Goal: Book appointment/travel/reservation

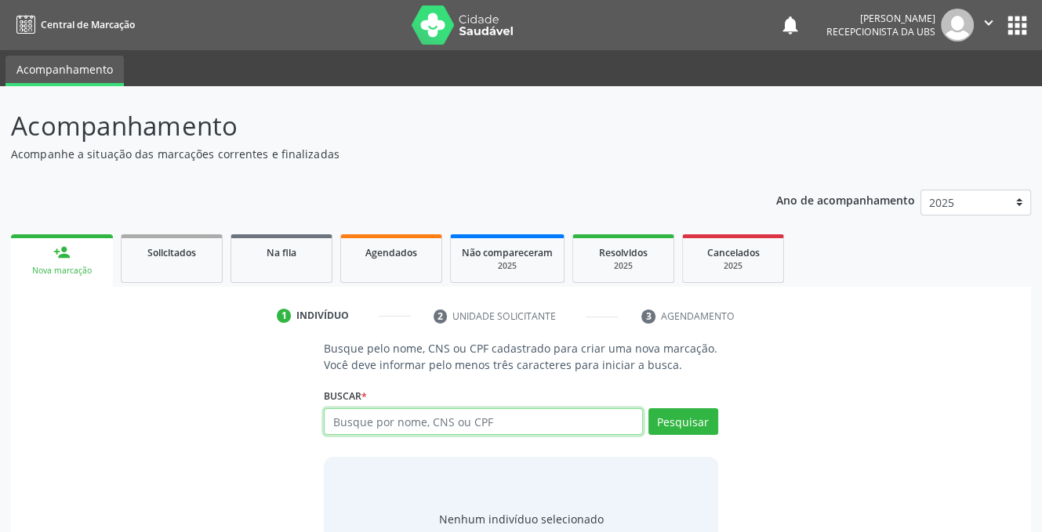
click at [372, 422] on input "text" at bounding box center [483, 421] width 318 height 27
type input "898004522799235"
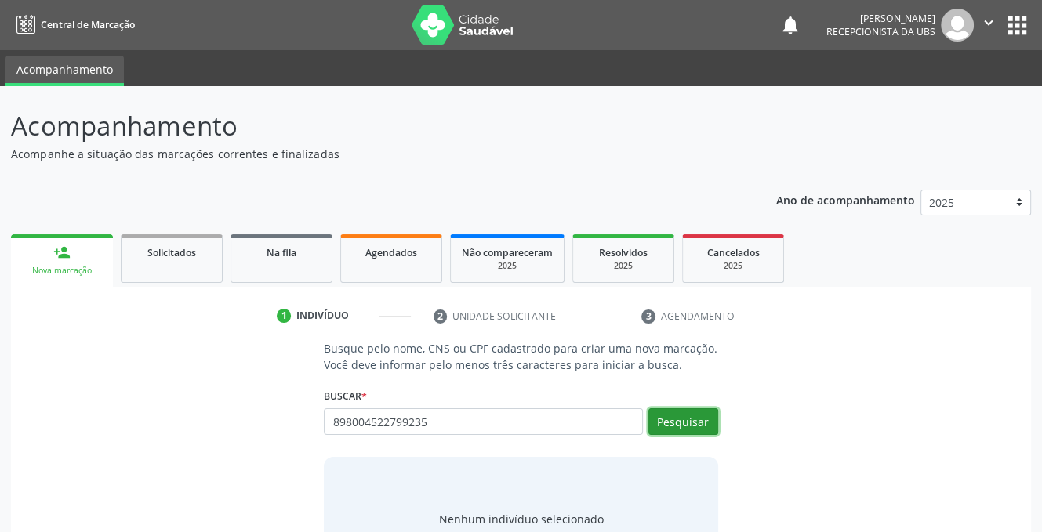
click at [664, 417] on button "Pesquisar" at bounding box center [683, 421] width 70 height 27
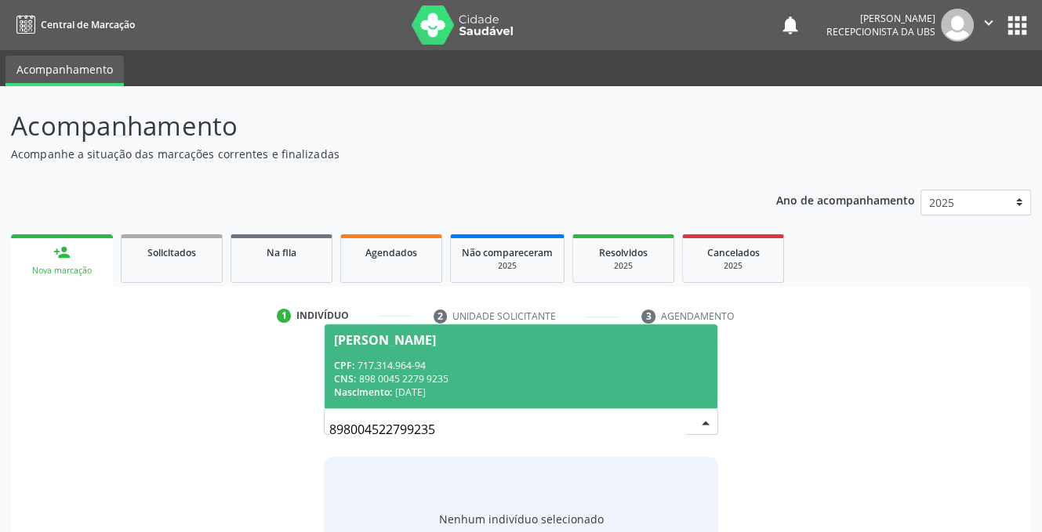
click at [404, 370] on div "CPF: 717.314.964-94" at bounding box center [520, 365] width 373 height 13
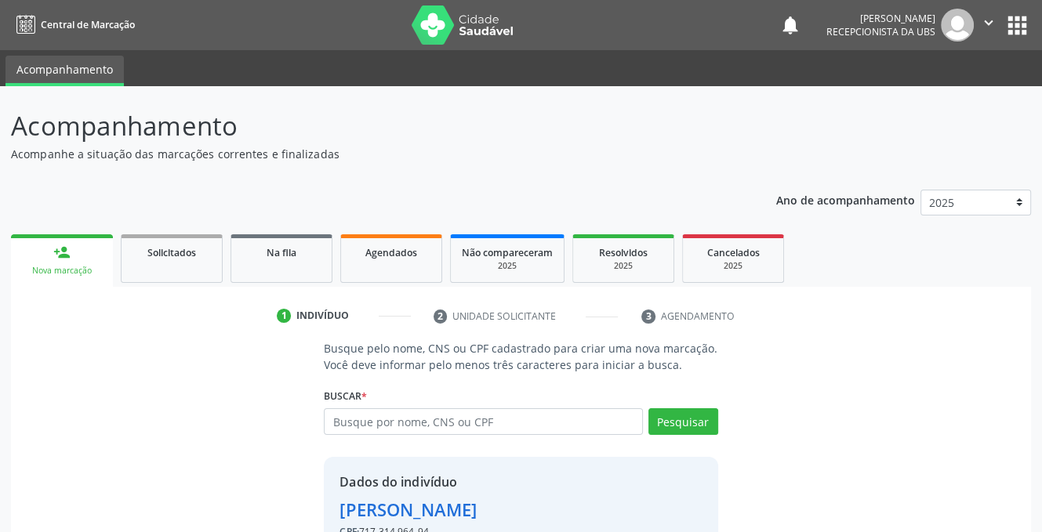
scroll to position [95, 0]
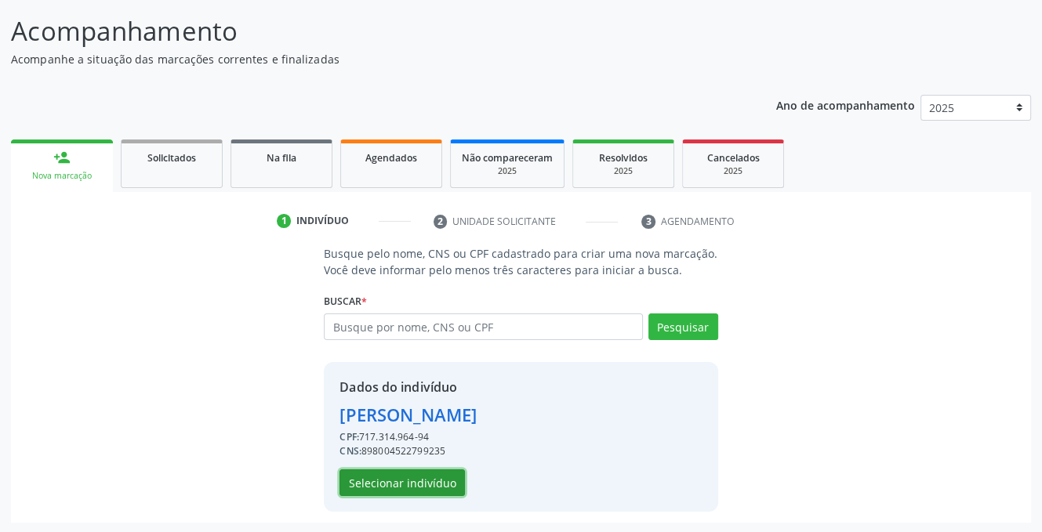
click at [412, 482] on button "Selecionar indivíduo" at bounding box center [401, 483] width 125 height 27
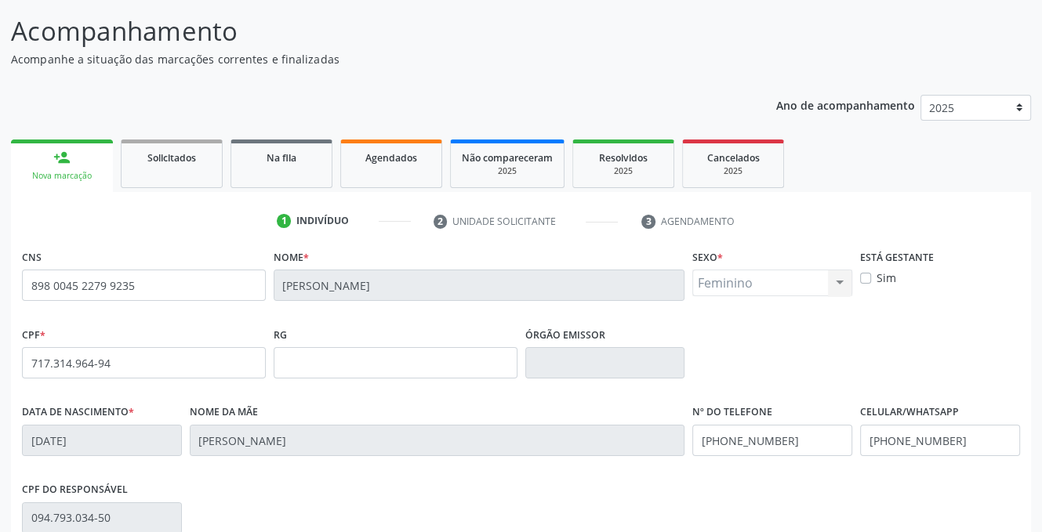
scroll to position [317, 0]
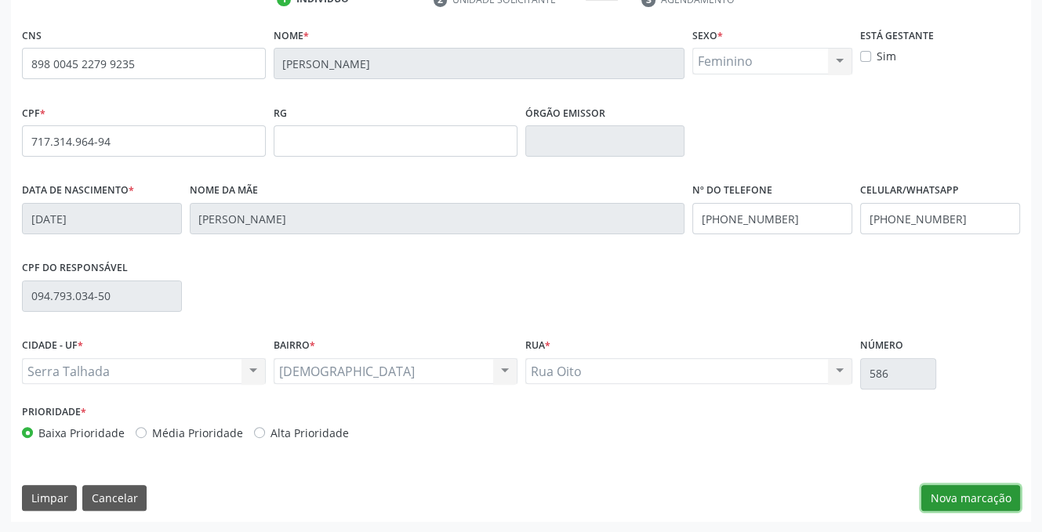
click at [970, 498] on button "Nova marcação" at bounding box center [970, 498] width 99 height 27
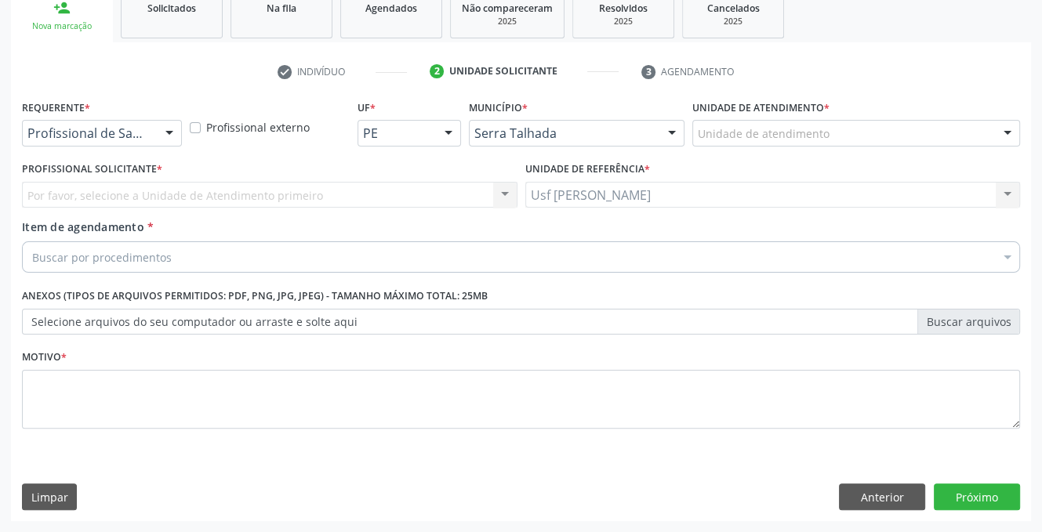
scroll to position [244, 0]
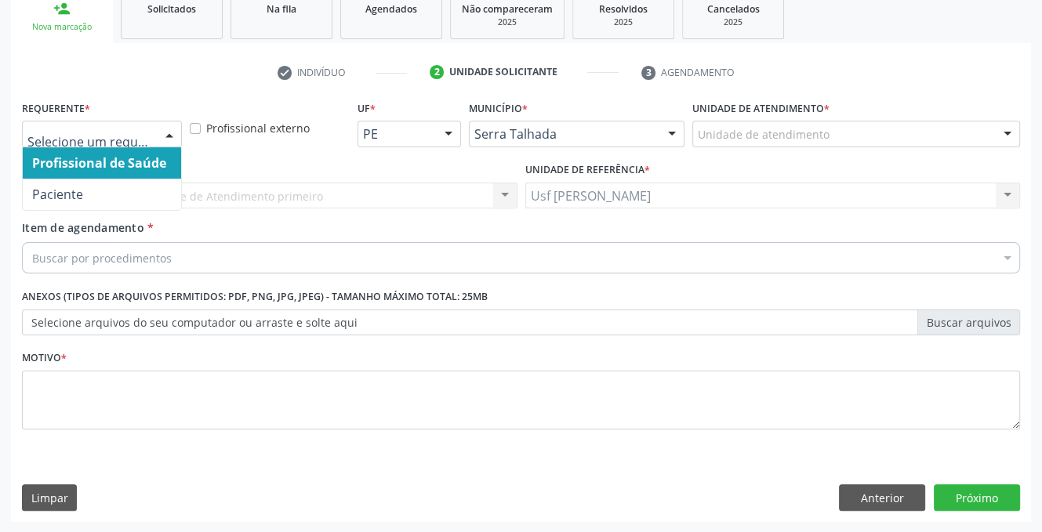
click at [165, 133] on div at bounding box center [170, 134] width 24 height 27
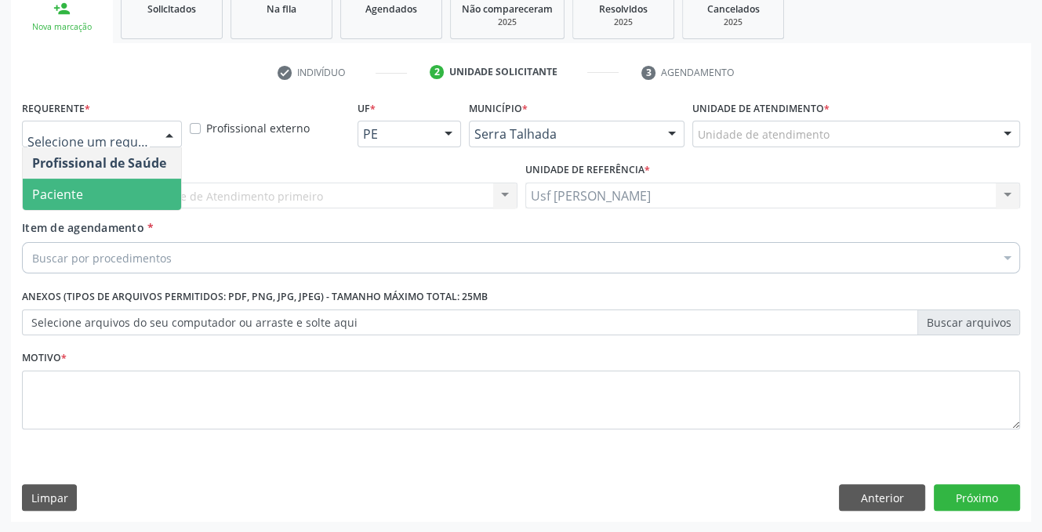
click at [118, 197] on span "Paciente" at bounding box center [102, 194] width 158 height 31
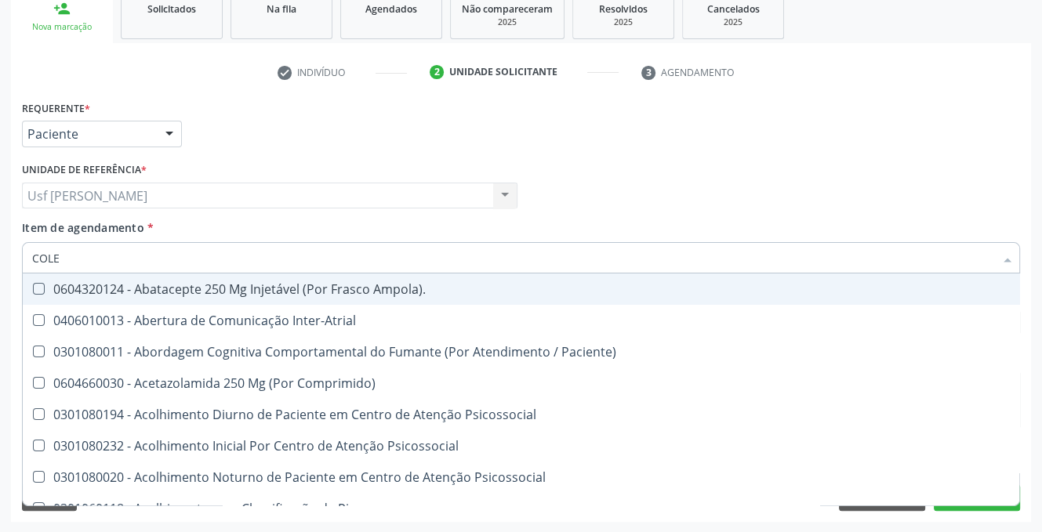
type input "COLES"
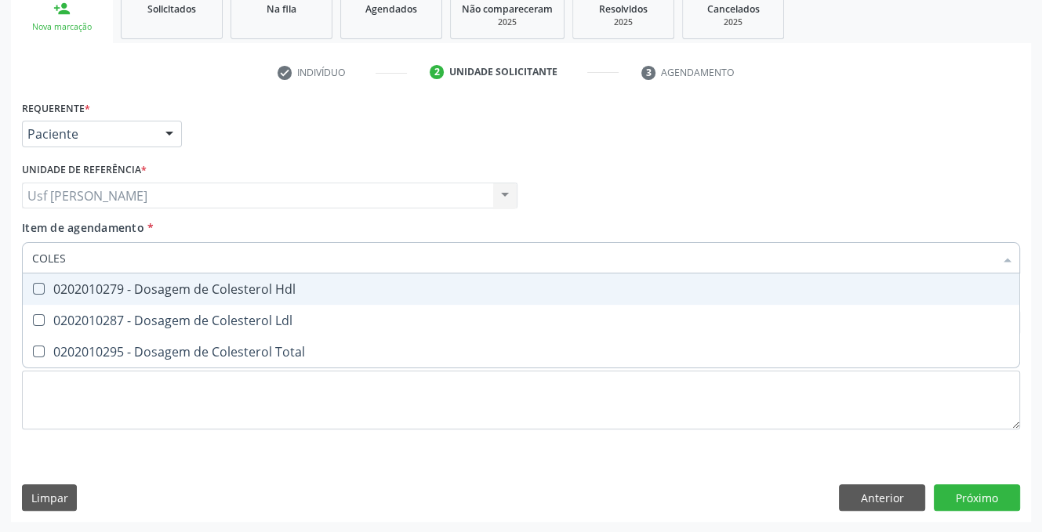
click at [39, 286] on Hdl at bounding box center [39, 289] width 12 height 12
click at [33, 286] on Hdl "checkbox" at bounding box center [28, 289] width 10 height 10
checkbox Hdl "true"
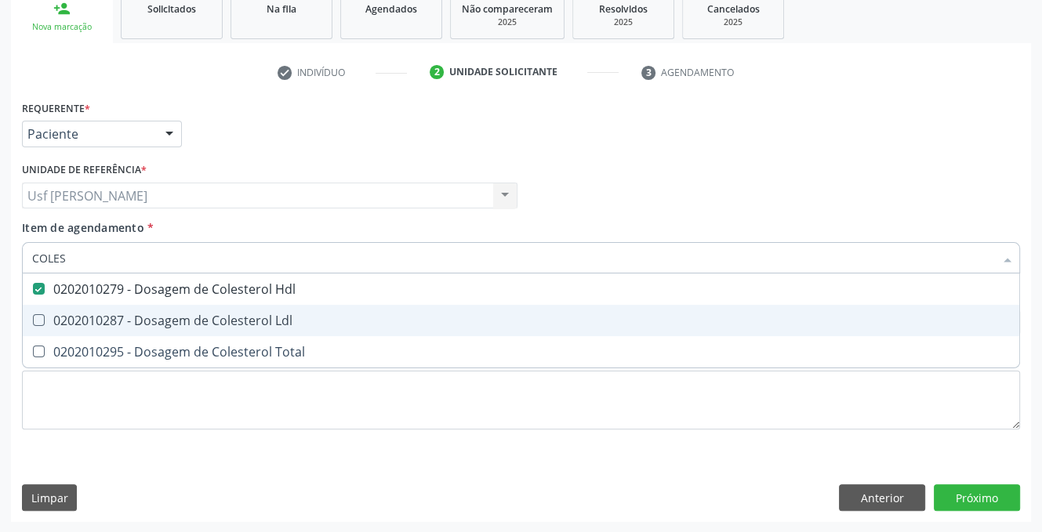
click at [31, 314] on div at bounding box center [29, 320] width 12 height 13
checkbox Ldl "true"
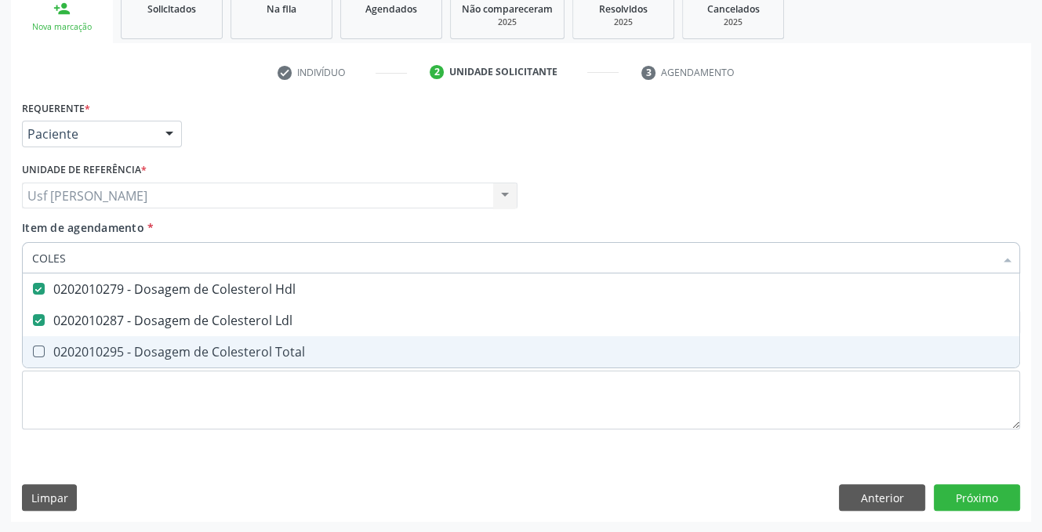
click at [31, 354] on div at bounding box center [29, 352] width 12 height 13
checkbox Total "true"
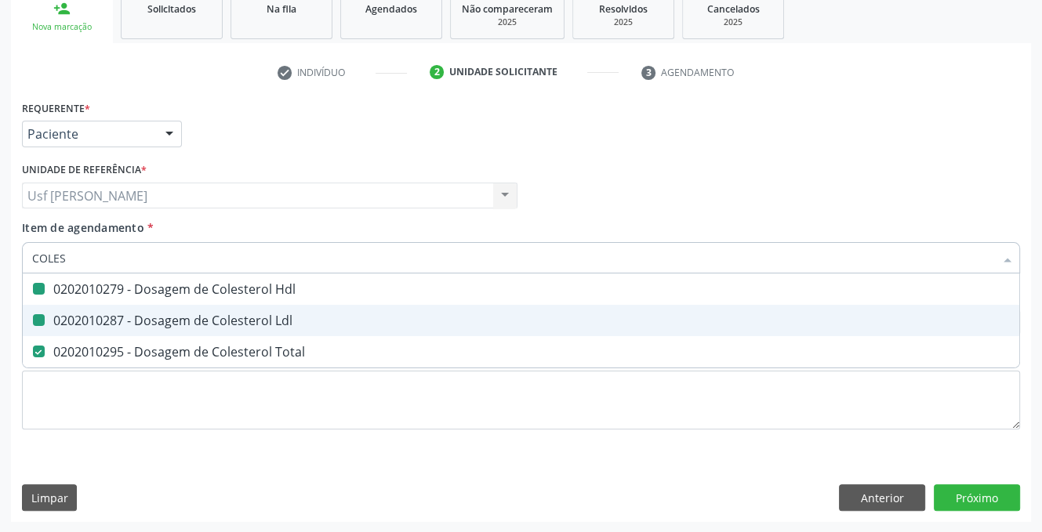
type input "COLE"
checkbox Hdl "false"
checkbox Ldl "false"
checkbox Total "false"
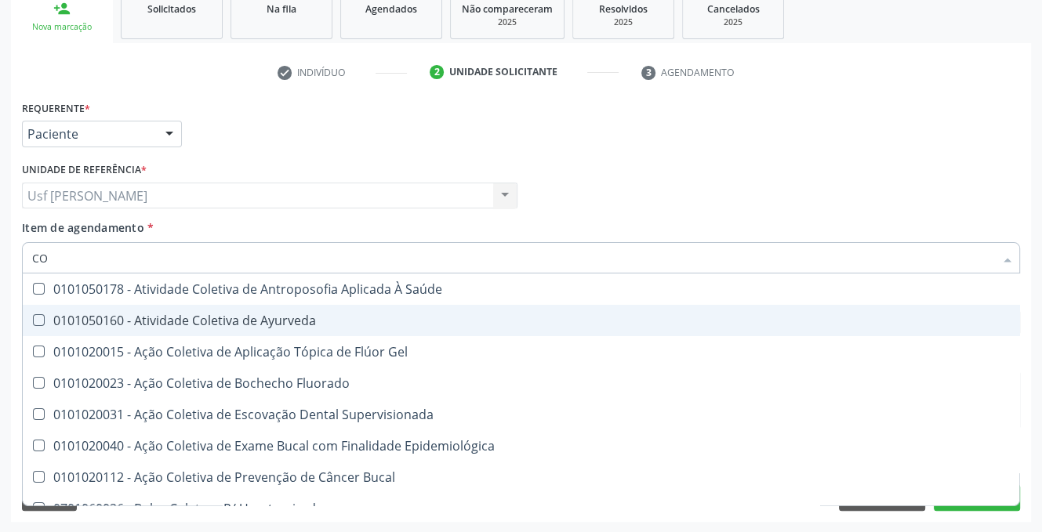
type input "C"
checkbox Hdl "false"
checkbox Ldl "false"
checkbox Total "false"
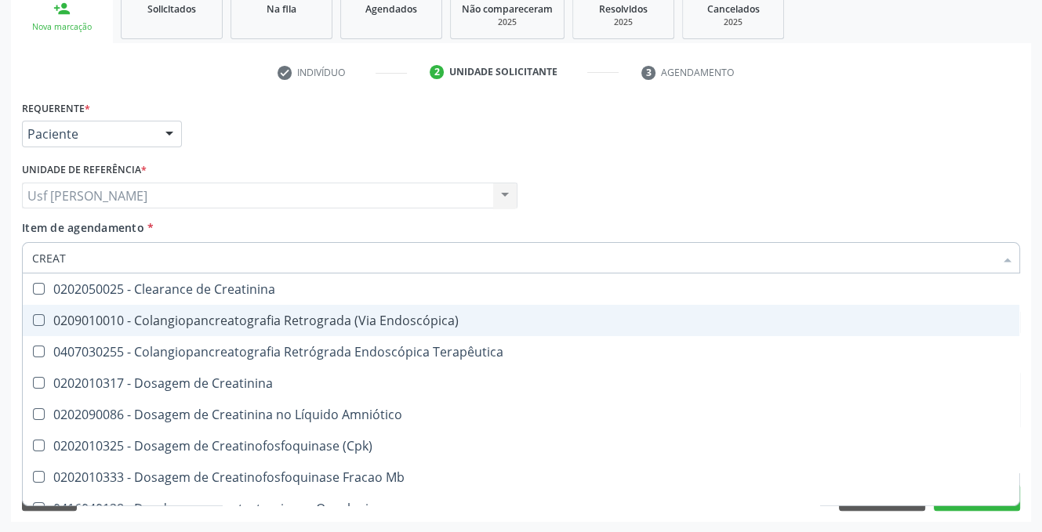
type input "CREATI"
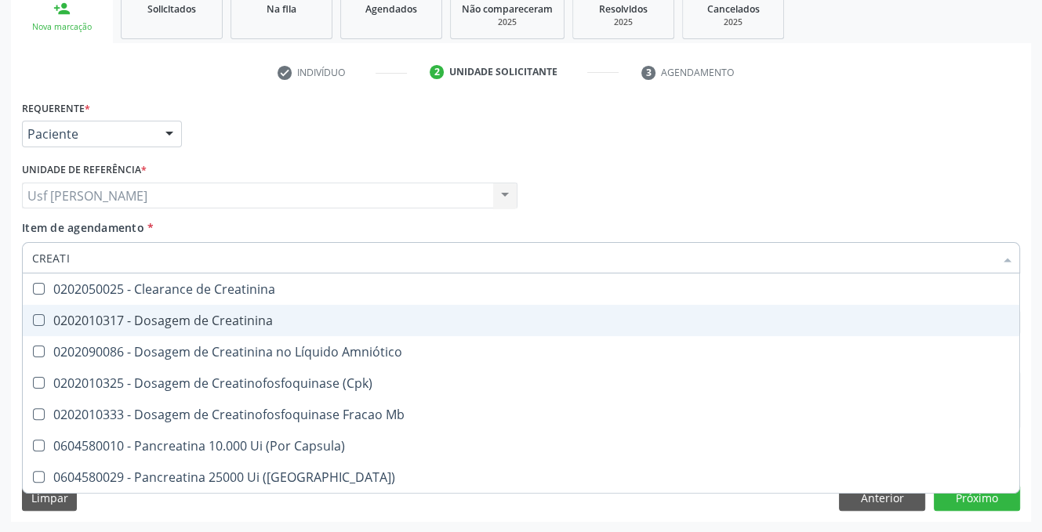
click at [34, 322] on Creatinina at bounding box center [39, 320] width 12 height 12
click at [33, 322] on Creatinina "checkbox" at bounding box center [28, 320] width 10 height 10
checkbox Creatinina "true"
type input "CREAT"
checkbox Creatinina "false"
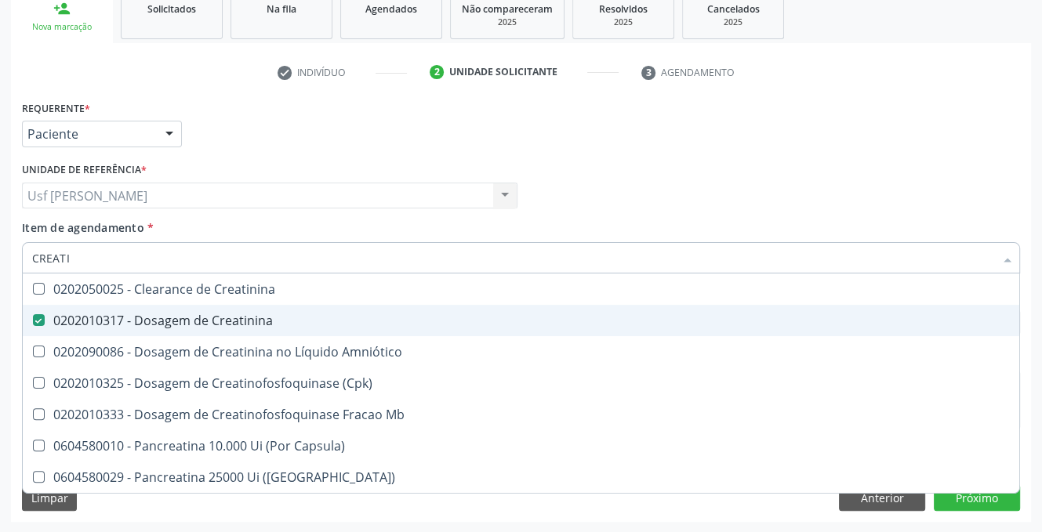
checkbox \(Cpk\) "true"
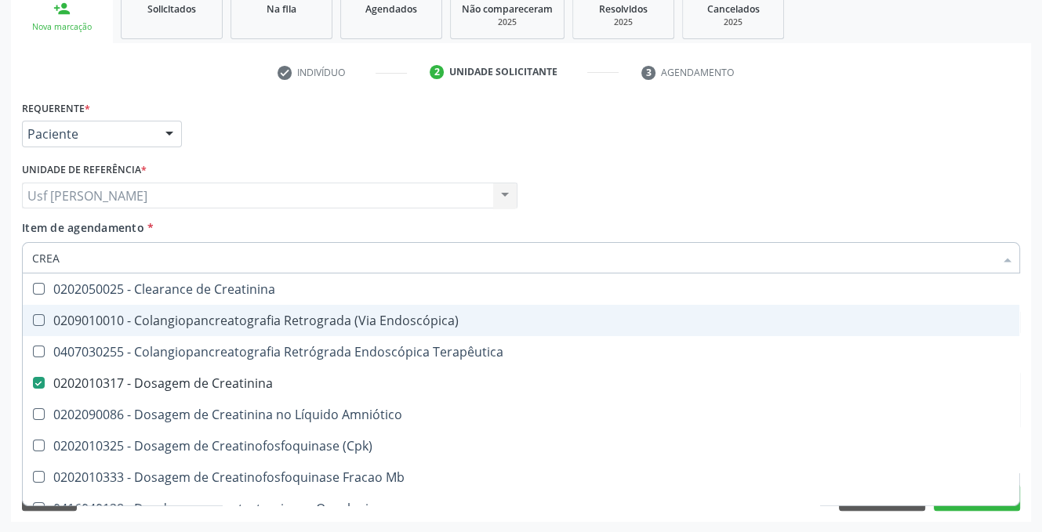
type input "CRE"
checkbox Creatinina "false"
checkbox Mb "false"
checkbox Oncologia "true"
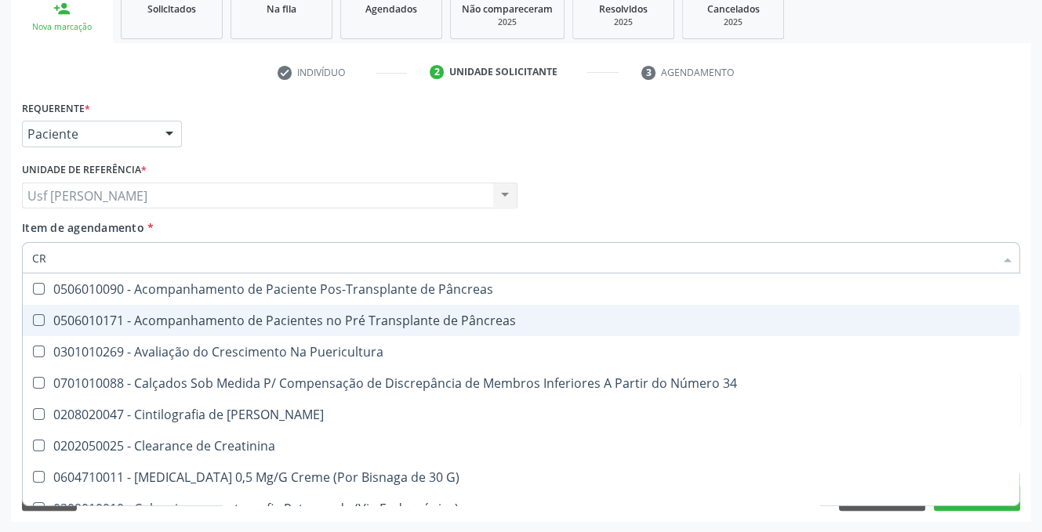
type input "C"
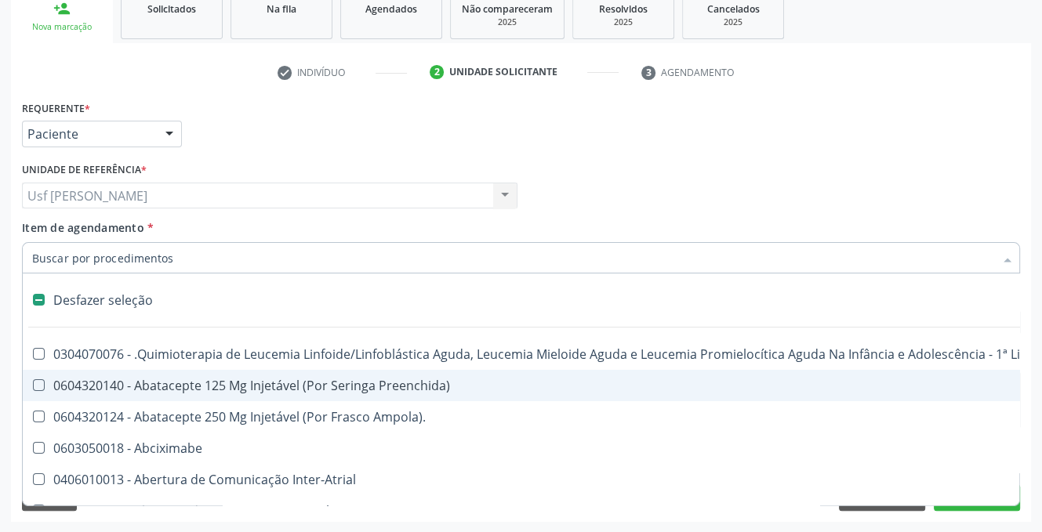
checkbox Dente\) "false"
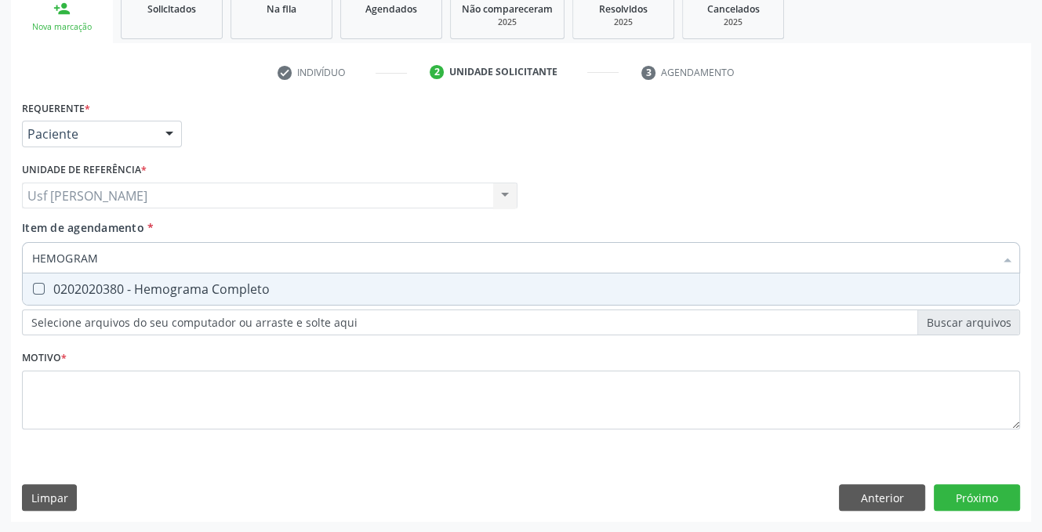
type input "HEMOGRAMA"
click at [38, 287] on Completo at bounding box center [39, 289] width 12 height 12
click at [33, 287] on Completo "checkbox" at bounding box center [28, 289] width 10 height 10
checkbox Completo "true"
type input "HEMOG"
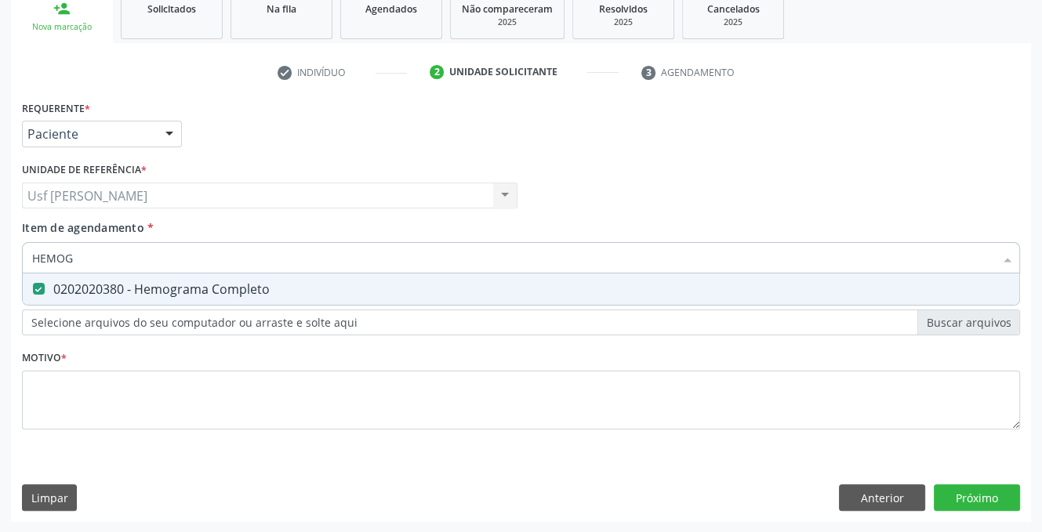
checkbox Completo "false"
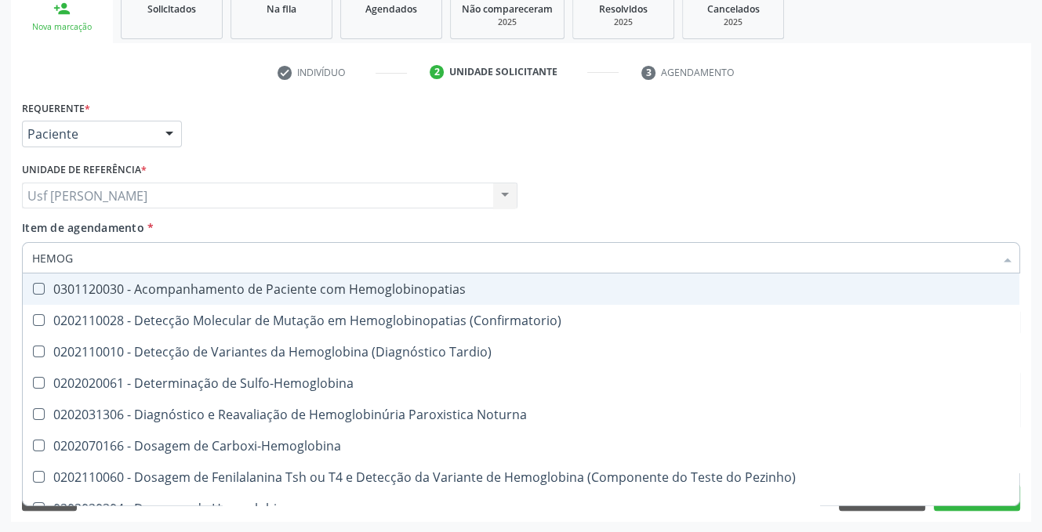
type input "HEMO"
checkbox Completo "false"
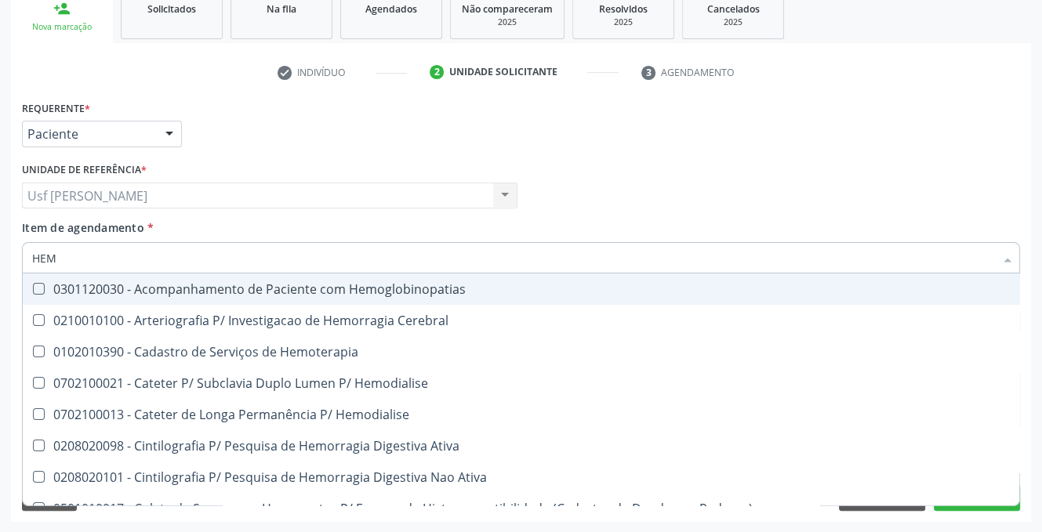
type input "HE"
checkbox Completo "false"
checkbox Elástica "false"
type input "H"
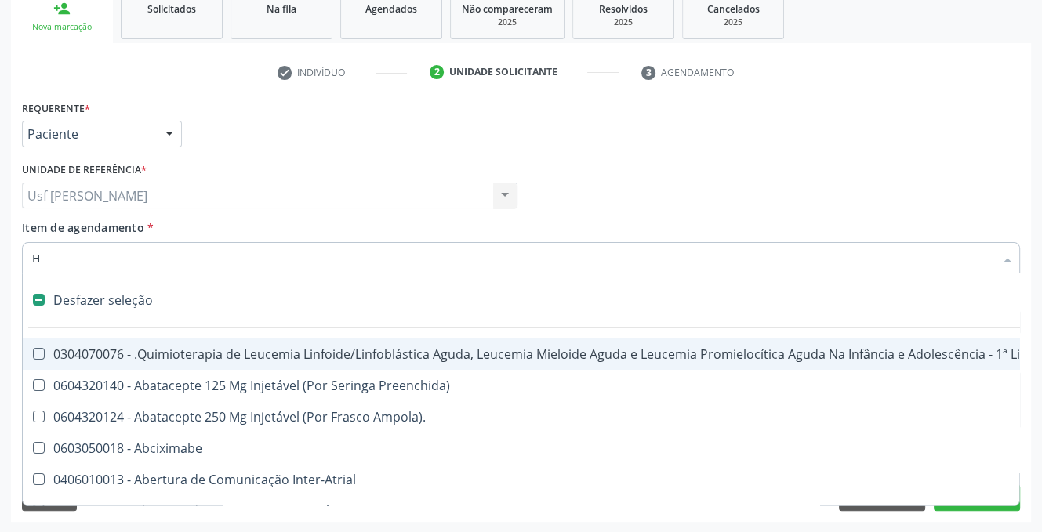
type input "HE"
checkbox Quadril "true"
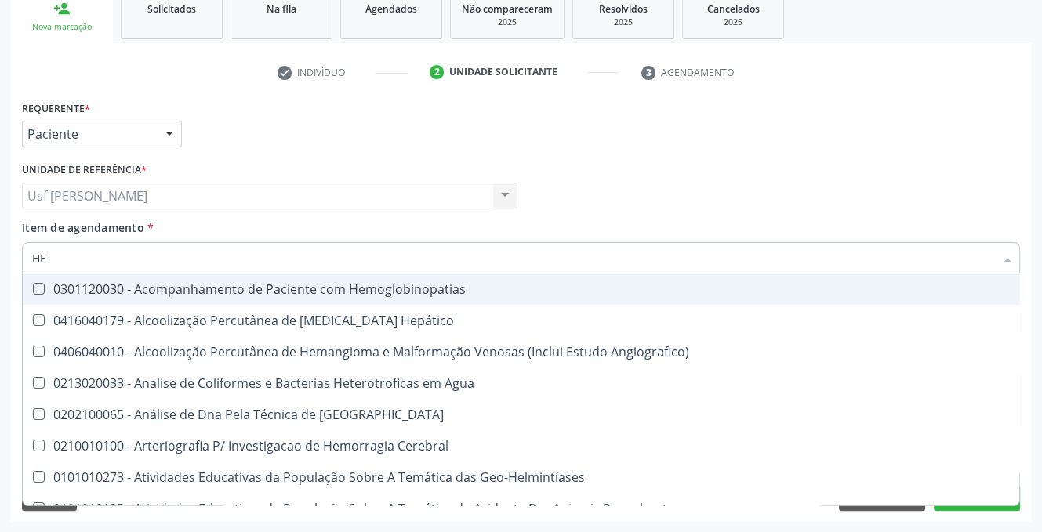
type input "HEM"
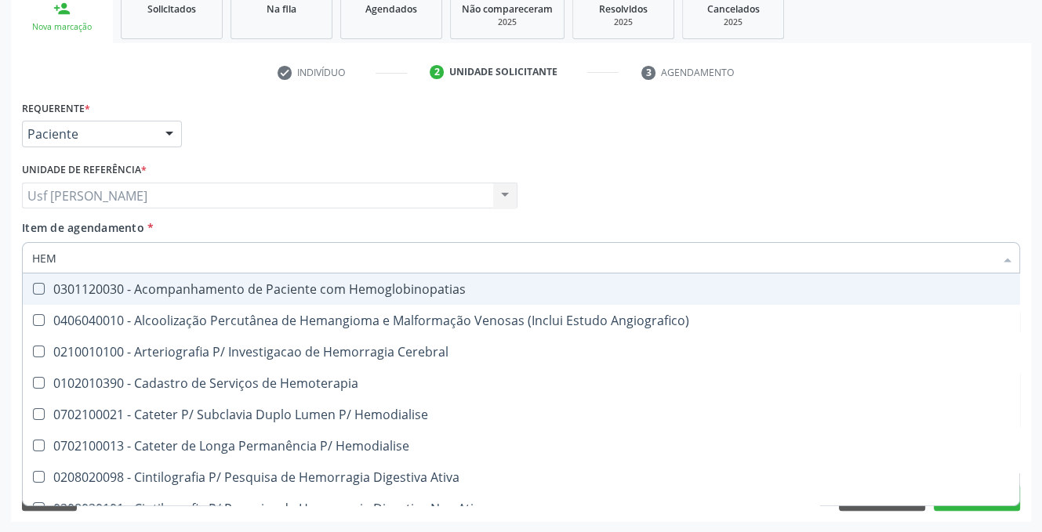
checkbox Completo "true"
checkbox Orgaos "false"
type input "HEMO"
checkbox Retro-Retal "true"
checkbox Completo "false"
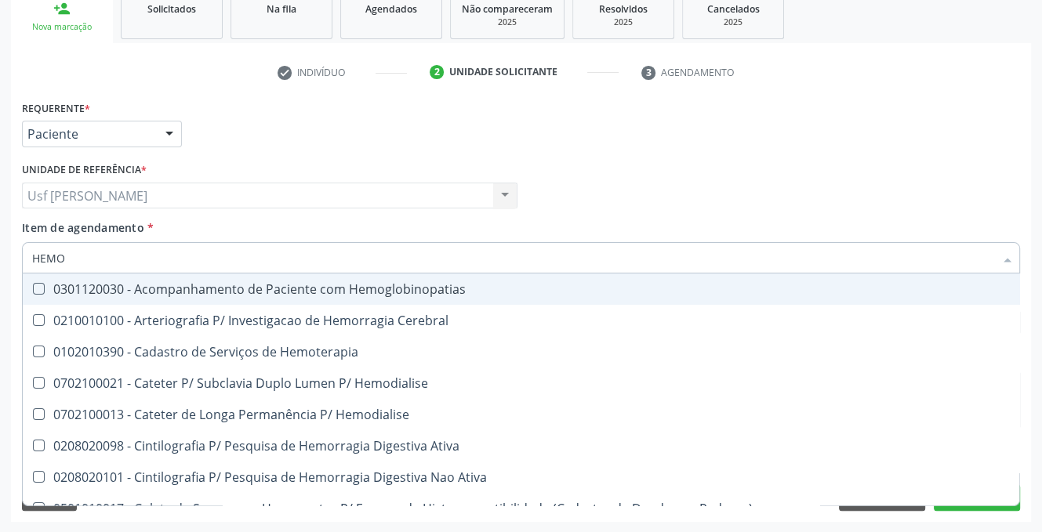
type input "HEMOG"
checkbox Carboxi-Hemoglobina "true"
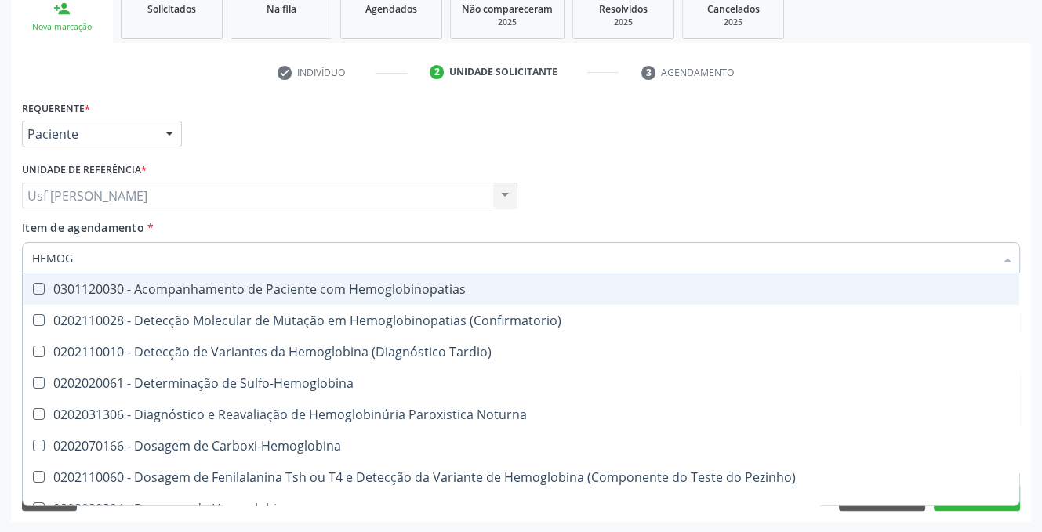
type input "HEMOGL"
checkbox Completo "false"
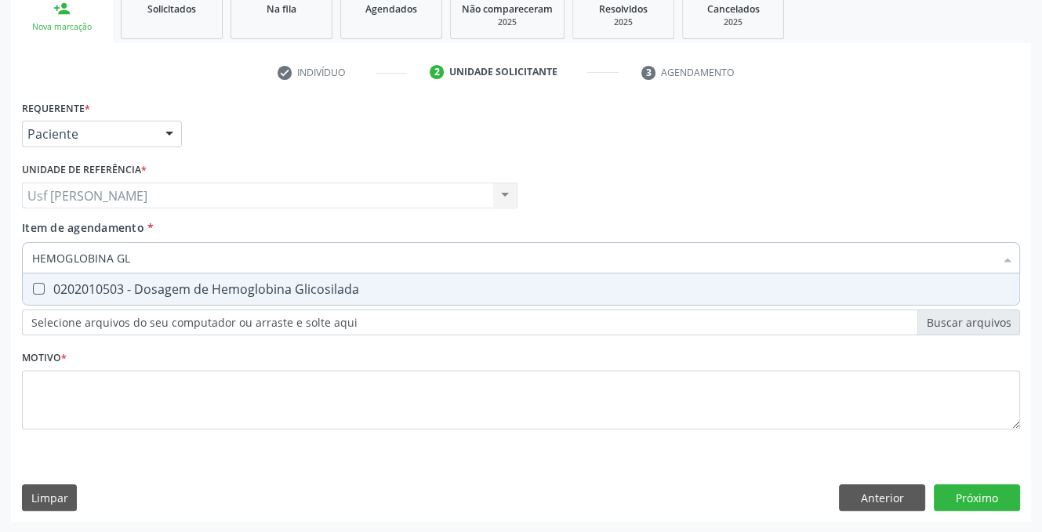
type input "HEMOGLOBINA GLI"
click at [40, 290] on Glicosilada at bounding box center [39, 289] width 12 height 12
click at [33, 290] on Glicosilada "checkbox" at bounding box center [28, 289] width 10 height 10
checkbox Glicosilada "true"
type input "HEMOGLOBINA"
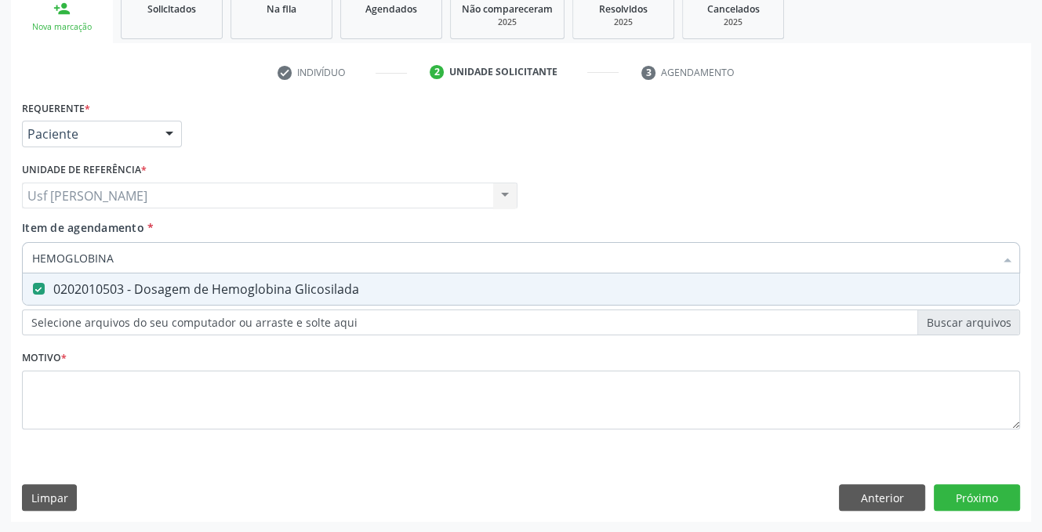
checkbox Glicosilada "false"
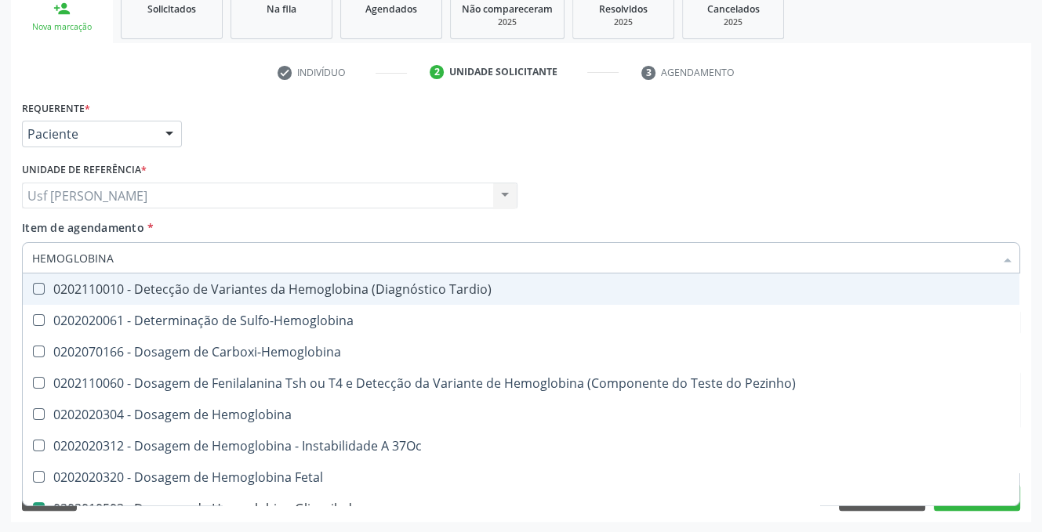
type input "HEMOGLOBIN"
checkbox Glicosilada "false"
checkbox Hematocrito\) "true"
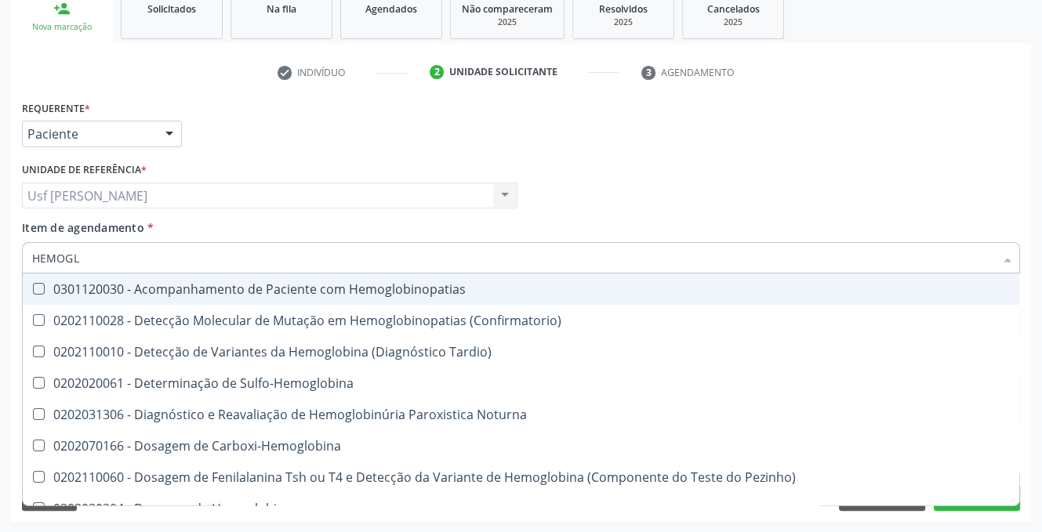
type input "HEMOG"
checkbox S "true"
type input "HEM"
checkbox Glicosilada "false"
checkbox Completo "false"
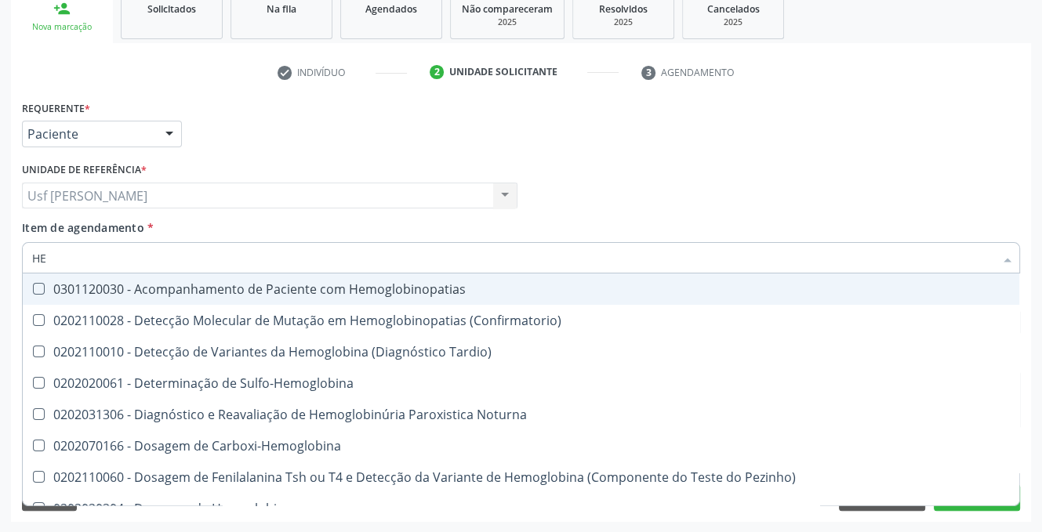
type input "H"
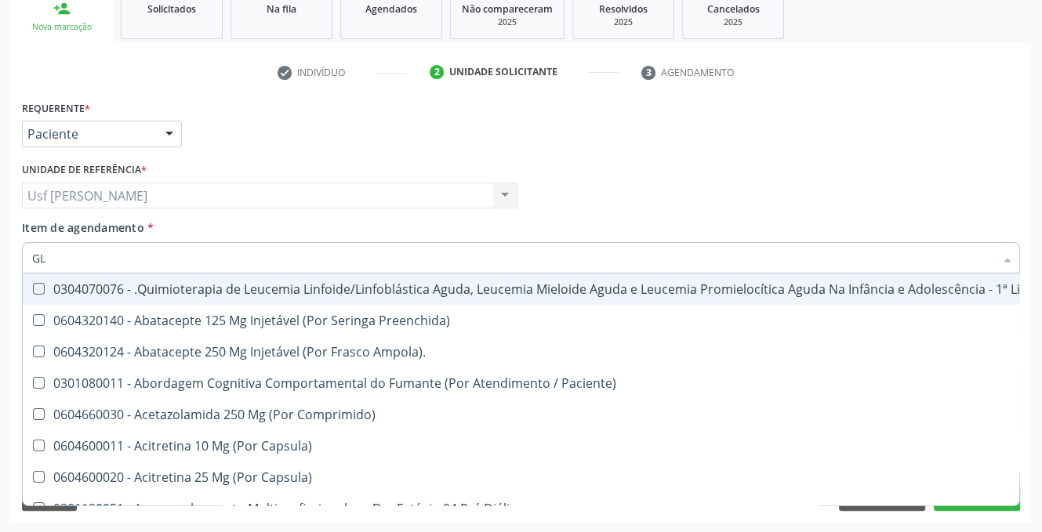
type input "GLI"
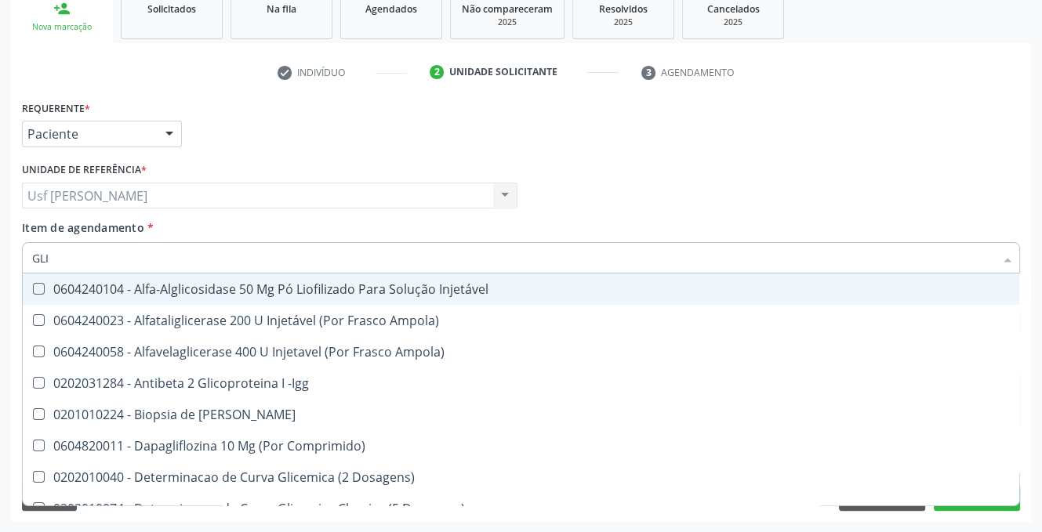
checkbox Glicosilada "true"
type input "GLIC"
checkbox Glicose "true"
checkbox Glicosilada "false"
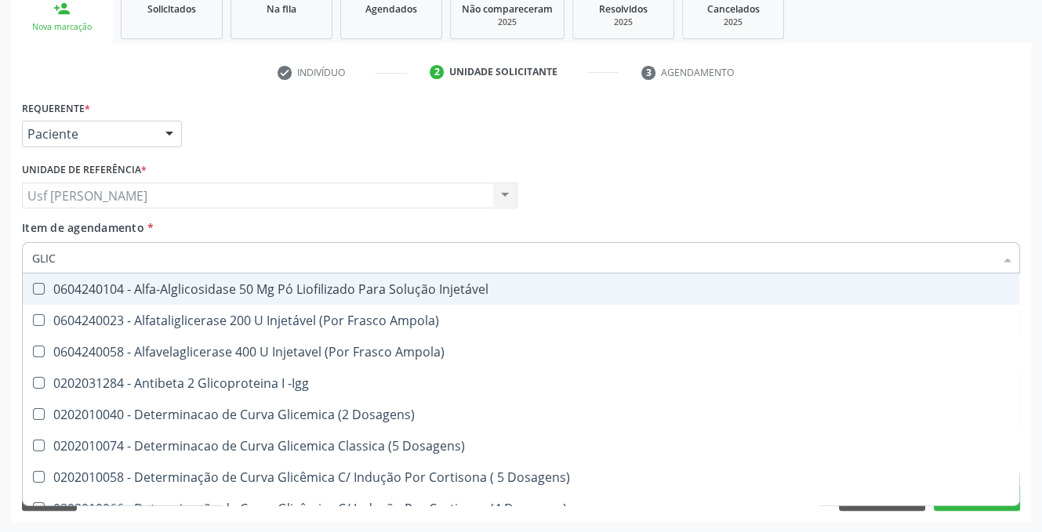
type input "GLICO"
checkbox Acida "true"
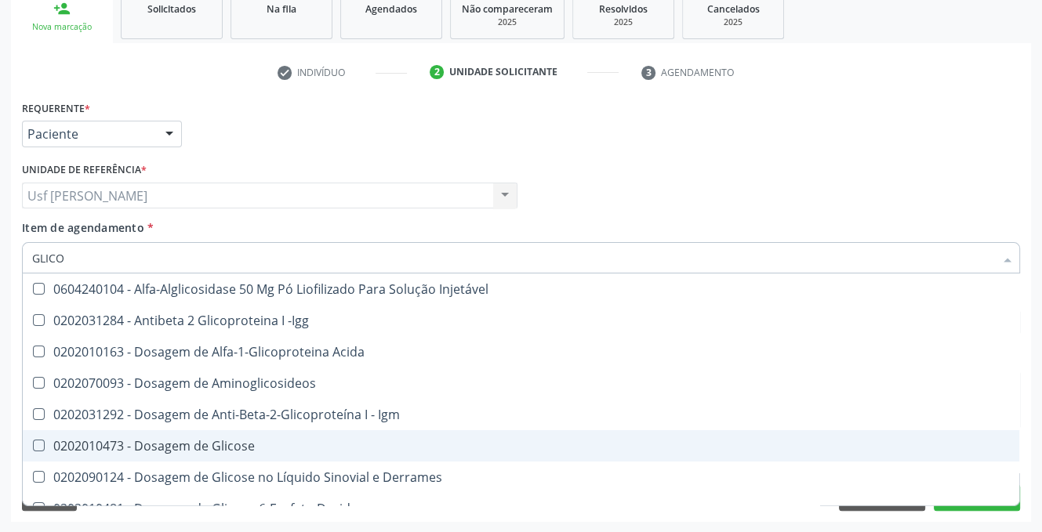
click at [34, 444] on Glicose at bounding box center [39, 446] width 12 height 12
click at [33, 444] on Glicose "checkbox" at bounding box center [28, 446] width 10 height 10
checkbox Glicose "true"
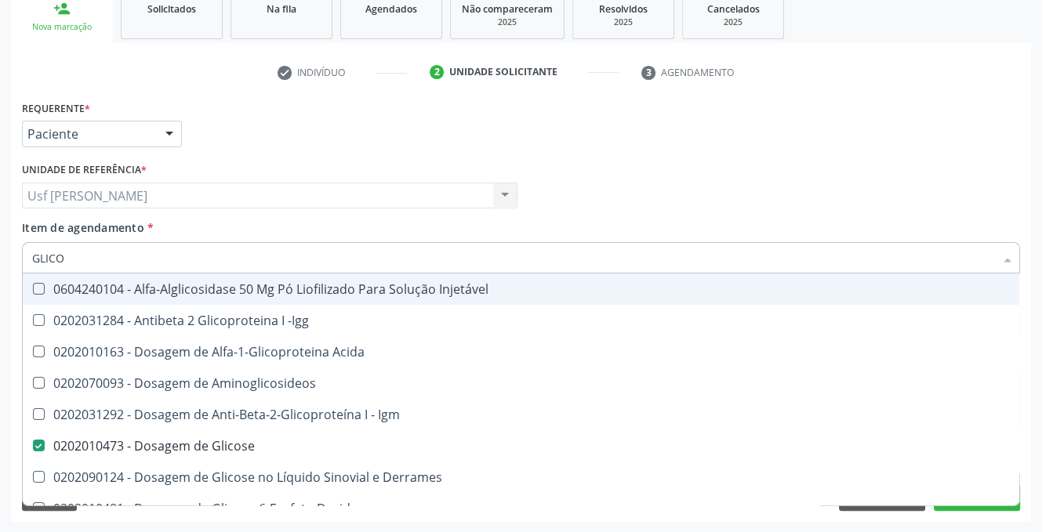
type input "GLIC"
checkbox Glicose "false"
checkbox Glicosilada "false"
checkbox Glicose "true"
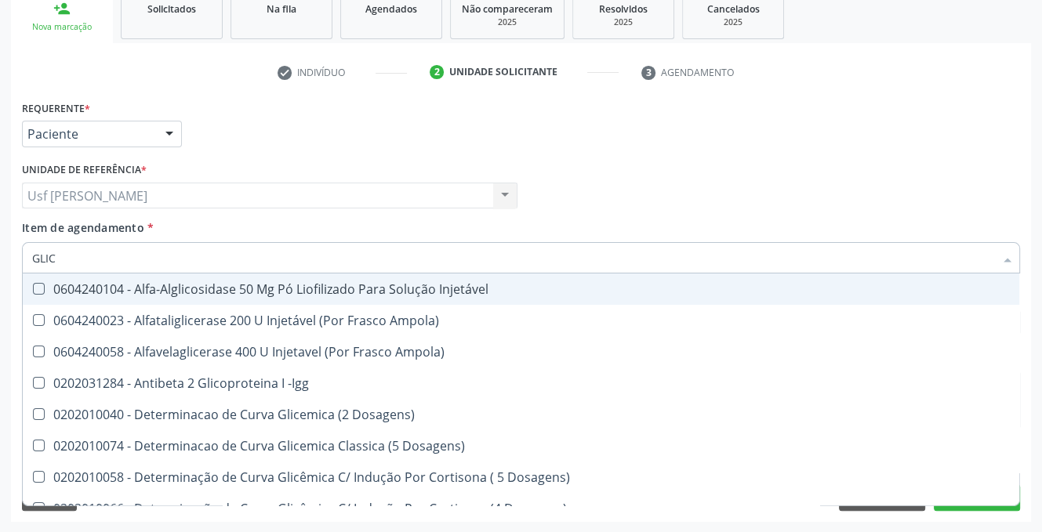
type input "GLI"
checkbox Glicose "false"
checkbox Quantitativa "true"
type input "GL"
checkbox Glicosilada "false"
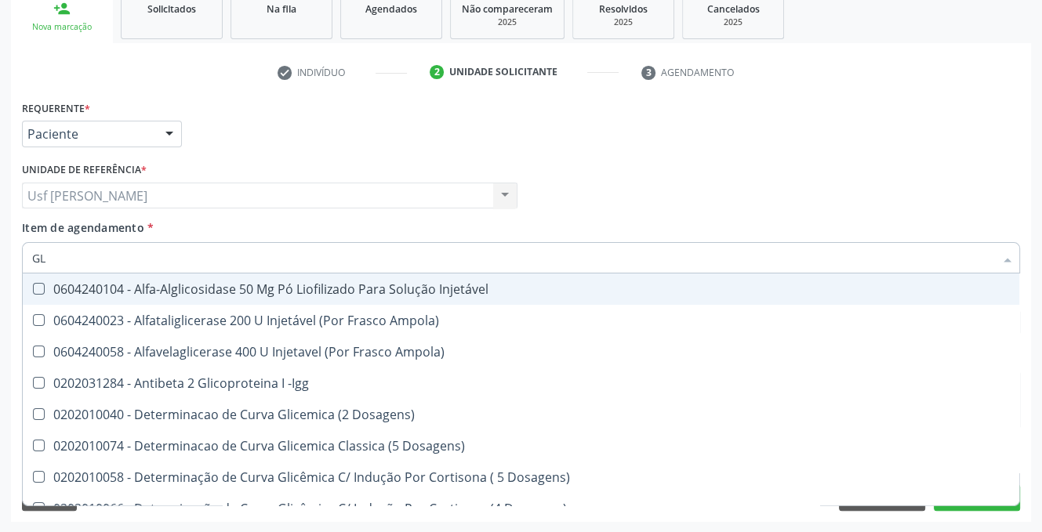
checkbox Quantitativa "false"
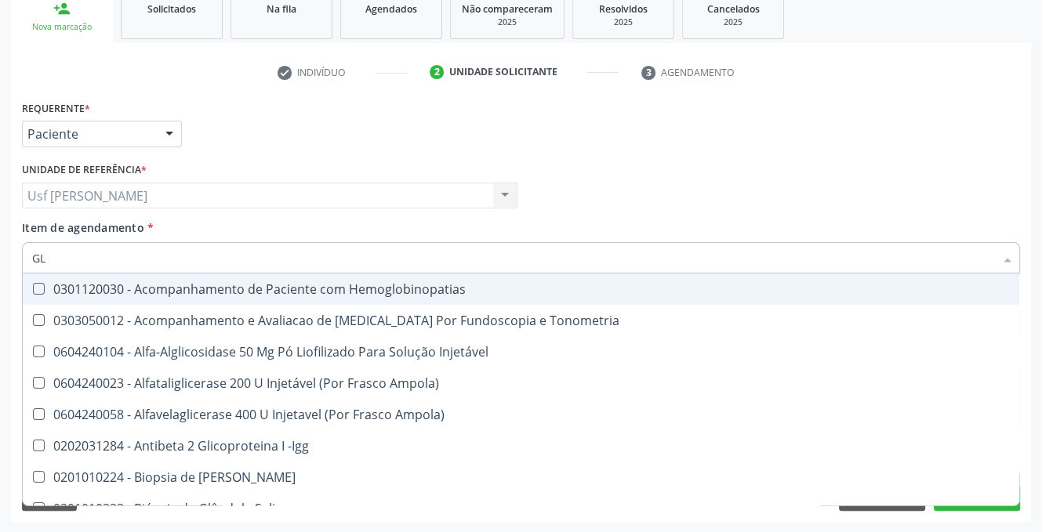
type input "G"
checkbox Glicose "false"
checkbox Glicosilada "false"
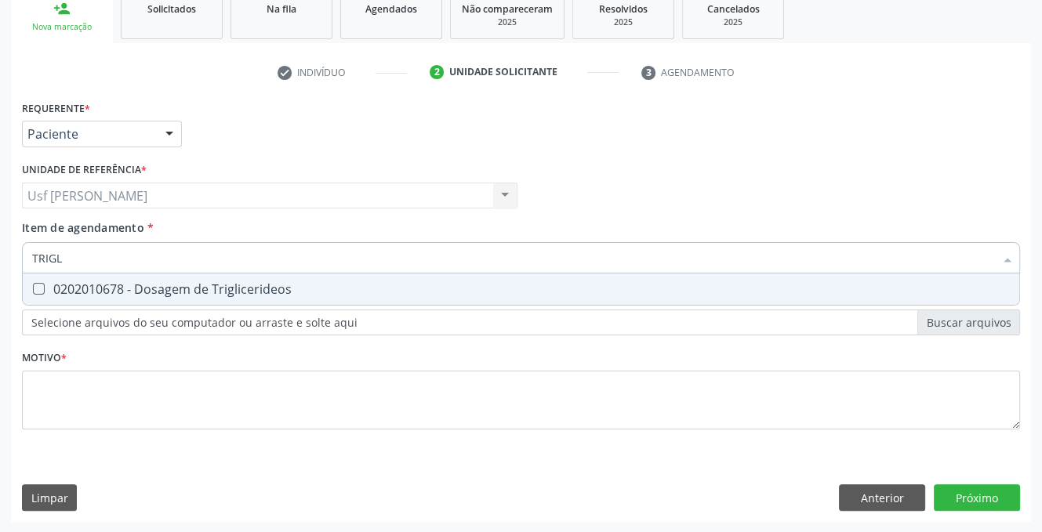
type input "TRIGLI"
click at [38, 290] on Triglicerideos at bounding box center [39, 289] width 12 height 12
click at [33, 290] on Triglicerideos "checkbox" at bounding box center [28, 289] width 10 height 10
checkbox Triglicerideos "true"
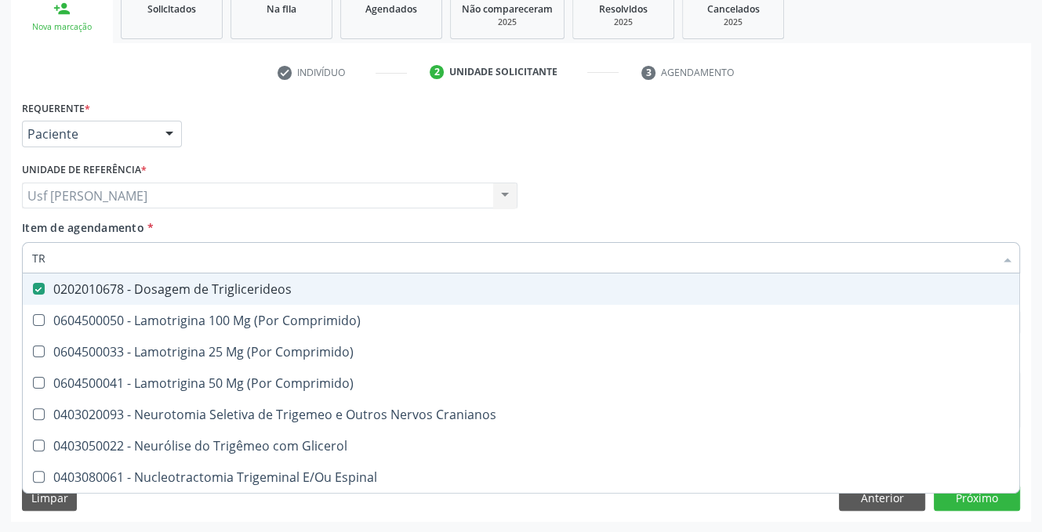
type input "T"
checkbox Triglicerideos "false"
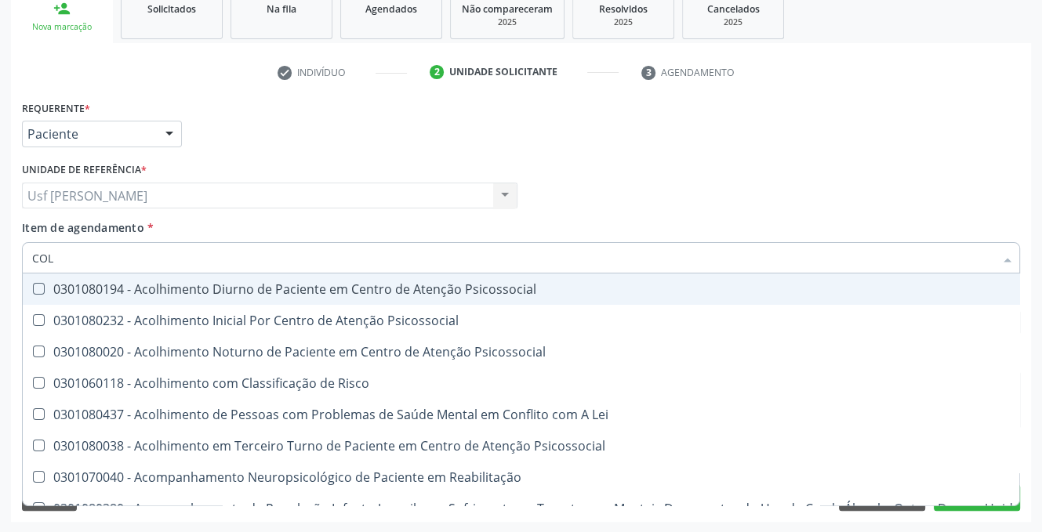
type input "COLE"
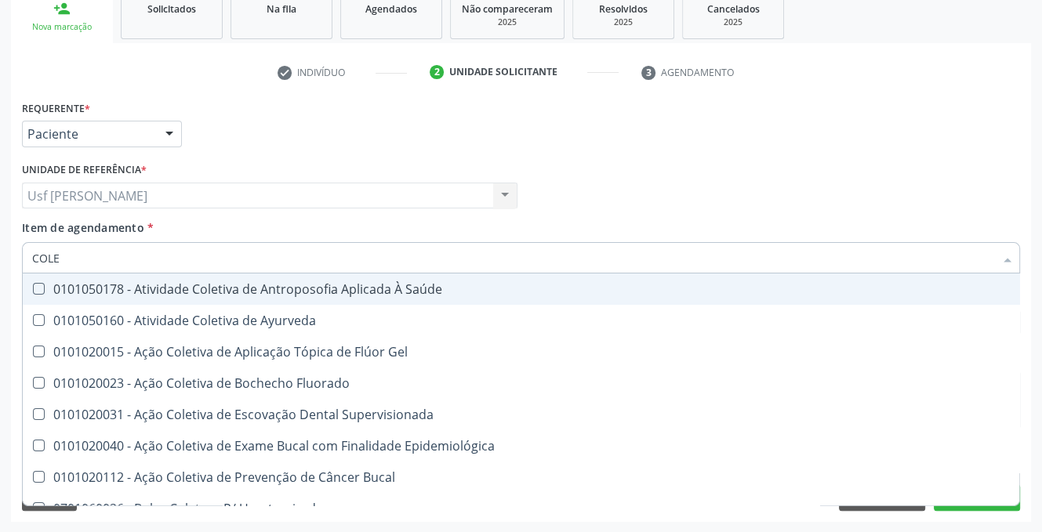
checkbox Hdl "true"
checkbox Ldl "true"
checkbox Total "true"
type input "COLES"
checkbox Saúde "true"
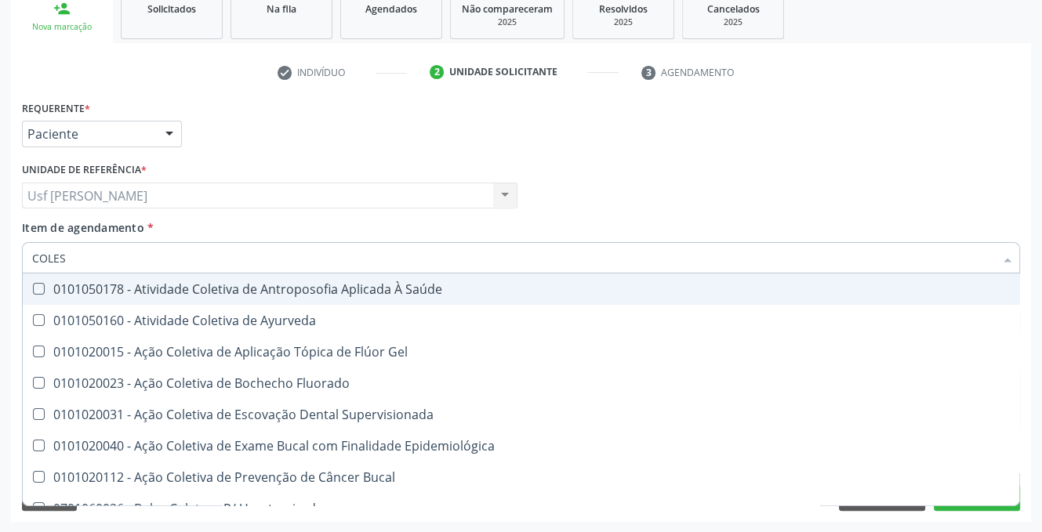
checkbox Ayurveda "true"
checkbox Gel "true"
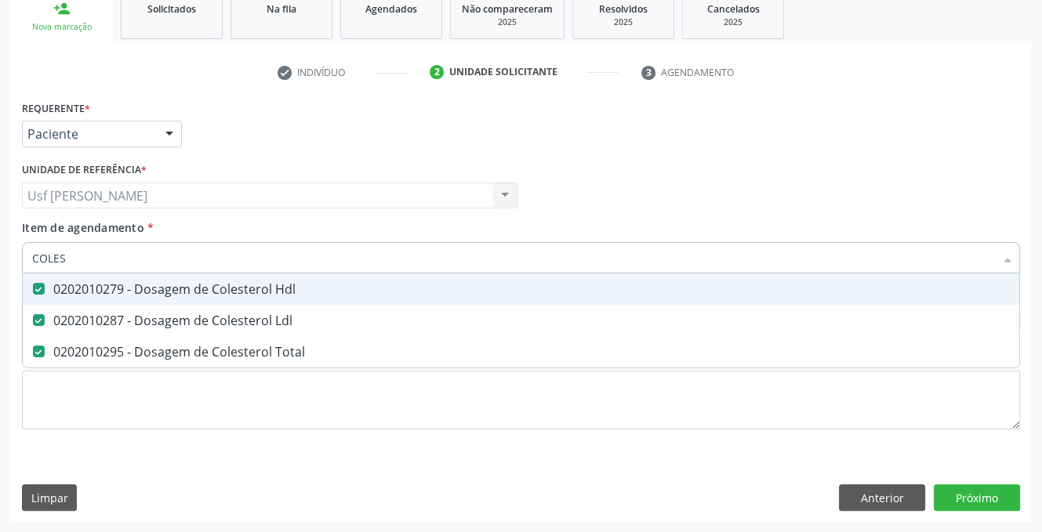
type input "COLE"
checkbox Hdl "false"
checkbox Ldl "false"
checkbox Total "false"
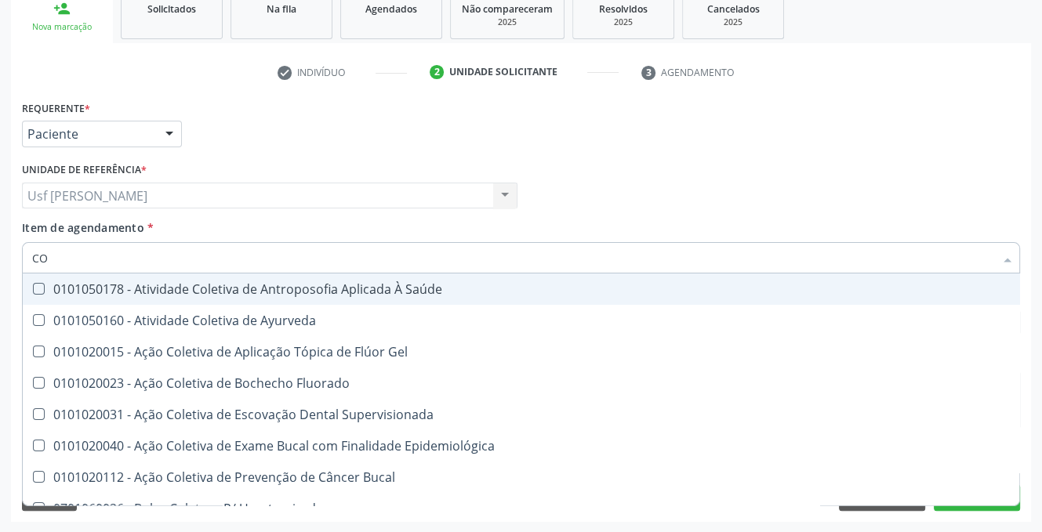
type input "C"
checkbox Hdl "false"
checkbox Ldl "false"
checkbox Total "false"
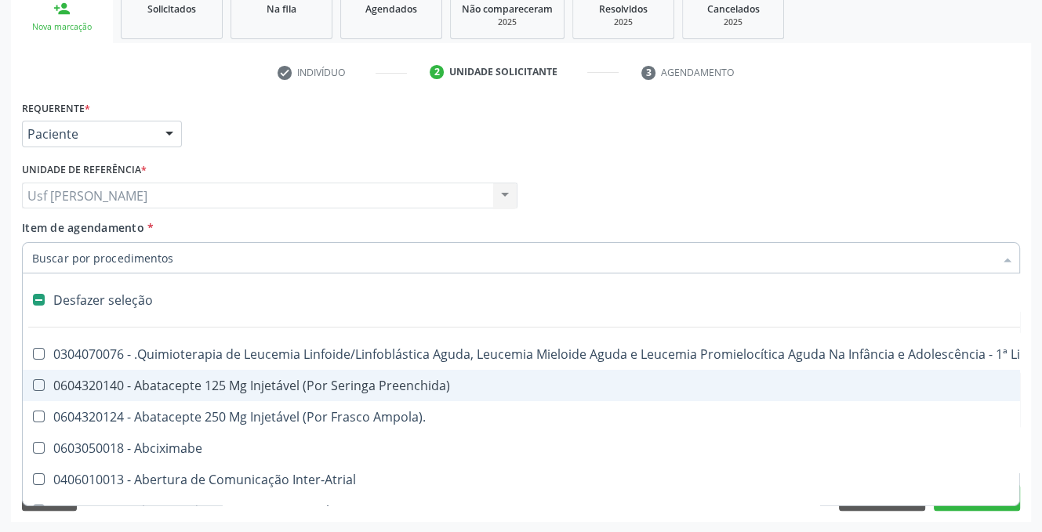
click at [1000, 506] on div "Desfazer seleção 0304070076 - .Quimioterapia de Leucemia Linfoide/Linfoblástica…" at bounding box center [521, 390] width 998 height 233
click at [975, 507] on button "Próximo" at bounding box center [977, 497] width 86 height 27
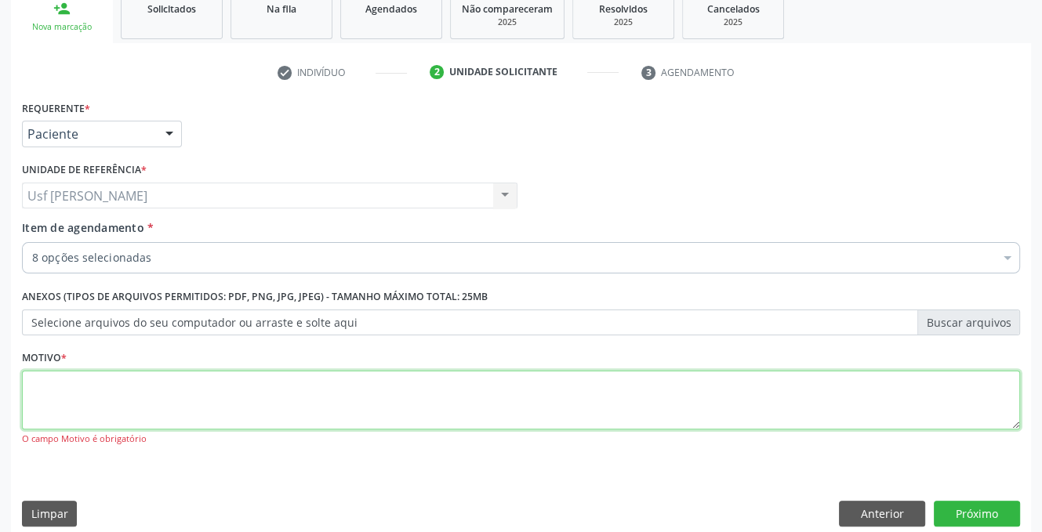
click at [75, 394] on textarea at bounding box center [521, 401] width 998 height 60
type textarea ","
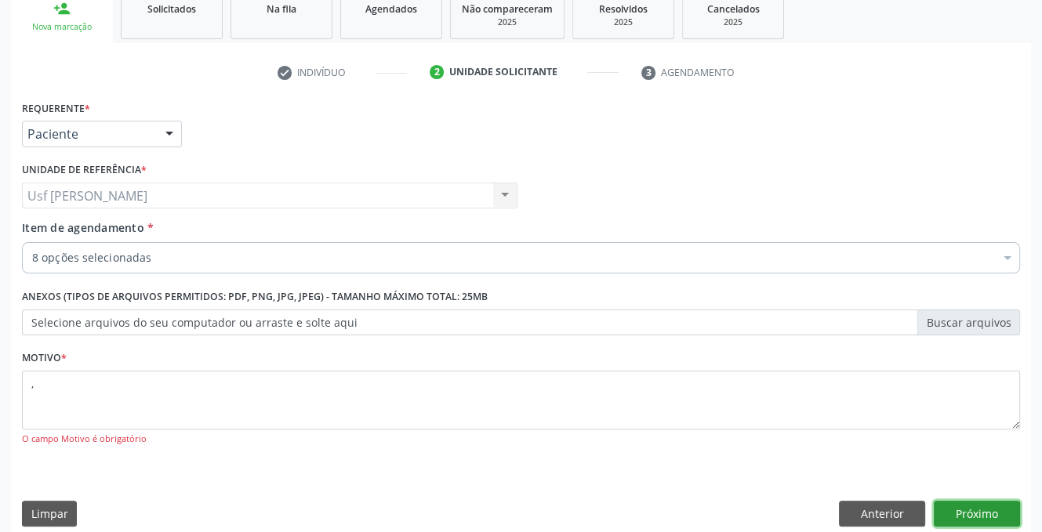
click at [988, 509] on button "Próximo" at bounding box center [977, 514] width 86 height 27
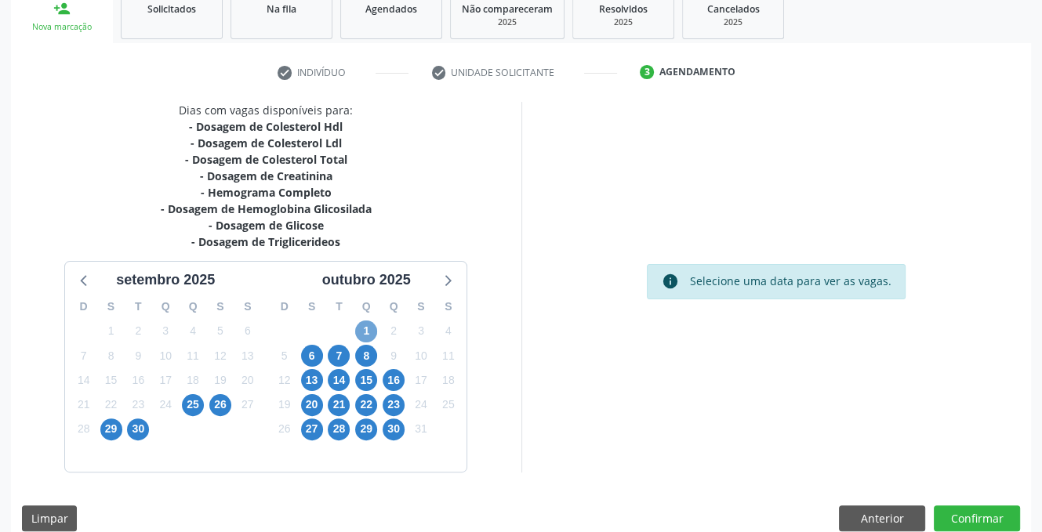
click at [361, 327] on span "1" at bounding box center [366, 332] width 22 height 22
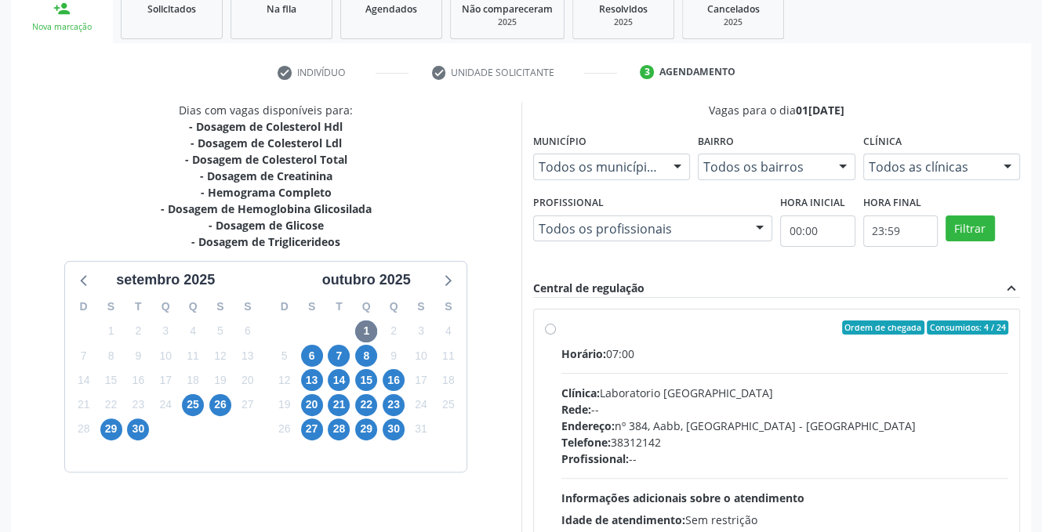
click at [561, 325] on label "Ordem de chegada Consumidos: 4 / 24 Horário: 07:00 Clínica: Laboratorio Sao Fra…" at bounding box center [785, 441] width 448 height 241
click at [546, 325] on input "Ordem de chegada Consumidos: 4 / 24 Horário: 07:00 Clínica: Laboratorio Sao Fra…" at bounding box center [550, 328] width 11 height 14
radio input "true"
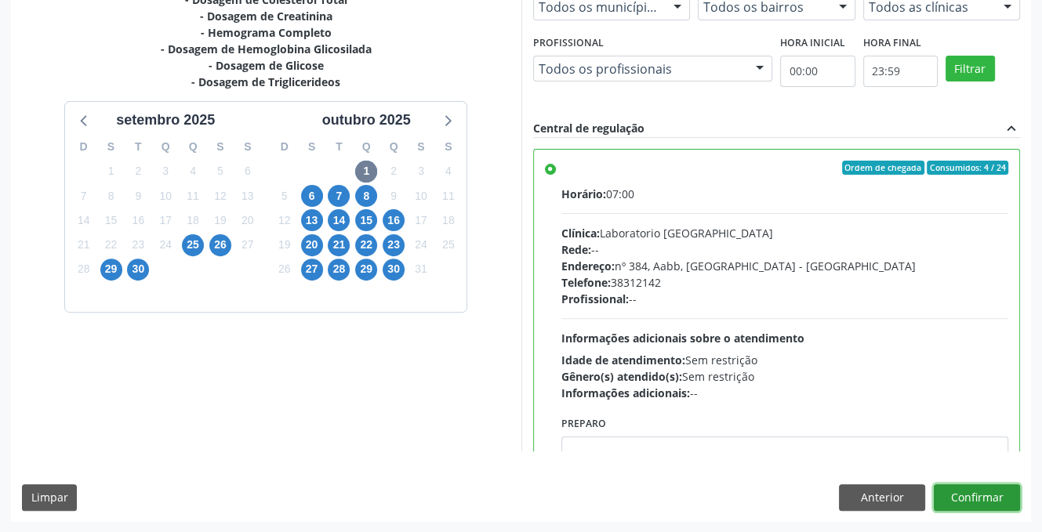
click at [999, 494] on button "Confirmar" at bounding box center [977, 497] width 86 height 27
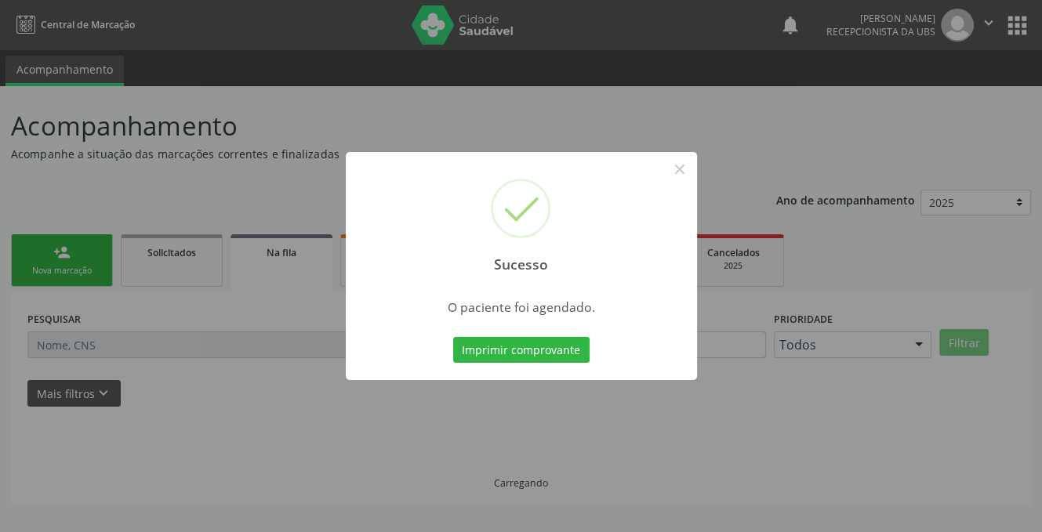
scroll to position [0, 0]
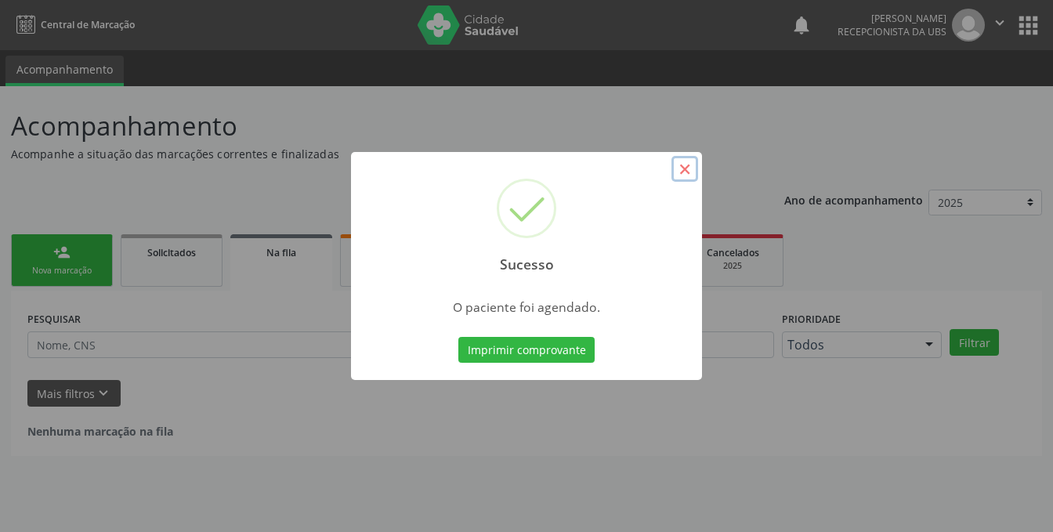
click at [686, 165] on button "×" at bounding box center [685, 169] width 27 height 27
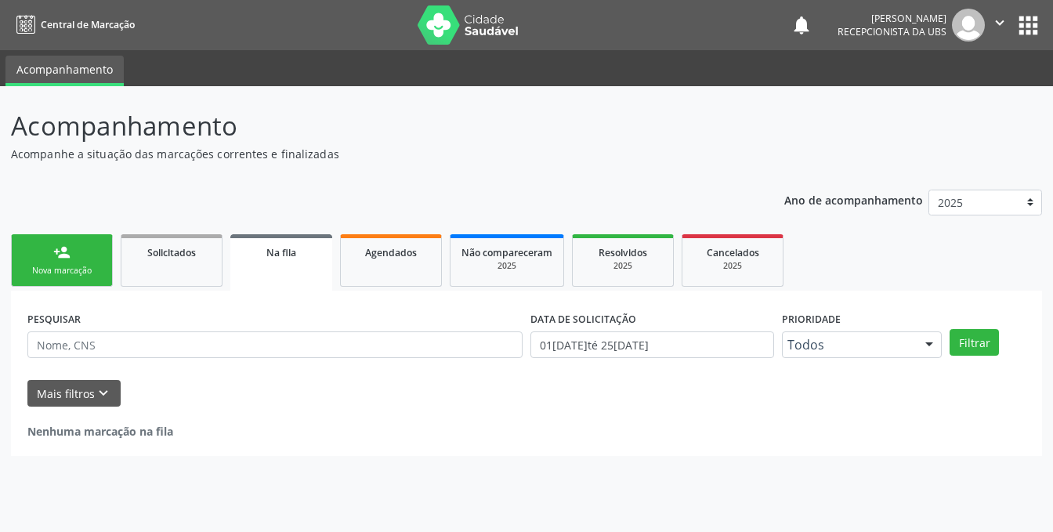
click at [71, 254] on link "person_add Nova marcação" at bounding box center [62, 260] width 102 height 53
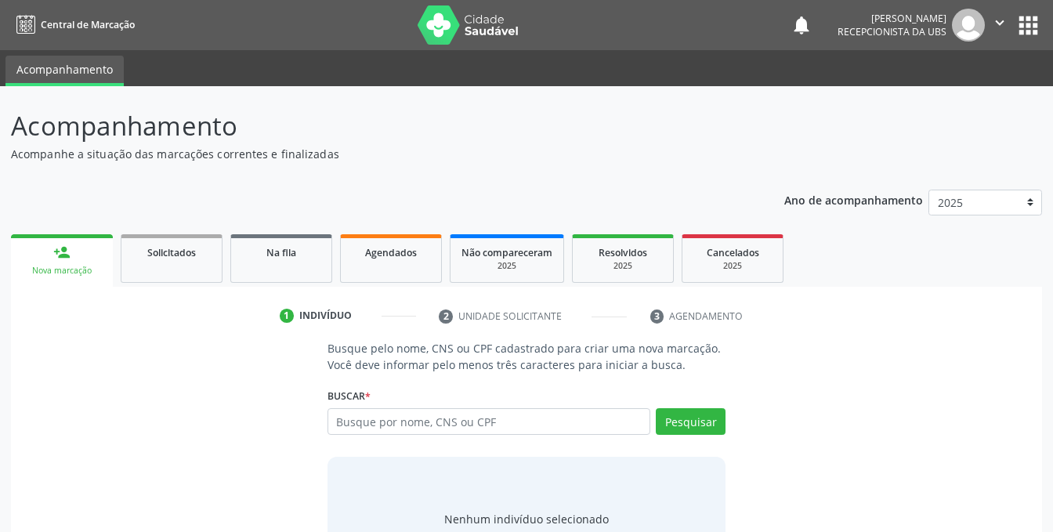
click at [71, 255] on link "person_add Nova marcação" at bounding box center [62, 260] width 102 height 53
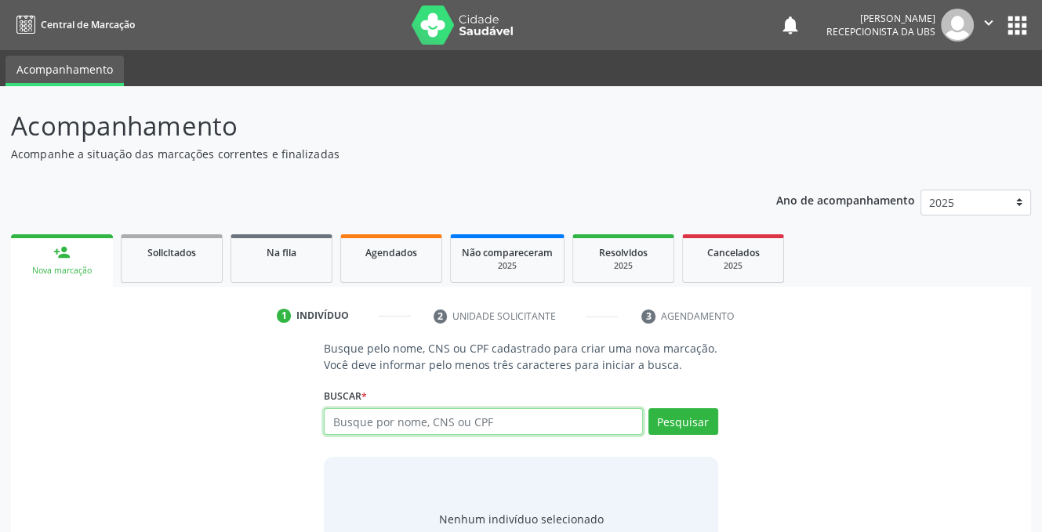
click at [489, 416] on input "text" at bounding box center [483, 421] width 318 height 27
type input "707104897686920"
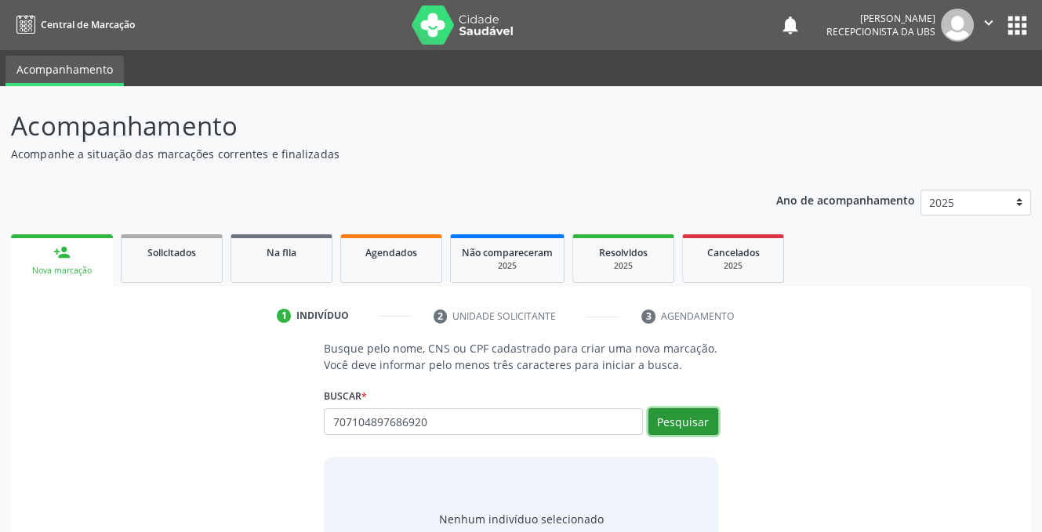
click at [669, 420] on button "Pesquisar" at bounding box center [683, 421] width 70 height 27
type input "707104897686920"
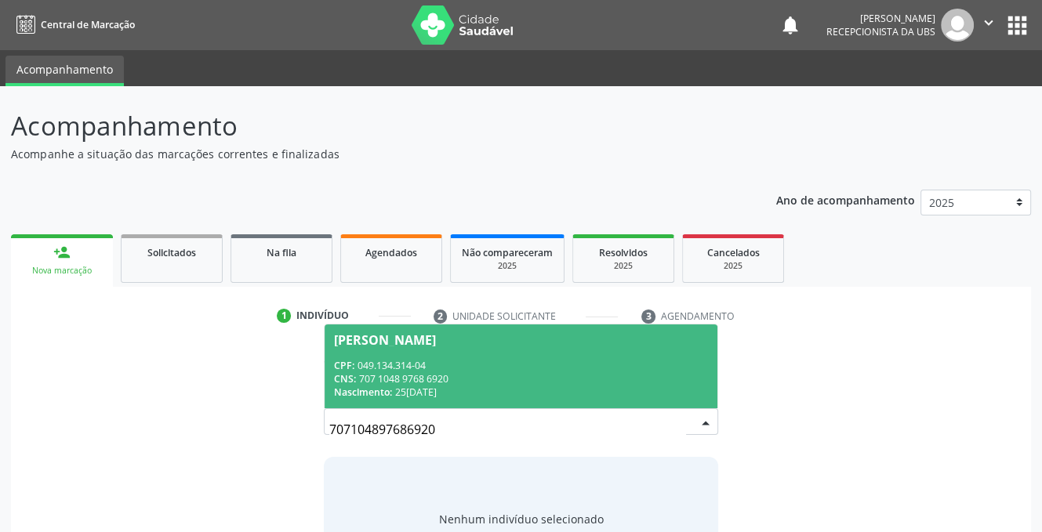
click at [396, 360] on div "CPF: 049.134.314-04" at bounding box center [520, 365] width 373 height 13
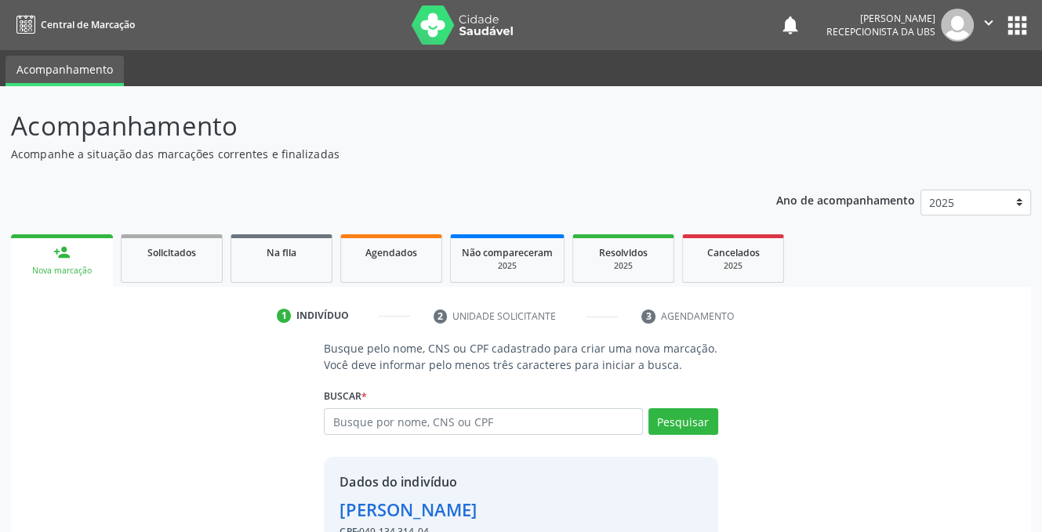
scroll to position [95, 0]
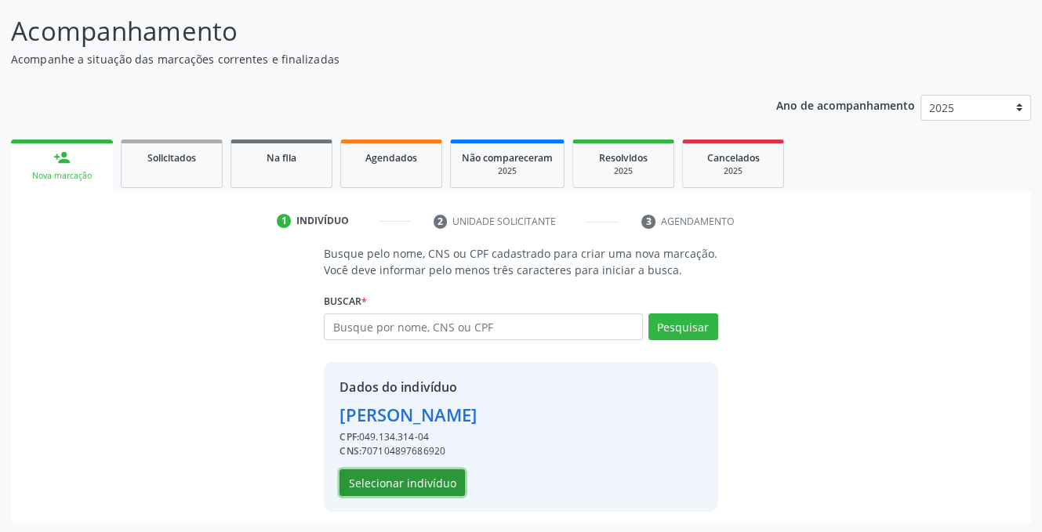
click at [381, 484] on button "Selecionar indivíduo" at bounding box center [401, 483] width 125 height 27
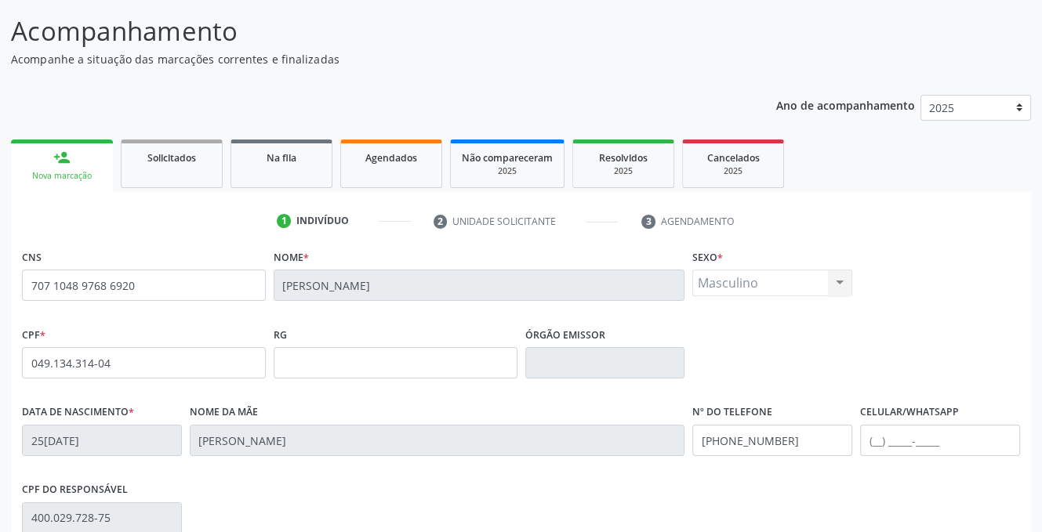
scroll to position [317, 0]
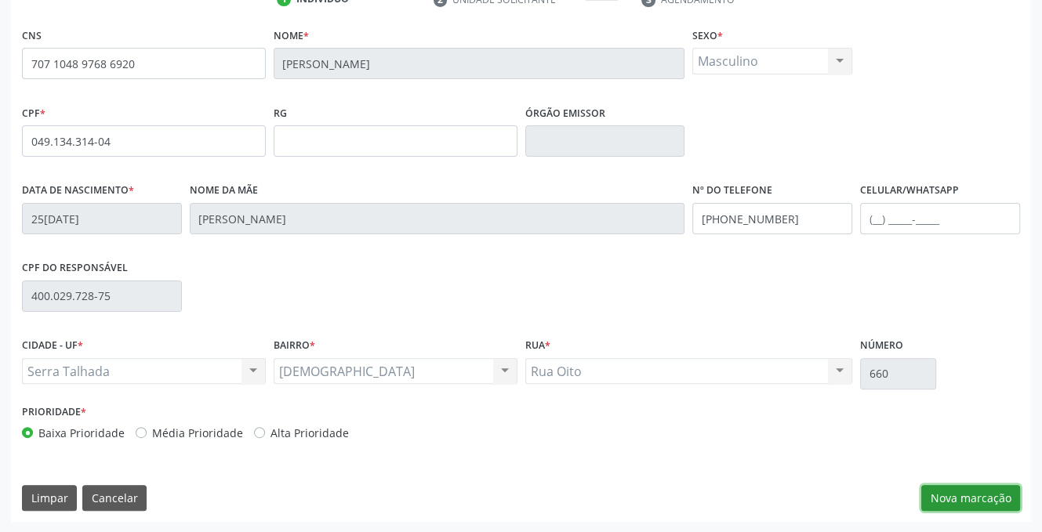
click at [969, 500] on button "Nova marcação" at bounding box center [970, 498] width 99 height 27
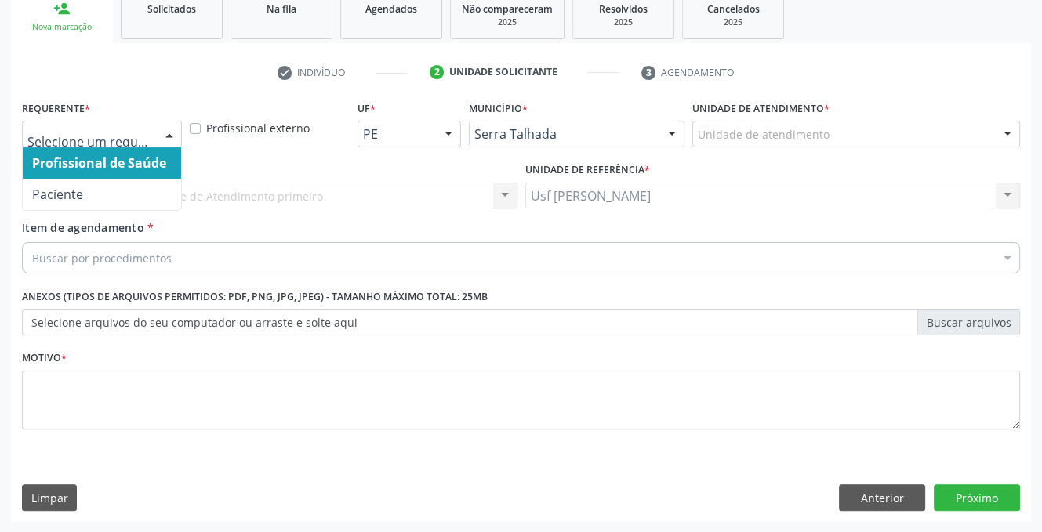
click at [167, 129] on div at bounding box center [170, 134] width 24 height 27
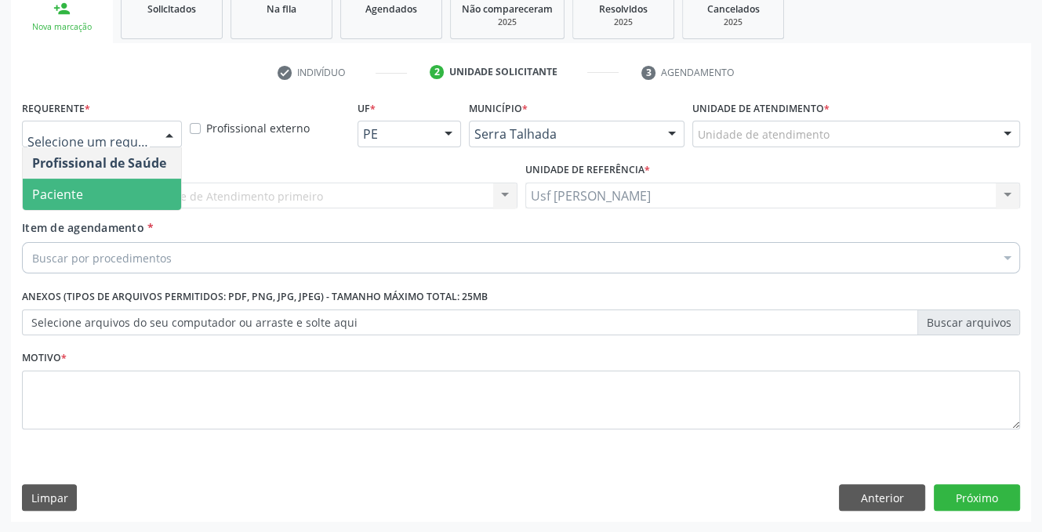
click at [157, 198] on span "Paciente" at bounding box center [102, 194] width 158 height 31
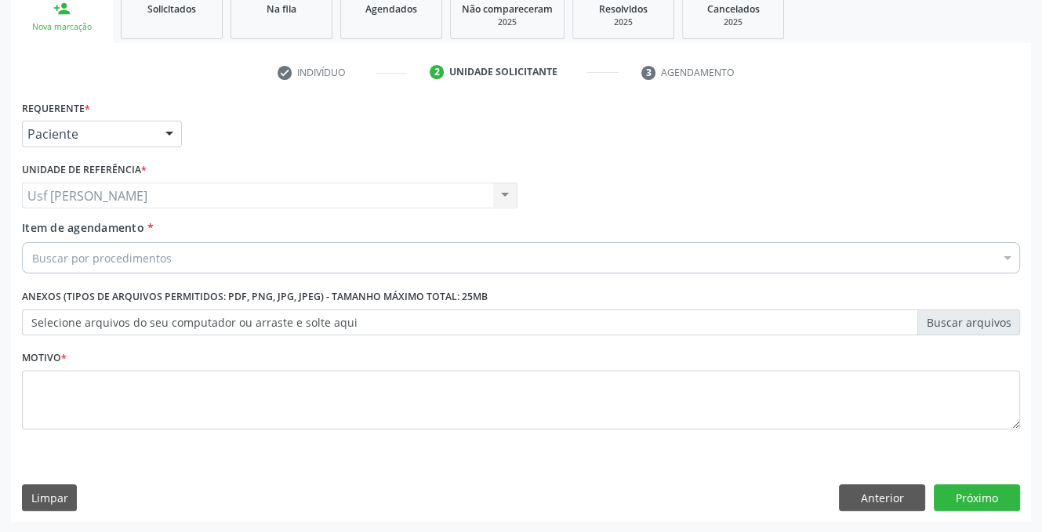
click at [147, 270] on div "Buscar por procedimentos" at bounding box center [521, 257] width 998 height 31
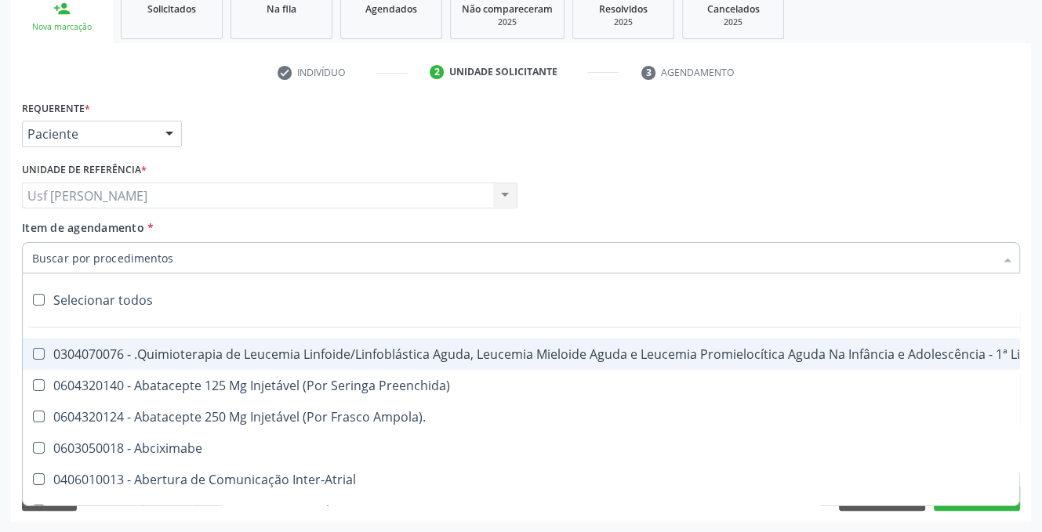
click at [147, 268] on input "Item de agendamento *" at bounding box center [513, 257] width 962 height 31
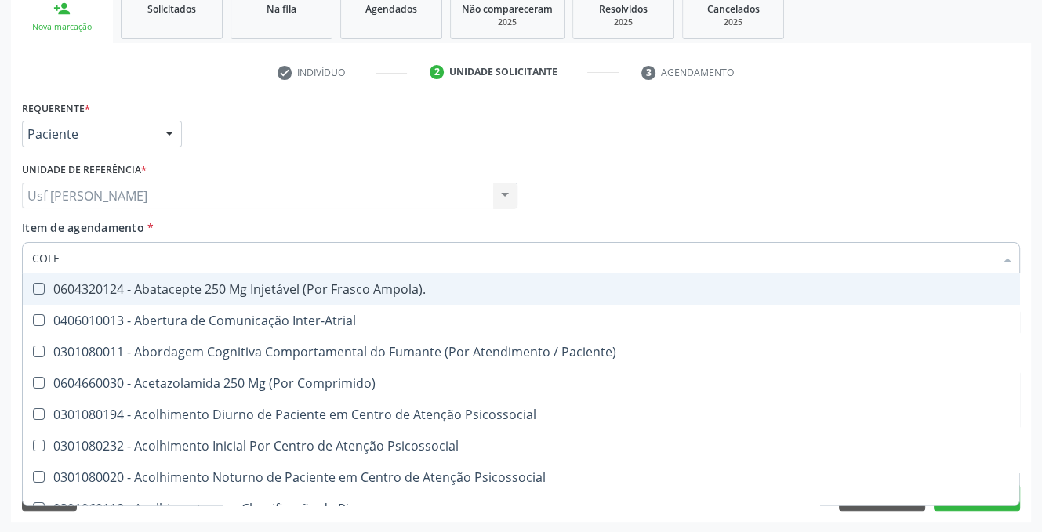
type input "COLES"
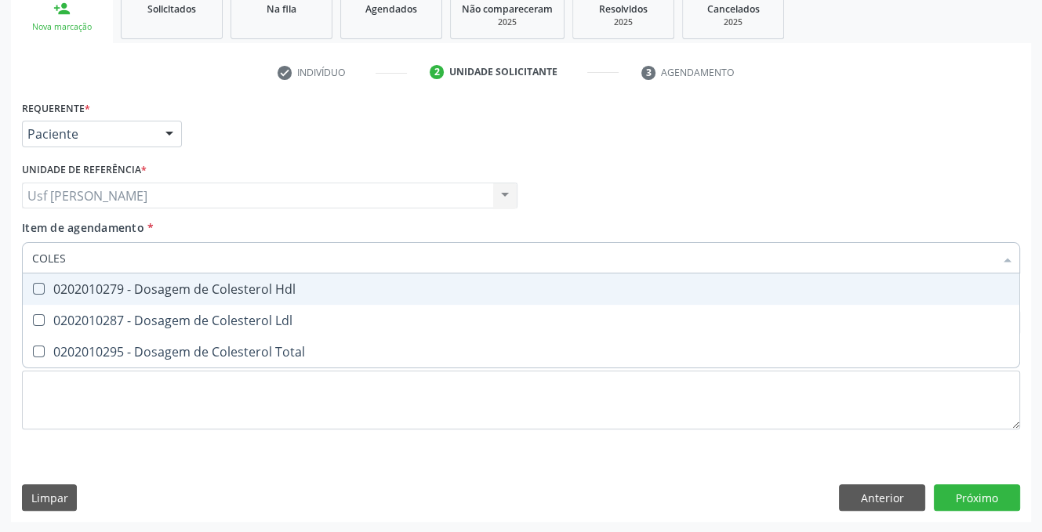
click at [41, 290] on Hdl at bounding box center [39, 289] width 12 height 12
click at [33, 290] on Hdl "checkbox" at bounding box center [28, 289] width 10 height 10
checkbox Hdl "true"
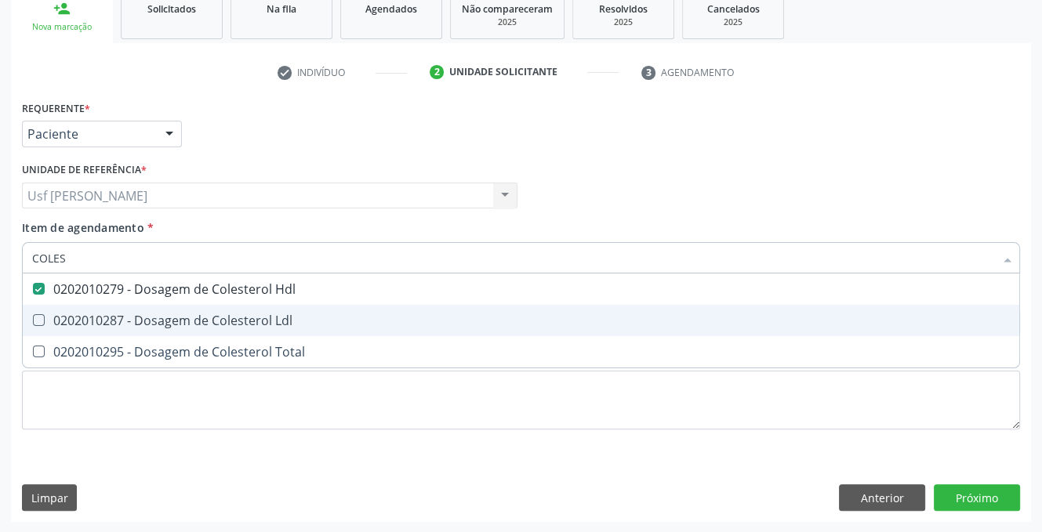
drag, startPoint x: 38, startPoint y: 307, endPoint x: 36, endPoint y: 317, distance: 9.5
click at [38, 308] on span "0202010287 - Dosagem de Colesterol Ldl" at bounding box center [521, 320] width 996 height 31
checkbox Ldl "true"
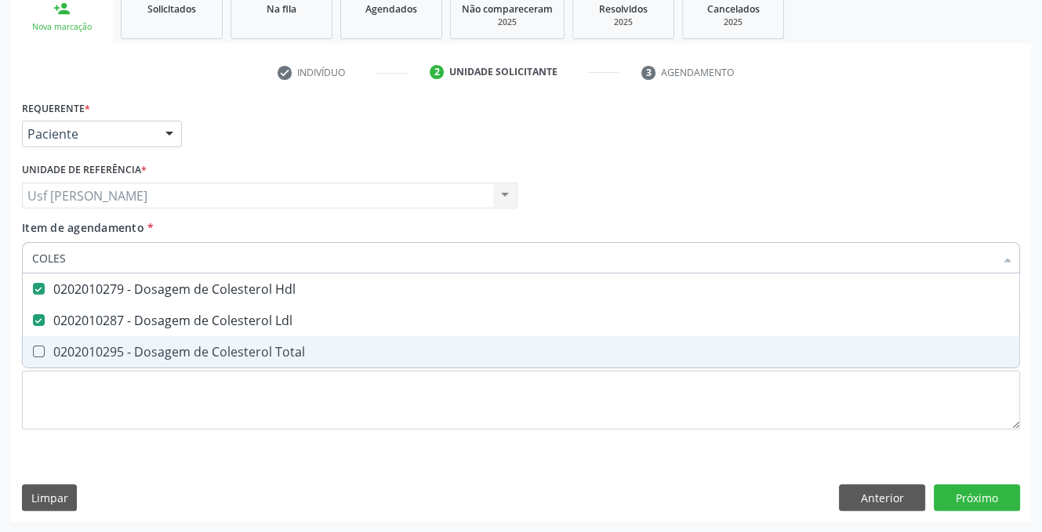
click at [38, 355] on Total at bounding box center [39, 352] width 12 height 12
click at [33, 355] on Total "checkbox" at bounding box center [28, 351] width 10 height 10
checkbox Total "true"
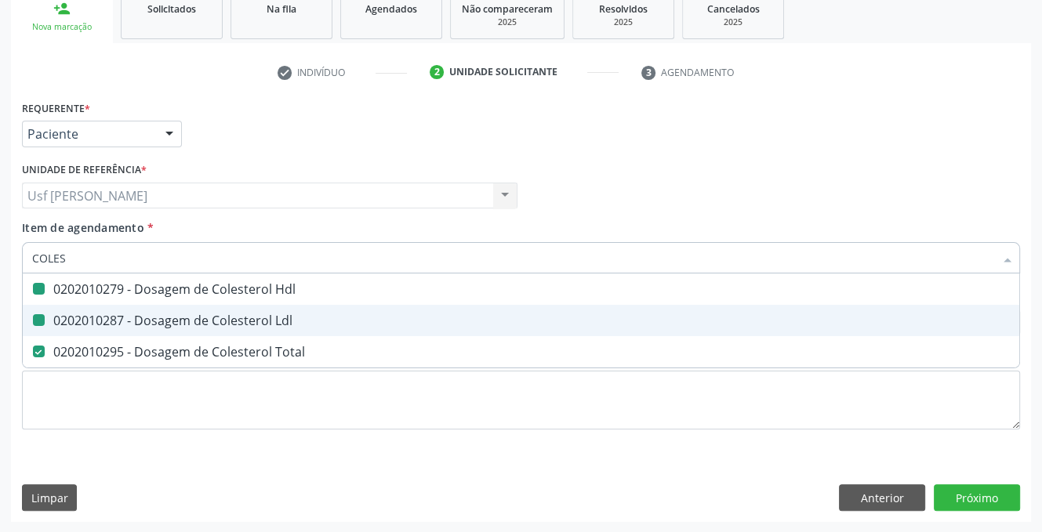
type input "COLE"
checkbox Hdl "false"
checkbox Ldl "false"
checkbox Total "false"
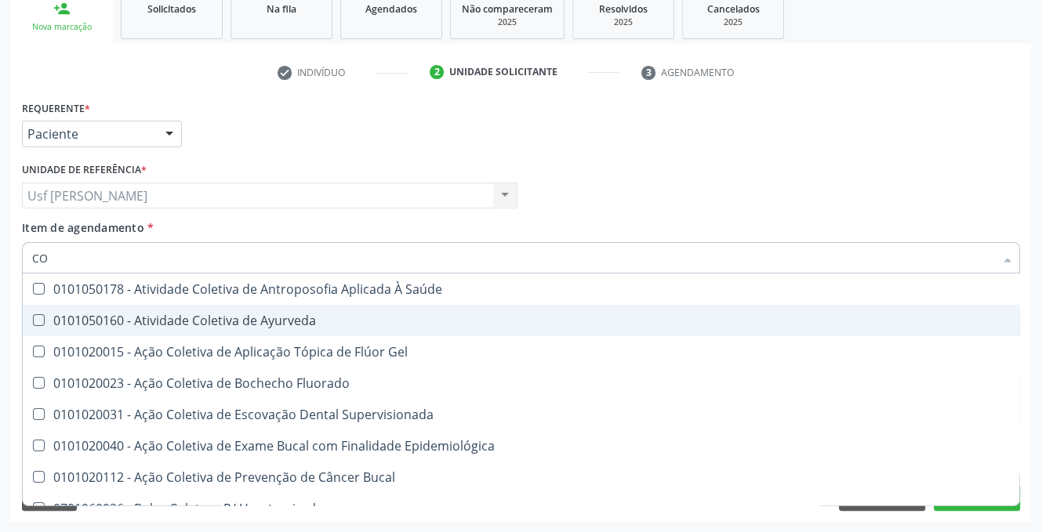
type input "C"
checkbox Hdl "false"
checkbox Ldl "false"
checkbox Total "false"
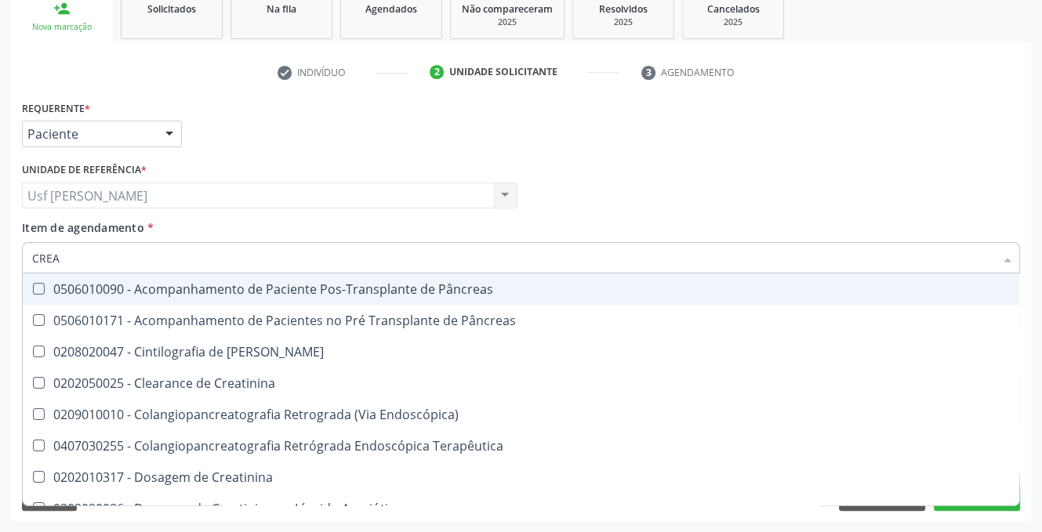
type input "CREAT"
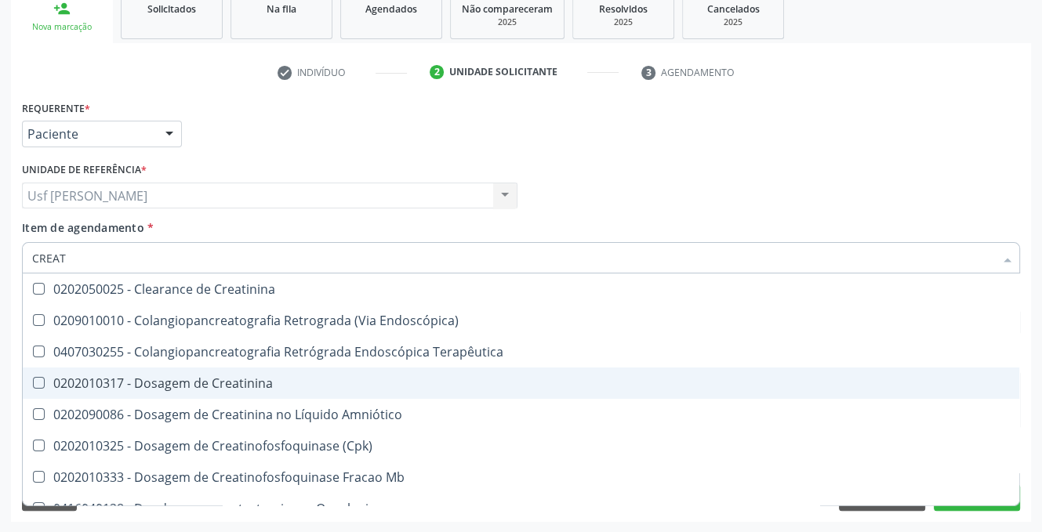
click at [34, 382] on Creatinina at bounding box center [39, 383] width 12 height 12
click at [33, 382] on Creatinina "checkbox" at bounding box center [28, 383] width 10 height 10
checkbox Creatinina "true"
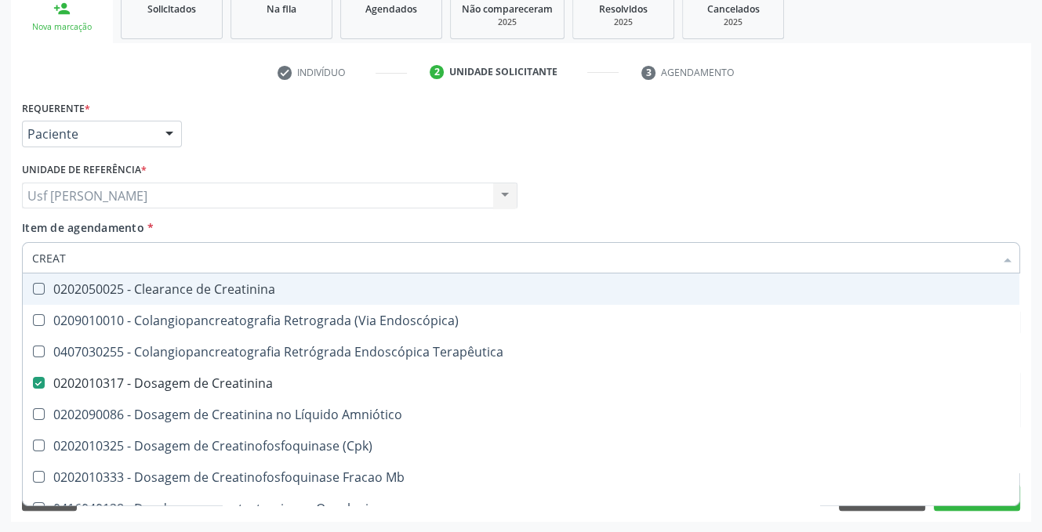
type input "CREA"
checkbox Creatinina "false"
checkbox Mb "true"
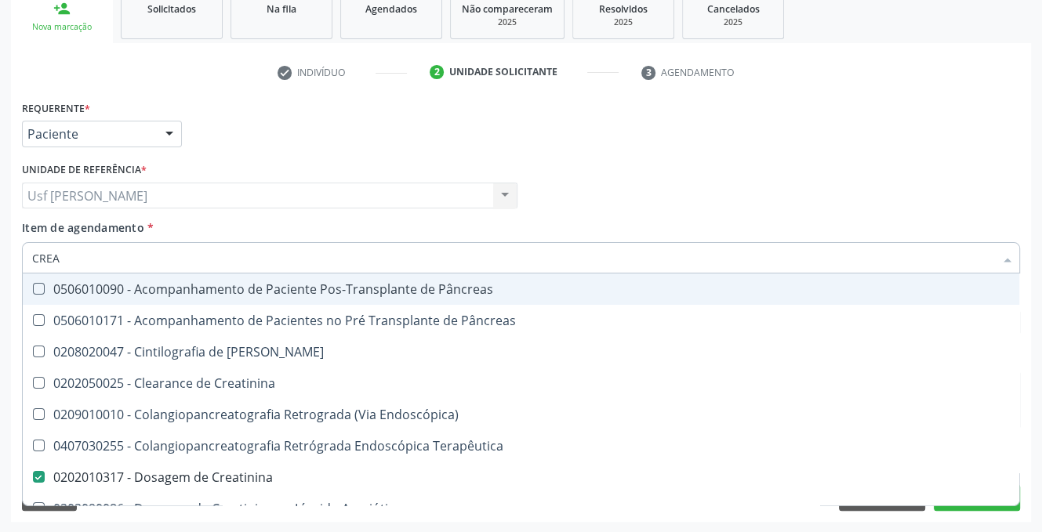
type input "CRE"
checkbox Creatinina "false"
checkbox Oncologia "true"
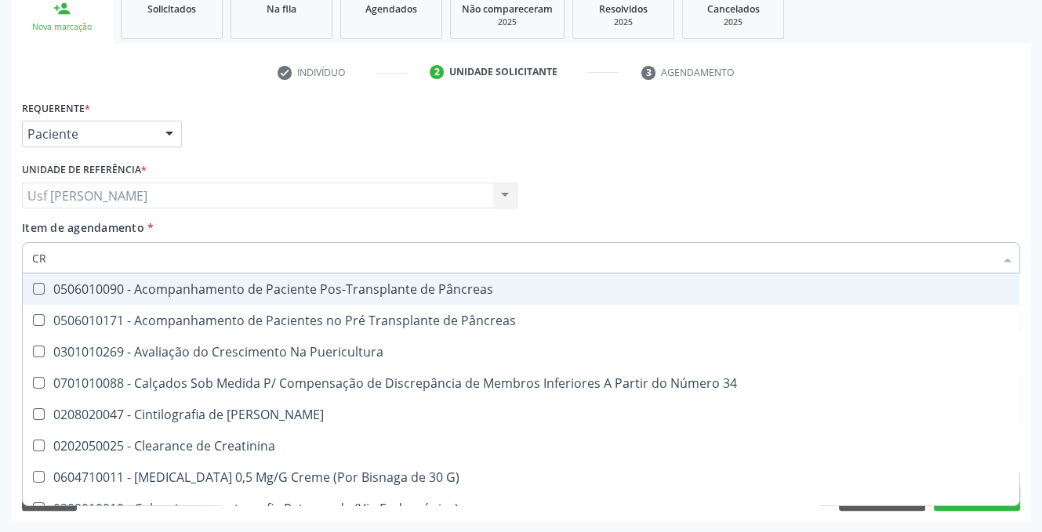
type input "C"
checkbox Creatinina "false"
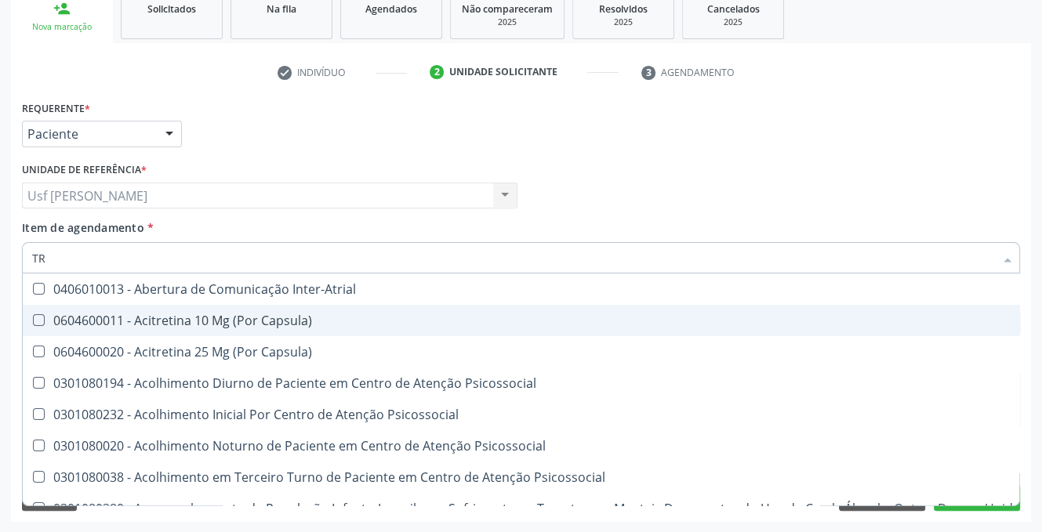
type input "TRIGL"
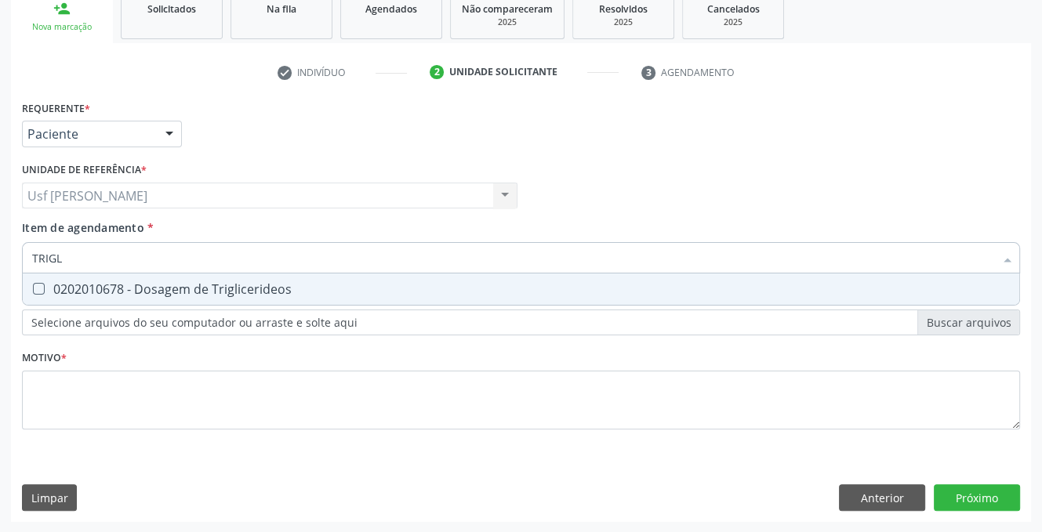
click at [33, 284] on Triglicerideos at bounding box center [39, 289] width 12 height 12
click at [32, 284] on Triglicerideos "checkbox" at bounding box center [28, 289] width 10 height 10
checkbox Triglicerideos "true"
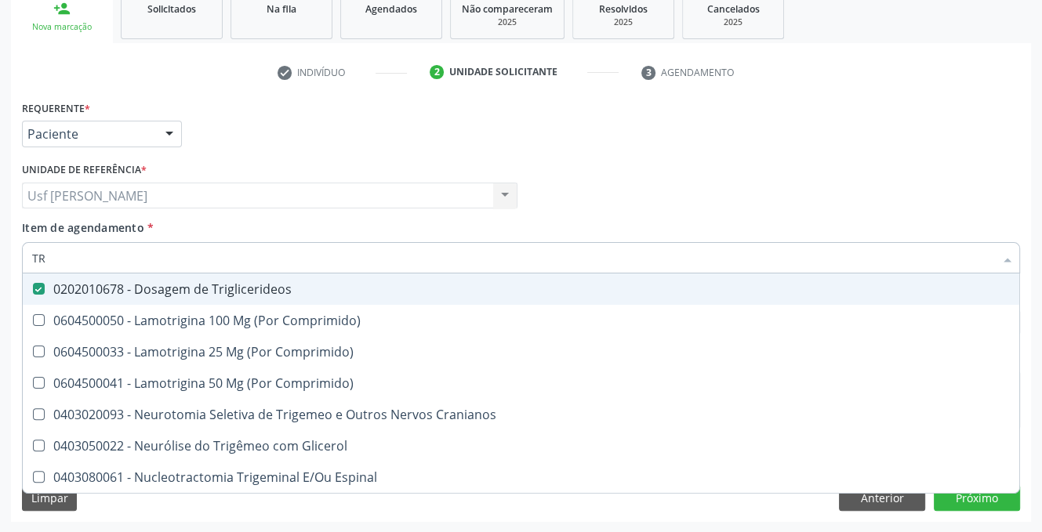
type input "T"
checkbox Triglicerideos "false"
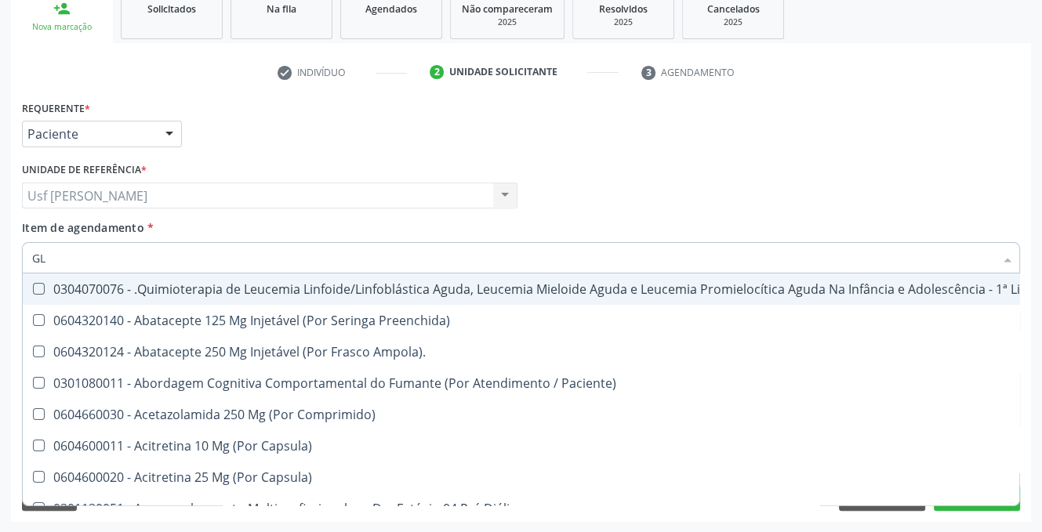
type input "GLI"
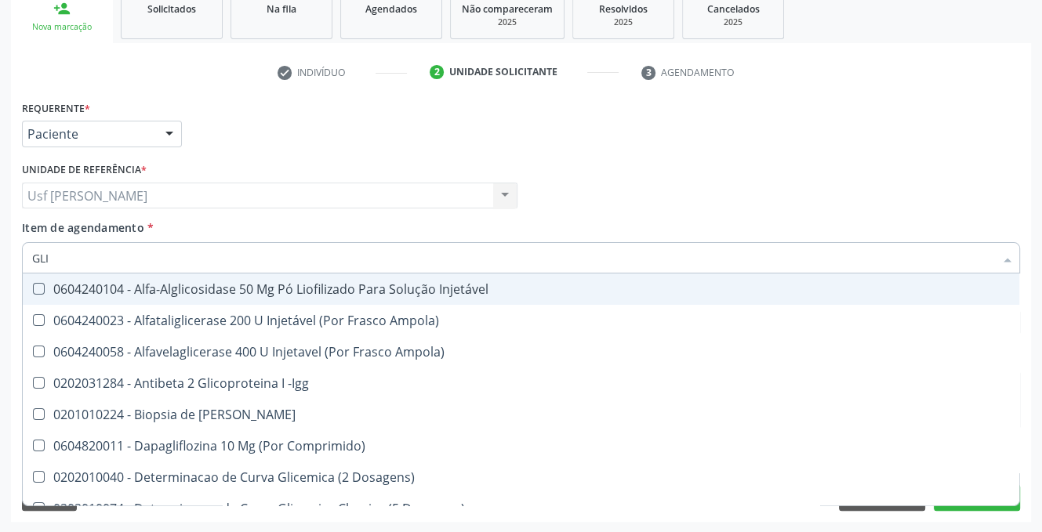
checkbox Triglicerideos "true"
type input "GLIC"
checkbox Derrames "true"
checkbox Triglicerideos "false"
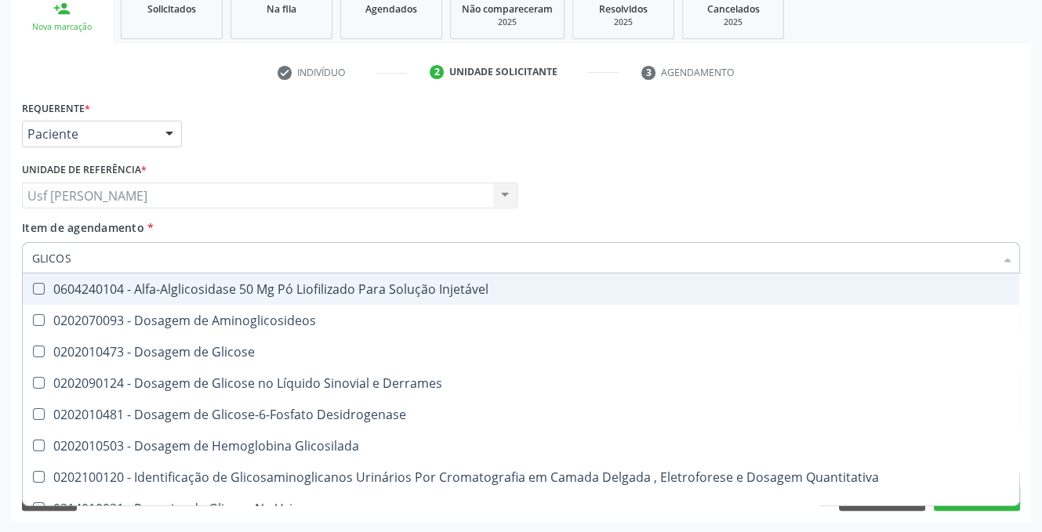
type input "GLICOSE"
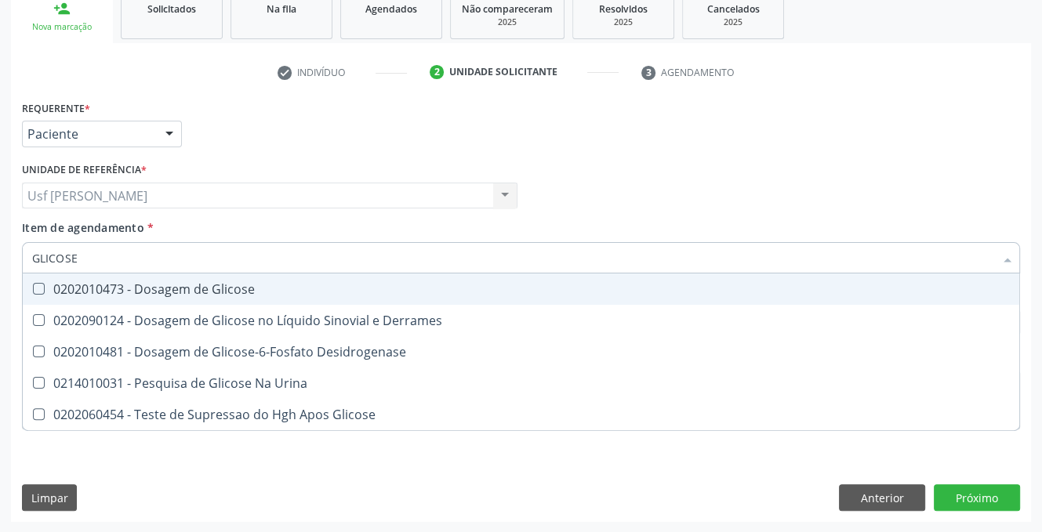
click at [44, 287] on div "0202010473 - Dosagem de Glicose" at bounding box center [520, 289] width 977 height 13
checkbox Glicose "true"
type input "GLICOS"
checkbox Glicose "false"
checkbox Desidrogenase "true"
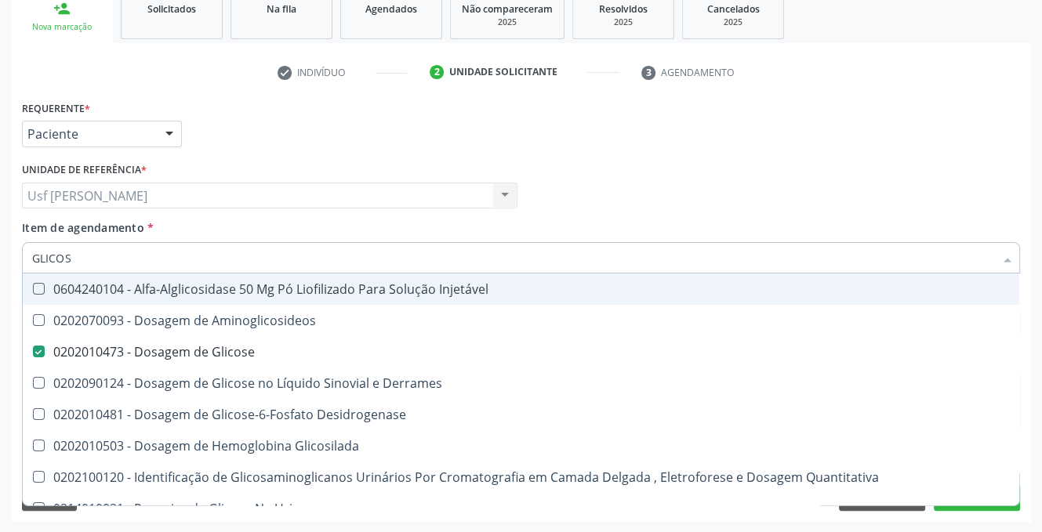
type input "GLICO"
checkbox Glicose "false"
checkbox Glicosilada "true"
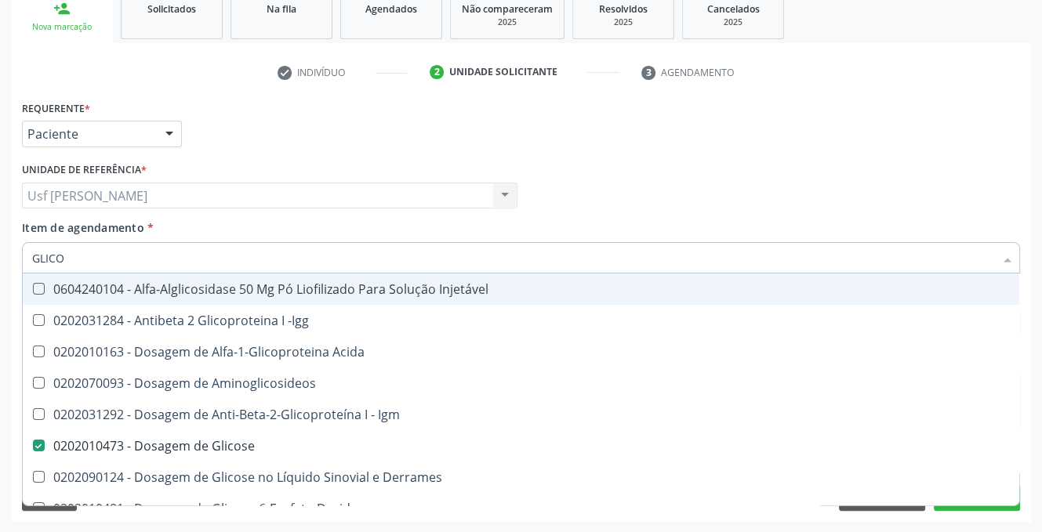
type input "GLIC"
checkbox Glicose "false"
checkbox Glicose "true"
type input "GLI"
checkbox Glicose "false"
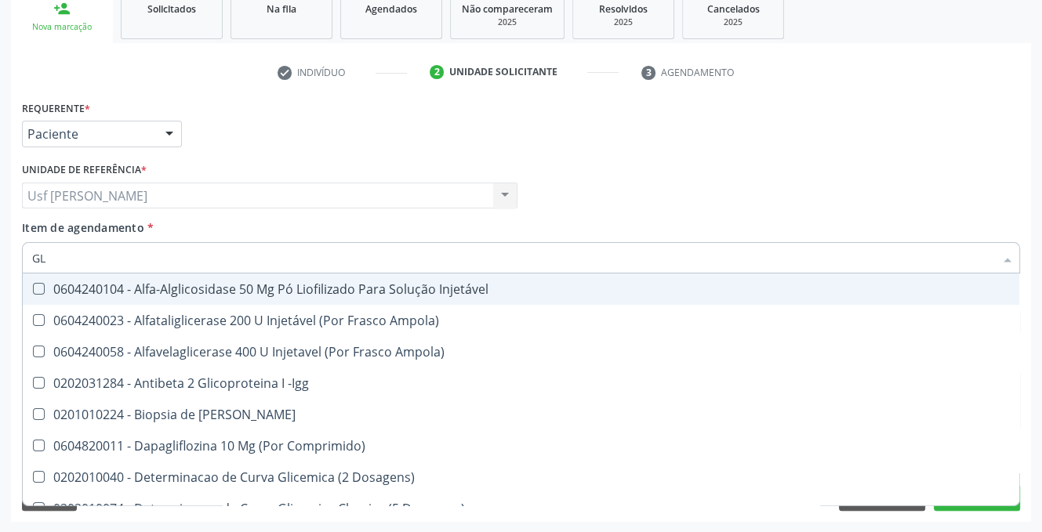
type input "G"
checkbox Glicose "false"
checkbox Triglicerideos "false"
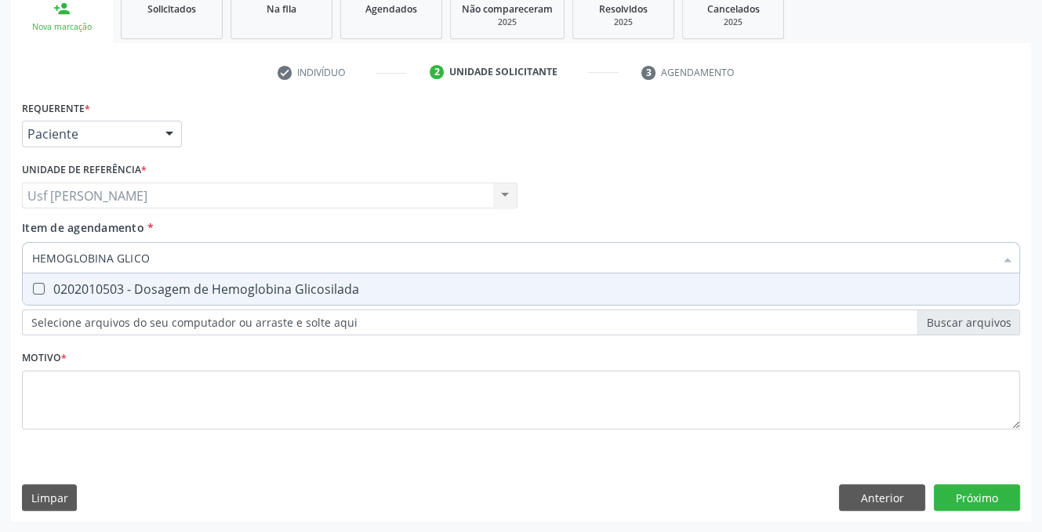
type input "HEMOGLOBINA GLICOS"
click at [41, 291] on Glicosilada at bounding box center [39, 289] width 12 height 12
click at [33, 291] on Glicosilada "checkbox" at bounding box center [28, 289] width 10 height 10
checkbox Glicosilada "true"
type input "HEMOGLOBINA"
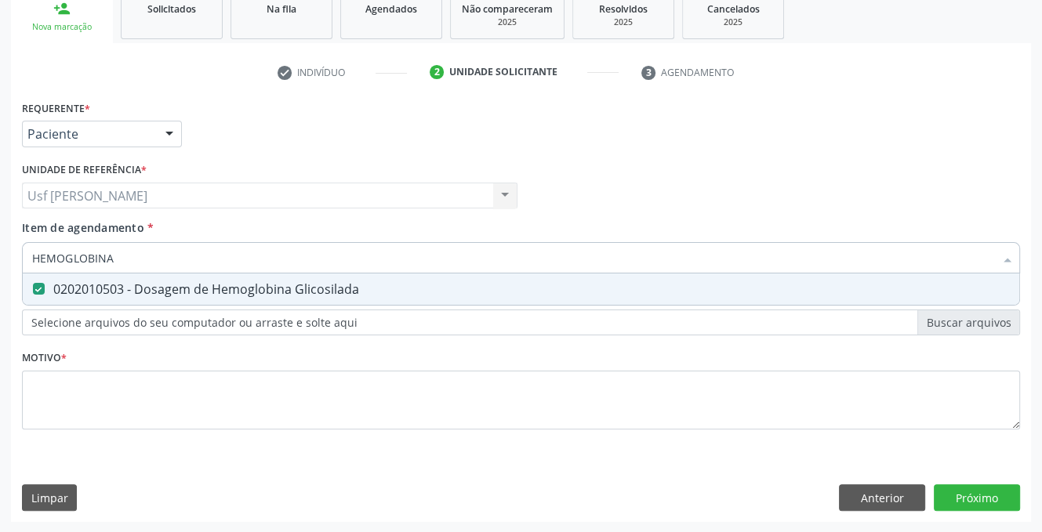
checkbox Glicosilada "false"
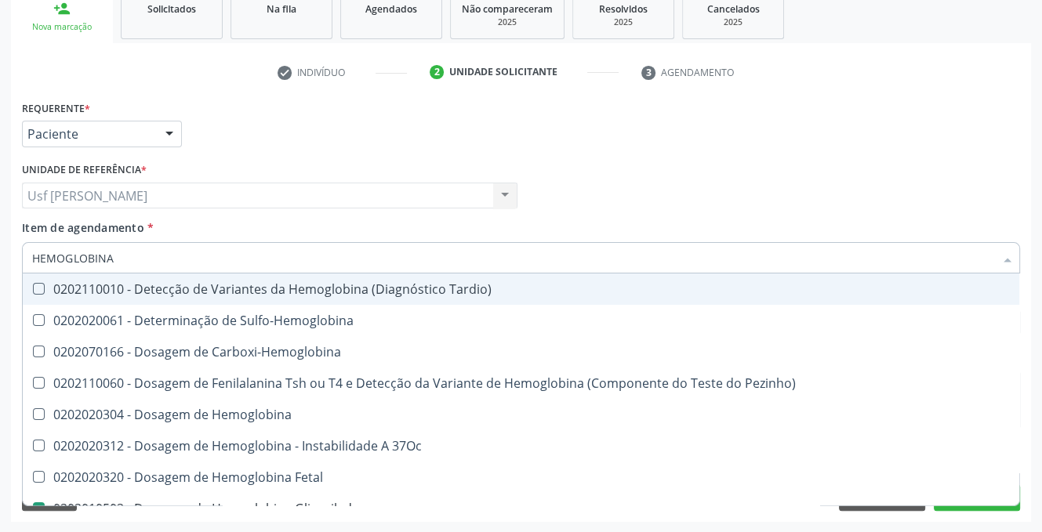
type input "HEMOGLOBIN"
checkbox Glicosilada "false"
checkbox Hematocrito\) "true"
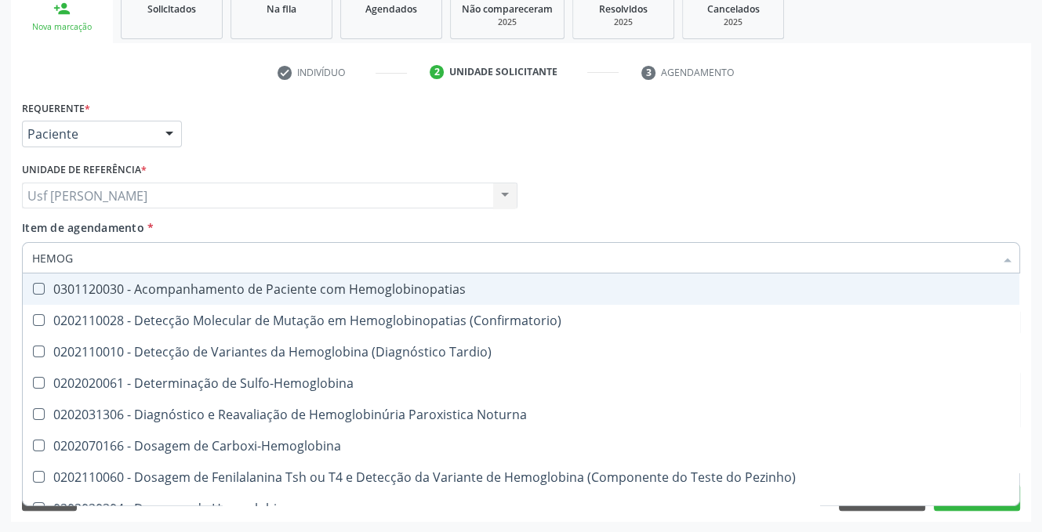
type input "HEMO"
checkbox Glicosilada "false"
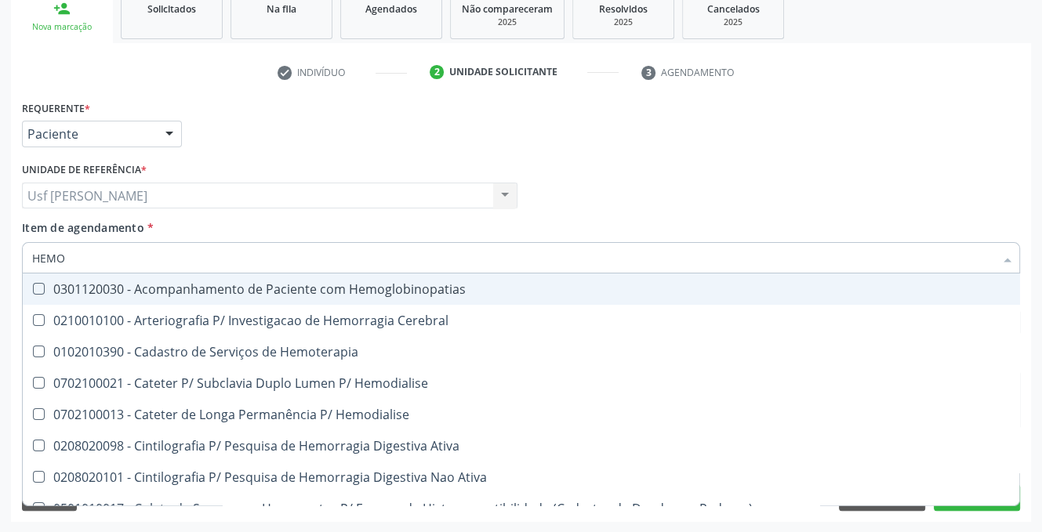
type input "HEM"
checkbox Glicosilada "false"
checkbox Semana\) "true"
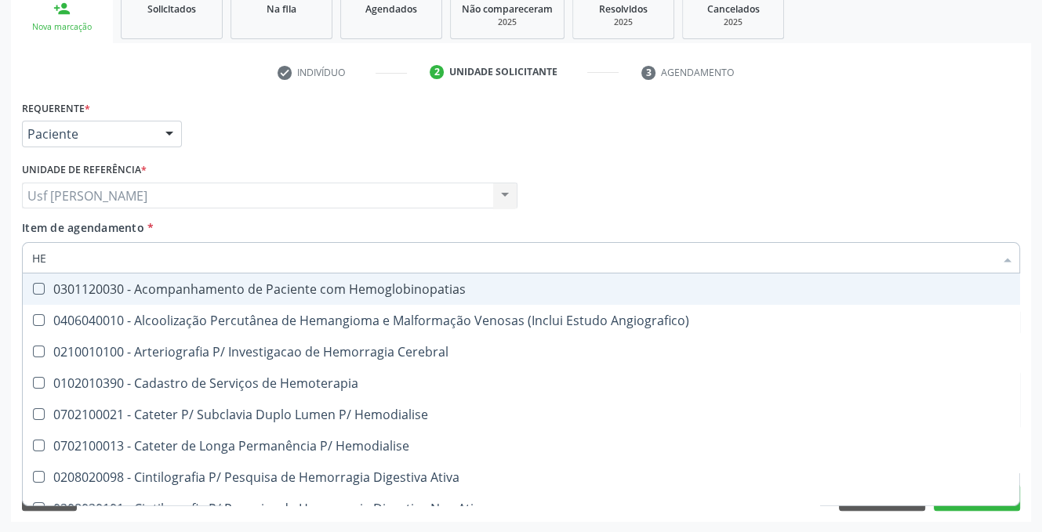
type input "H"
checkbox Glicosilada "false"
checkbox Hematocrito "false"
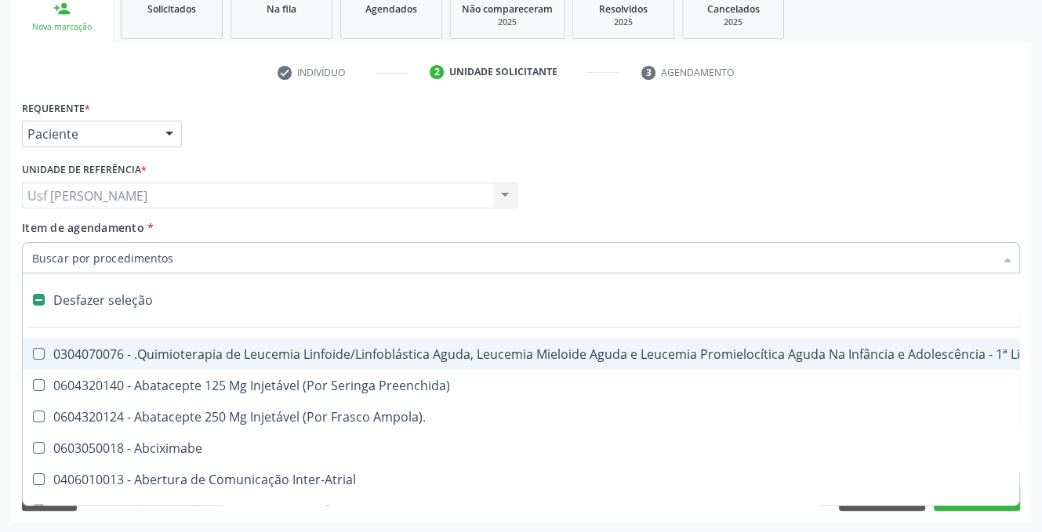
scroll to position [244, 0]
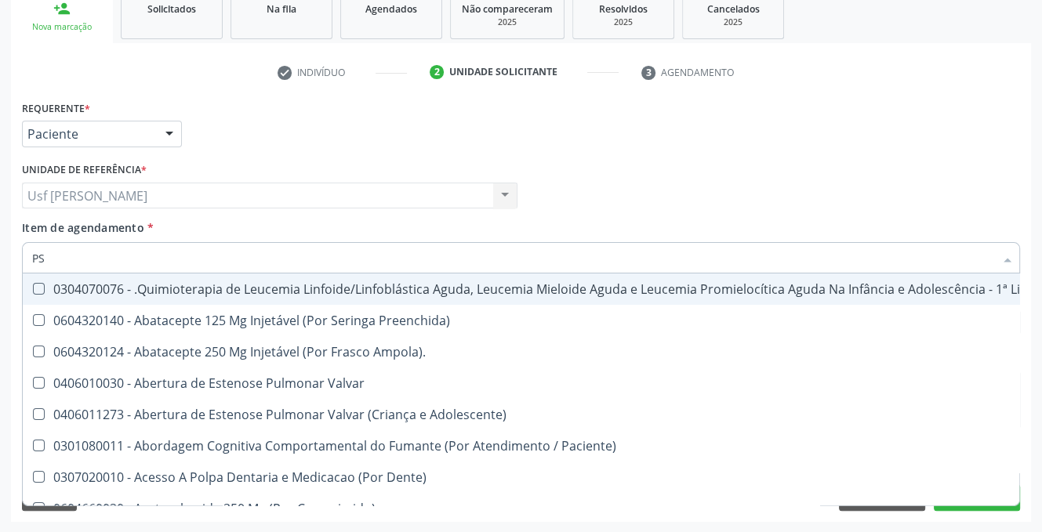
type input "PSA"
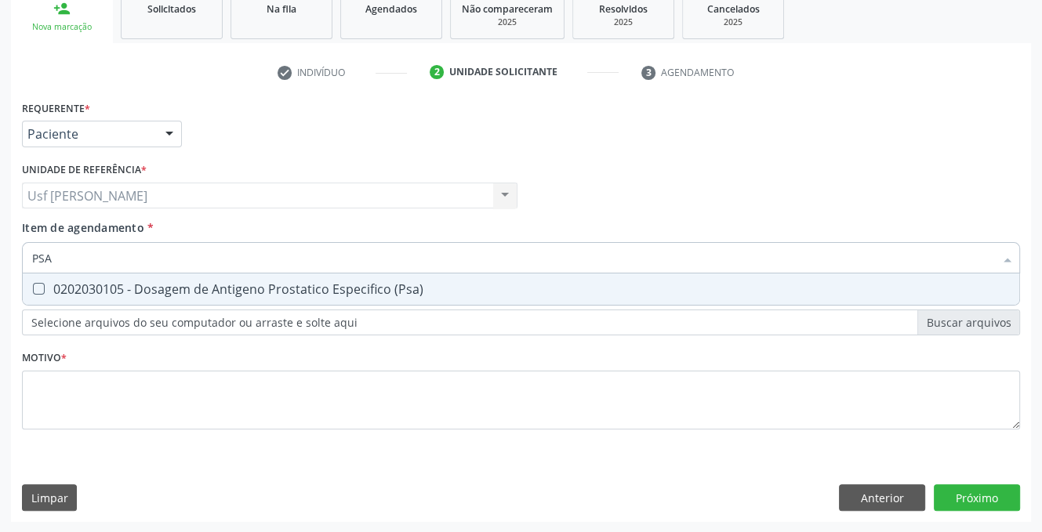
click at [41, 293] on \(Psa\) at bounding box center [39, 289] width 12 height 12
click at [33, 293] on \(Psa\) "checkbox" at bounding box center [28, 289] width 10 height 10
checkbox \(Psa\) "true"
type input "PS"
checkbox \(Psa\) "false"
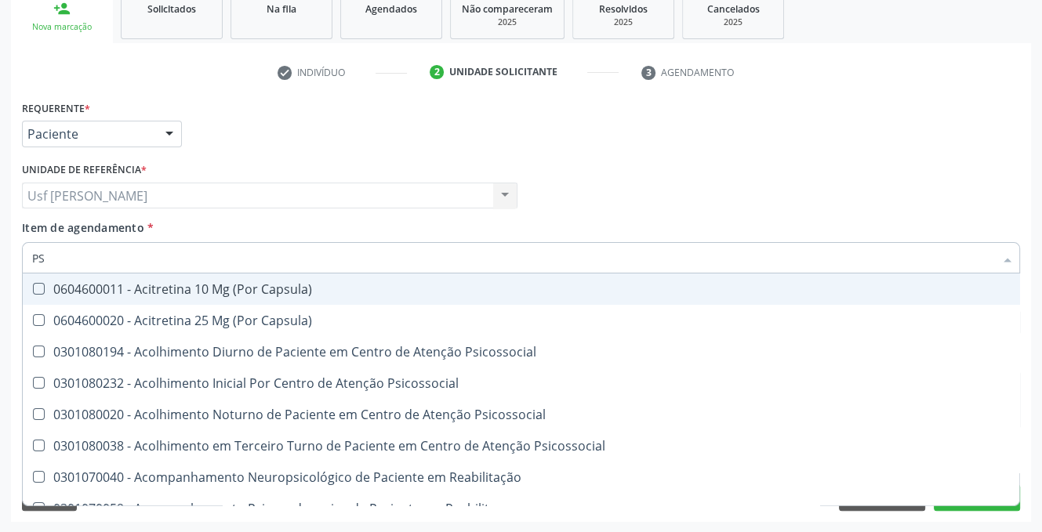
type input "P"
checkbox \(Psa\) "false"
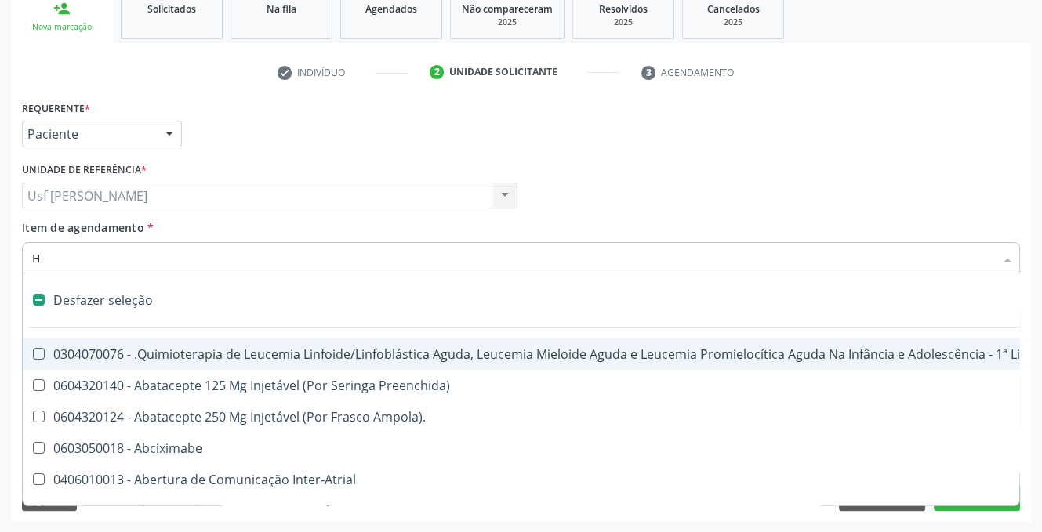
type input "HE"
checkbox Cística "true"
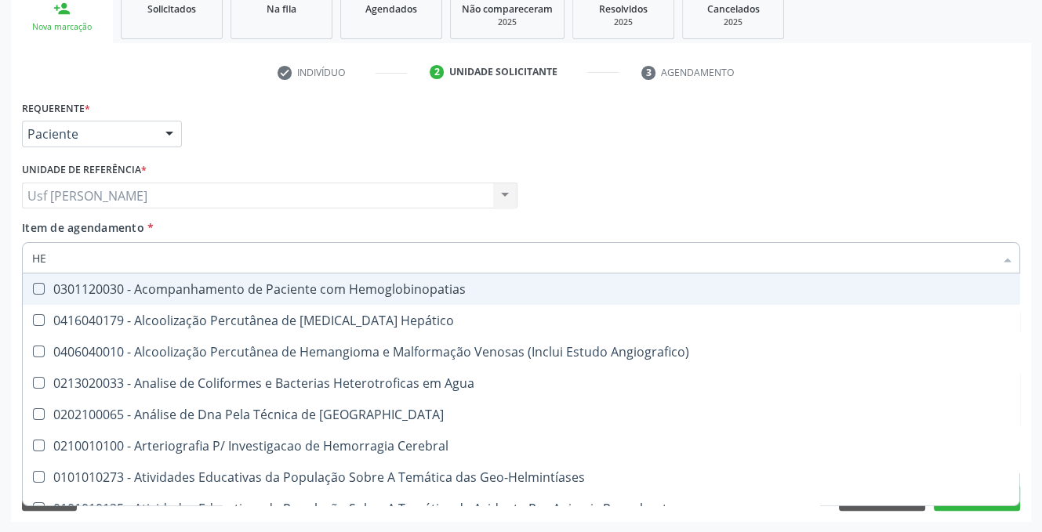
type input "HEM"
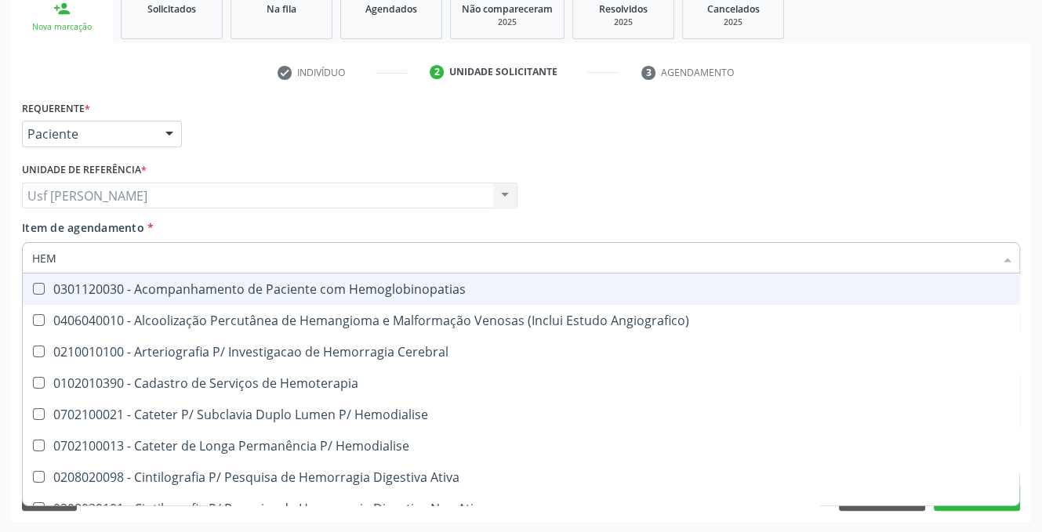
checkbox Glicosilada "true"
checkbox Hematocrito "false"
type input "HEMO"
checkbox Hemacias "true"
checkbox Glicosilada "false"
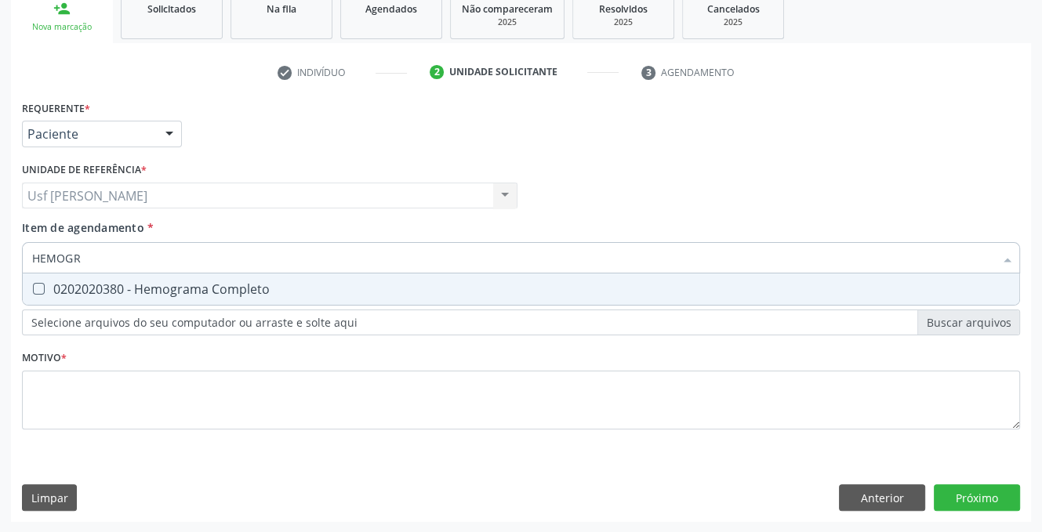
type input "HEMOGRA"
click at [39, 288] on Completo at bounding box center [39, 289] width 12 height 12
click at [33, 288] on Completo "checkbox" at bounding box center [28, 289] width 10 height 10
checkbox Completo "true"
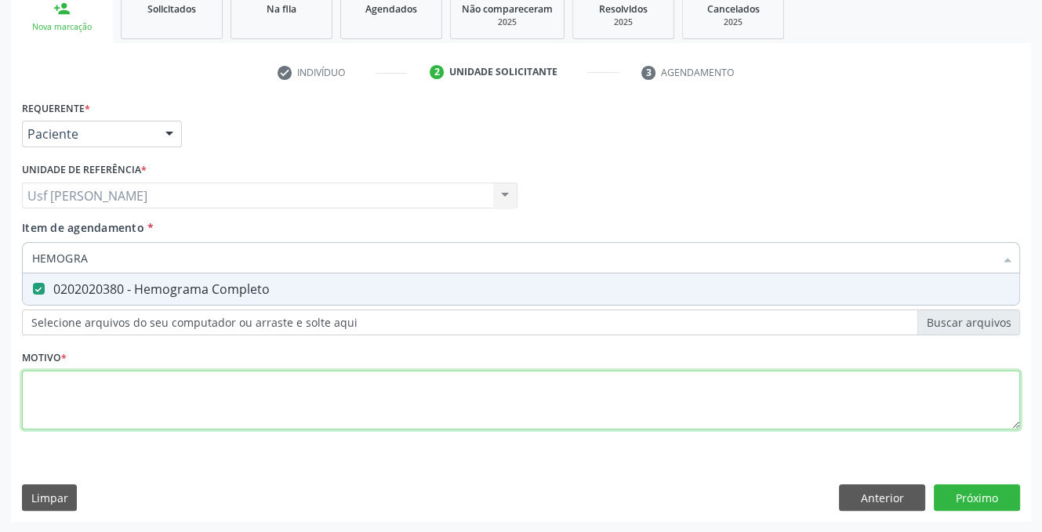
click at [118, 416] on div "Requerente * Paciente Profissional de Saúde Paciente Nenhum resultado encontrad…" at bounding box center [521, 273] width 998 height 355
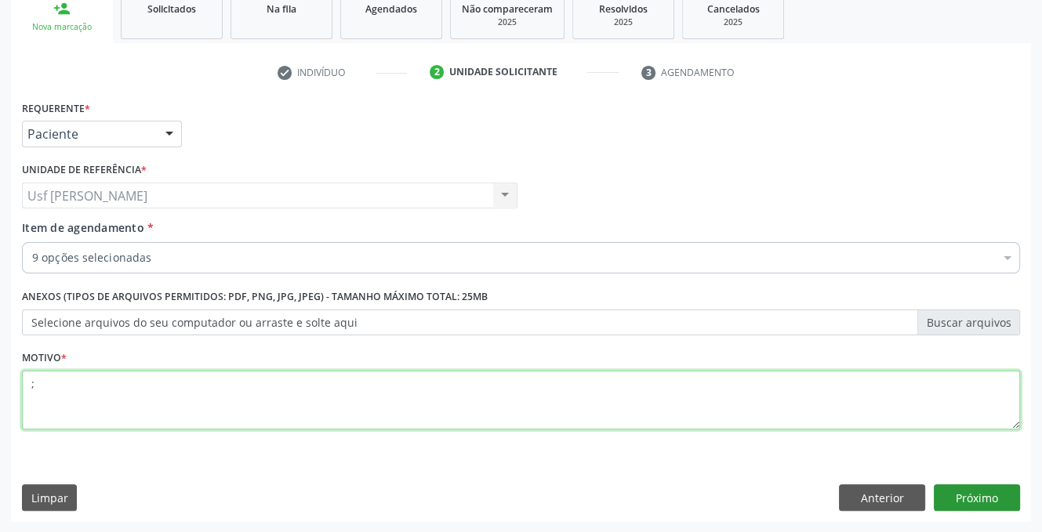
type textarea ";"
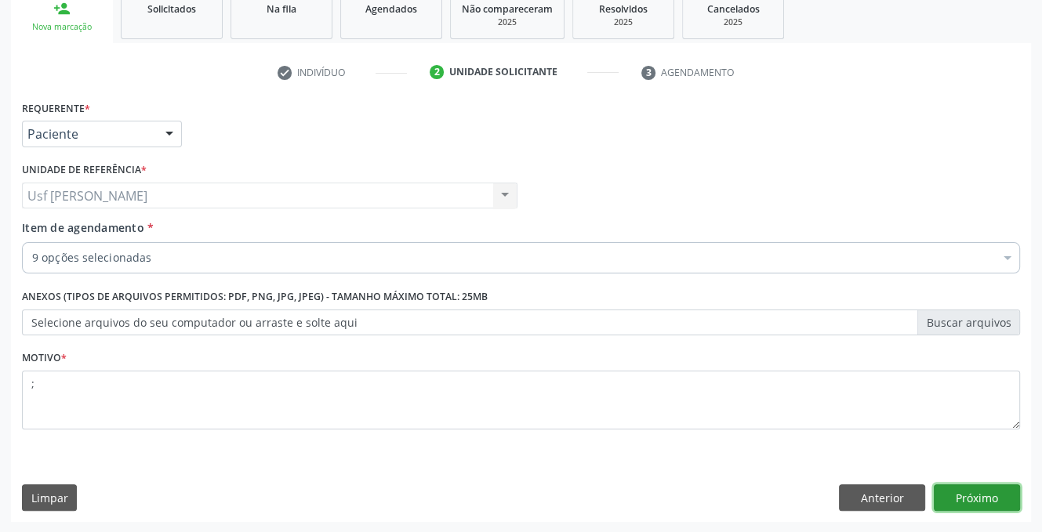
click at [977, 491] on button "Próximo" at bounding box center [977, 497] width 86 height 27
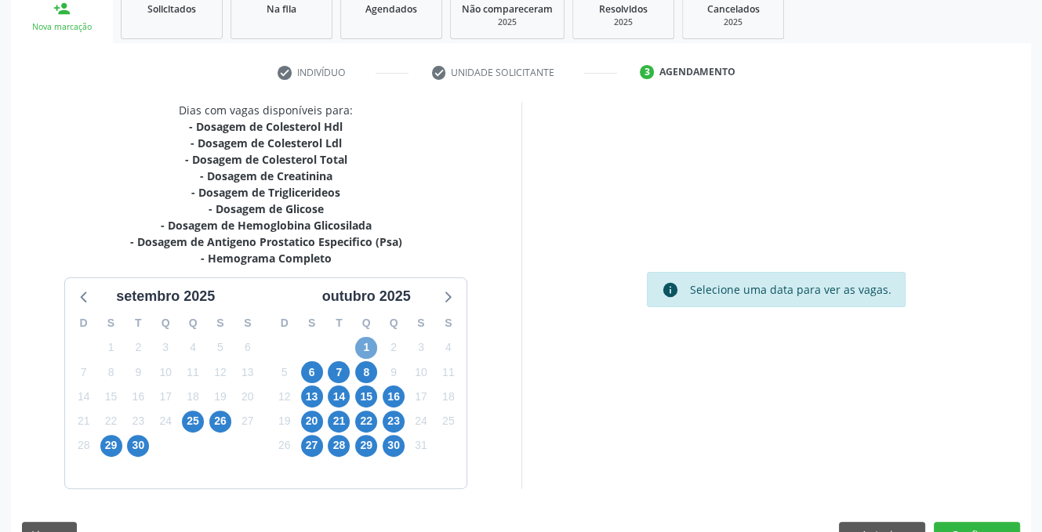
click at [364, 350] on span "1" at bounding box center [366, 348] width 22 height 22
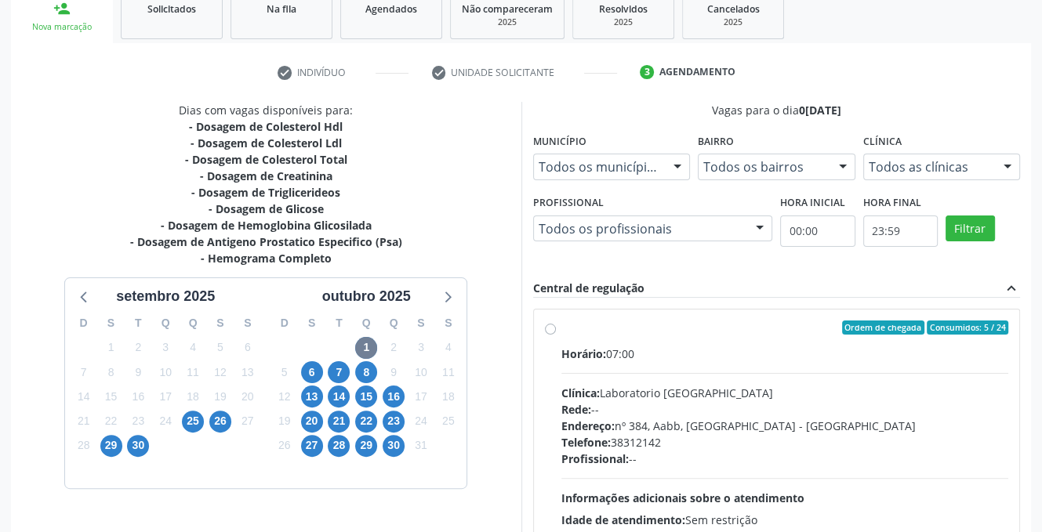
click at [561, 327] on label "Ordem de chegada Consumidos: 5 / 24 Horário: 07:00 Clínica: Laboratorio Sao Fra…" at bounding box center [785, 441] width 448 height 241
click at [549, 327] on input "Ordem de chegada Consumidos: 5 / 24 Horário: 07:00 Clínica: Laboratorio Sao Fra…" at bounding box center [550, 328] width 11 height 14
radio input "true"
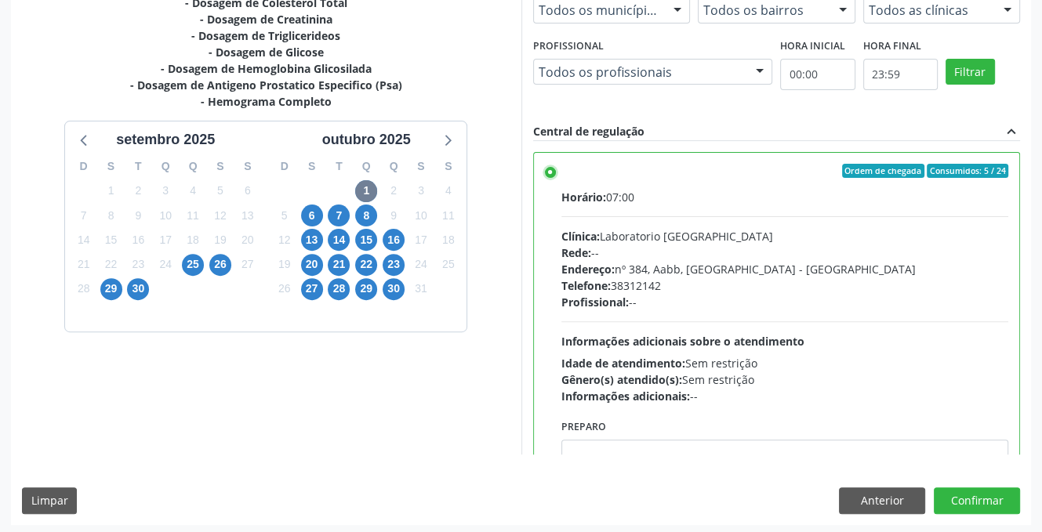
scroll to position [404, 0]
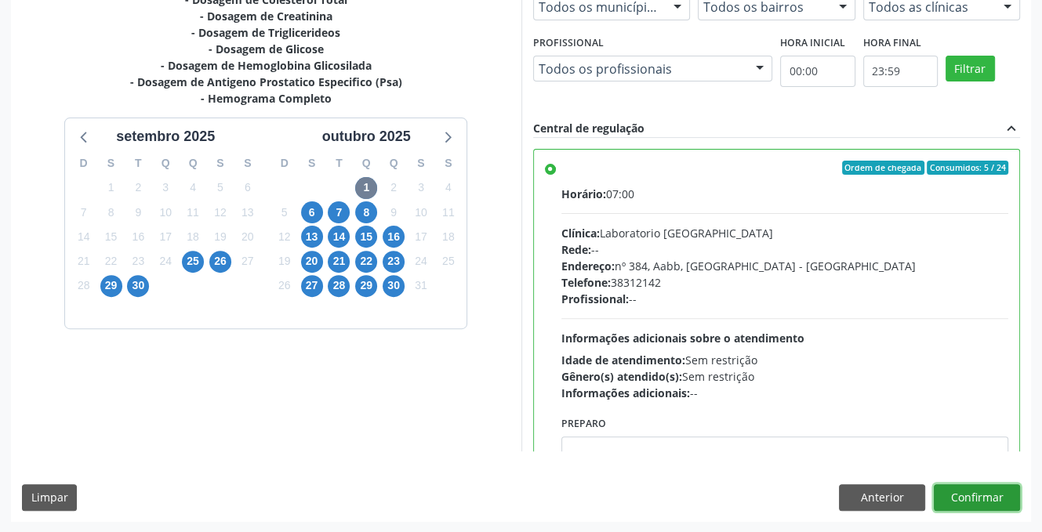
click at [990, 497] on button "Confirmar" at bounding box center [977, 497] width 86 height 27
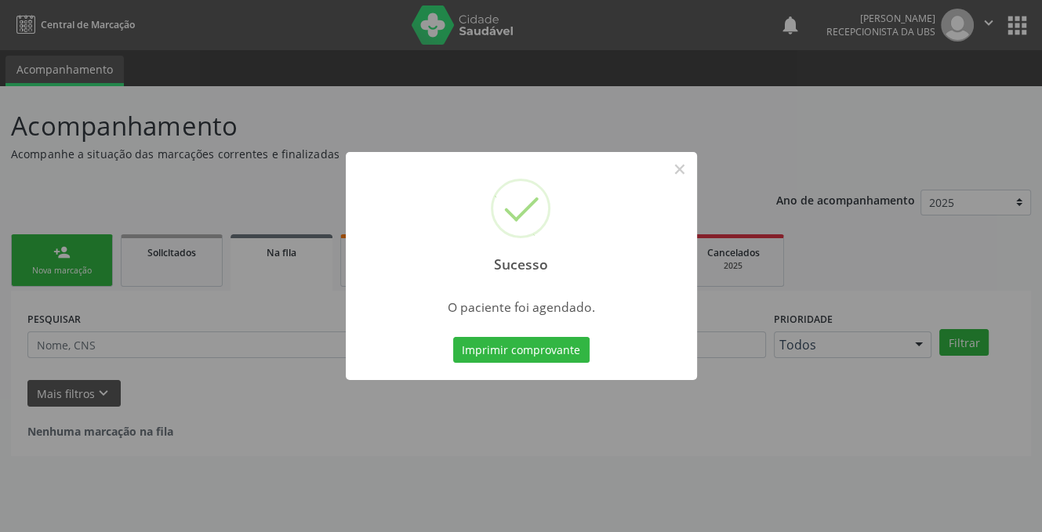
scroll to position [0, 0]
click at [687, 165] on button "×" at bounding box center [685, 169] width 27 height 27
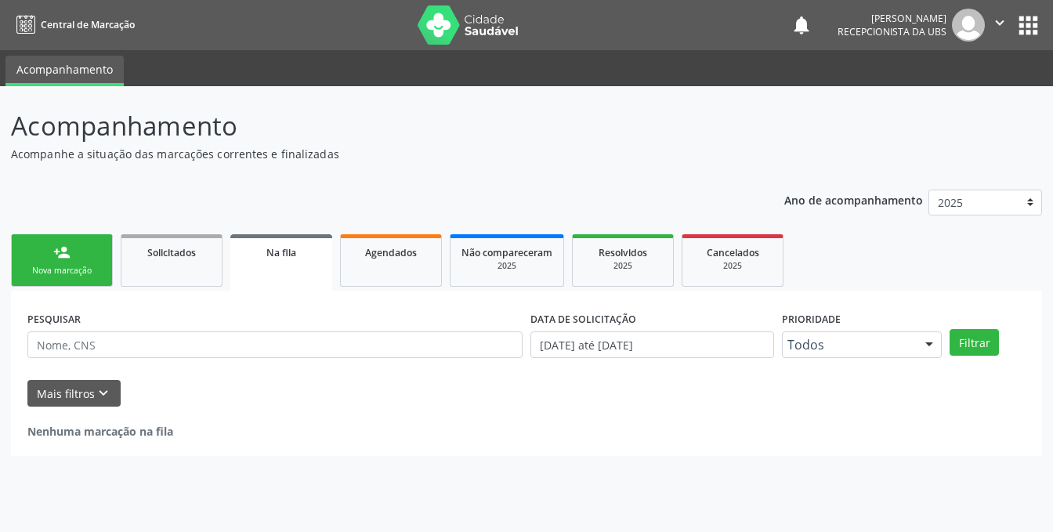
click at [66, 272] on div "Nova marcação" at bounding box center [62, 271] width 78 height 12
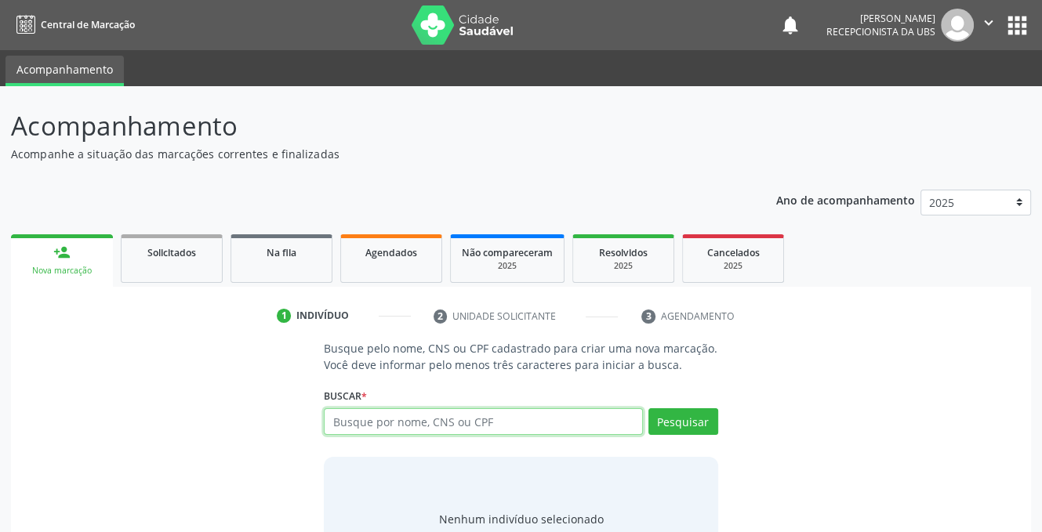
click at [511, 422] on input "text" at bounding box center [483, 421] width 318 height 27
type input "706208709115570"
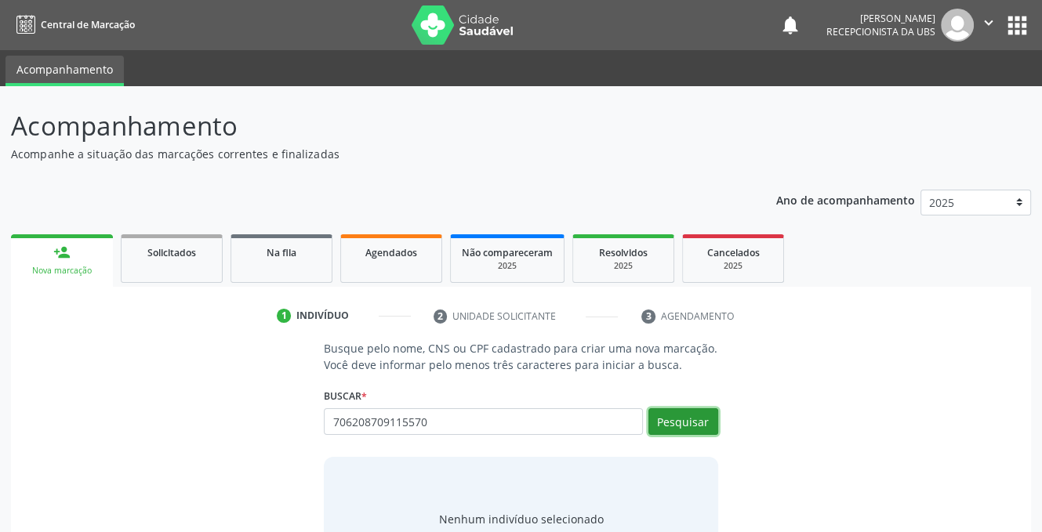
click at [693, 422] on button "Pesquisar" at bounding box center [683, 421] width 70 height 27
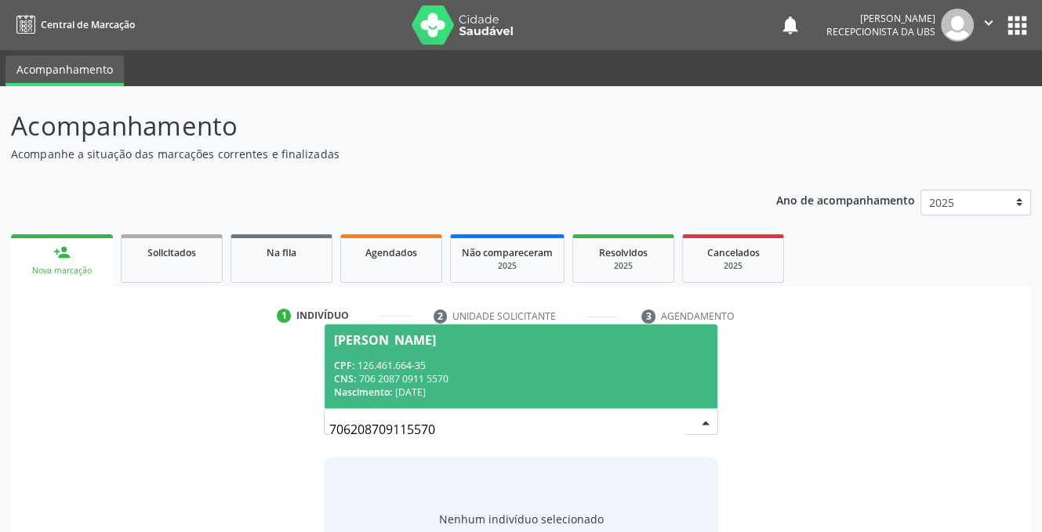
click at [410, 376] on div "CNS: 706 2087 0911 5570" at bounding box center [520, 378] width 373 height 13
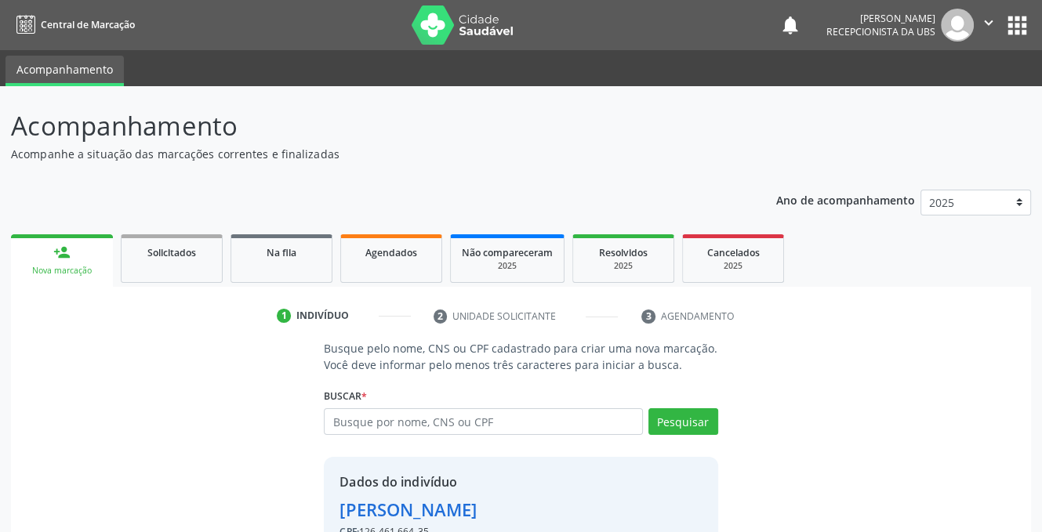
scroll to position [95, 0]
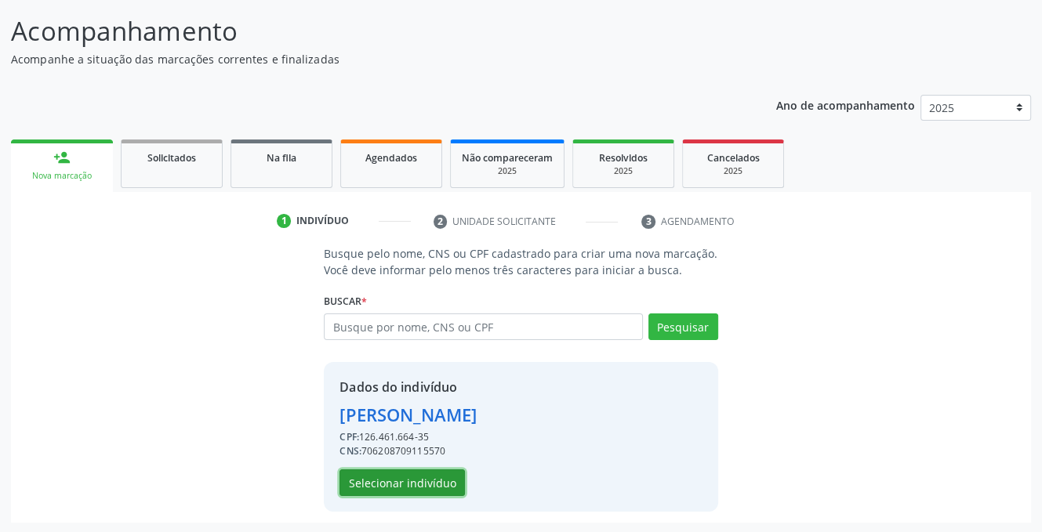
click at [412, 478] on button "Selecionar indivíduo" at bounding box center [401, 483] width 125 height 27
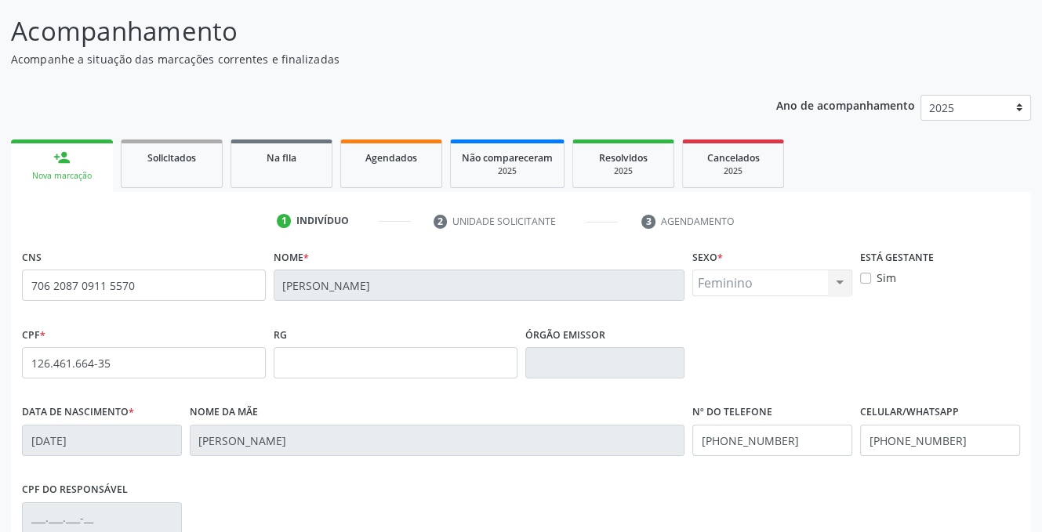
scroll to position [317, 0]
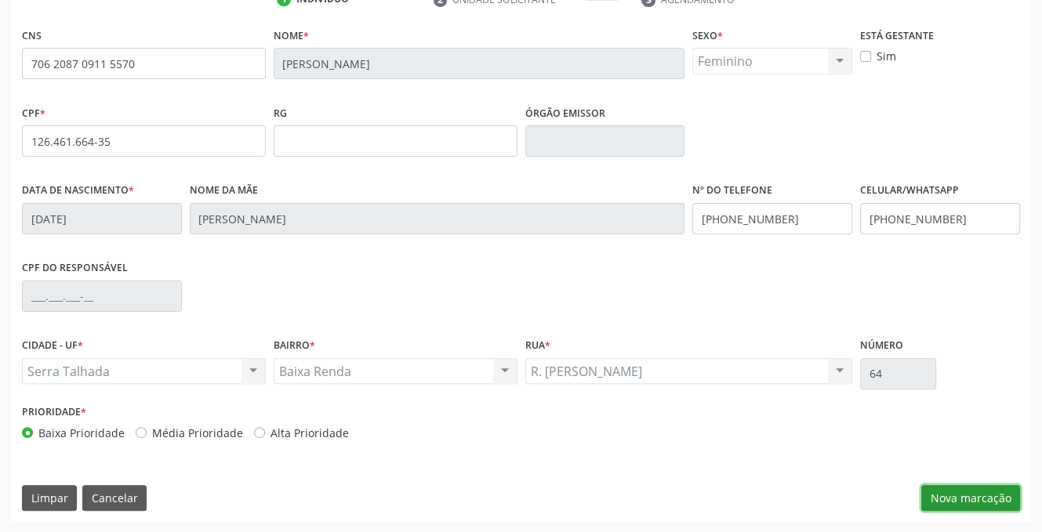
click at [984, 495] on button "Nova marcação" at bounding box center [970, 498] width 99 height 27
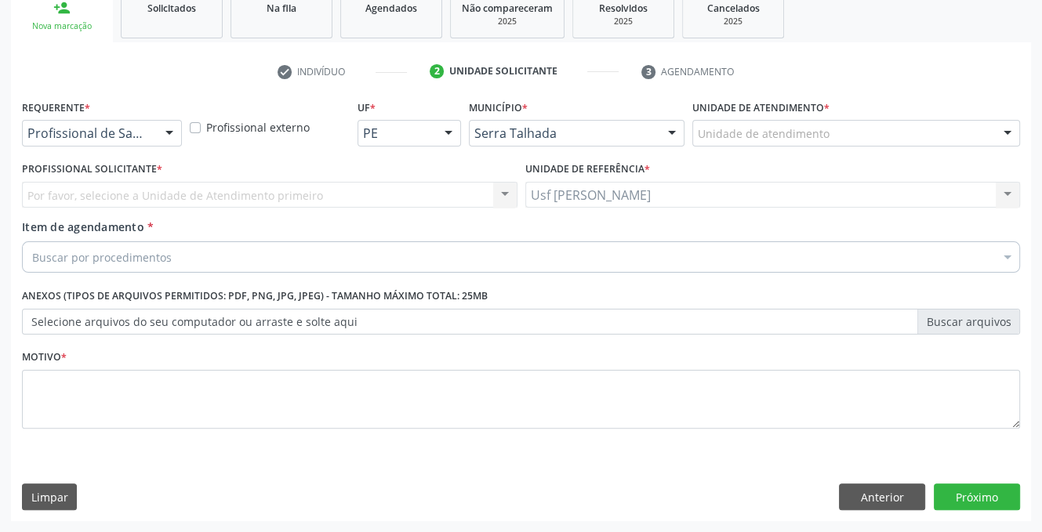
scroll to position [244, 0]
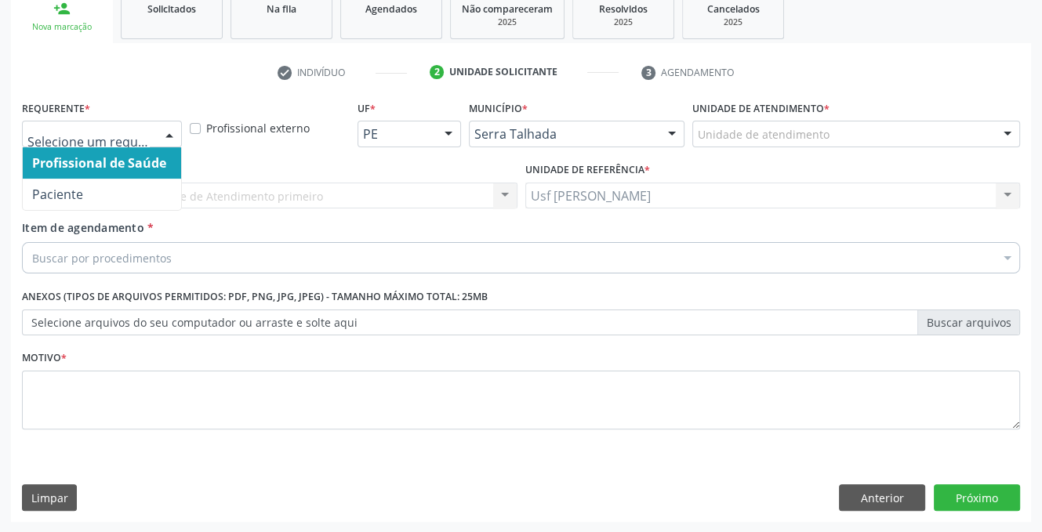
click at [166, 133] on div at bounding box center [170, 134] width 24 height 27
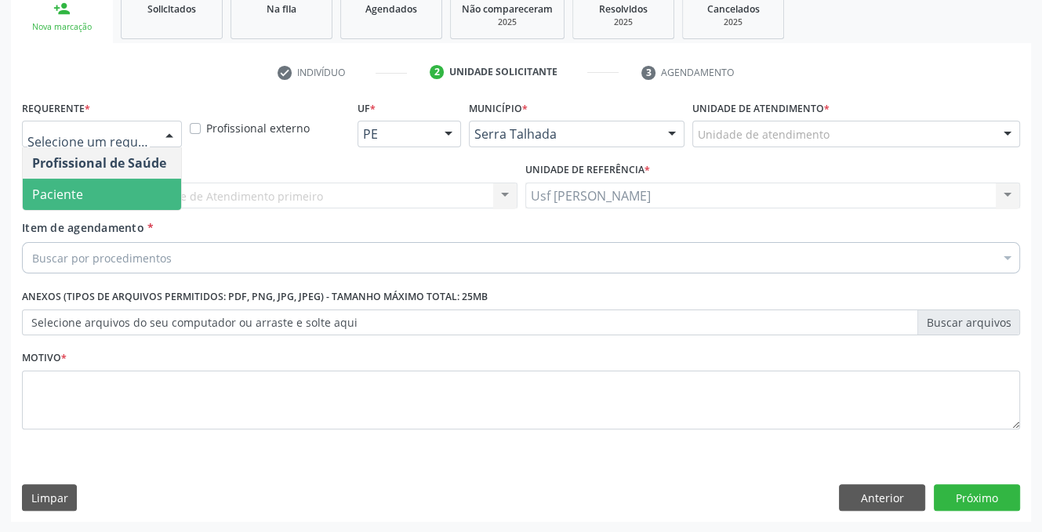
click at [157, 206] on span "Paciente" at bounding box center [102, 194] width 158 height 31
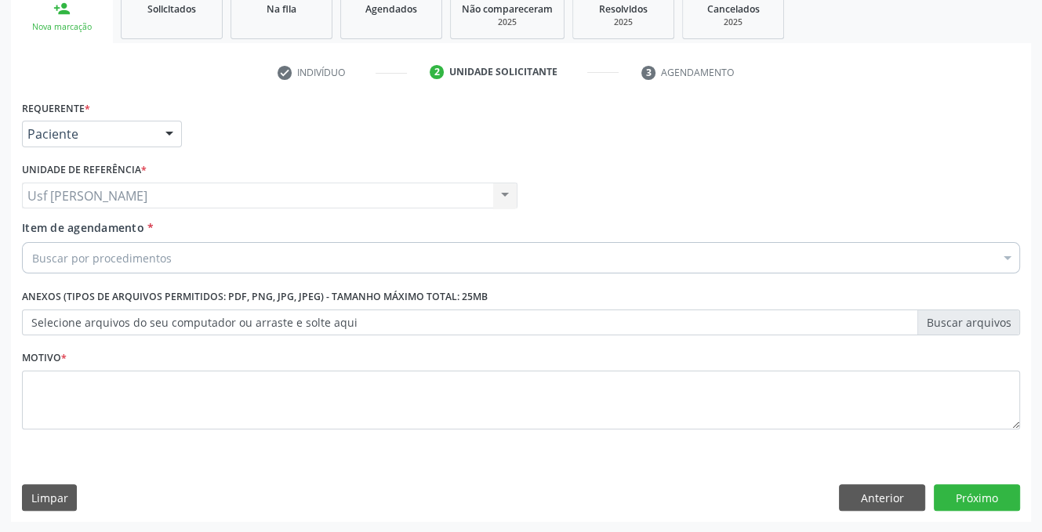
click at [157, 198] on div "Requerente * Paciente Profissional de Saúde Paciente Nenhum resultado encontrad…" at bounding box center [521, 273] width 998 height 355
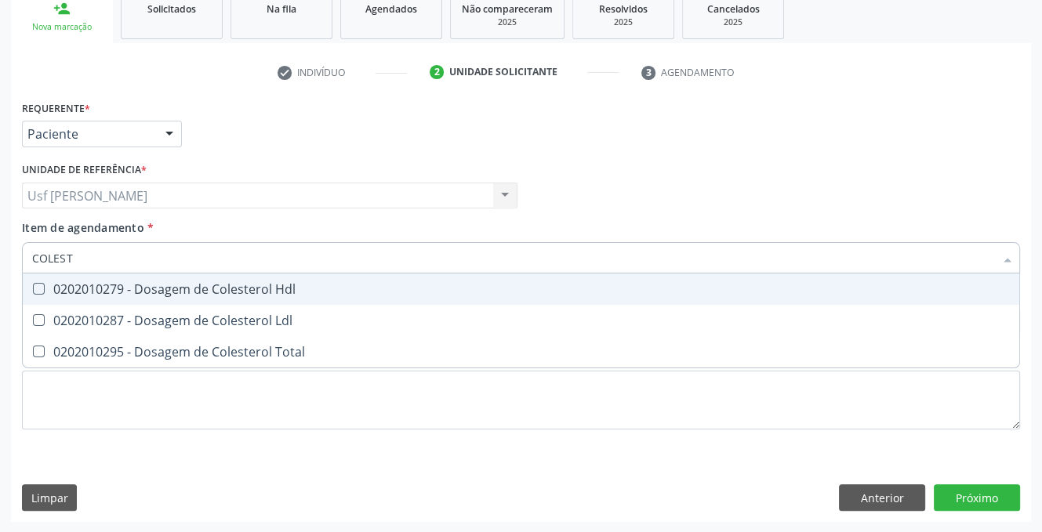
type input "COLESTE"
click at [41, 288] on Hdl at bounding box center [39, 289] width 12 height 12
click at [33, 288] on Hdl "checkbox" at bounding box center [28, 289] width 10 height 10
checkbox Hdl "true"
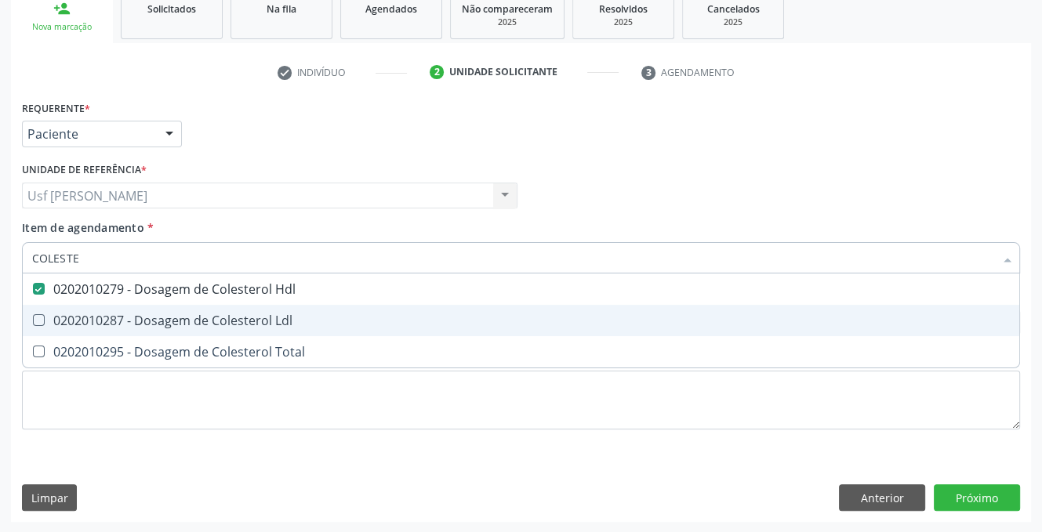
click at [34, 317] on Ldl at bounding box center [39, 320] width 12 height 12
click at [33, 317] on Ldl "checkbox" at bounding box center [28, 320] width 10 height 10
checkbox Ldl "true"
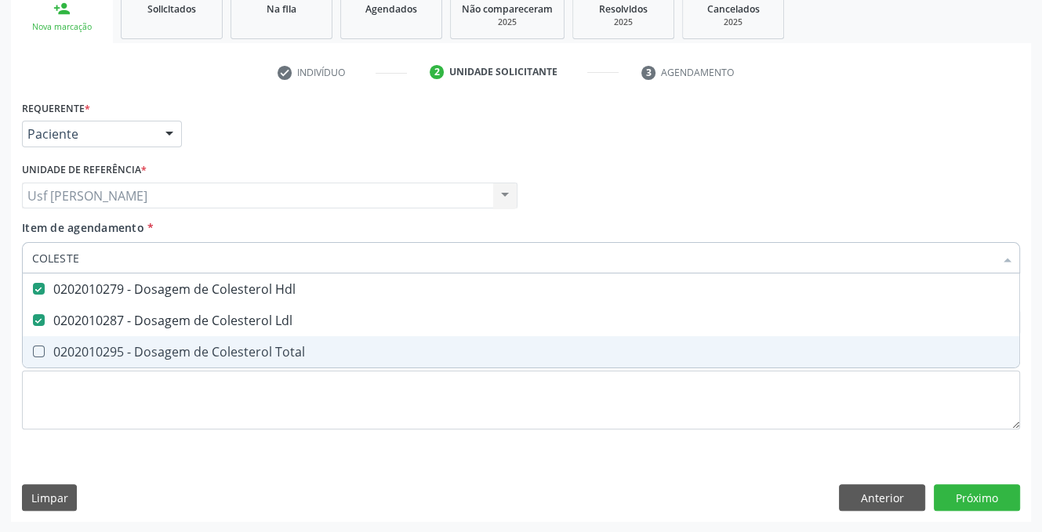
click at [38, 351] on Total at bounding box center [39, 352] width 12 height 12
click at [33, 351] on Total "checkbox" at bounding box center [28, 351] width 10 height 10
checkbox Total "true"
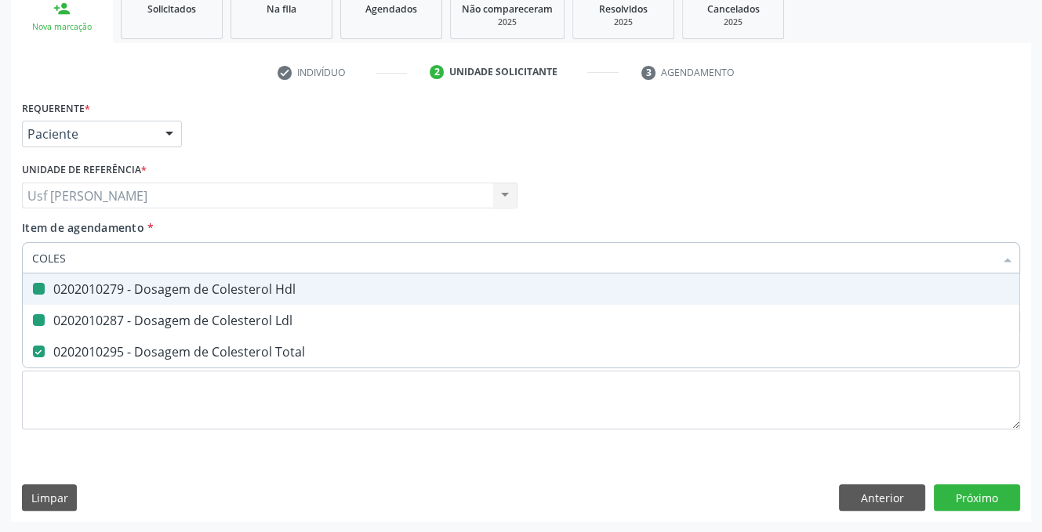
type input "COLE"
checkbox Hdl "false"
checkbox Ldl "false"
checkbox Total "false"
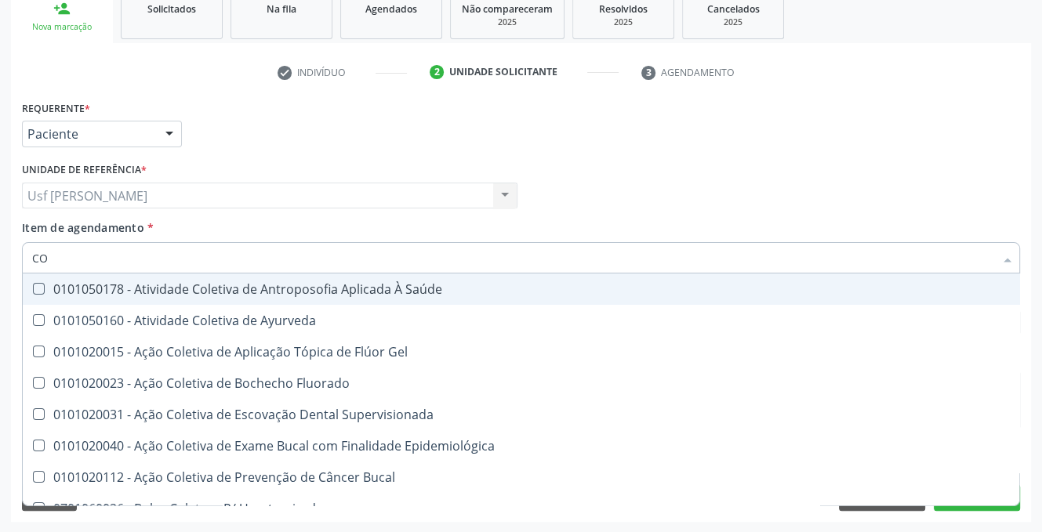
type input "C"
checkbox Hdl "false"
checkbox Ldl "false"
checkbox Total "false"
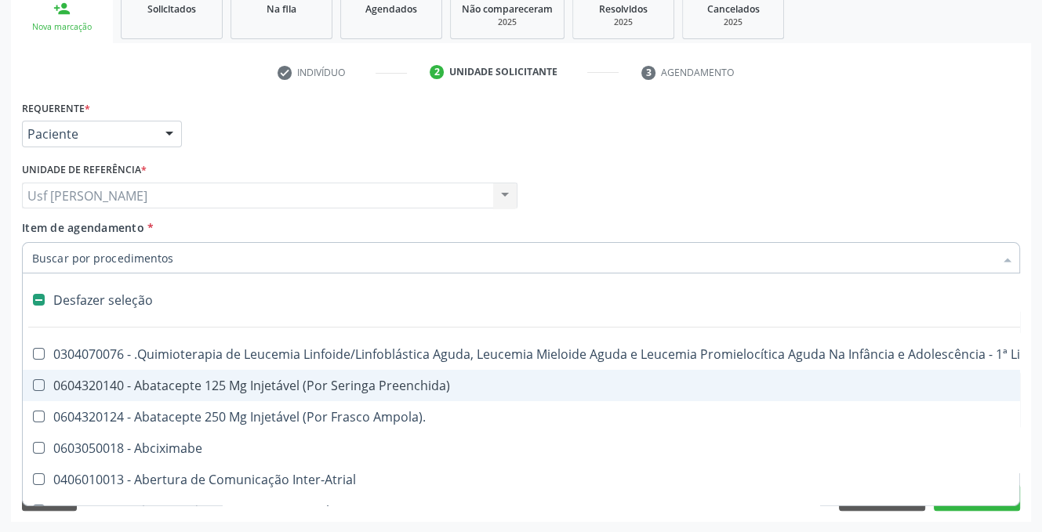
click at [205, 256] on input "Item de agendamento *" at bounding box center [513, 257] width 962 height 31
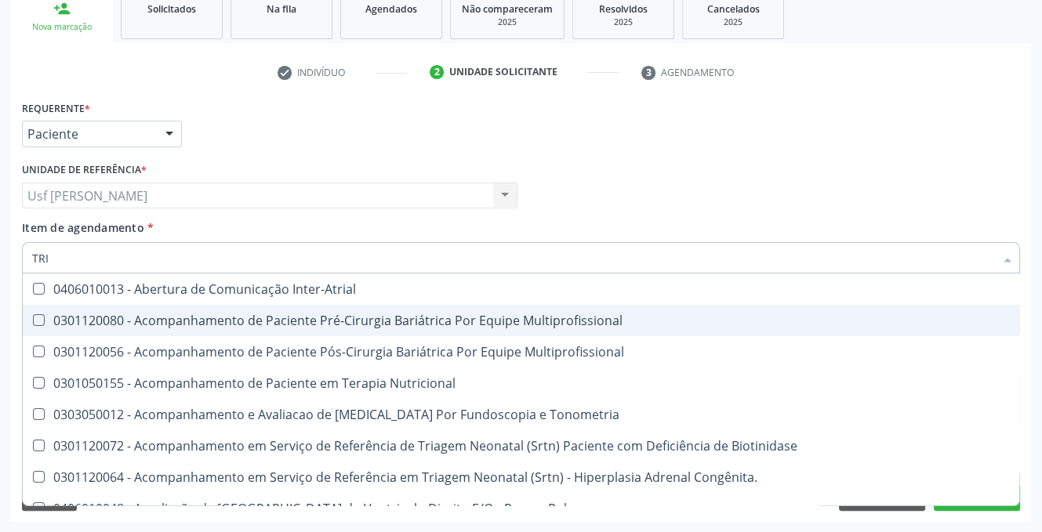
type input "TRIGL"
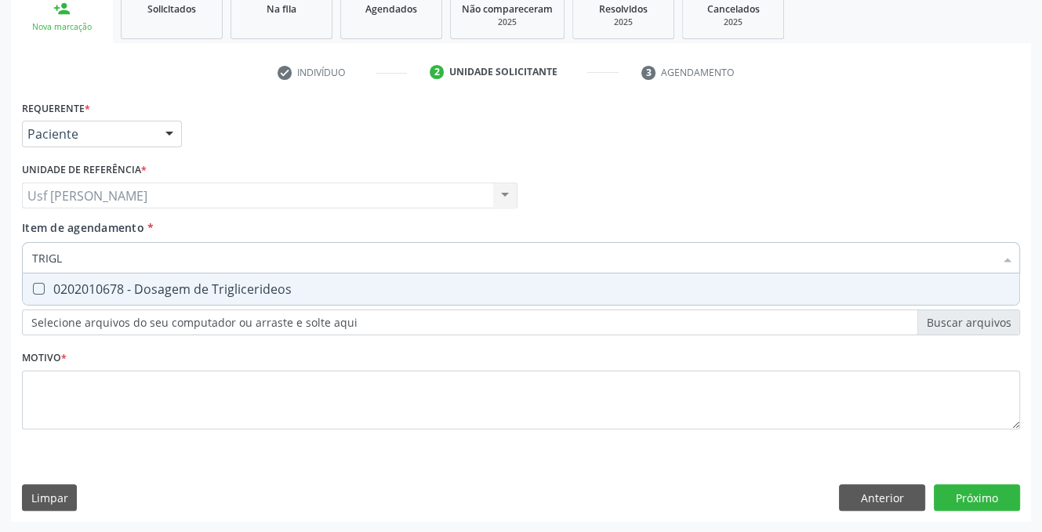
click at [39, 288] on Triglicerideos at bounding box center [39, 289] width 12 height 12
click at [33, 288] on Triglicerideos "checkbox" at bounding box center [28, 289] width 10 height 10
checkbox Triglicerideos "true"
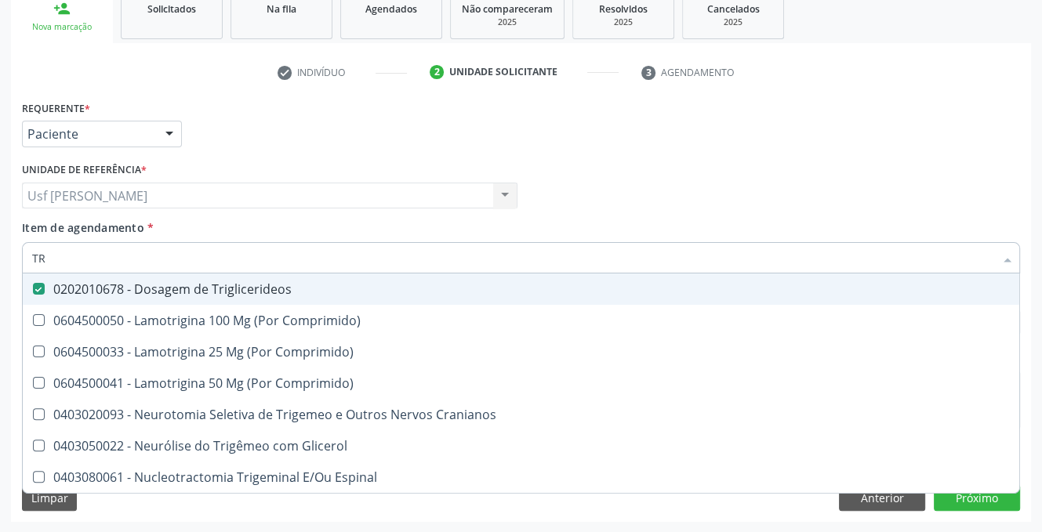
type input "T"
checkbox Triglicerideos "false"
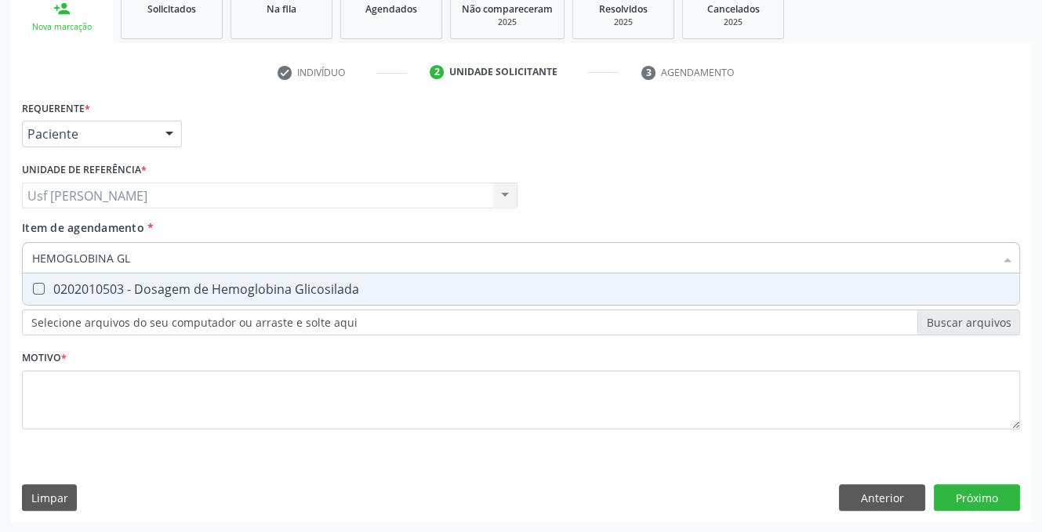
type input "HEMOGLOBINA GLI"
click at [42, 286] on Glicosilada at bounding box center [39, 289] width 12 height 12
click at [33, 286] on Glicosilada "checkbox" at bounding box center [28, 289] width 10 height 10
checkbox Glicosilada "true"
type input "HEMOGLOBINA"
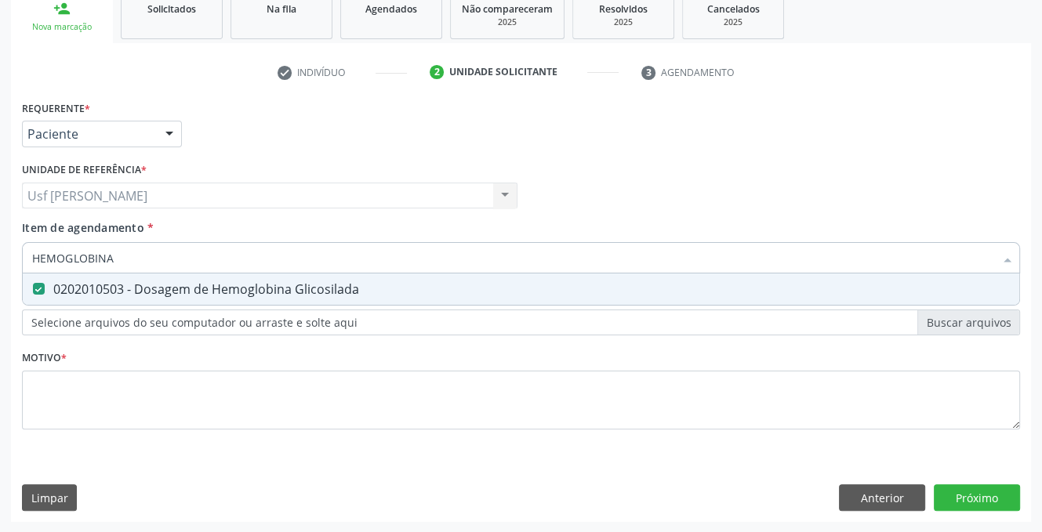
checkbox Glicosilada "false"
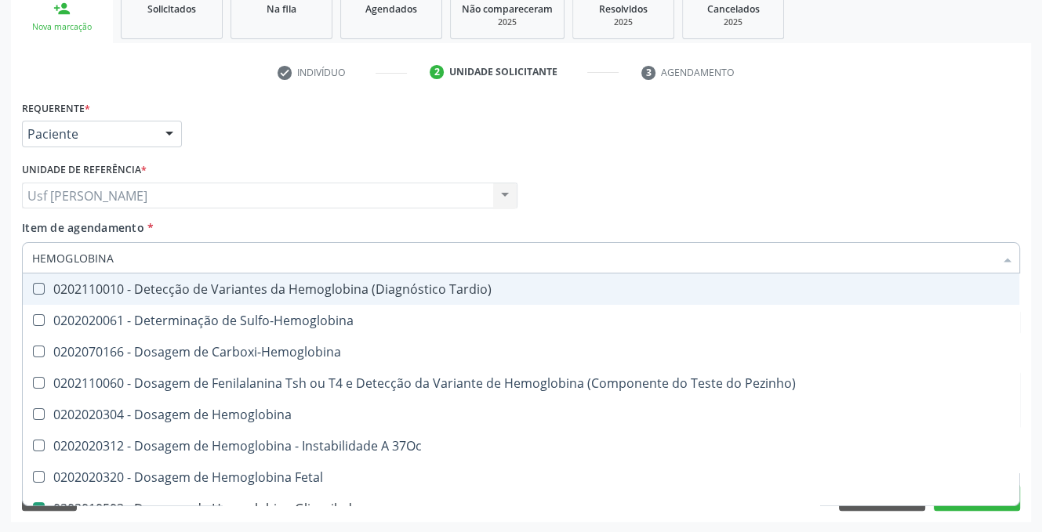
type input "HEMOGLOBIN"
checkbox Glicosilada "false"
checkbox Hematocrito\) "true"
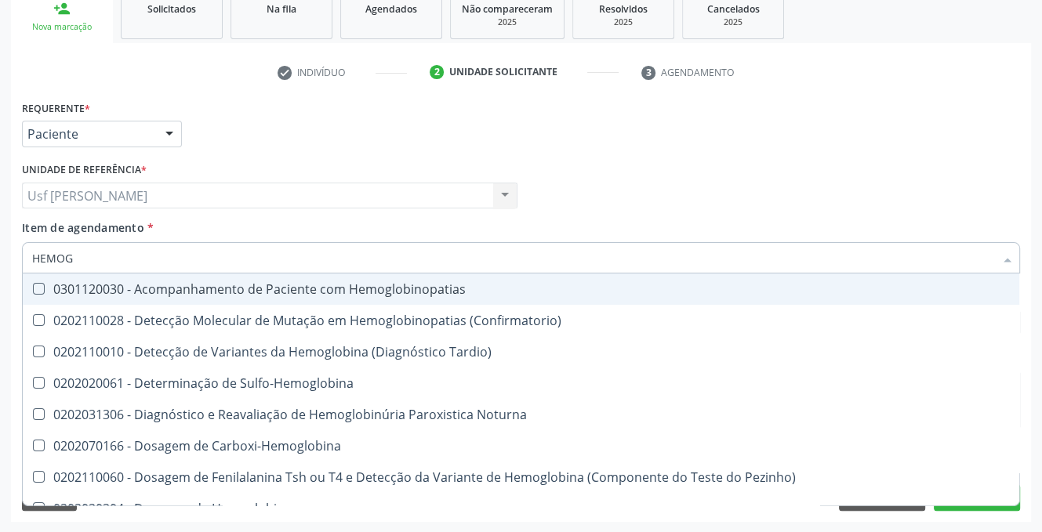
type input "HEMO"
checkbox Glicosilada "false"
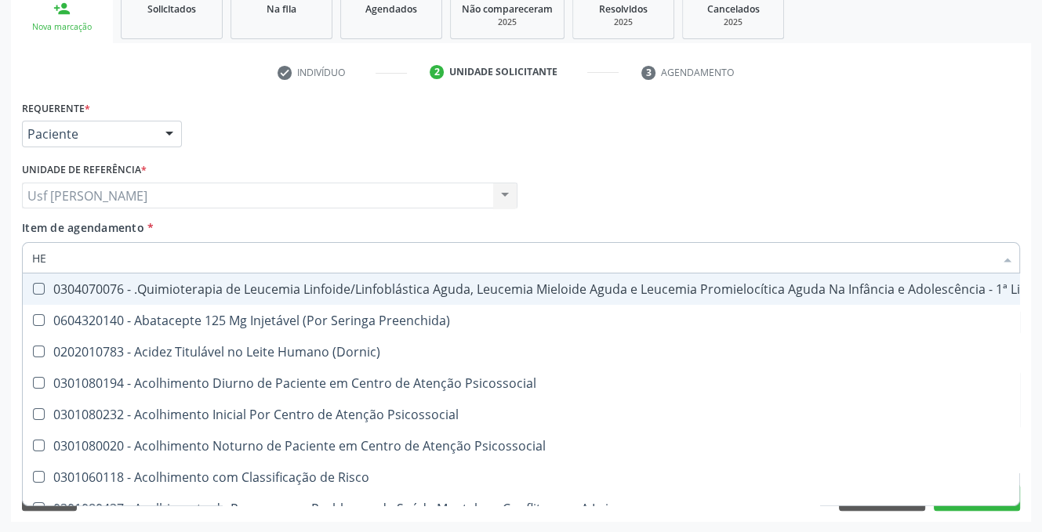
type input "H"
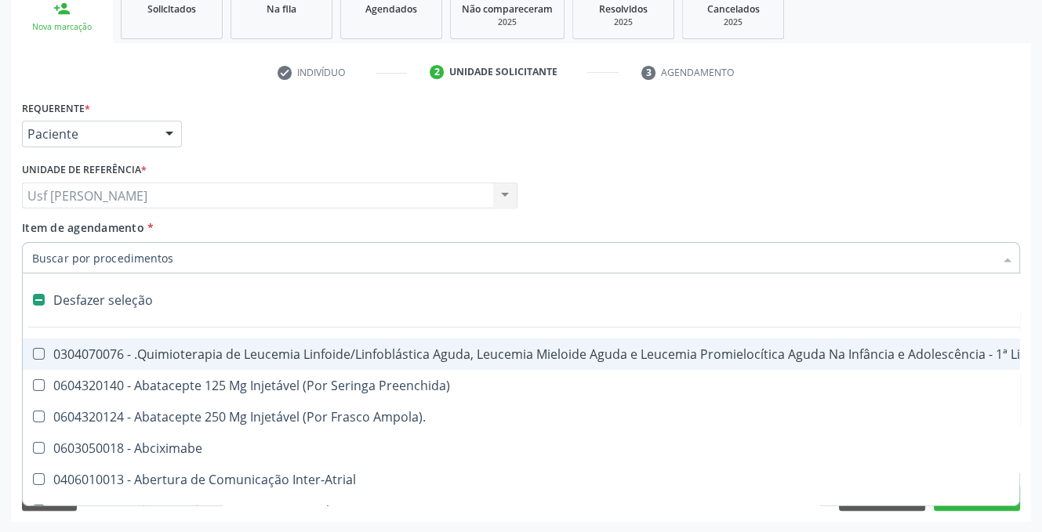
checkbox A "false"
checkbox Coagulação\ "false"
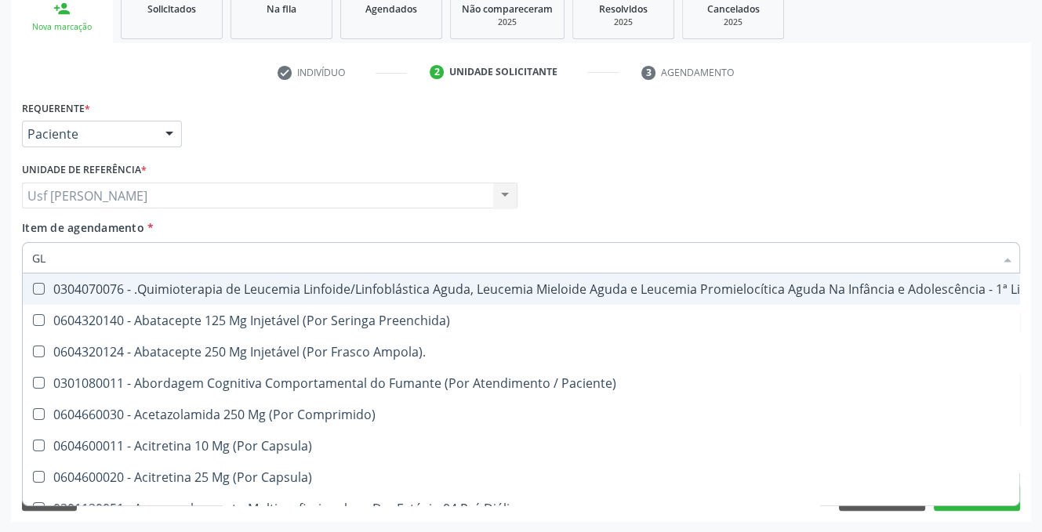
type input "GLI"
checkbox Autogênico "true"
checkbox Multiprofissional "true"
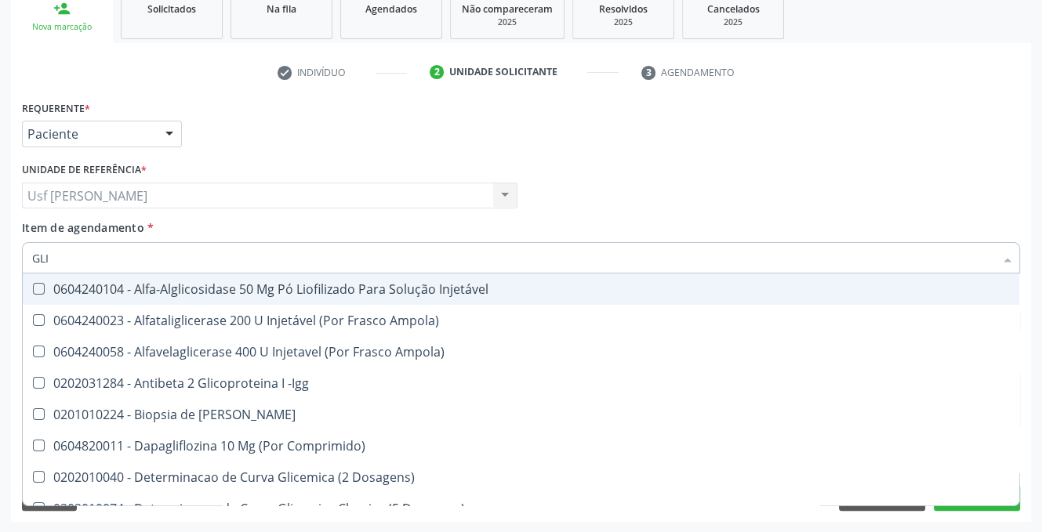
type input "GLIC"
checkbox Glicose "true"
checkbox Derrames "true"
checkbox Glicosilada "false"
checkbox Triglicerideos "false"
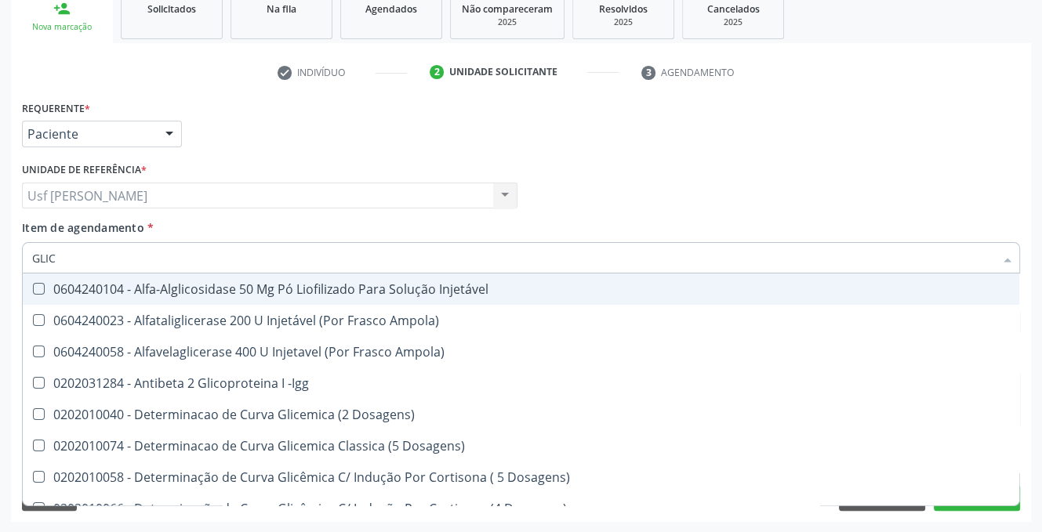
type input "GLICO"
checkbox Acida "true"
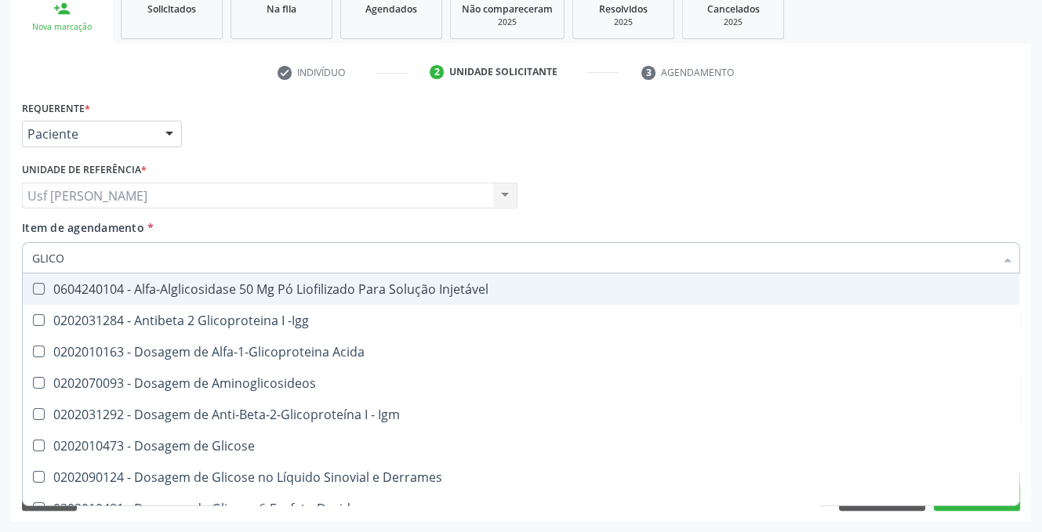
type input "GLICOS"
checkbox Glicose "true"
checkbox Glicosilada "false"
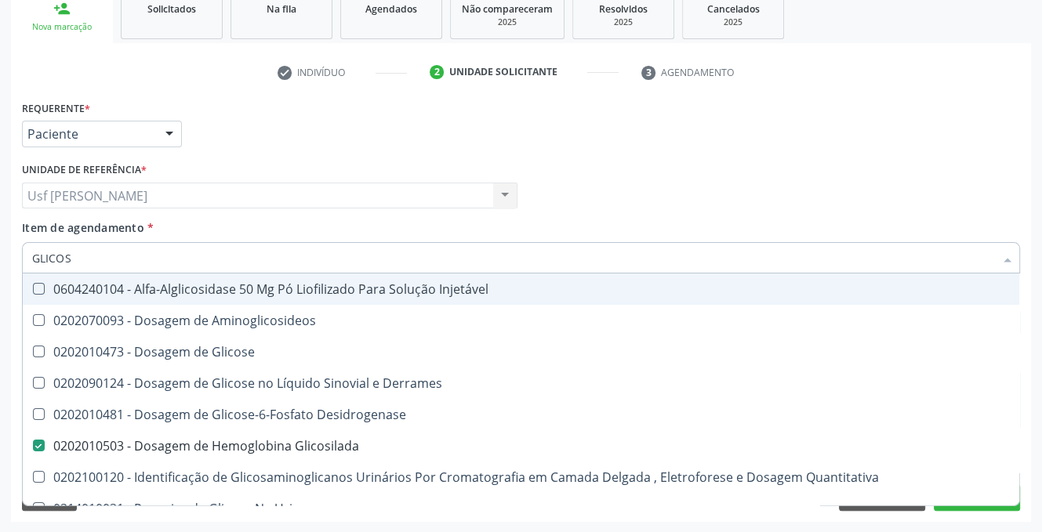
type input "GLICOSE"
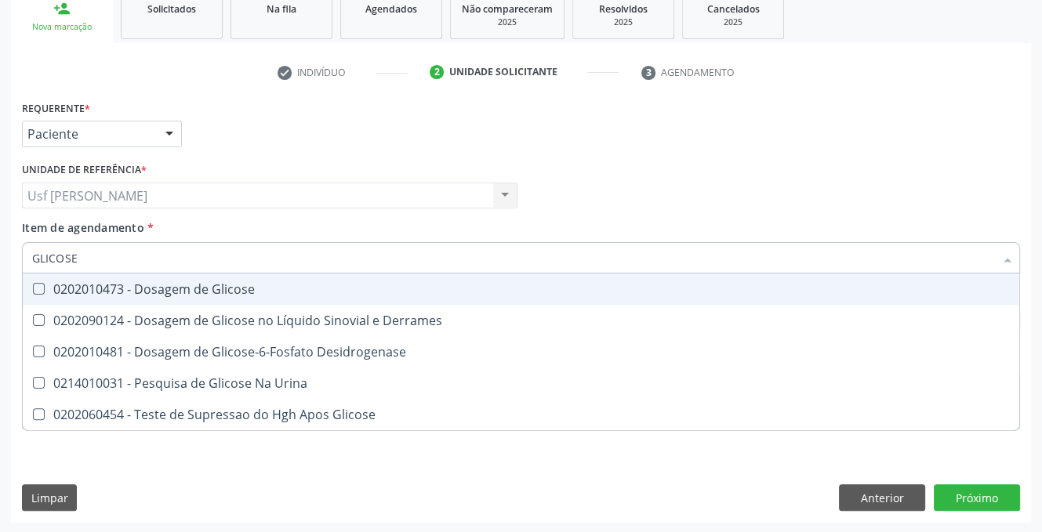
click at [42, 288] on Glicose at bounding box center [39, 289] width 12 height 12
click at [33, 288] on Glicose "checkbox" at bounding box center [28, 289] width 10 height 10
checkbox Glicose "true"
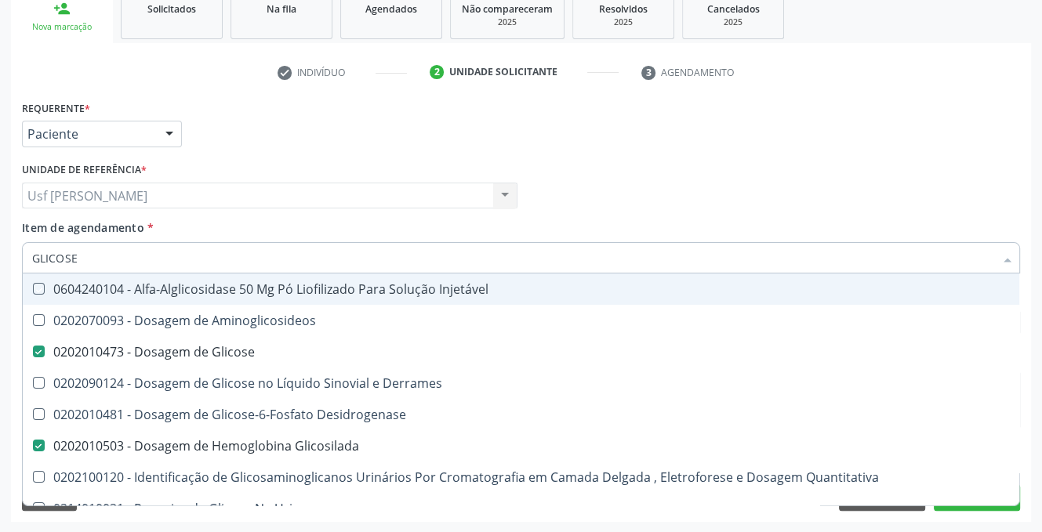
type input "GLICOS"
checkbox Injetável "false"
checkbox Glicose "true"
type input "GLICO"
checkbox Glicose "false"
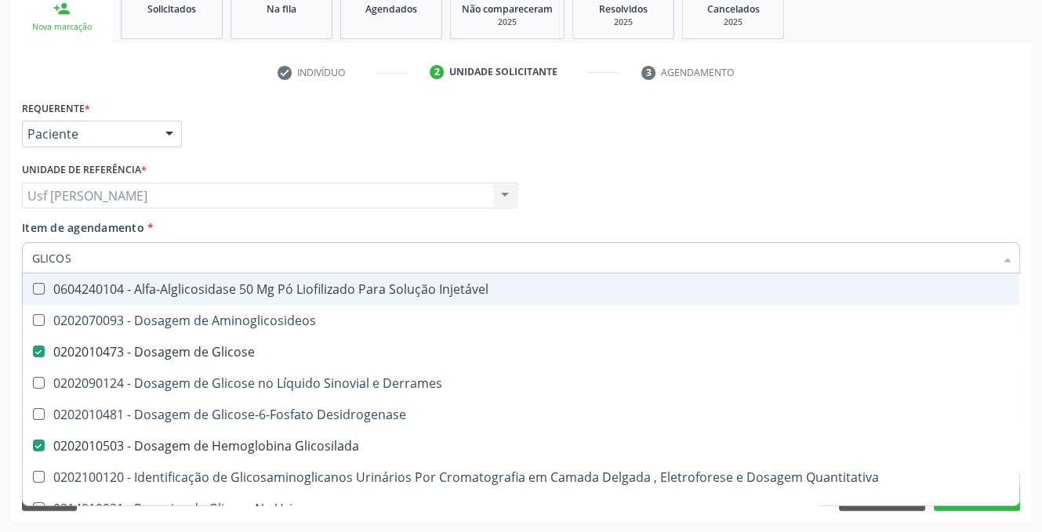
checkbox Glicose "true"
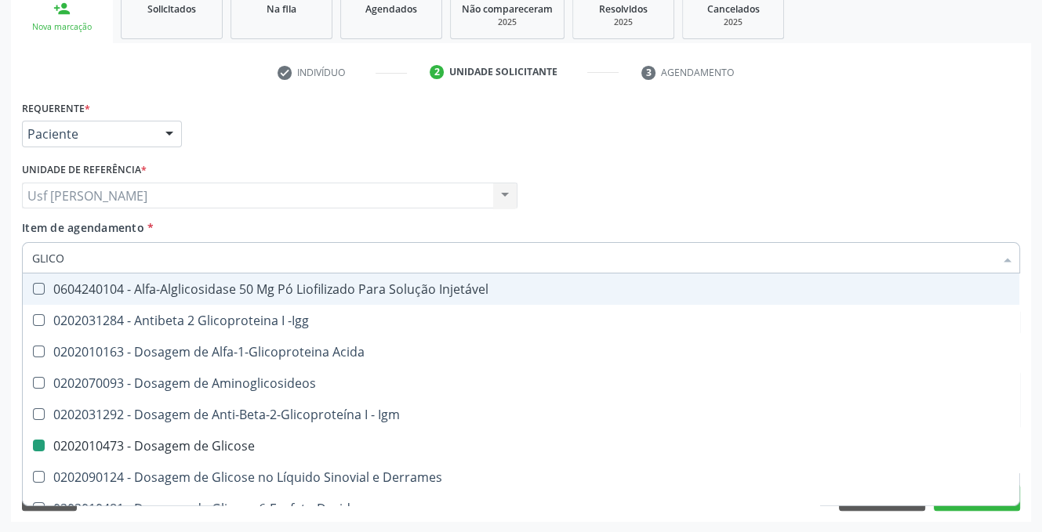
type input "GLIC"
checkbox Glicose "false"
checkbox Glicosilada "false"
checkbox Glicose "true"
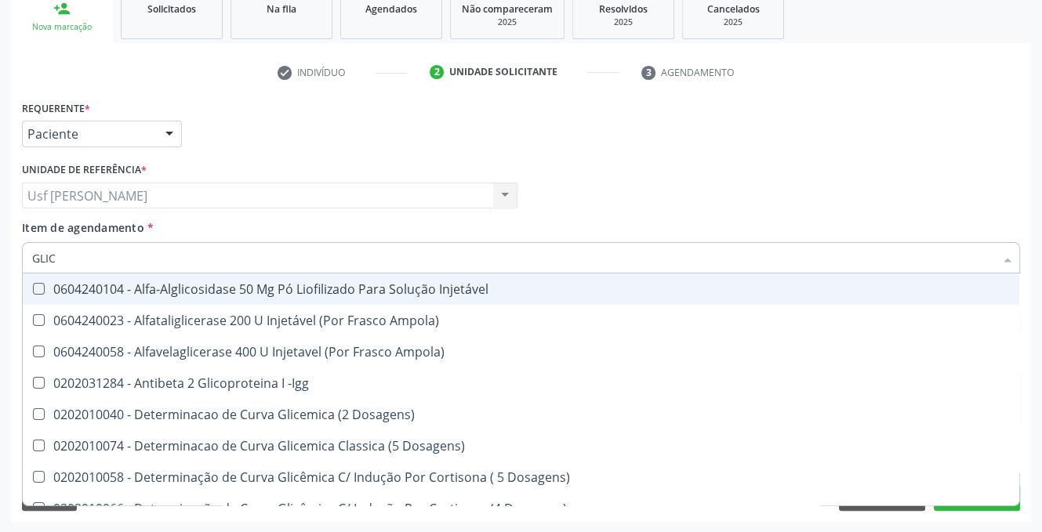
type input "GLI"
checkbox Glicose "false"
checkbox Triglicerideos "false"
checkbox Quantitativa "true"
checkbox Delgada\) "true"
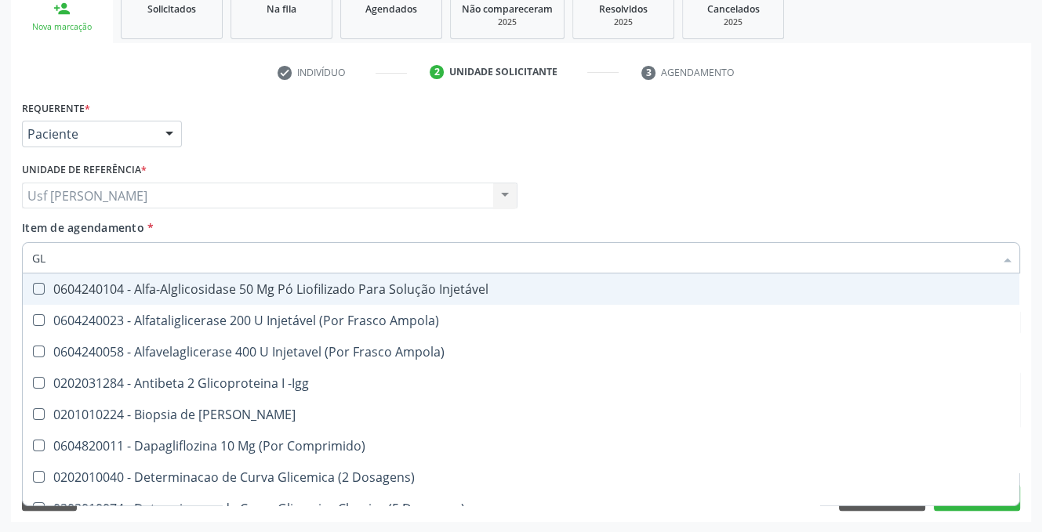
type input "G"
checkbox Glicose "false"
checkbox Glicosilada "false"
checkbox Triglicerideos "false"
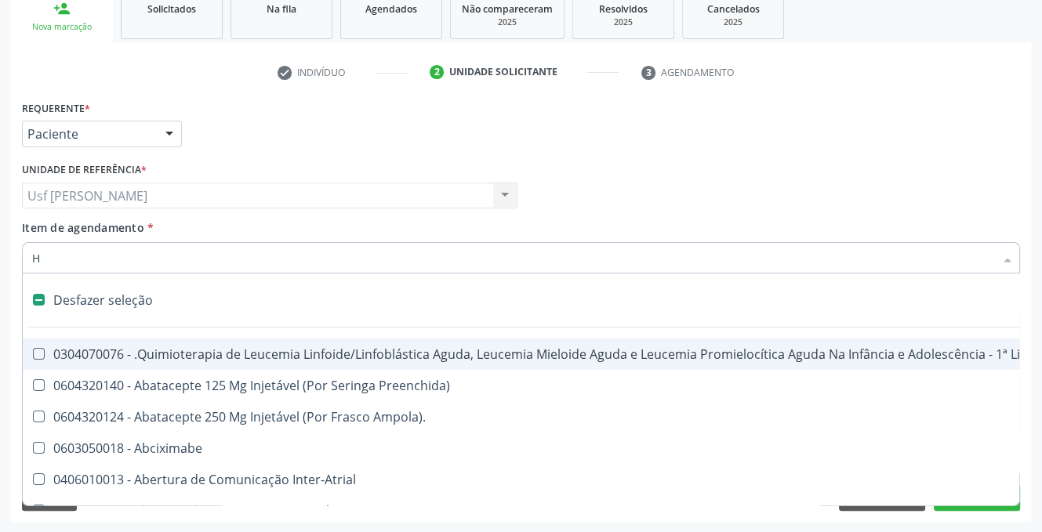
type input "HE"
checkbox Cística "true"
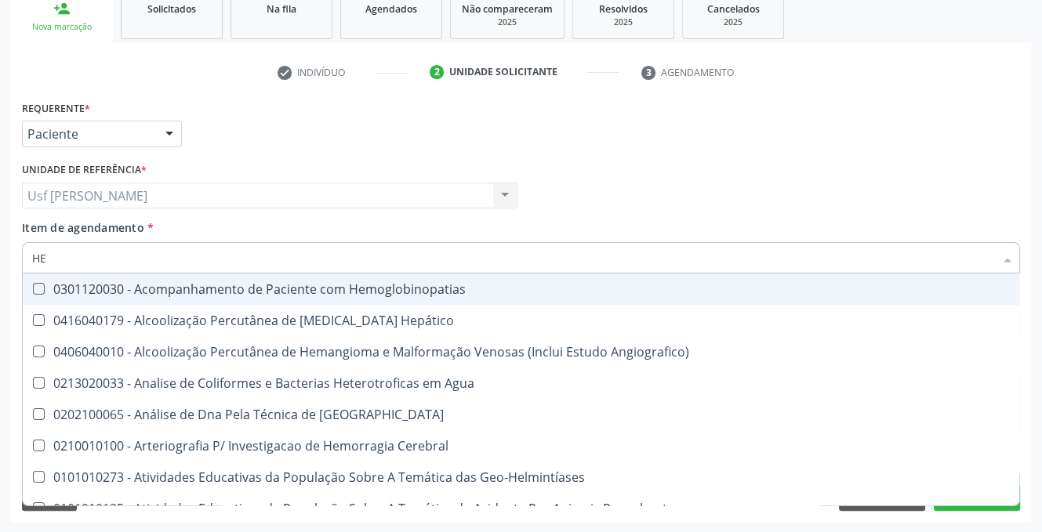
type input "HEM"
checkbox \(Qualitativo\) "true"
checkbox Glicosilada "false"
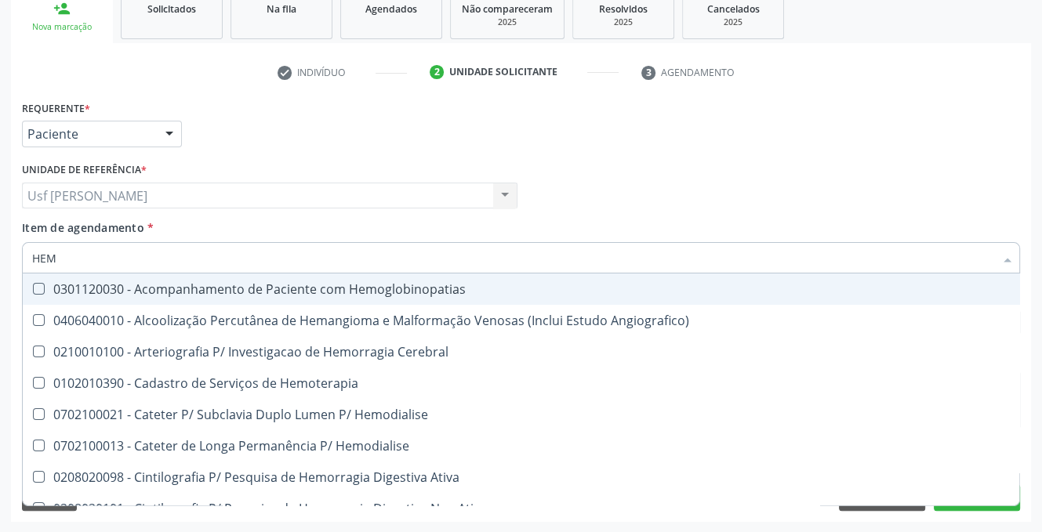
type input "HEMO"
checkbox Hemacias "true"
checkbox Glicosilada "false"
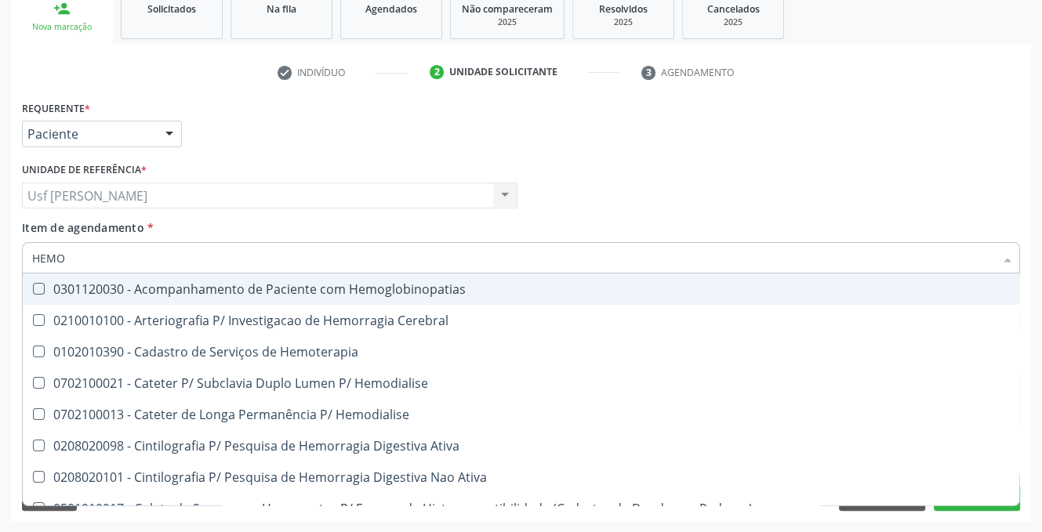
type input "HEMOG"
checkbox Tardio\) "true"
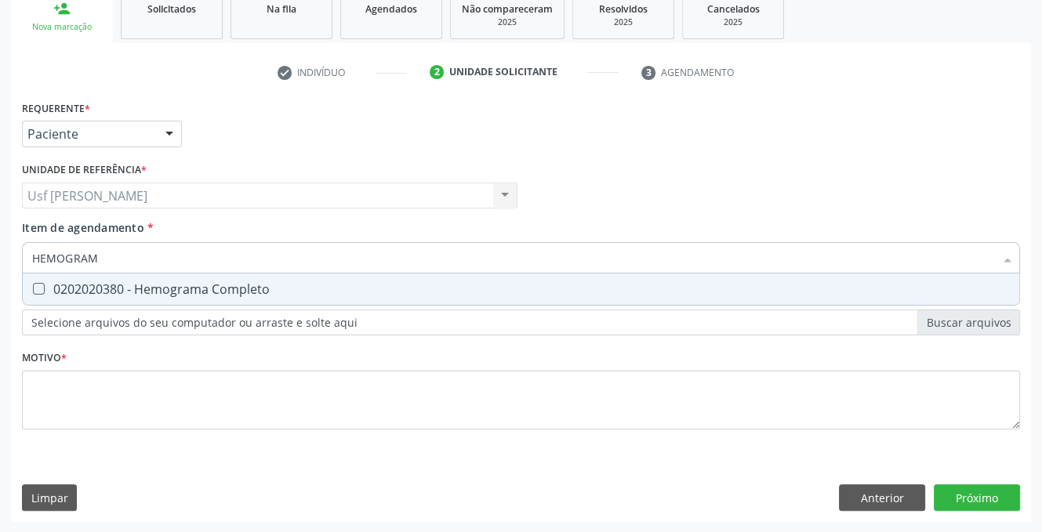
type input "HEMOGRAMA"
click at [34, 288] on Completo at bounding box center [39, 289] width 12 height 12
click at [33, 288] on Completo "checkbox" at bounding box center [28, 289] width 10 height 10
checkbox Completo "true"
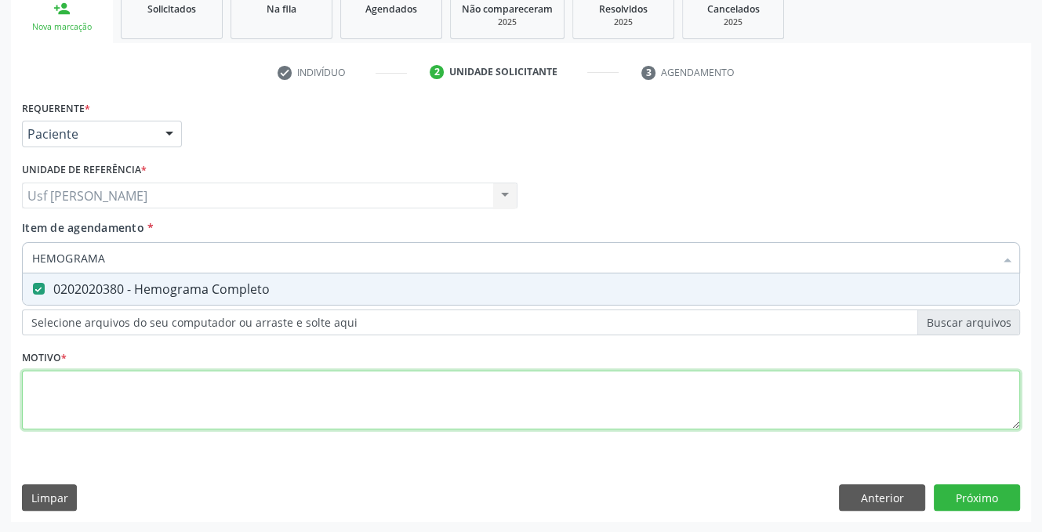
click at [69, 396] on div "Requerente * Paciente Profissional de Saúde Paciente Nenhum resultado encontrad…" at bounding box center [521, 273] width 998 height 355
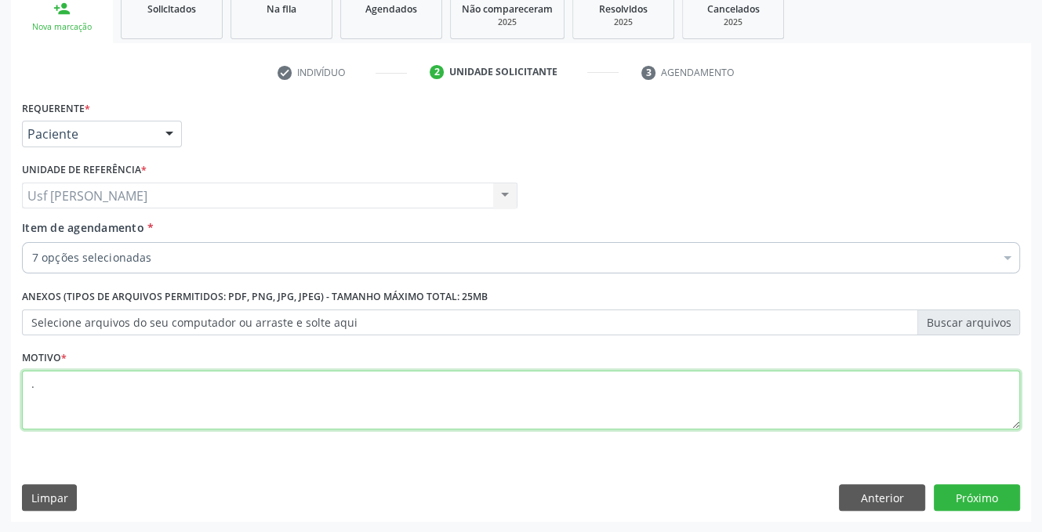
click at [959, 497] on div "Requerente * Paciente Profissional de Saúde Paciente Nenhum resultado encontrad…" at bounding box center [521, 309] width 1020 height 426
type textarea "."
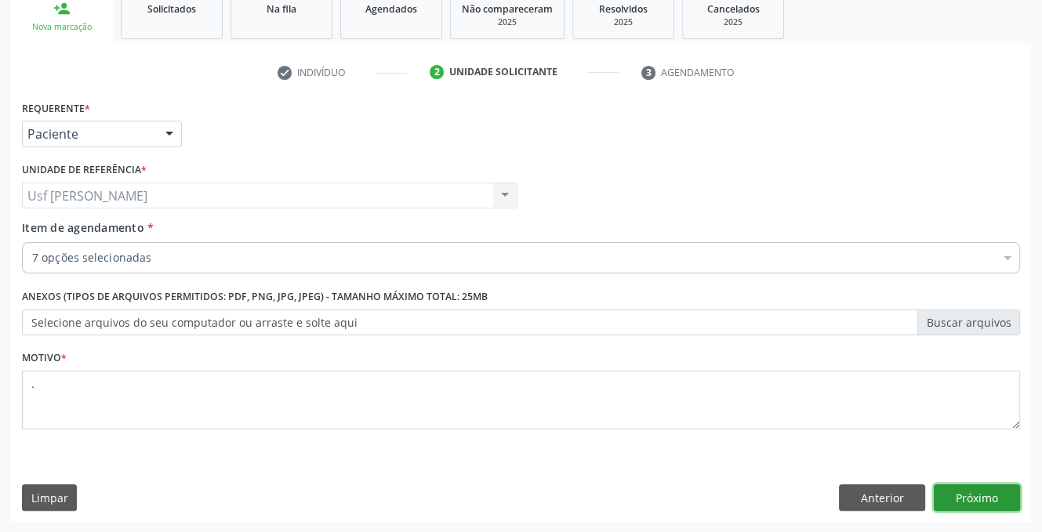
click at [959, 497] on button "Próximo" at bounding box center [977, 497] width 86 height 27
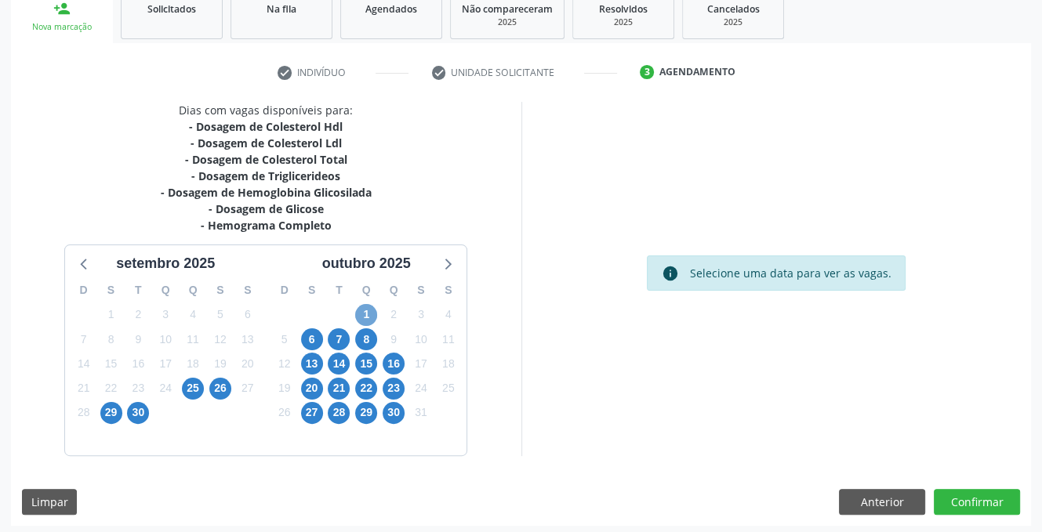
click at [366, 313] on span "1" at bounding box center [366, 315] width 22 height 22
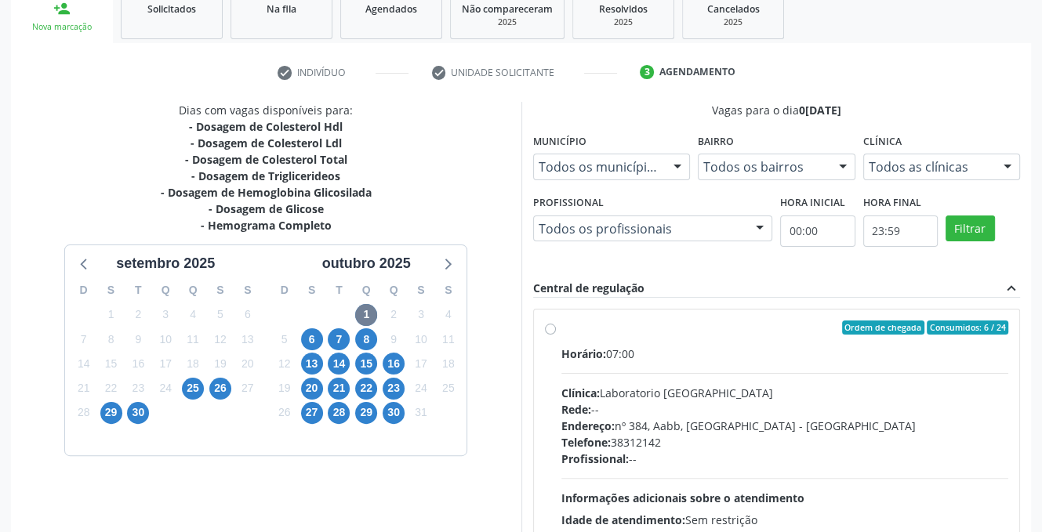
click at [561, 328] on label "Ordem de chegada Consumidos: 6 / 24 Horário: 07:00 Clínica: Laboratorio Sao Fra…" at bounding box center [785, 441] width 448 height 241
click at [549, 328] on input "Ordem de chegada Consumidos: 6 / 24 Horário: 07:00 Clínica: Laboratorio Sao Fra…" at bounding box center [550, 328] width 11 height 14
radio input "true"
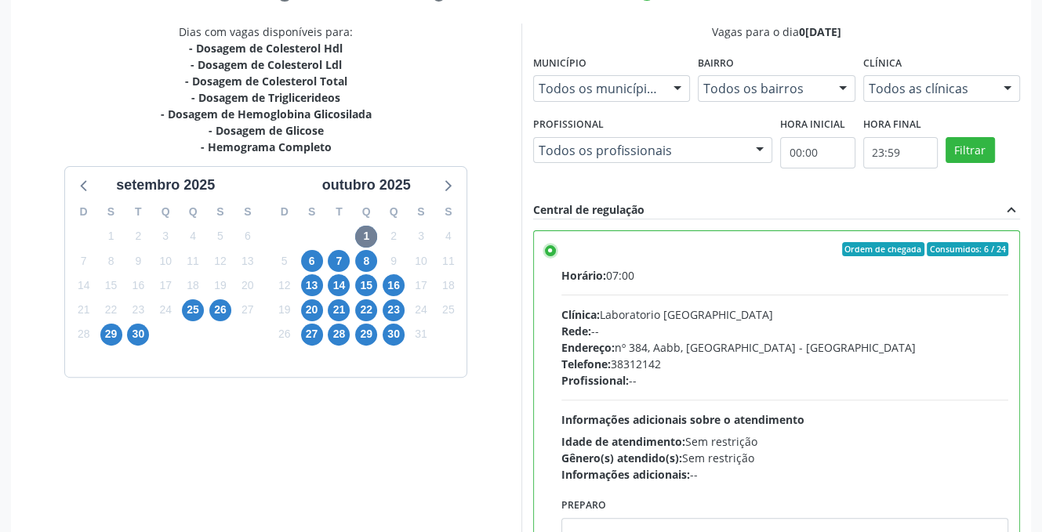
scroll to position [404, 0]
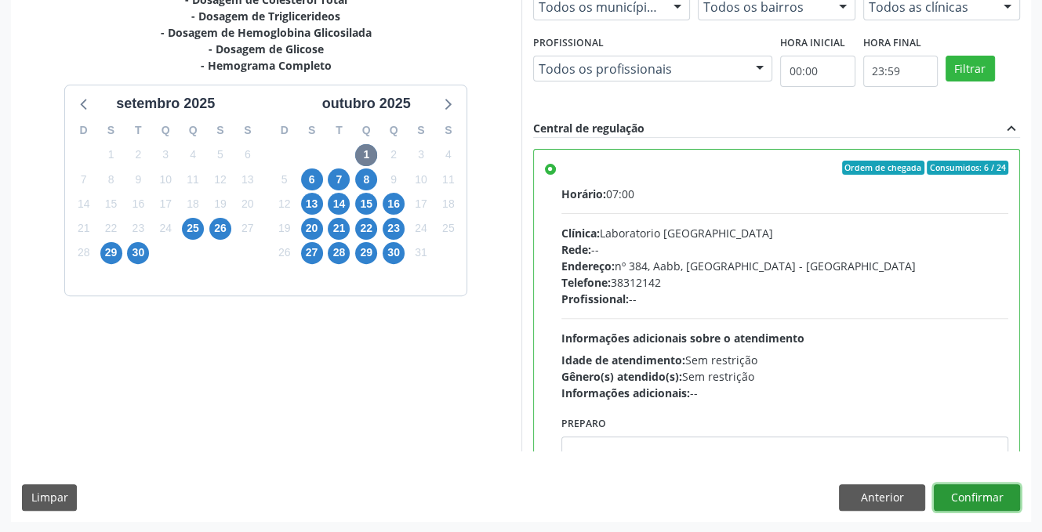
click at [977, 491] on button "Confirmar" at bounding box center [977, 497] width 86 height 27
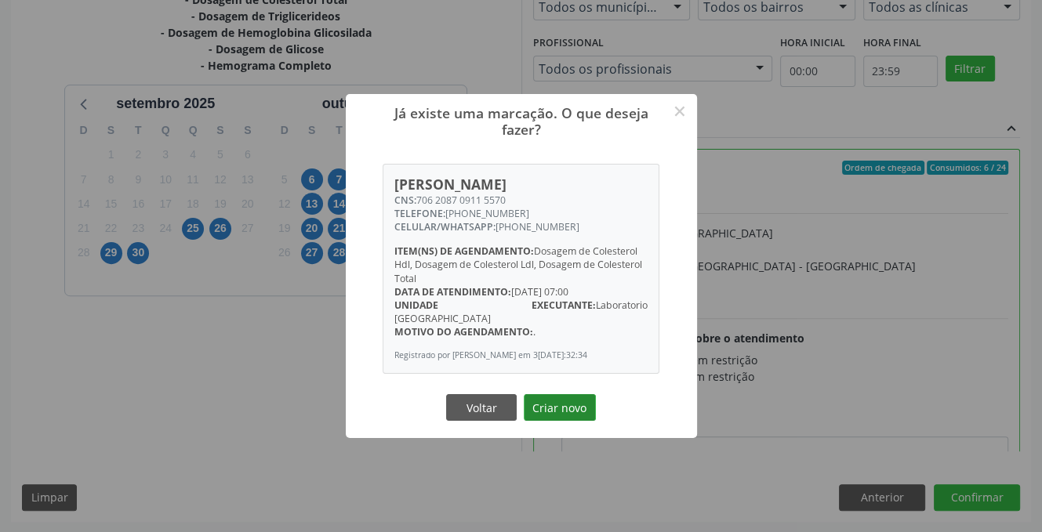
click at [552, 394] on button "Criar novo" at bounding box center [560, 407] width 72 height 27
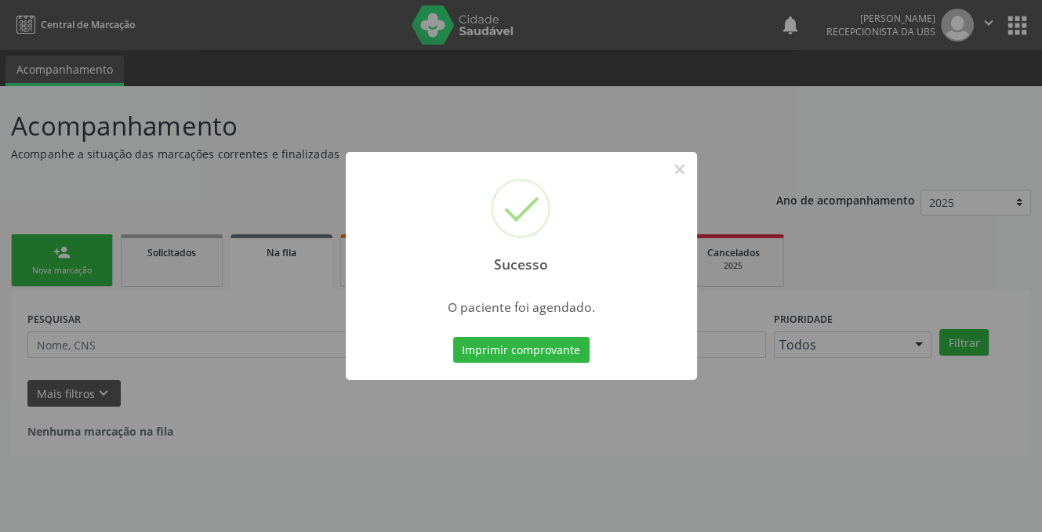
scroll to position [0, 0]
click at [683, 169] on button "×" at bounding box center [685, 169] width 27 height 27
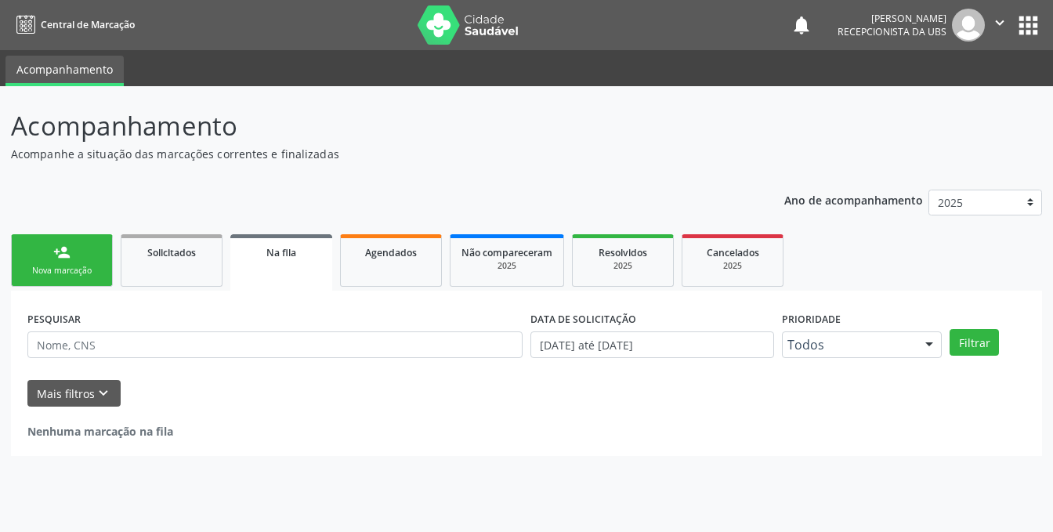
click at [51, 256] on link "person_add Nova marcação" at bounding box center [62, 260] width 102 height 53
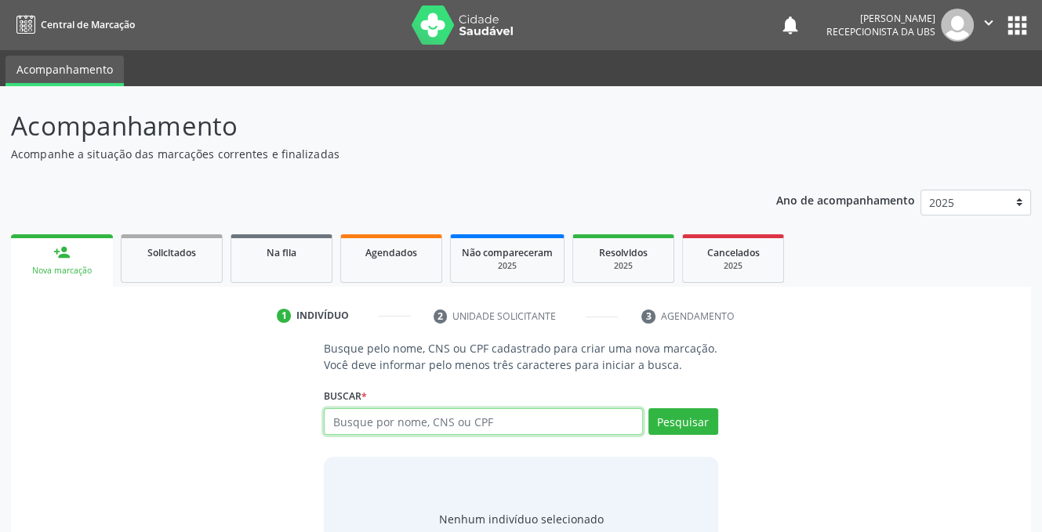
click at [392, 426] on input "text" at bounding box center [483, 421] width 318 height 27
type input "702002724001290"
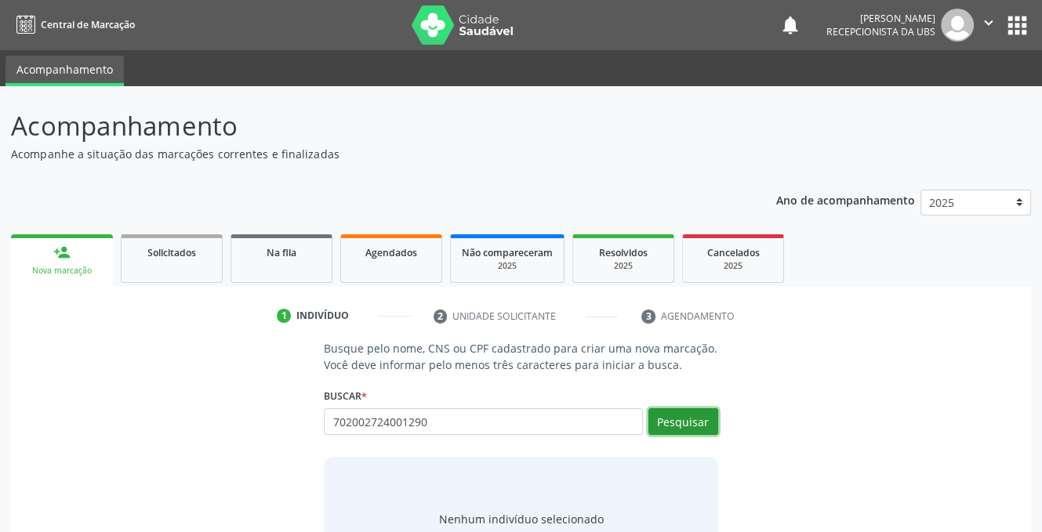
click at [671, 415] on button "Pesquisar" at bounding box center [683, 421] width 70 height 27
type input "702002724001290"
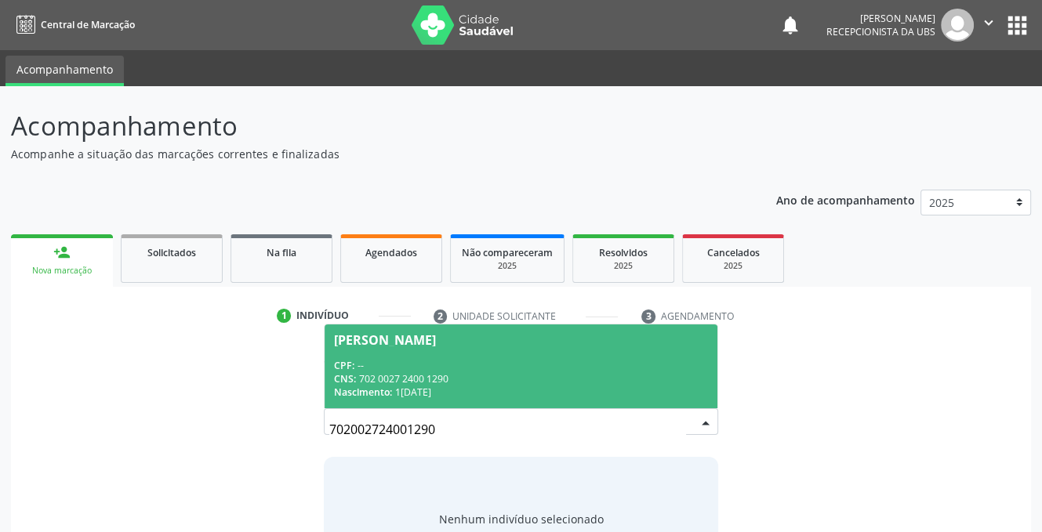
click at [441, 373] on div "CNS: 702 0027 2400 1290" at bounding box center [520, 378] width 373 height 13
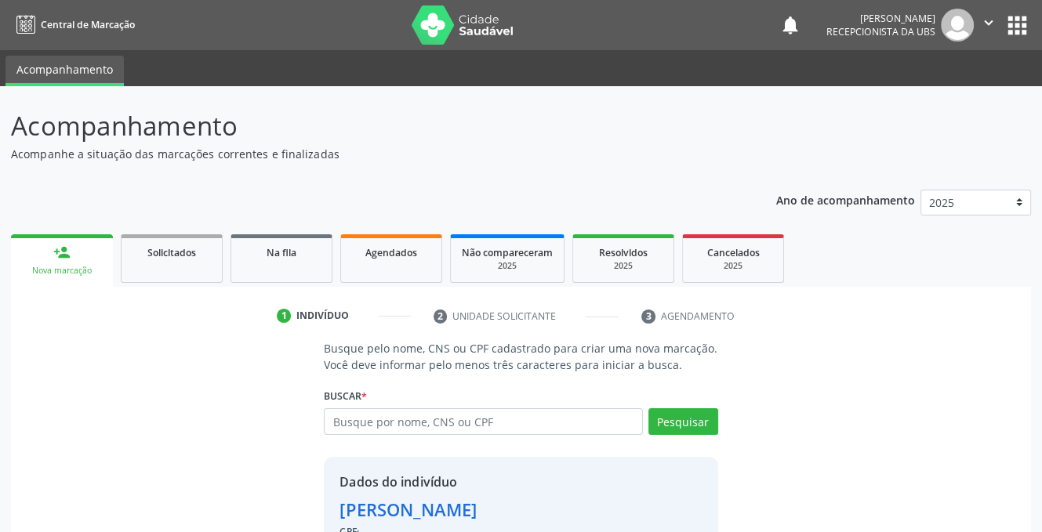
scroll to position [95, 0]
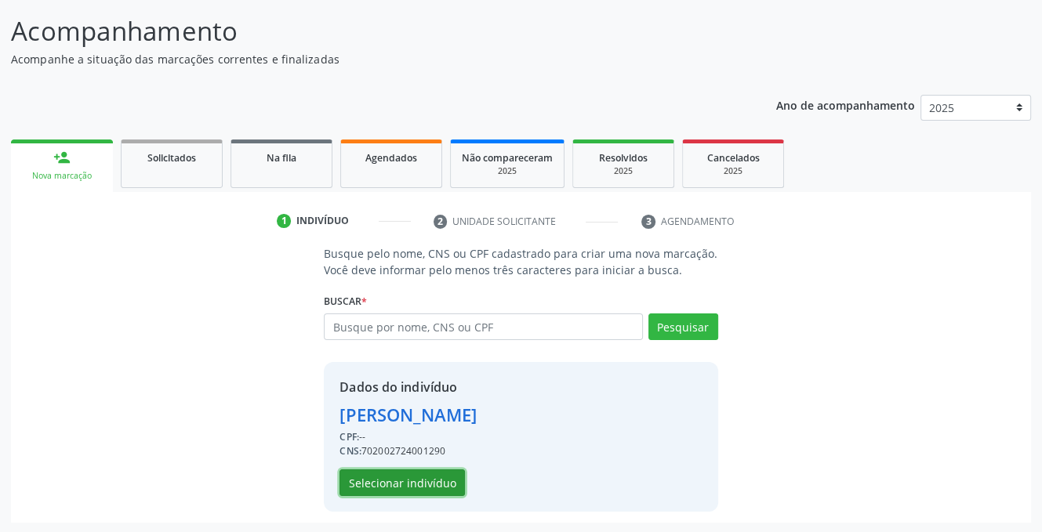
click at [389, 482] on button "Selecionar indivíduo" at bounding box center [401, 483] width 125 height 27
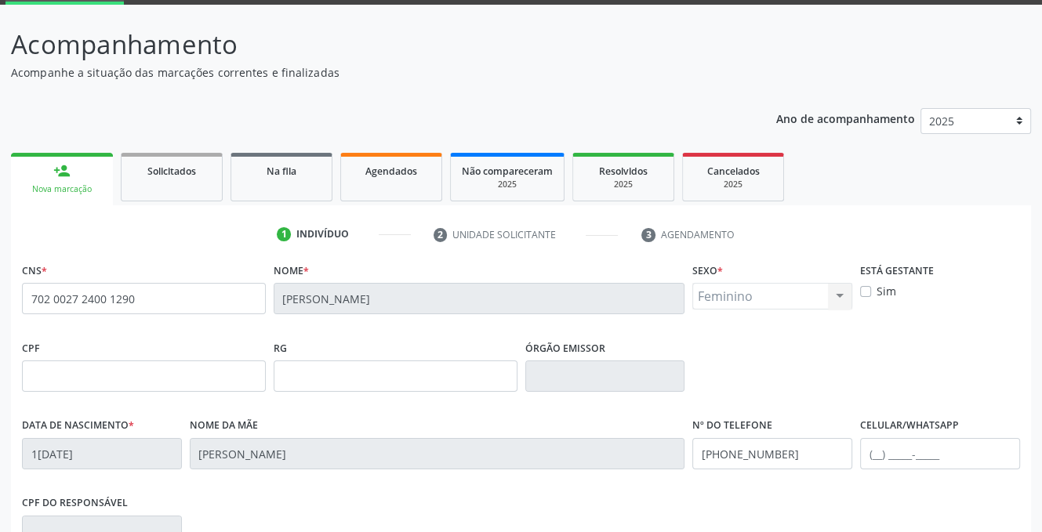
scroll to position [317, 0]
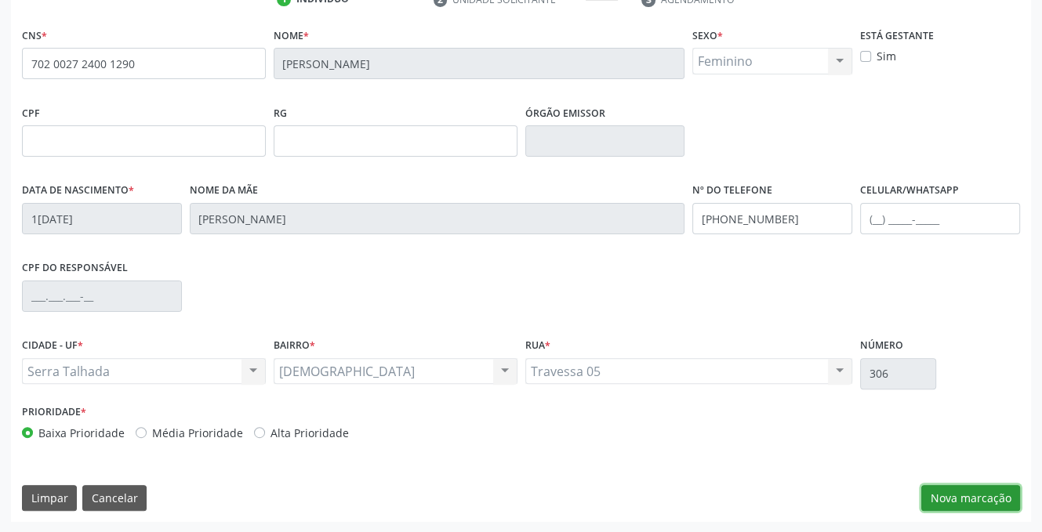
click at [978, 499] on button "Nova marcação" at bounding box center [970, 498] width 99 height 27
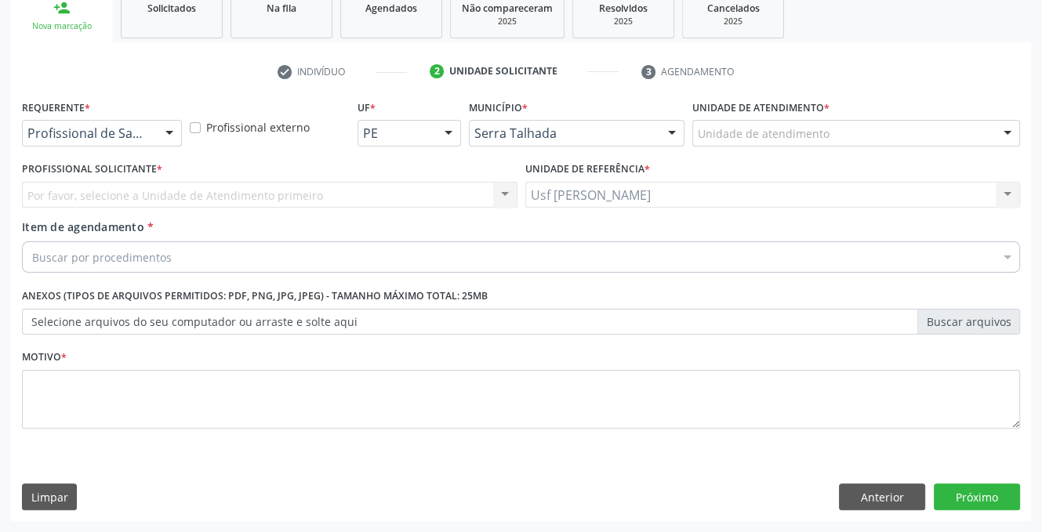
scroll to position [244, 0]
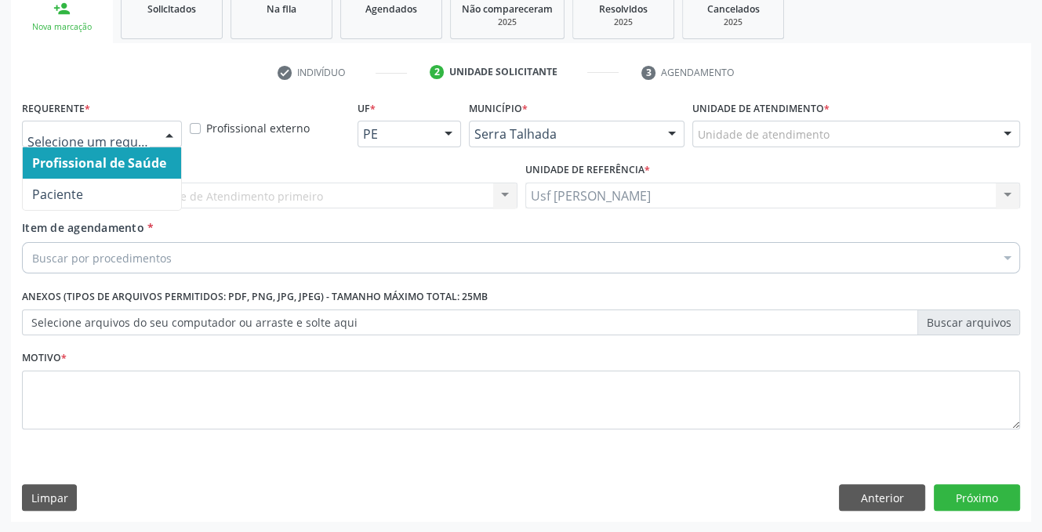
click at [167, 129] on div at bounding box center [170, 134] width 24 height 27
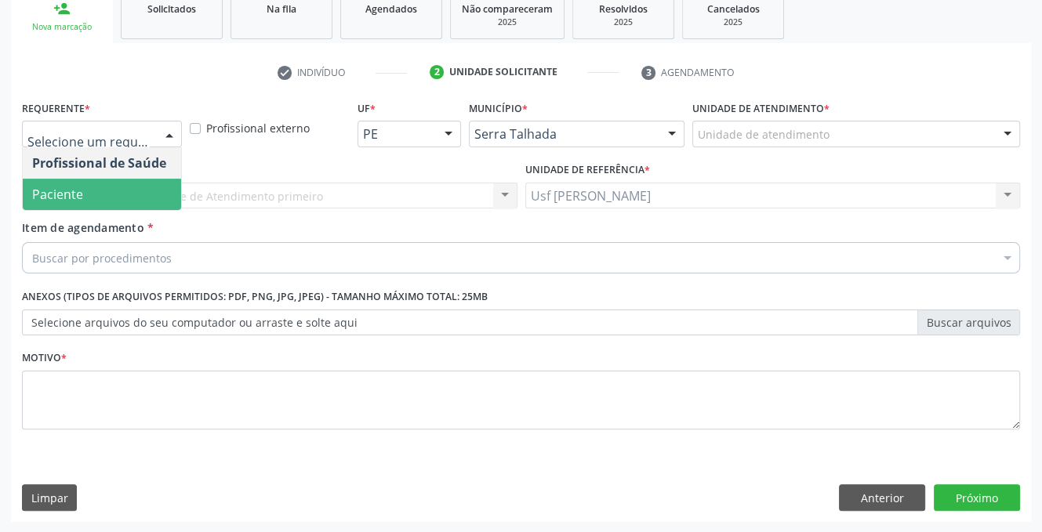
click at [150, 199] on span "Paciente" at bounding box center [102, 194] width 158 height 31
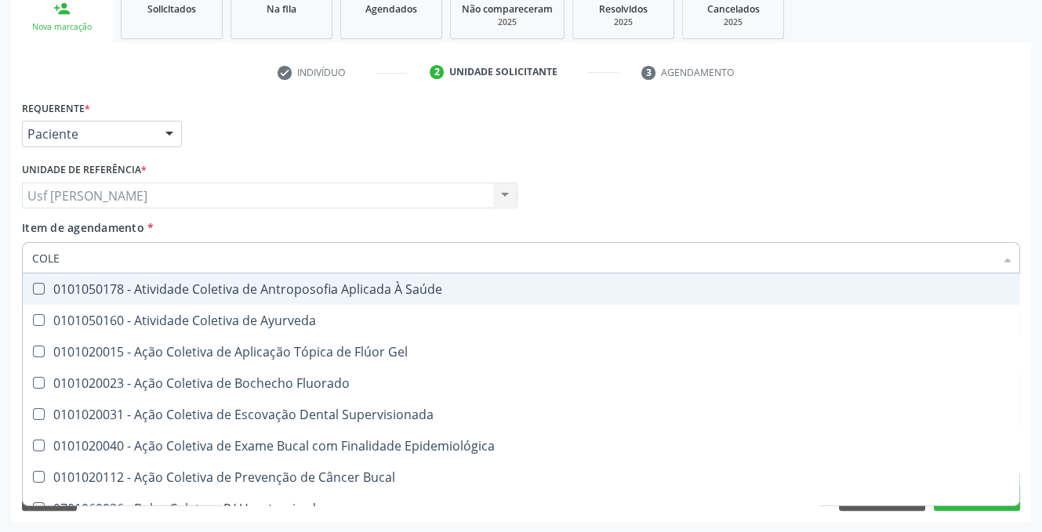
type input "COLES"
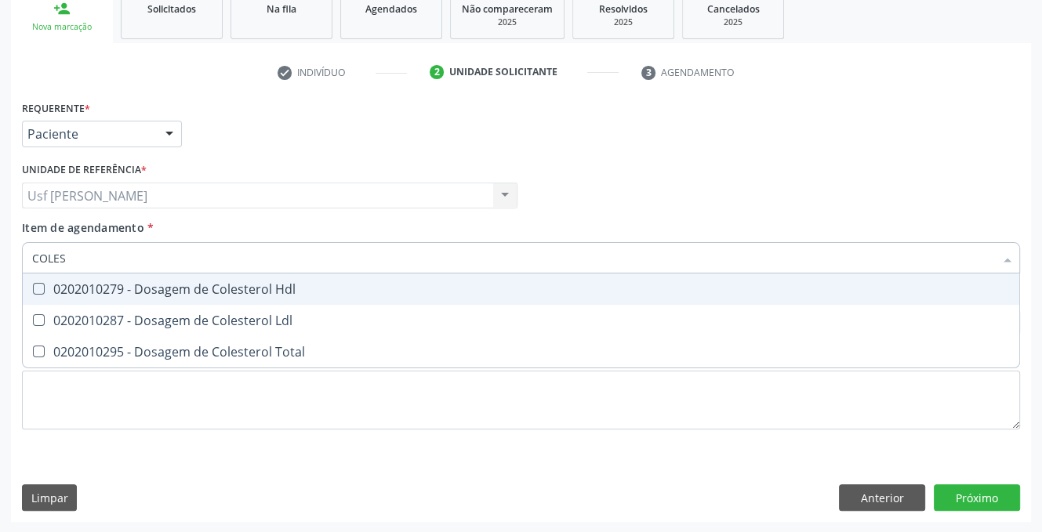
click at [41, 288] on Hdl at bounding box center [39, 289] width 12 height 12
click at [33, 288] on Hdl "checkbox" at bounding box center [28, 289] width 10 height 10
checkbox Hdl "true"
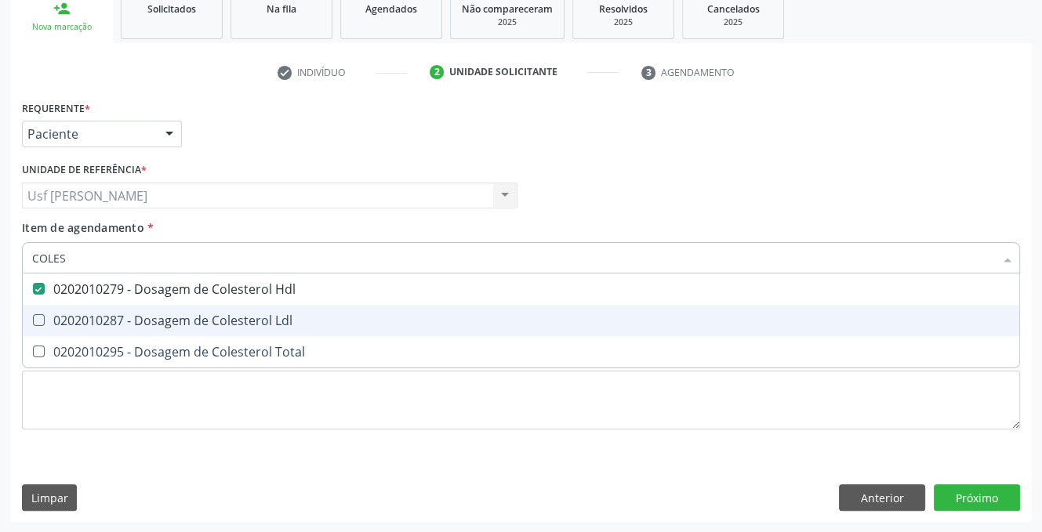
click at [41, 324] on Ldl at bounding box center [39, 320] width 12 height 12
click at [33, 324] on Ldl "checkbox" at bounding box center [28, 320] width 10 height 10
checkbox Ldl "true"
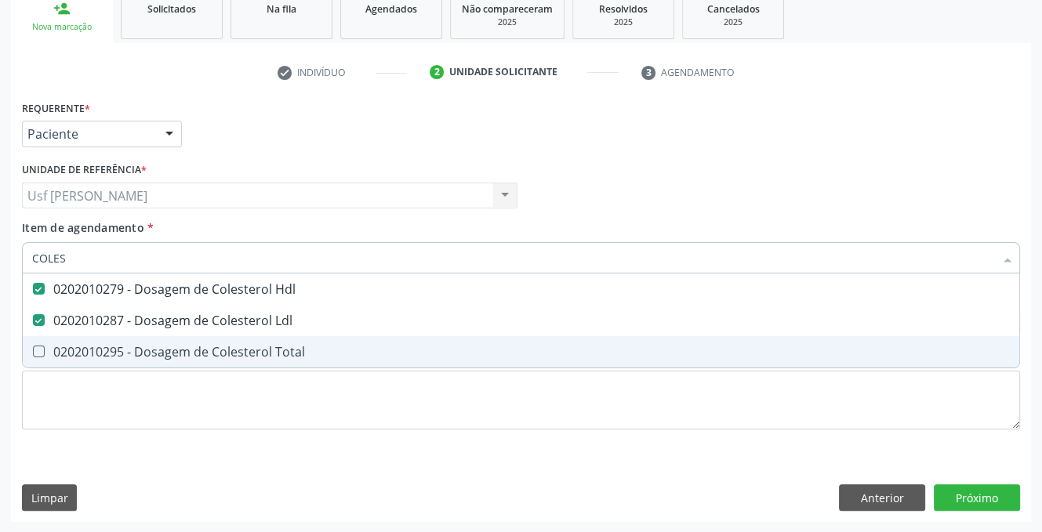
click at [38, 349] on Total at bounding box center [39, 352] width 12 height 12
click at [33, 349] on Total "checkbox" at bounding box center [28, 351] width 10 height 10
checkbox Total "true"
type input "COLE"
checkbox Hdl "false"
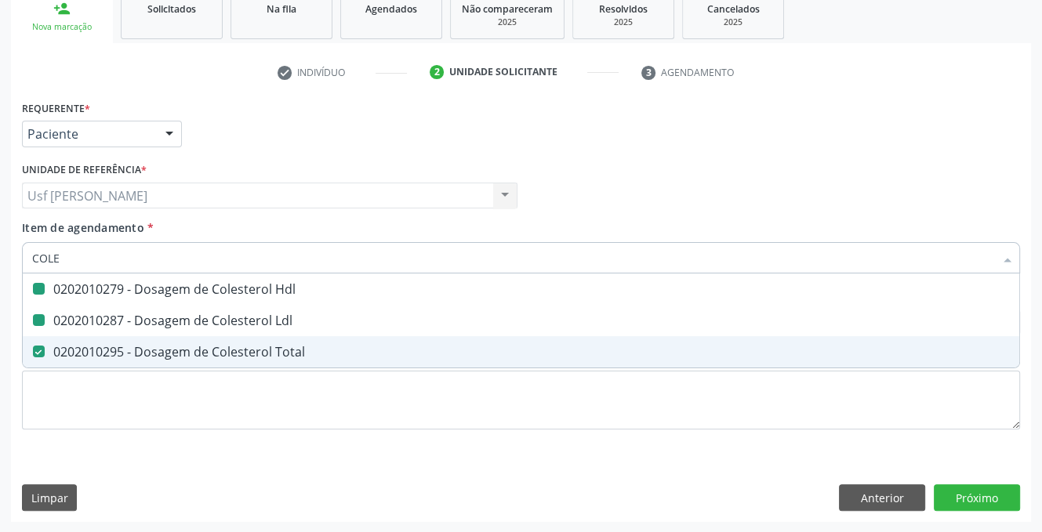
checkbox Ldl "false"
checkbox Total "false"
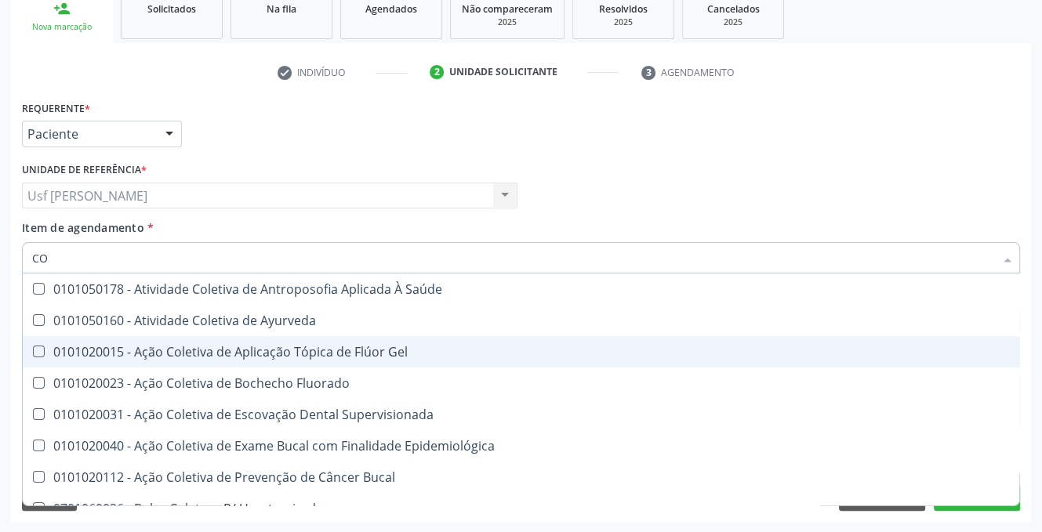
type input "C"
checkbox Hdl "false"
checkbox Ldl "false"
checkbox Total "false"
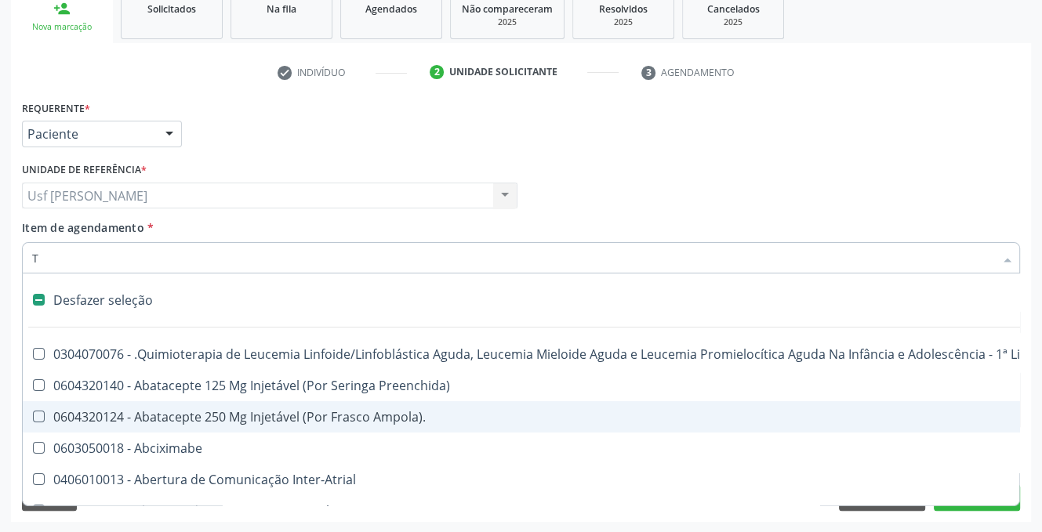
type input "TR"
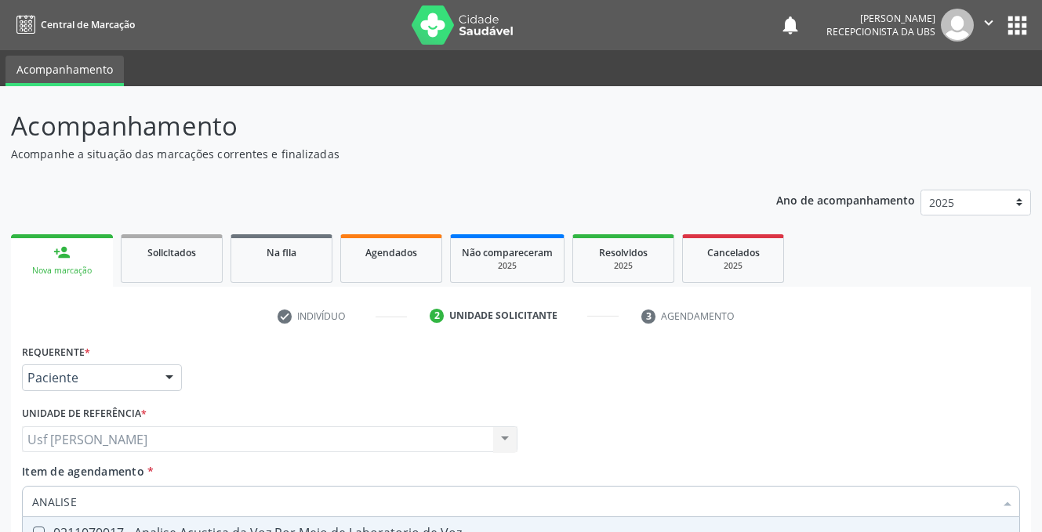
scroll to position [244, 0]
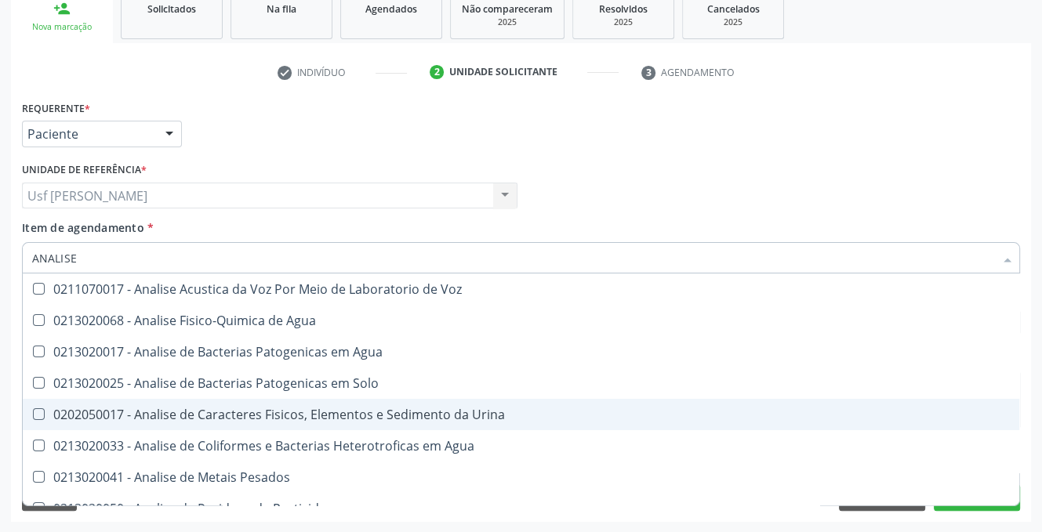
click at [37, 414] on Urina at bounding box center [39, 414] width 12 height 12
click at [33, 414] on Urina "checkbox" at bounding box center [28, 414] width 10 height 10
checkbox Urina "true"
type input "ANAL"
checkbox Urina "false"
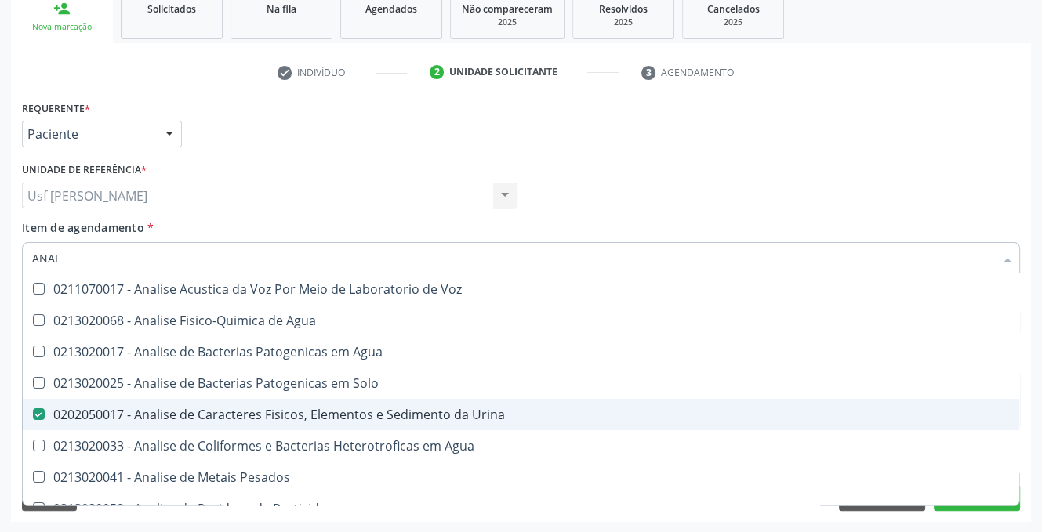
checkbox Agua "true"
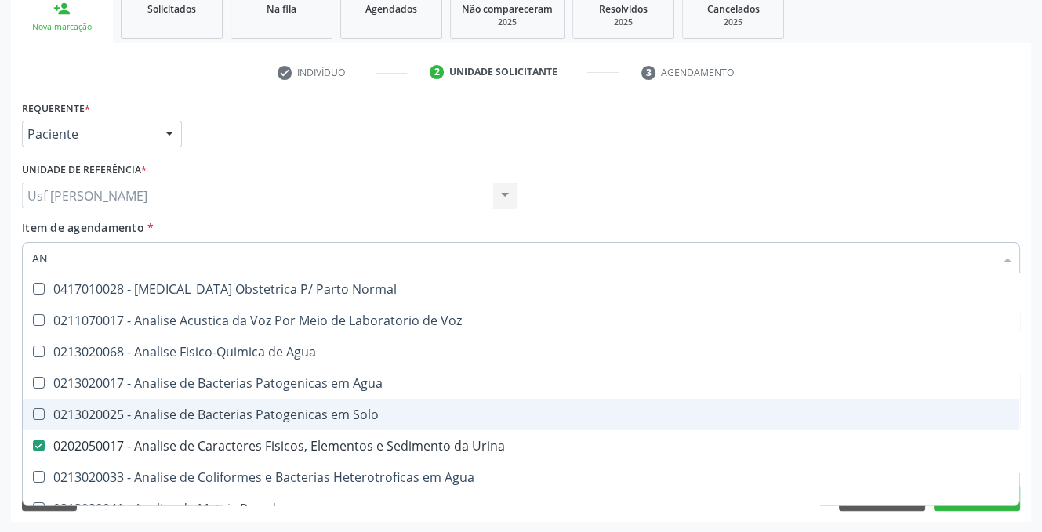
type input "A"
checkbox Urina "false"
checkbox Pesticidas "false"
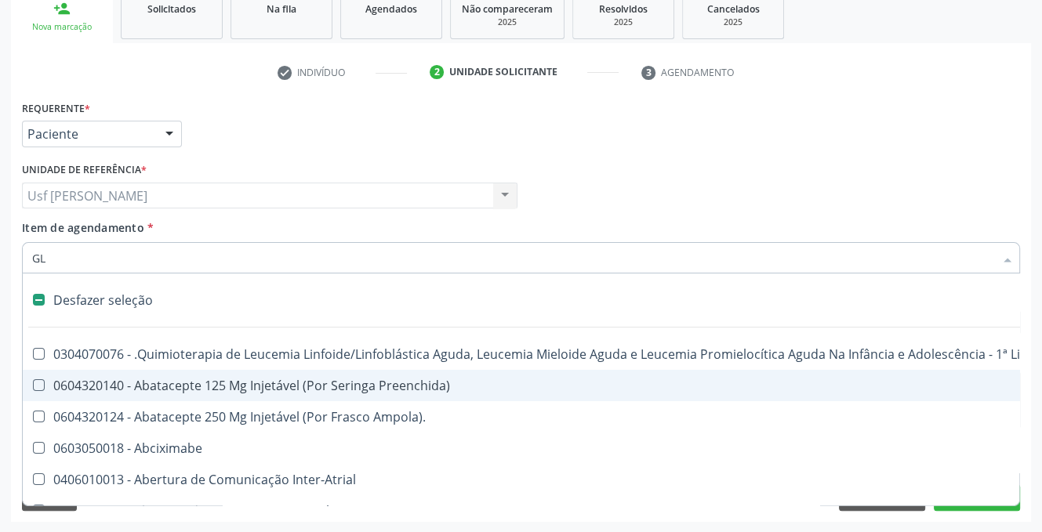
type input "GLI"
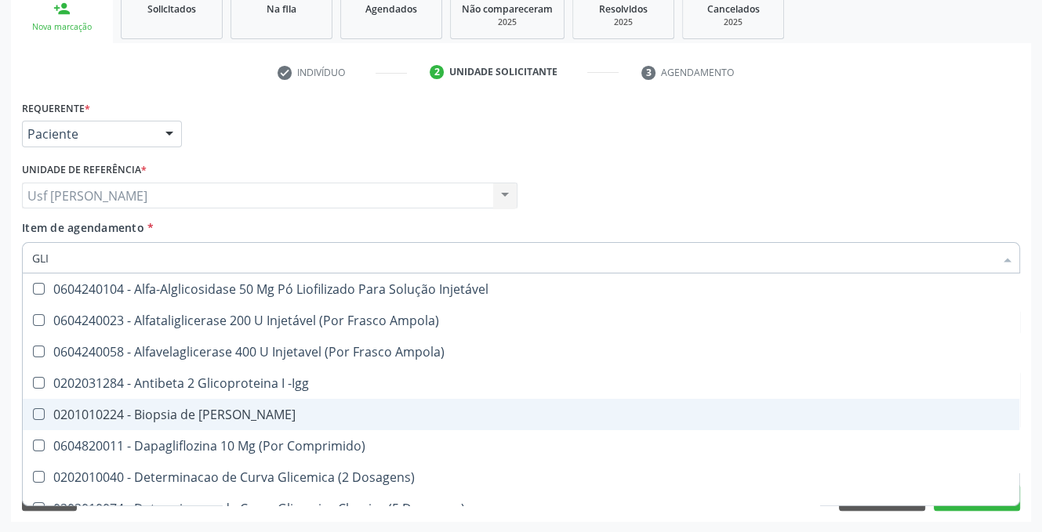
checkbox Triglicerideos "true"
type input "GLIC"
checkbox Derrames "true"
checkbox Triglicerideos "false"
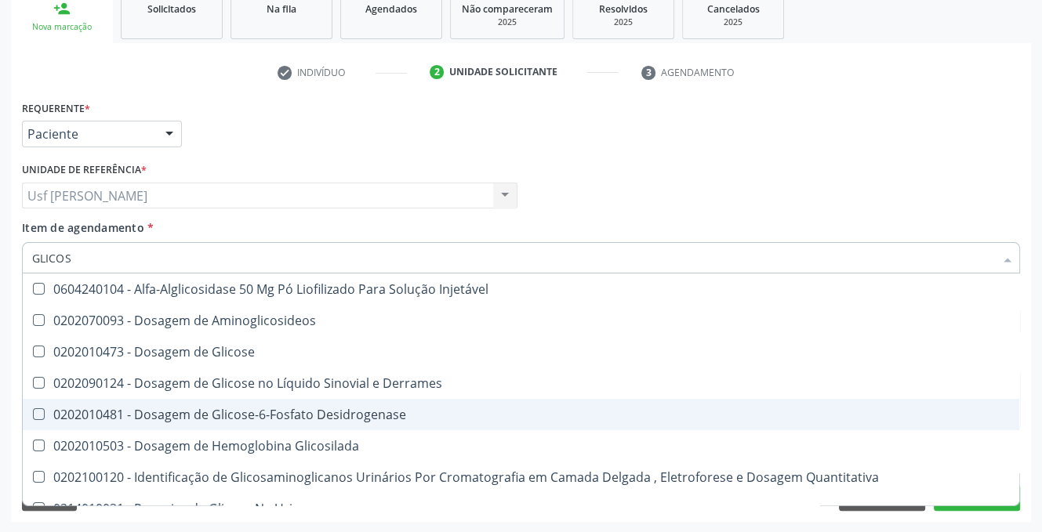
type input "GLICOSE"
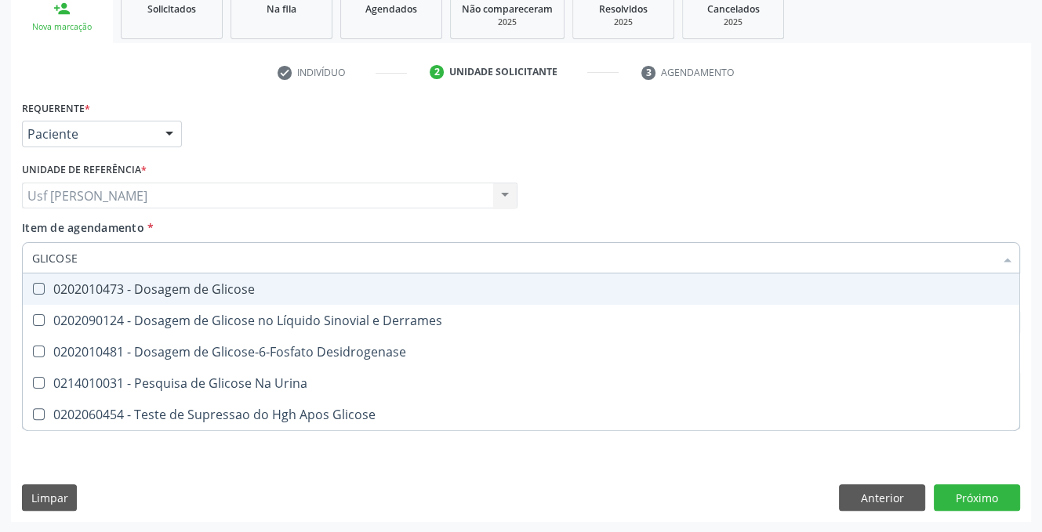
click at [41, 292] on Glicose at bounding box center [39, 289] width 12 height 12
click at [33, 292] on Glicose "checkbox" at bounding box center [28, 289] width 10 height 10
checkbox Glicose "true"
type input "GLICOS"
checkbox Glicose "false"
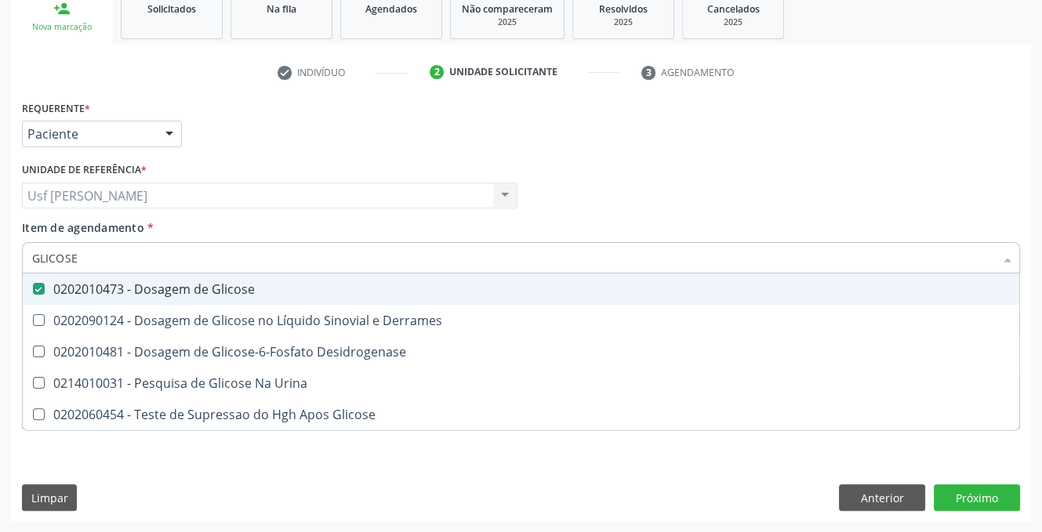
checkbox Desidrogenase "true"
type input "GLICO"
checkbox Desidrogenase "false"
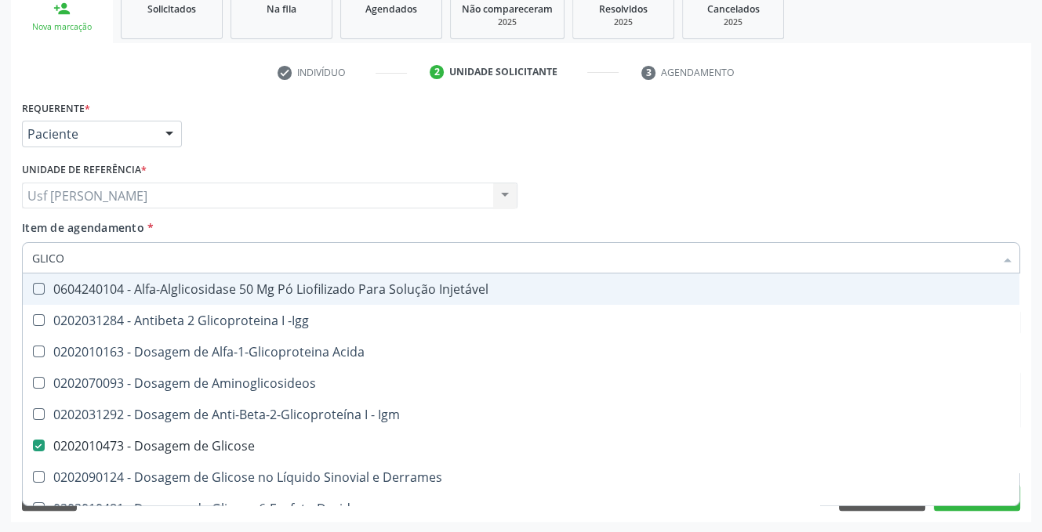
type input "GLIC"
checkbox Glicose "false"
checkbox Glicose "true"
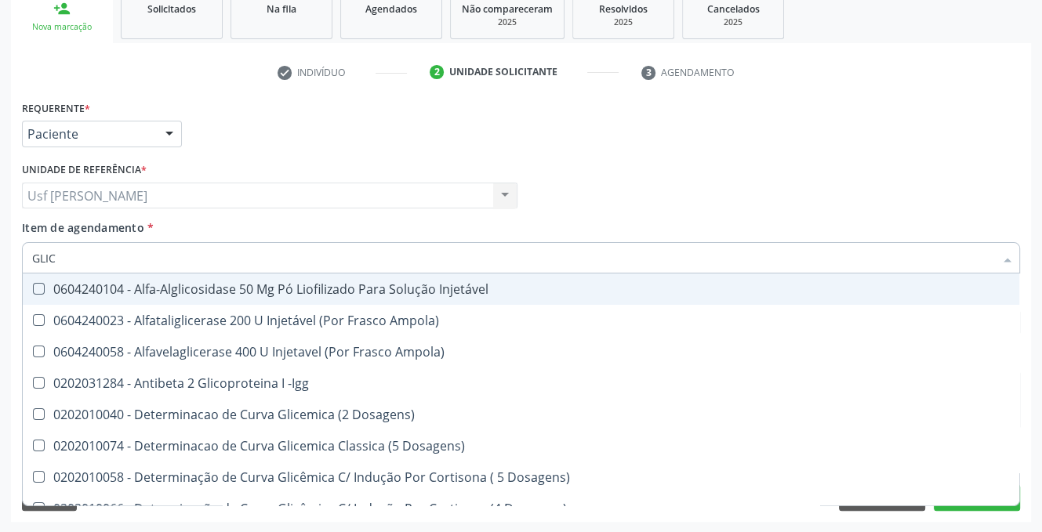
type input "GLI"
checkbox Glicose "false"
checkbox Glicosilada "true"
checkbox Triglicerideos "false"
checkbox Delgada\) "true"
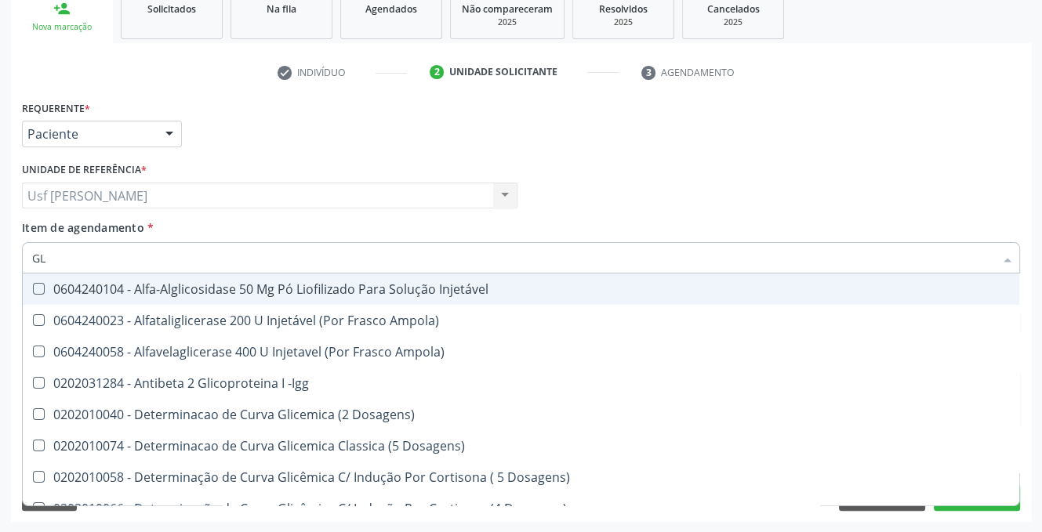
type input "G"
checkbox Glicosilada "false"
checkbox Delgada\) "false"
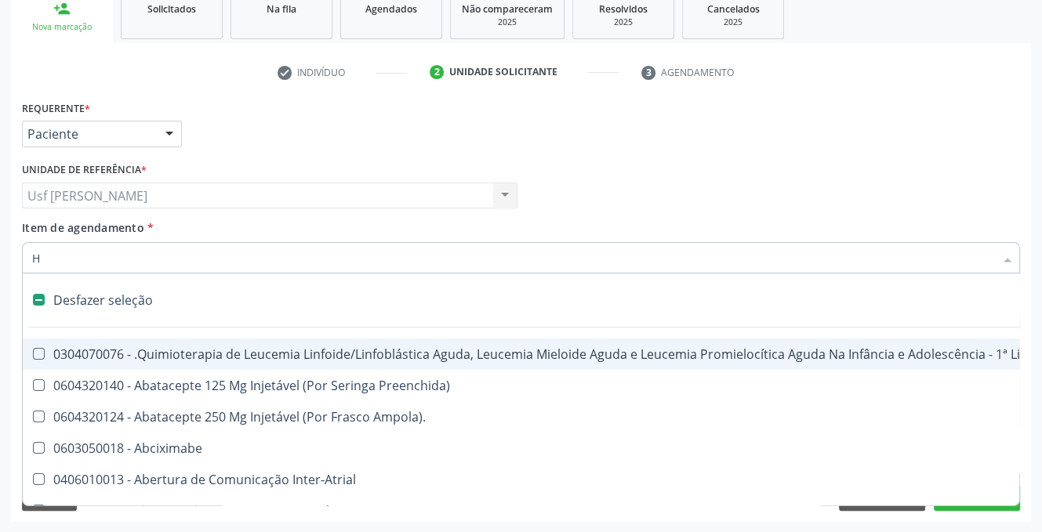
type input "HE"
checkbox Urina "false"
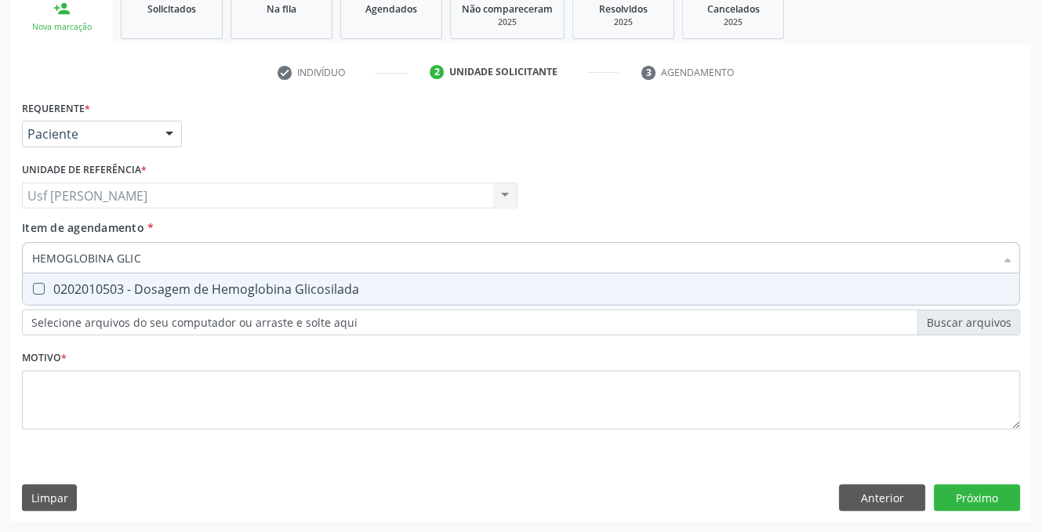
type input "HEMOGLOBINA GLICO"
click at [41, 292] on Glicosilada at bounding box center [39, 289] width 12 height 12
click at [33, 292] on Glicosilada "checkbox" at bounding box center [28, 289] width 10 height 10
checkbox Glicosilada "true"
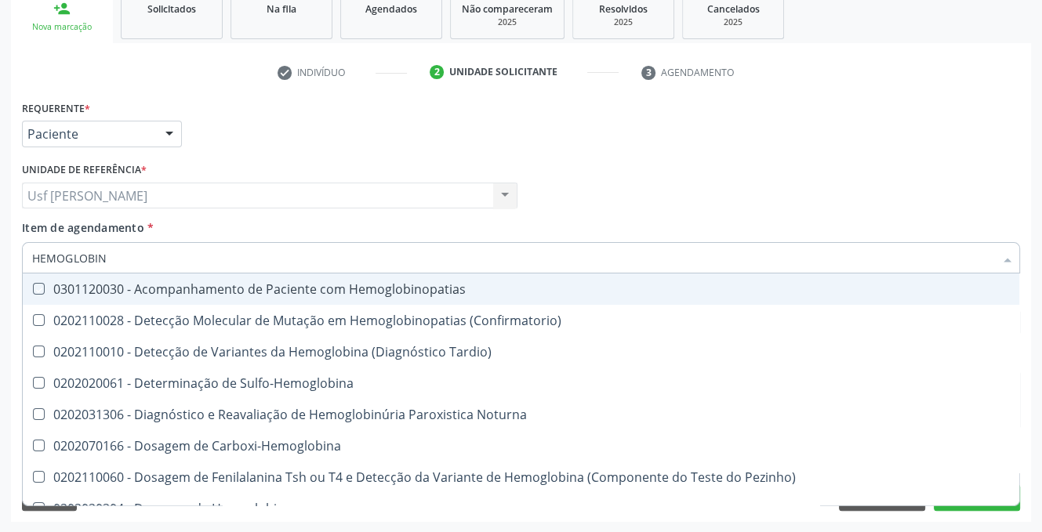
type input "HEMOGLOBI"
checkbox Hemoglobinopatias "false"
type input "HEMO"
checkbox Glicosilada "false"
type input "H"
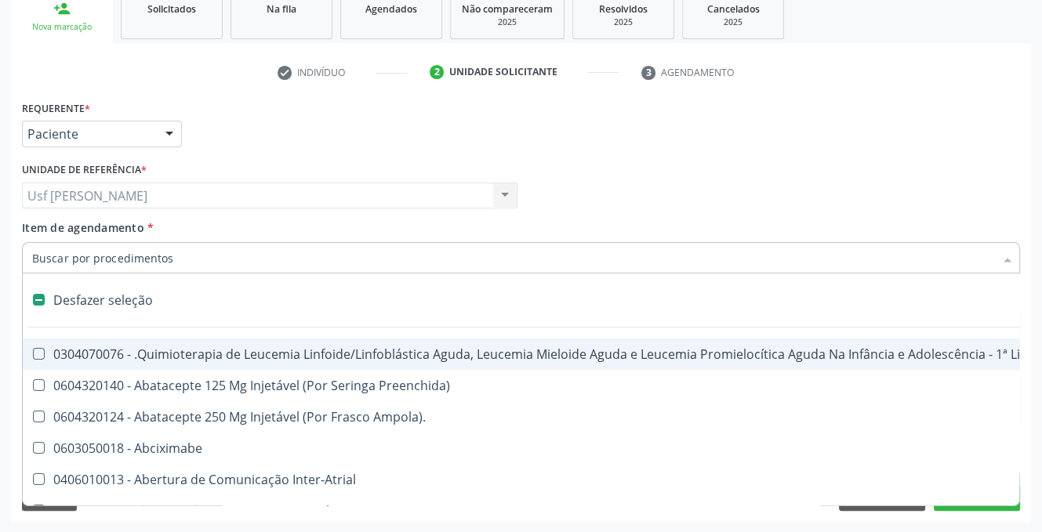
type input "H"
checkbox Urina "false"
checkbox A "true"
checkbox Coagulação\ "true"
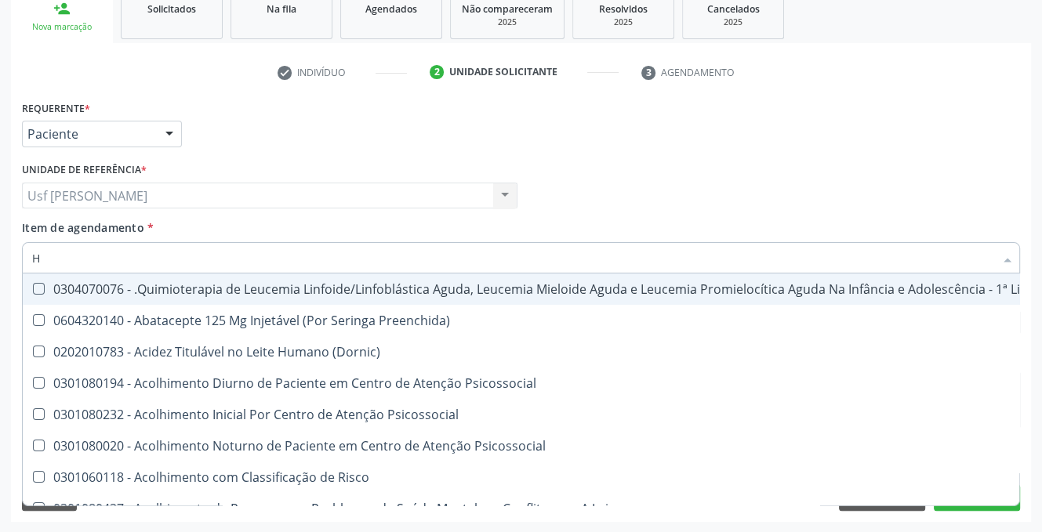
type input "HE"
checkbox Pulmão "true"
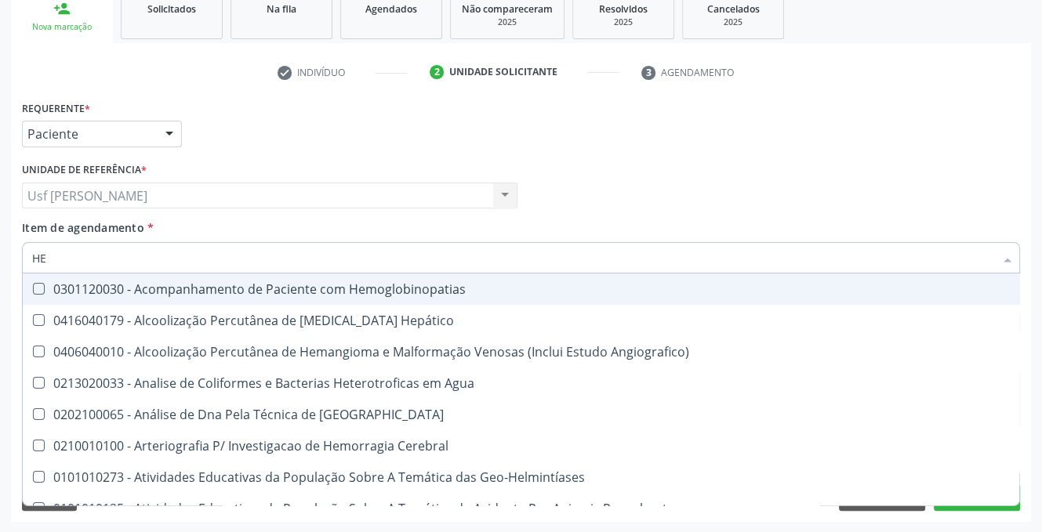
type input "HEM"
checkbox \(Qualitativo\) "true"
checkbox Glicosilada "false"
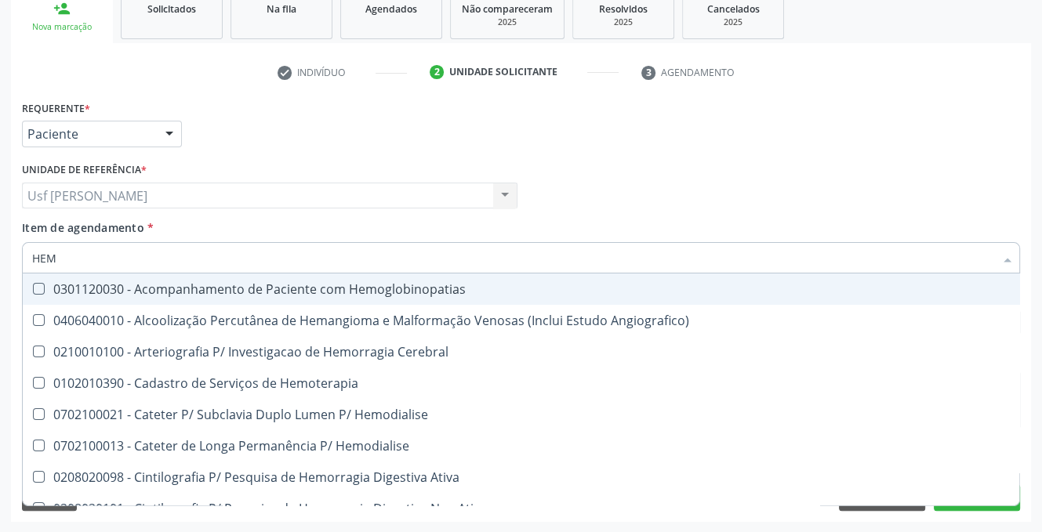
type input "HEMO"
checkbox Hemacias "true"
checkbox Glicosilada "false"
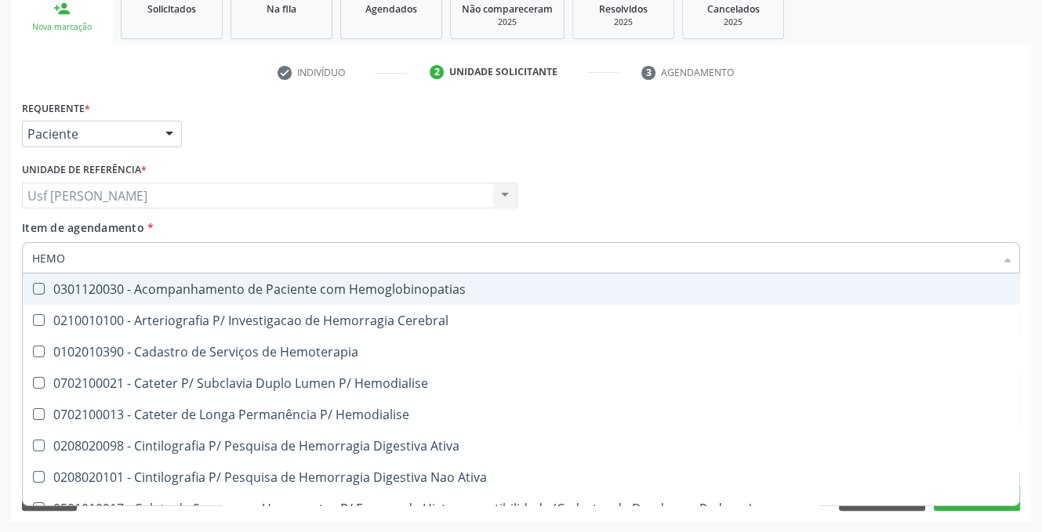
type input "HEMOG"
checkbox Tardio\) "true"
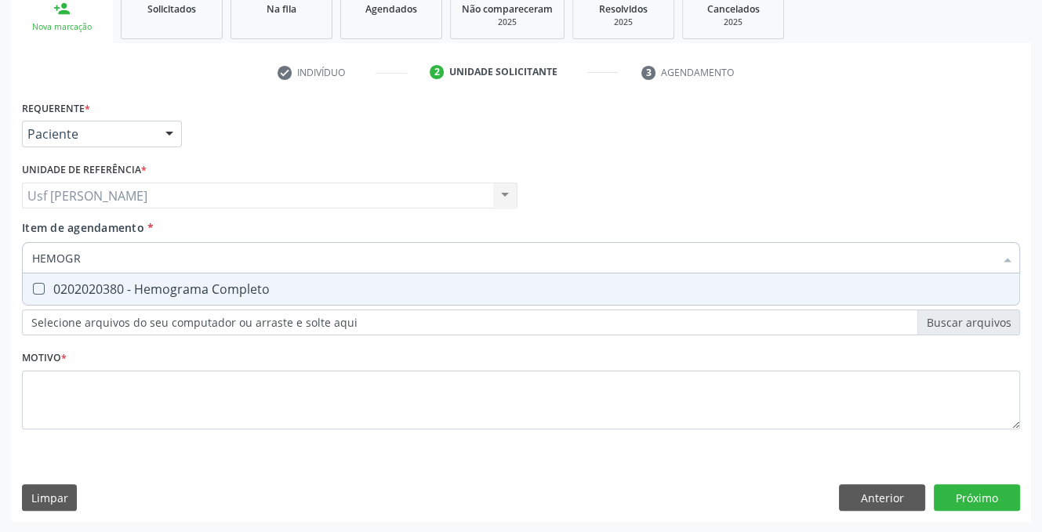
type input "HEMOGRA"
click at [41, 288] on Completo at bounding box center [39, 289] width 12 height 12
click at [33, 288] on Completo "checkbox" at bounding box center [28, 289] width 10 height 10
checkbox Completo "true"
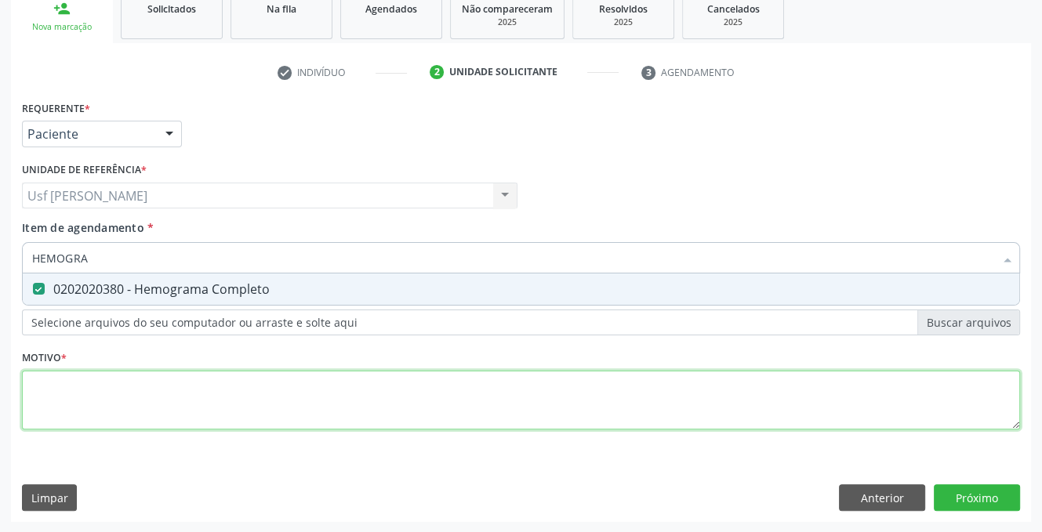
click at [48, 412] on div "Requerente * Paciente Profissional de Saúde Paciente Nenhum resultado encontrad…" at bounding box center [521, 273] width 998 height 355
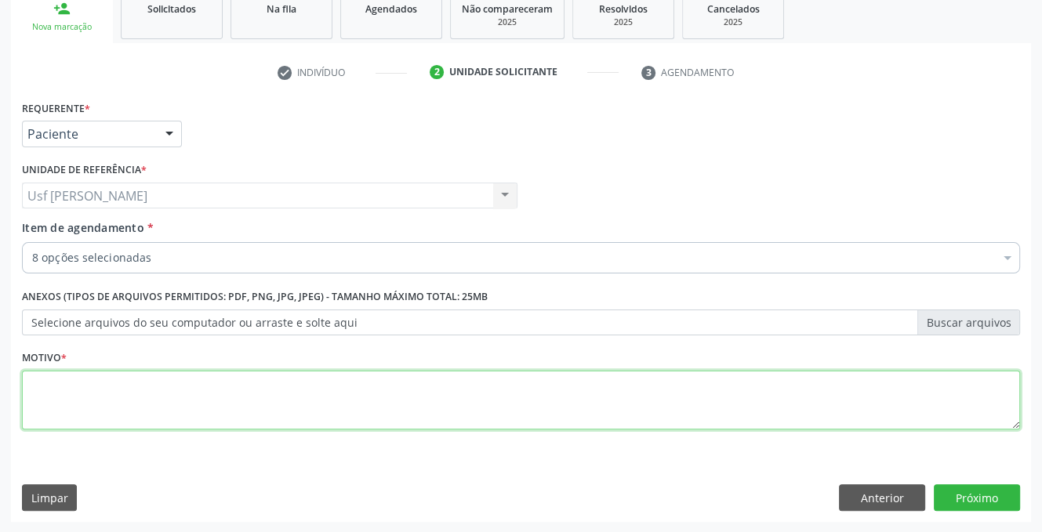
click at [53, 399] on textarea at bounding box center [521, 401] width 998 height 60
type textarea "."
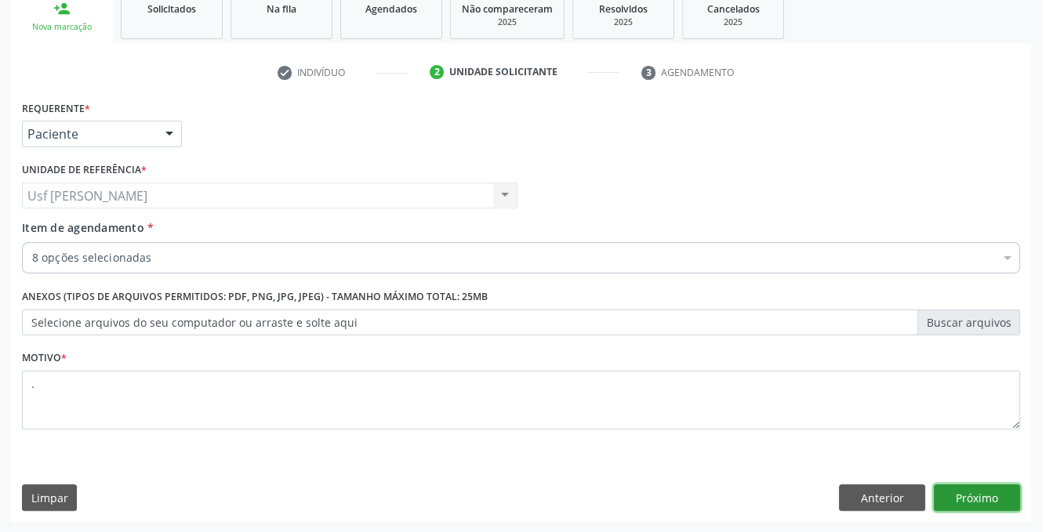
click at [985, 499] on button "Próximo" at bounding box center [977, 497] width 86 height 27
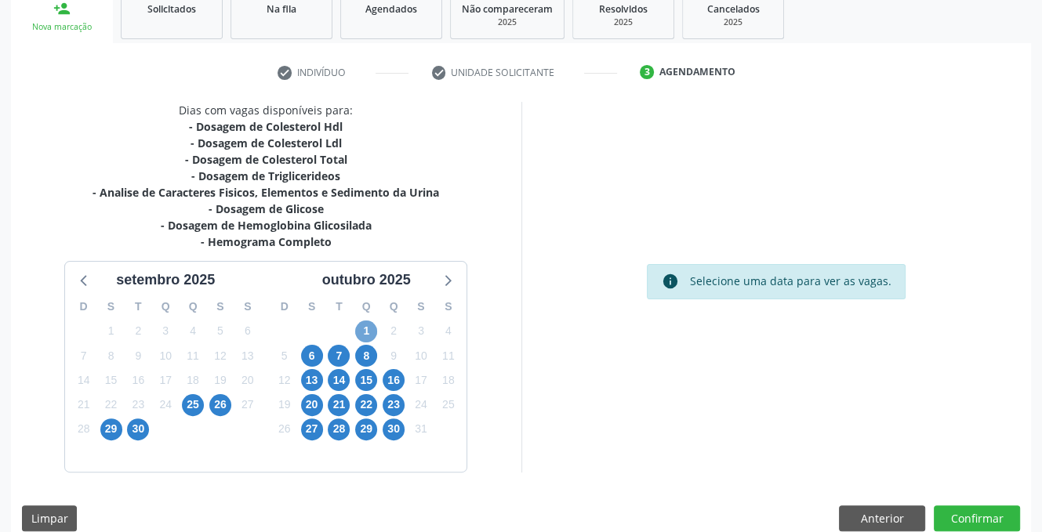
click at [368, 332] on span "1" at bounding box center [366, 332] width 22 height 22
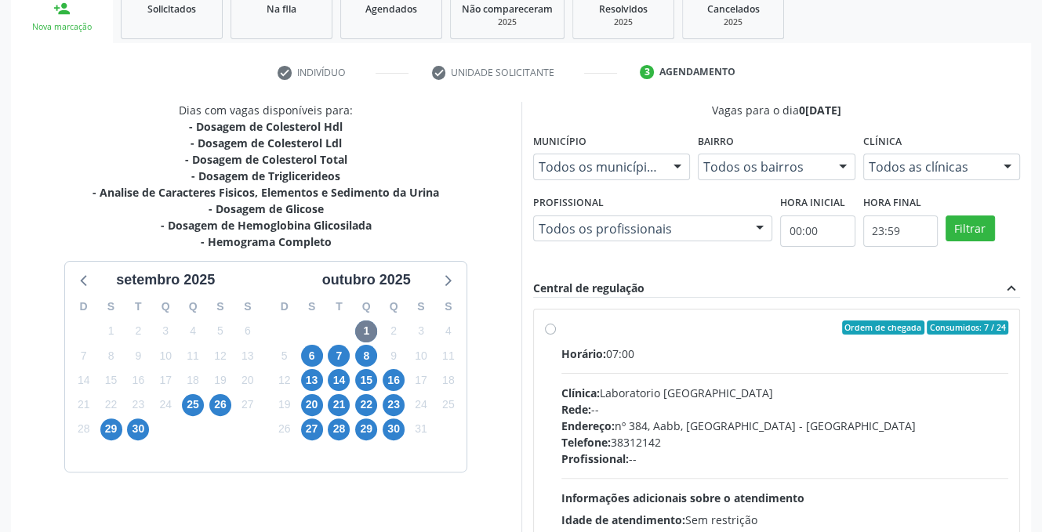
click at [561, 325] on label "Ordem de chegada Consumidos: 7 / 24 Horário: 07:00 Clínica: Laboratorio Sao Fra…" at bounding box center [785, 441] width 448 height 241
click at [549, 325] on input "Ordem de chegada Consumidos: 7 / 24 Horário: 07:00 Clínica: Laboratorio Sao Fra…" at bounding box center [550, 328] width 11 height 14
radio input "true"
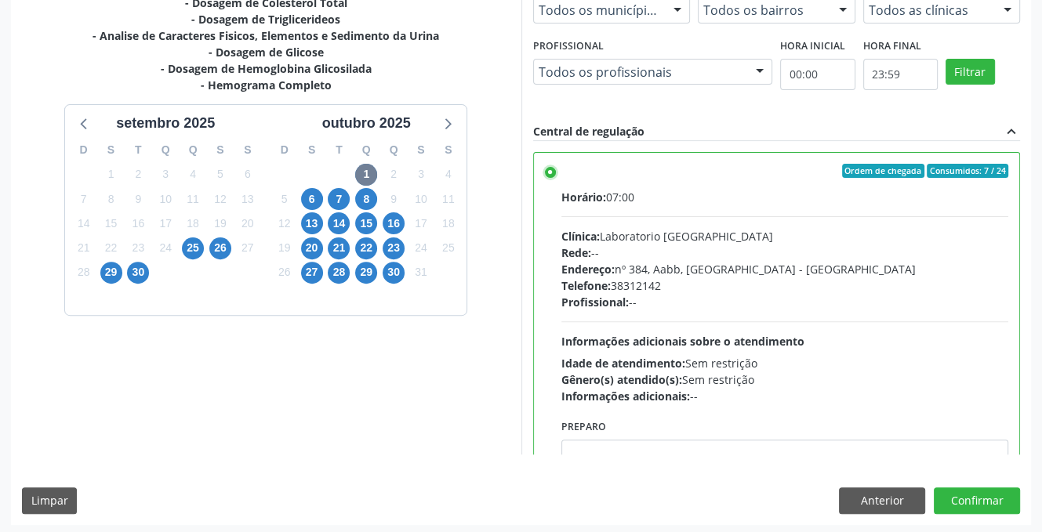
scroll to position [404, 0]
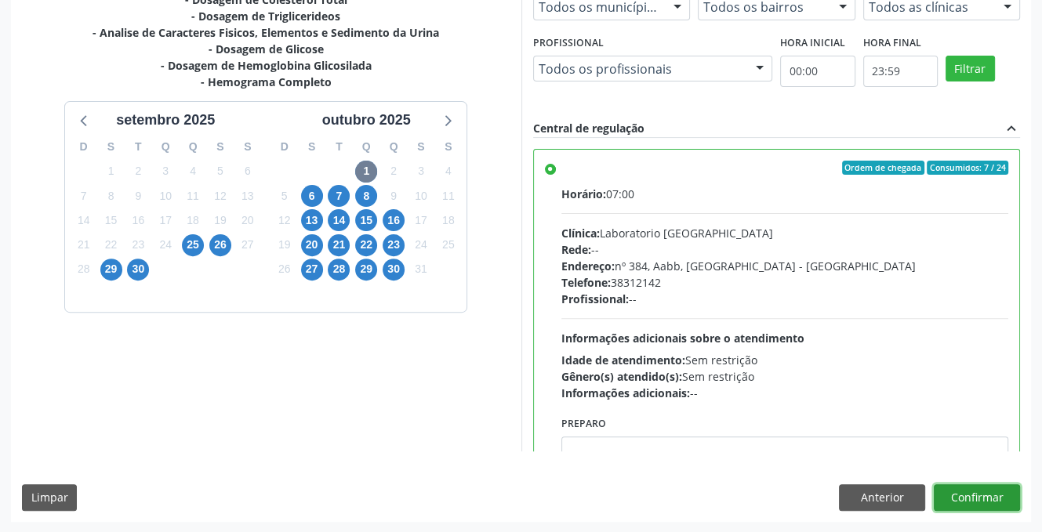
click at [974, 488] on button "Confirmar" at bounding box center [977, 497] width 86 height 27
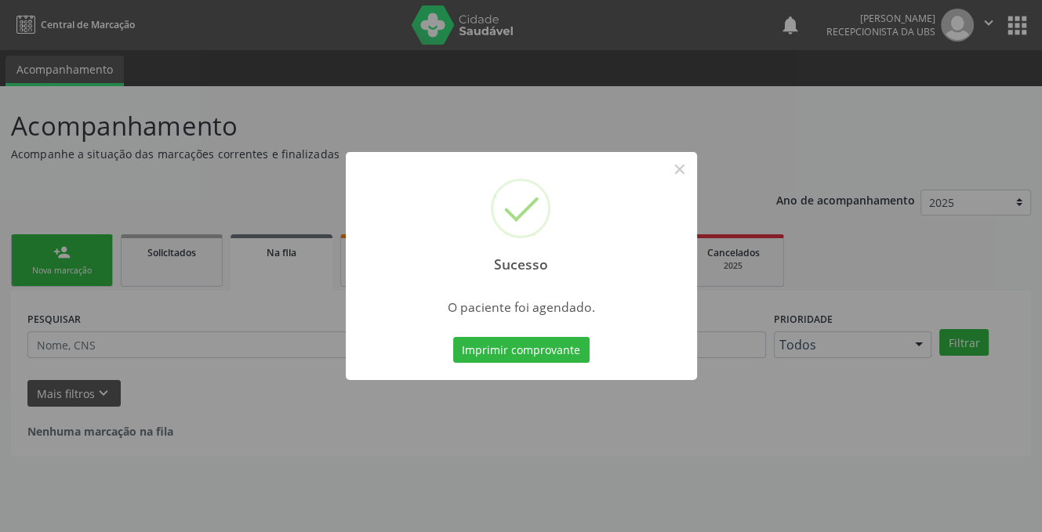
scroll to position [0, 0]
click at [677, 168] on button "×" at bounding box center [685, 169] width 27 height 27
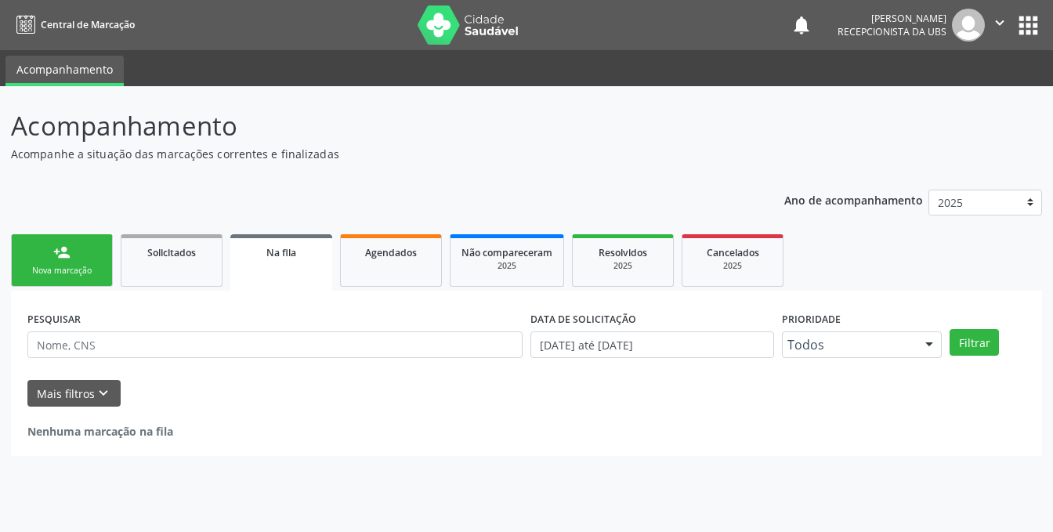
click at [71, 253] on link "person_add Nova marcação" at bounding box center [62, 260] width 102 height 53
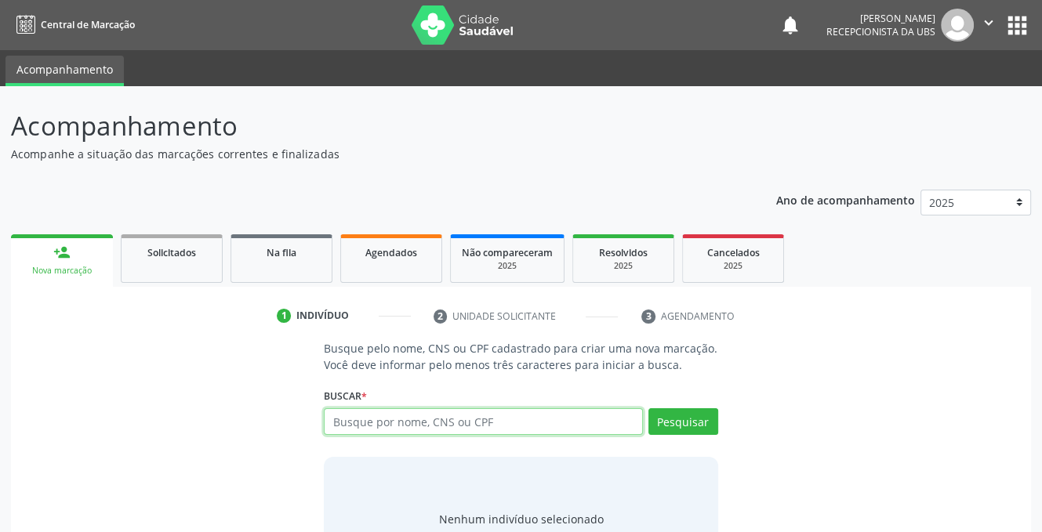
click at [470, 422] on input "text" at bounding box center [483, 421] width 318 height 27
type input "706403695953381"
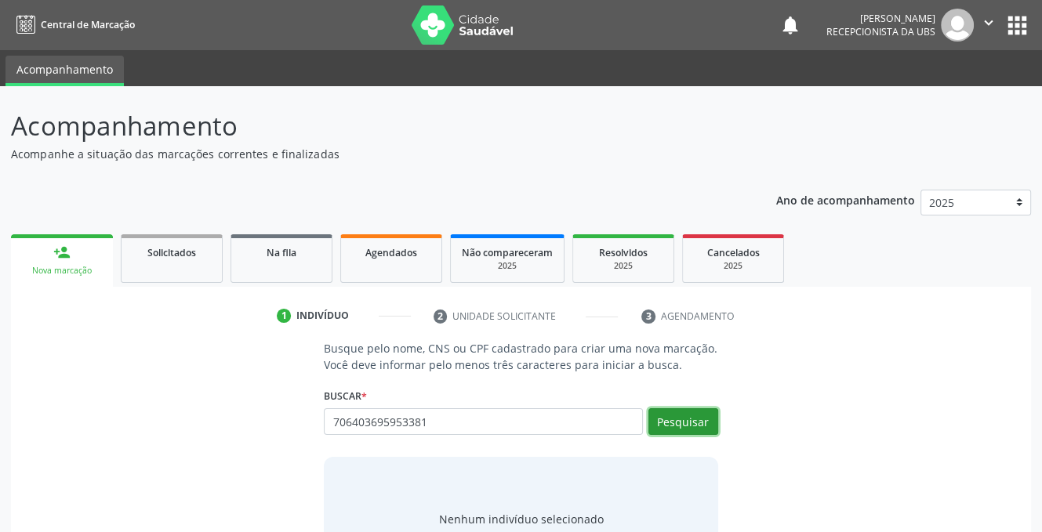
click at [686, 419] on button "Pesquisar" at bounding box center [683, 421] width 70 height 27
type input "706403695953381"
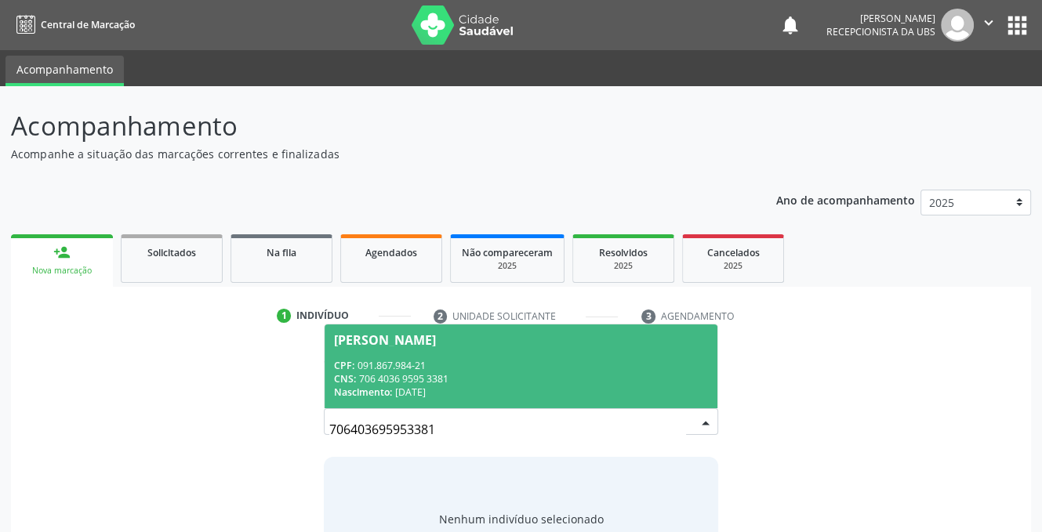
click at [367, 372] on div "CNS: 706 4036 9595 3381" at bounding box center [520, 378] width 373 height 13
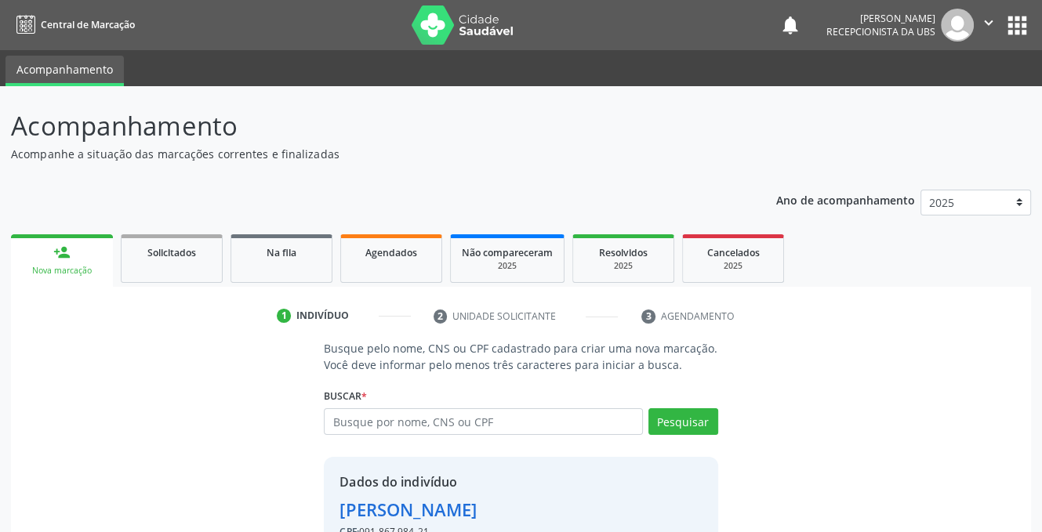
scroll to position [95, 0]
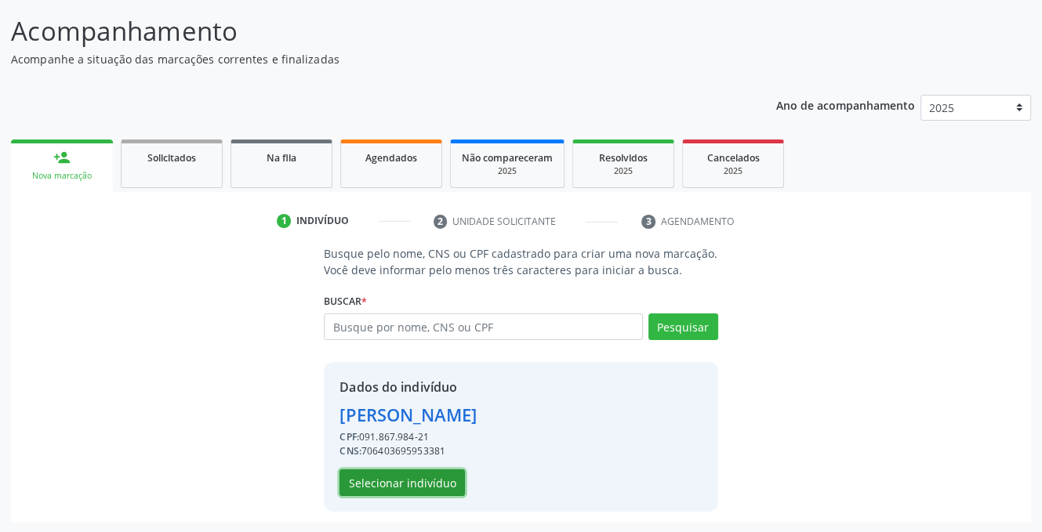
click at [393, 485] on button "Selecionar indivíduo" at bounding box center [401, 483] width 125 height 27
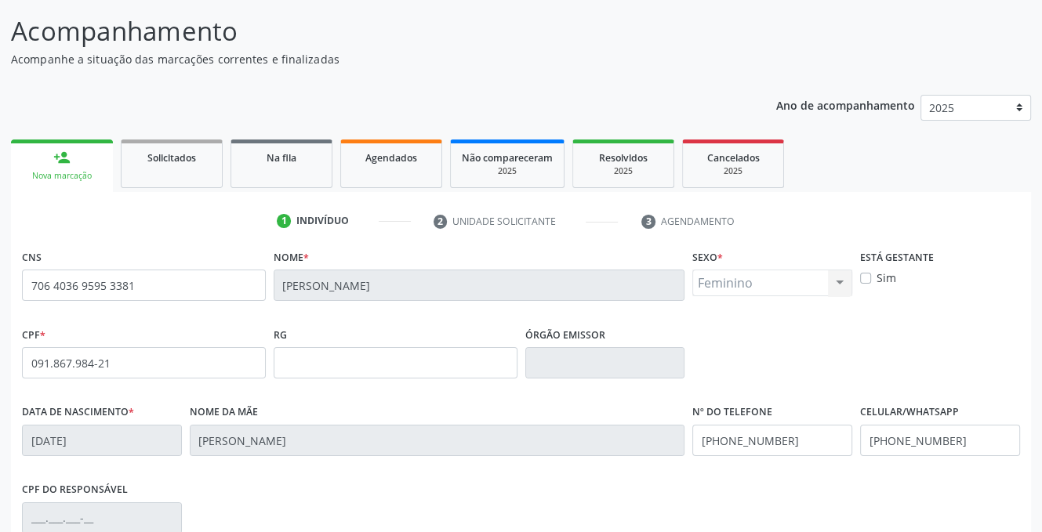
scroll to position [317, 0]
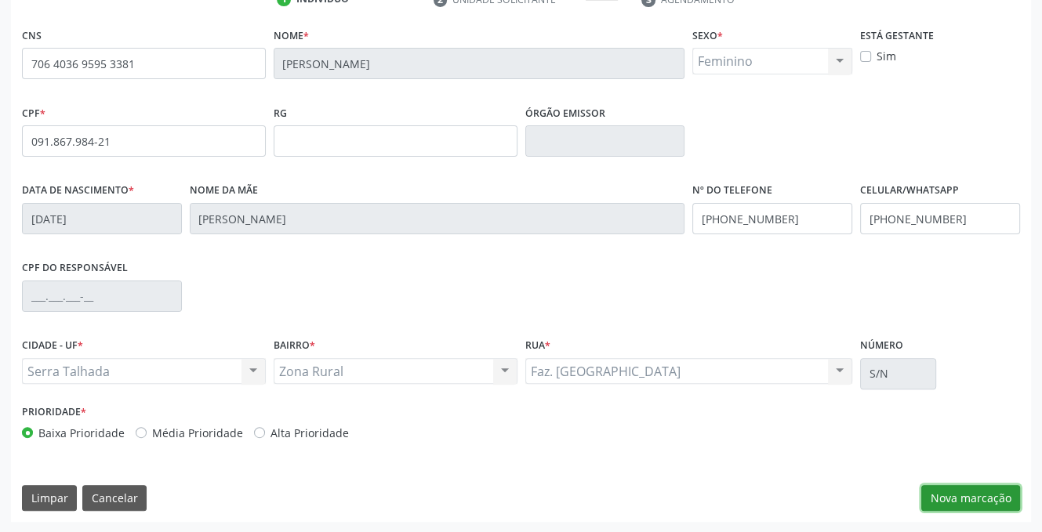
click at [990, 495] on button "Nova marcação" at bounding box center [970, 498] width 99 height 27
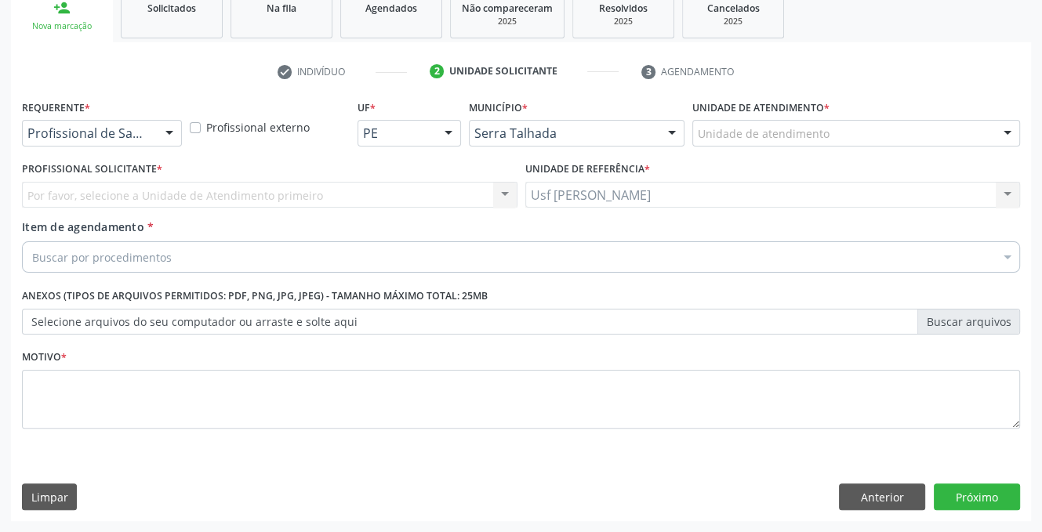
scroll to position [244, 0]
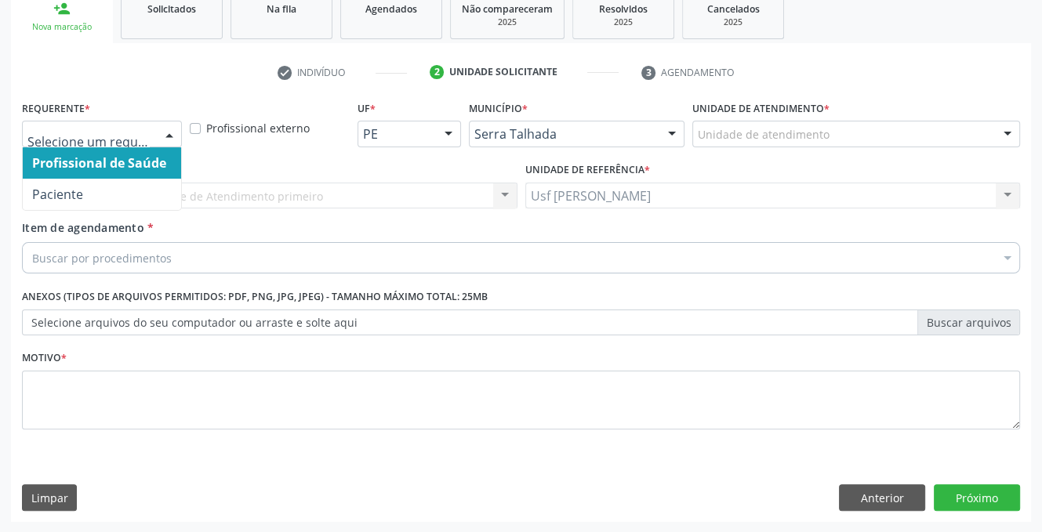
click at [167, 132] on div at bounding box center [170, 134] width 24 height 27
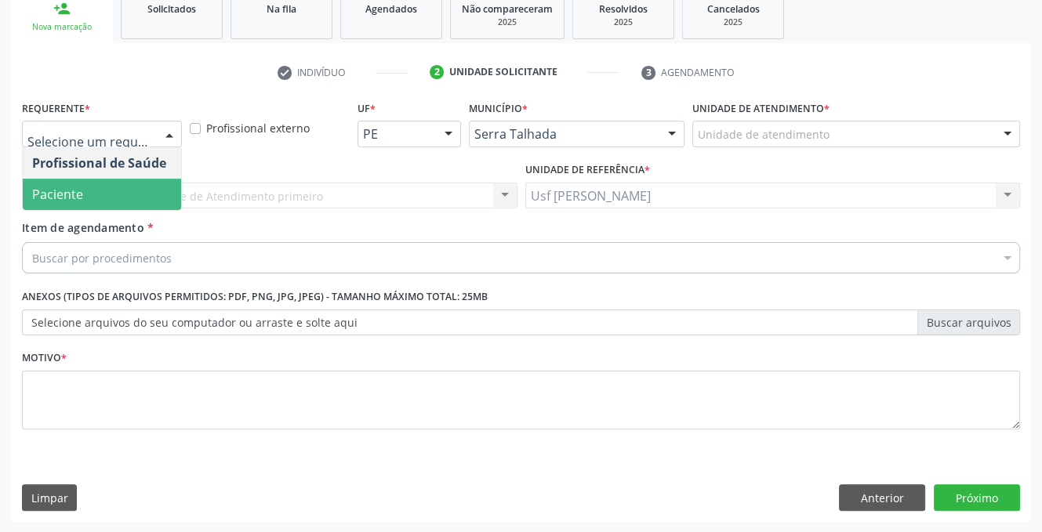
click at [157, 190] on span "Paciente" at bounding box center [102, 194] width 158 height 31
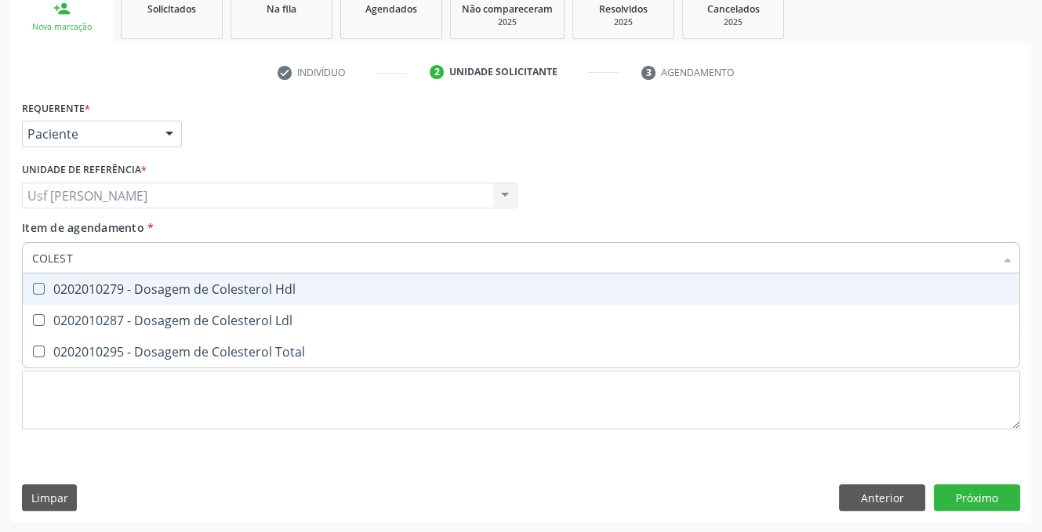
type input "COLESTE"
click at [37, 287] on Hdl at bounding box center [39, 289] width 12 height 12
click at [33, 287] on Hdl "checkbox" at bounding box center [28, 289] width 10 height 10
checkbox Hdl "true"
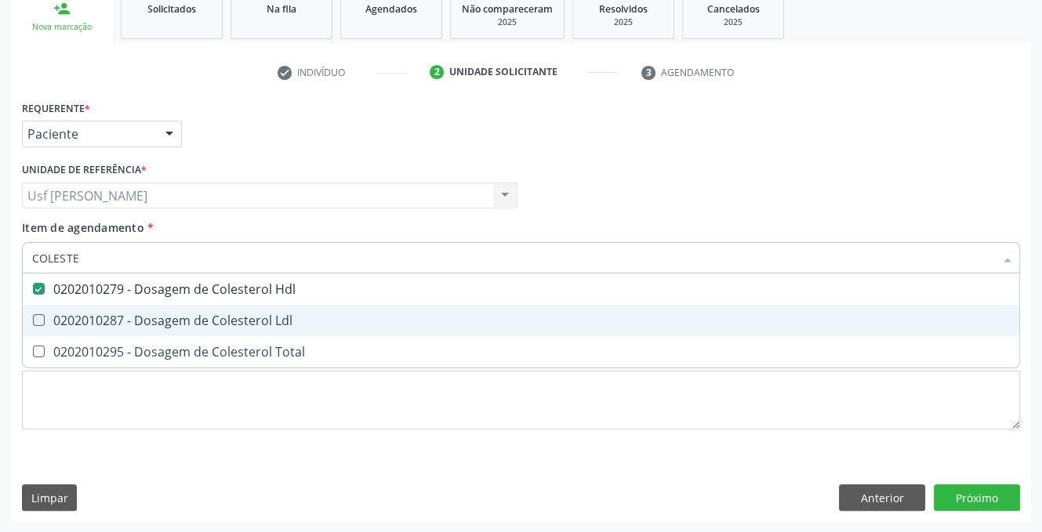
click at [37, 318] on Ldl at bounding box center [39, 320] width 12 height 12
click at [33, 318] on Ldl "checkbox" at bounding box center [28, 320] width 10 height 10
checkbox Ldl "true"
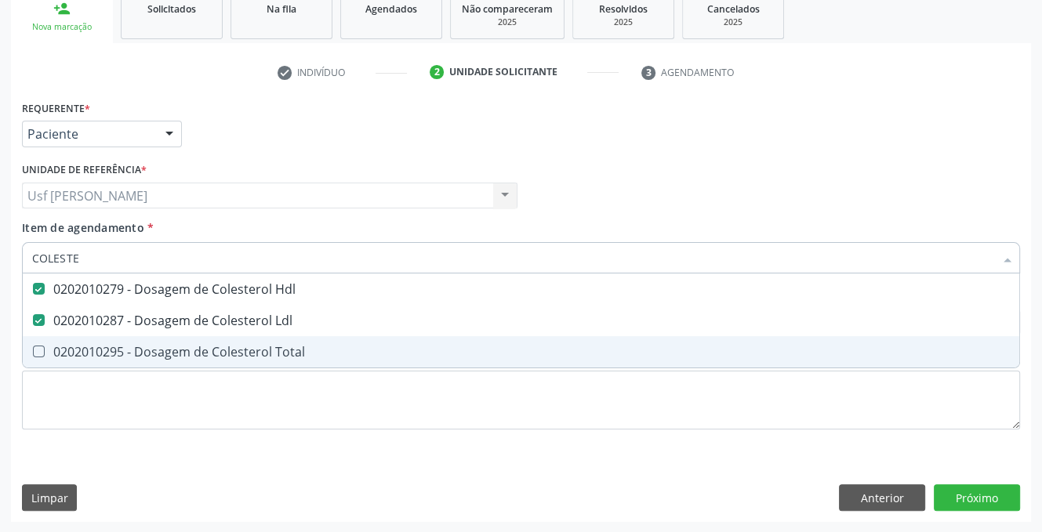
click at [34, 347] on Total at bounding box center [39, 352] width 12 height 12
click at [33, 347] on Total "checkbox" at bounding box center [28, 351] width 10 height 10
checkbox Total "true"
type input "COLE"
checkbox Hdl "false"
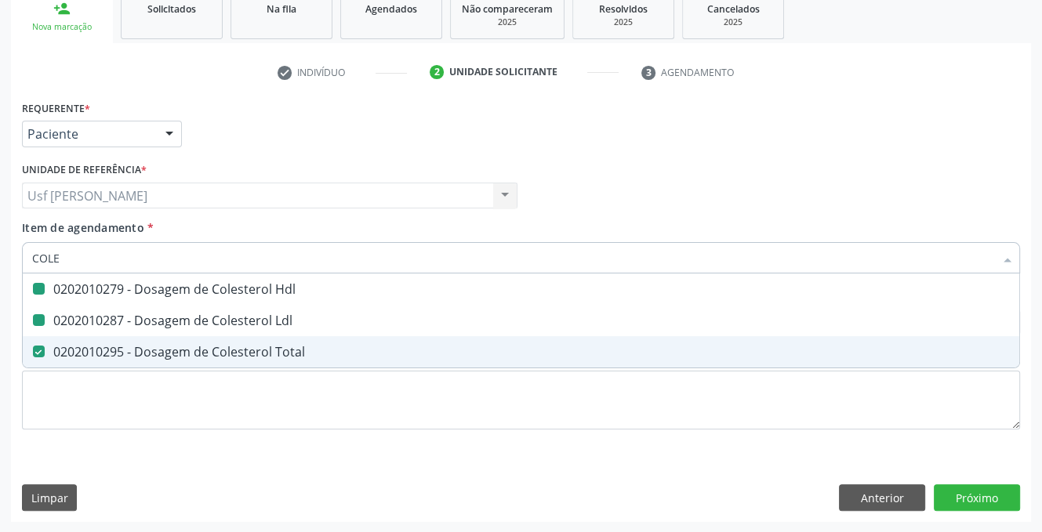
checkbox Ldl "false"
checkbox Total "false"
type input "C"
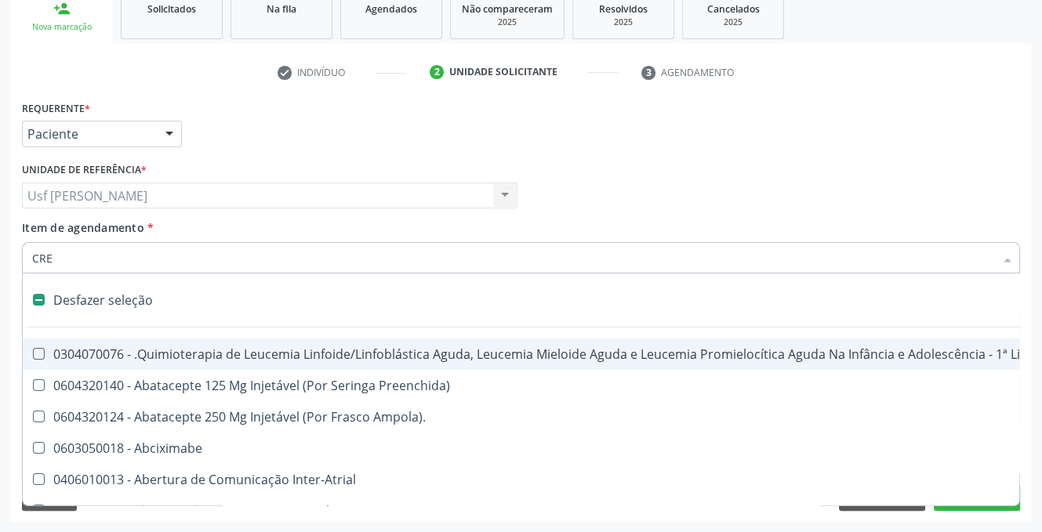
type input "CREA"
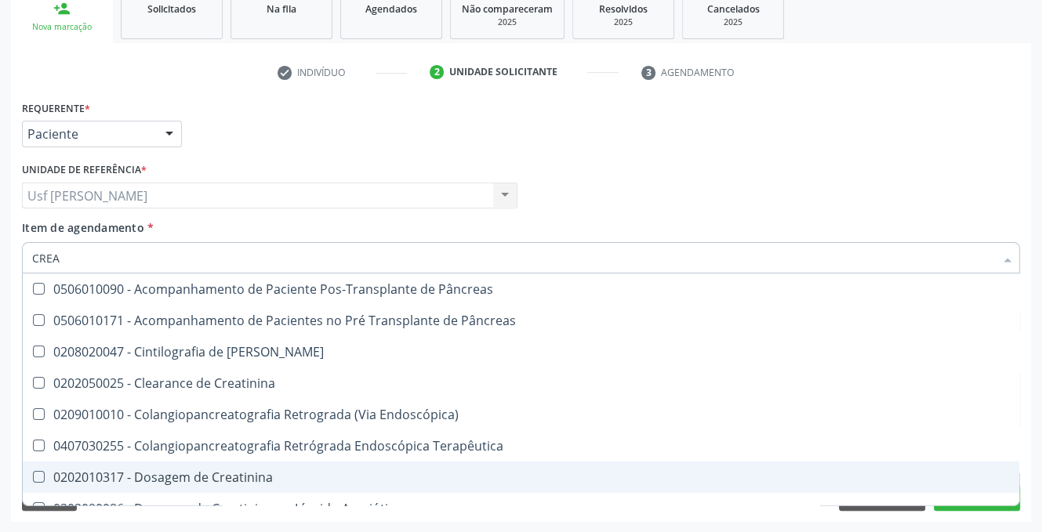
click at [37, 476] on Creatinina at bounding box center [39, 477] width 12 height 12
click at [33, 476] on Creatinina "checkbox" at bounding box center [28, 477] width 10 height 10
checkbox Creatinina "true"
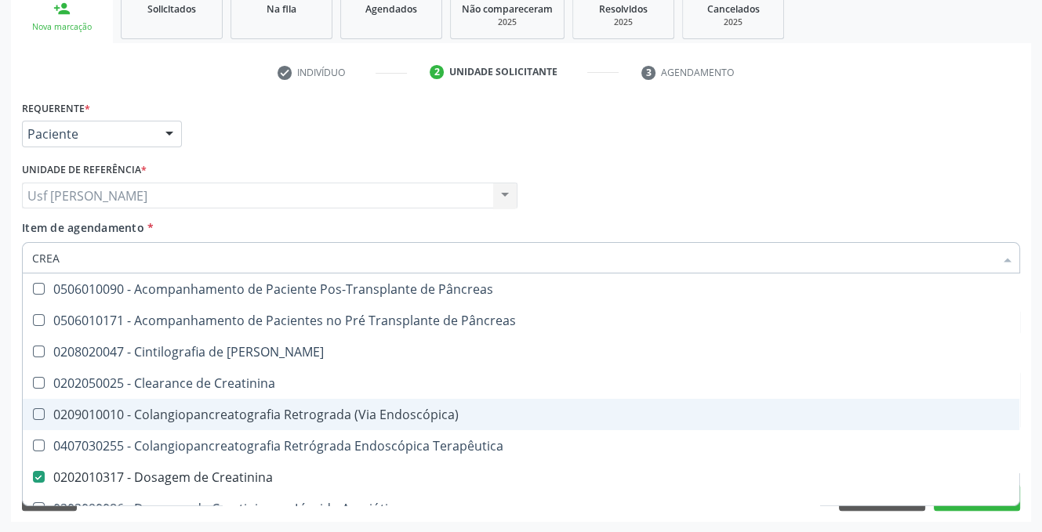
type input "CRE"
checkbox Creatinina "false"
checkbox Oncologia "true"
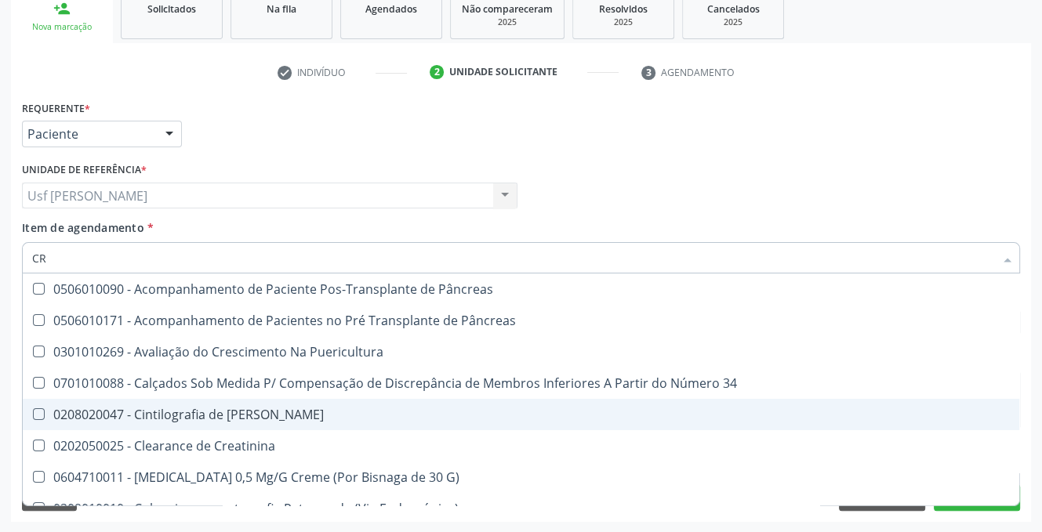
type input "C"
checkbox Creatinina "false"
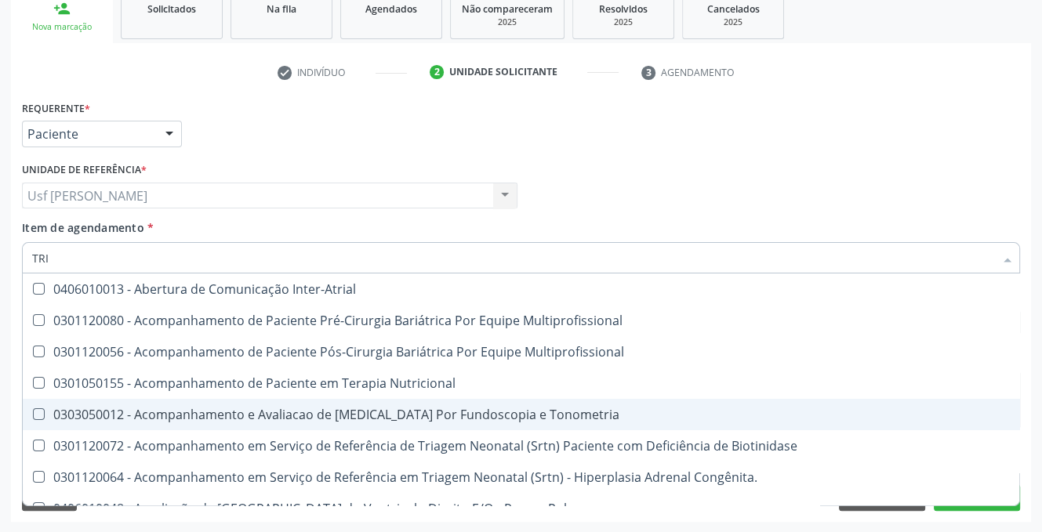
type input "TRIG"
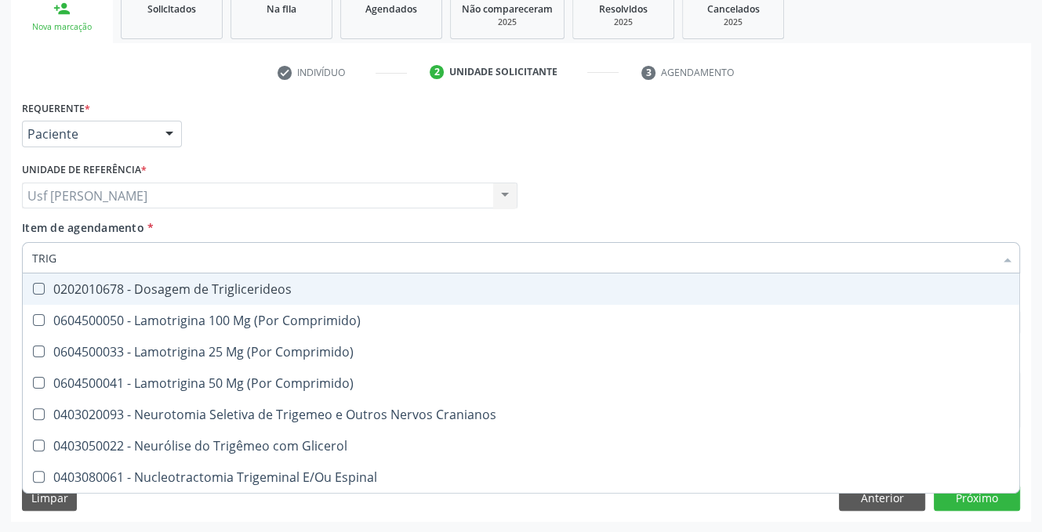
click at [38, 288] on Triglicerideos at bounding box center [39, 289] width 12 height 12
click at [33, 288] on Triglicerideos "checkbox" at bounding box center [28, 289] width 10 height 10
checkbox Triglicerideos "true"
type input "T"
checkbox Triglicerideos "false"
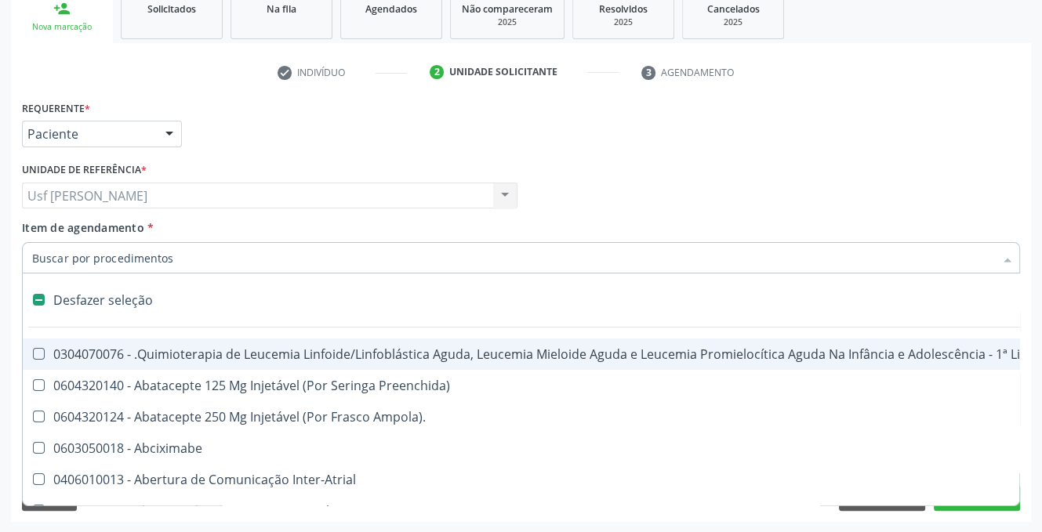
click at [151, 255] on input "Item de agendamento *" at bounding box center [513, 257] width 962 height 31
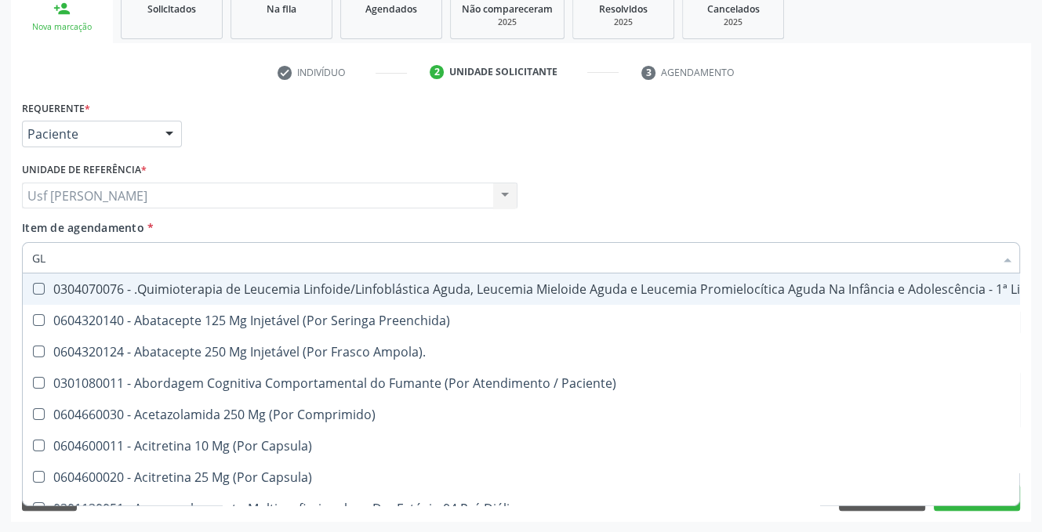
type input "GLI"
checkbox Multiprofissional "true"
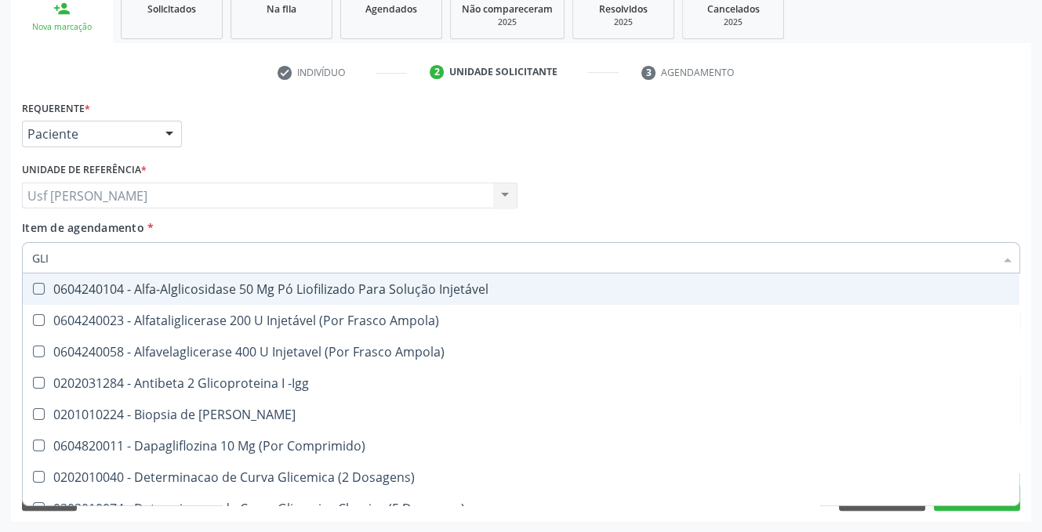
type input "GLIC"
checkbox Derrames "true"
checkbox Triglicerideos "false"
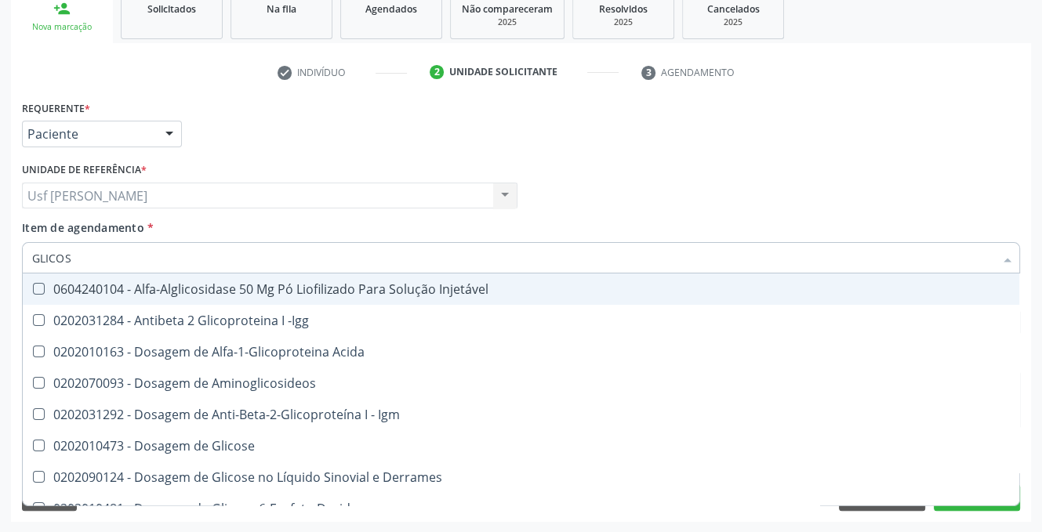
type input "GLICOSE"
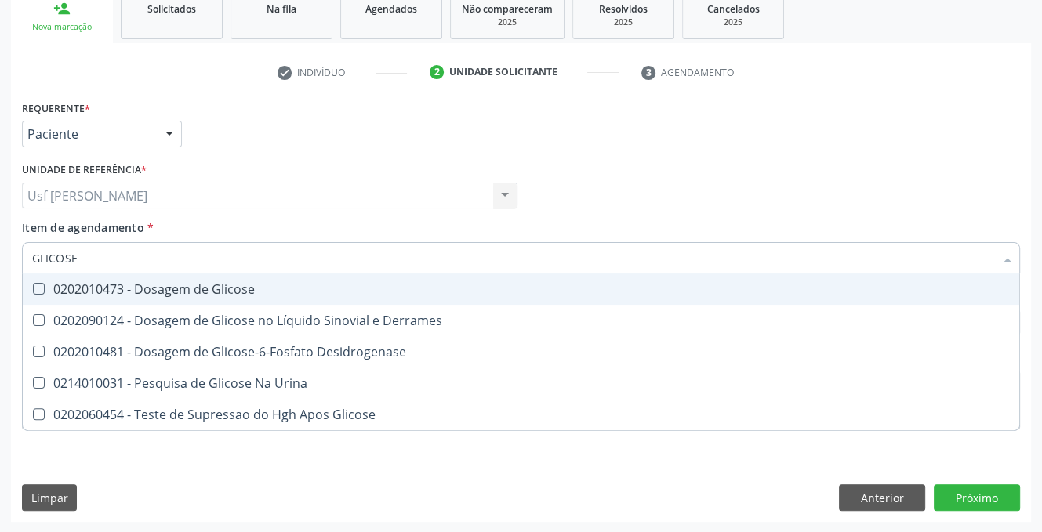
click at [34, 285] on Glicose at bounding box center [39, 289] width 12 height 12
click at [33, 285] on Glicose "checkbox" at bounding box center [28, 289] width 10 height 10
checkbox Glicose "true"
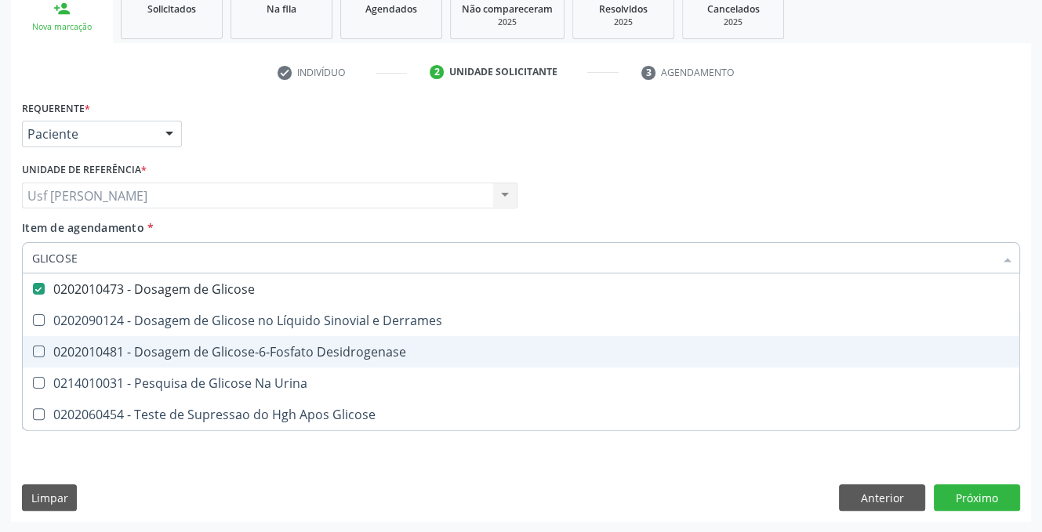
type input "GLICOS"
checkbox Glicose "false"
checkbox Desidrogenase "true"
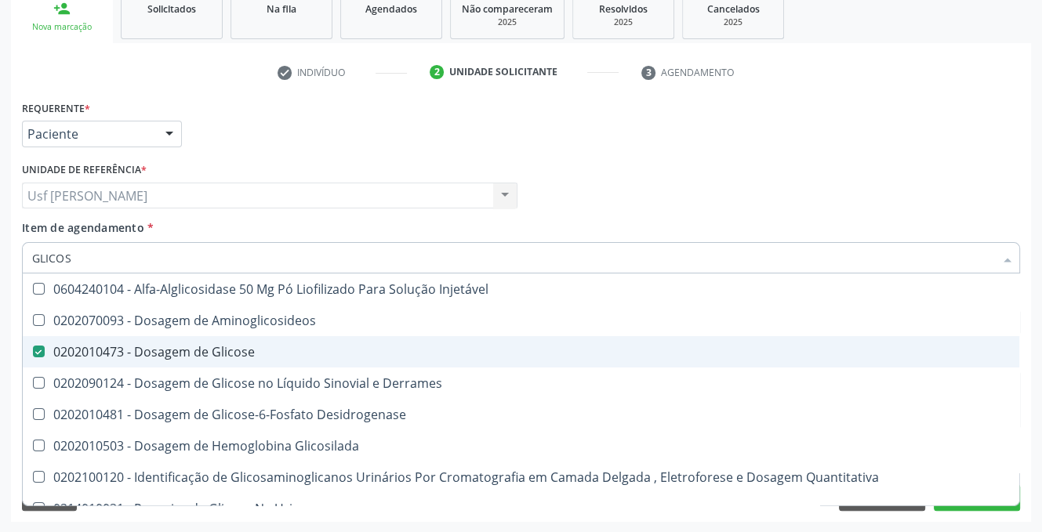
type input "GLICO"
checkbox Glicose "false"
checkbox Glicosilada "true"
type input "GLIC"
checkbox Glicosilada "false"
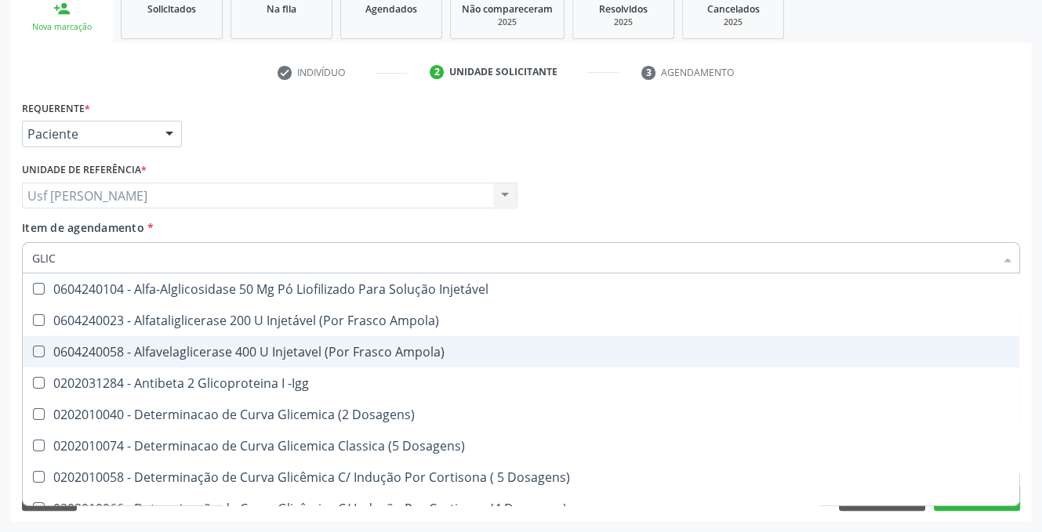
type input "GLI"
checkbox Glicose "false"
checkbox Glicosilada "true"
checkbox Triglicerideos "false"
checkbox Delgada\) "true"
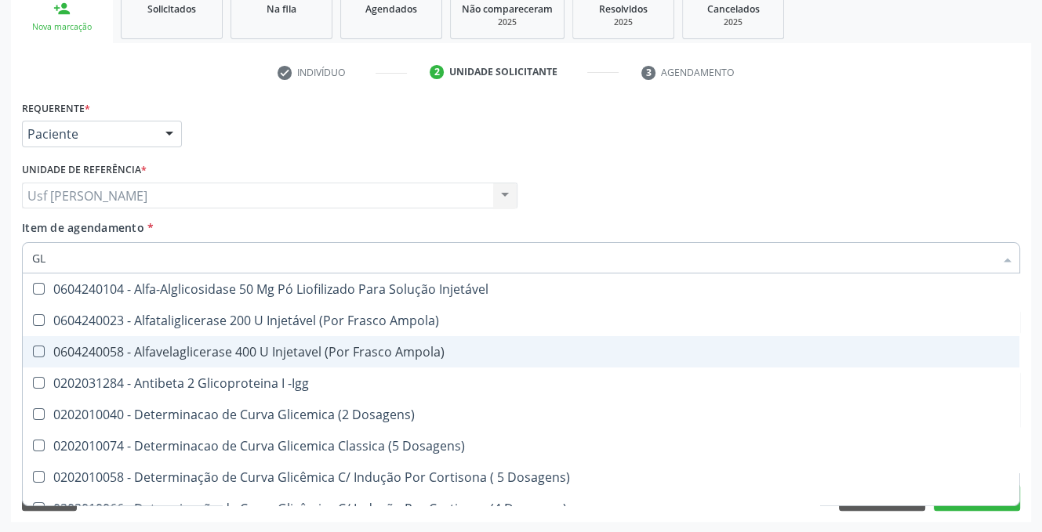
type input "G"
checkbox Glicosilada "false"
checkbox Delgada\) "false"
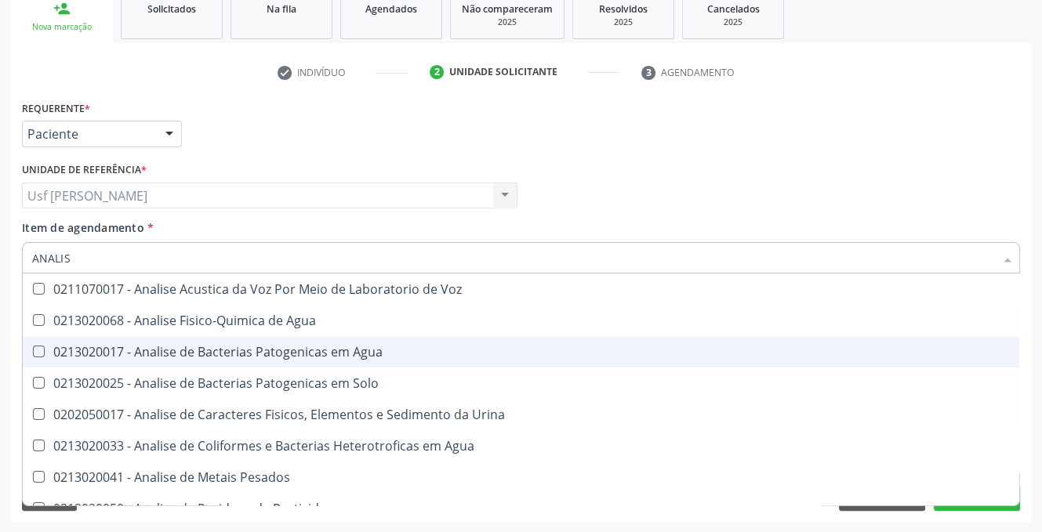
type input "ANALISE"
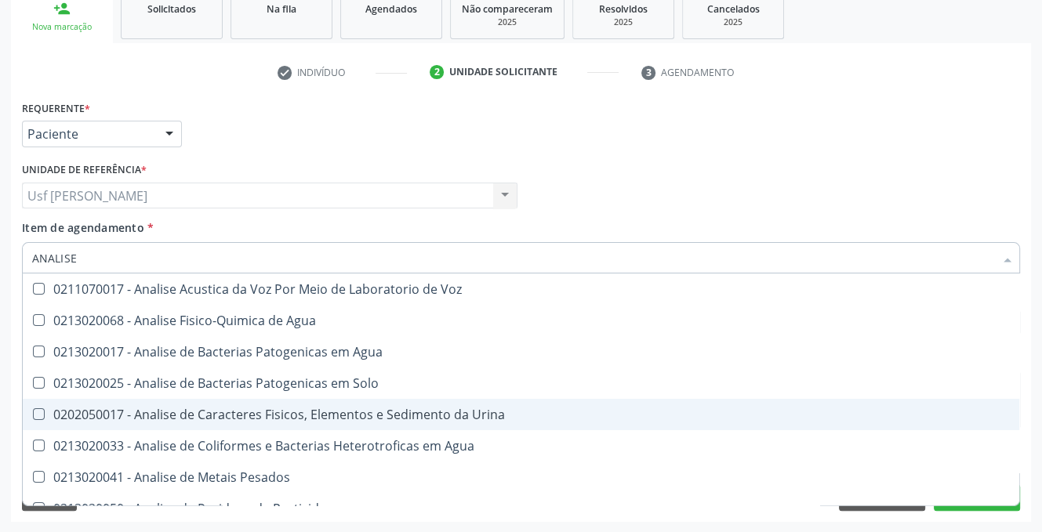
click at [37, 408] on div "0202050017 - Analise de Caracteres Fisicos, Elementos e Sedimento da Urina" at bounding box center [520, 414] width 977 height 13
checkbox Urina "true"
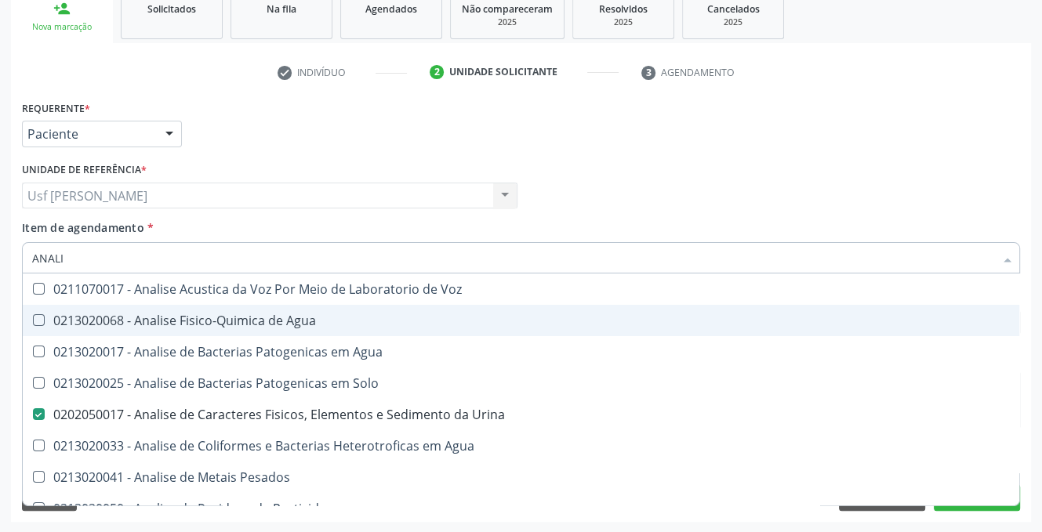
type input "ANAL"
checkbox Urina "false"
checkbox Agua "true"
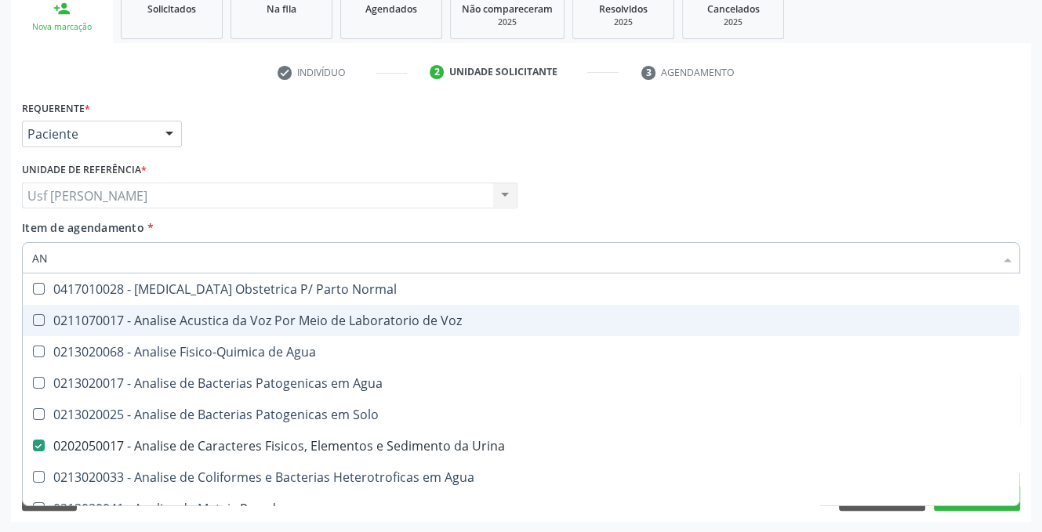
type input "A"
checkbox Urina "false"
checkbox Pesticidas "false"
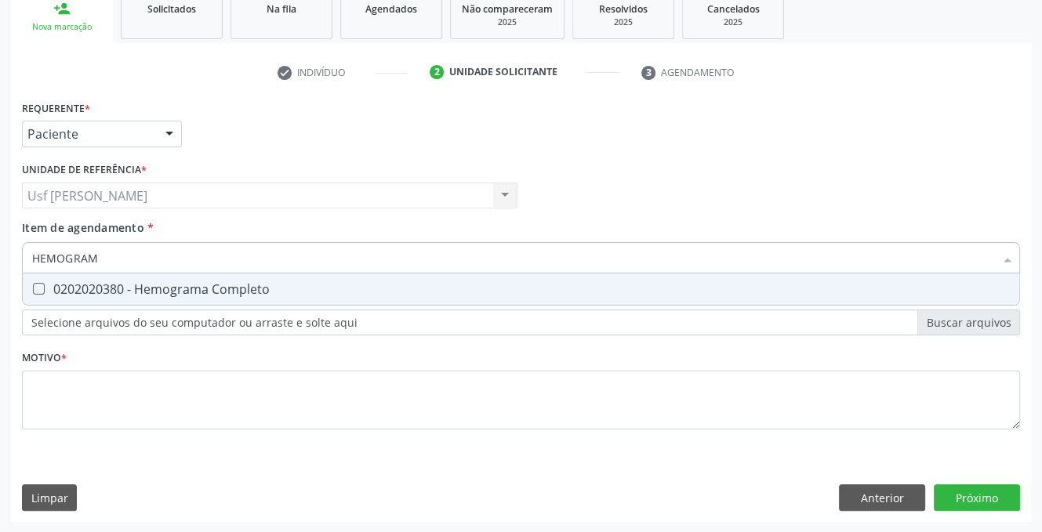
type input "HEMOGRAMA"
click at [38, 283] on Completo at bounding box center [39, 289] width 12 height 12
click at [33, 284] on Completo "checkbox" at bounding box center [28, 289] width 10 height 10
checkbox Completo "true"
type input "HEMOG"
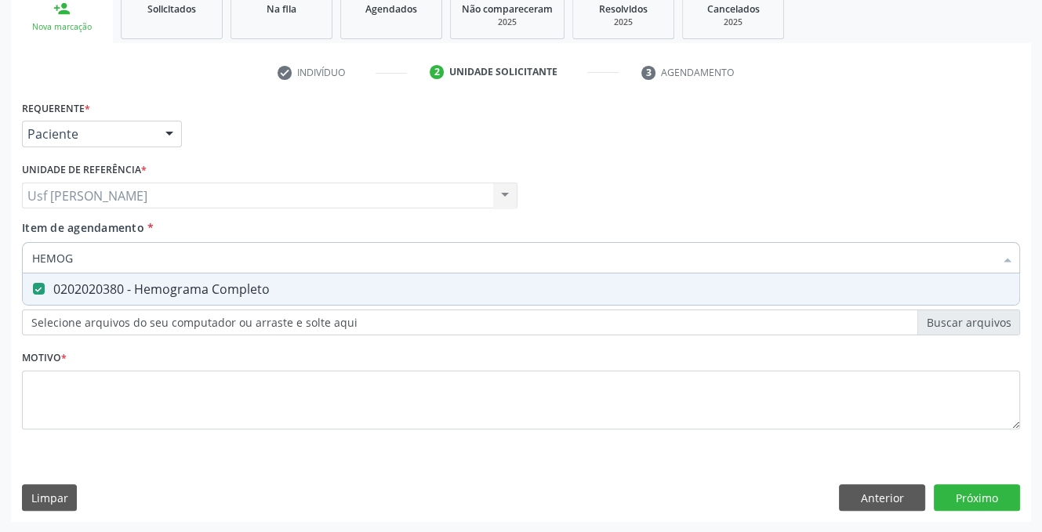
checkbox Completo "false"
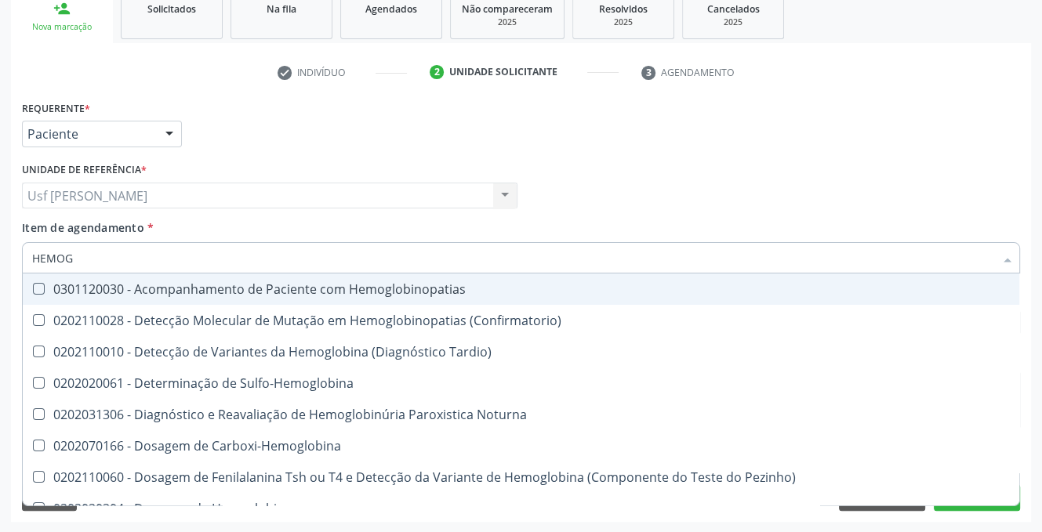
type input "HEMO"
checkbox Completo "false"
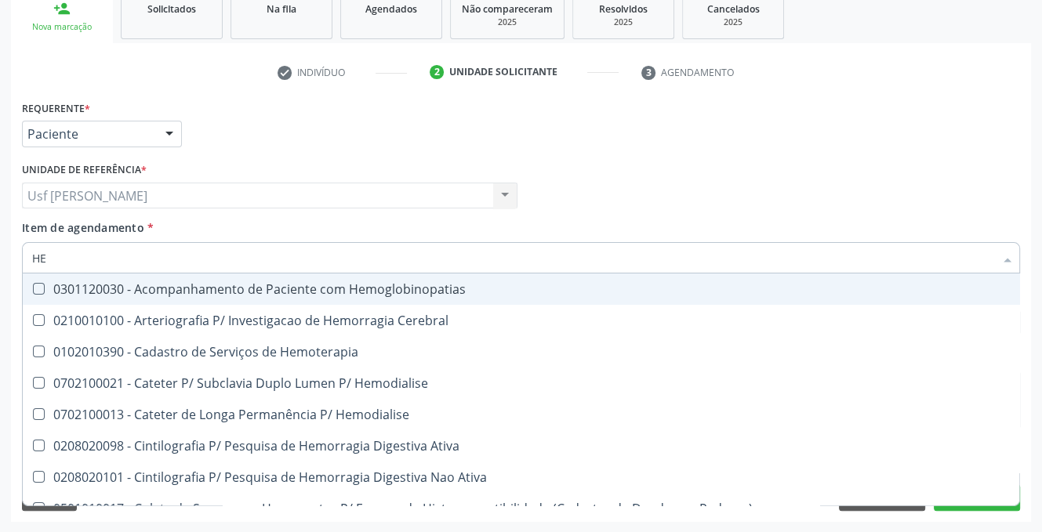
type input "H"
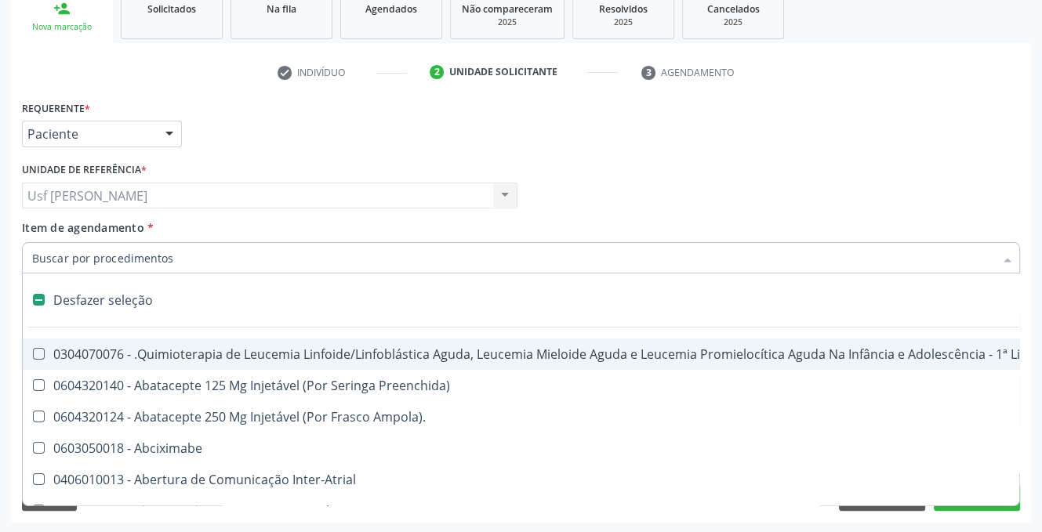
checkbox Aparentado "false"
checkbox Pâncreas "false"
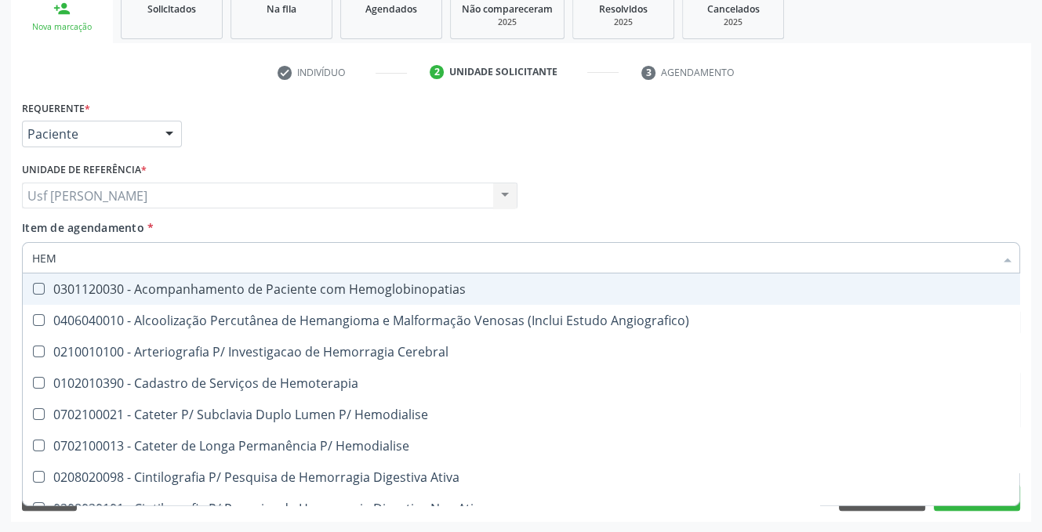
type input "HEMO"
checkbox Retro-Retal "true"
checkbox Completo "false"
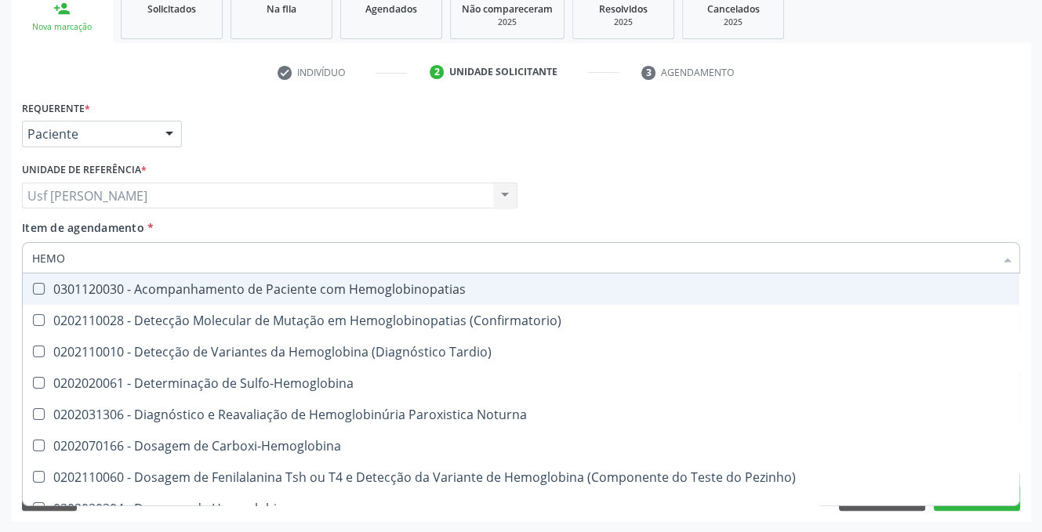
type input "HEMOG"
checkbox Completo "true"
type input "HEMOGL"
checkbox Completo "false"
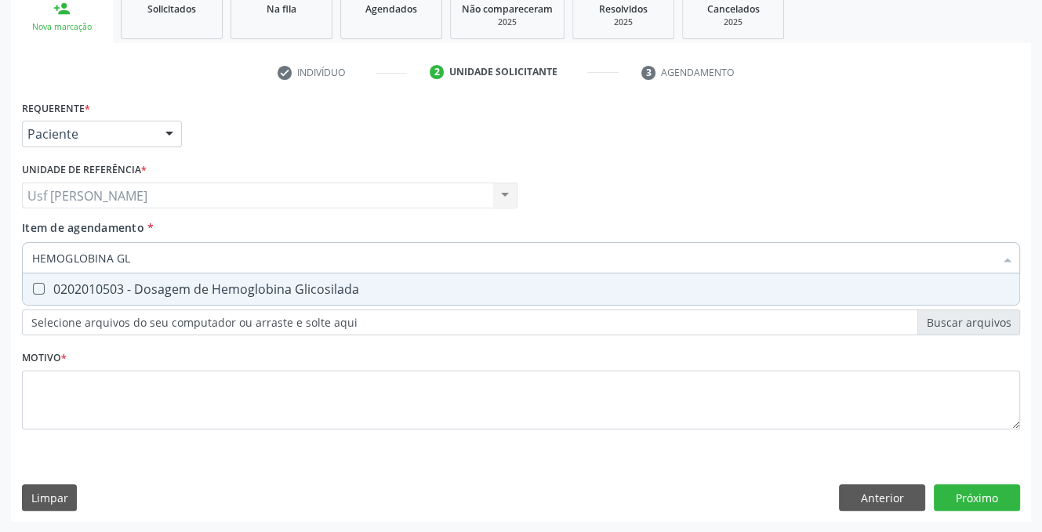
type input "HEMOGLOBINA GLI"
click at [38, 287] on Glicosilada at bounding box center [39, 289] width 12 height 12
click at [33, 287] on Glicosilada "checkbox" at bounding box center [28, 289] width 10 height 10
checkbox Glicosilada "true"
type input "HEMOGLOBINA"
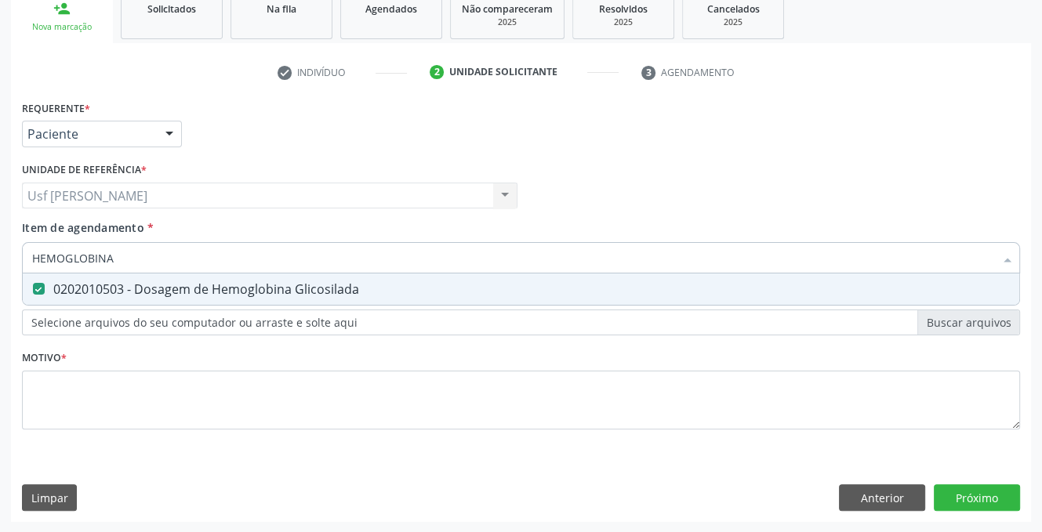
checkbox Glicosilada "false"
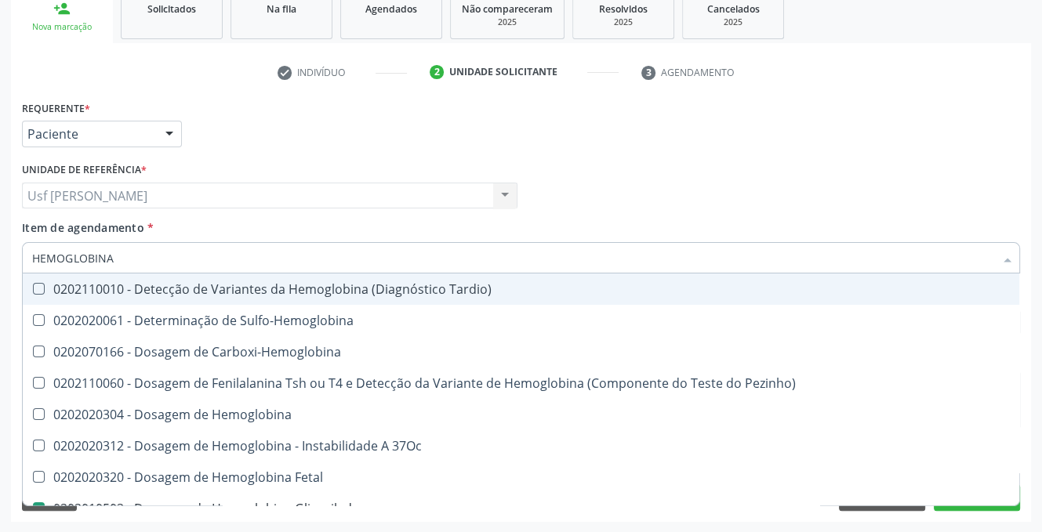
type input "HEMOGLOBIN"
checkbox Glicosilada "false"
checkbox Hematocrito\) "true"
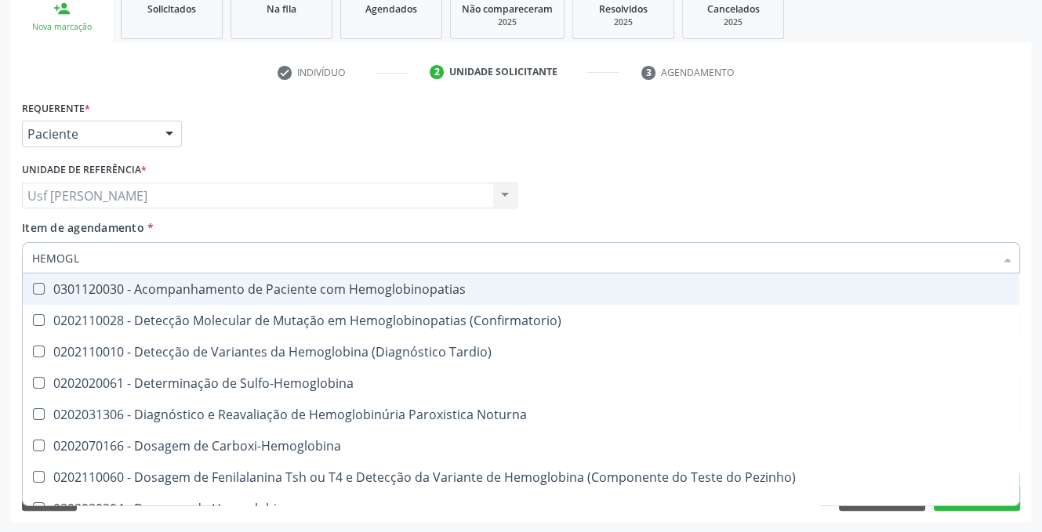
type input "HEMOG"
checkbox S "true"
type input "HEMO"
checkbox Glicosilada "false"
checkbox S "false"
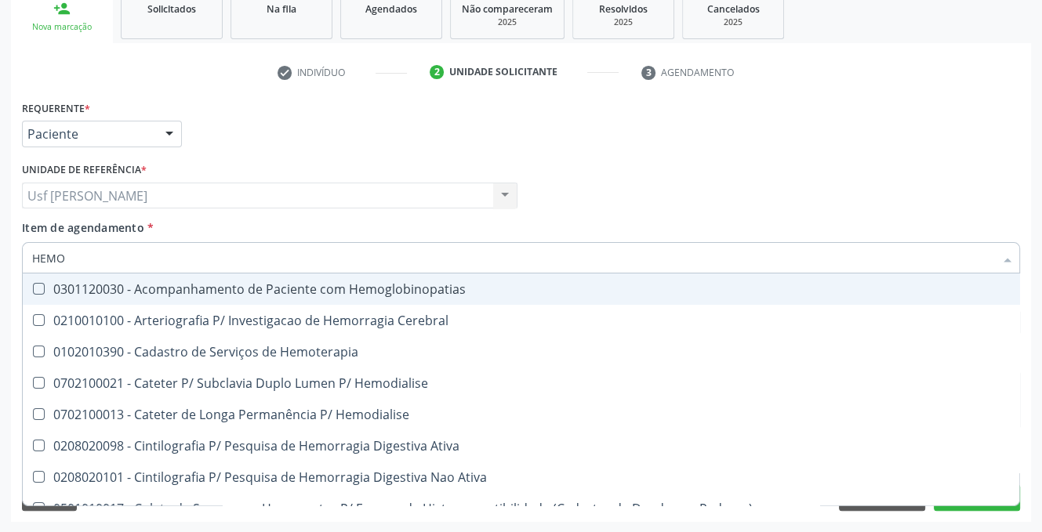
type input "HEM"
checkbox Glicosilada "false"
checkbox Semana\) "true"
checkbox Completo "false"
checkbox Elástica "true"
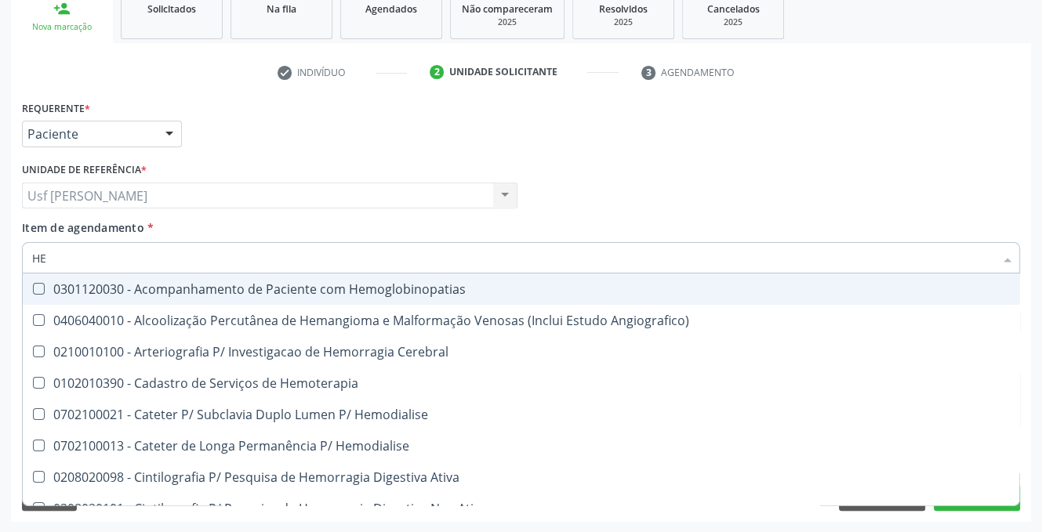
type input "H"
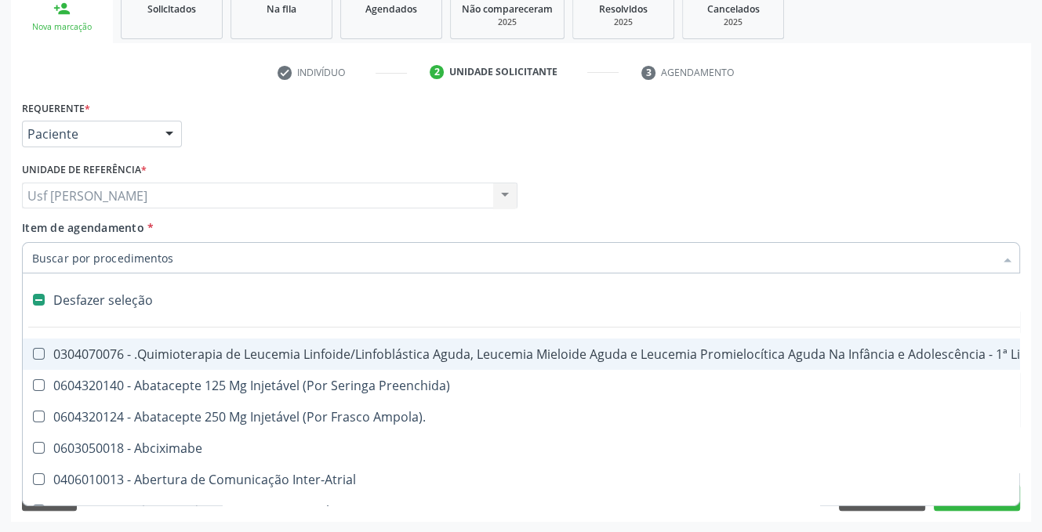
checkbox Trabalho "false"
checkbox Cística "false"
checkbox Pâncreas "false"
checkbox Quadril "false"
type input "HE"
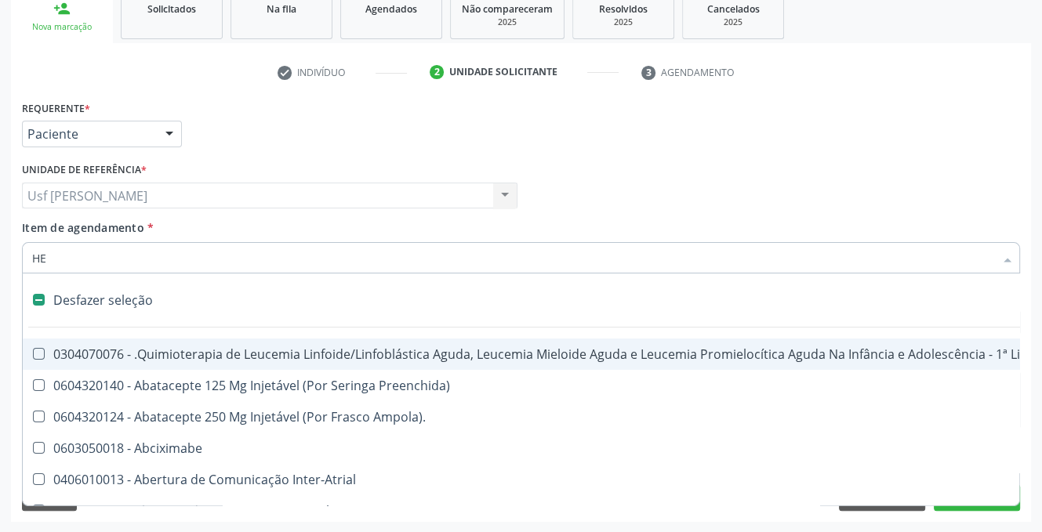
checkbox Cística "true"
type input "HEMO"
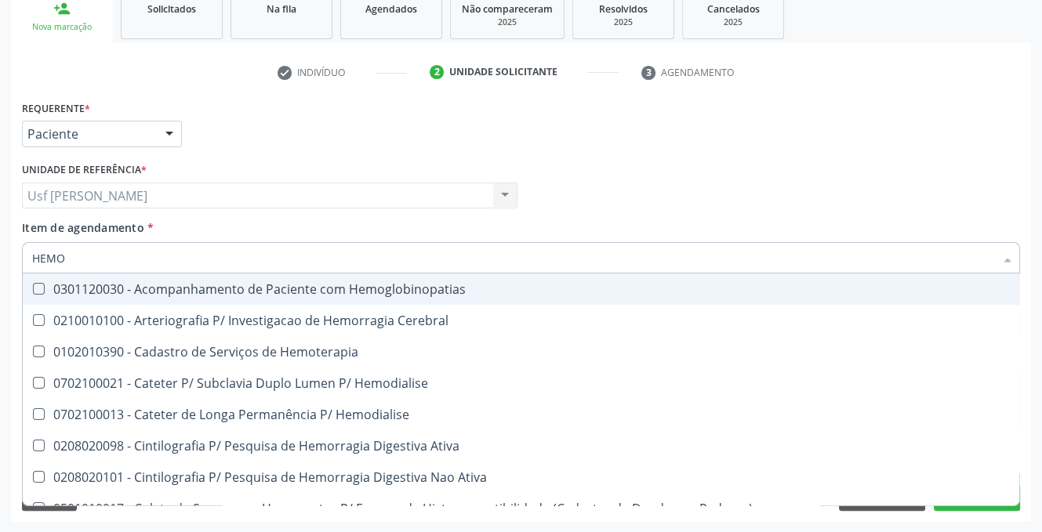
checkbox Glicosilada "true"
checkbox Semana\) "false"
checkbox Completo "true"
checkbox Hemoptise "false"
checkbox Elástica "false"
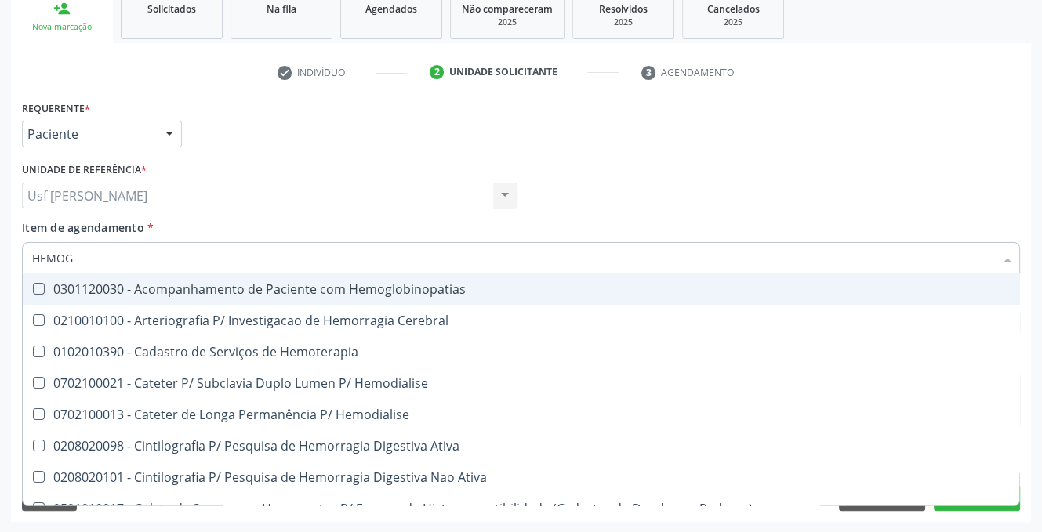
type input "HEMOGR"
checkbox Hemoglobinopatias "true"
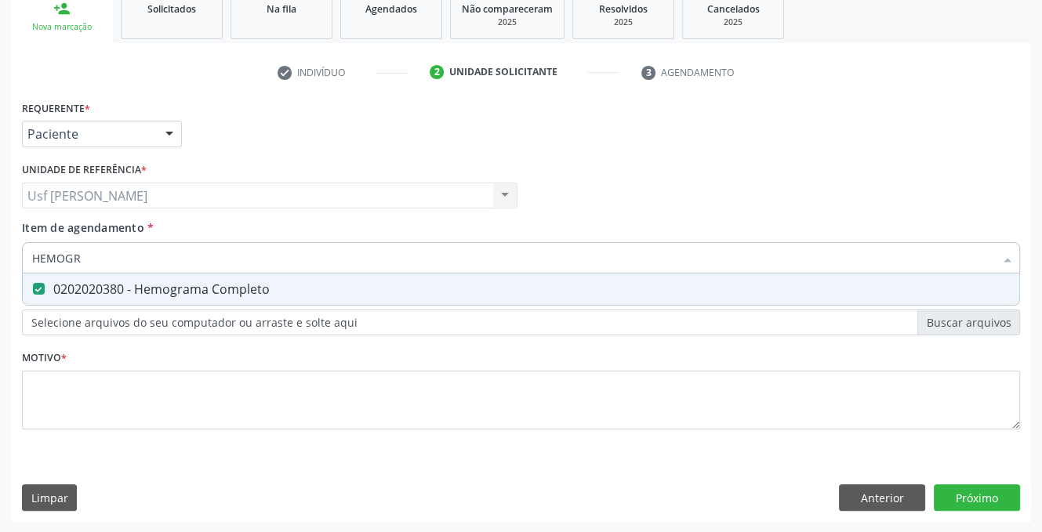
type input "HEMOG"
checkbox Completo "false"
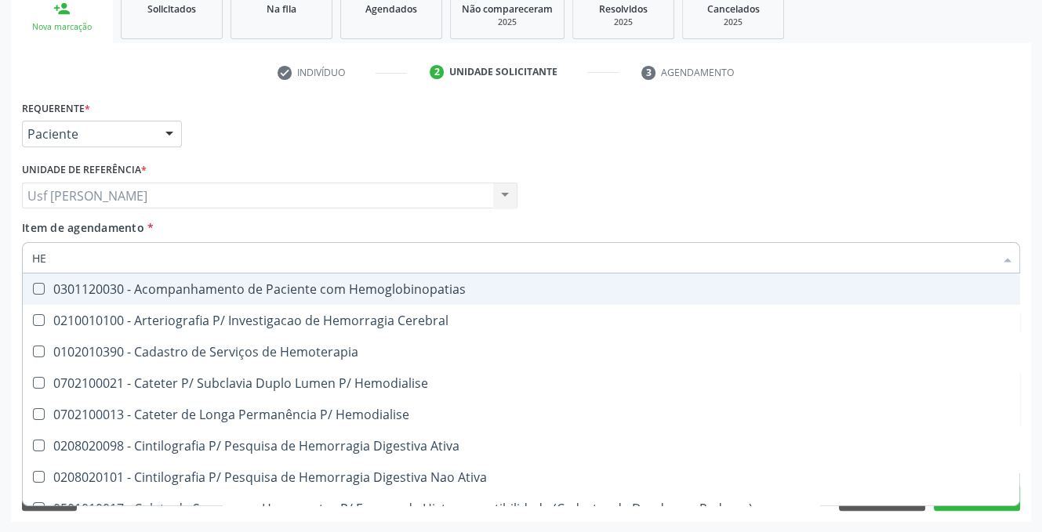
type input "H"
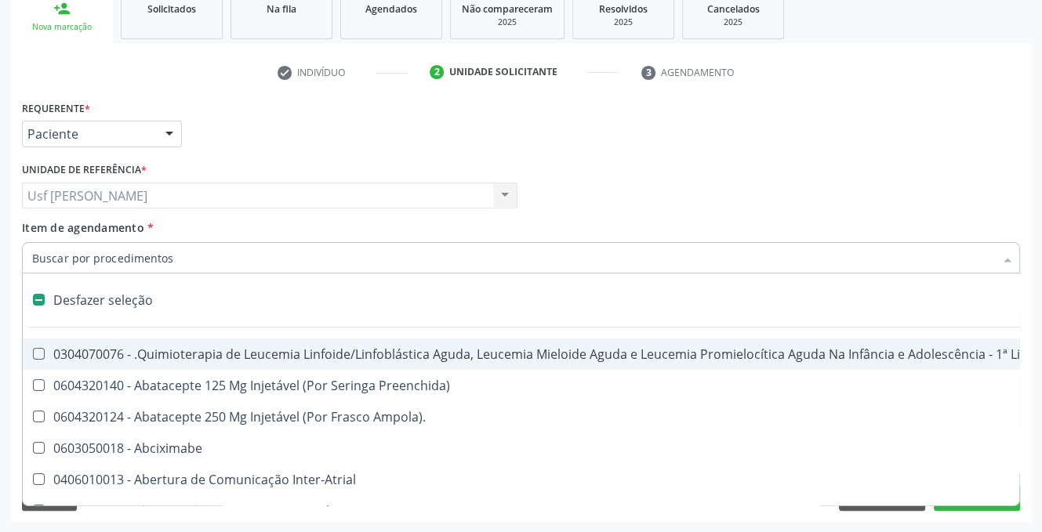
checkbox Lei "false"
checkbox Trabalho "false"
checkbox Aparentado "false"
checkbox Cística "false"
checkbox Pâncreas "false"
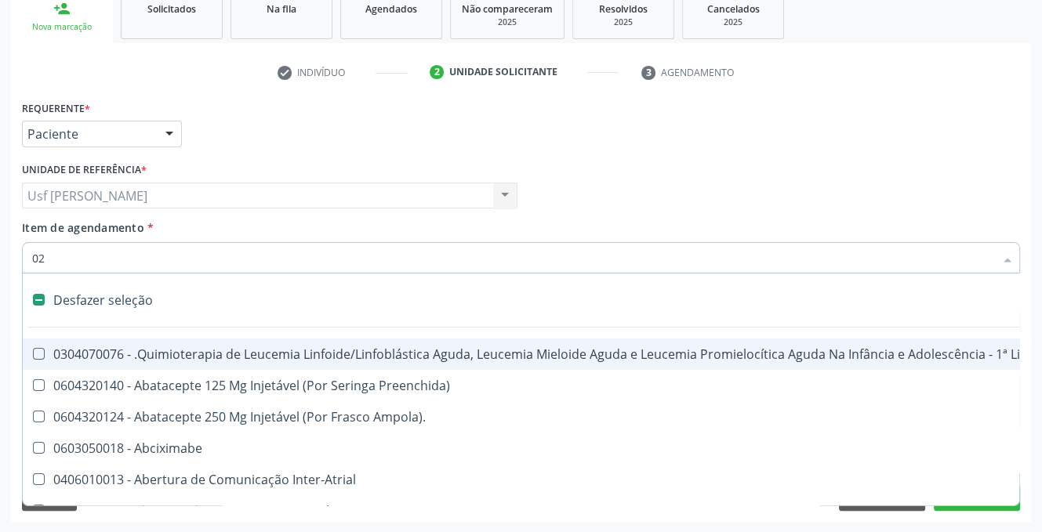
type input "020"
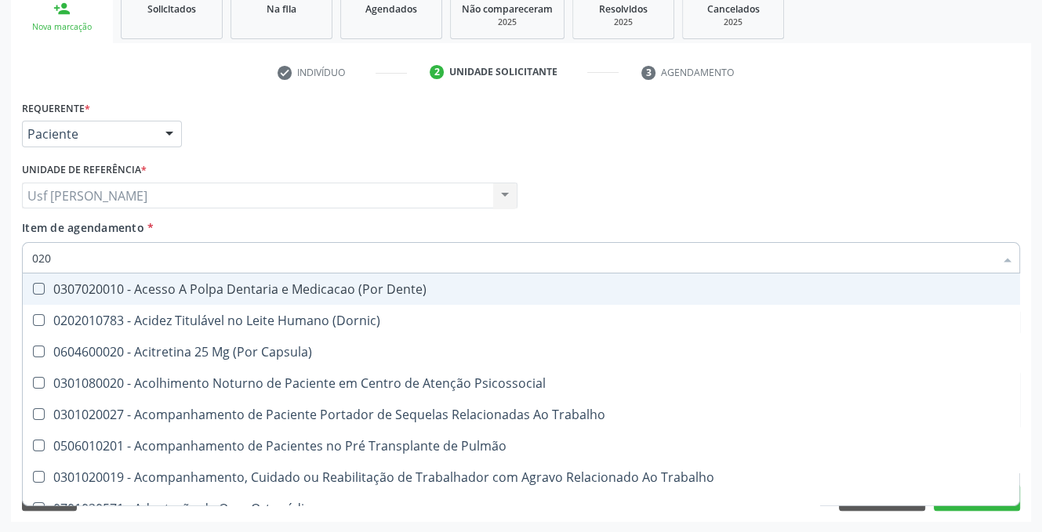
checkbox Urina "true"
checkbox Recombinante "false"
checkbox Paranasal "false"
checkbox Hdl "true"
checkbox Ldl "true"
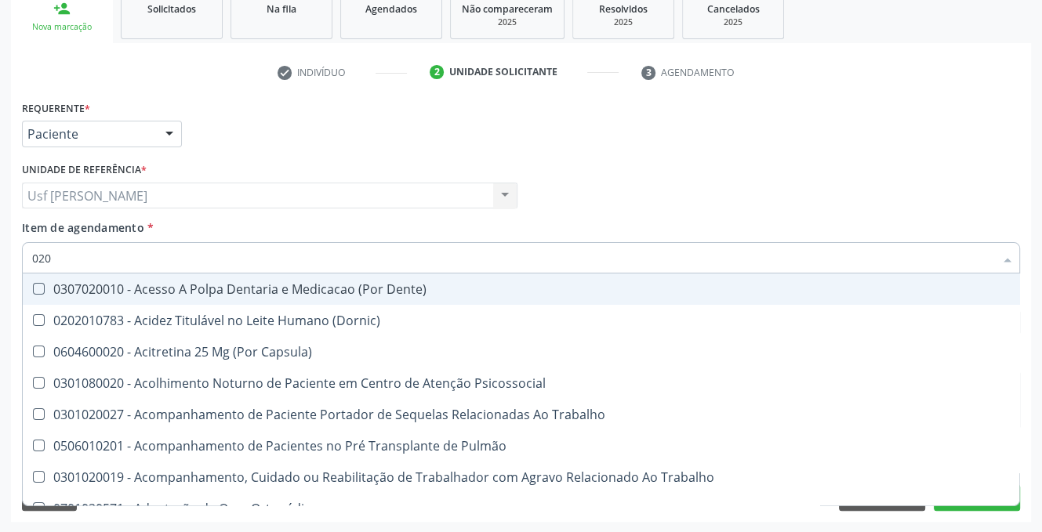
checkbox Total "true"
checkbox Creatinina "true"
checkbox Glicose "true"
checkbox Glicosilada "true"
checkbox Triglicerideos "true"
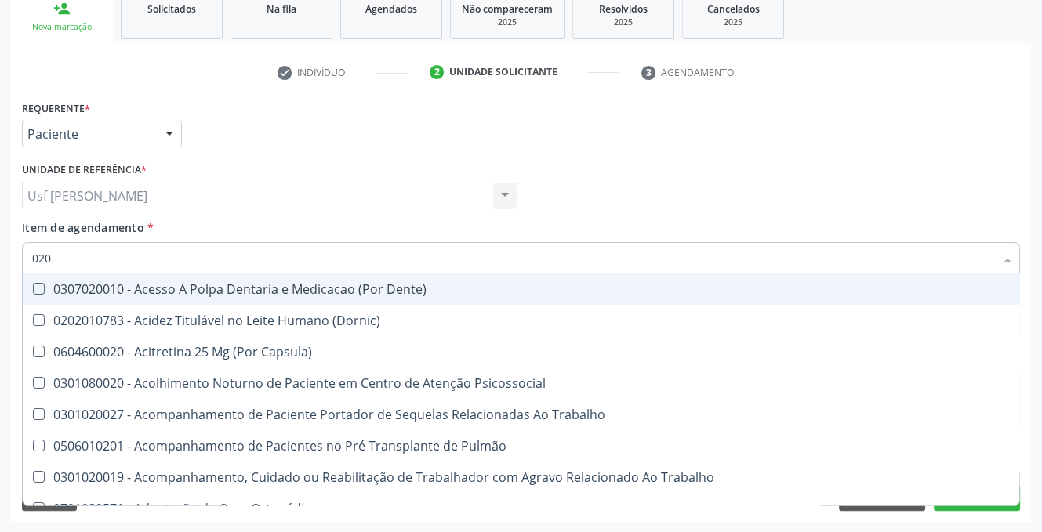
checkbox Tendao "false"
checkbox Amniótico "false"
checkbox Espermograma "false"
checkbox Cerebral "false"
checkbox Segmento\) "false"
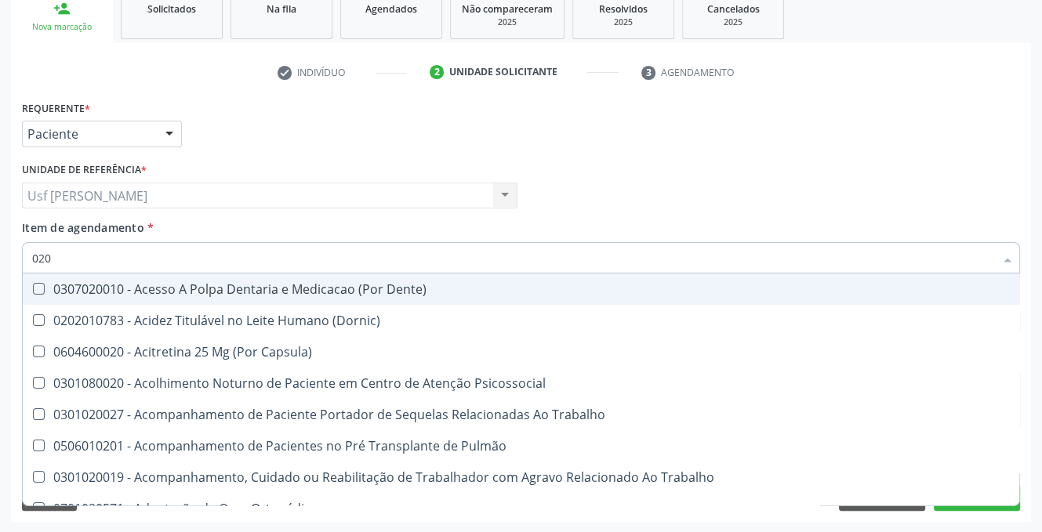
checkbox Liso "false"
checkbox Semana\) "false"
checkbox Completo "true"
type input "02020"
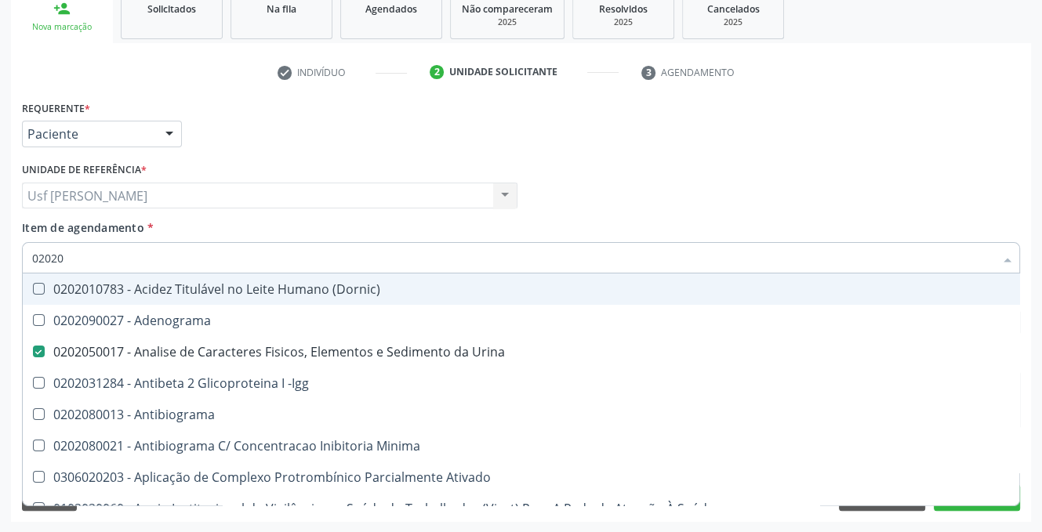
checkbox Urina "true"
checkbox Liquor "false"
type input "020206"
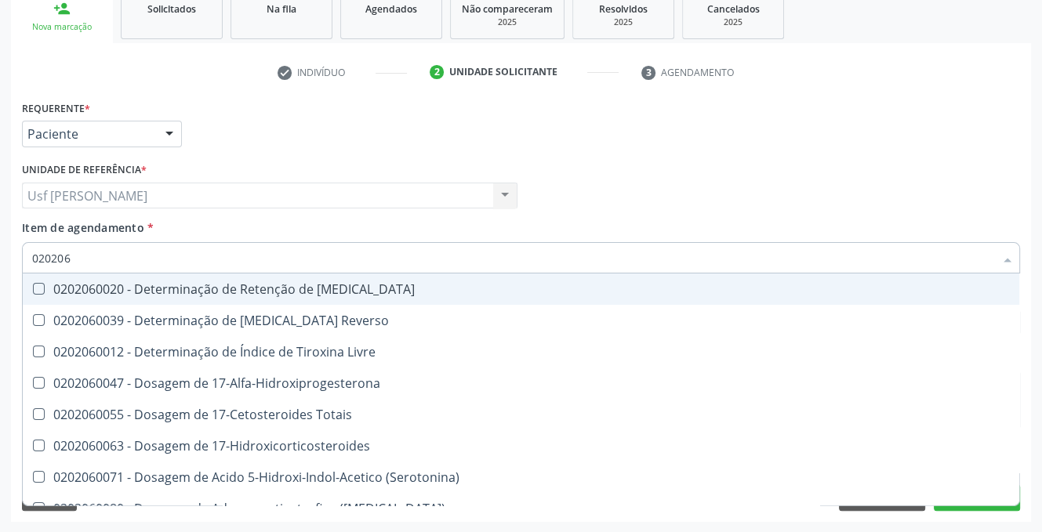
checkbox Livre "false"
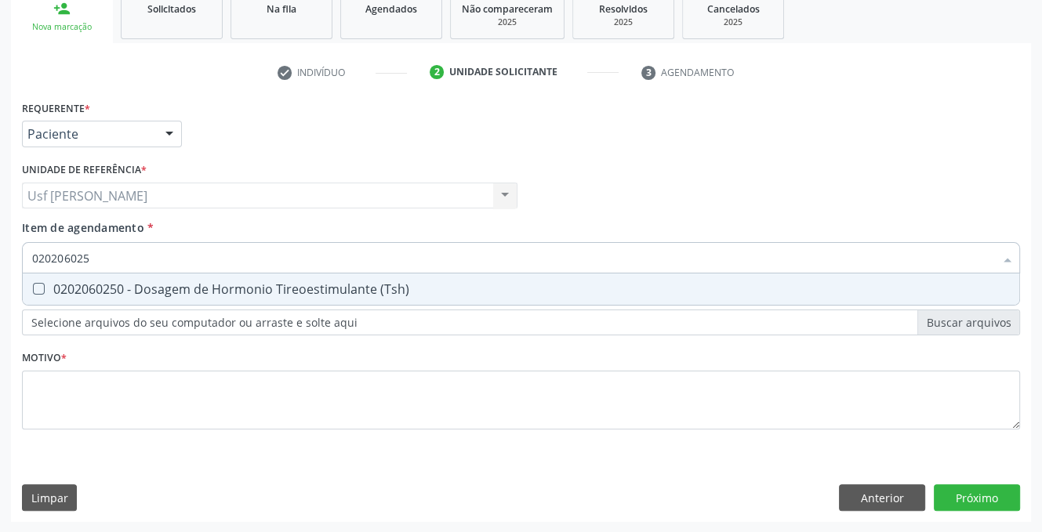
type input "0202060250"
click at [39, 288] on \(Tsh\) at bounding box center [39, 289] width 12 height 12
click at [33, 288] on \(Tsh\) "checkbox" at bounding box center [28, 289] width 10 height 10
click at [33, 287] on Livre\) at bounding box center [39, 289] width 12 height 12
click at [33, 287] on Livre\) "checkbox" at bounding box center [28, 289] width 10 height 10
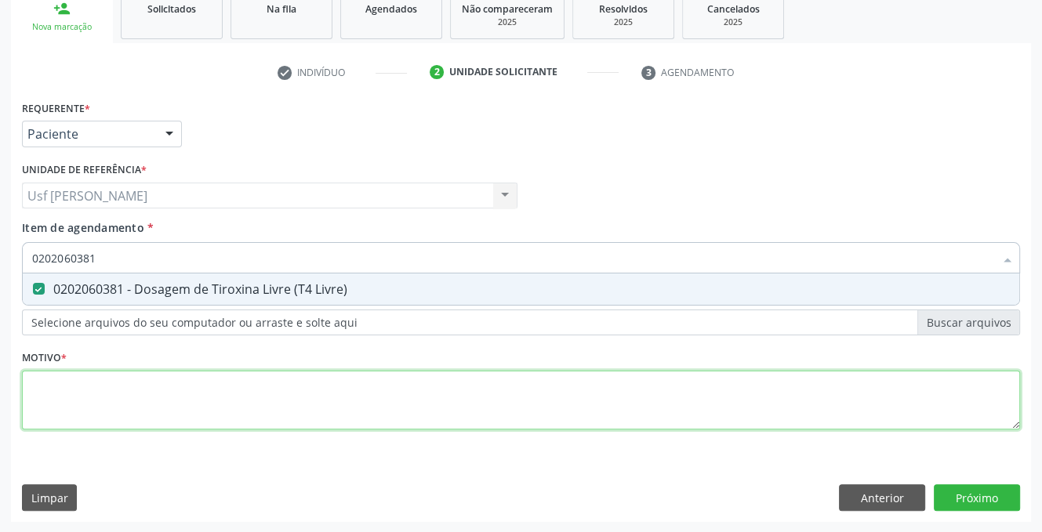
click at [81, 415] on div "Requerente * Paciente Profissional de Saúde Paciente Nenhum resultado encontrad…" at bounding box center [521, 273] width 998 height 355
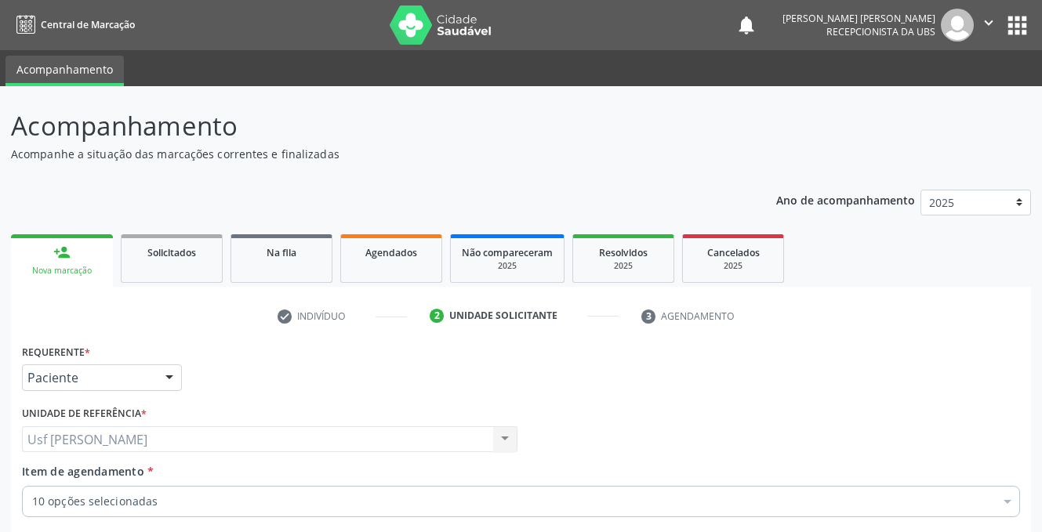
type textarea ","
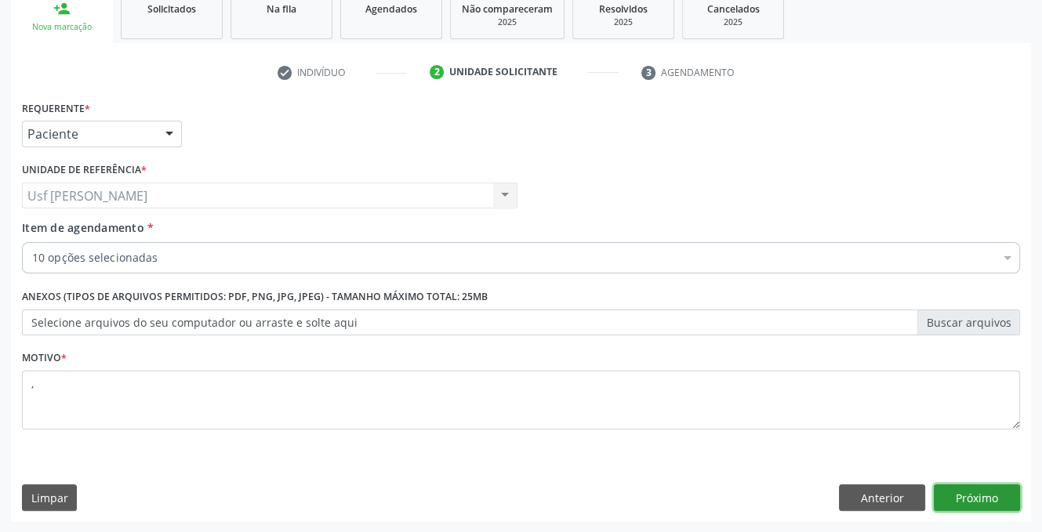
click at [981, 490] on button "Próximo" at bounding box center [977, 497] width 86 height 27
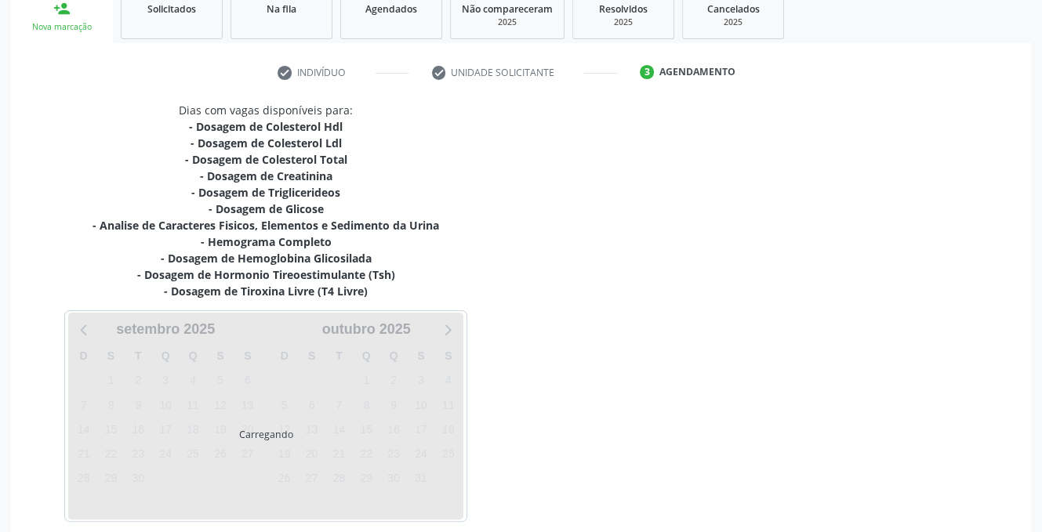
scroll to position [244, 0]
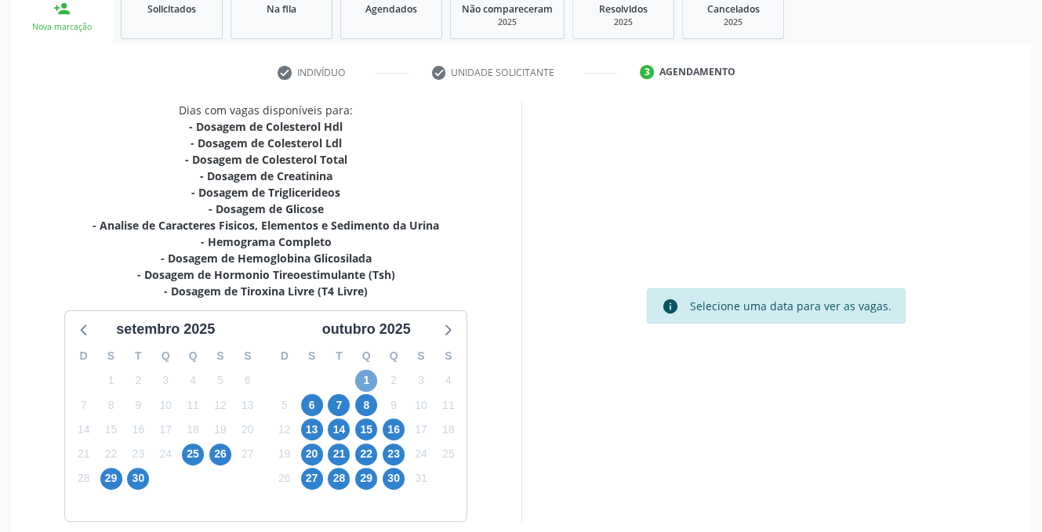
click at [370, 378] on span "1" at bounding box center [366, 381] width 22 height 22
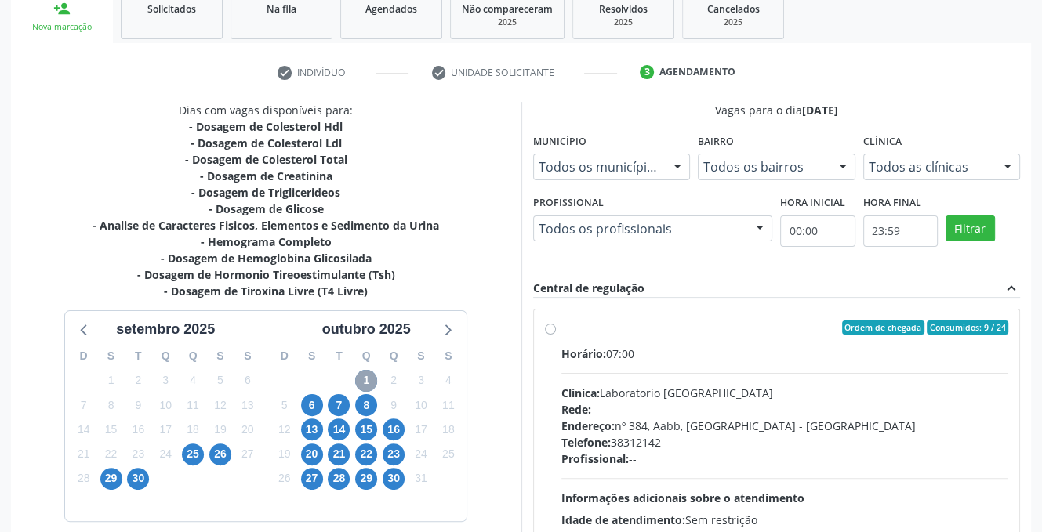
scroll to position [322, 0]
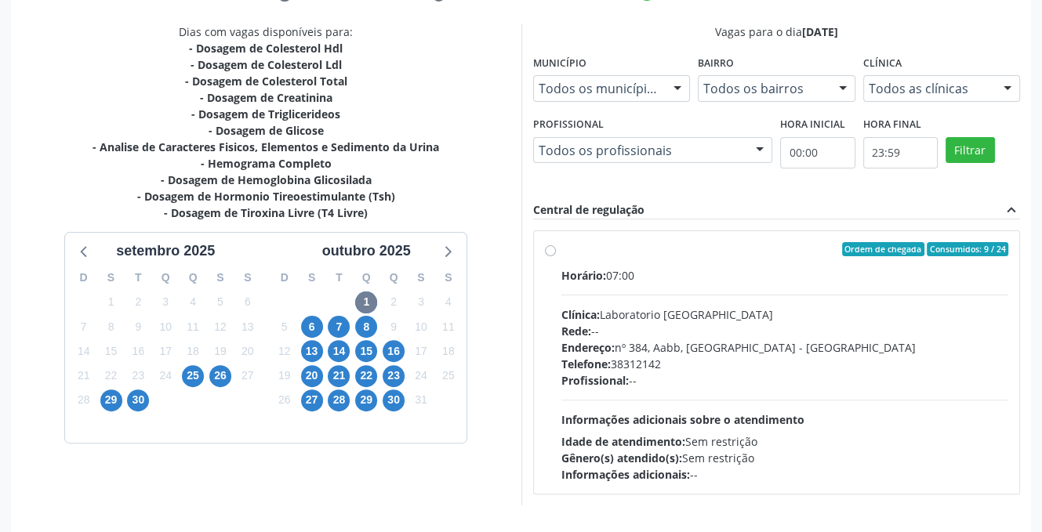
click at [561, 248] on label "Ordem de chegada Consumidos: 9 / 24 Horário: 07:00 Clínica: Laboratorio Sao Fra…" at bounding box center [785, 362] width 448 height 241
click at [552, 248] on input "Ordem de chegada Consumidos: 9 / 24 Horário: 07:00 Clínica: Laboratorio Sao Fra…" at bounding box center [550, 249] width 11 height 14
radio input "true"
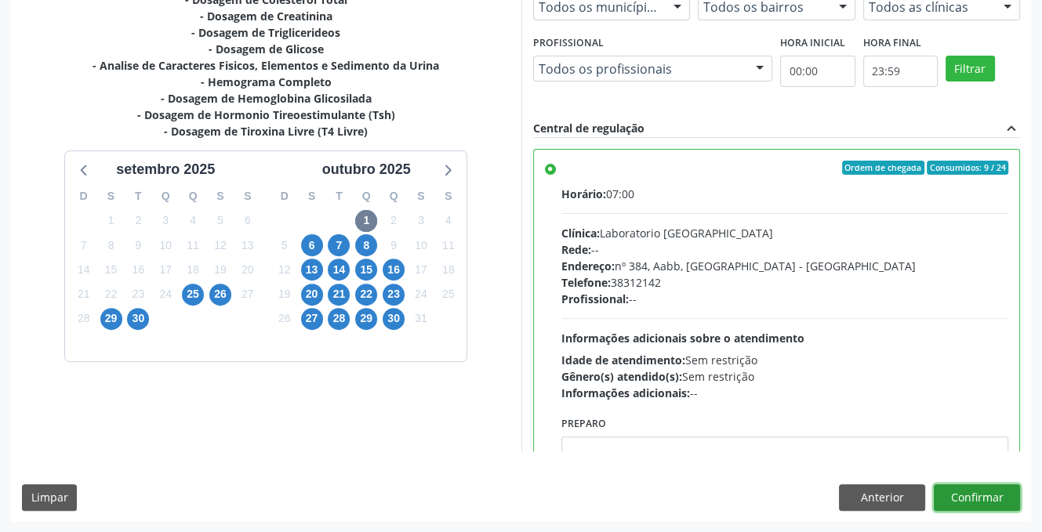
click at [1003, 496] on button "Confirmar" at bounding box center [977, 497] width 86 height 27
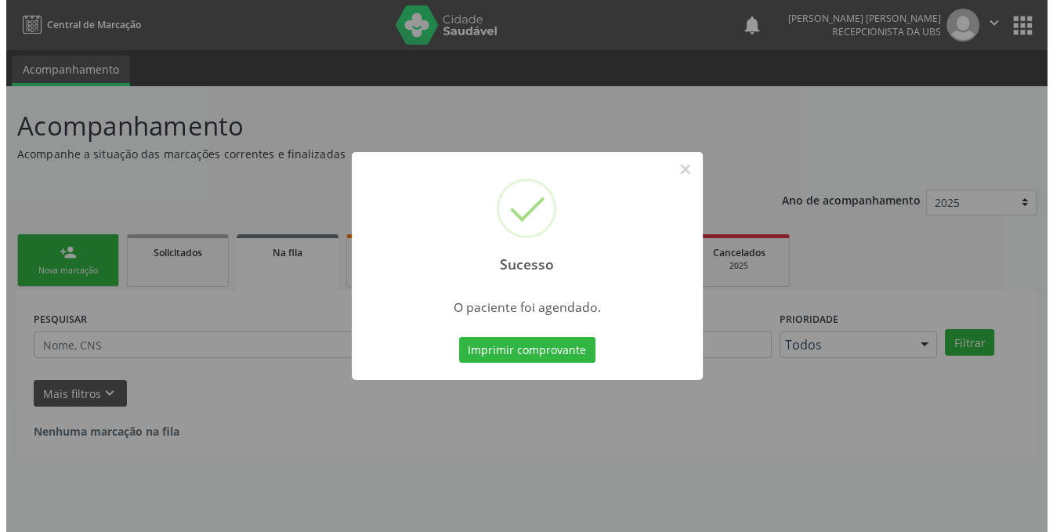
scroll to position [0, 0]
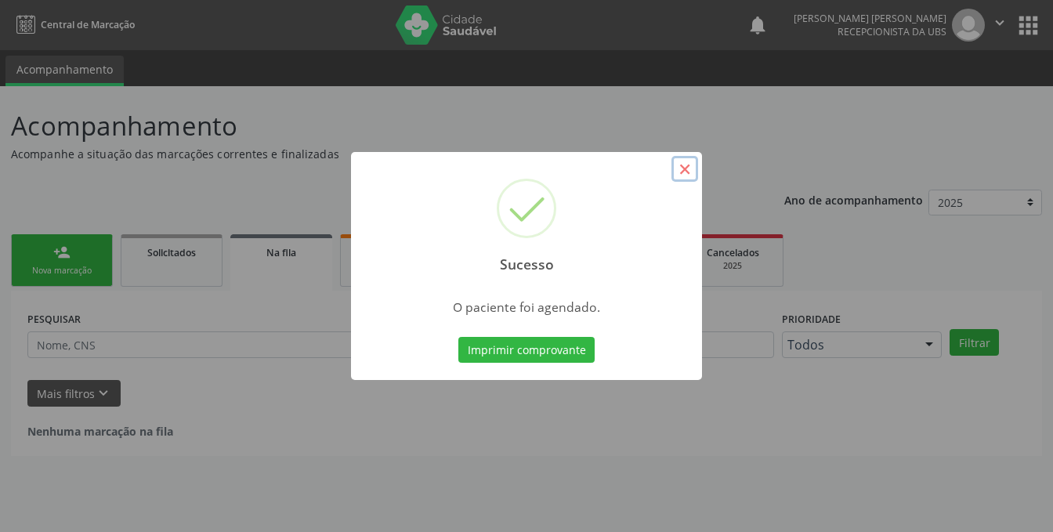
click at [683, 166] on button "×" at bounding box center [685, 169] width 27 height 27
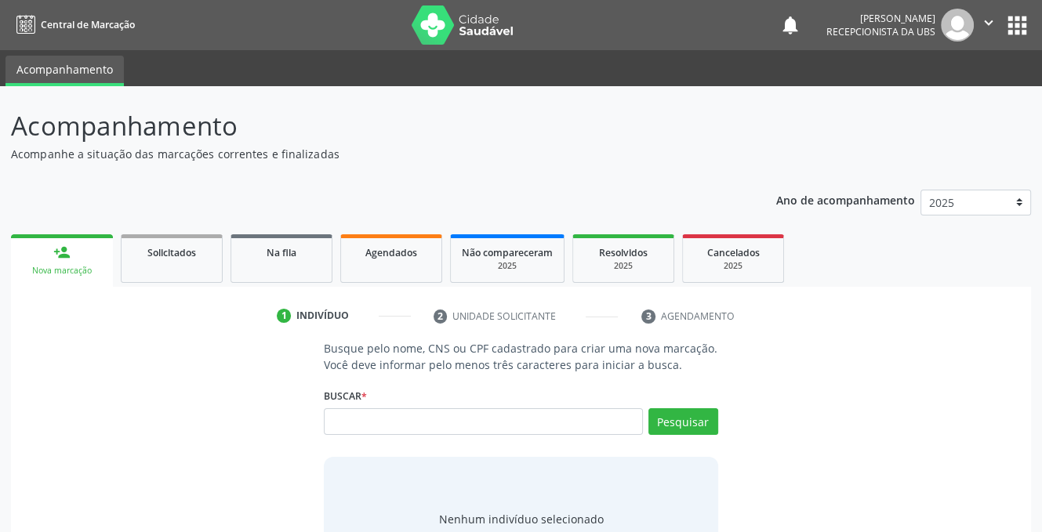
scroll to position [0, 14868]
type input "..."
click at [380, 422] on input "text" at bounding box center [483, 421] width 318 height 27
click at [361, 432] on input "text" at bounding box center [483, 421] width 318 height 27
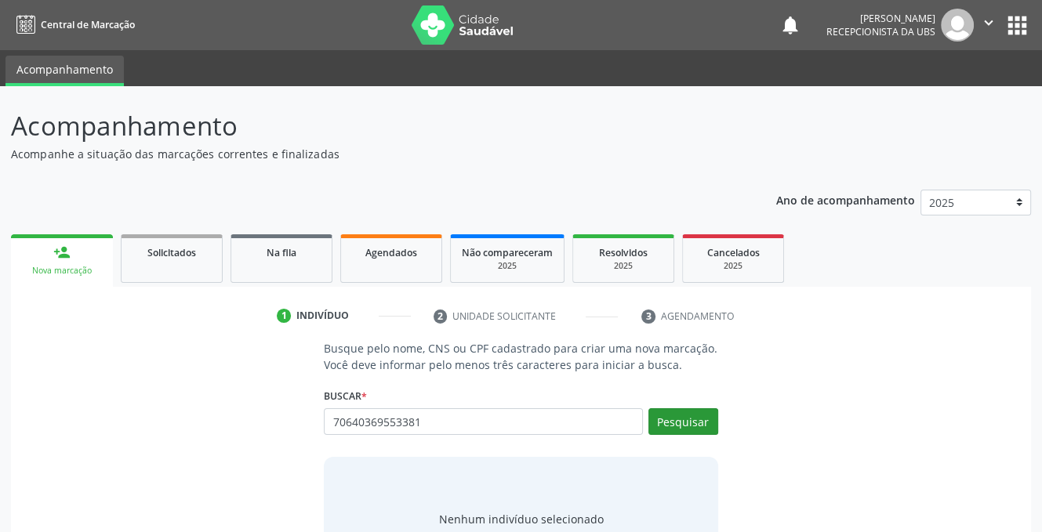
type input "..."
click at [665, 415] on button "Pesquisar" at bounding box center [683, 421] width 70 height 27
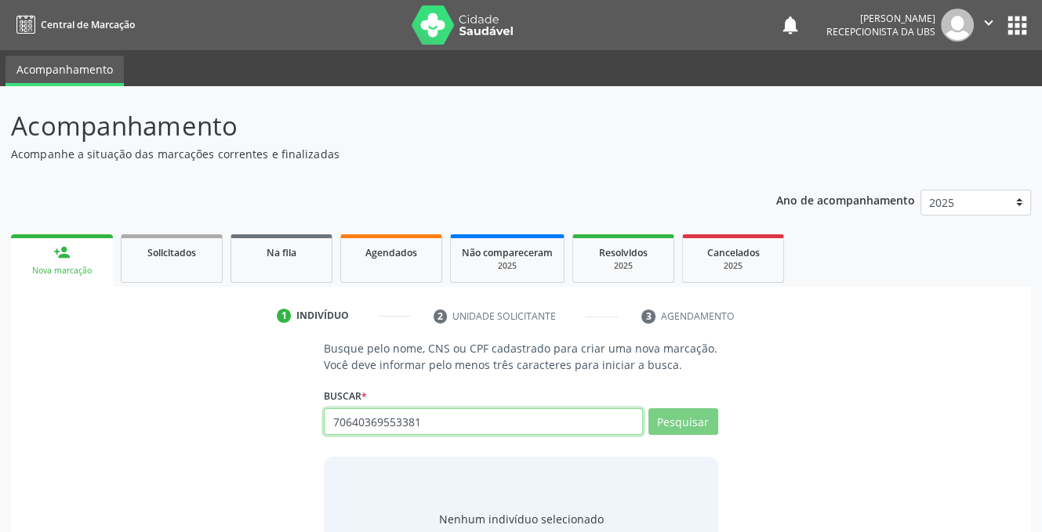
click at [451, 416] on input "70640369553381" at bounding box center [483, 421] width 318 height 27
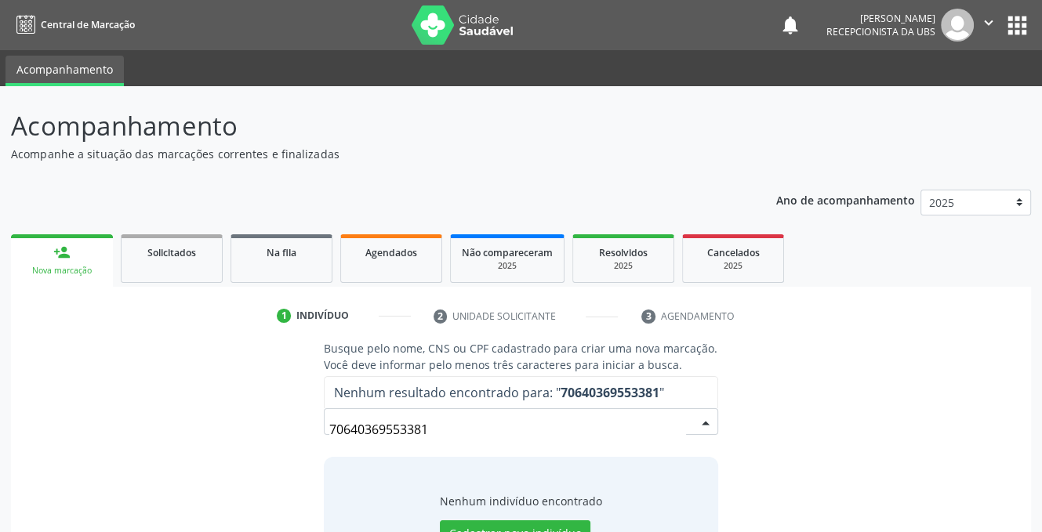
scroll to position [0, 23051]
click at [531, 437] on input "70640369553381" at bounding box center [507, 429] width 356 height 31
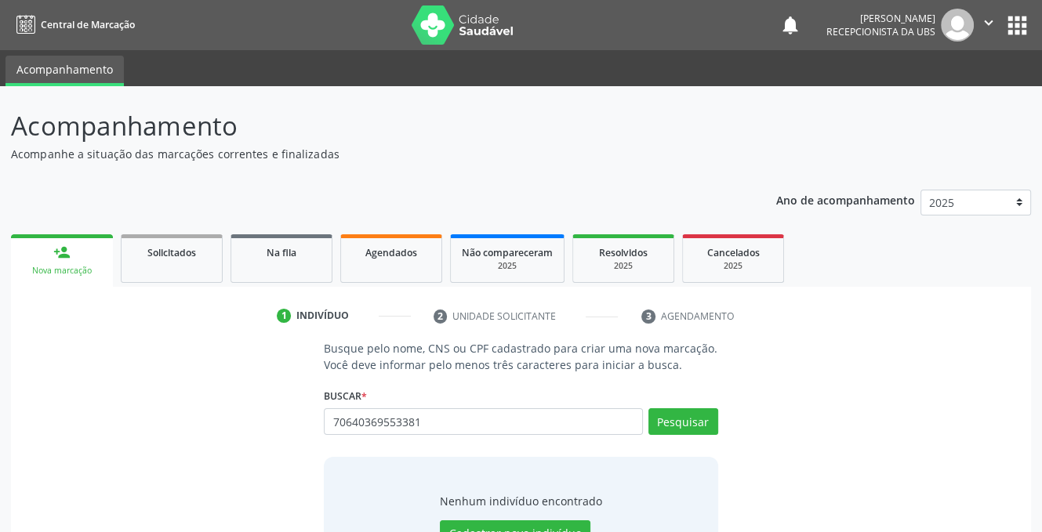
scroll to position [0, 20194]
type input "..."
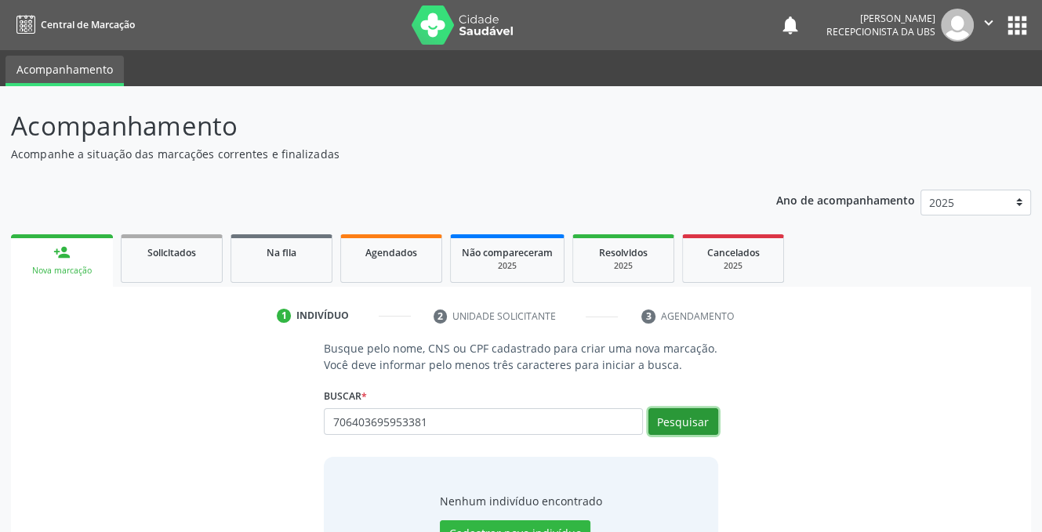
click at [688, 425] on button "Pesquisar" at bounding box center [683, 421] width 70 height 27
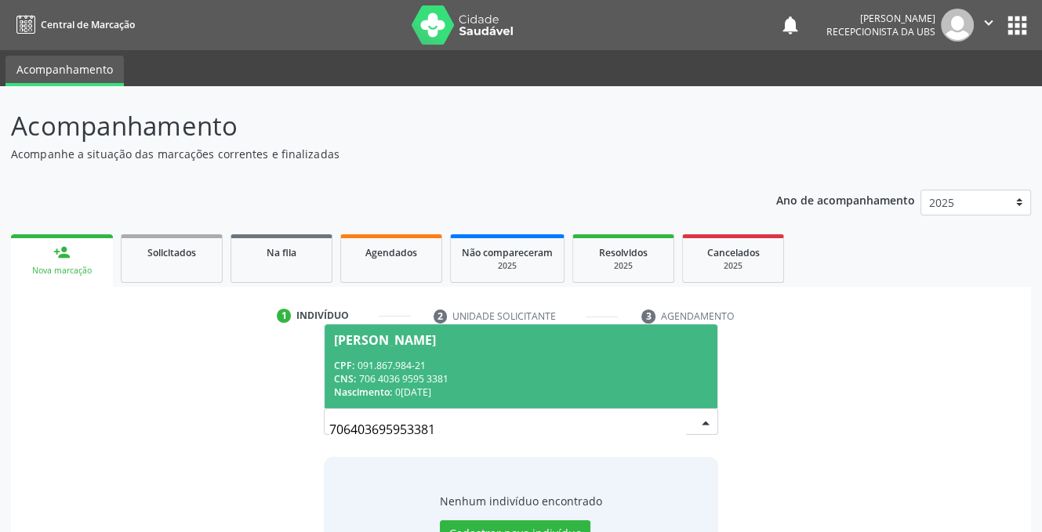
click at [401, 357] on span "[PERSON_NAME] CPF: 091.867.984-21 CNS: 706 4036 9595 3381 Nascimento: 0[DATE]" at bounding box center [521, 367] width 392 height 84
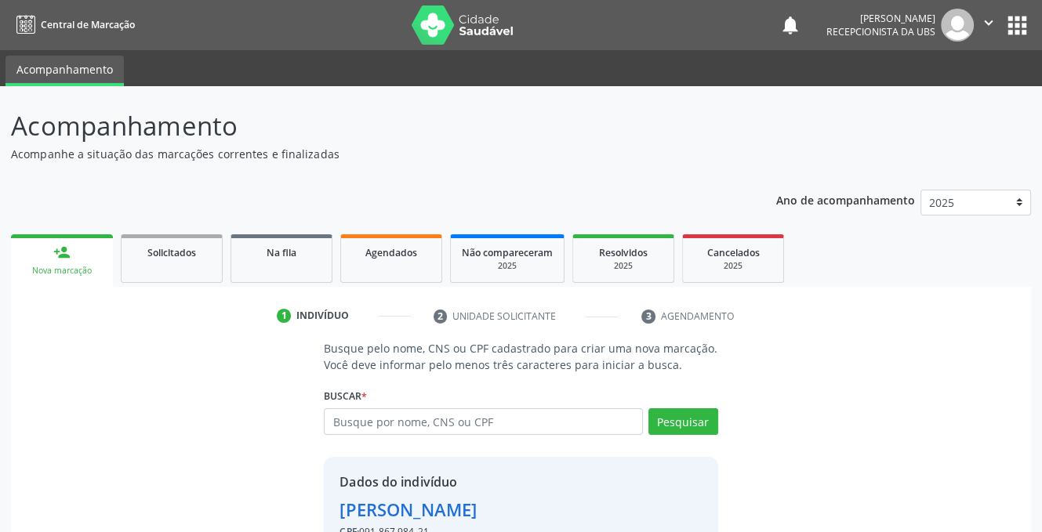
scroll to position [95, 0]
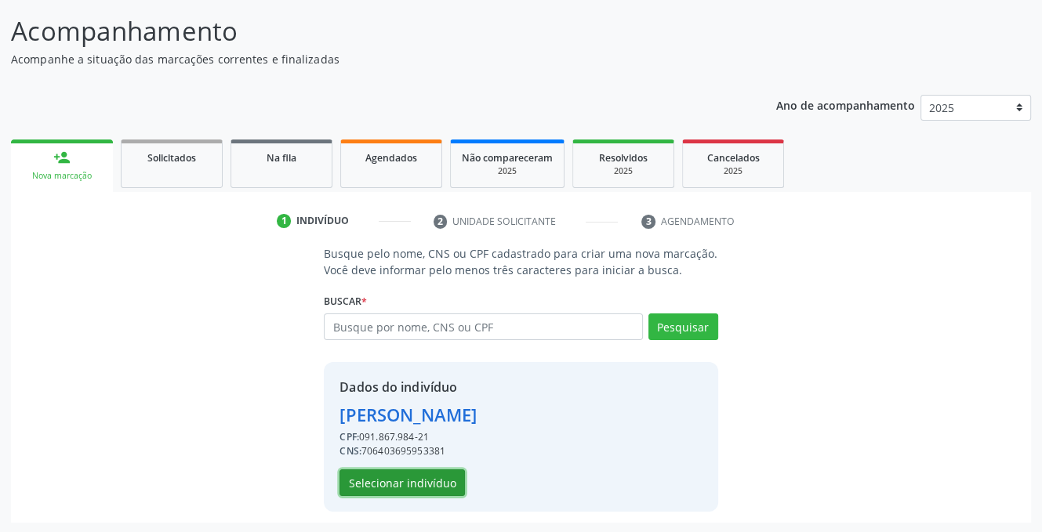
click at [374, 472] on button "Selecionar indivíduo" at bounding box center [401, 483] width 125 height 27
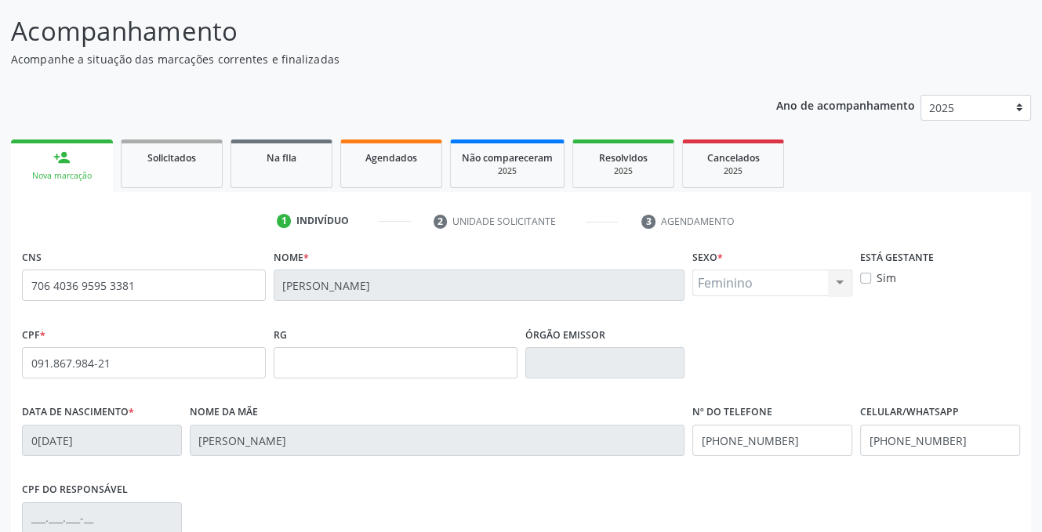
scroll to position [317, 0]
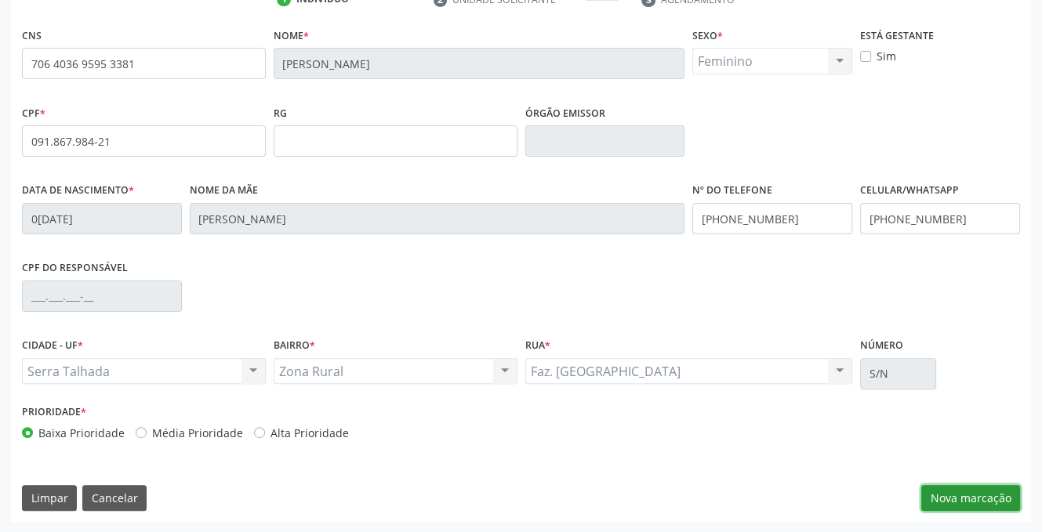
click at [938, 499] on button "Nova marcação" at bounding box center [970, 498] width 99 height 27
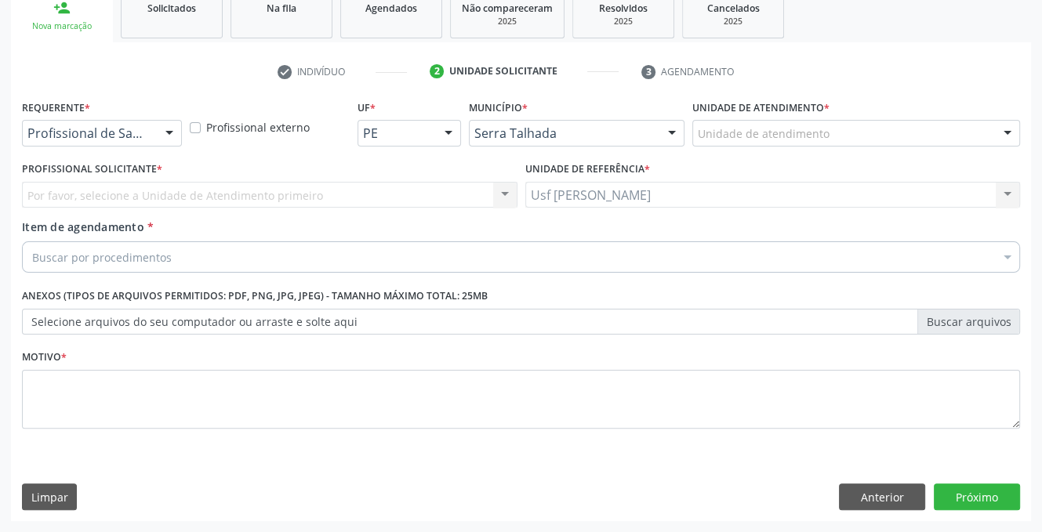
scroll to position [244, 0]
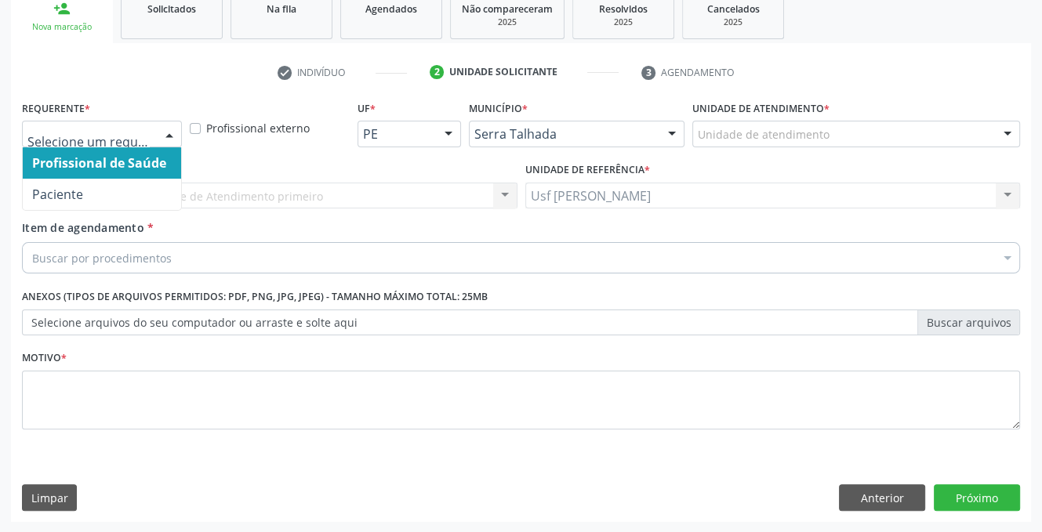
click at [165, 129] on div at bounding box center [170, 134] width 24 height 27
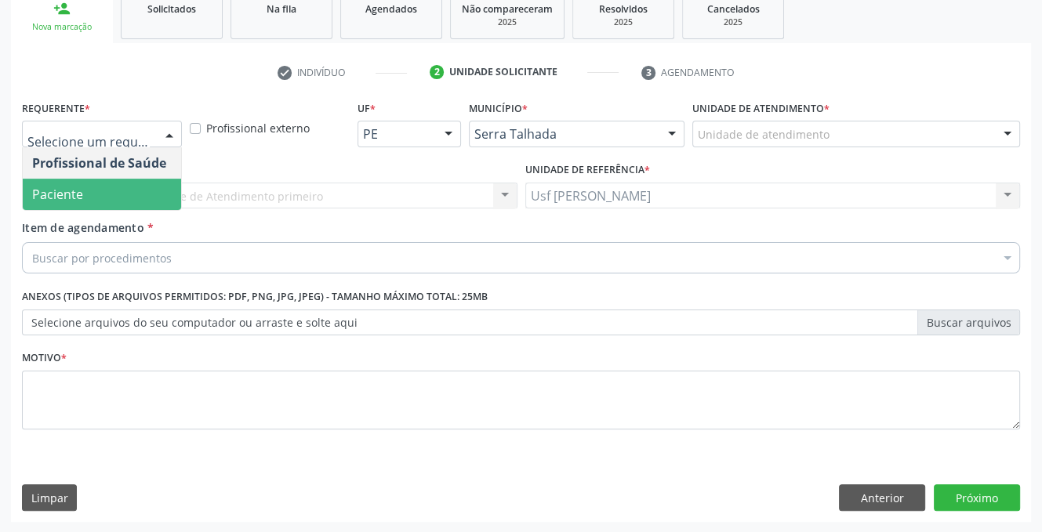
click at [69, 194] on span "Paciente" at bounding box center [57, 194] width 51 height 17
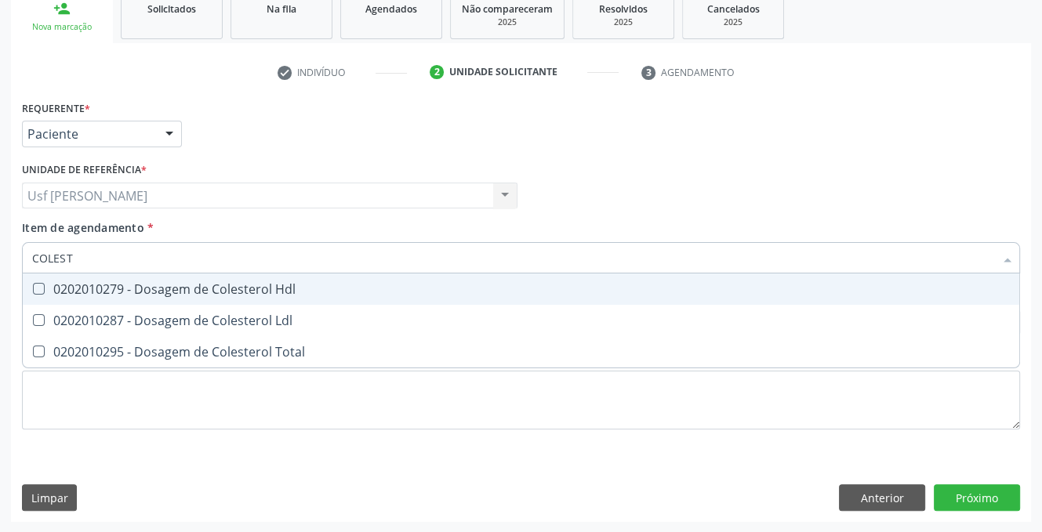
type input "COLESTE"
click at [34, 289] on Hdl at bounding box center [39, 289] width 12 height 12
click at [33, 289] on Hdl "checkbox" at bounding box center [28, 289] width 10 height 10
checkbox Hdl "true"
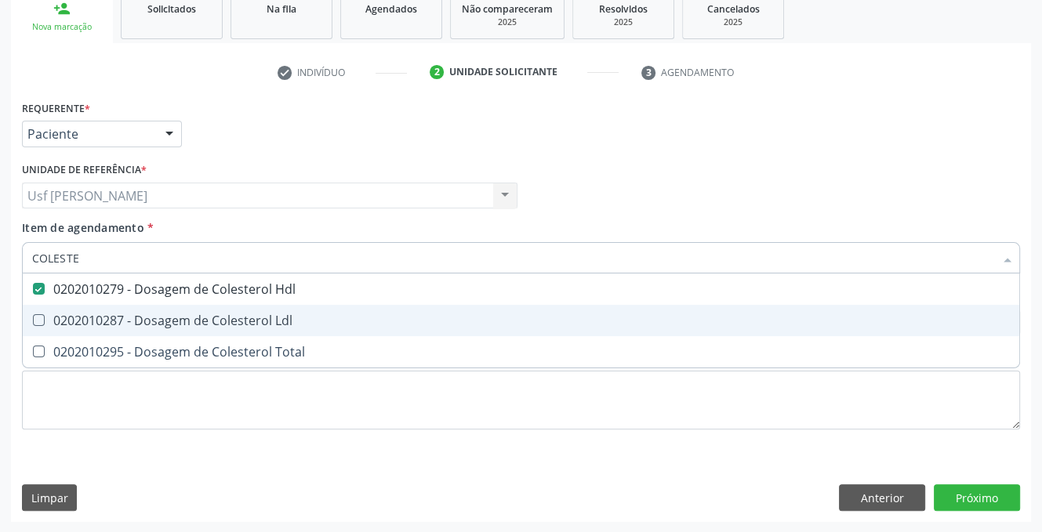
click at [36, 317] on Ldl at bounding box center [39, 320] width 12 height 12
click at [33, 317] on Ldl "checkbox" at bounding box center [28, 320] width 10 height 10
checkbox Ldl "true"
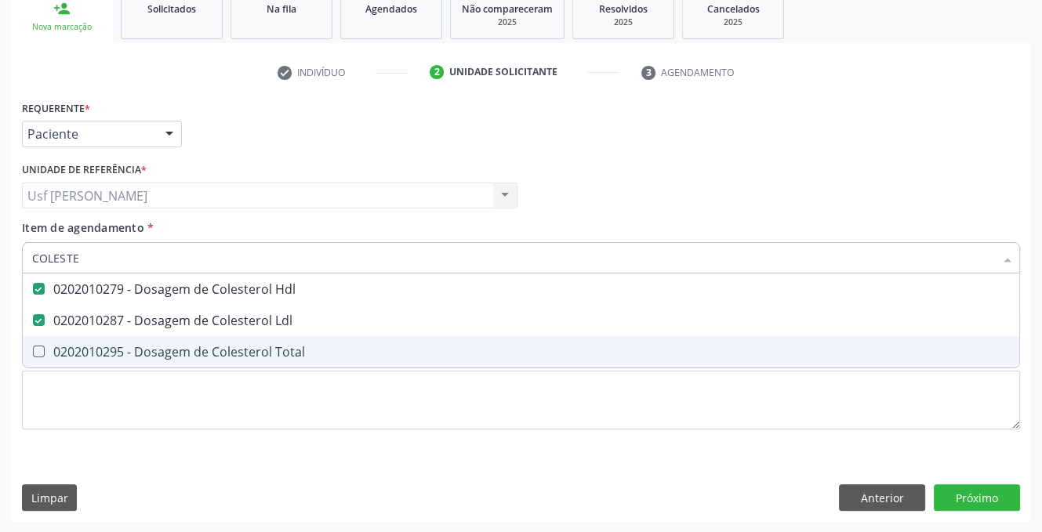
click at [42, 350] on Total at bounding box center [39, 352] width 12 height 12
click at [33, 350] on Total "checkbox" at bounding box center [28, 351] width 10 height 10
checkbox Total "true"
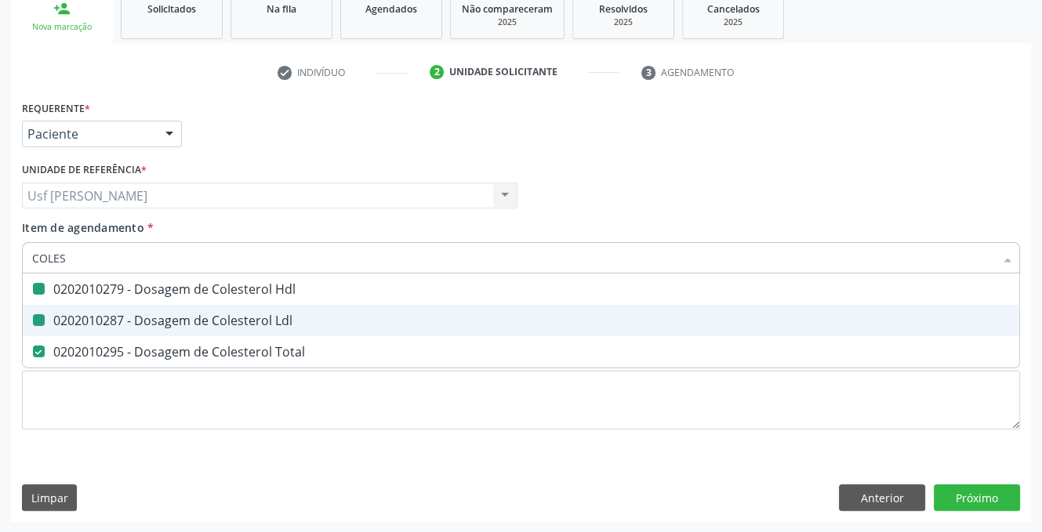
type input "COLE"
checkbox Hdl "false"
checkbox Ldl "false"
checkbox Total "false"
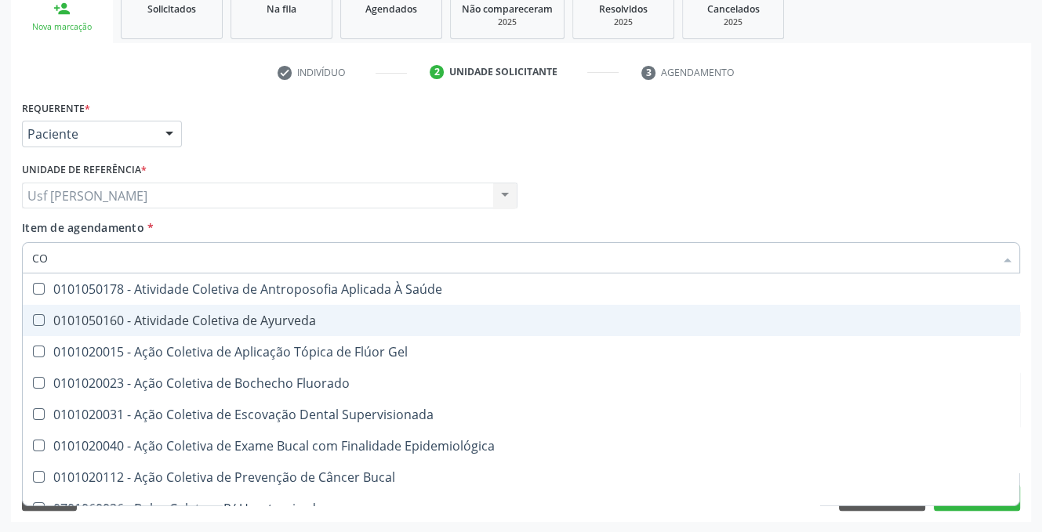
type input "C"
checkbox Hdl "false"
checkbox Ldl "false"
checkbox Total "false"
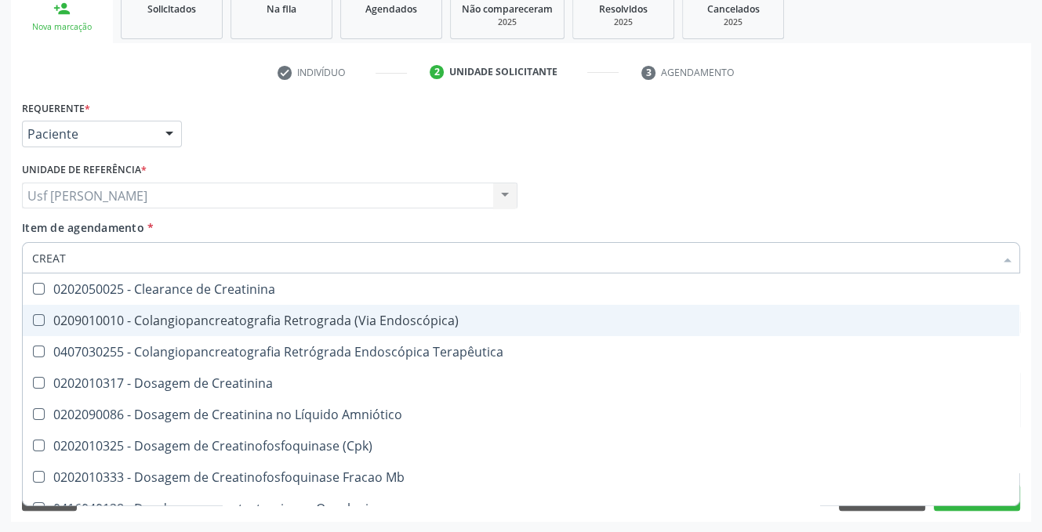
type input "CREATI"
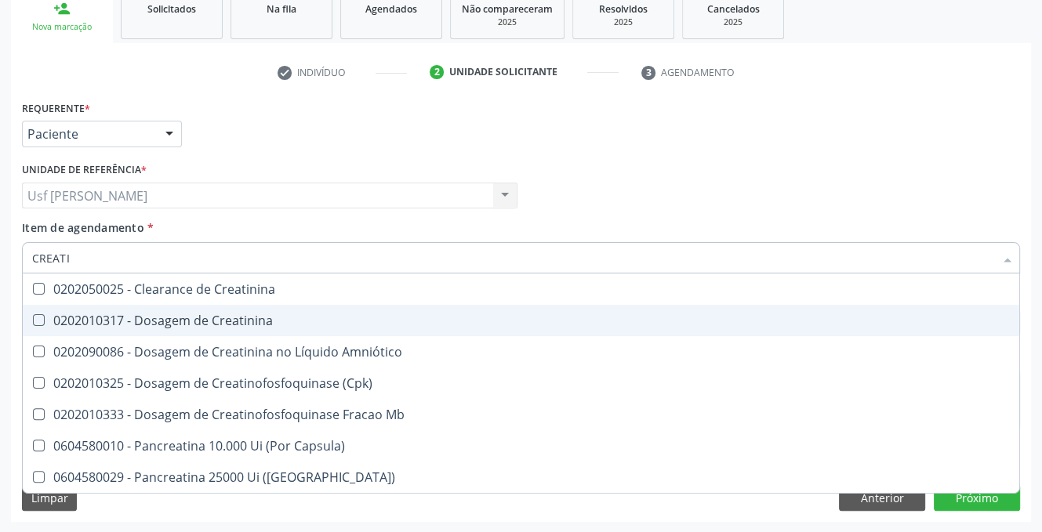
click at [41, 322] on Creatinina at bounding box center [39, 320] width 12 height 12
click at [33, 322] on Creatinina "checkbox" at bounding box center [28, 320] width 10 height 10
checkbox Creatinina "true"
type input "CREAT"
checkbox Creatinina "false"
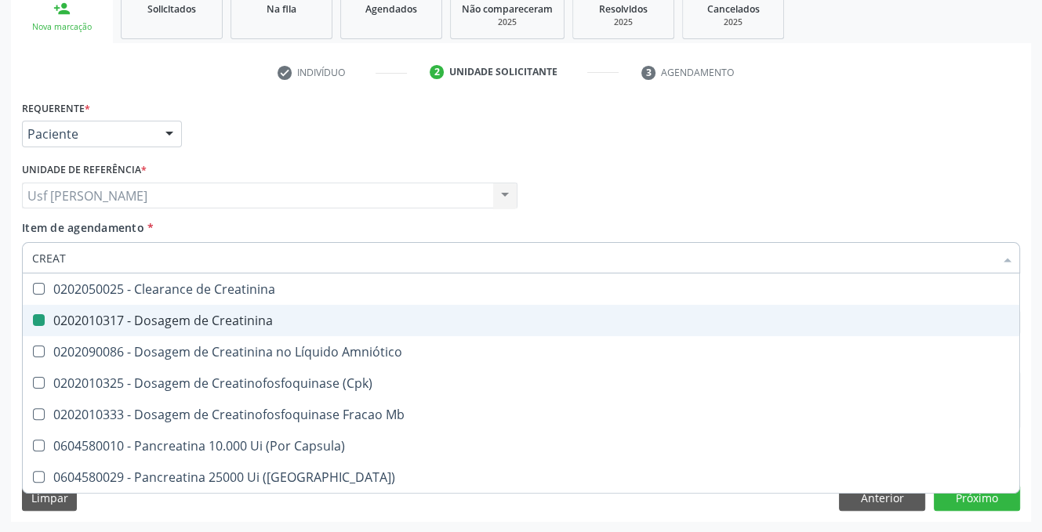
checkbox \(Cpk\) "true"
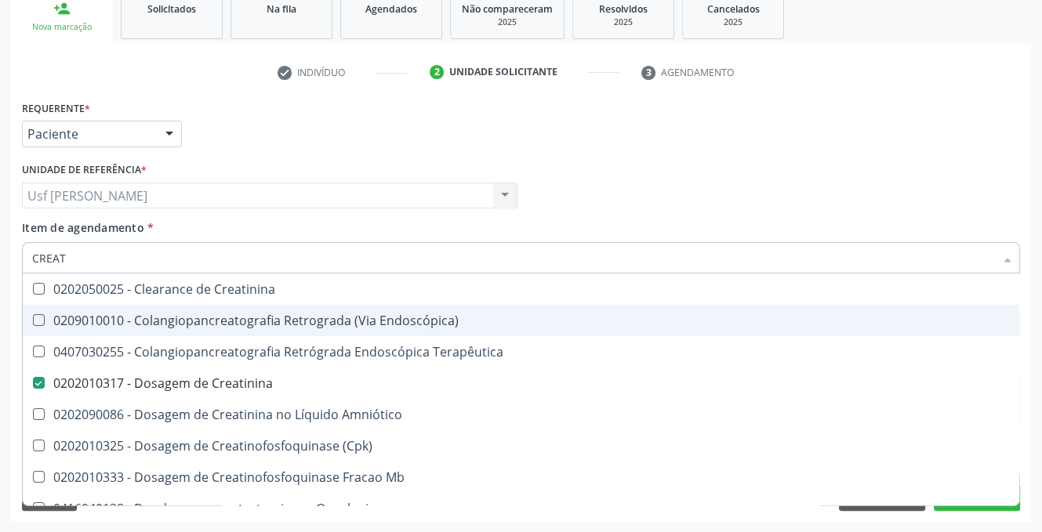
type input "CREA"
checkbox Creatinina "false"
checkbox Mb "true"
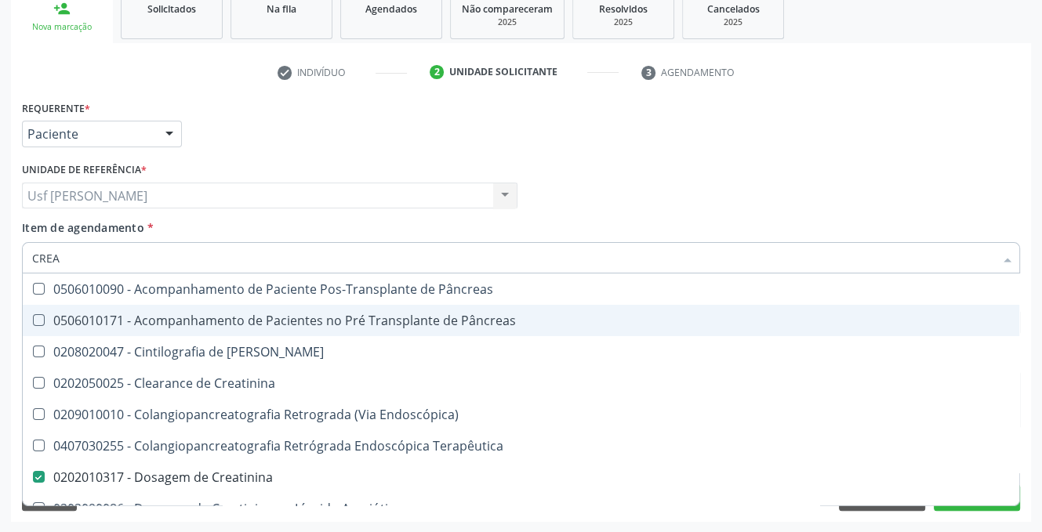
type input "CRE"
checkbox Creatinina "false"
checkbox Oncologia "true"
type input "C"
checkbox Oncologia "false"
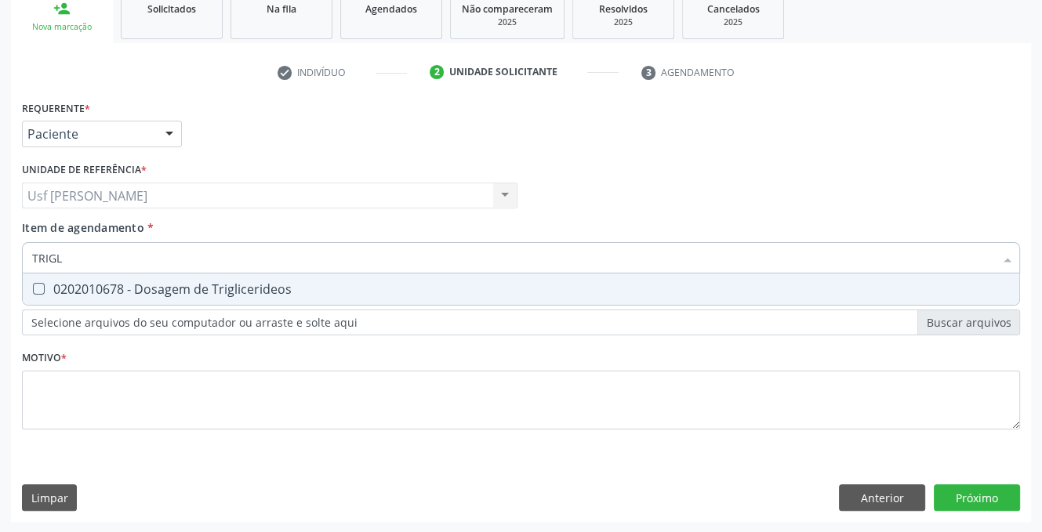
type input "TRIGLI"
click at [35, 292] on Triglicerideos at bounding box center [39, 289] width 12 height 12
click at [33, 292] on Triglicerideos "checkbox" at bounding box center [28, 289] width 10 height 10
checkbox Triglicerideos "true"
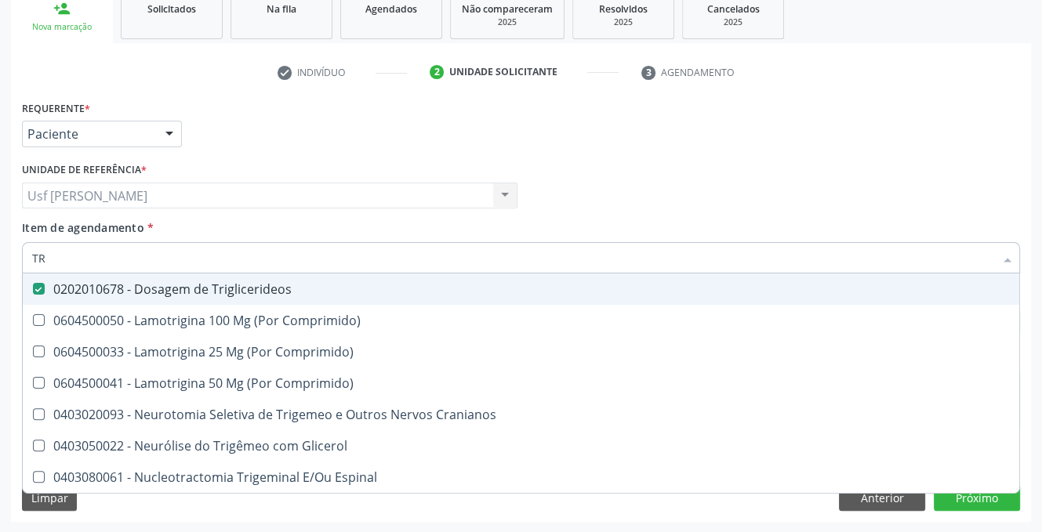
type input "T"
checkbox Triglicerideos "false"
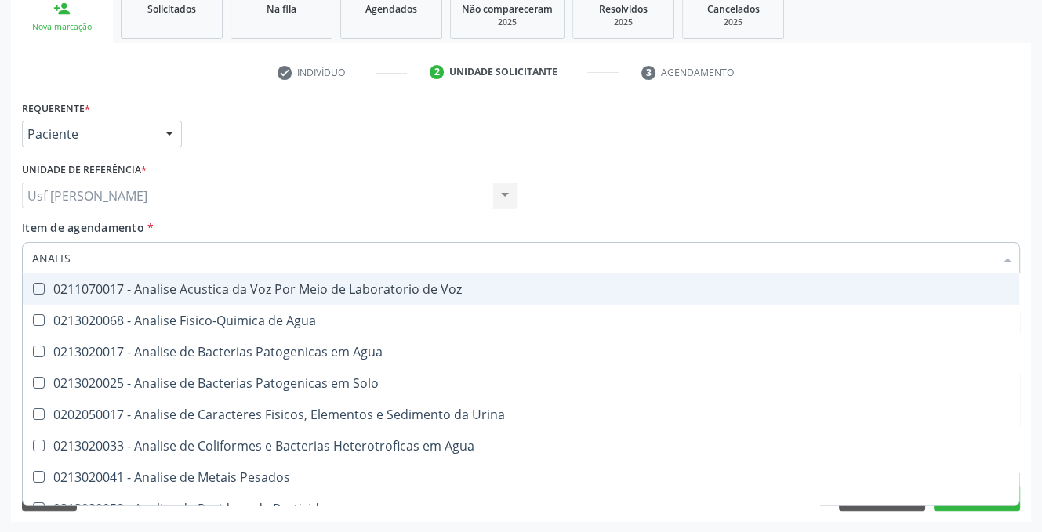
type input "ANALISE"
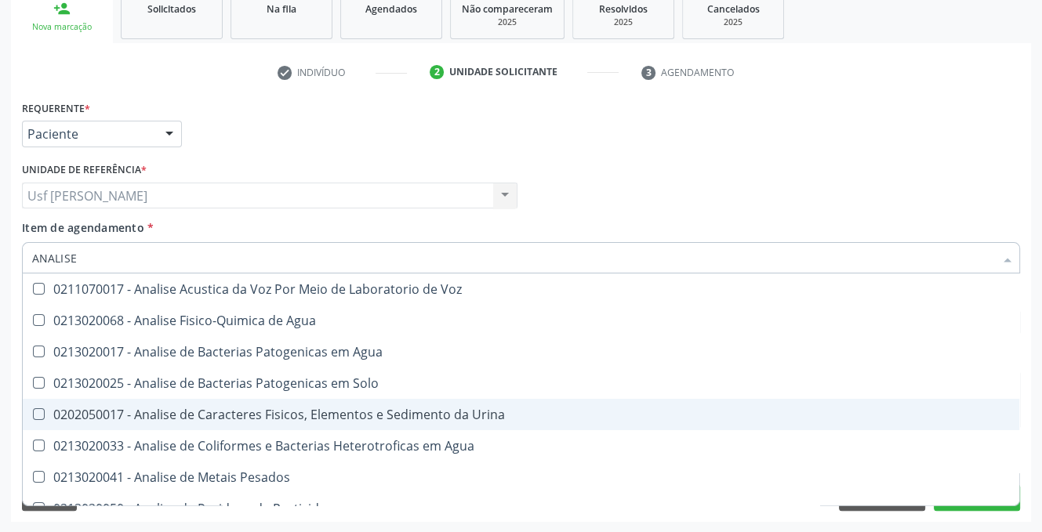
click at [41, 418] on Urina at bounding box center [39, 414] width 12 height 12
click at [33, 418] on Urina "checkbox" at bounding box center [28, 414] width 10 height 10
checkbox Urina "true"
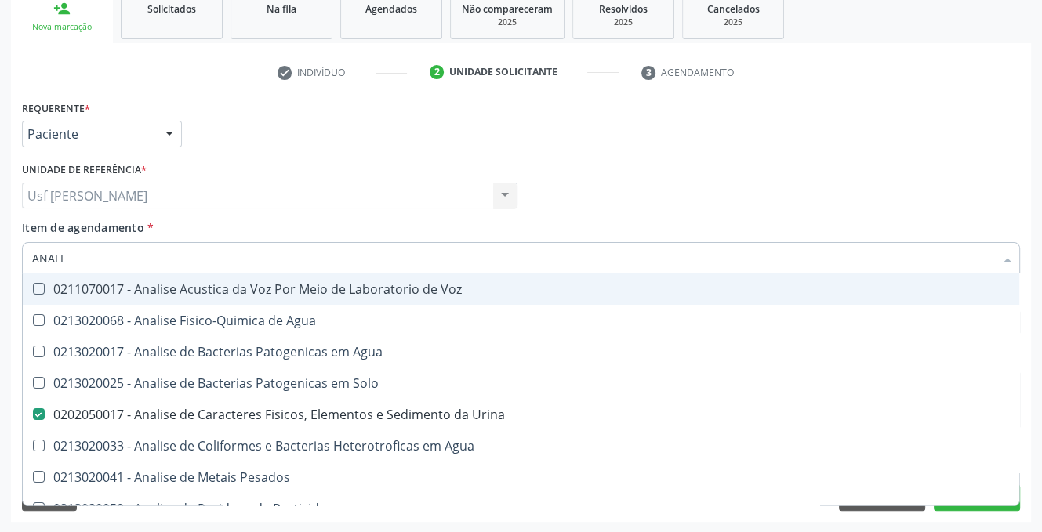
type input "ANAL"
checkbox Urina "false"
checkbox Agua "true"
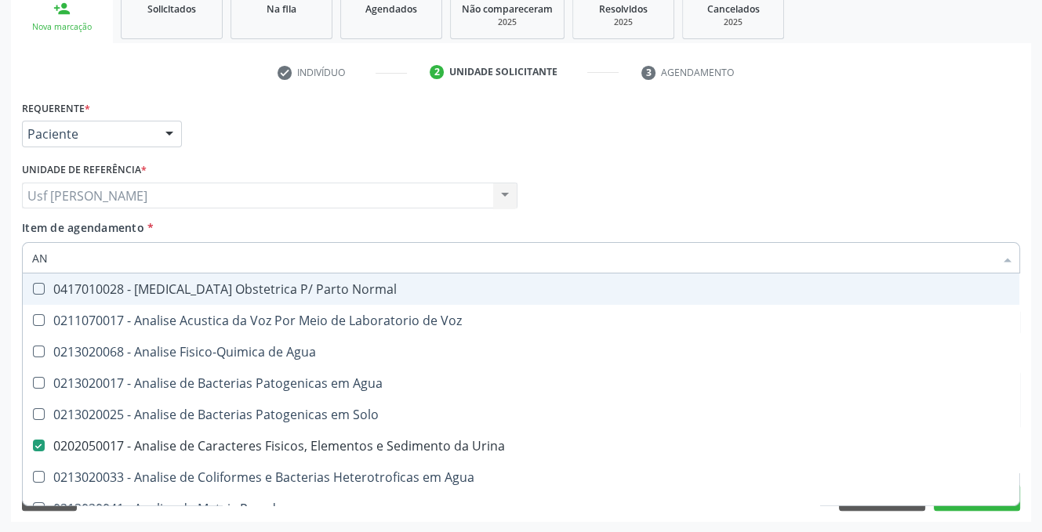
type input "A"
checkbox Urina "false"
checkbox Pesticidas "false"
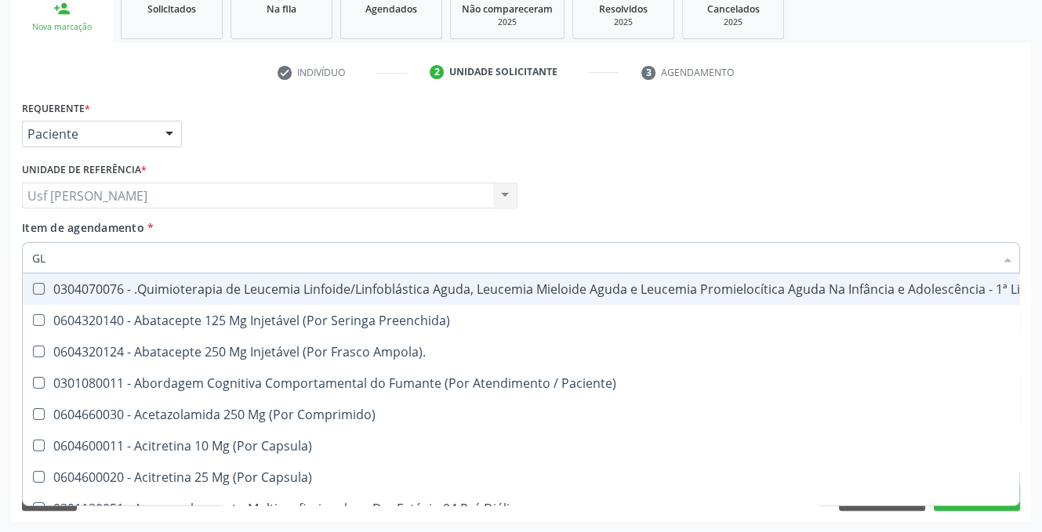
type input "GLI"
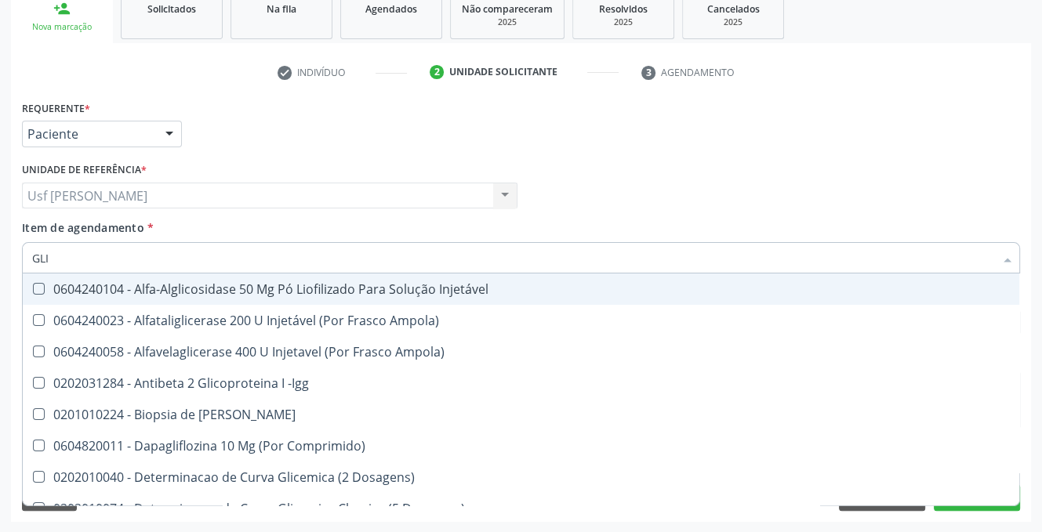
checkbox Triglicerideos "true"
type input "GLIC"
checkbox Derrames "true"
checkbox Triglicerideos "false"
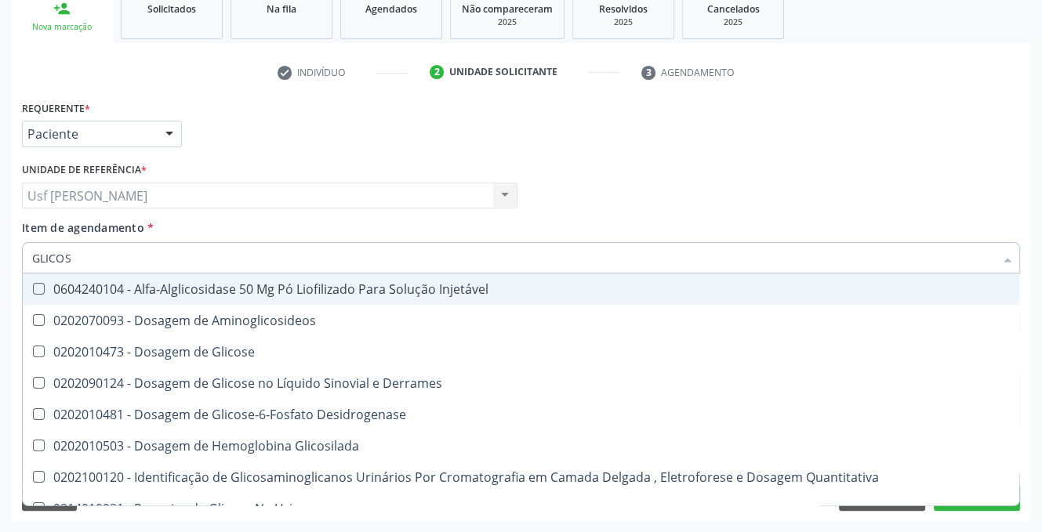
type input "GLICOSE"
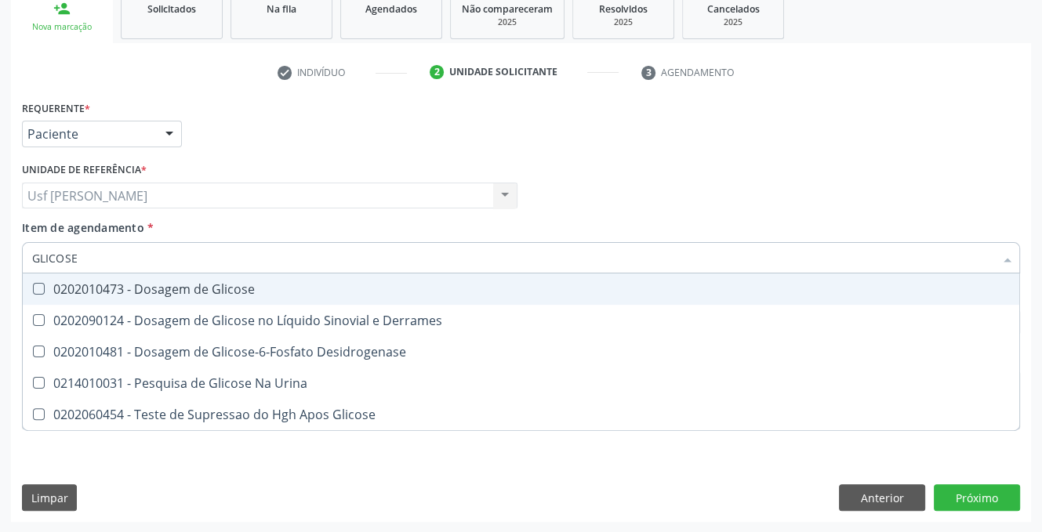
click at [34, 292] on Glicose at bounding box center [39, 289] width 12 height 12
click at [33, 292] on Glicose "checkbox" at bounding box center [28, 289] width 10 height 10
checkbox Glicose "true"
type input "GLICOS"
checkbox Glicose "false"
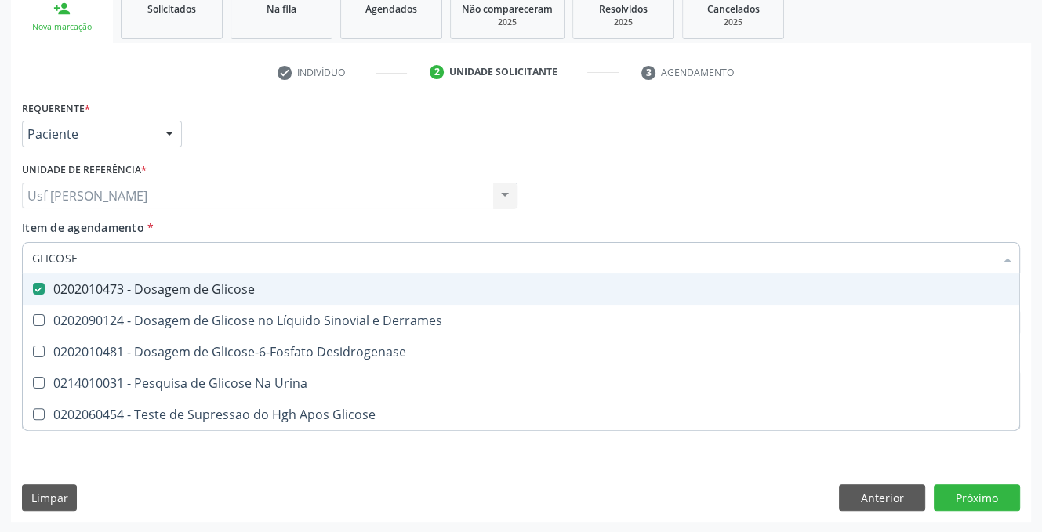
checkbox Desidrogenase "true"
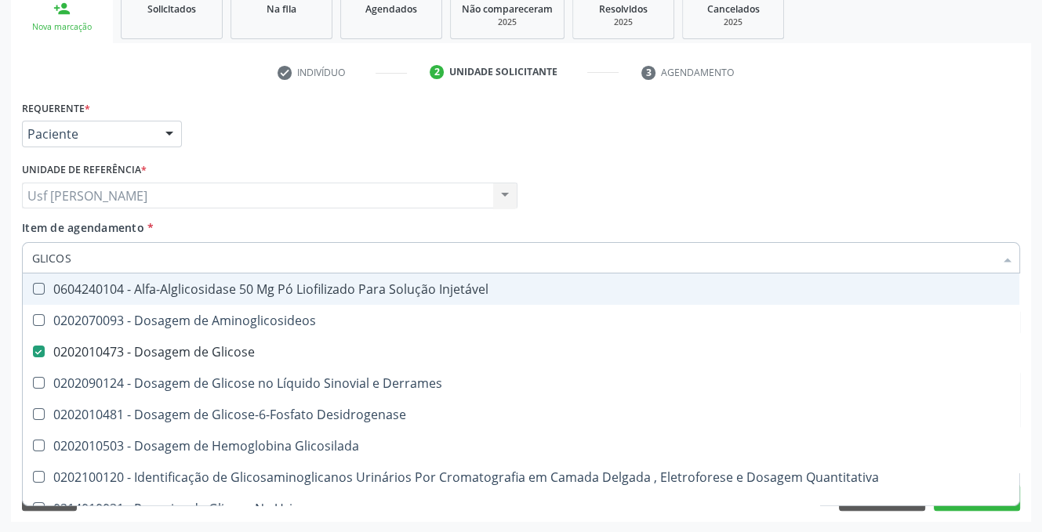
type input "GLICO"
checkbox Glicose "false"
checkbox Glicosilada "true"
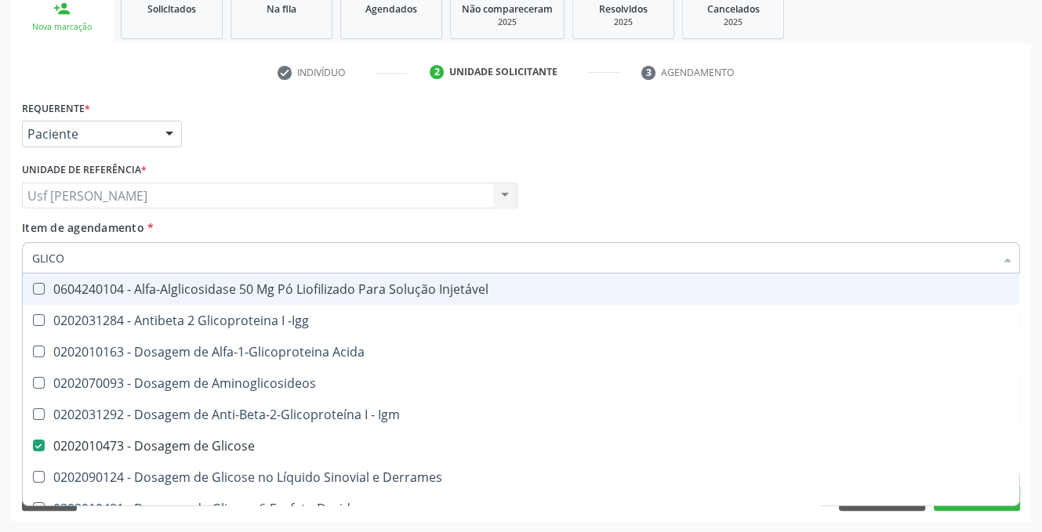
type input "GLIC"
checkbox Glicose "false"
checkbox Glicose "true"
type input "GLI"
checkbox Glicose "false"
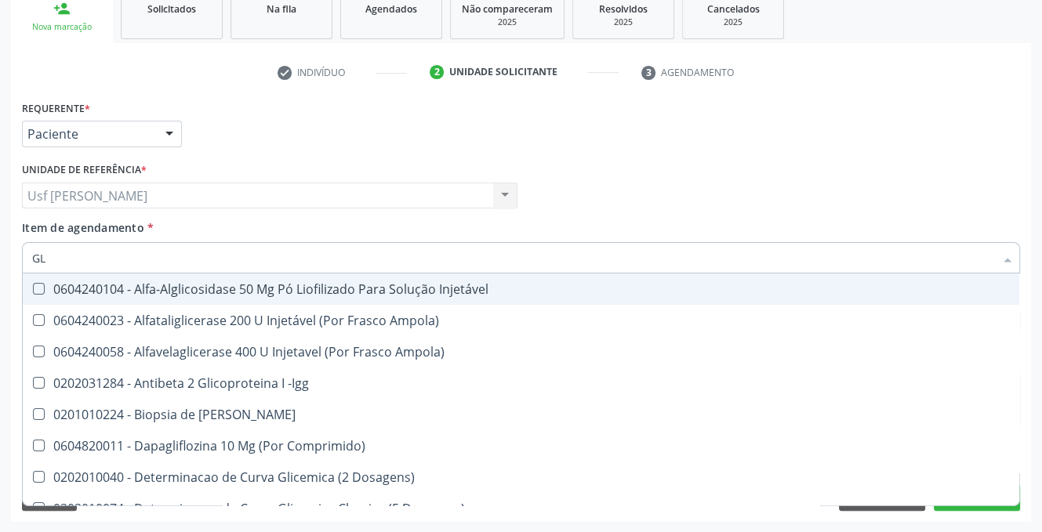
type input "G"
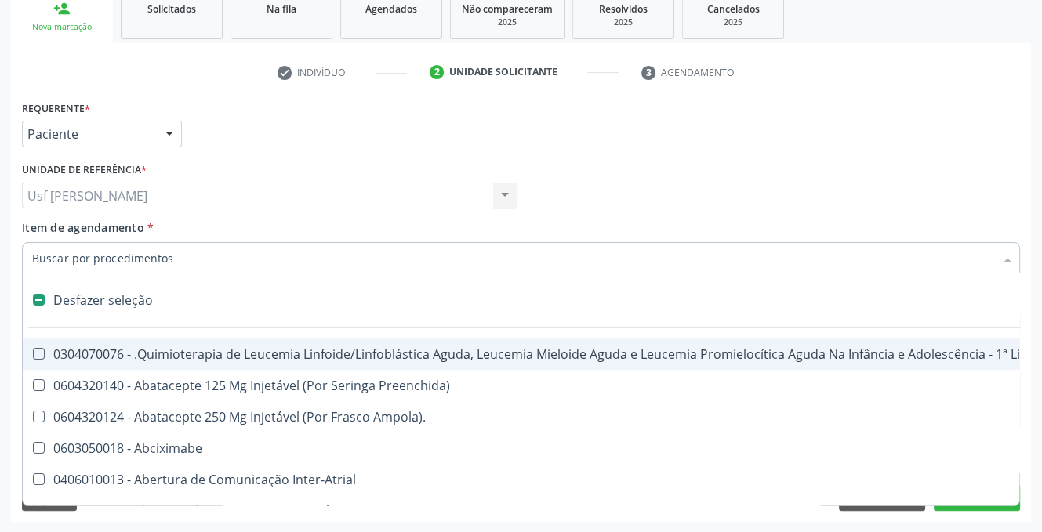
type input "="
type input "H"
checkbox Urina "false"
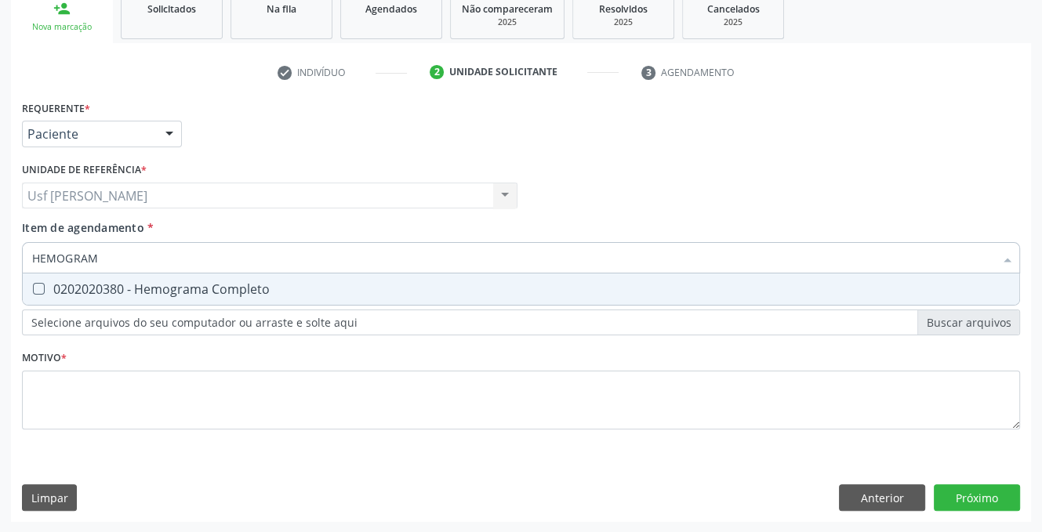
type input "HEMOGRAMA"
click at [34, 292] on Completo at bounding box center [39, 289] width 12 height 12
click at [33, 292] on Completo "checkbox" at bounding box center [28, 289] width 10 height 10
checkbox Completo "true"
type input "HEMOG"
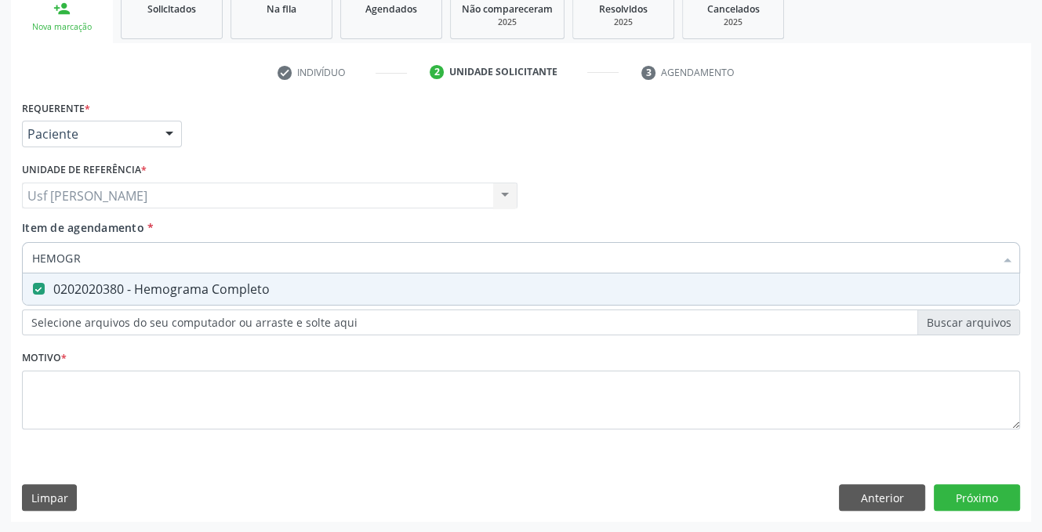
checkbox Completo "false"
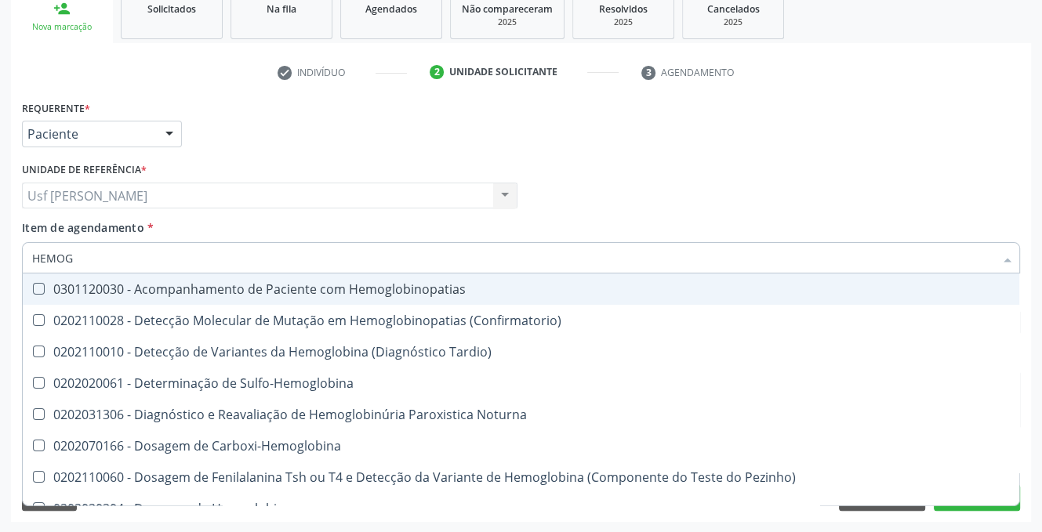
type input "HEMOGL"
checkbox Completo "false"
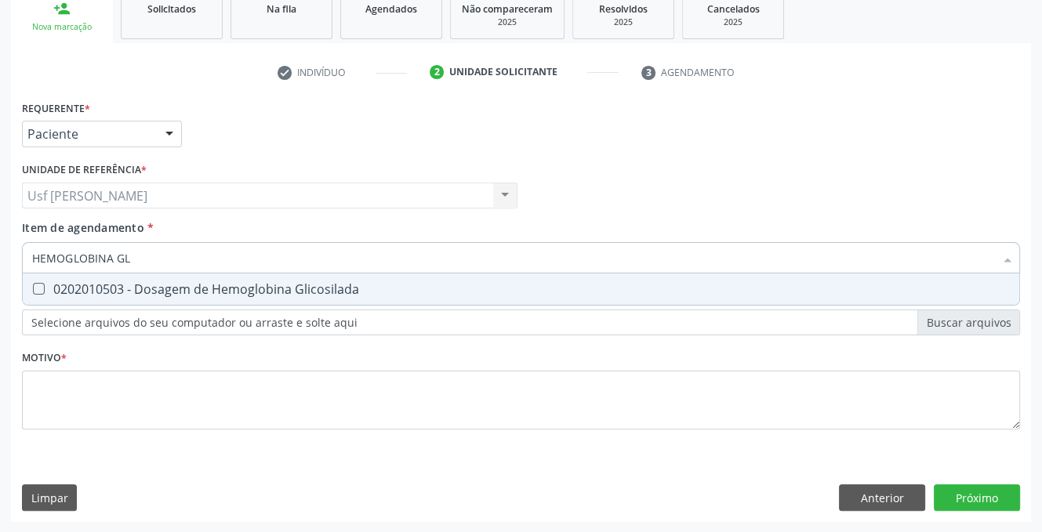
type input "HEMOGLOBINA GLI"
click at [38, 291] on Glicosilada at bounding box center [39, 289] width 12 height 12
click at [33, 291] on Glicosilada "checkbox" at bounding box center [28, 289] width 10 height 10
checkbox Glicosilada "true"
type input "HEMOGLOBINA"
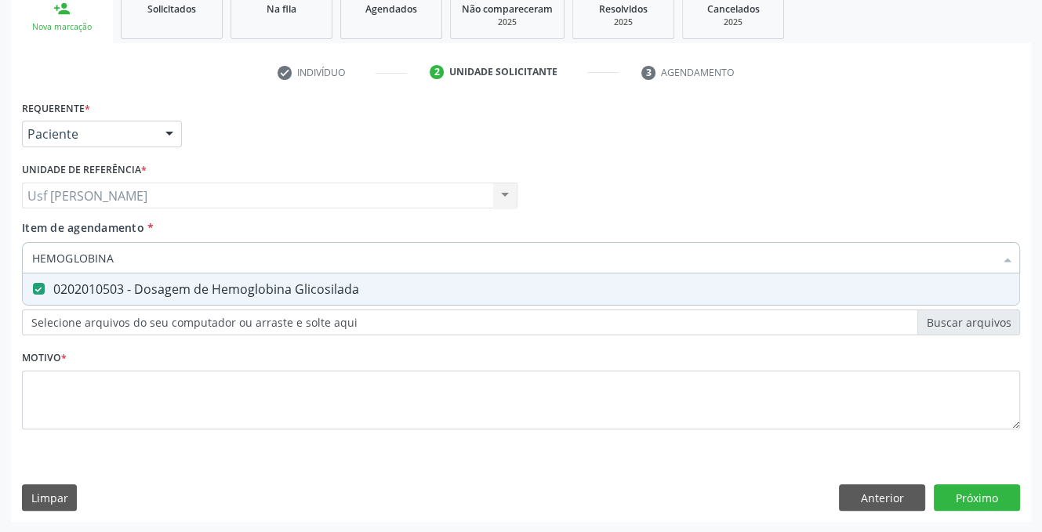
checkbox Glicosilada "false"
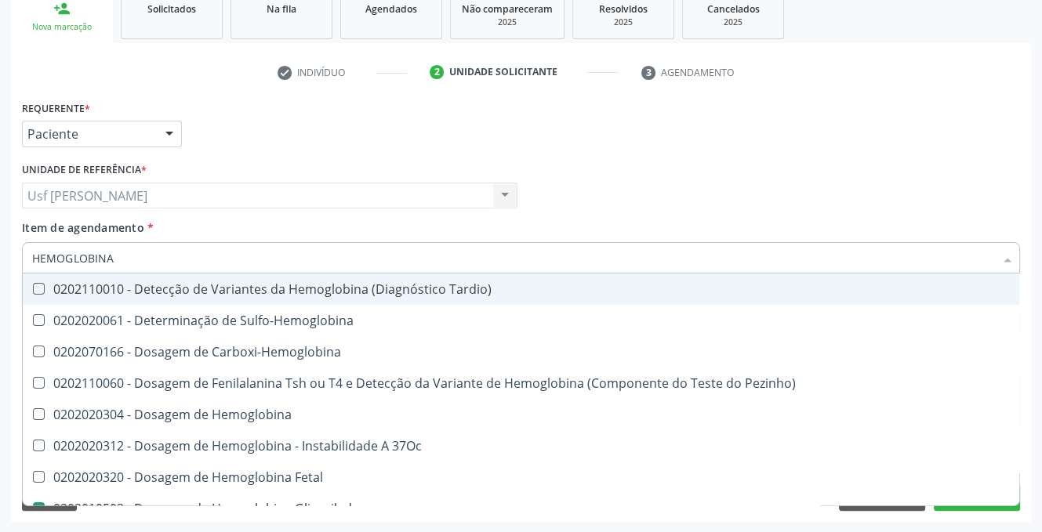
type input "HEMOGLOBIN"
checkbox Glicosilada "false"
checkbox Hematocrito\) "true"
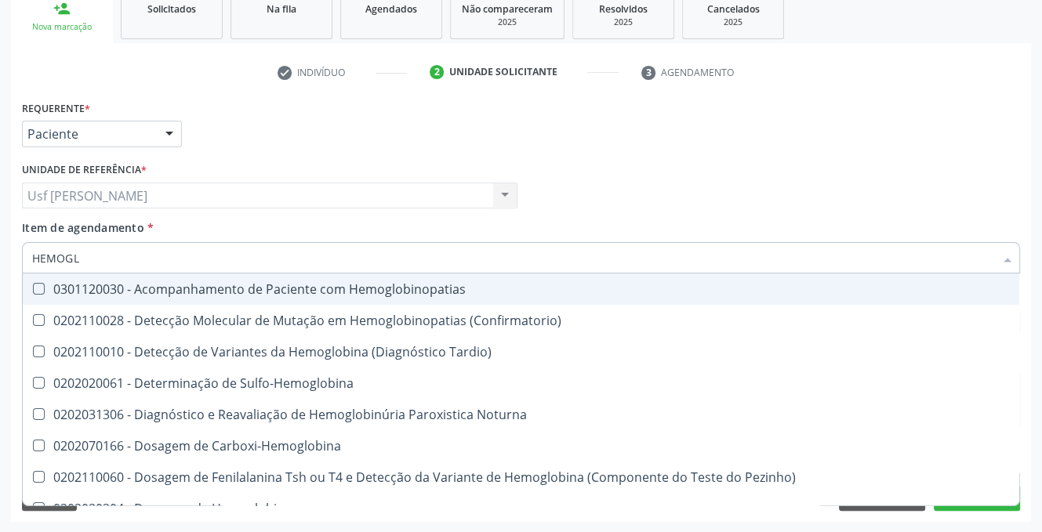
type input "HEMOG"
checkbox S "true"
type input "HEMO"
checkbox Glicosilada "false"
checkbox Completo "false"
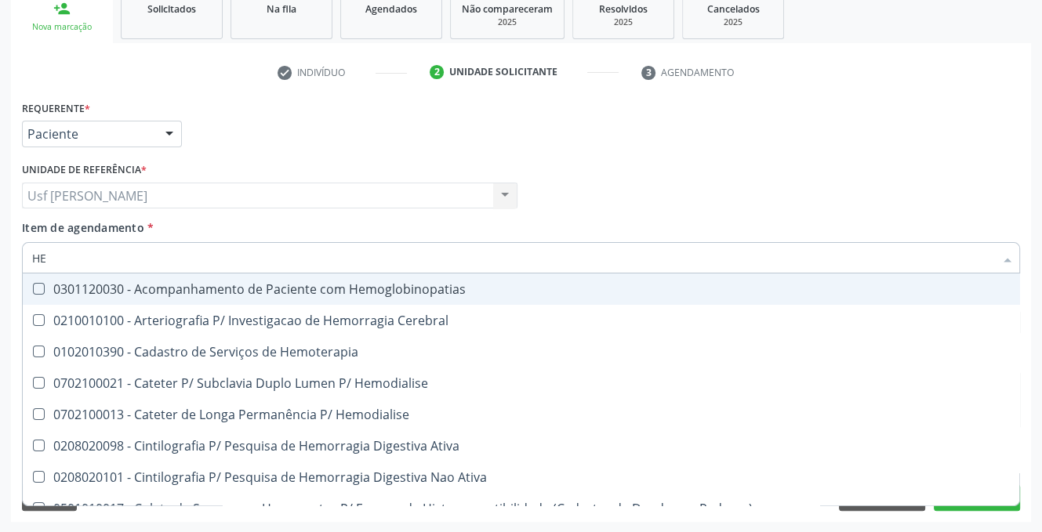
type input "H"
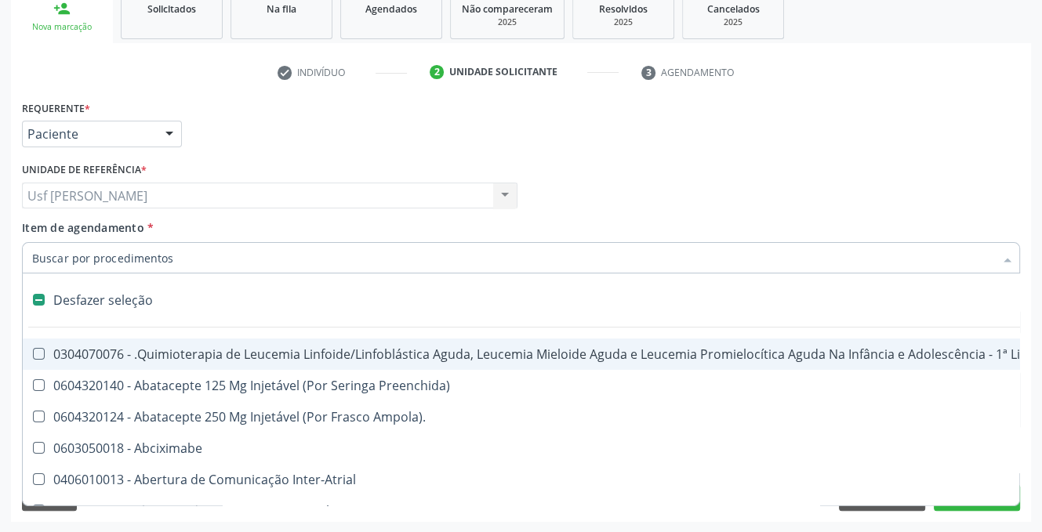
checkbox Lei "false"
checkbox Trabalho "false"
checkbox Aparentado "false"
checkbox Cística "false"
checkbox Pâncreas "false"
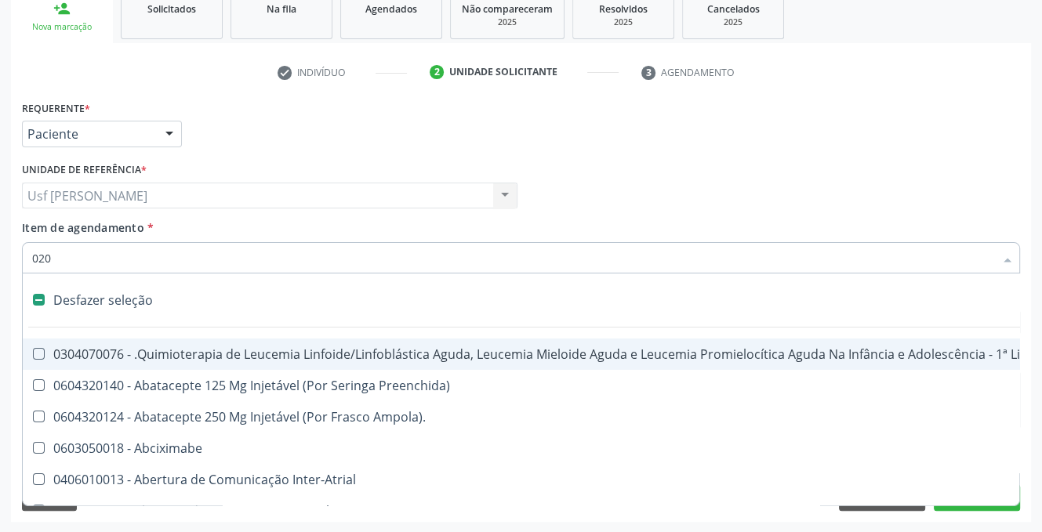
type input "0200"
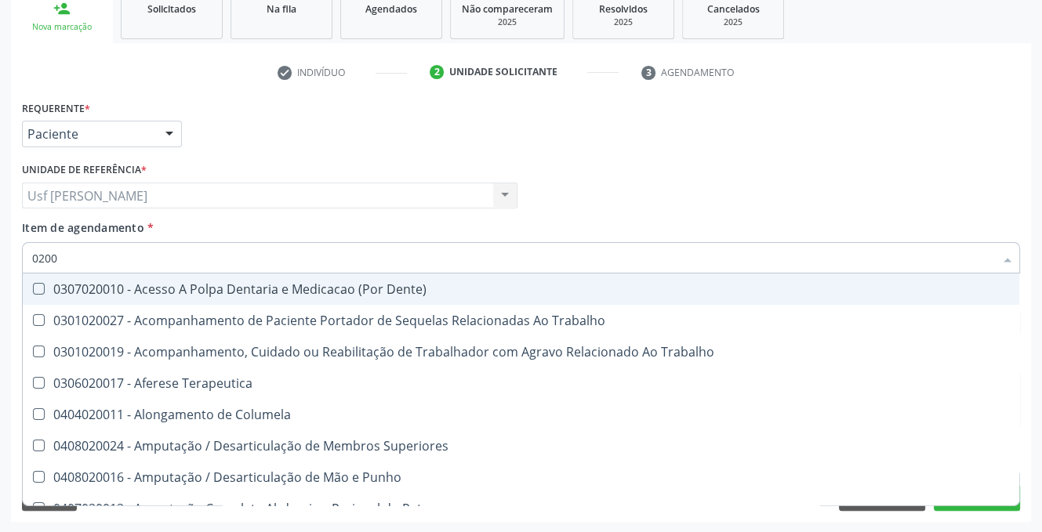
checkbox Coagulação\ "false"
checkbox Frasco-Ampola\) "false"
checkbox Drenagem "false"
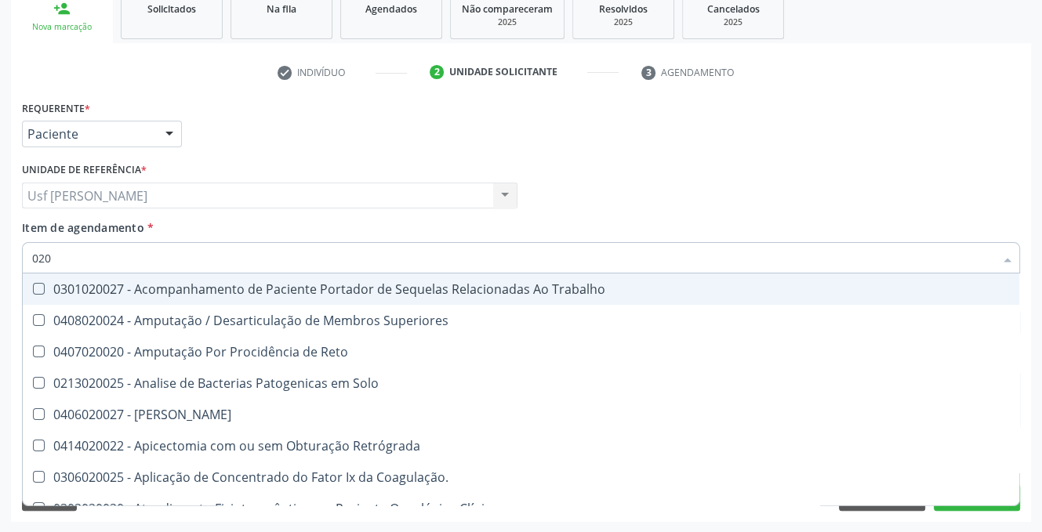
type input "02"
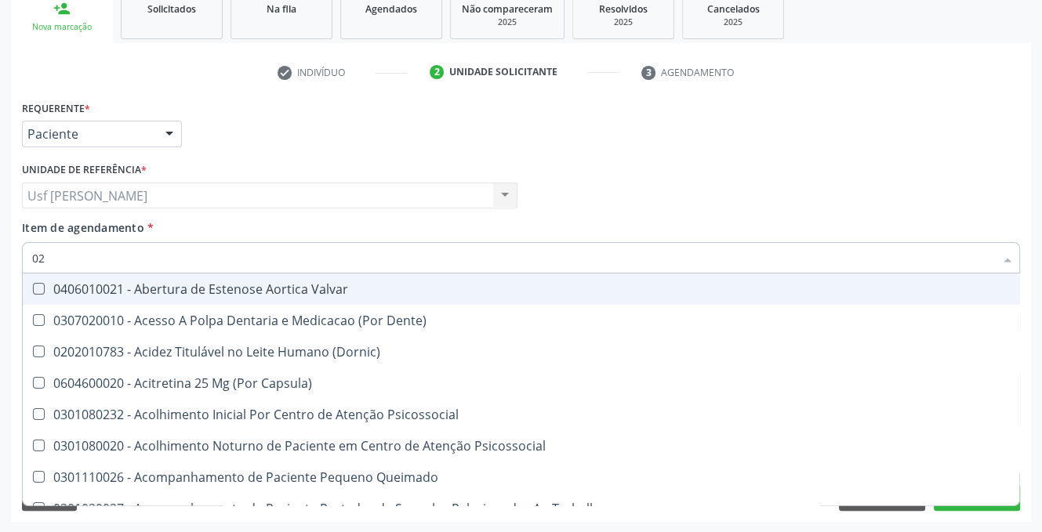
checkbox Terapeutica "false"
type input "022"
checkbox Urina "false"
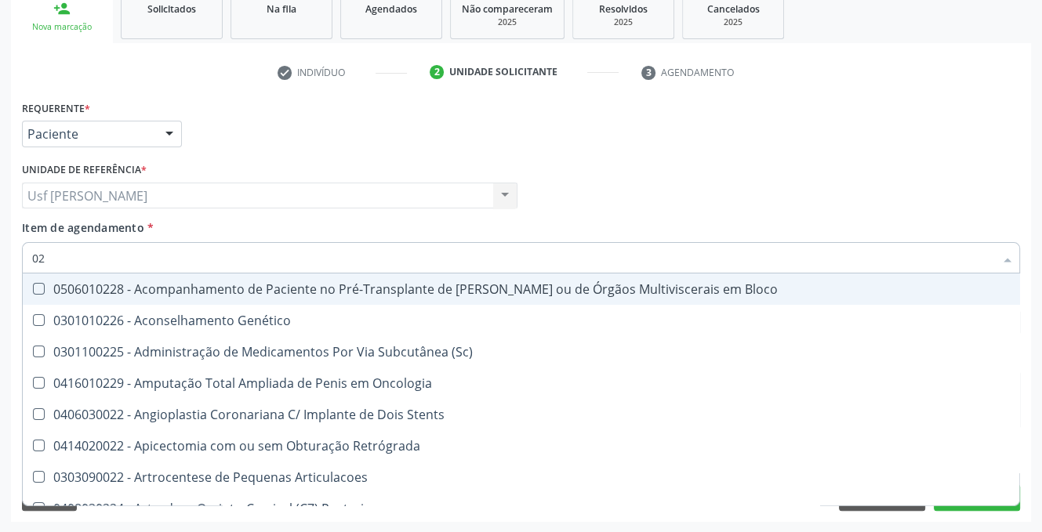
type input "0"
checkbox Nefrolitotomia "false"
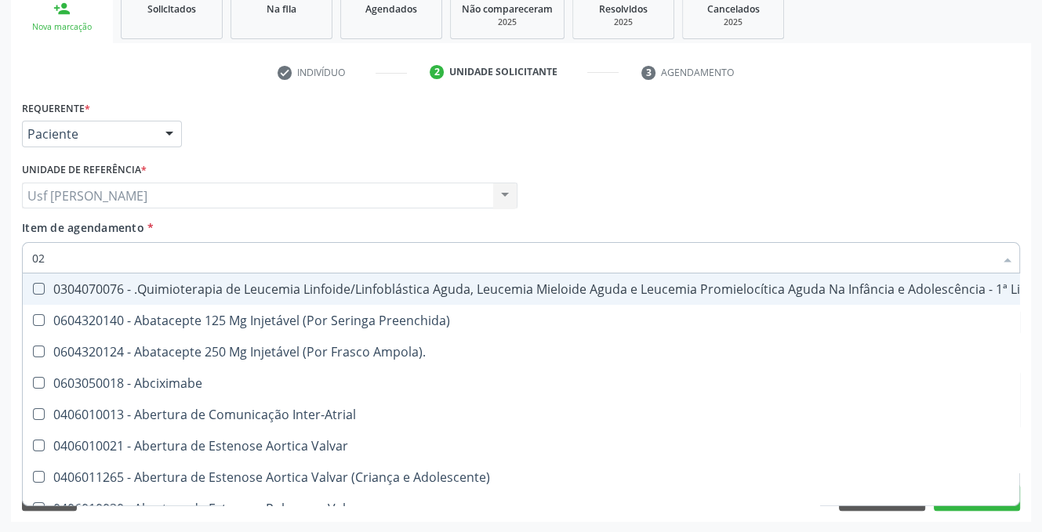
type input "020"
checkbox Fígado "true"
checkbox Coração "false"
checkbox Urina "false"
checkbox Comprimido\) "true"
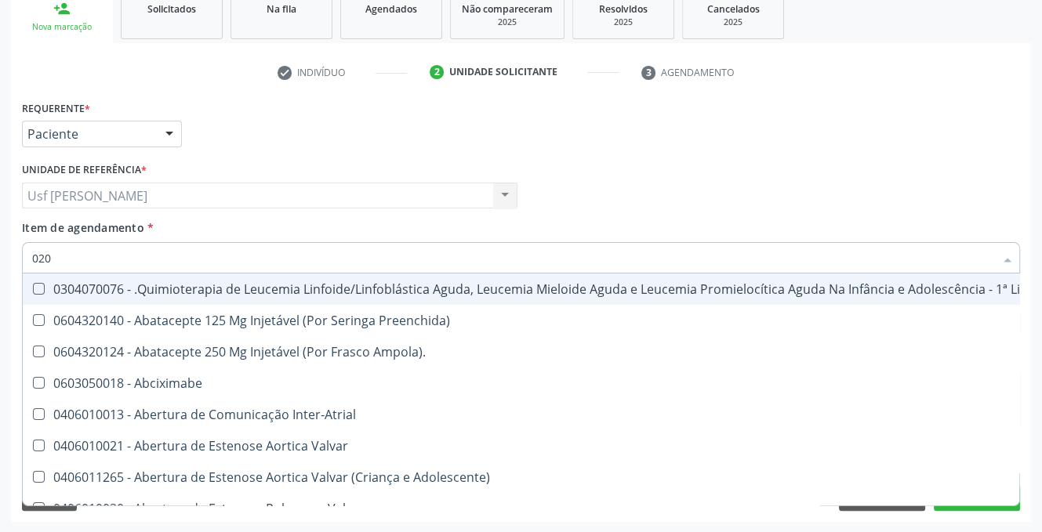
checkbox Lenta\) "true"
checkbox Ml\) "true"
checkbox Tireoide "true"
checkbox Transplantado "true"
checkbox Linha "true"
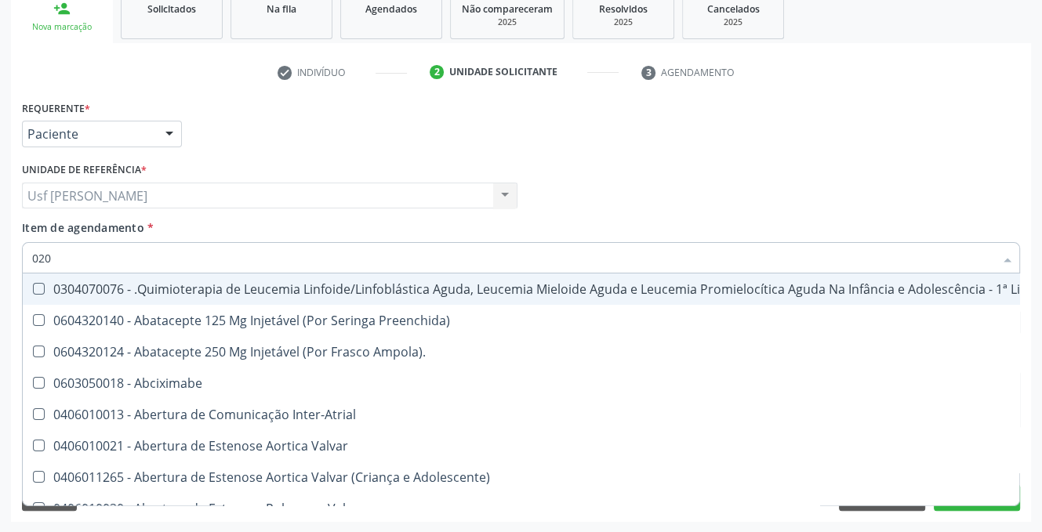
checkbox \(Par\) "true"
checkbox Dentária "false"
checkbox Antibiotico "false"
checkbox \(Liquido\) "false"
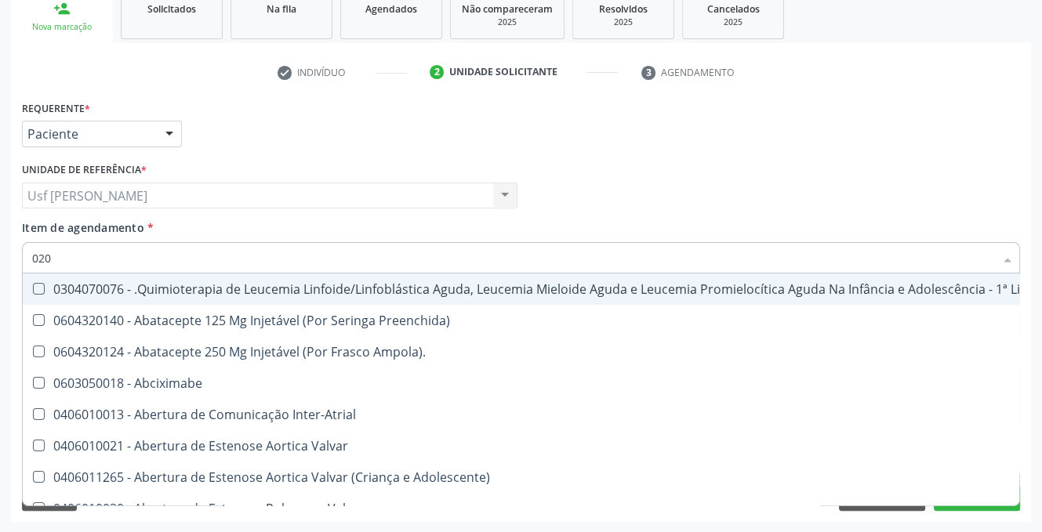
checkbox Coclear "false"
checkbox Orofacial "false"
checkbox Embolizante "false"
checkbox Per-Operatoria "true"
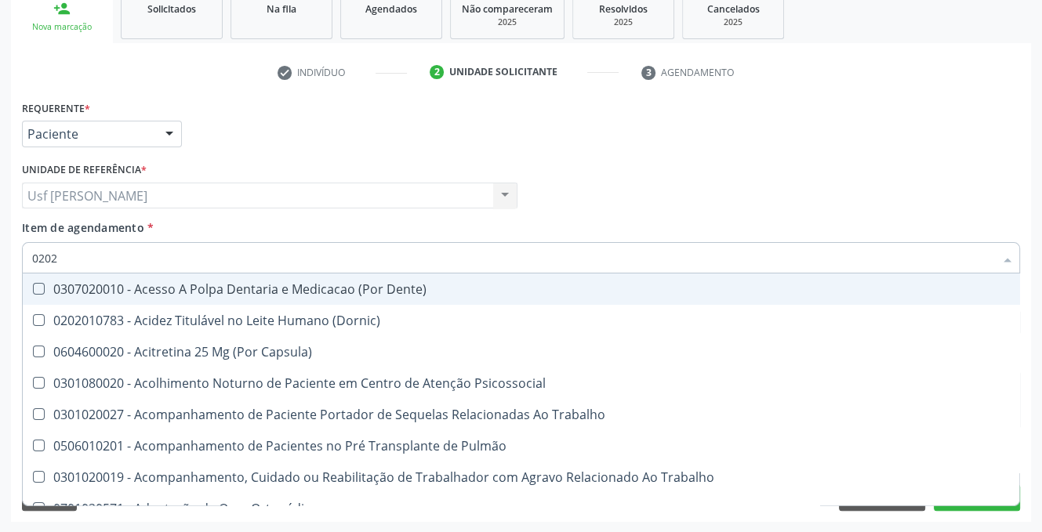
type input "02020"
checkbox Capsula\) "true"
checkbox Urina "false"
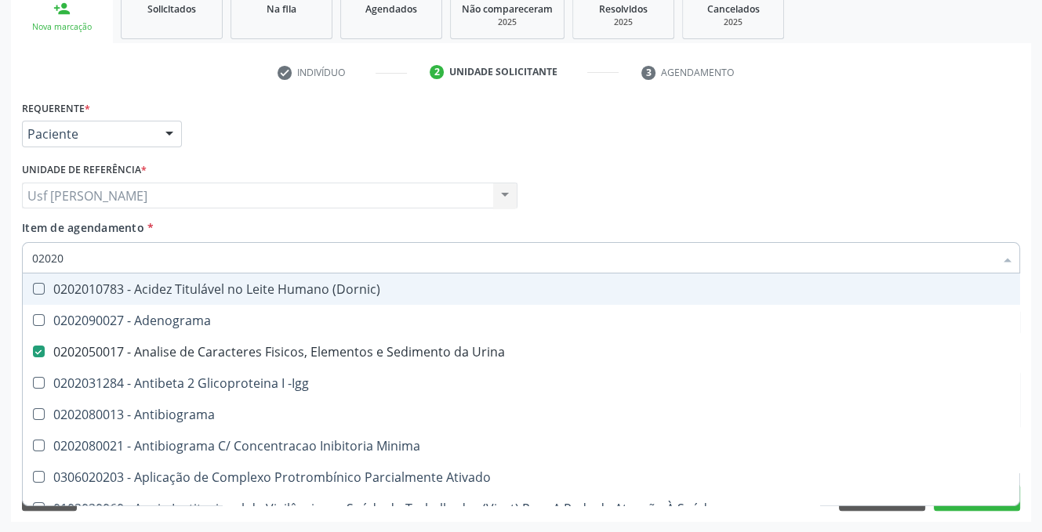
type input "020206"
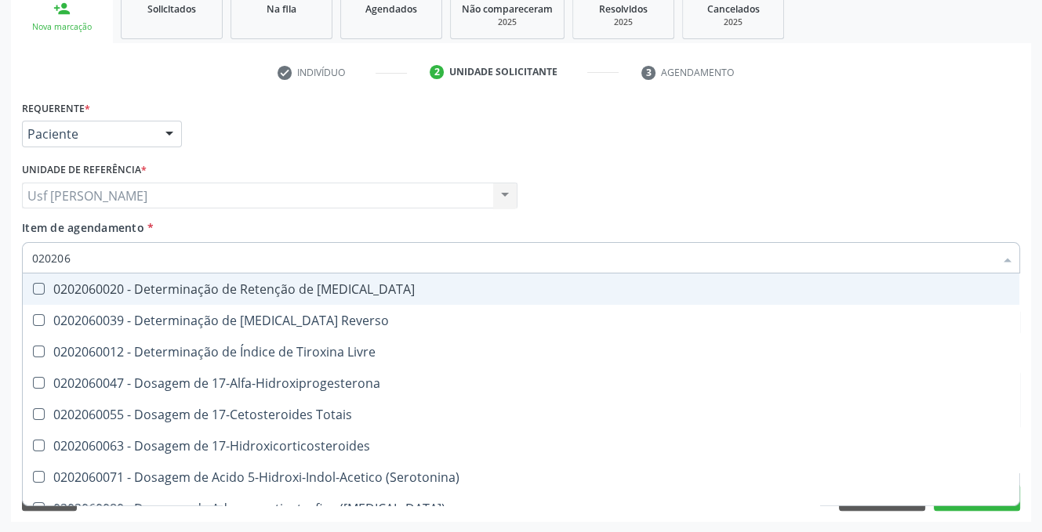
checkbox Livre "false"
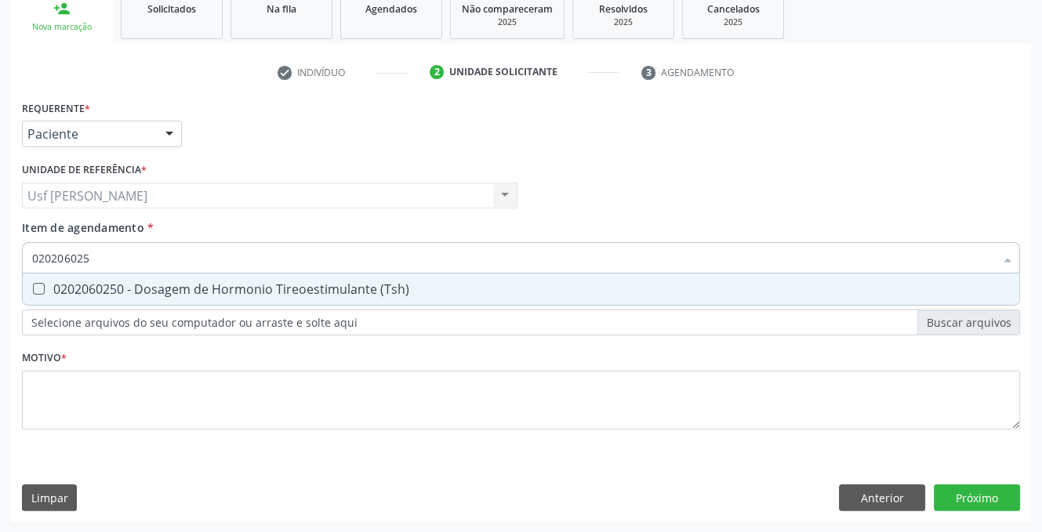
type input "0202060250"
click at [34, 291] on \(Tsh\) at bounding box center [39, 289] width 12 height 12
click at [33, 291] on \(Tsh\) "checkbox" at bounding box center [28, 289] width 10 height 10
checkbox \(Tsh\) "true"
type input "02020602"
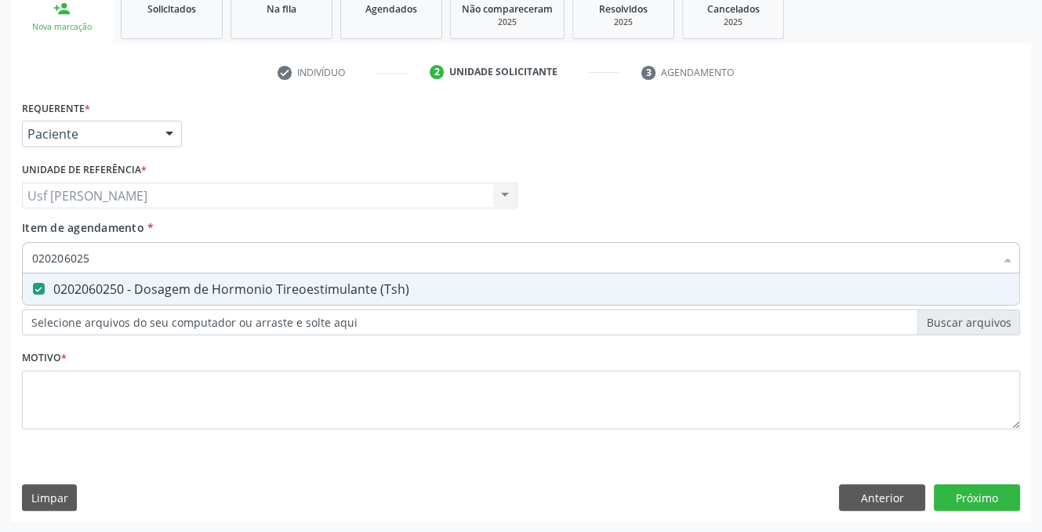
checkbox \(Tsh\) "false"
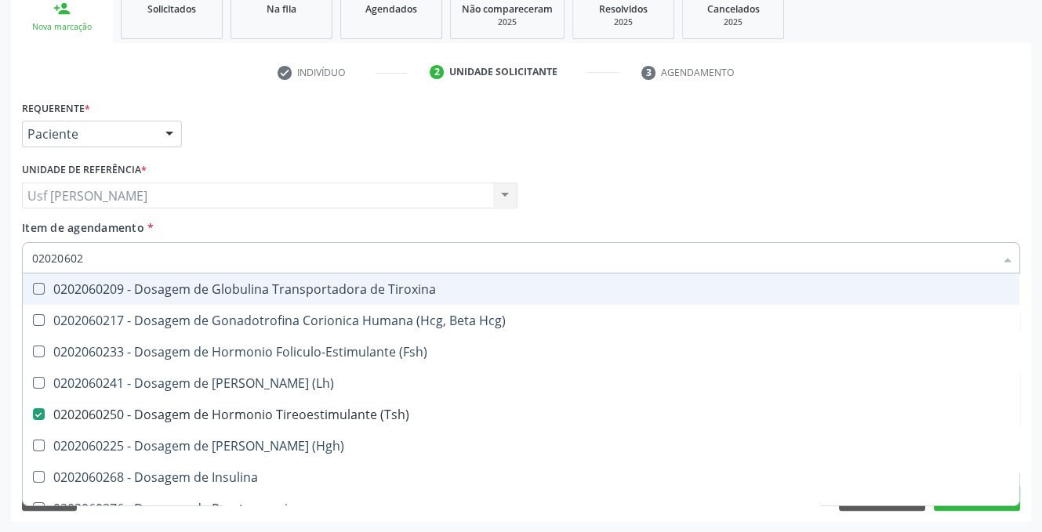
type input "0202060"
checkbox \(Tsh\) "false"
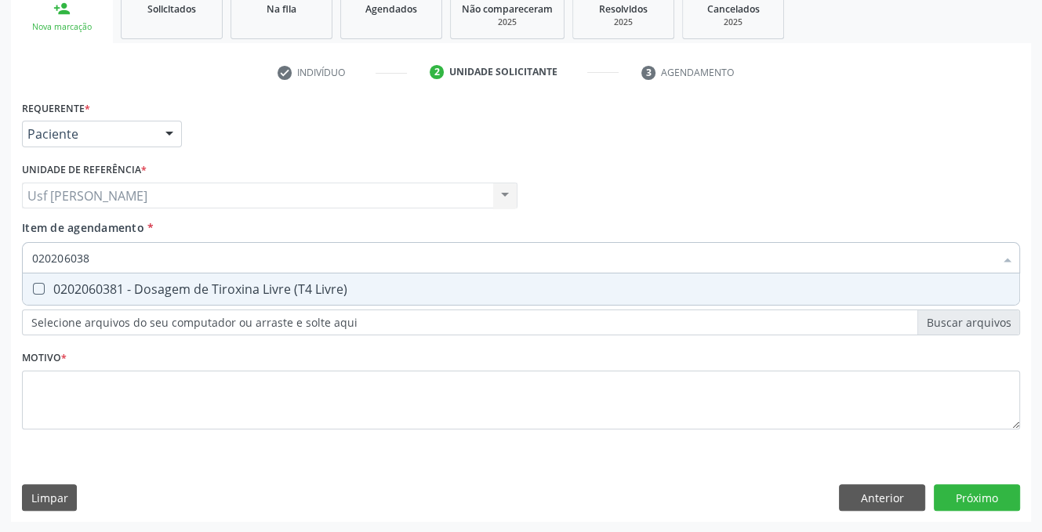
type input "0202060381"
click at [38, 285] on Livre\) at bounding box center [39, 289] width 12 height 12
click at [33, 285] on Livre\) "checkbox" at bounding box center [28, 289] width 10 height 10
checkbox Livre\) "true"
type input "02020603"
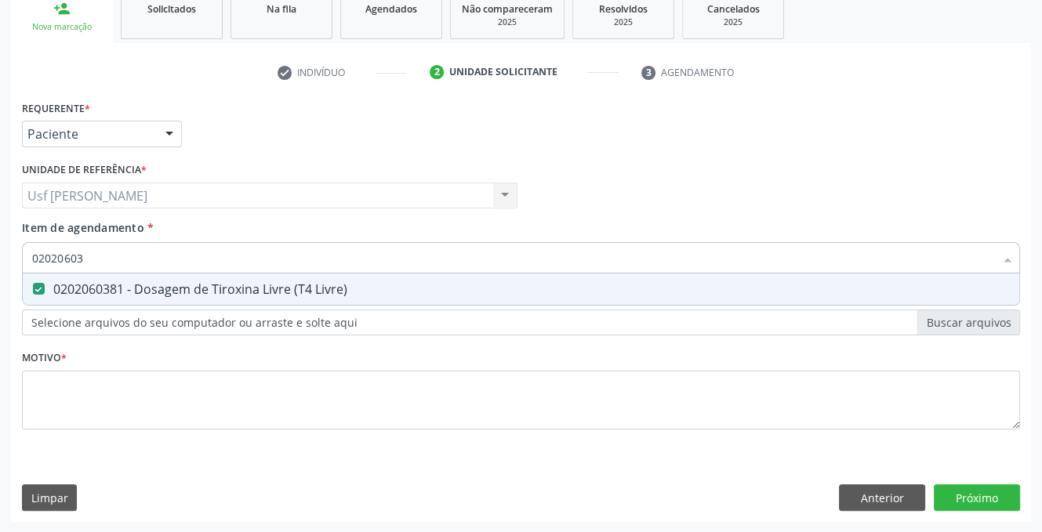
checkbox Livre\) "false"
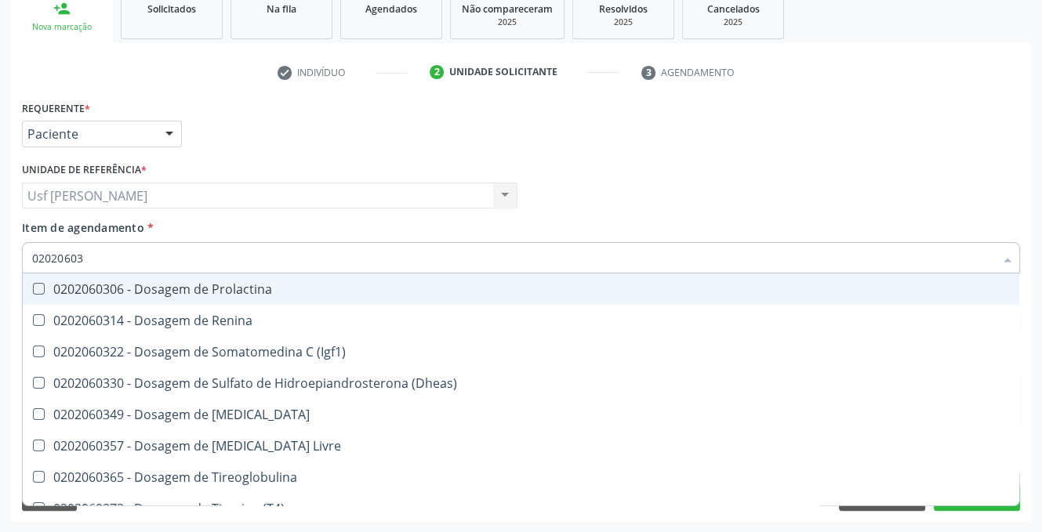
type input "0202060"
checkbox Livre\) "false"
type input "02020"
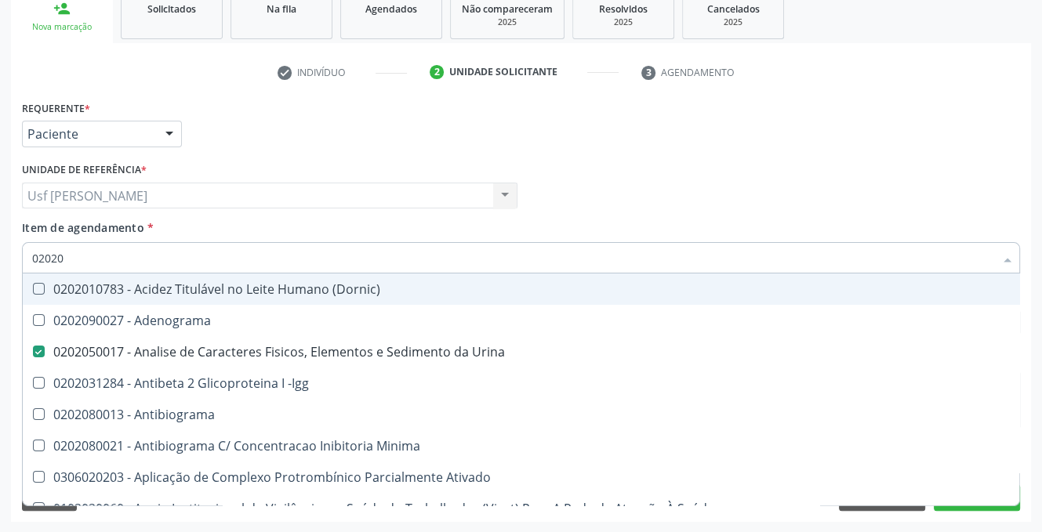
checkbox Urina "true"
type input "0"
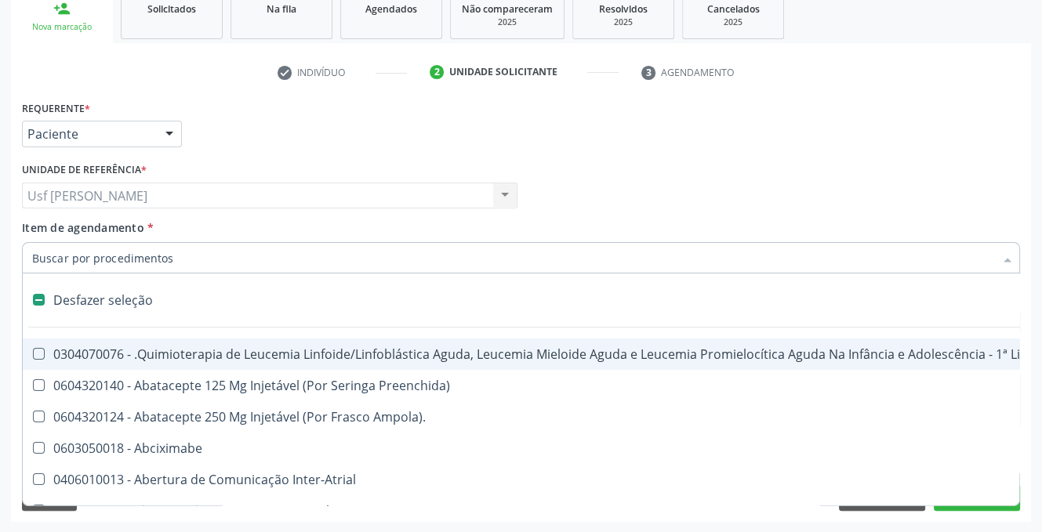
checkbox Ampola\)\ "false"
checkbox Fígado "false"
checkbox Coração "false"
checkbox 5Ml\) "false"
checkbox Simples "false"
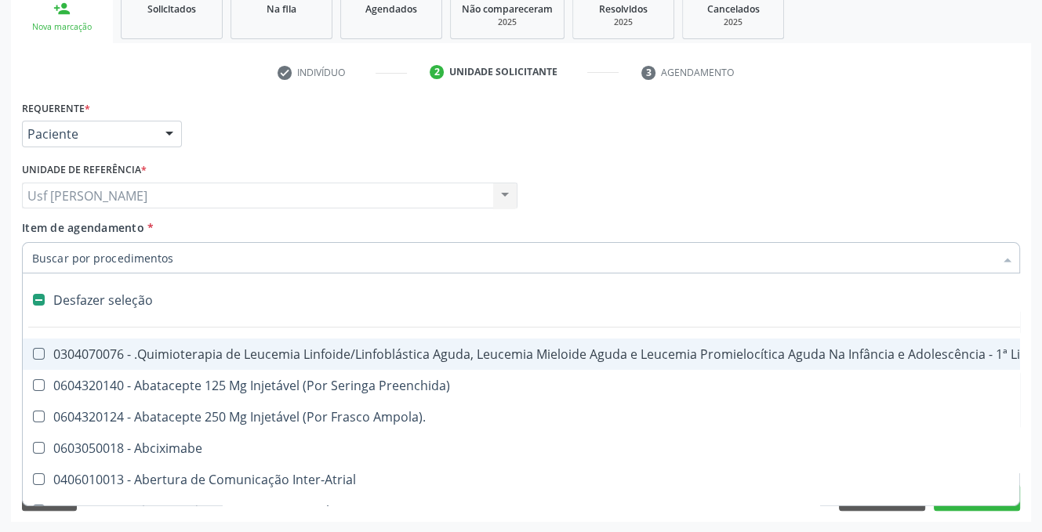
checkbox Ar "false"
checkbox Bucomaxilofacial "false"
checkbox Adolescente\) "false"
checkbox Esquerdo "false"
checkbox Adolescente\) "false"
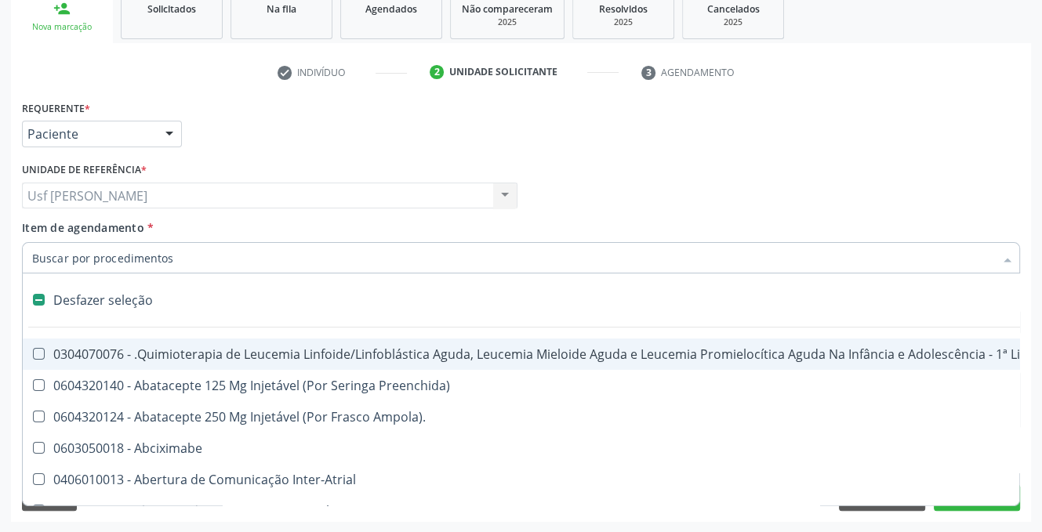
checkbox Oncologia "false"
checkbox Urina "true"
checkbox Linfovenosa "false"
checkbox Geral "false"
checkbox Infra-Renal "false"
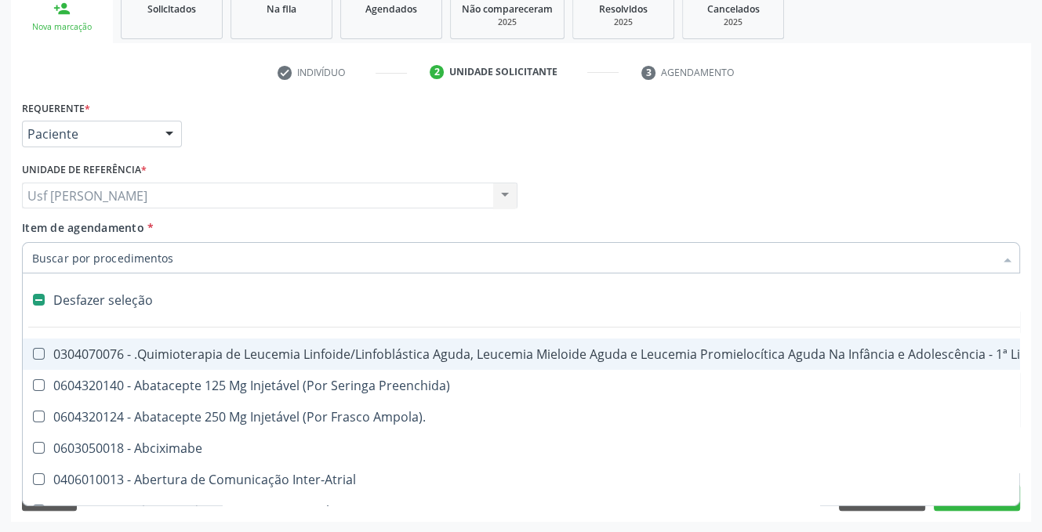
checkbox Stent "false"
checkbox Stent\) "false"
checkbox B "false"
checkbox Apendicectomia "false"
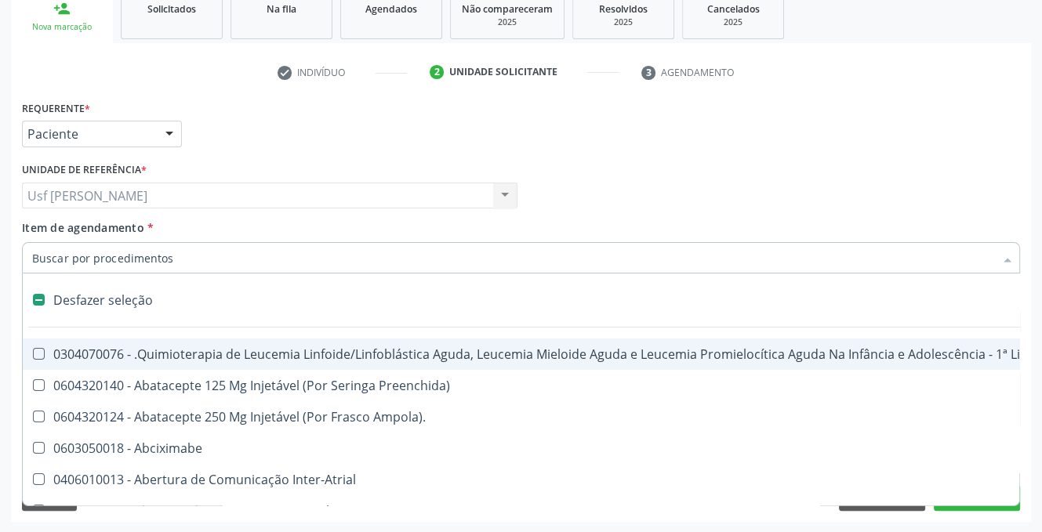
checkbox Rodas "false"
checkbox Sextante\) "false"
checkbox Distal "false"
checkbox Níveis\, "false"
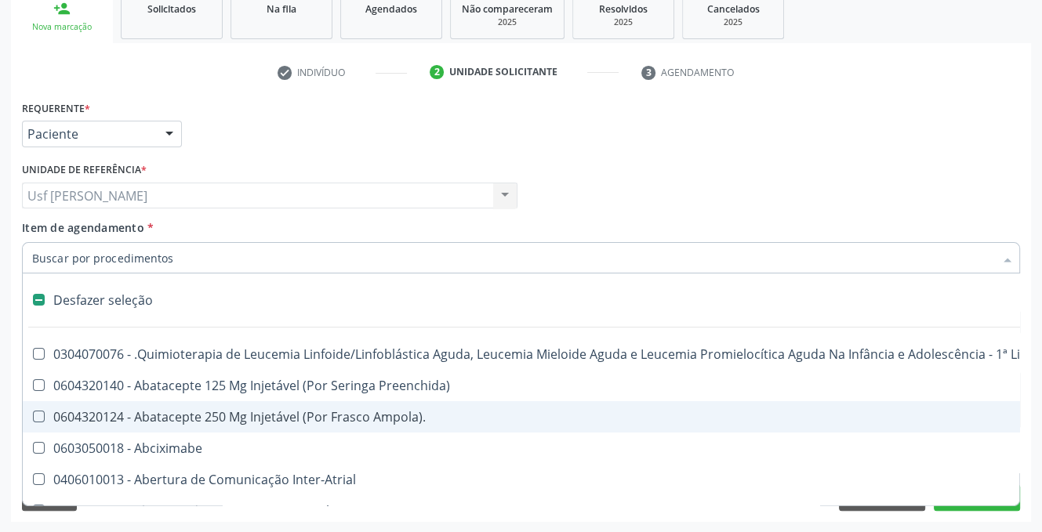
scroll to position [0, 240]
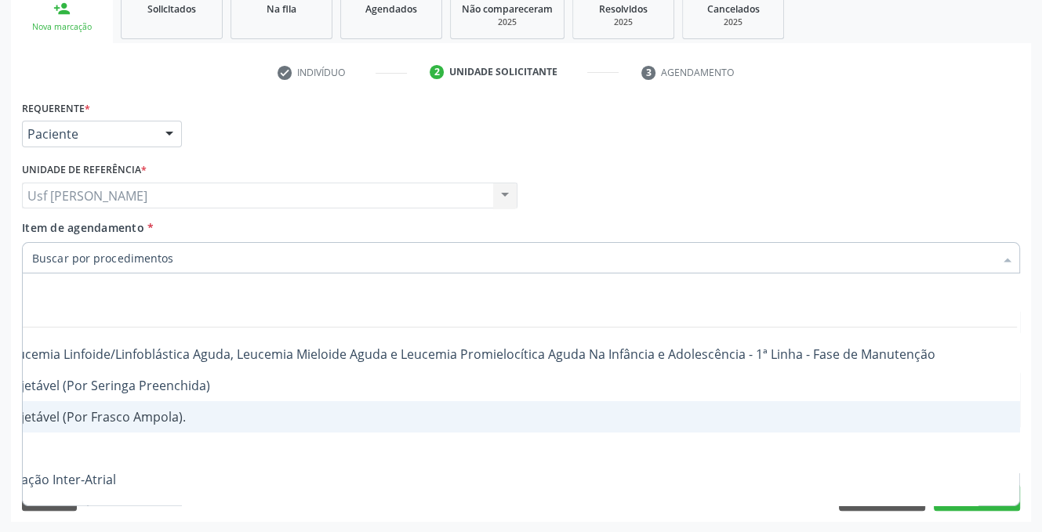
click at [991, 505] on div "Desfazer seleção 0304070076 - .Quimioterapia de Leucemia Linfoide/Linfoblástica…" at bounding box center [521, 390] width 998 height 233
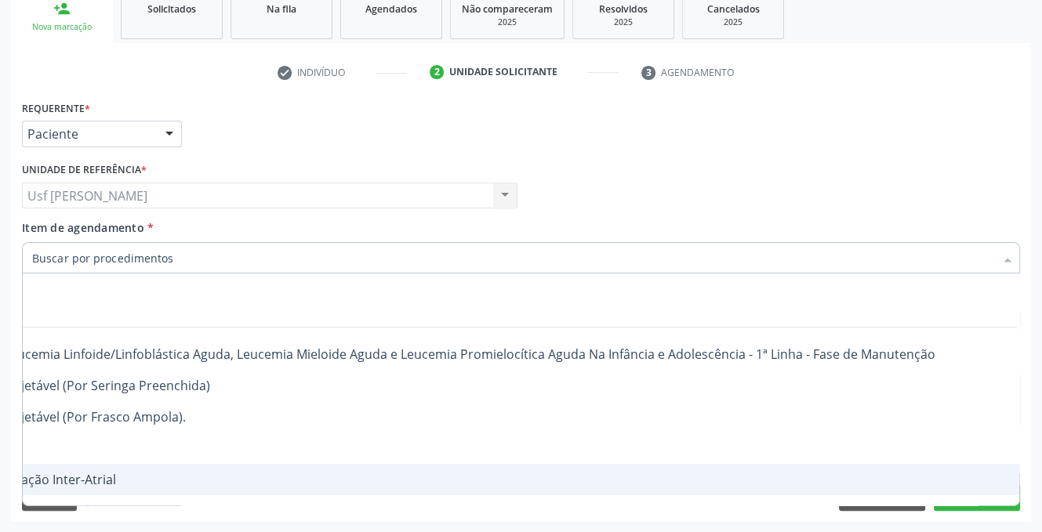
scroll to position [0, 0]
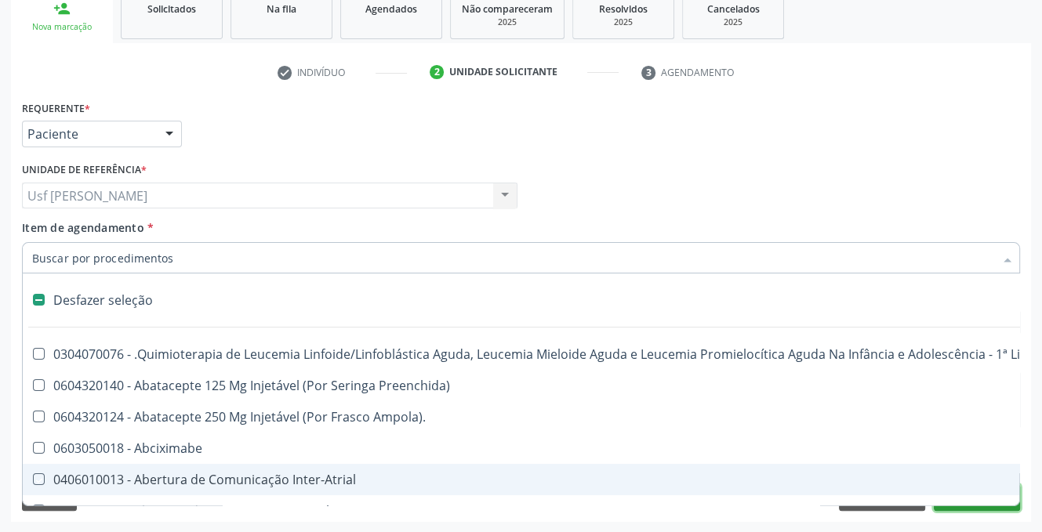
click at [975, 507] on button "Próximo" at bounding box center [977, 497] width 86 height 27
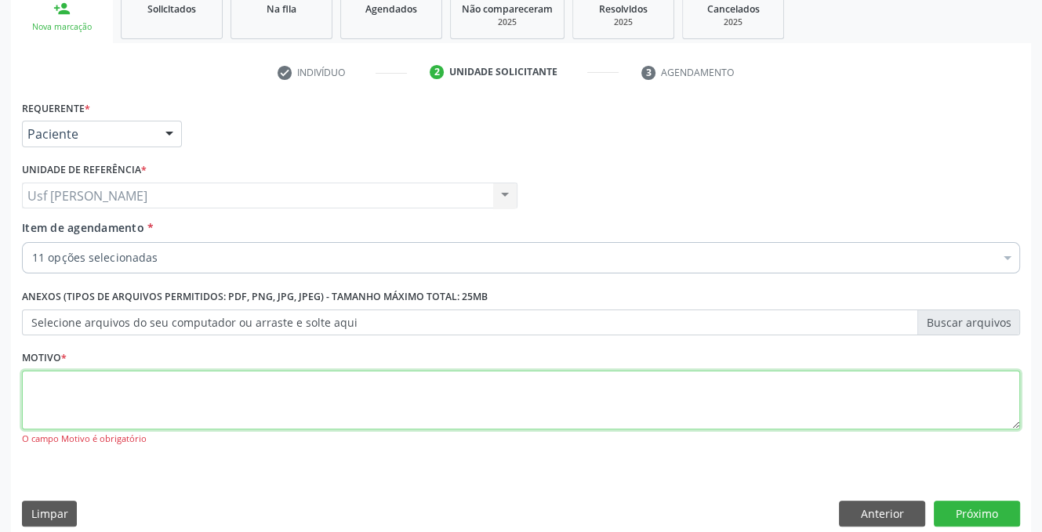
click at [185, 385] on textarea at bounding box center [521, 401] width 998 height 60
type textarea "."
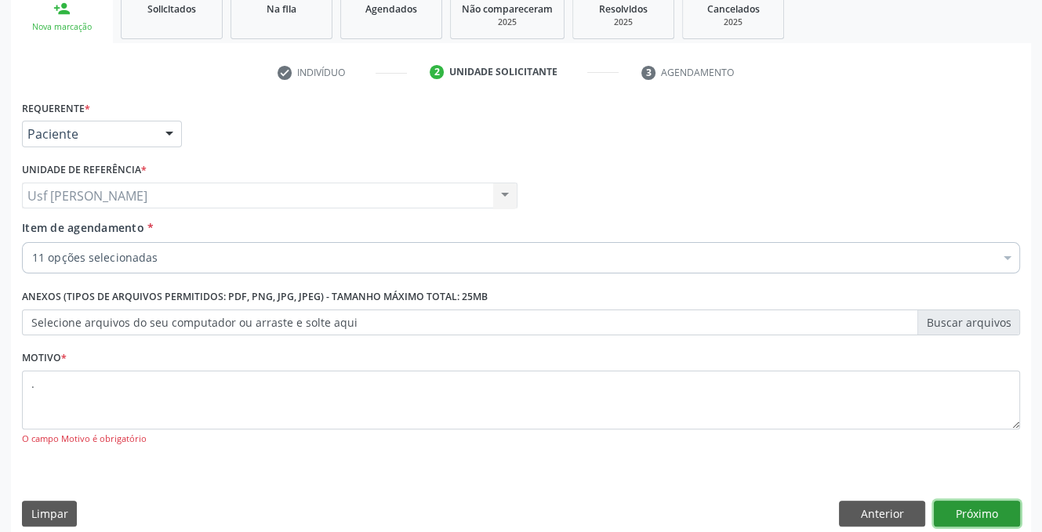
click at [958, 510] on button "Próximo" at bounding box center [977, 514] width 86 height 27
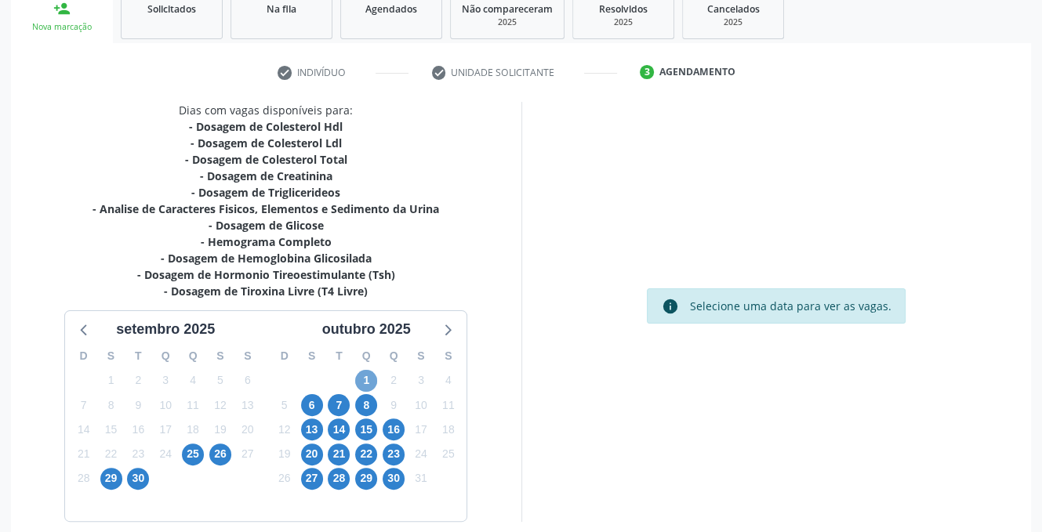
click at [364, 385] on span "1" at bounding box center [366, 381] width 22 height 22
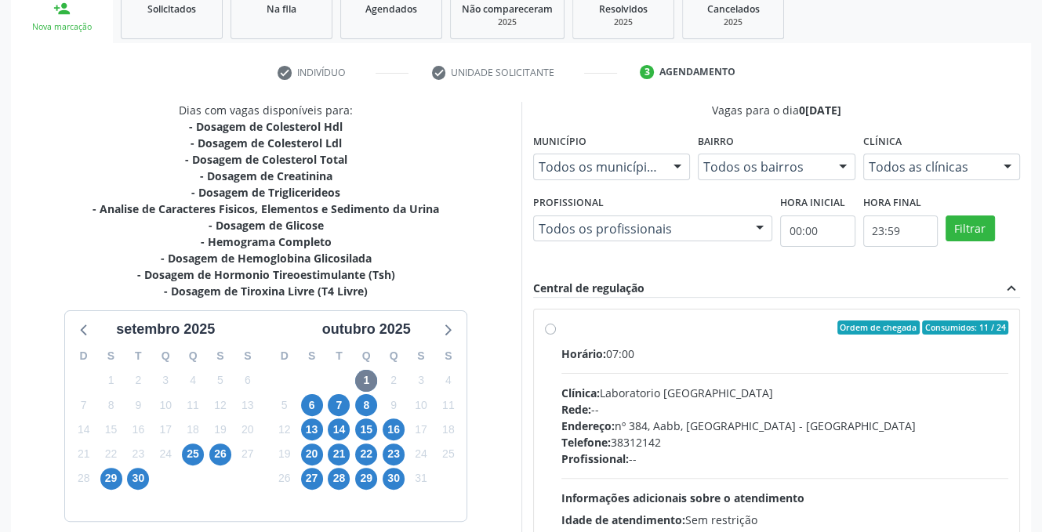
click at [561, 328] on label "Ordem de chegada Consumidos: 11 / 24 Horário: 07:00 Clínica: Laboratorio Sao Fr…" at bounding box center [785, 441] width 448 height 241
click at [549, 328] on input "Ordem de chegada Consumidos: 11 / 24 Horário: 07:00 Clínica: Laboratorio Sao Fr…" at bounding box center [550, 328] width 11 height 14
radio input "true"
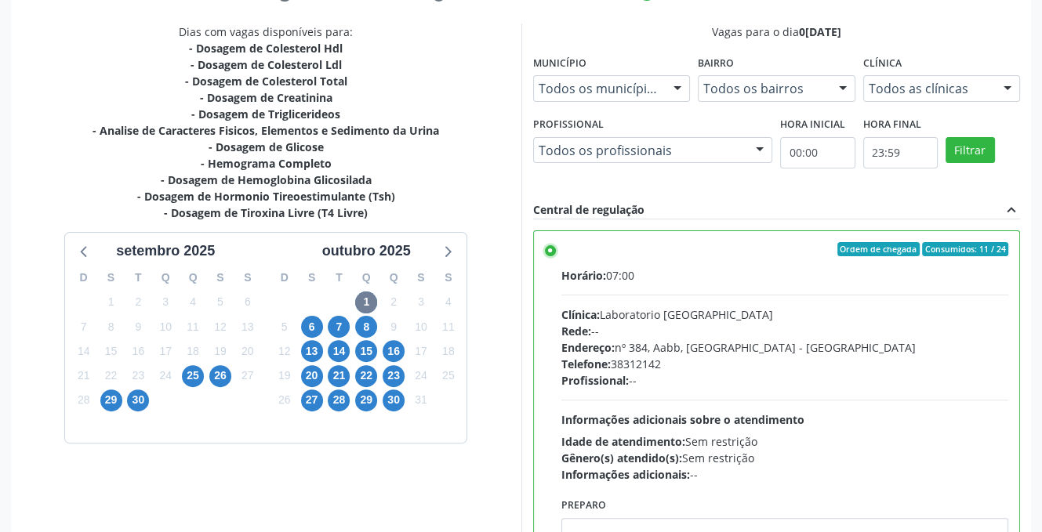
scroll to position [404, 0]
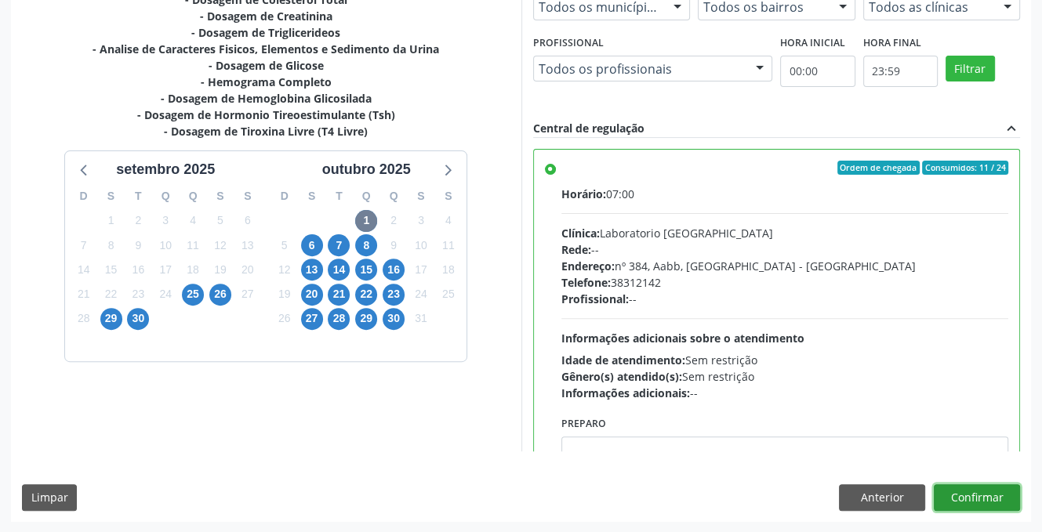
click at [991, 500] on button "Confirmar" at bounding box center [977, 497] width 86 height 27
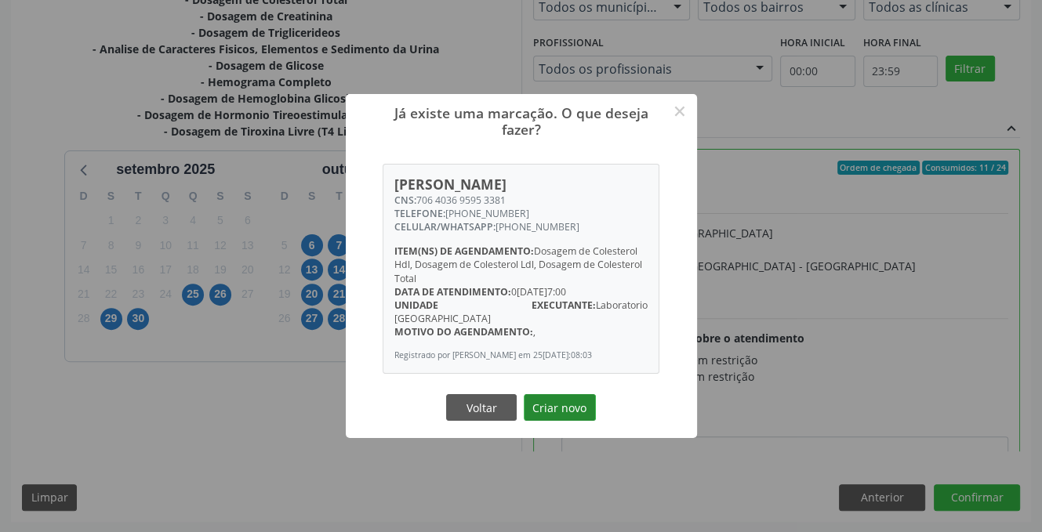
click at [556, 400] on button "Criar novo" at bounding box center [560, 407] width 72 height 27
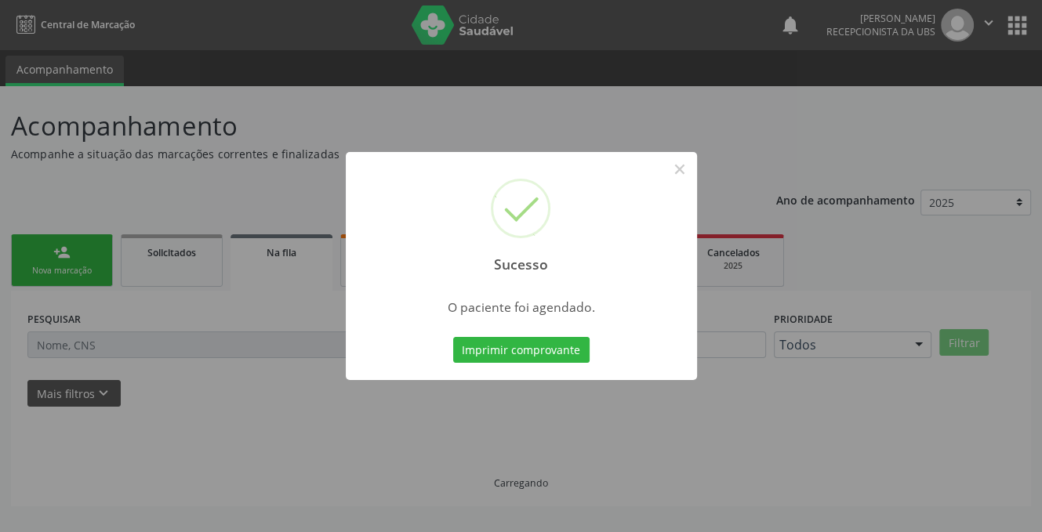
scroll to position [0, 0]
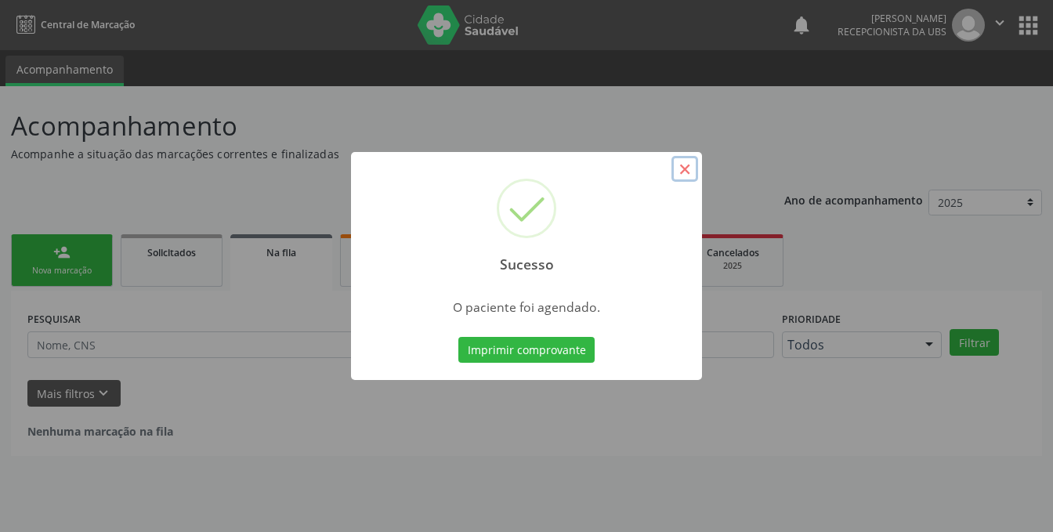
click at [687, 169] on button "×" at bounding box center [685, 169] width 27 height 27
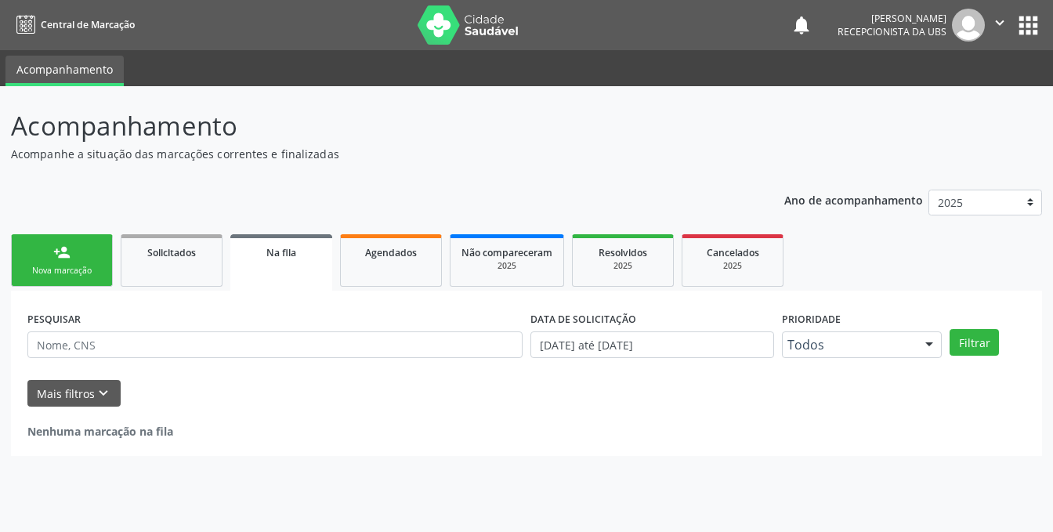
click at [70, 256] on div "person_add" at bounding box center [61, 252] width 17 height 17
click at [49, 269] on div "Nova marcação" at bounding box center [62, 271] width 78 height 12
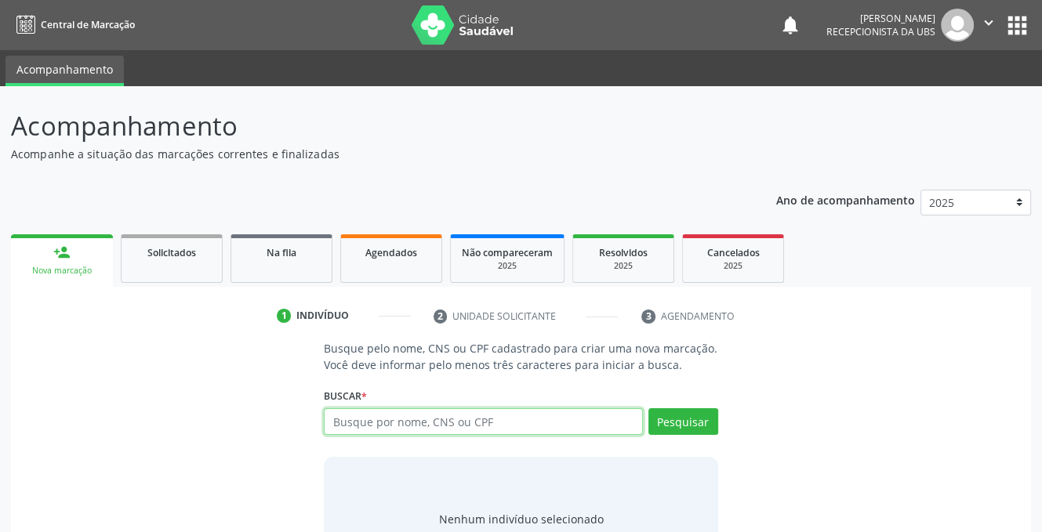
click at [474, 417] on input "text" at bounding box center [483, 421] width 318 height 27
type input "702707669582760"
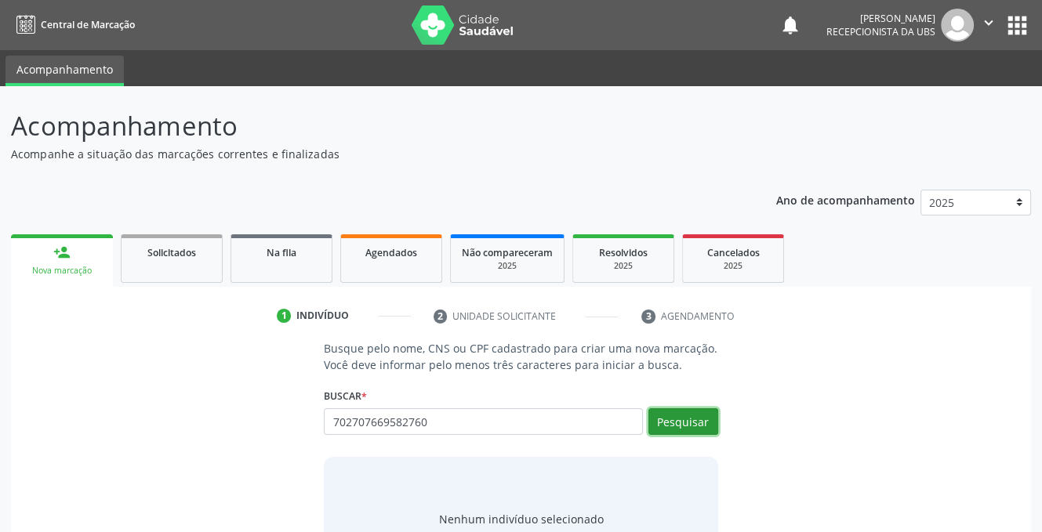
click at [680, 417] on button "Pesquisar" at bounding box center [683, 421] width 70 height 27
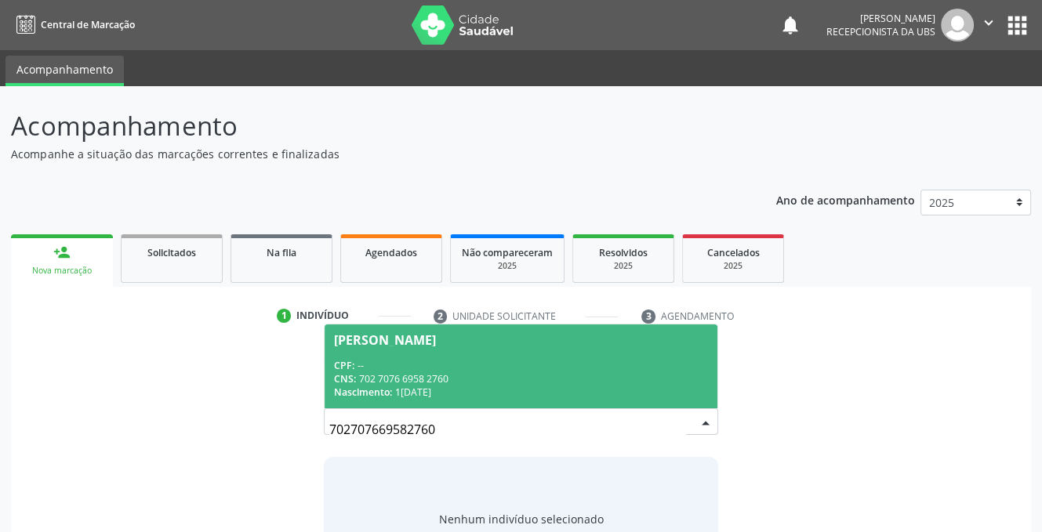
click at [354, 363] on span "CPF:" at bounding box center [344, 365] width 20 height 13
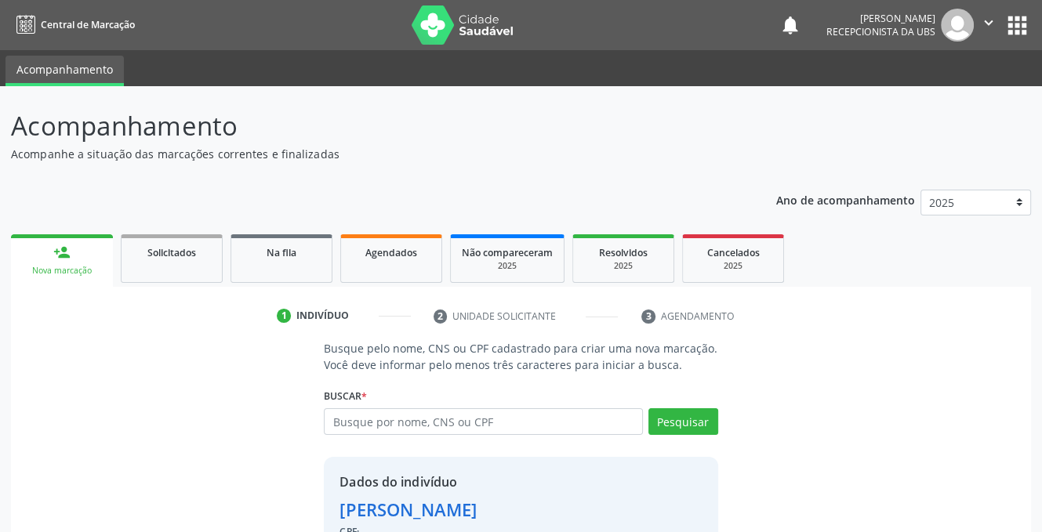
scroll to position [95, 0]
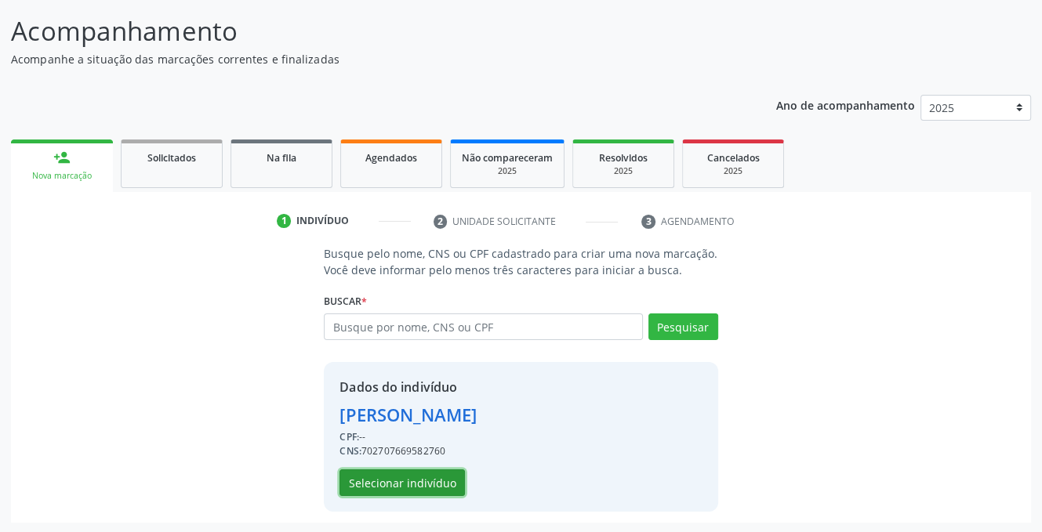
click at [392, 480] on button "Selecionar indivíduo" at bounding box center [401, 483] width 125 height 27
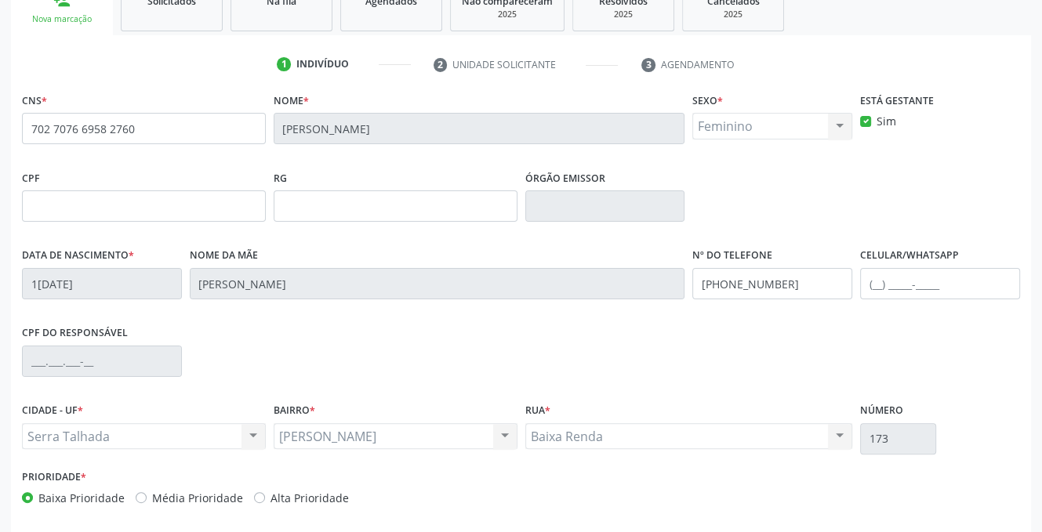
scroll to position [317, 0]
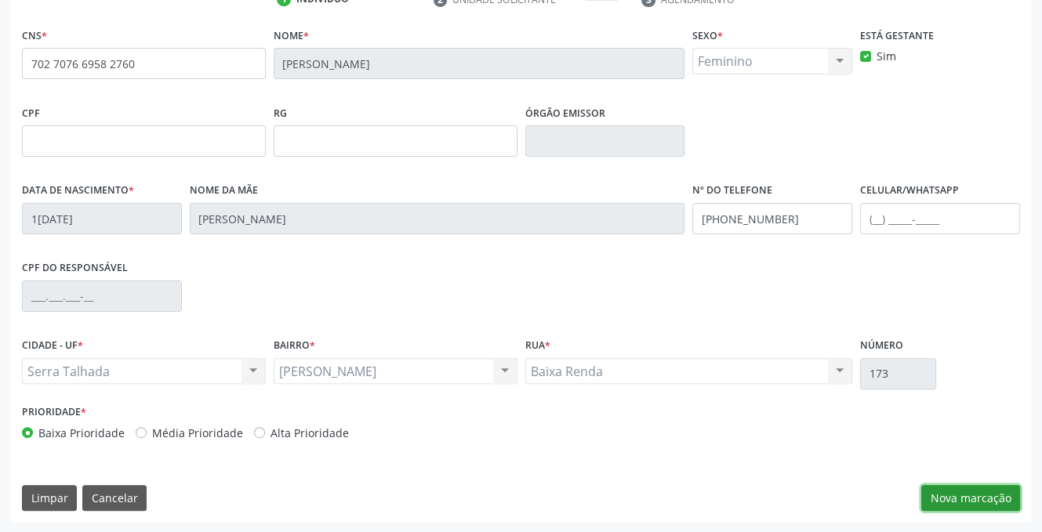
click at [1001, 497] on button "Nova marcação" at bounding box center [970, 498] width 99 height 27
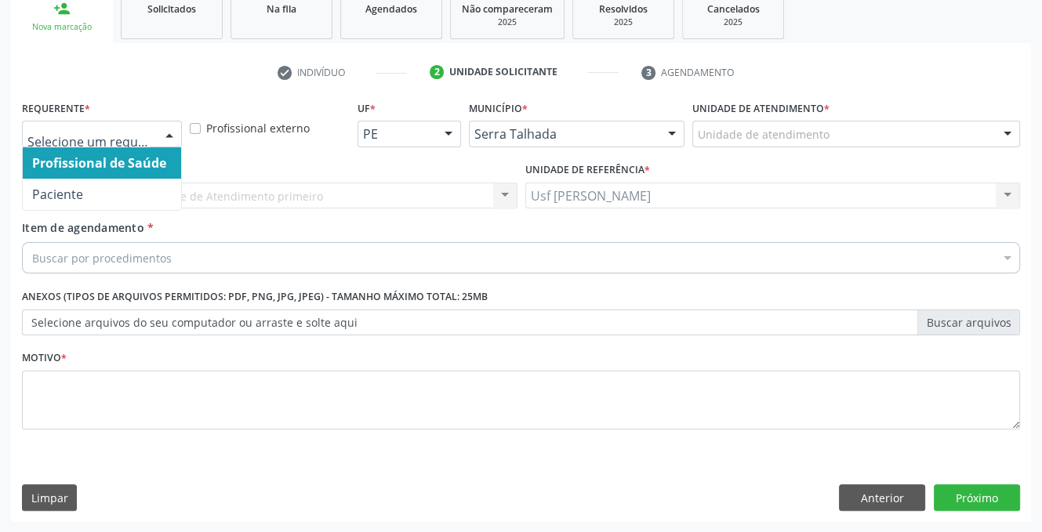
click at [164, 133] on div at bounding box center [170, 134] width 24 height 27
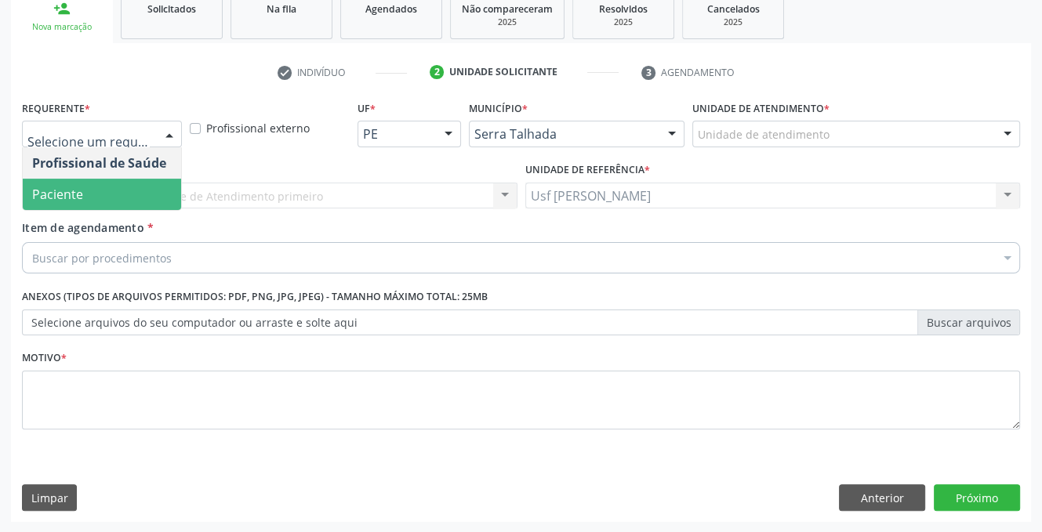
click at [108, 193] on span "Paciente" at bounding box center [102, 194] width 158 height 31
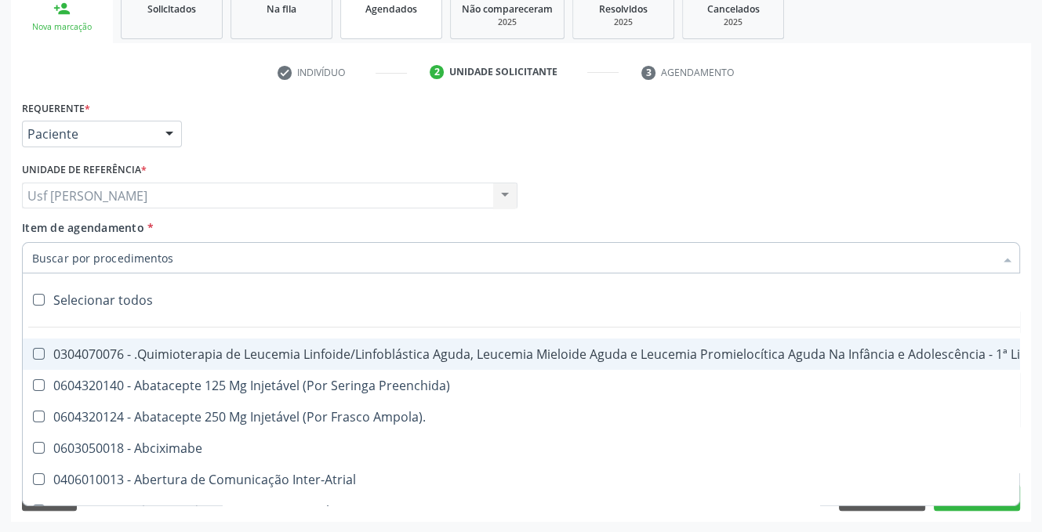
click at [398, 20] on link "Agendados" at bounding box center [391, 15] width 102 height 49
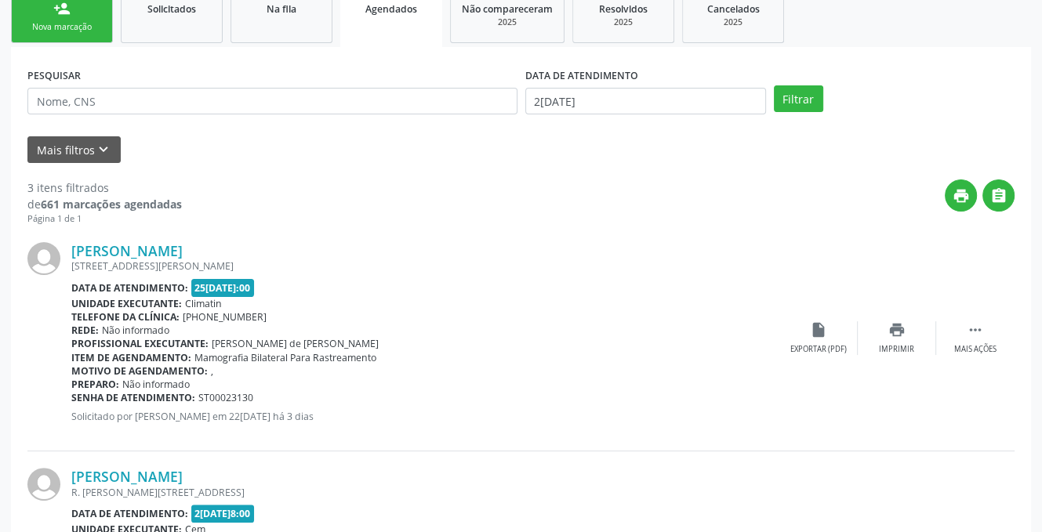
scroll to position [0, 0]
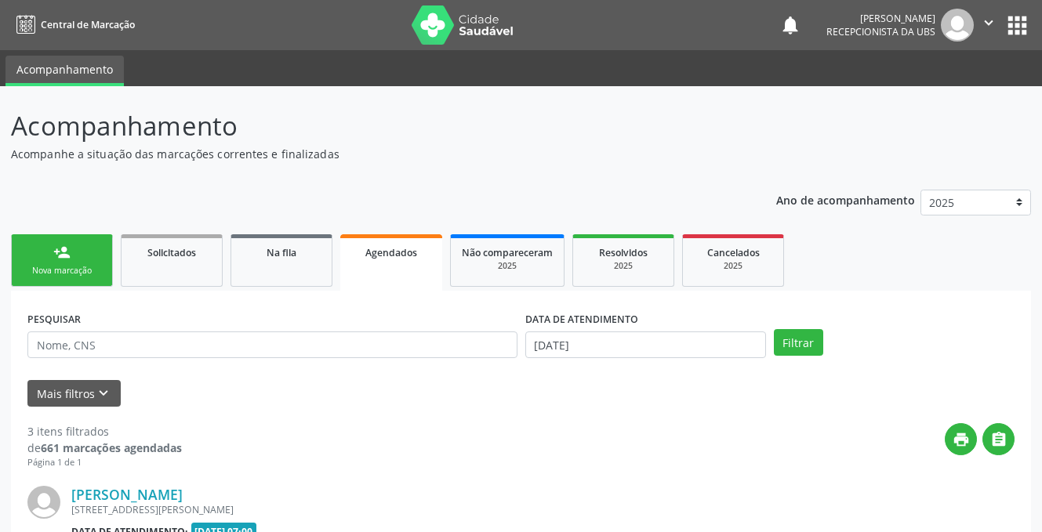
click at [43, 260] on link "person_add Nova marcação" at bounding box center [62, 260] width 102 height 53
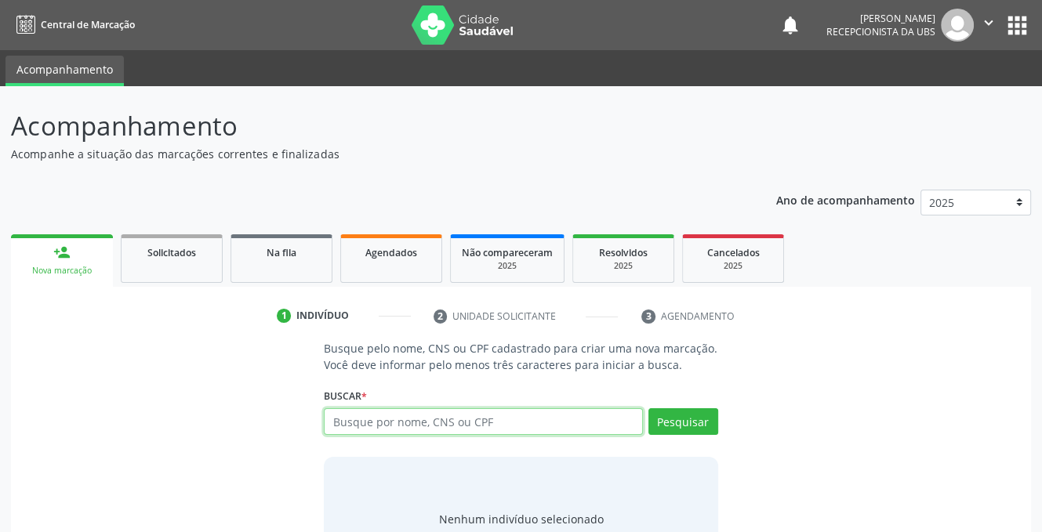
click at [430, 427] on input "text" at bounding box center [483, 421] width 318 height 27
click at [450, 425] on input "text" at bounding box center [483, 421] width 318 height 27
type input "700200928970127"
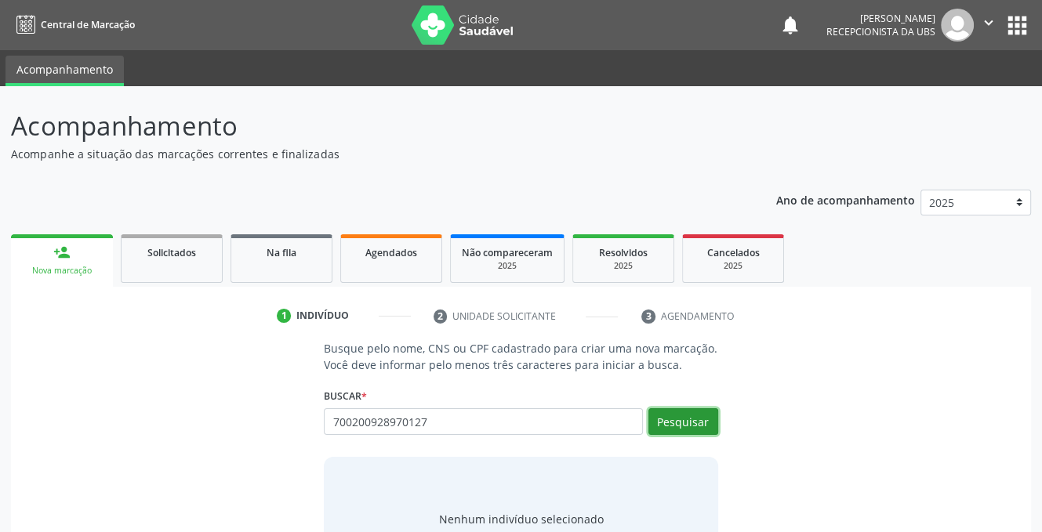
click at [669, 418] on button "Pesquisar" at bounding box center [683, 421] width 70 height 27
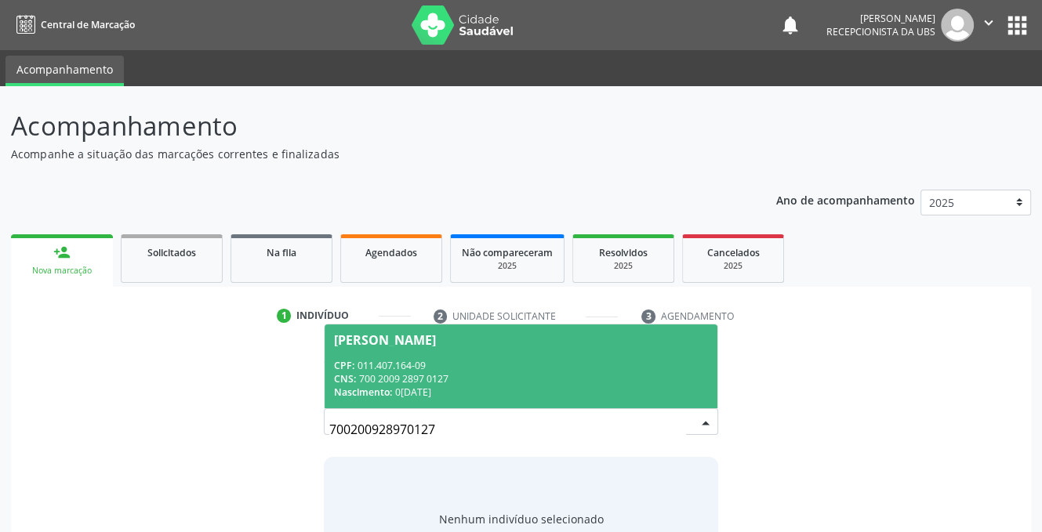
click at [343, 359] on span "CPF:" at bounding box center [344, 365] width 20 height 13
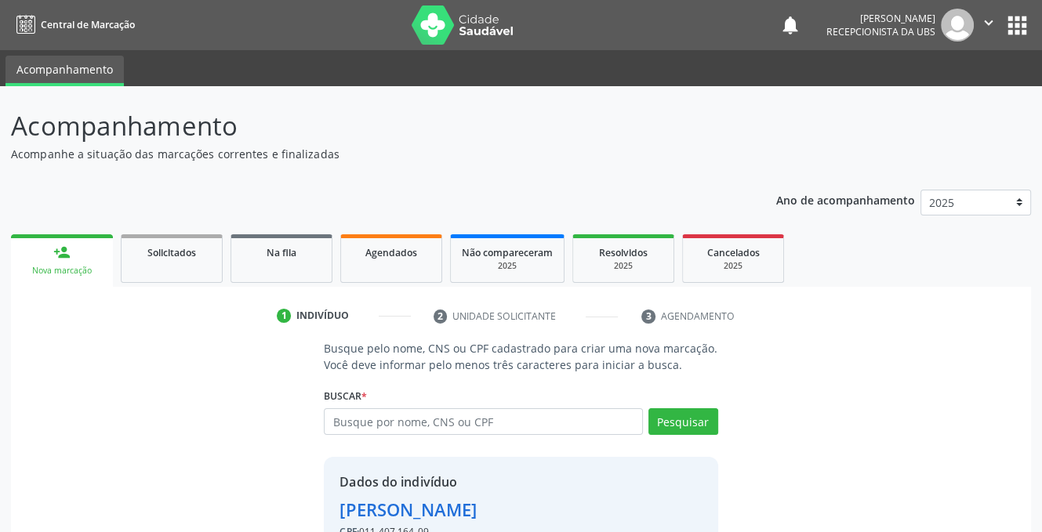
scroll to position [95, 0]
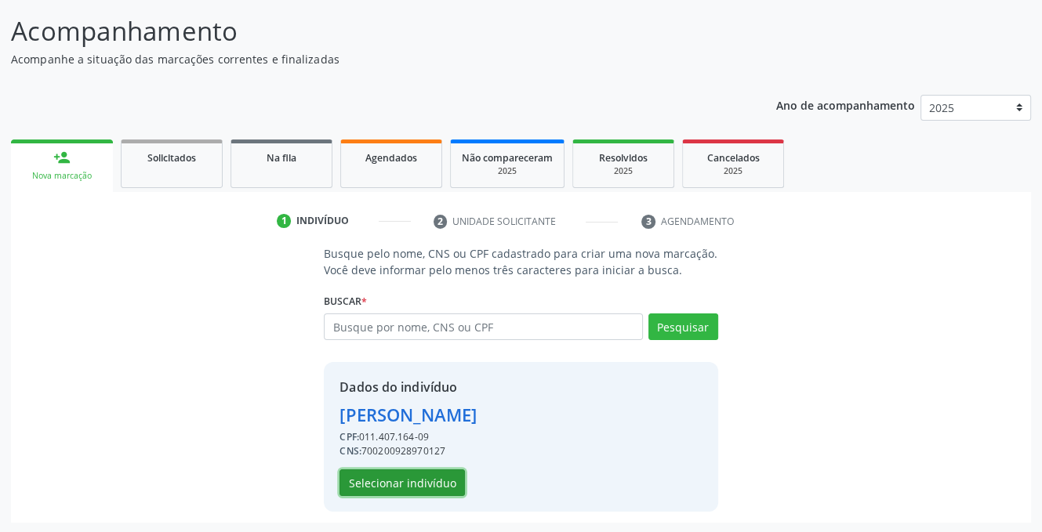
click at [383, 475] on button "Selecionar indivíduo" at bounding box center [401, 483] width 125 height 27
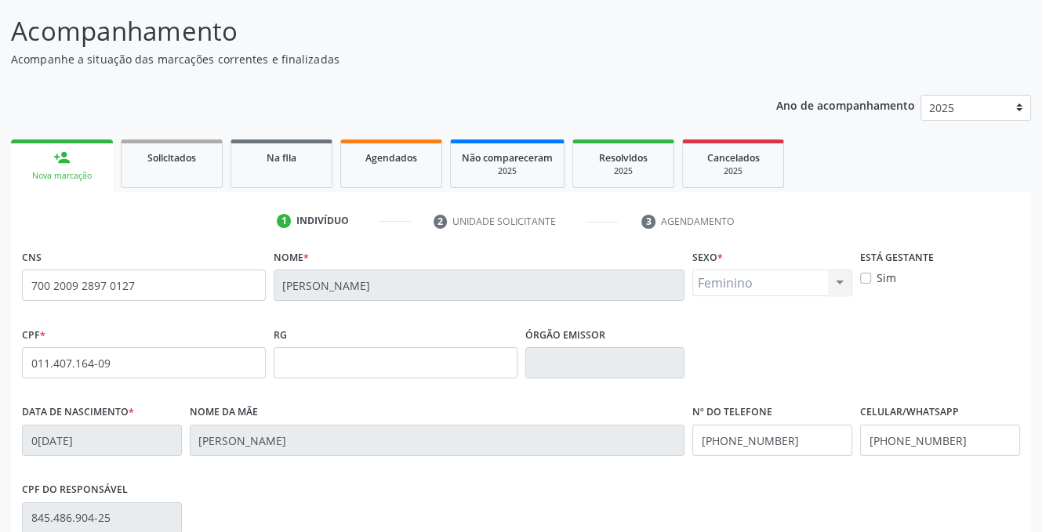
scroll to position [317, 0]
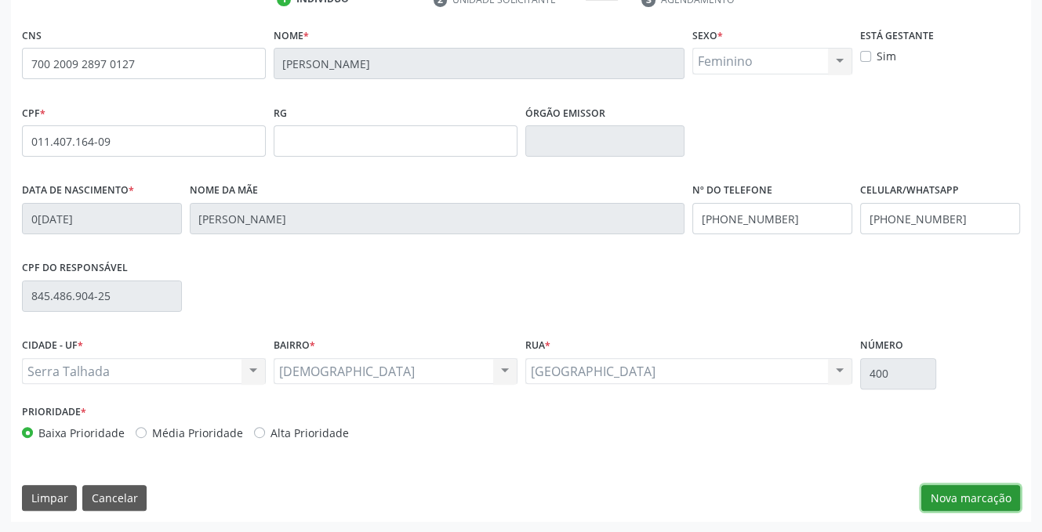
click at [959, 499] on button "Nova marcação" at bounding box center [970, 498] width 99 height 27
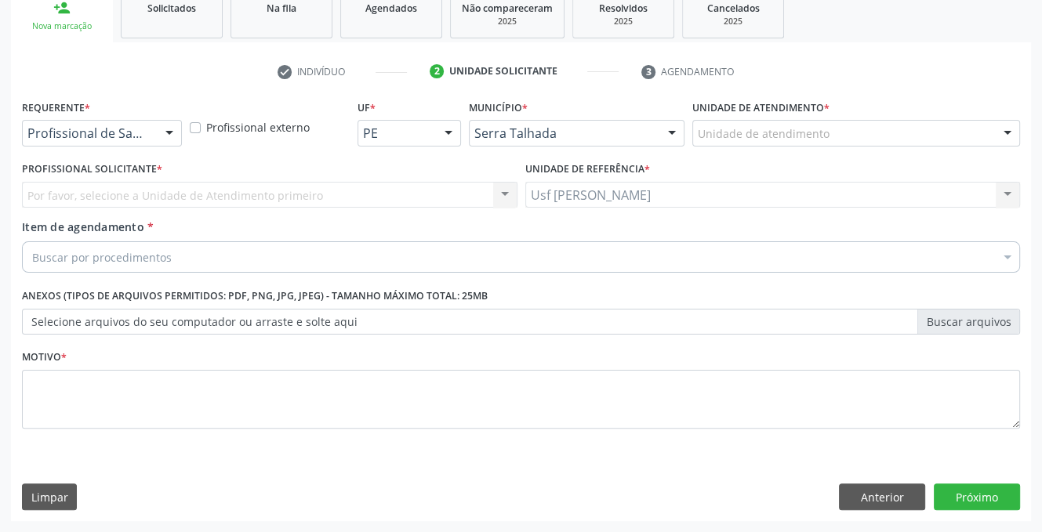
scroll to position [244, 0]
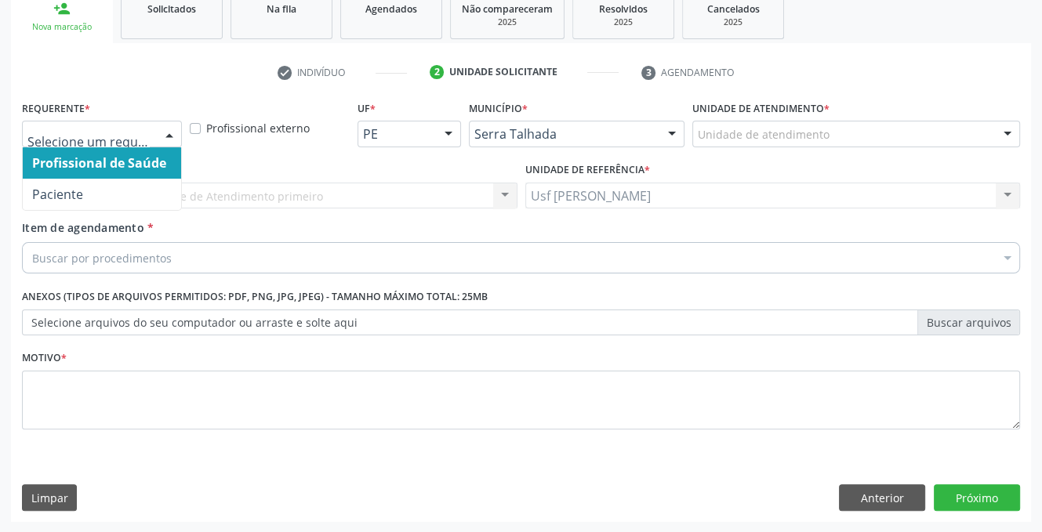
click at [169, 130] on div at bounding box center [170, 134] width 24 height 27
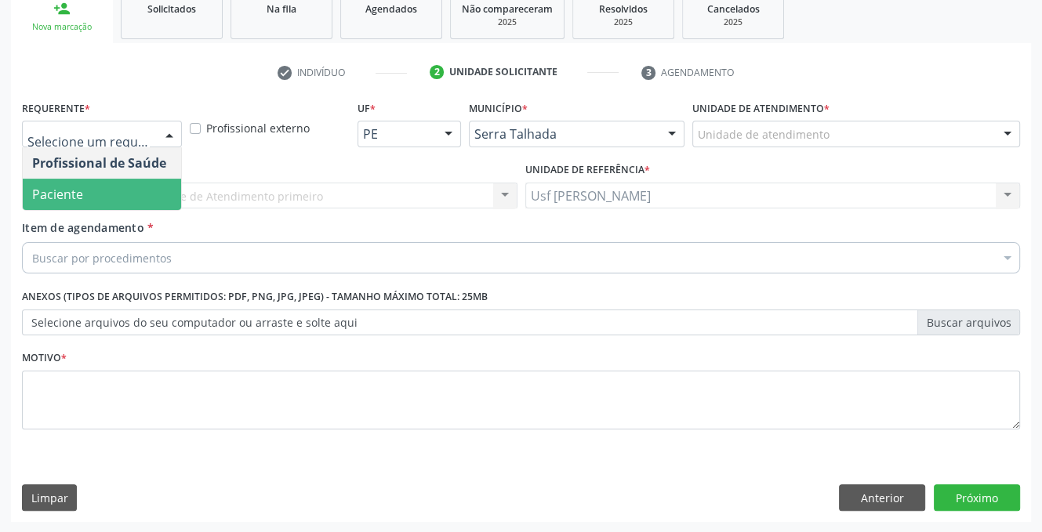
click at [74, 194] on span "Paciente" at bounding box center [57, 194] width 51 height 17
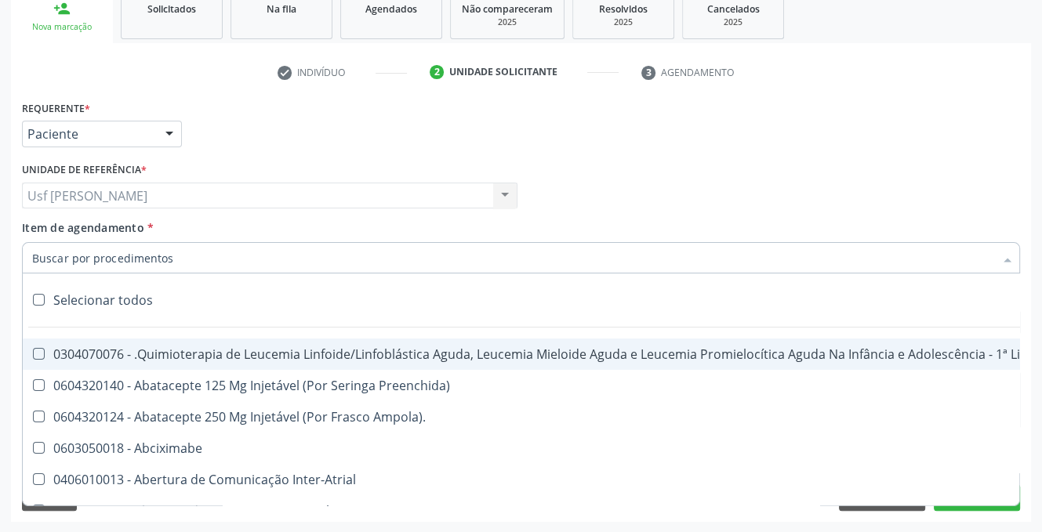
click at [213, 258] on input "Item de agendamento *" at bounding box center [513, 257] width 962 height 31
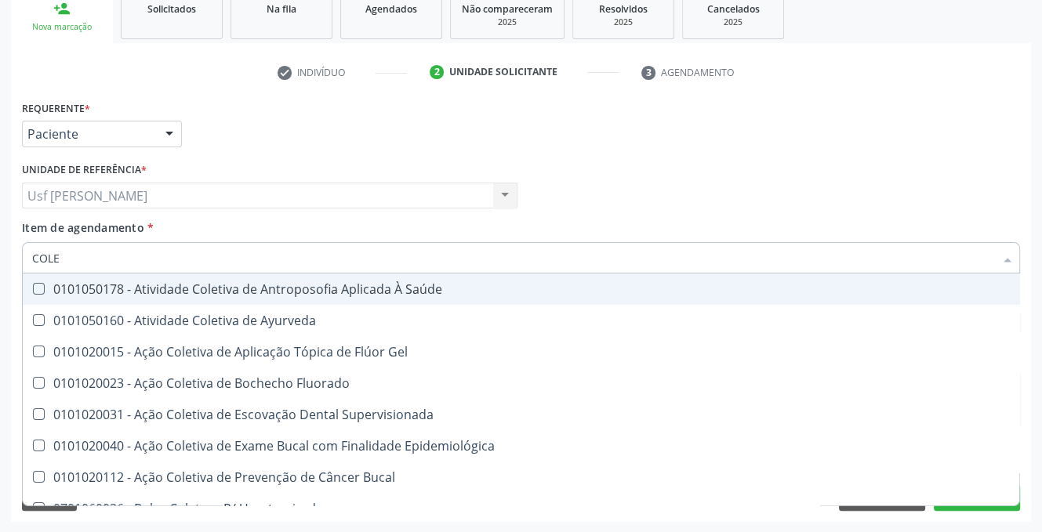
type input "COLES"
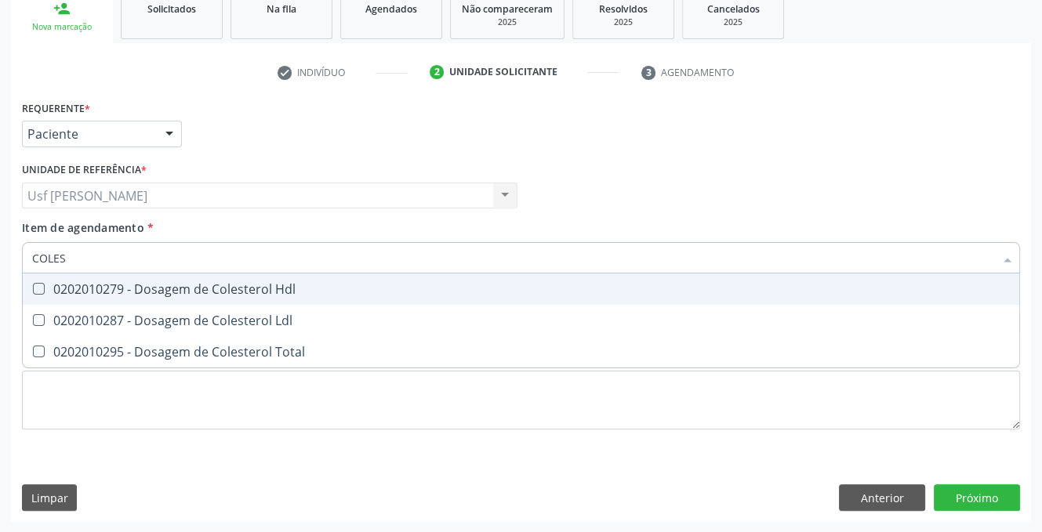
click at [37, 286] on Hdl at bounding box center [39, 289] width 12 height 12
click at [33, 286] on Hdl "checkbox" at bounding box center [28, 289] width 10 height 10
checkbox Hdl "true"
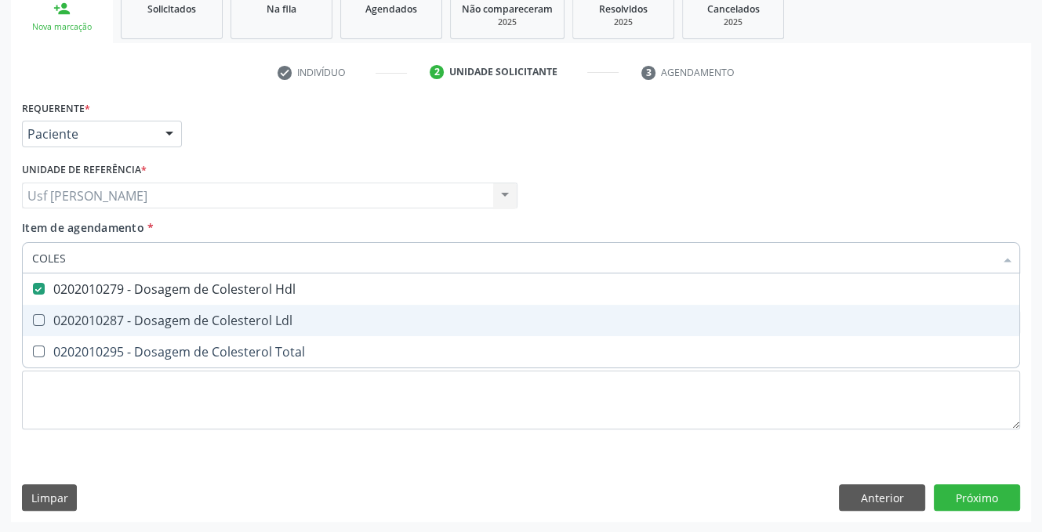
click at [33, 316] on Ldl at bounding box center [39, 320] width 12 height 12
click at [33, 316] on Ldl "checkbox" at bounding box center [28, 320] width 10 height 10
checkbox Ldl "true"
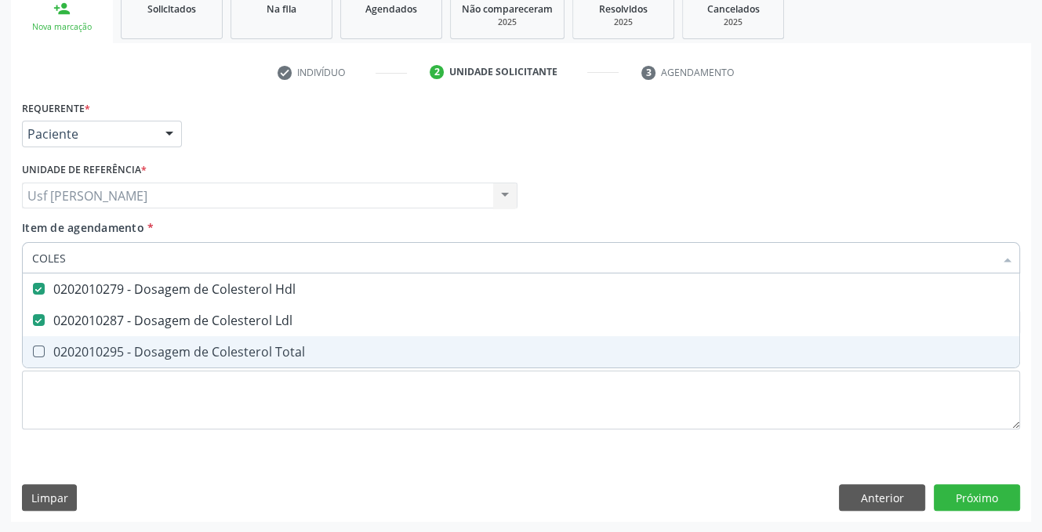
click at [34, 346] on Total at bounding box center [39, 352] width 12 height 12
click at [33, 346] on Total "checkbox" at bounding box center [28, 351] width 10 height 10
checkbox Total "true"
type input "COLE"
checkbox Hdl "false"
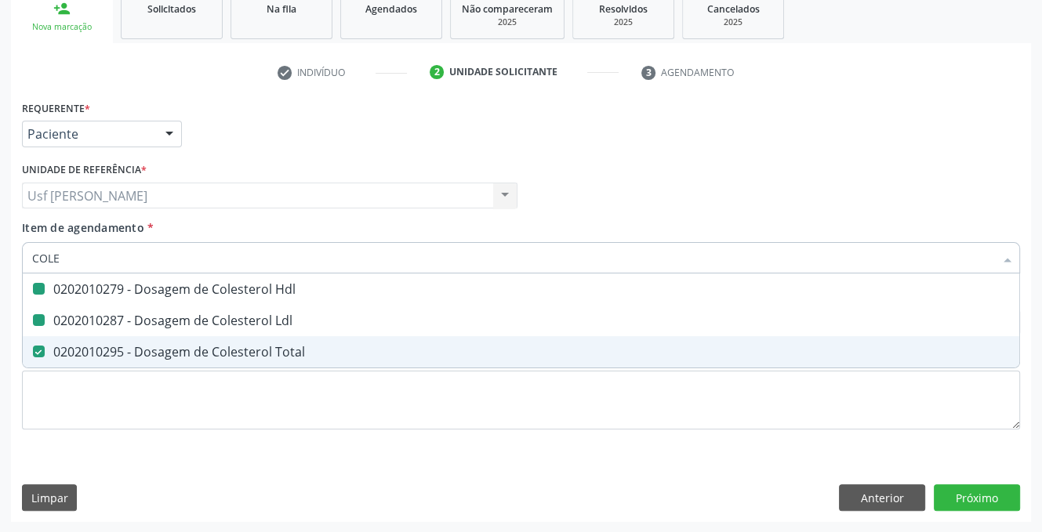
checkbox Ldl "false"
checkbox Total "false"
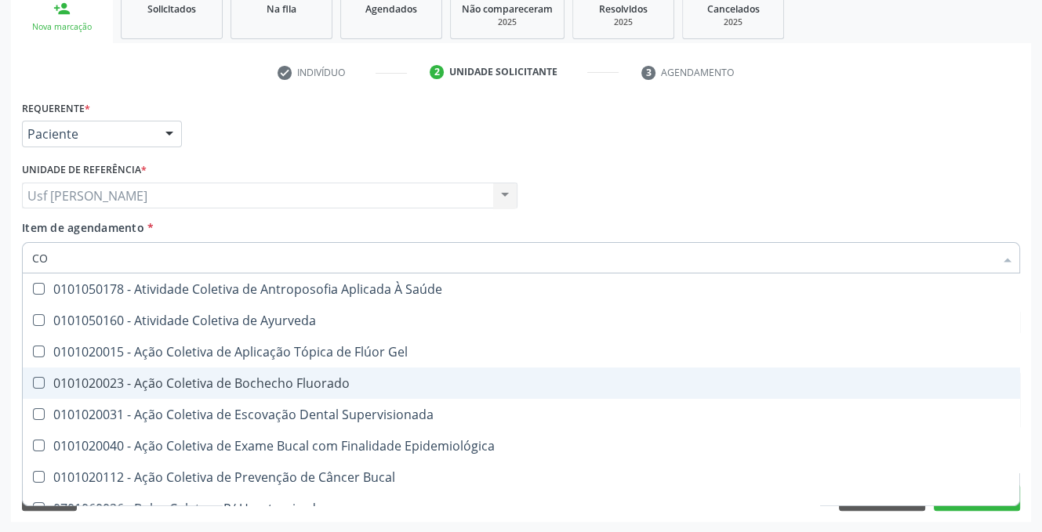
type input "C"
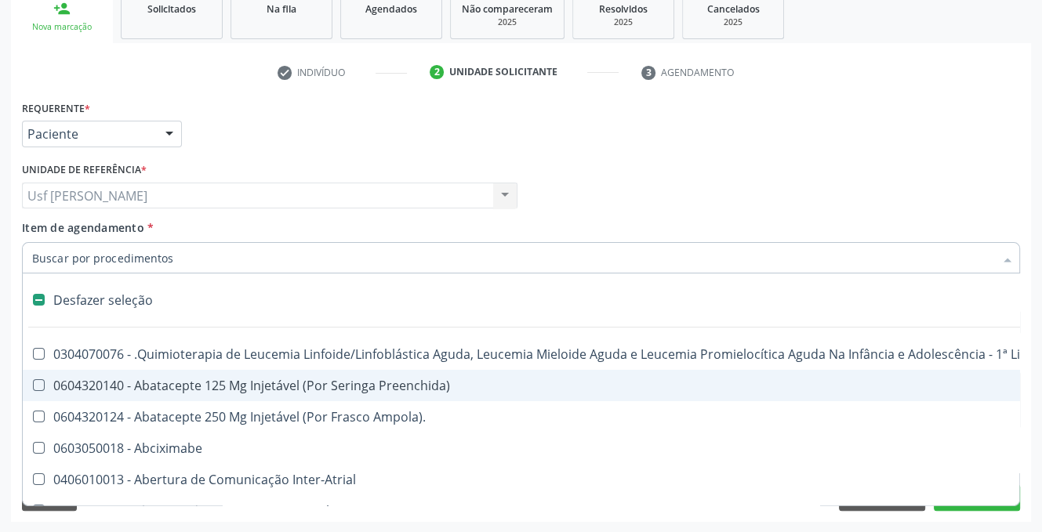
checkbox Aparentado "false"
checkbox Autogênico "false"
checkbox Pulmão "false"
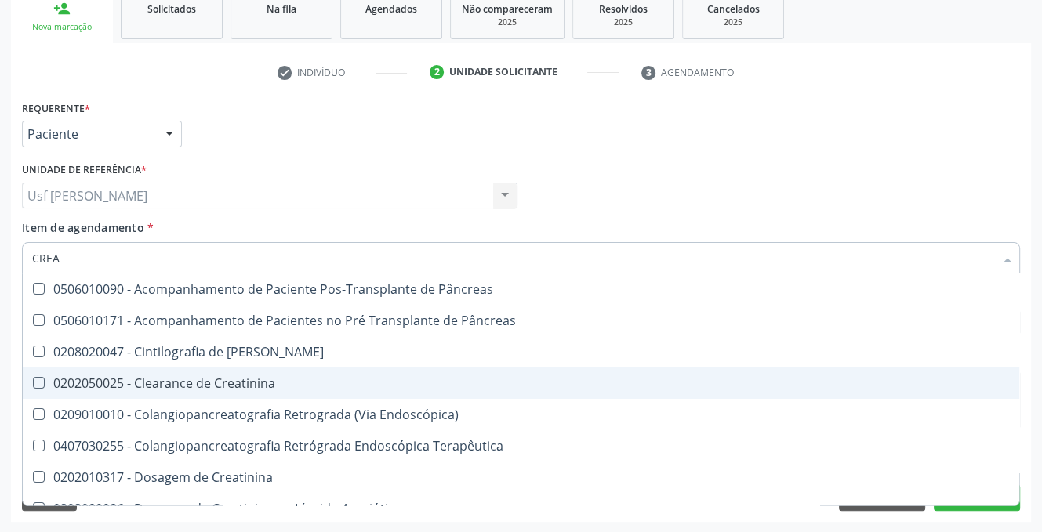
type input "CREAT"
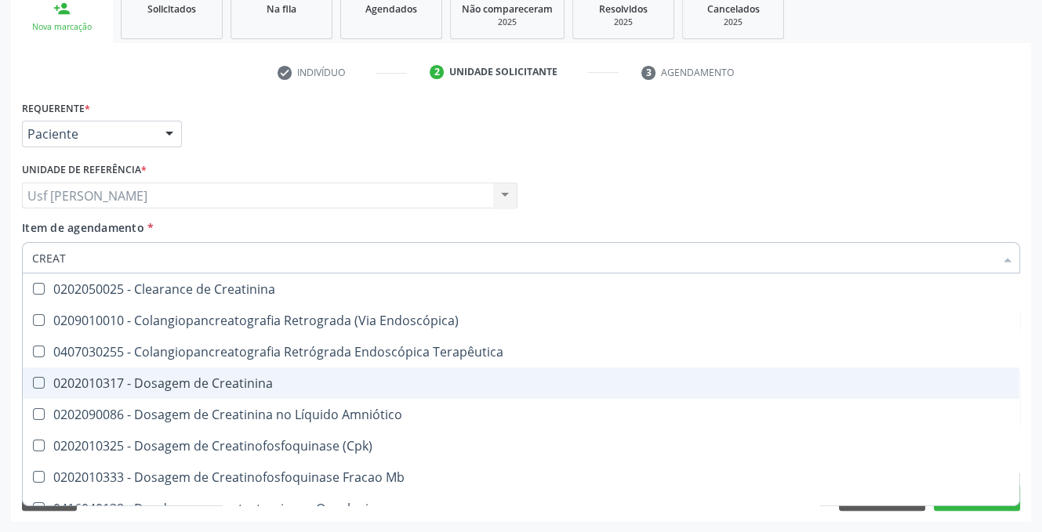
click at [41, 383] on Creatinina at bounding box center [39, 383] width 12 height 12
click at [33, 383] on Creatinina "checkbox" at bounding box center [28, 383] width 10 height 10
checkbox Creatinina "true"
type input "CREA"
checkbox Creatinina "false"
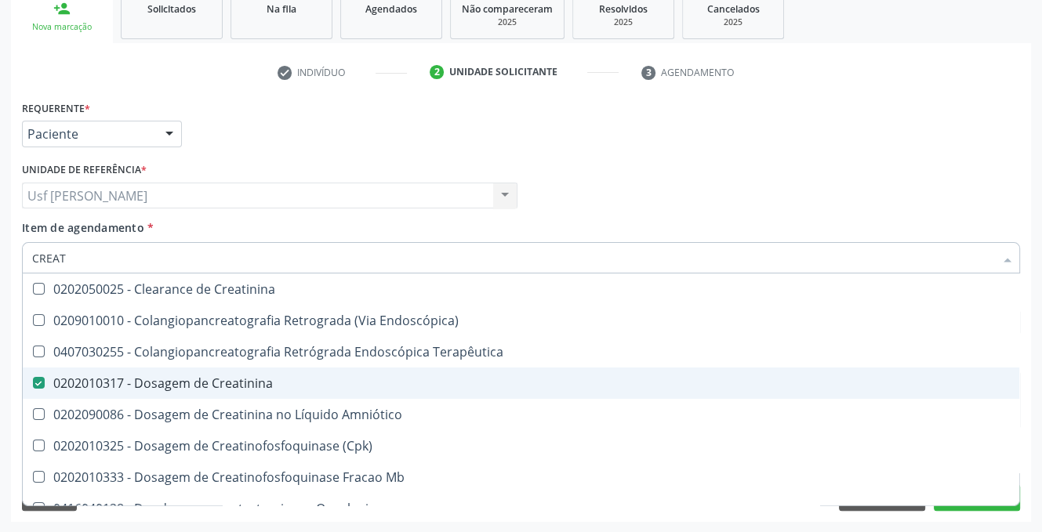
checkbox Mb "true"
type input "CRE"
checkbox Mb "false"
checkbox Oncologia "true"
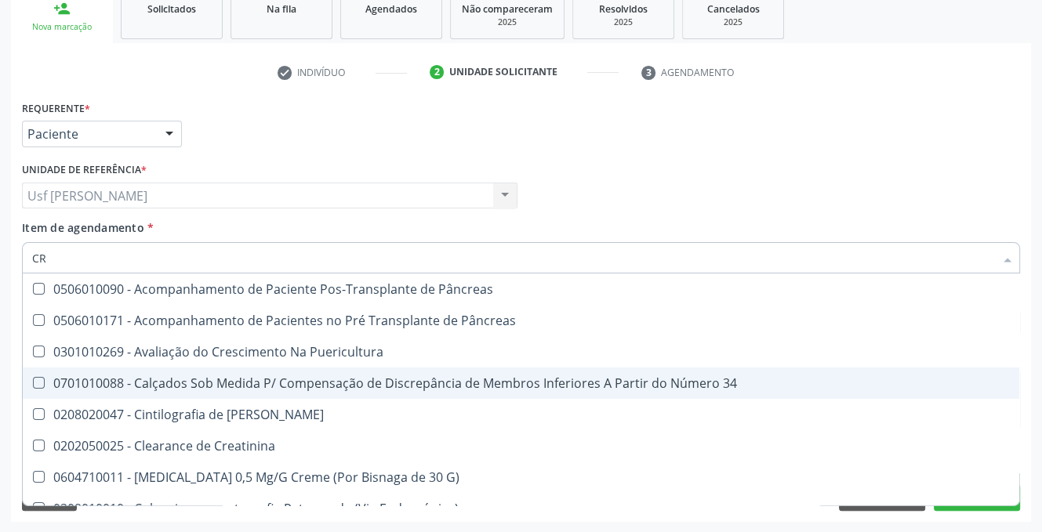
type input "C"
checkbox Creatinina "false"
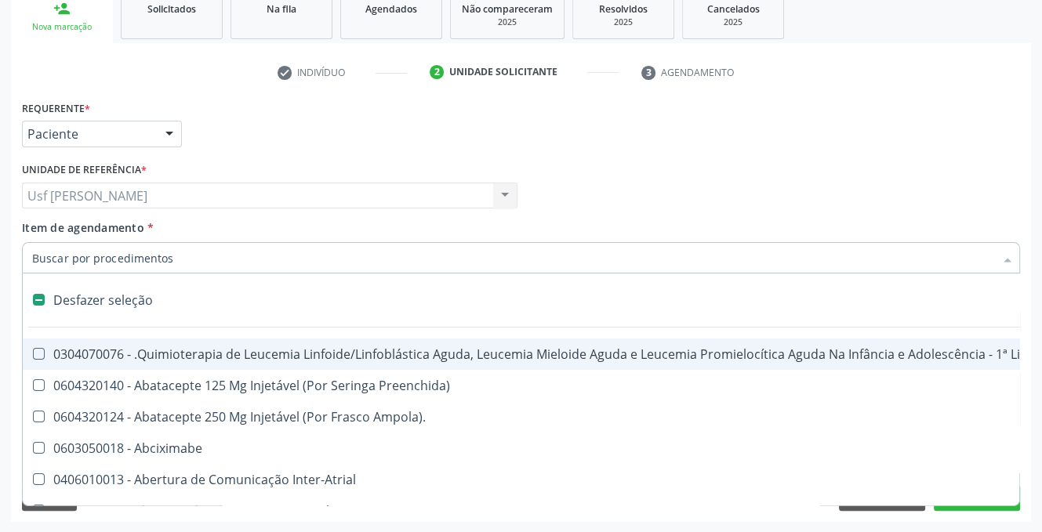
click at [134, 259] on input "Item de agendamento *" at bounding box center [513, 257] width 962 height 31
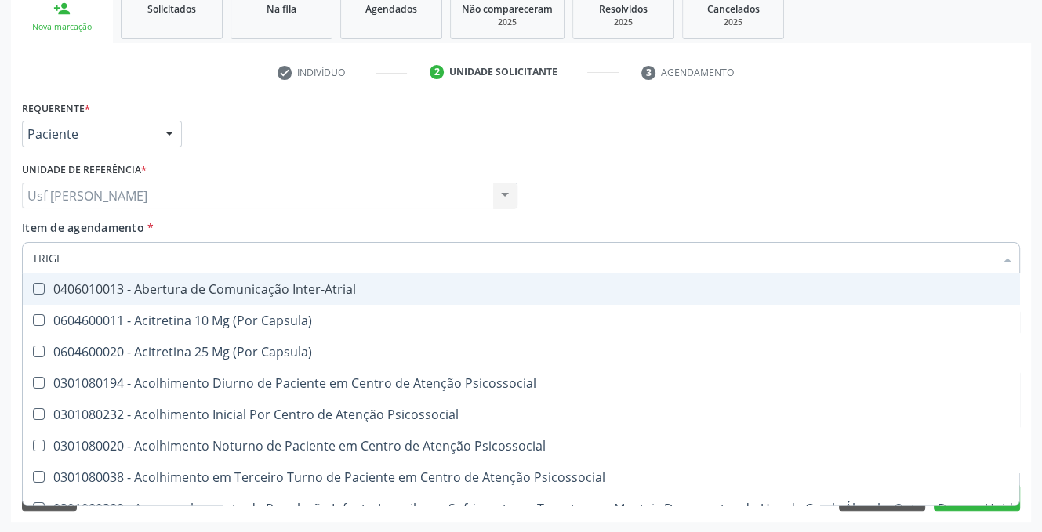
type input "TRIGLI"
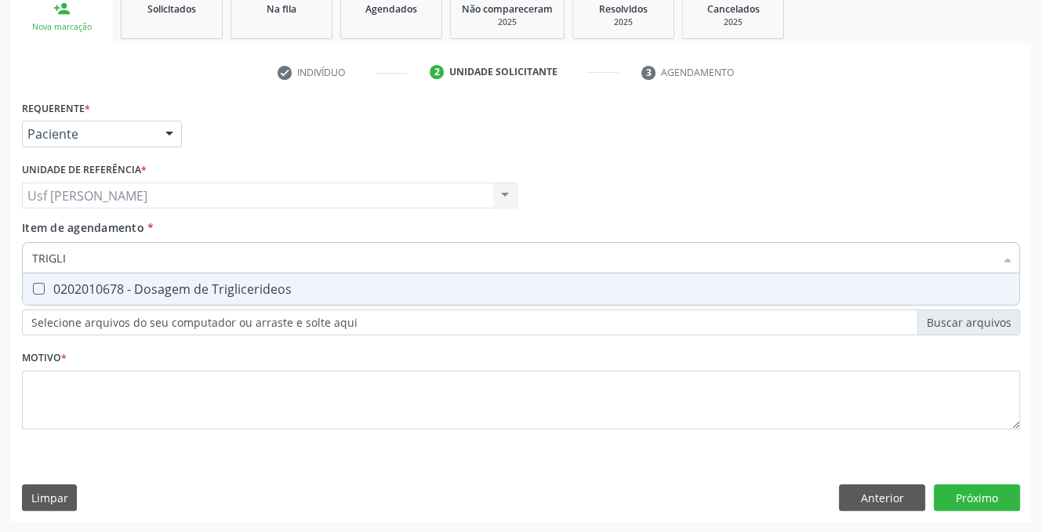
click at [40, 288] on Triglicerideos at bounding box center [39, 289] width 12 height 12
click at [33, 288] on Triglicerideos "checkbox" at bounding box center [28, 289] width 10 height 10
checkbox Triglicerideos "true"
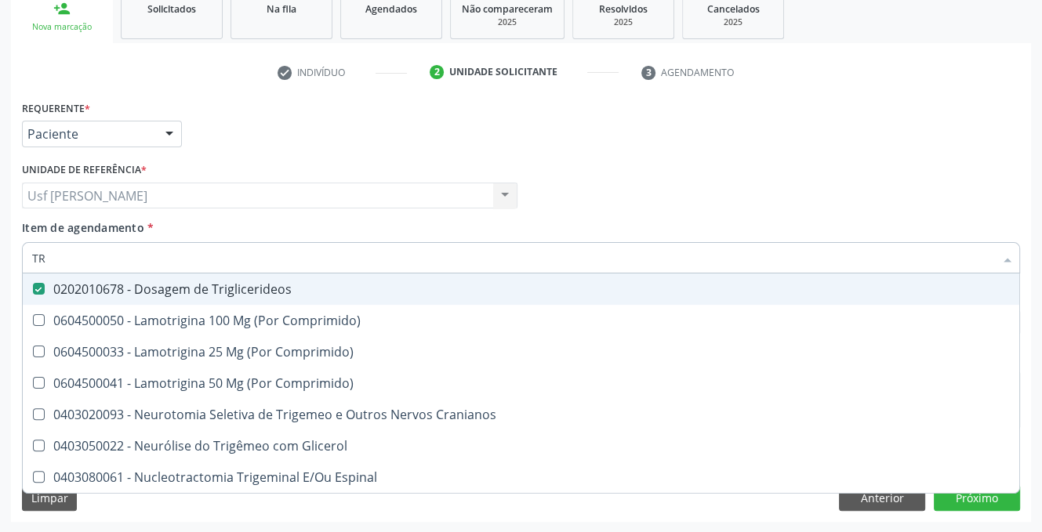
type input "T"
checkbox Triglicerideos "false"
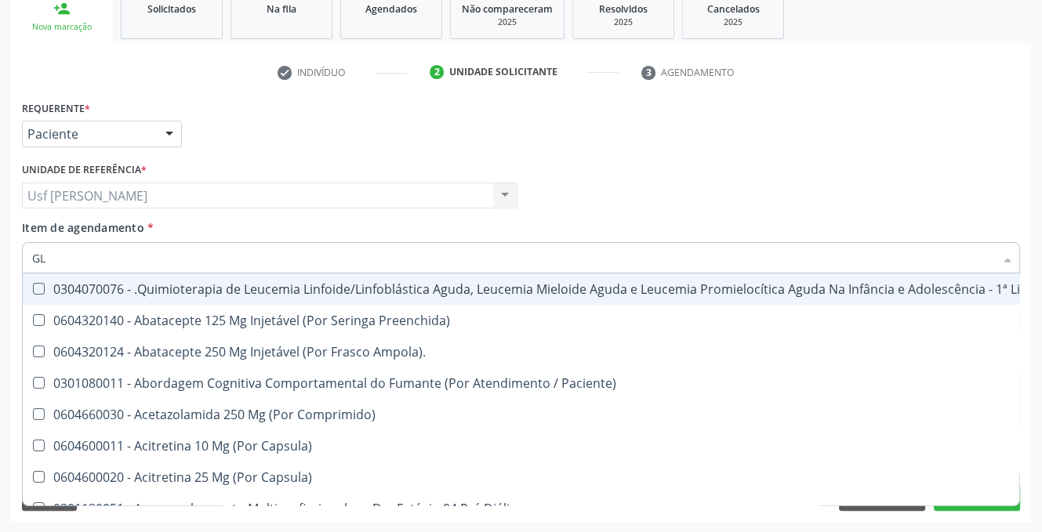
type input "GLI"
checkbox Multiprofissional "true"
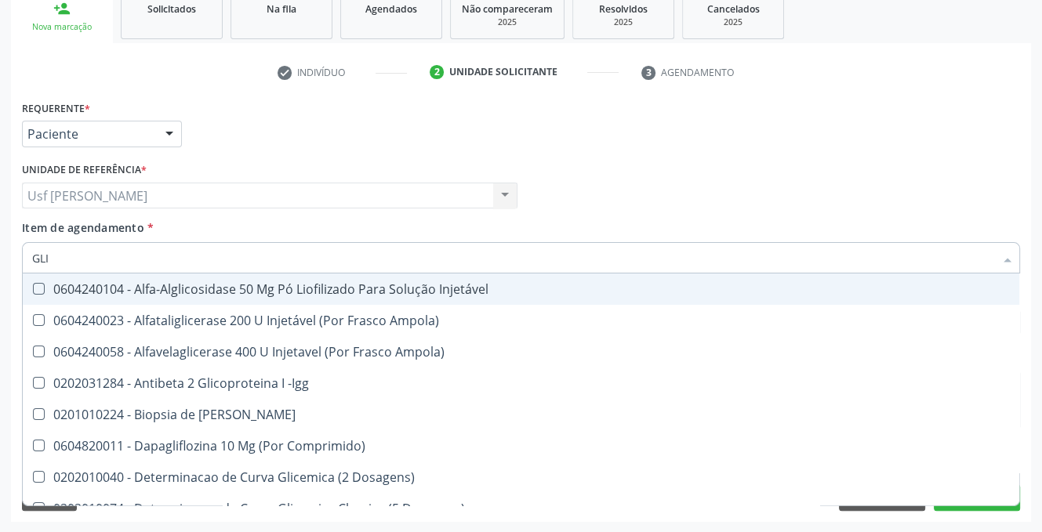
type input "GLIC"
checkbox Derrames "true"
checkbox Triglicerideos "false"
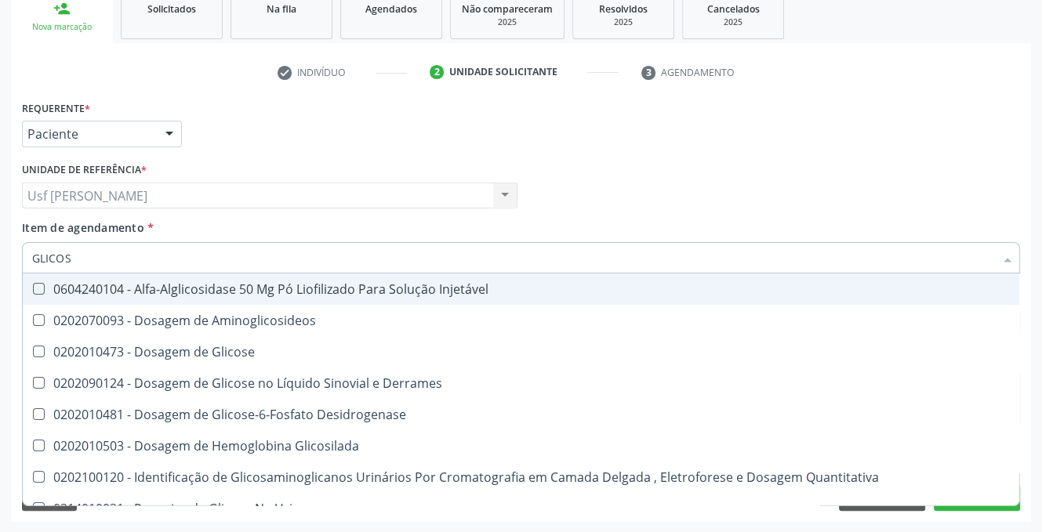
type input "GLICOSE"
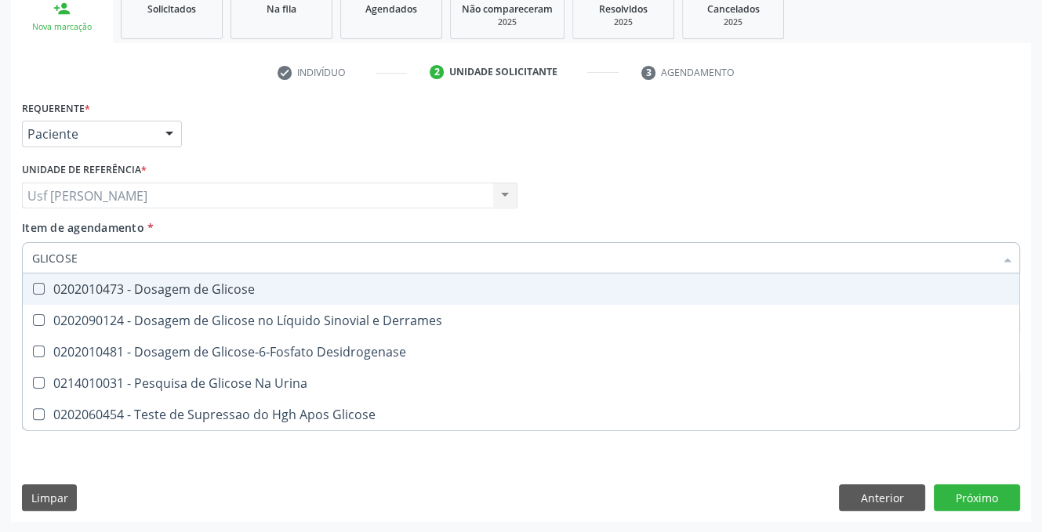
click at [39, 286] on Glicose at bounding box center [39, 289] width 12 height 12
click at [33, 286] on Glicose "checkbox" at bounding box center [28, 289] width 10 height 10
checkbox Glicose "true"
type input "GLICOS"
checkbox Glicose "false"
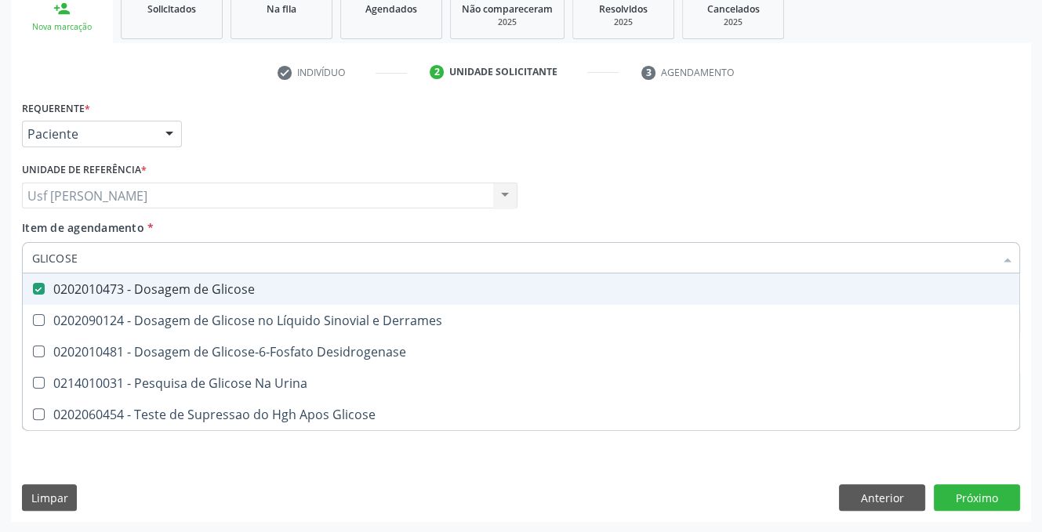
checkbox Desidrogenase "true"
type input "GLICO"
checkbox Desidrogenase "false"
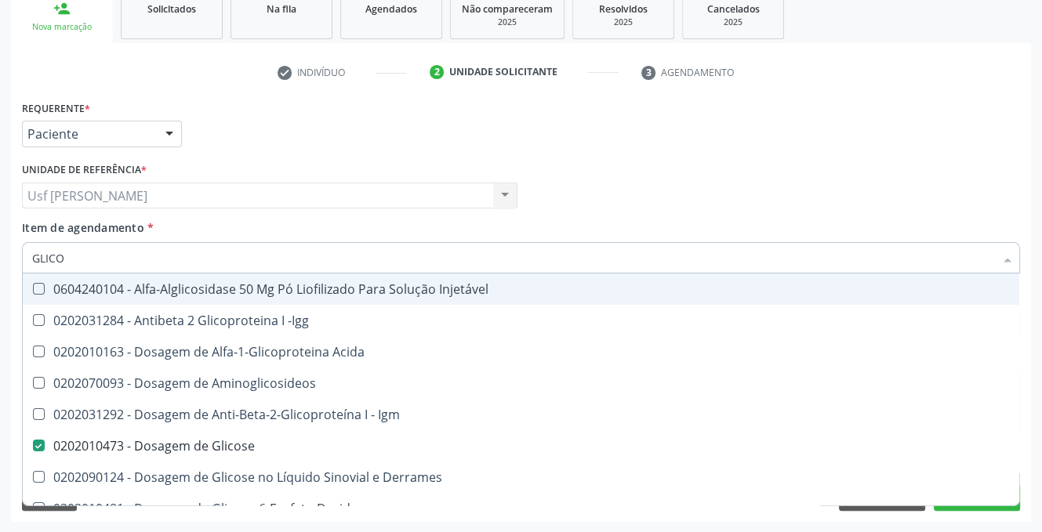
type input "GLIC"
checkbox Glicose "false"
checkbox Glicose "true"
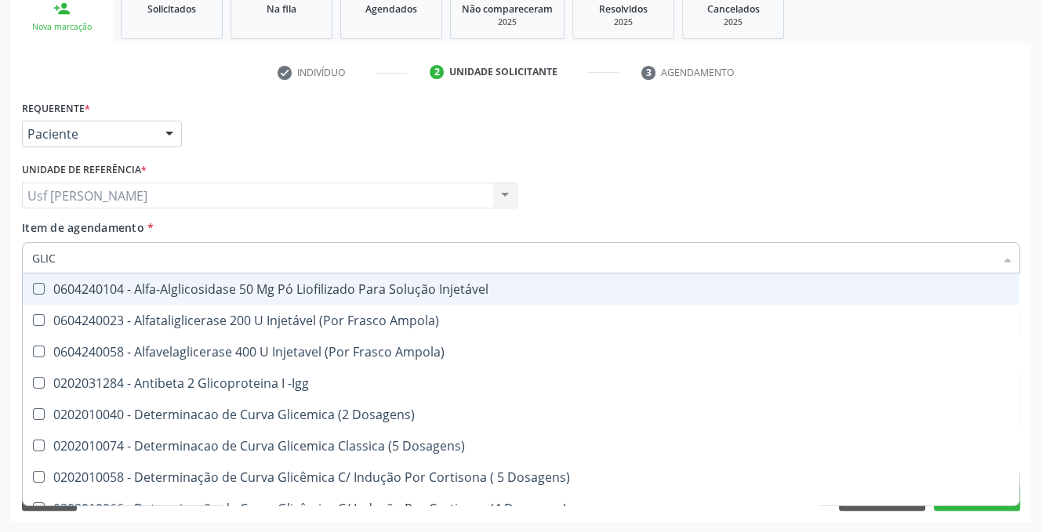
type input "GLI"
checkbox Glicose "false"
checkbox Glicosilada "true"
checkbox Triglicerideos "false"
checkbox Delgada\) "true"
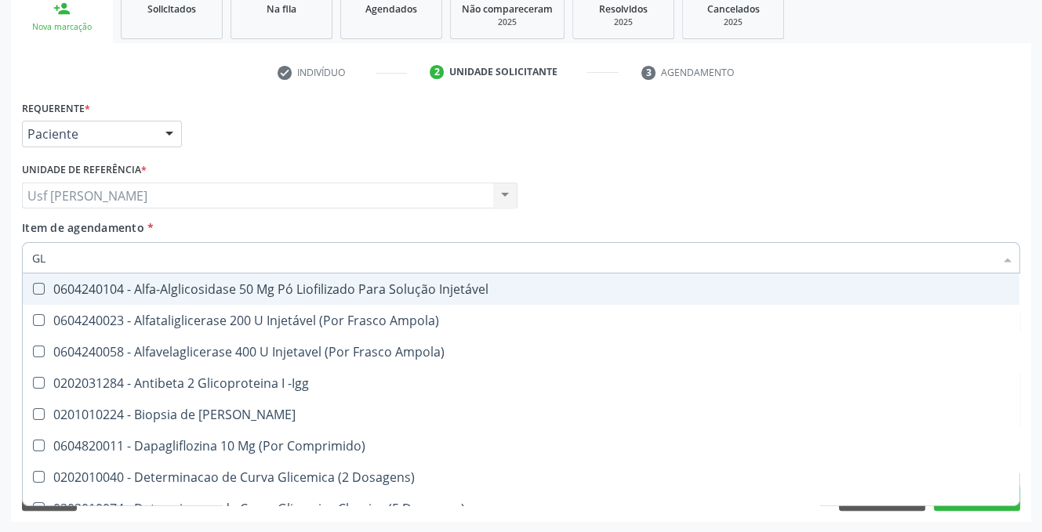
type input "G"
checkbox Glicose "false"
checkbox Triglicerideos "false"
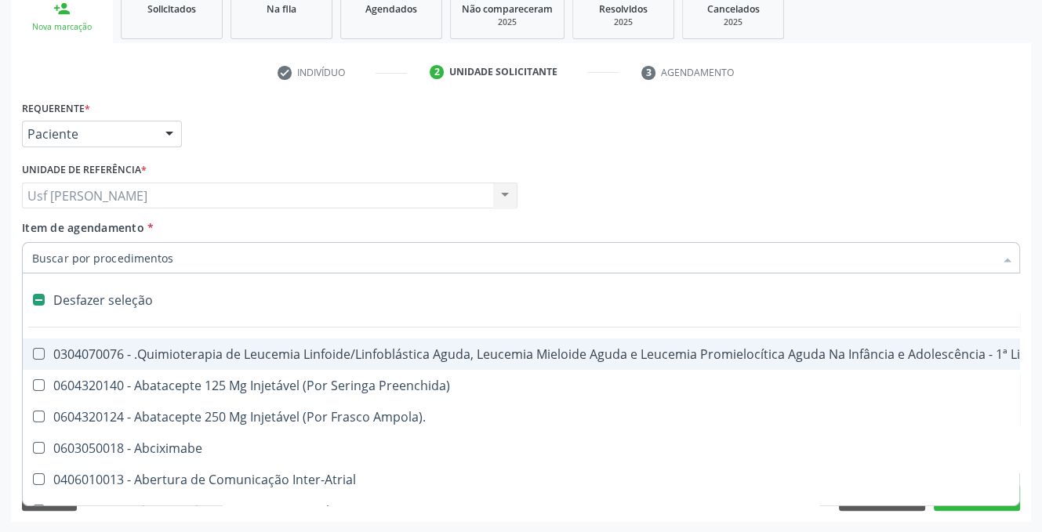
click at [157, 257] on input "Item de agendamento *" at bounding box center [513, 257] width 962 height 31
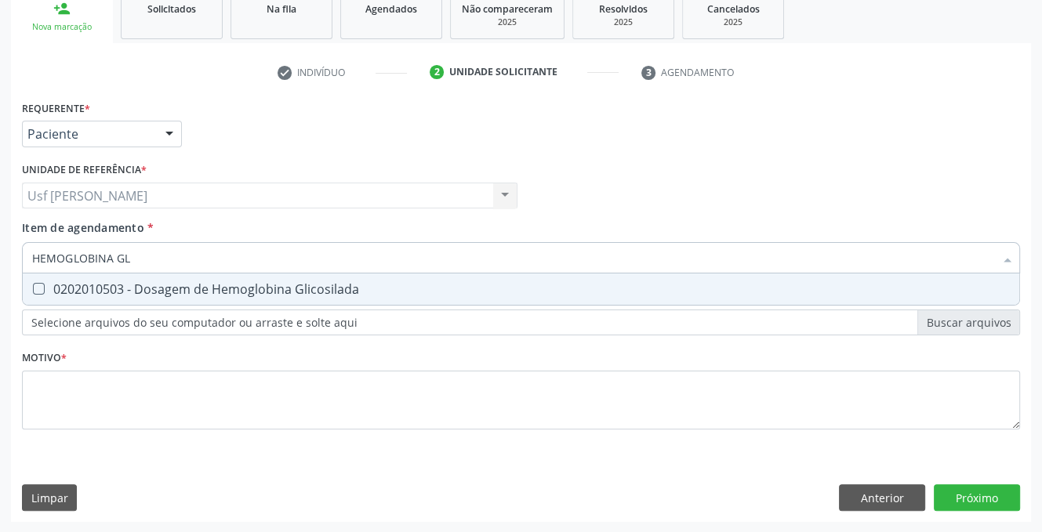
type input "HEMOGLOBINA GLI"
click at [39, 291] on Glicosilada at bounding box center [39, 289] width 12 height 12
click at [33, 291] on Glicosilada "checkbox" at bounding box center [28, 289] width 10 height 10
checkbox Glicosilada "true"
type input "HEMOGLOBINA"
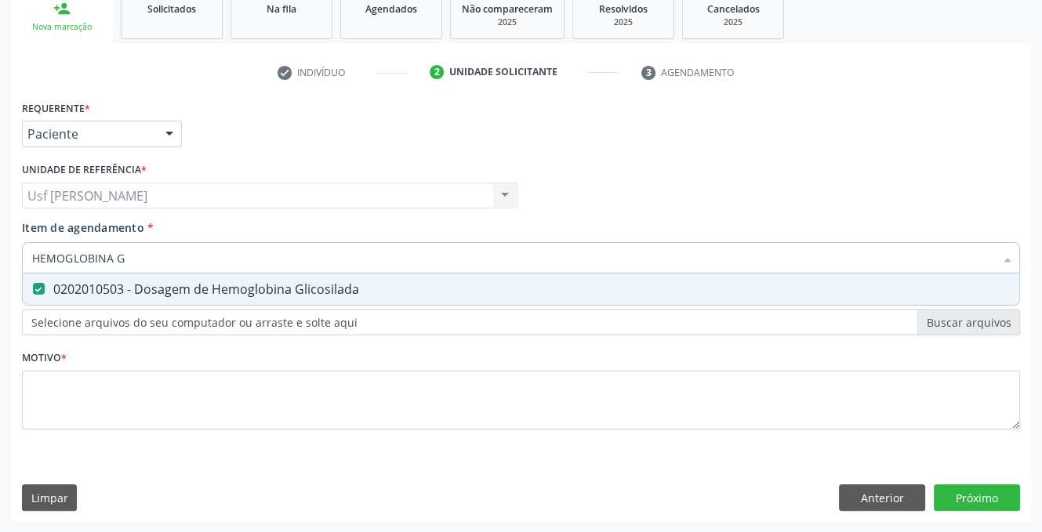
checkbox Glicosilada "false"
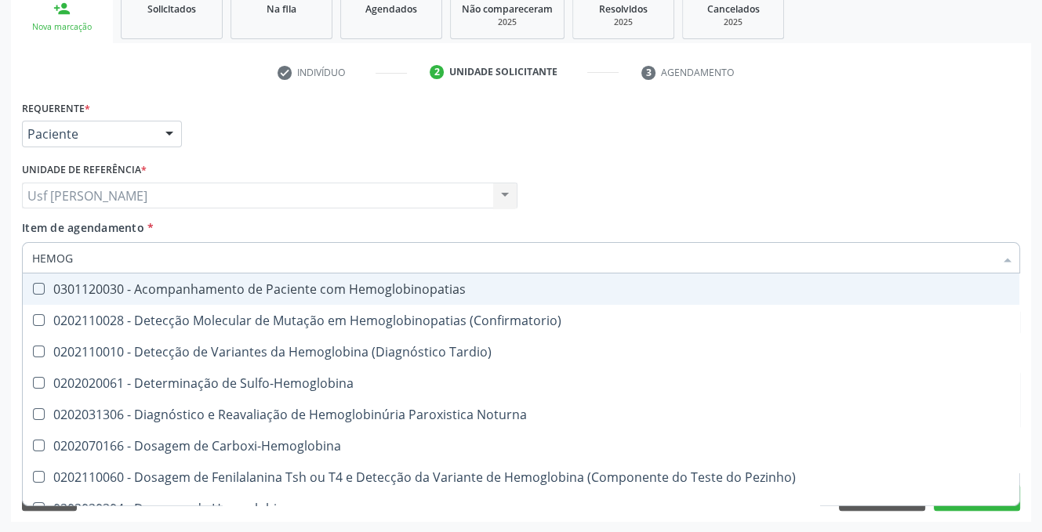
type input "HEMO"
checkbox Glicosilada "false"
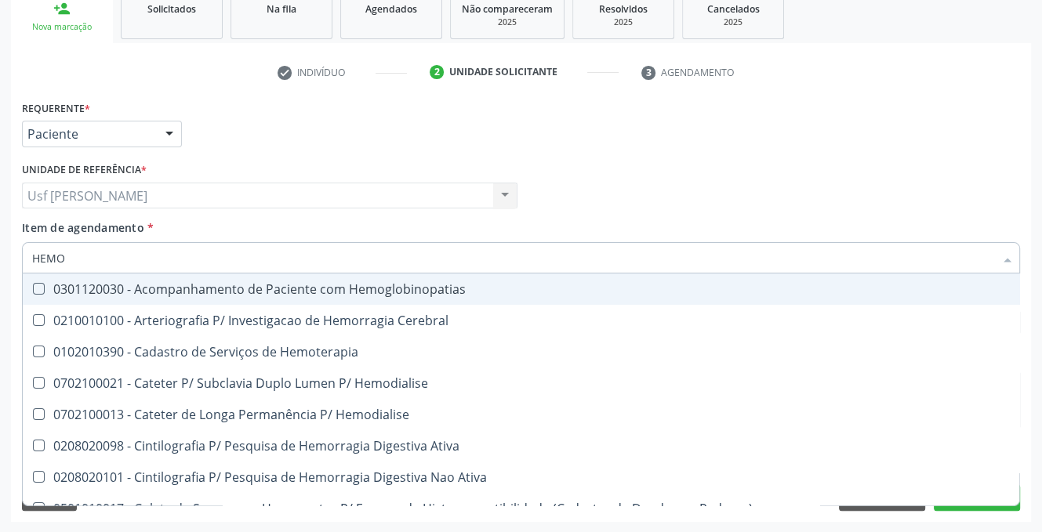
type input "HEM"
checkbox Glicosilada "false"
checkbox Semana\) "true"
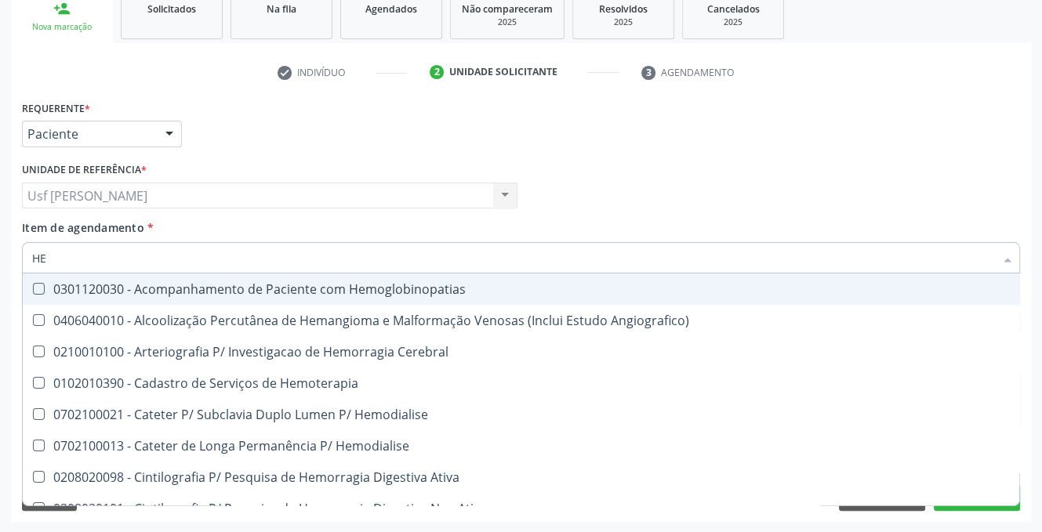
type input "H"
checkbox Glicosilada "false"
checkbox Hematocrito "false"
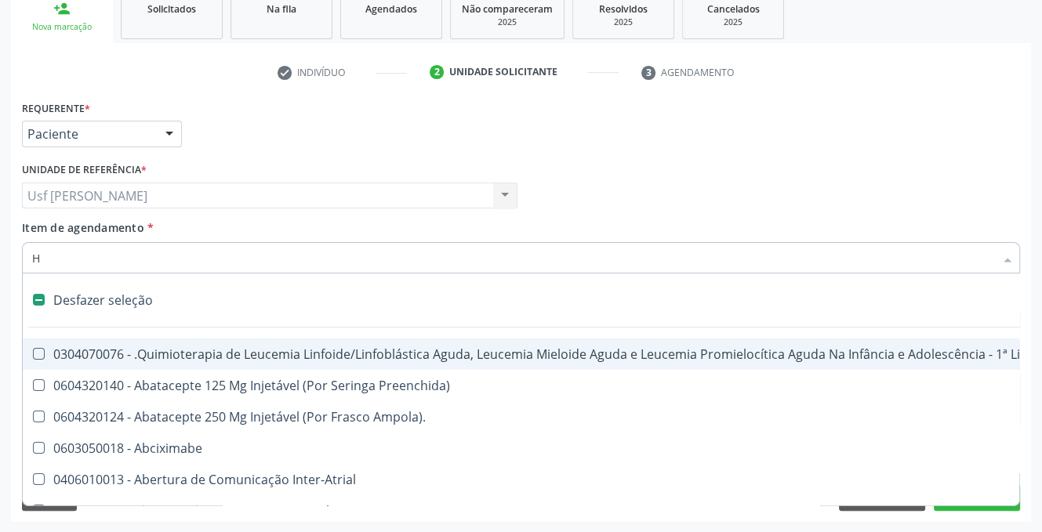
type input "HE"
checkbox Cística "true"
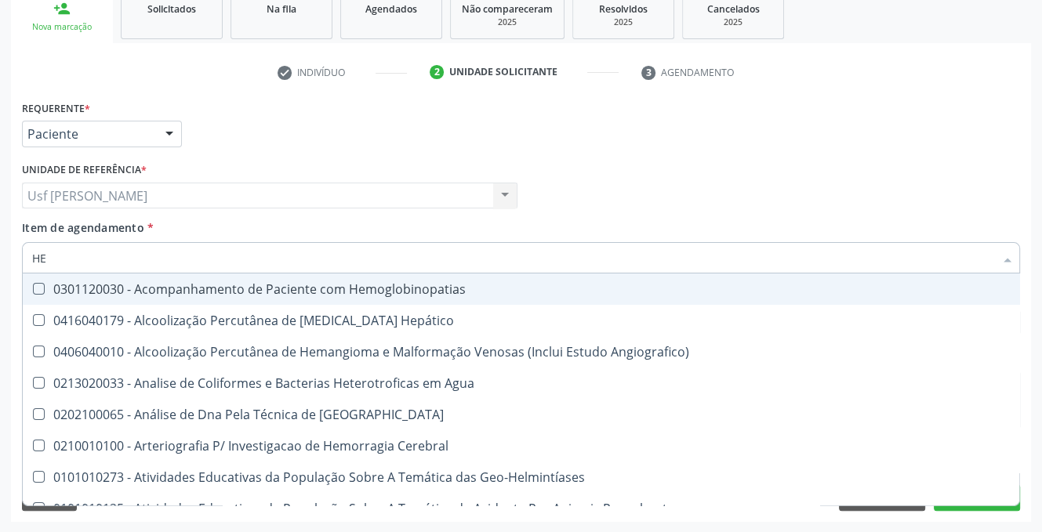
type input "HEM"
checkbox \(Qualitativo\) "true"
checkbox Glicosilada "false"
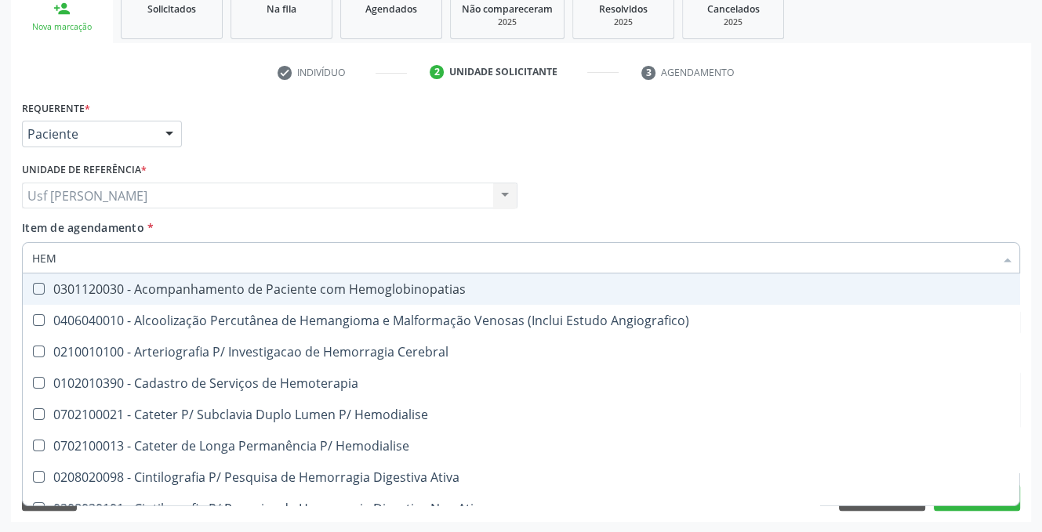
type input "HEMO"
checkbox Hemacias "true"
checkbox Glicosilada "false"
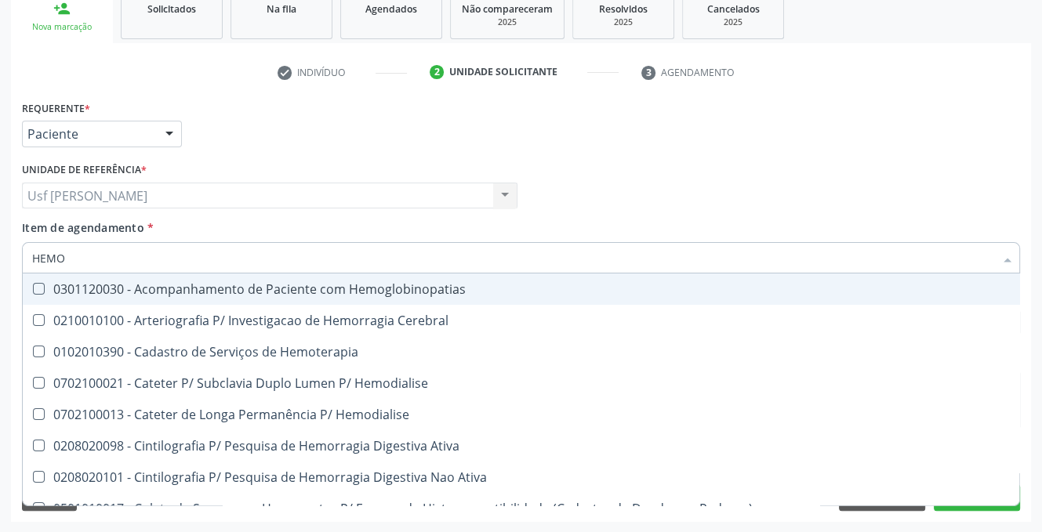
type input "HEMOG"
checkbox Tardio\) "true"
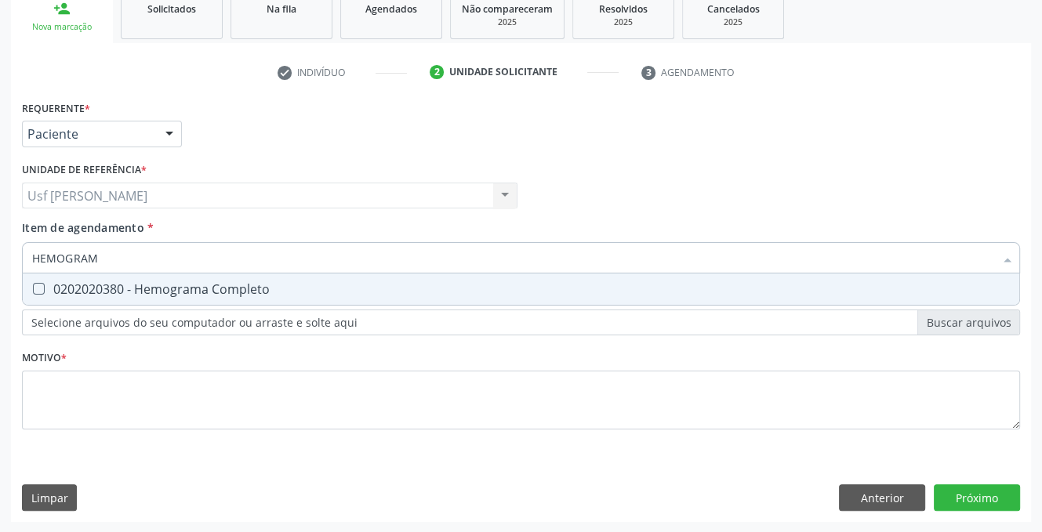
type input "HEMOGRAMA"
click at [33, 286] on Completo at bounding box center [39, 289] width 12 height 12
click at [33, 286] on Completo "checkbox" at bounding box center [28, 289] width 10 height 10
checkbox Completo "true"
type input "HEMOG"
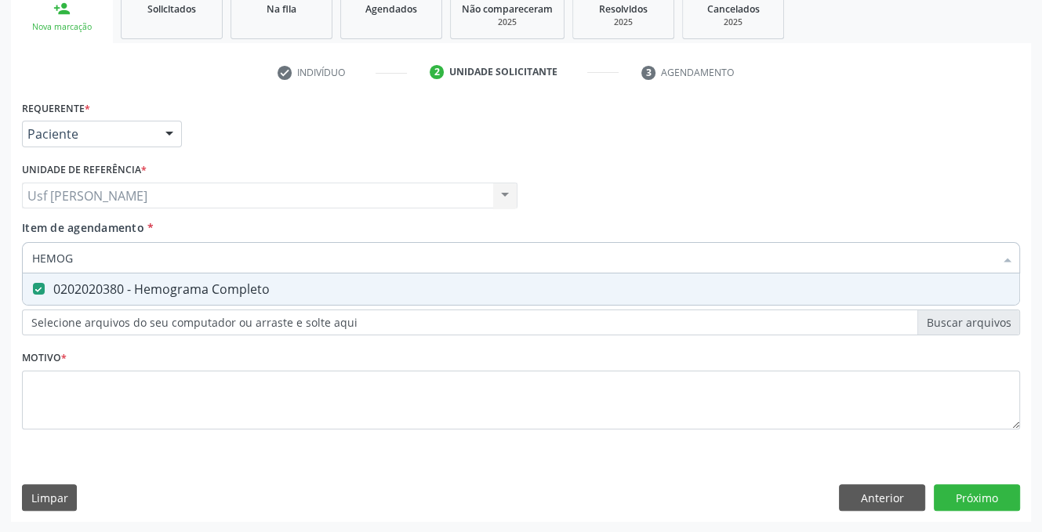
checkbox Completo "false"
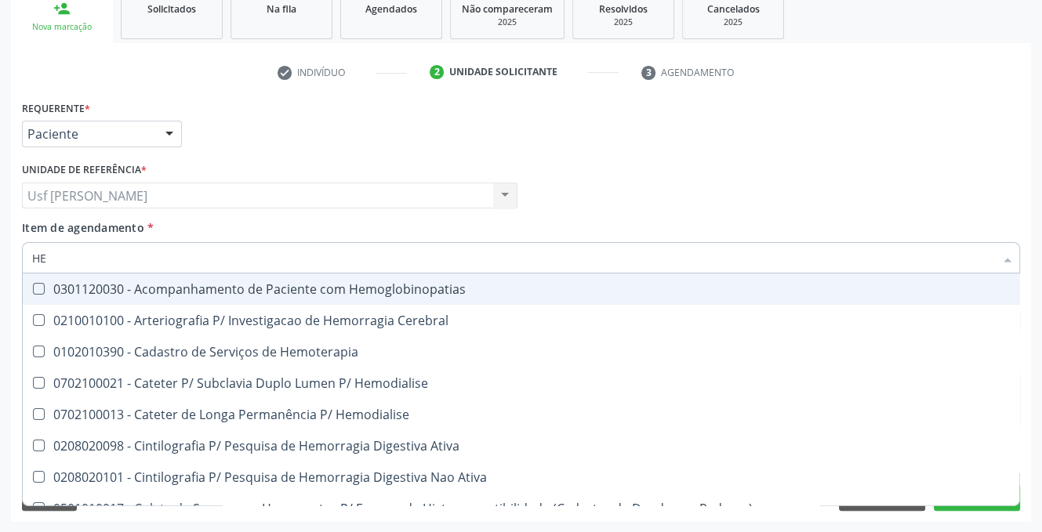
type input "H"
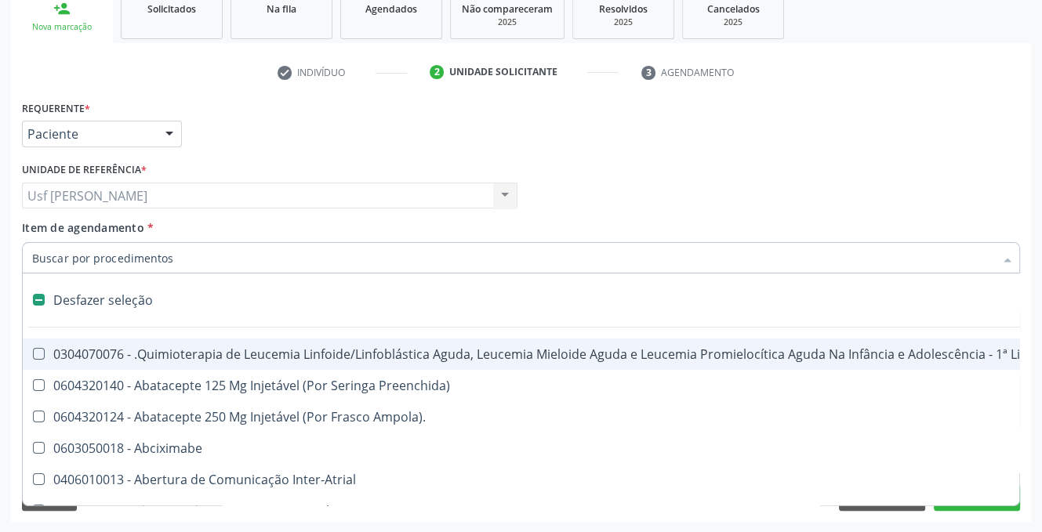
checkbox Lei "false"
checkbox Trabalho "false"
checkbox Aparentado "false"
checkbox Cística "false"
checkbox Pâncreas "false"
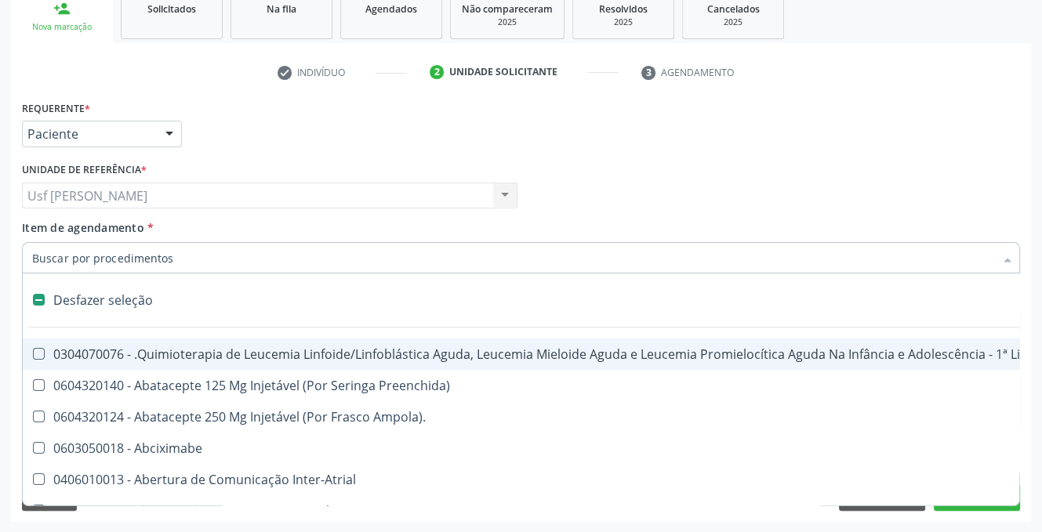
click at [144, 254] on input "Item de agendamento *" at bounding box center [513, 257] width 962 height 31
type input "HE"
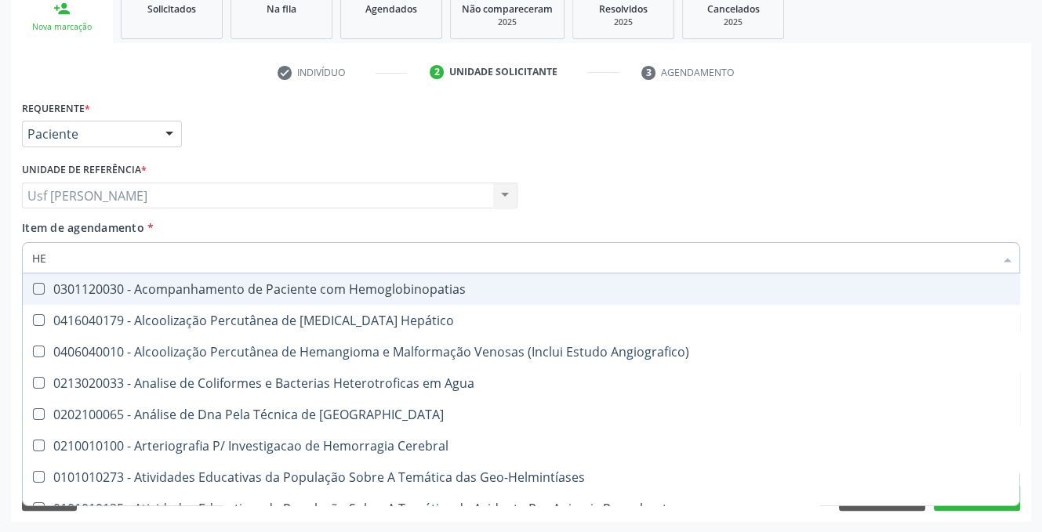
checkbox Glicosilada "true"
checkbox Completo "true"
type input "HEMOGLOBINA GLICO"
checkbox Hemoglobinopatias "true"
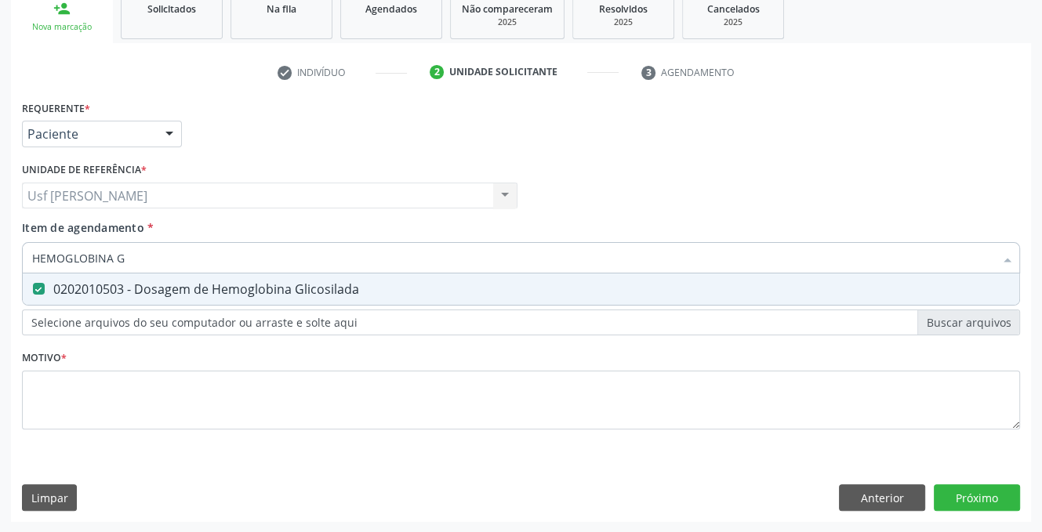
type input "HEMOGLOBINA"
checkbox Glicosilada "false"
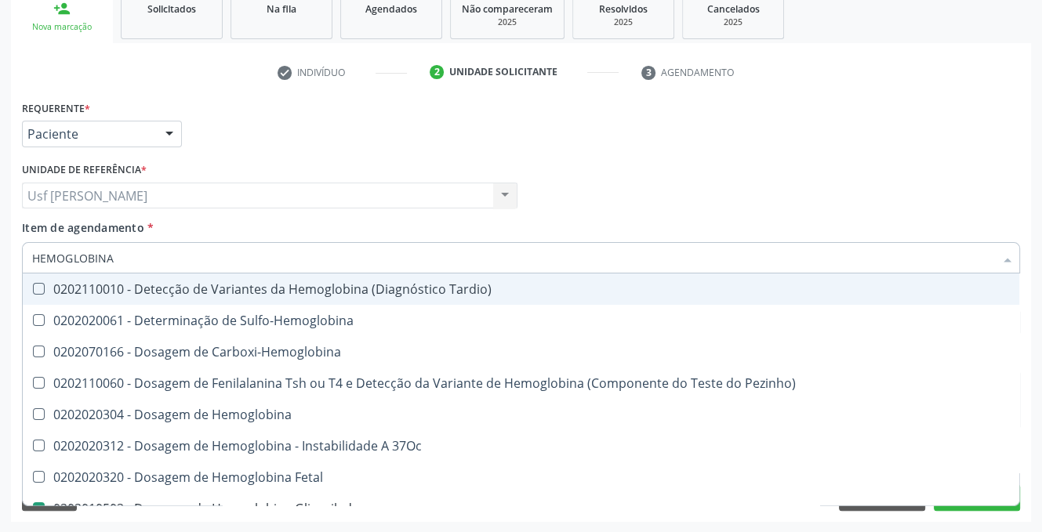
type input "HEMOGLOBIN"
checkbox Glicosilada "false"
checkbox Hematocrito\) "true"
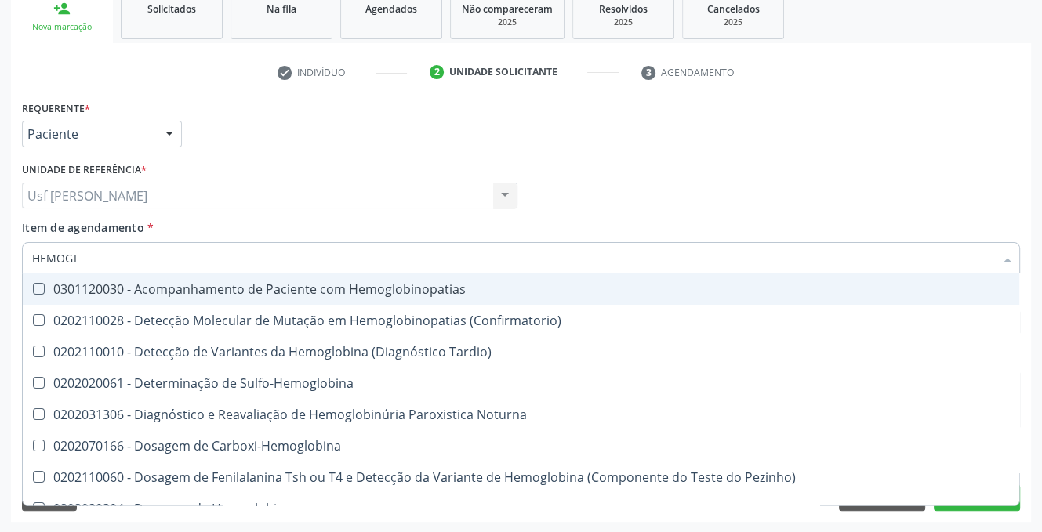
type input "HEMOG"
checkbox S "true"
type input "HEMO"
checkbox Glicosilada "false"
checkbox Completo "false"
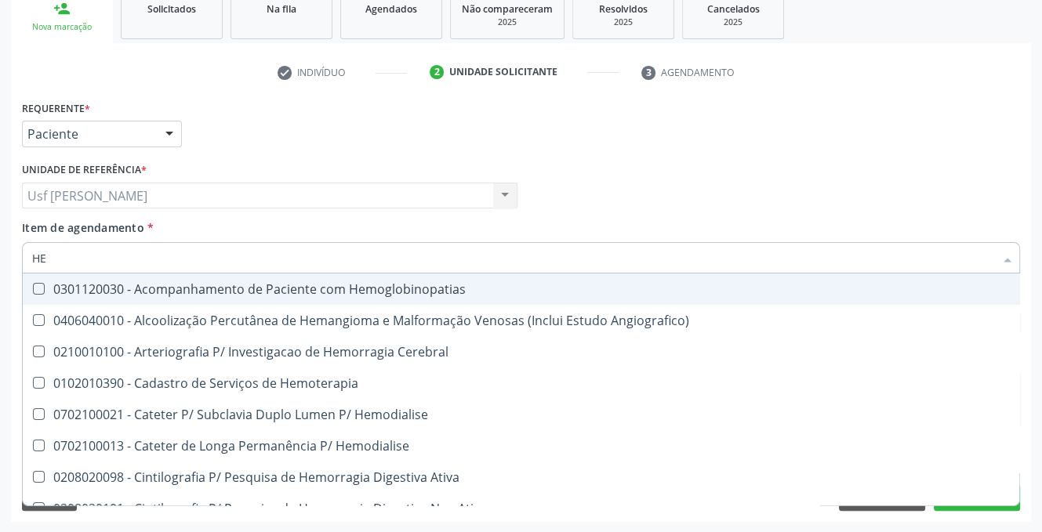
type input "H"
checkbox Glicosilada "false"
checkbox Hematocrito "false"
checkbox Completo "false"
checkbox Orgaos "false"
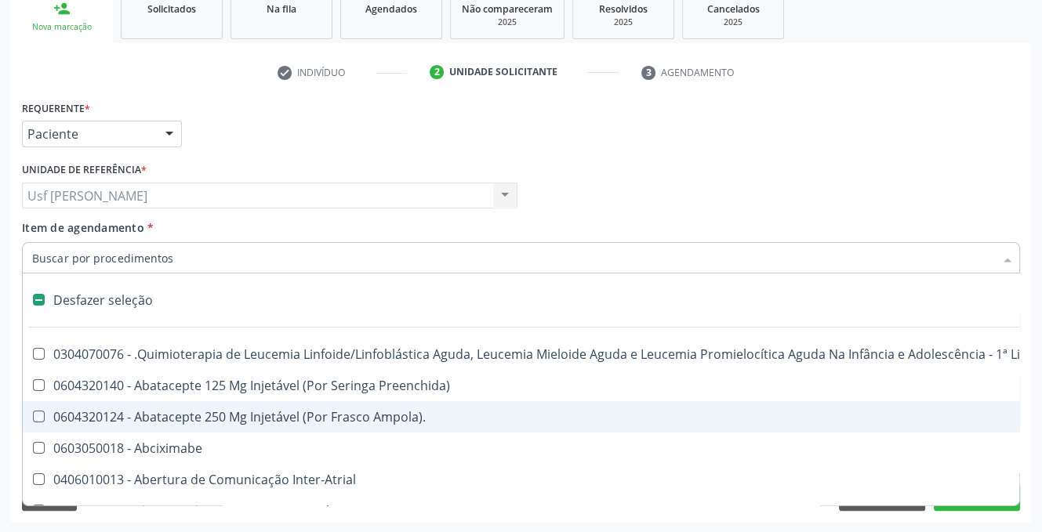
click at [1039, 494] on div "Acompanhamento Acompanhe a situação das marcações correntes e finalizadas Relat…" at bounding box center [521, 187] width 1042 height 691
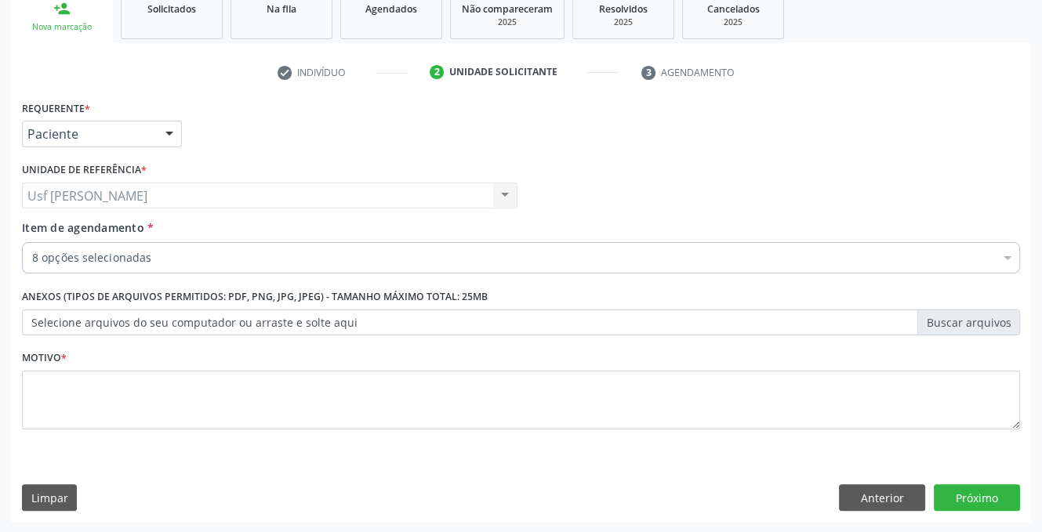
click at [953, 510] on div "Requerente * Paciente Profissional de Saúde Paciente Nenhum resultado encontrad…" at bounding box center [521, 309] width 1020 height 426
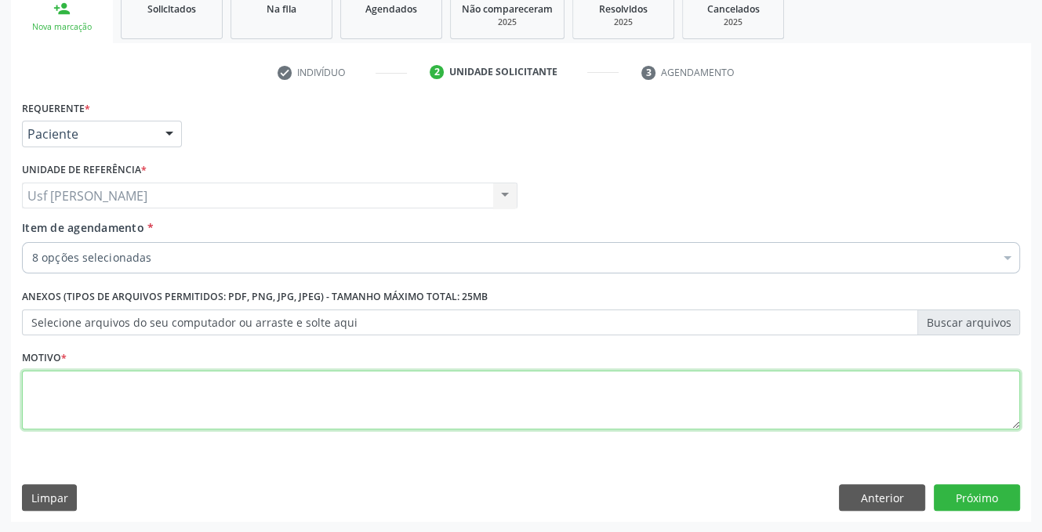
click at [200, 381] on textarea at bounding box center [521, 401] width 998 height 60
click at [177, 393] on textarea at bounding box center [521, 401] width 998 height 60
type textarea "."
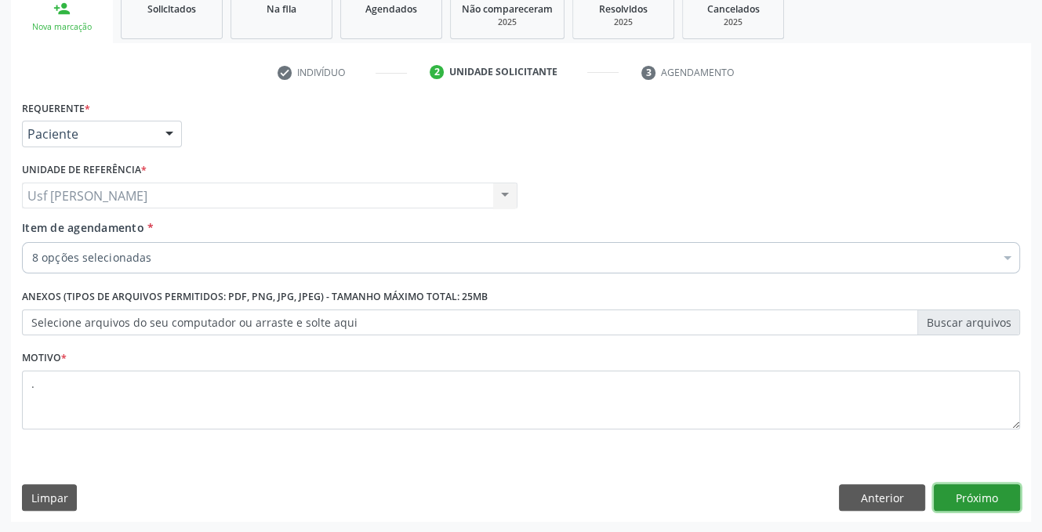
click at [955, 499] on button "Próximo" at bounding box center [977, 497] width 86 height 27
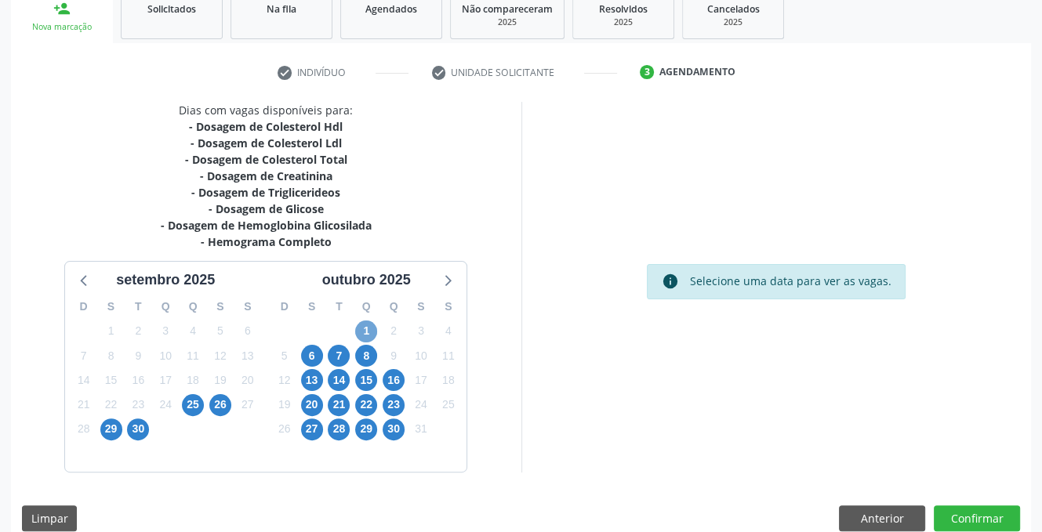
click at [363, 331] on span "1" at bounding box center [366, 332] width 22 height 22
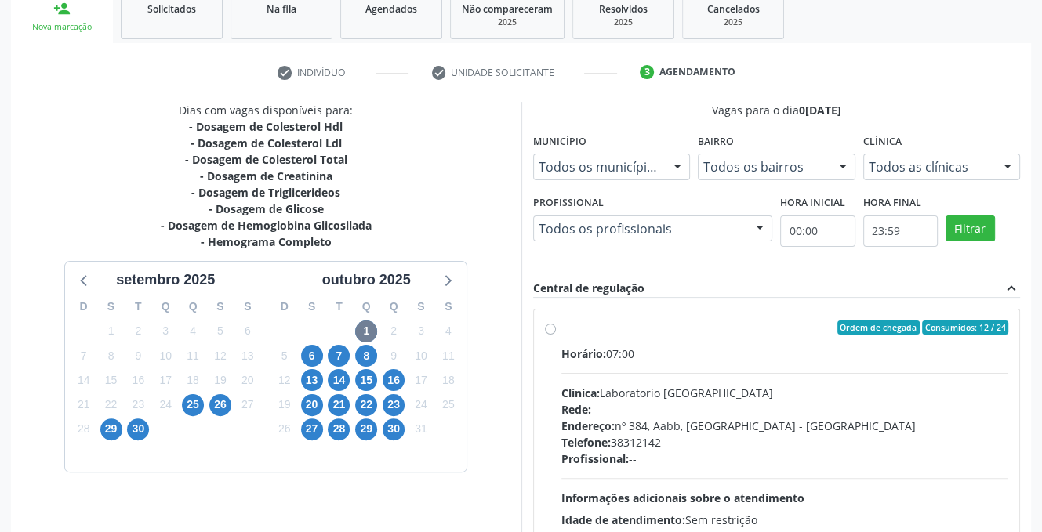
click at [561, 328] on label "Ordem de chegada Consumidos: 12 / 24 Horário: 07:00 Clínica: Laboratorio Sao Fr…" at bounding box center [785, 441] width 448 height 241
click at [550, 328] on input "Ordem de chegada Consumidos: 12 / 24 Horário: 07:00 Clínica: Laboratorio Sao Fr…" at bounding box center [550, 328] width 11 height 14
radio input "true"
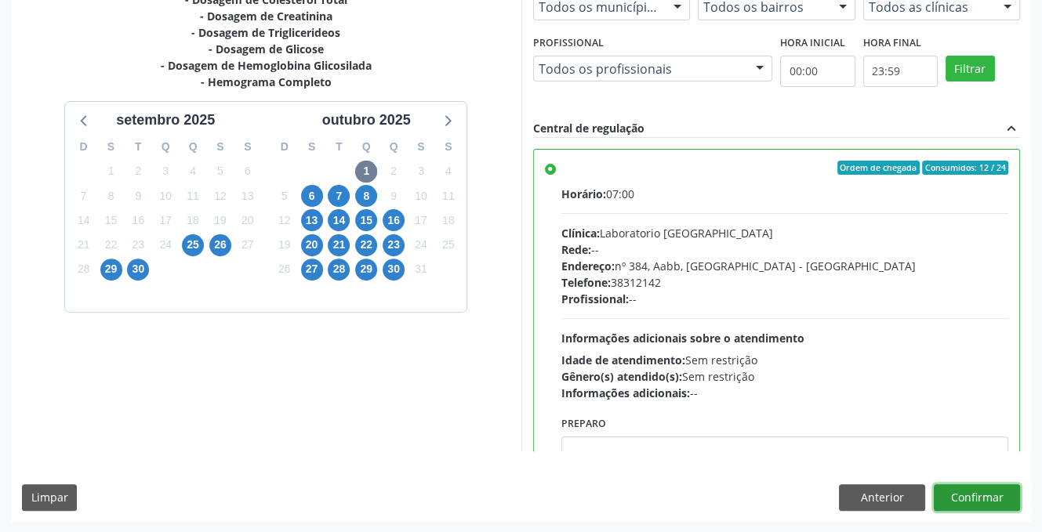
click at [959, 495] on button "Confirmar" at bounding box center [977, 497] width 86 height 27
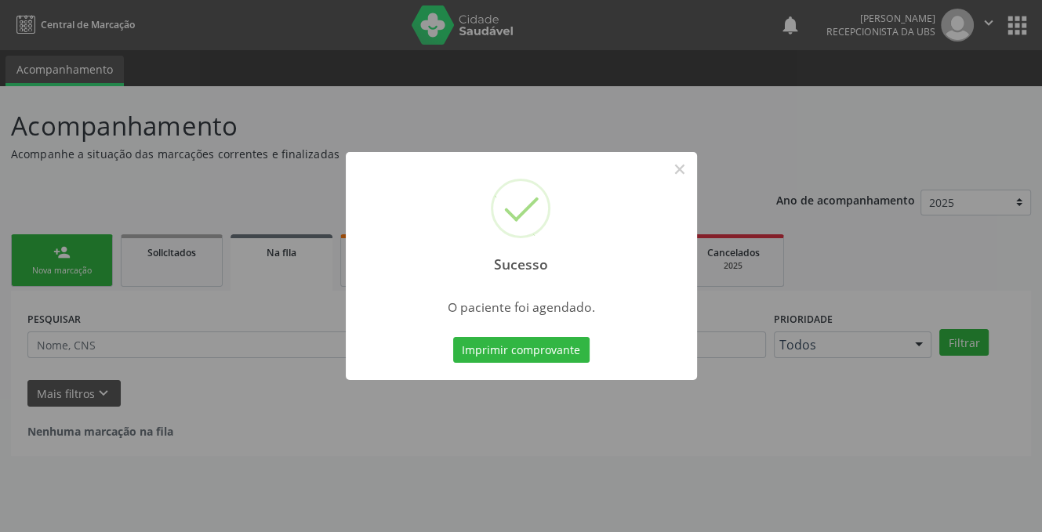
scroll to position [0, 0]
click at [684, 165] on button "×" at bounding box center [685, 169] width 27 height 27
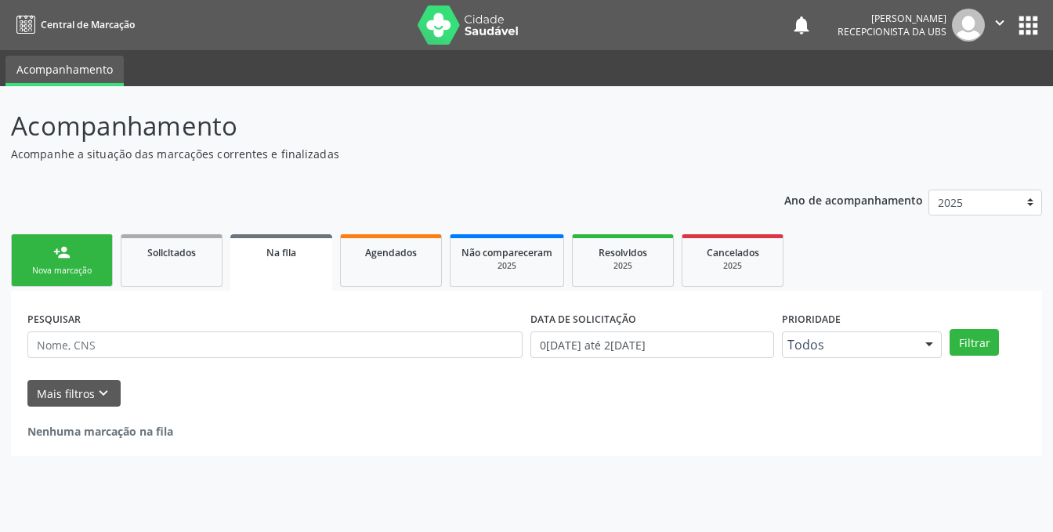
click at [45, 266] on div "Nova marcação" at bounding box center [62, 271] width 78 height 12
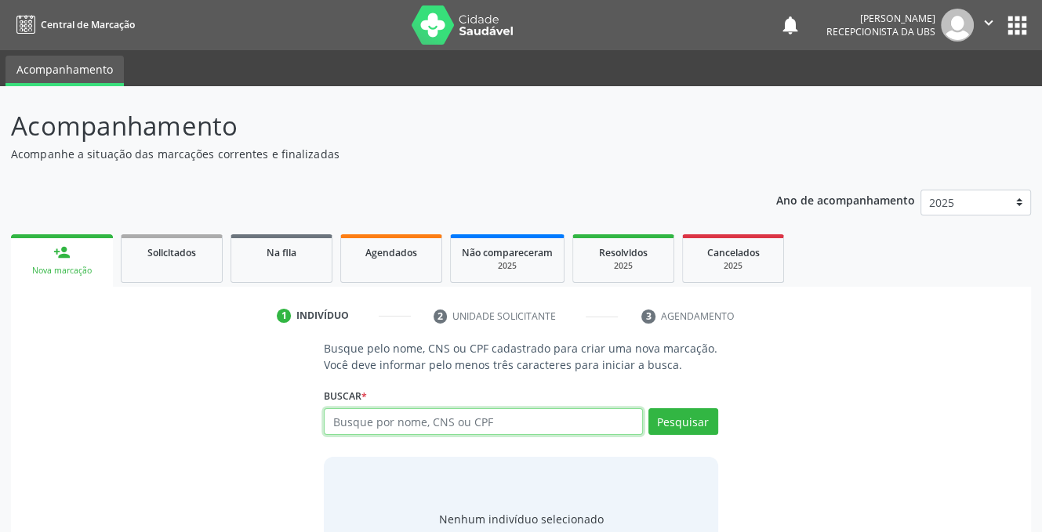
click at [395, 426] on input "text" at bounding box center [483, 421] width 318 height 27
type input "700205472208524"
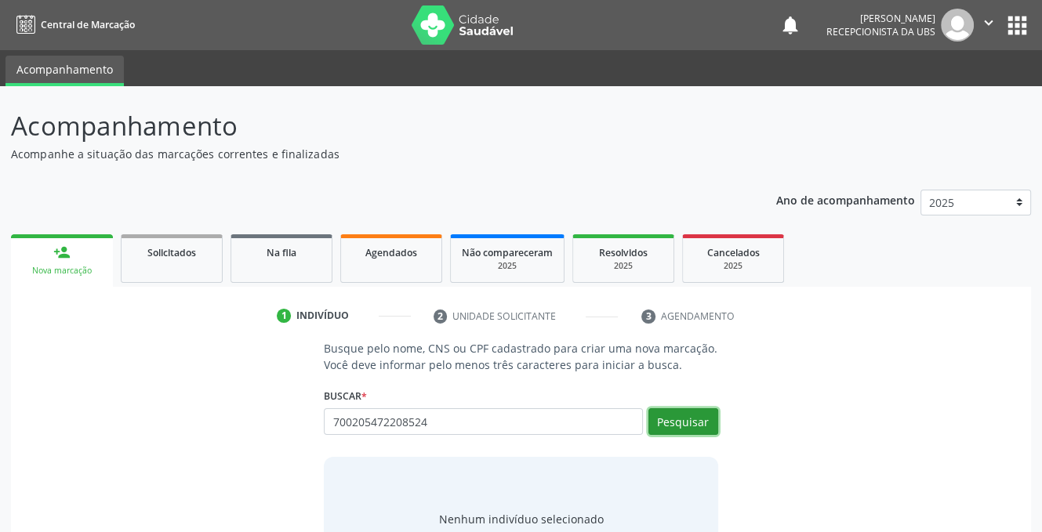
click at [678, 415] on button "Pesquisar" at bounding box center [683, 421] width 70 height 27
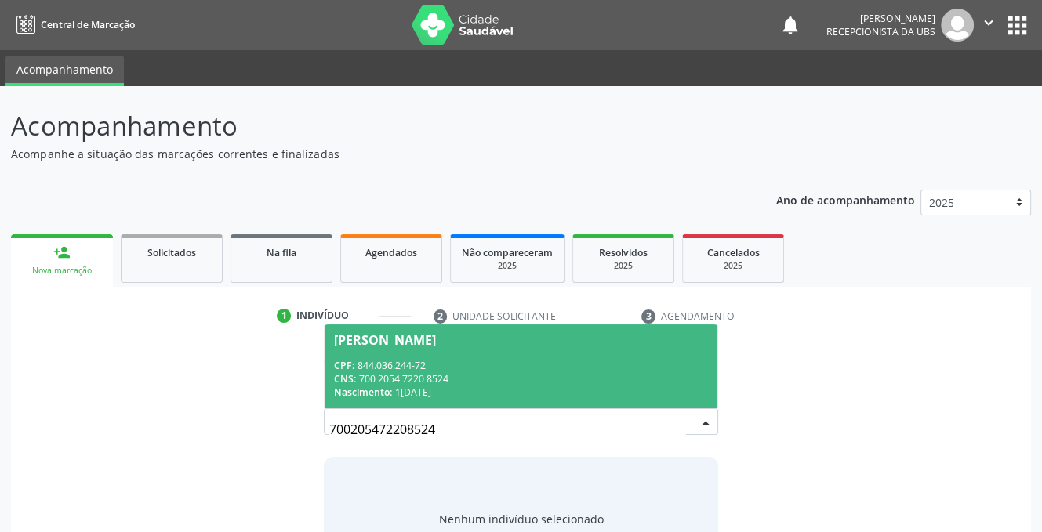
click at [432, 372] on div "CNS: 700 2054 7220 8524" at bounding box center [520, 378] width 373 height 13
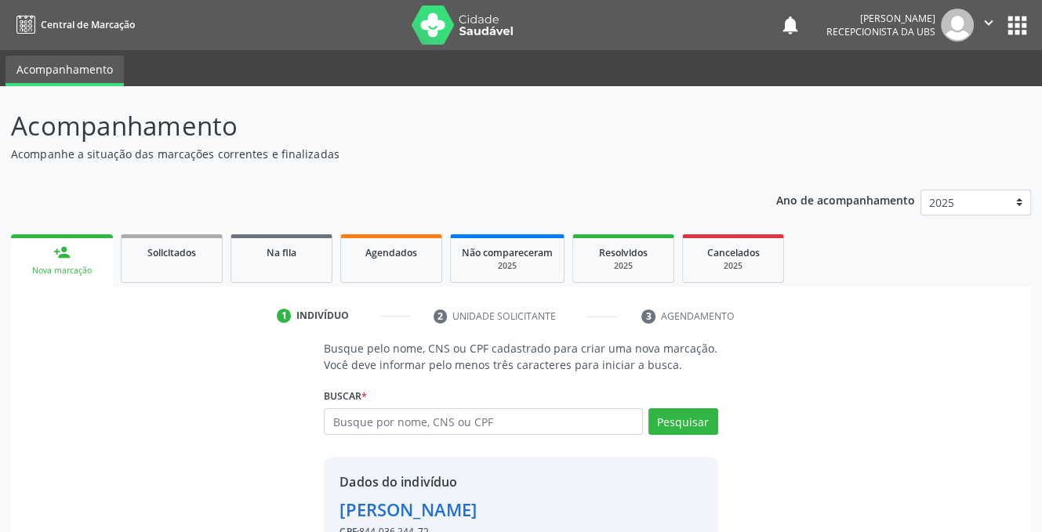
scroll to position [95, 0]
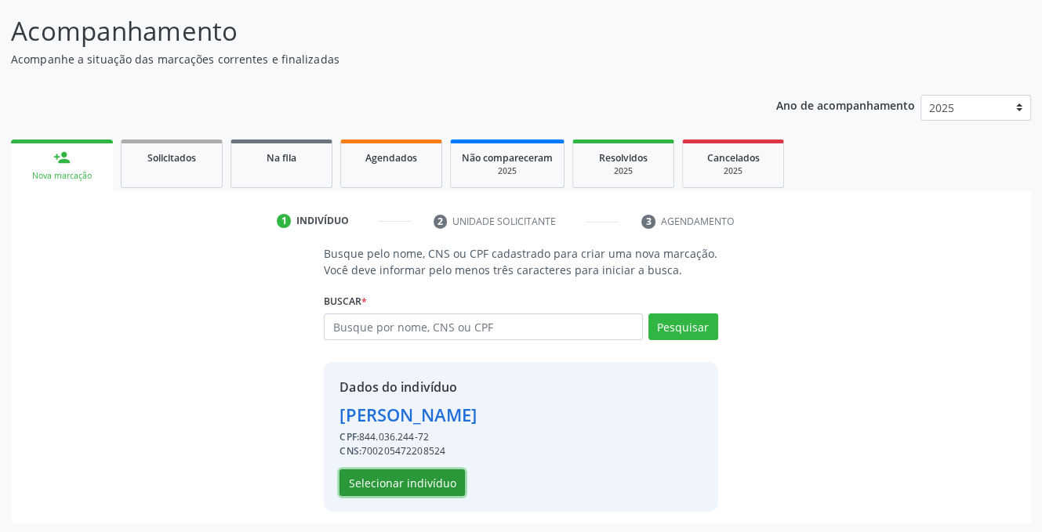
click at [383, 484] on button "Selecionar indivíduo" at bounding box center [401, 483] width 125 height 27
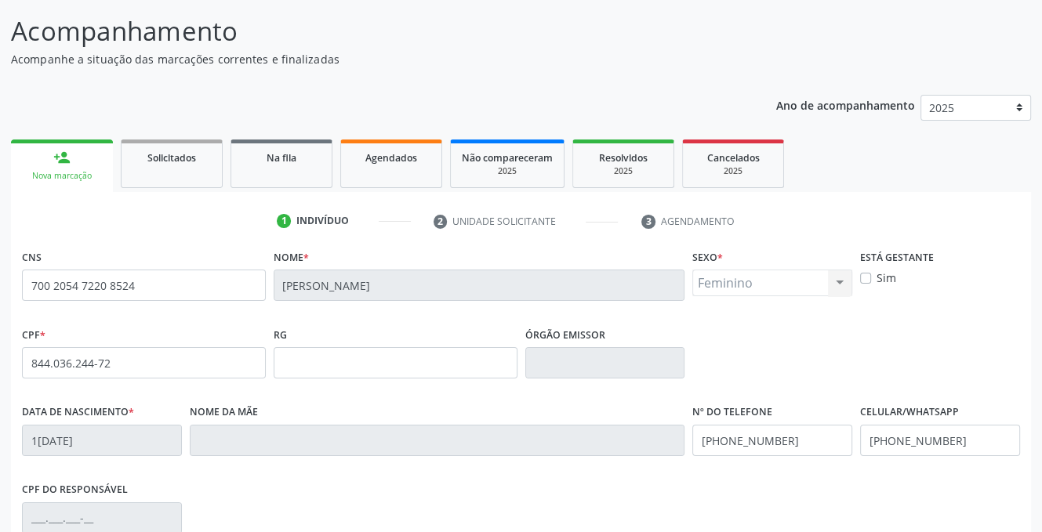
scroll to position [317, 0]
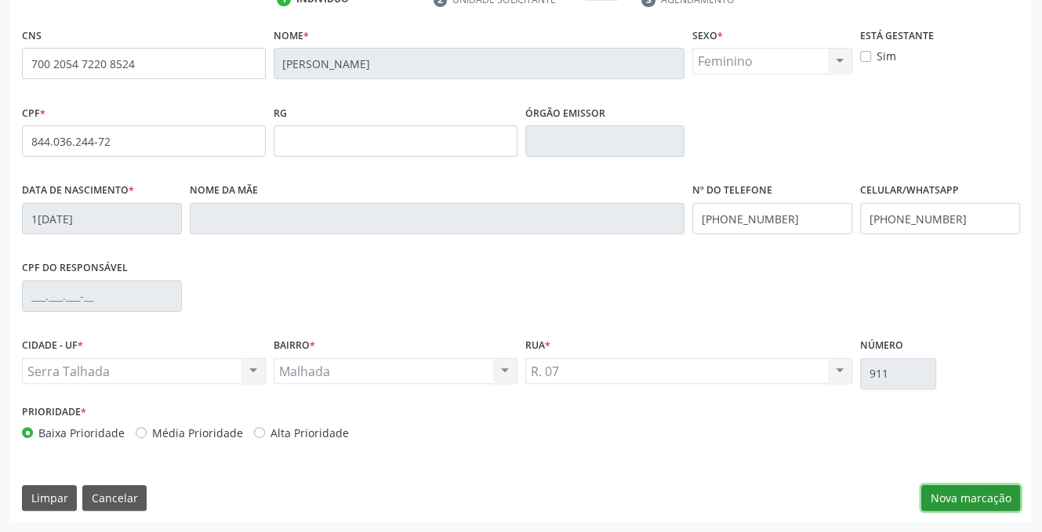
click at [966, 495] on button "Nova marcação" at bounding box center [970, 498] width 99 height 27
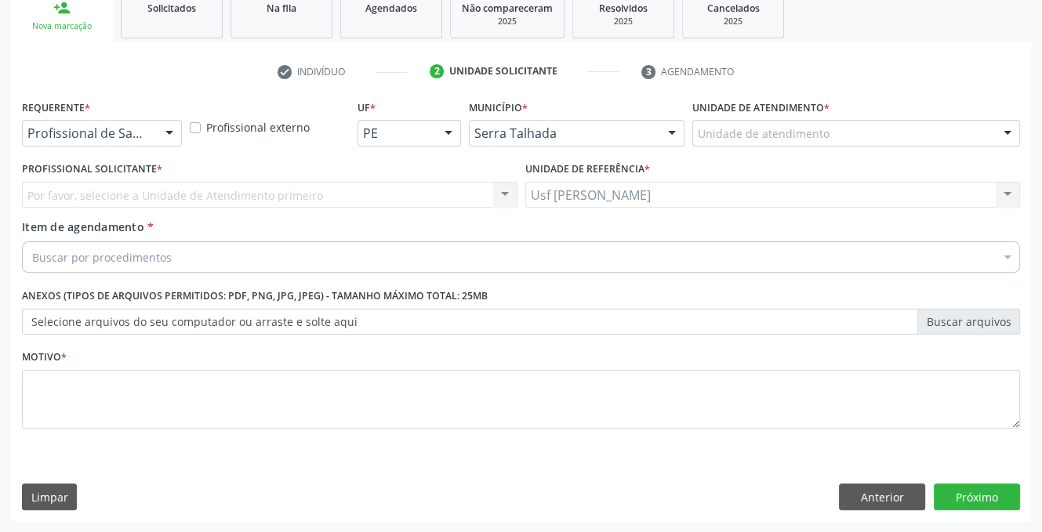
scroll to position [244, 0]
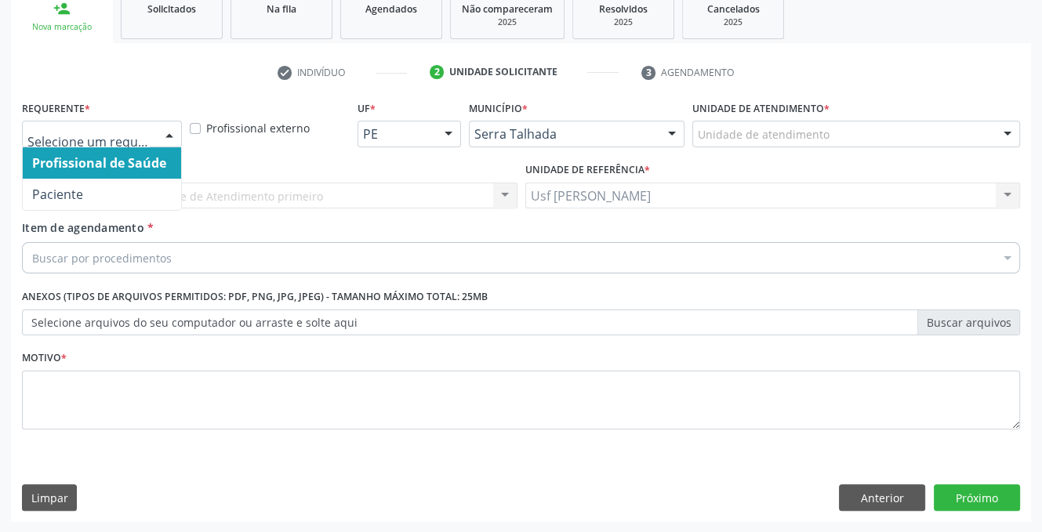
click at [164, 132] on div at bounding box center [170, 134] width 24 height 27
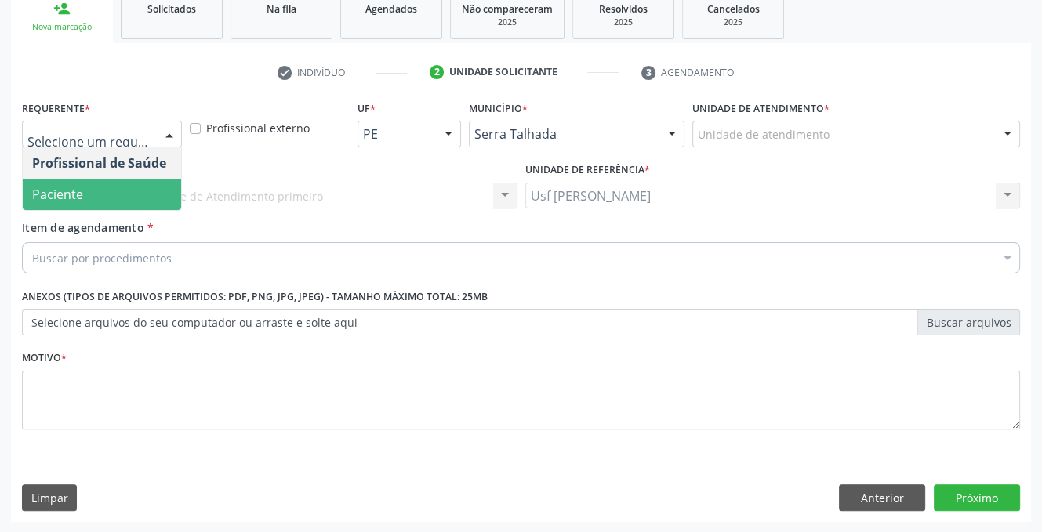
click at [150, 199] on span "Paciente" at bounding box center [102, 194] width 158 height 31
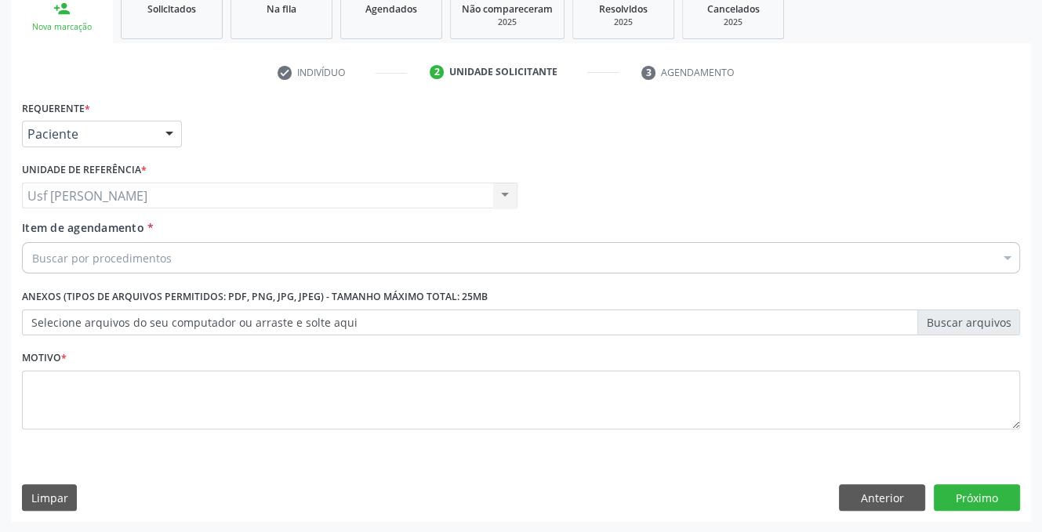
click at [170, 250] on div "Buscar por procedimentos" at bounding box center [521, 257] width 998 height 31
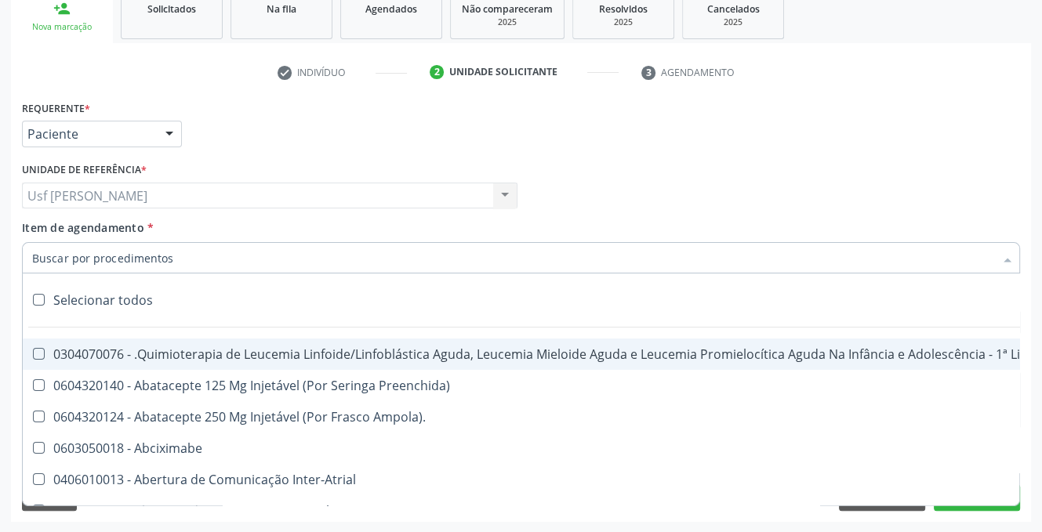
click at [170, 251] on input "Item de agendamento *" at bounding box center [513, 257] width 962 height 31
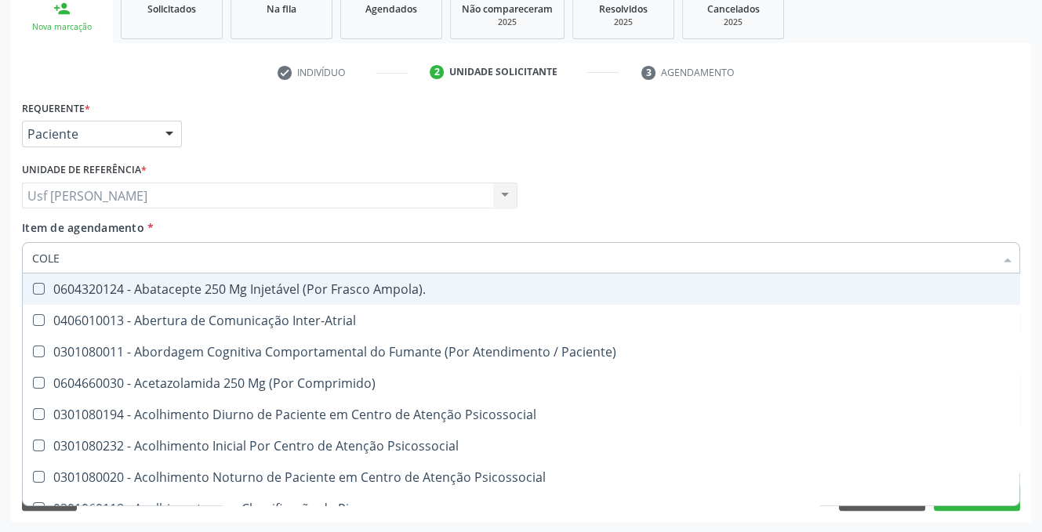
type input "COLES"
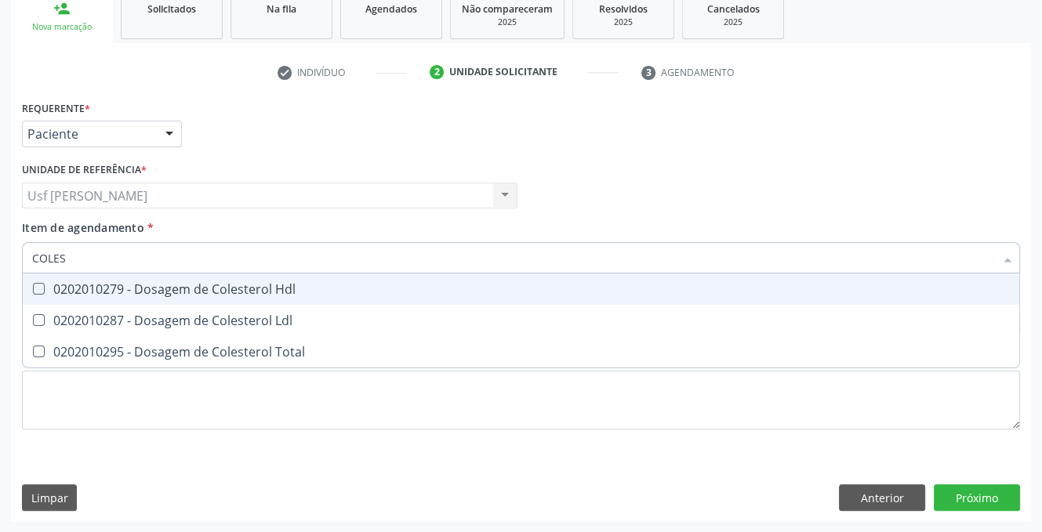
click at [37, 288] on Hdl at bounding box center [39, 289] width 12 height 12
click at [33, 288] on Hdl "checkbox" at bounding box center [28, 289] width 10 height 10
checkbox Hdl "true"
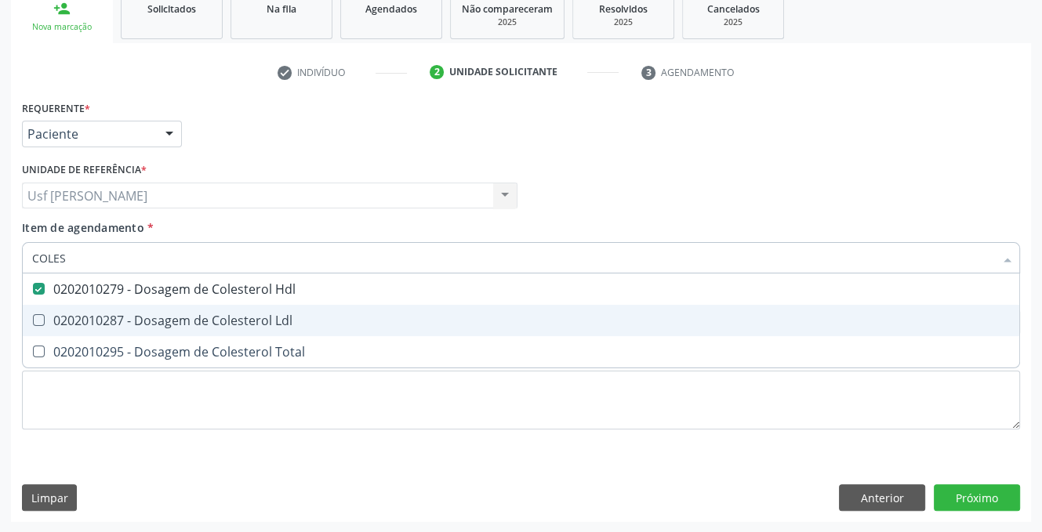
click at [40, 321] on Ldl at bounding box center [39, 320] width 12 height 12
click at [33, 321] on Ldl "checkbox" at bounding box center [28, 320] width 10 height 10
checkbox Ldl "true"
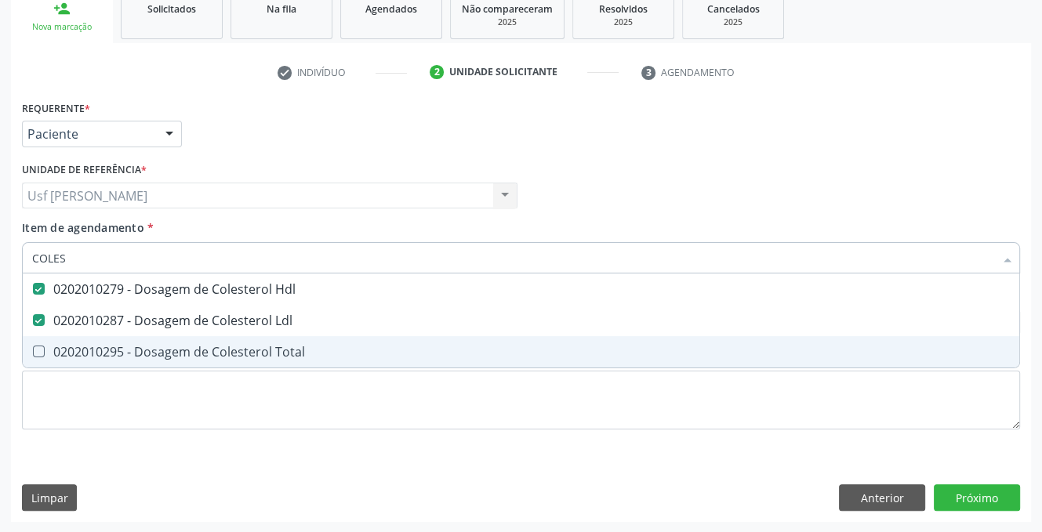
click at [38, 347] on Total at bounding box center [39, 352] width 12 height 12
click at [33, 347] on Total "checkbox" at bounding box center [28, 351] width 10 height 10
checkbox Total "true"
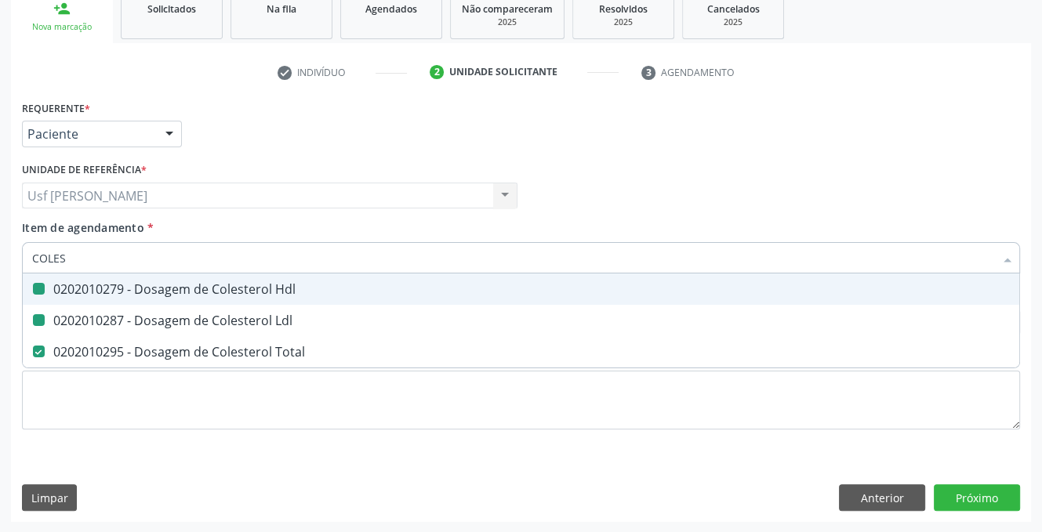
type input "COLE"
checkbox Hdl "false"
checkbox Ldl "false"
checkbox Total "false"
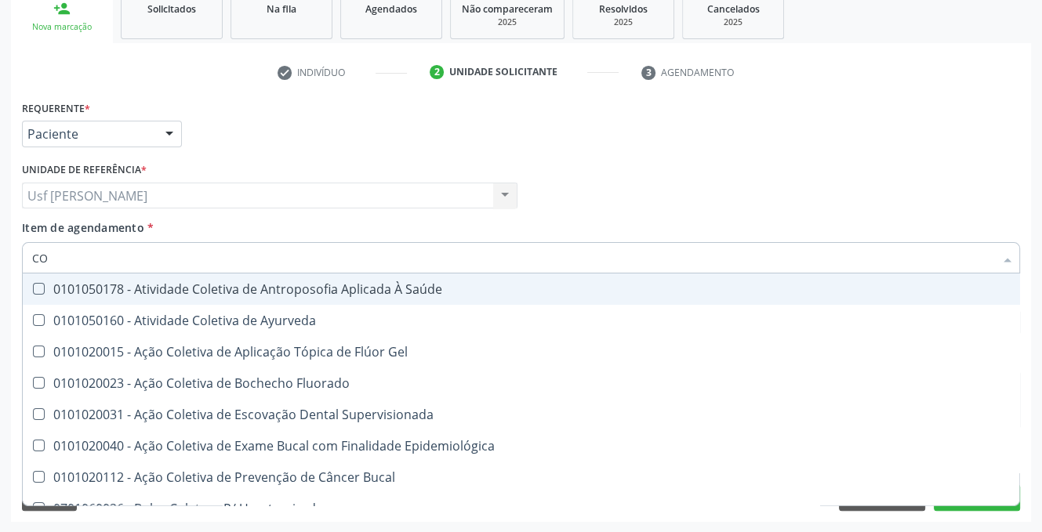
type input "C"
checkbox Hdl "false"
checkbox Ldl "false"
checkbox Total "false"
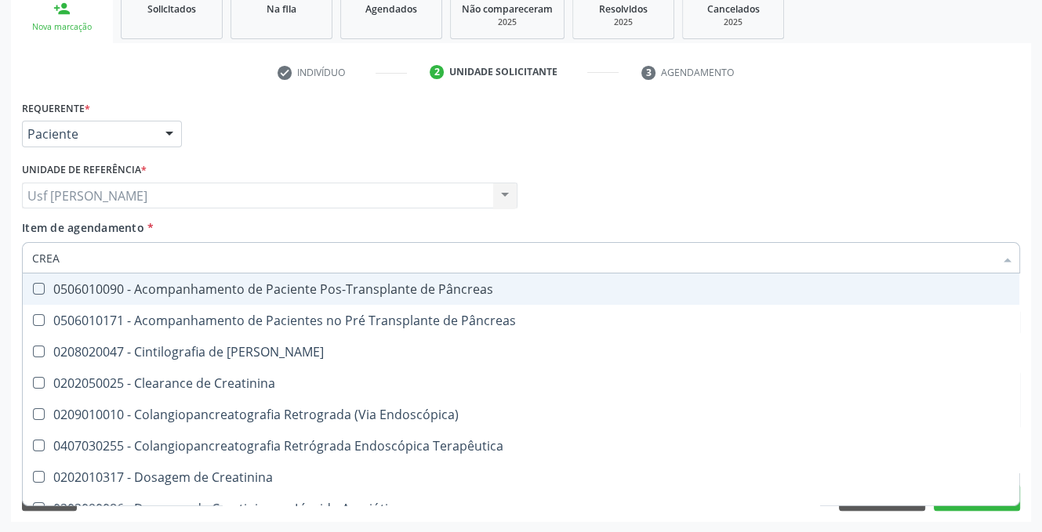
type input "CREAT"
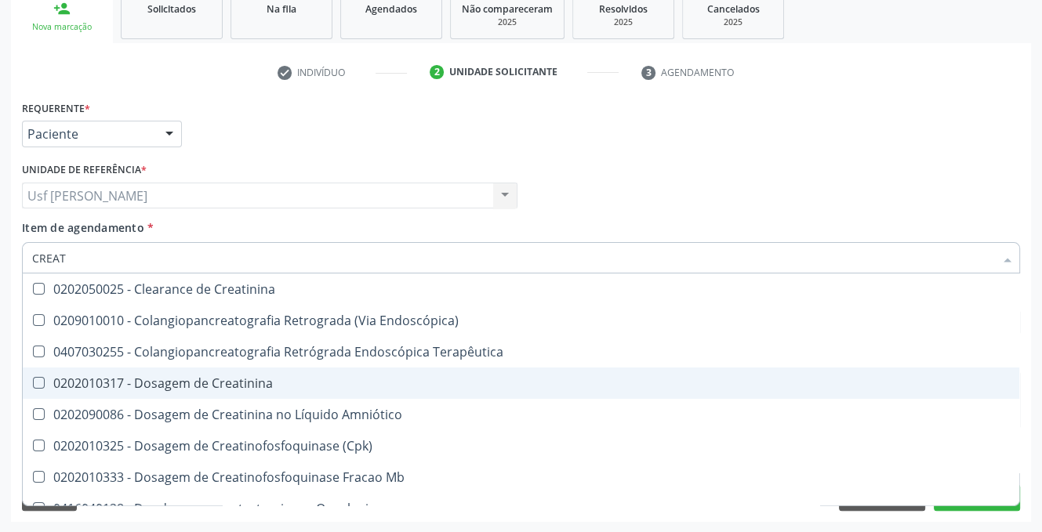
click at [34, 386] on Creatinina at bounding box center [39, 383] width 12 height 12
click at [33, 386] on Creatinina "checkbox" at bounding box center [28, 383] width 10 height 10
checkbox Creatinina "true"
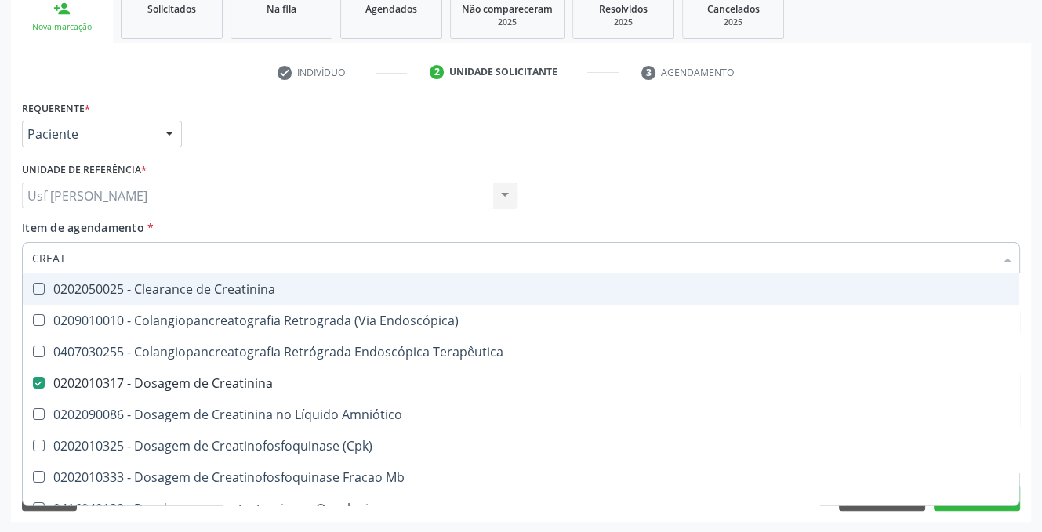
type input "CREA"
checkbox Creatinina "false"
checkbox Mb "true"
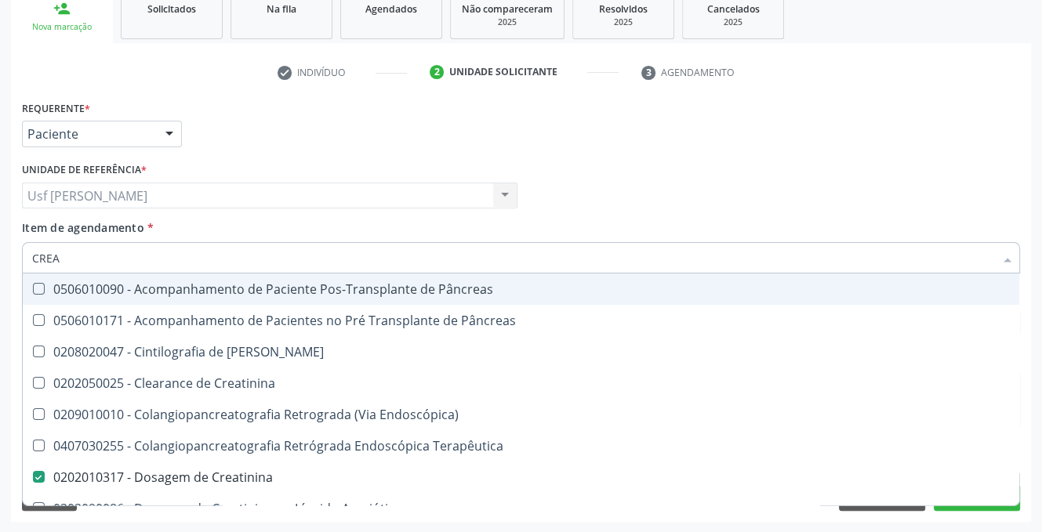
type input "CRE"
checkbox Creatinina "false"
checkbox Oncologia "true"
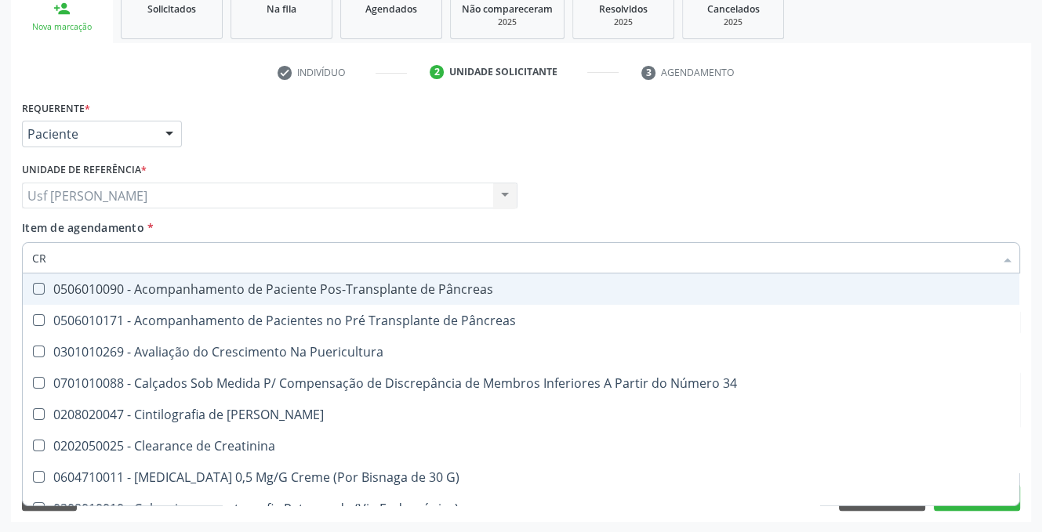
type input "C"
checkbox Creatinina "false"
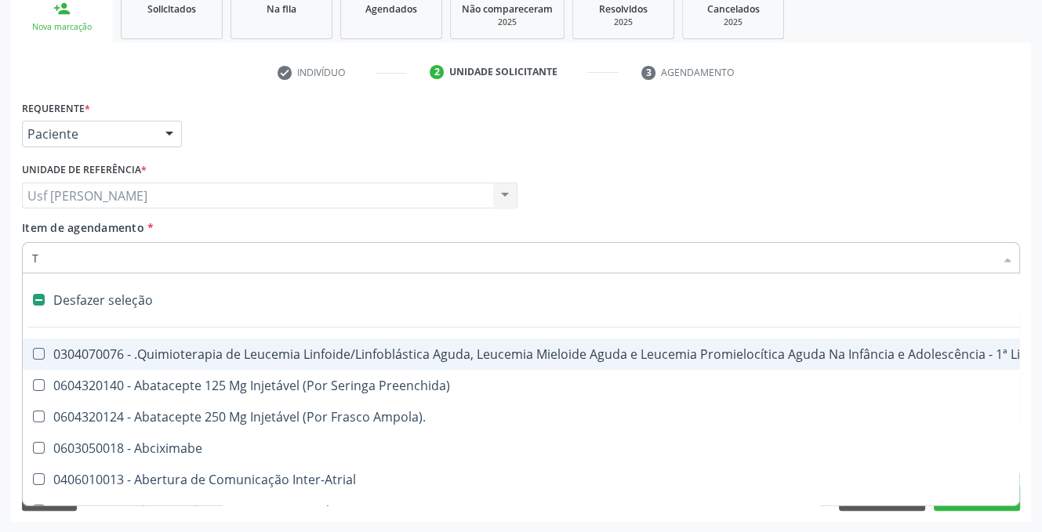
type input "TR"
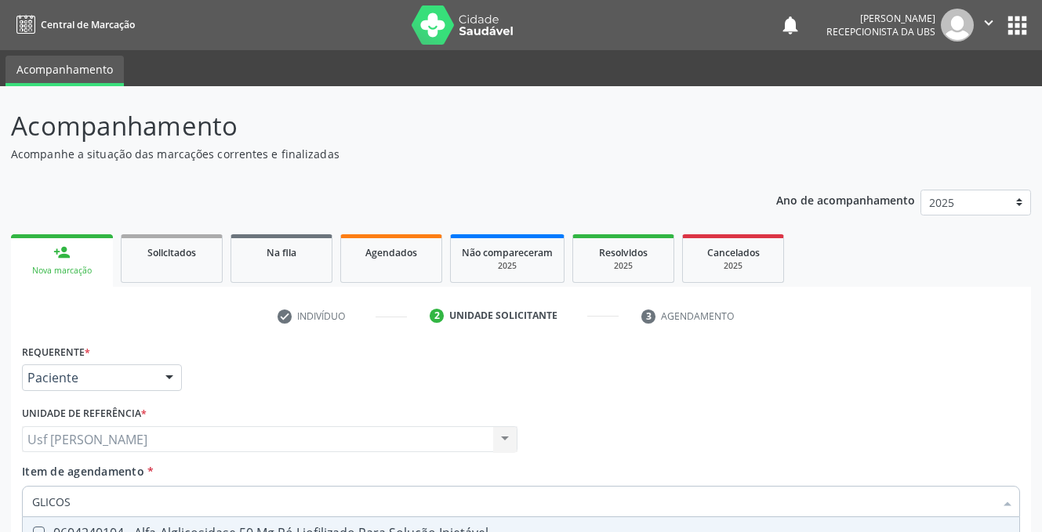
scroll to position [244, 0]
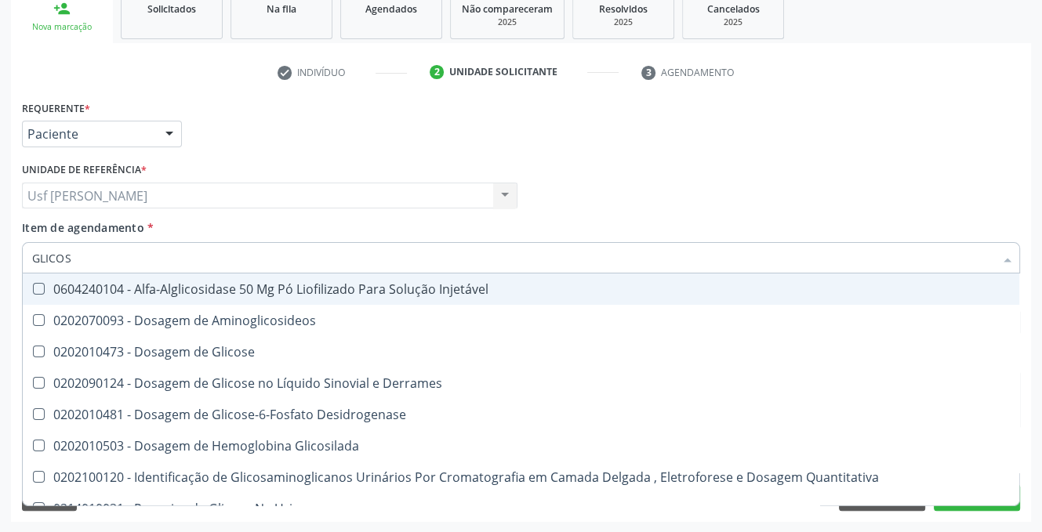
type input "GLICOSE"
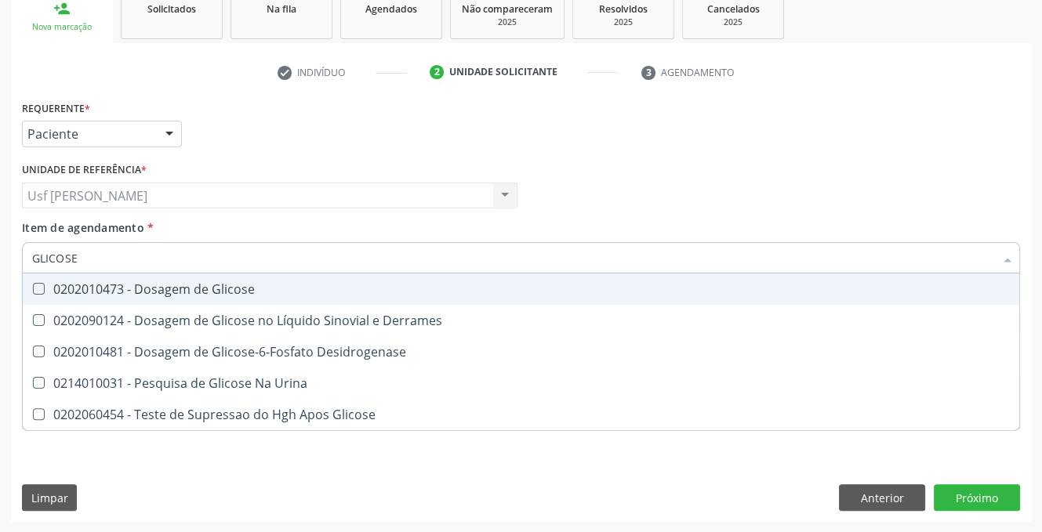
click at [31, 286] on div at bounding box center [29, 289] width 12 height 13
checkbox Glicose "true"
type input "GLICOS"
checkbox Glicose "false"
checkbox Desidrogenase "true"
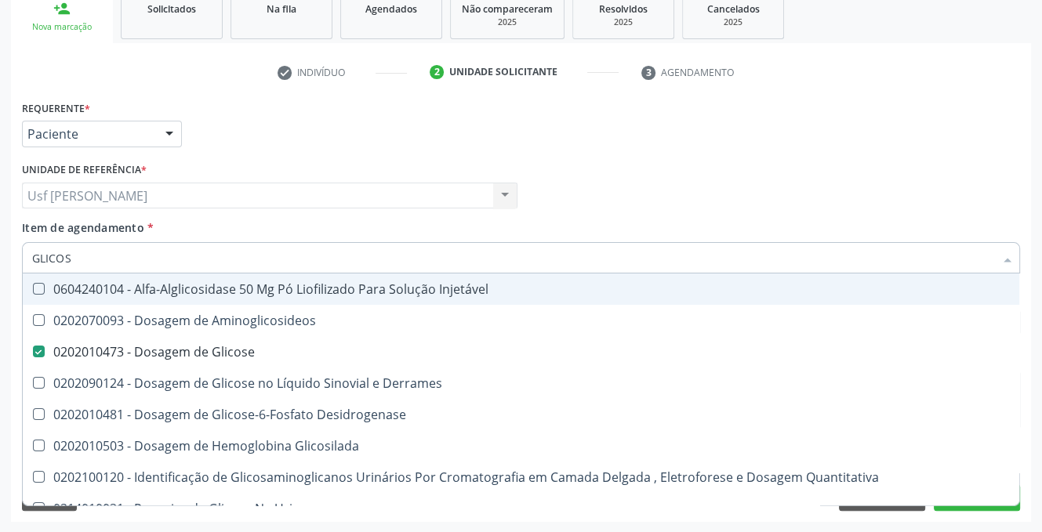
type input "GLICO"
checkbox Glicose "false"
checkbox Glicosilada "true"
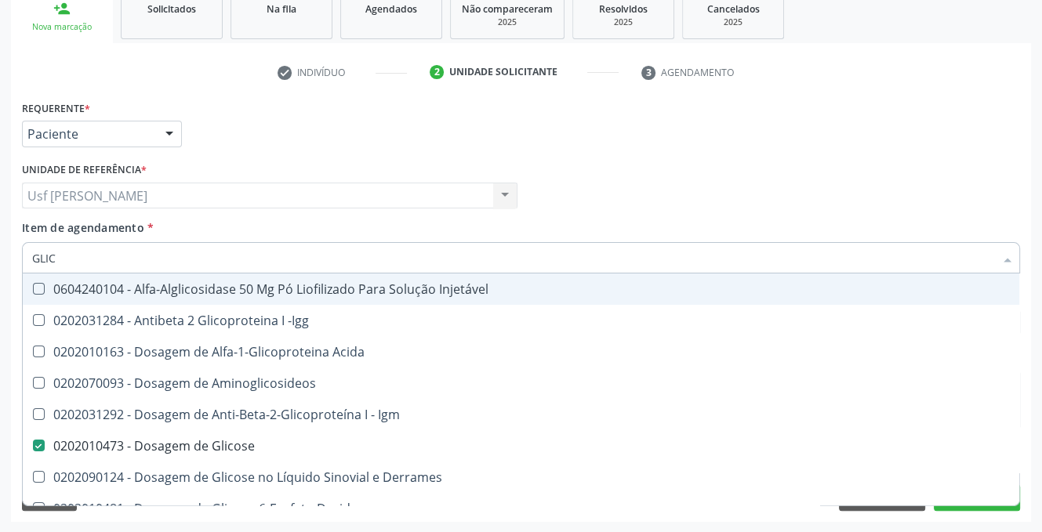
type input "GLI"
checkbox Glicose "false"
type input "G"
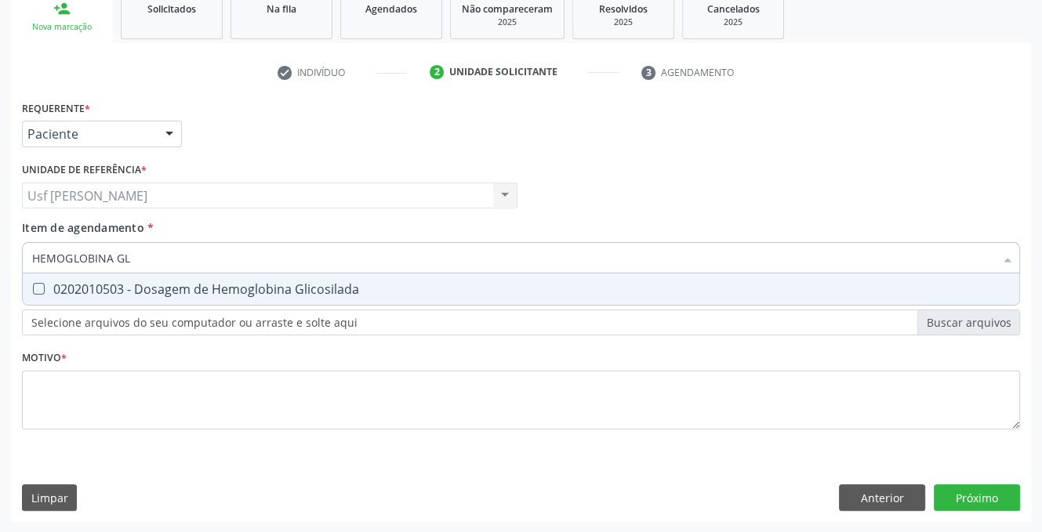
type input "HEMOGLOBINA GLI"
click at [43, 291] on Glicosilada at bounding box center [39, 289] width 12 height 12
click at [33, 291] on Glicosilada "checkbox" at bounding box center [28, 289] width 10 height 10
checkbox Glicosilada "true"
type input "HEMOGLOBINA"
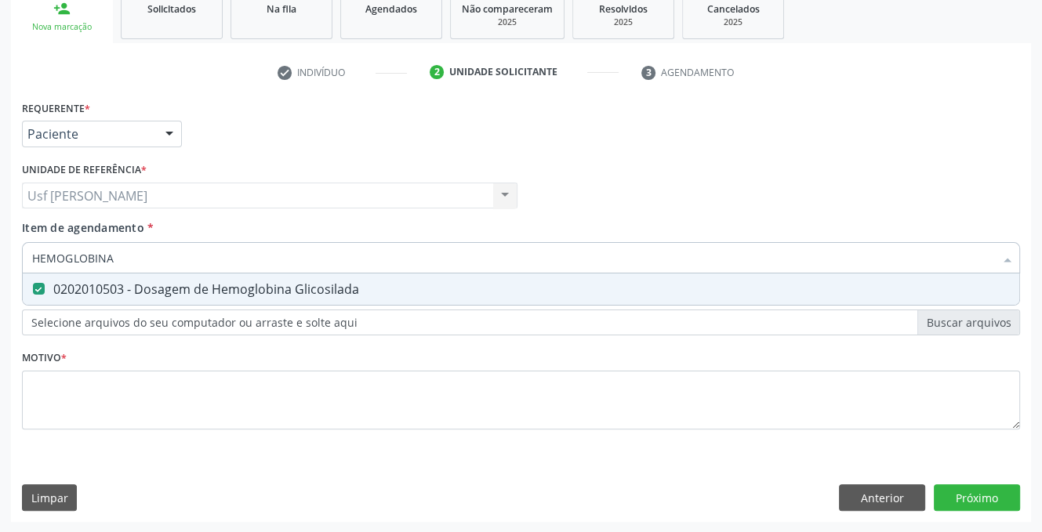
checkbox Glicosilada "false"
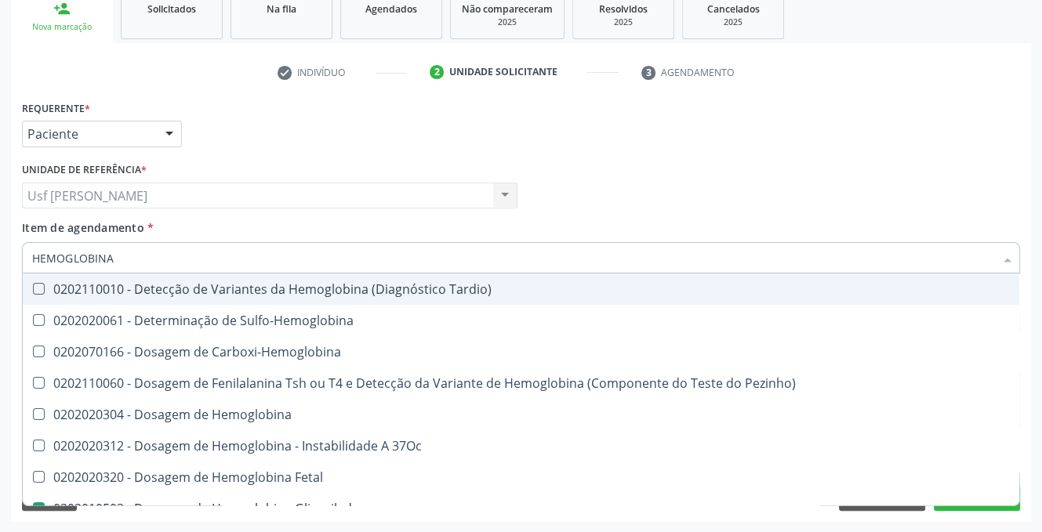
type input "HEMOGLOBIN"
checkbox Glicosilada "false"
checkbox Hematocrito\) "true"
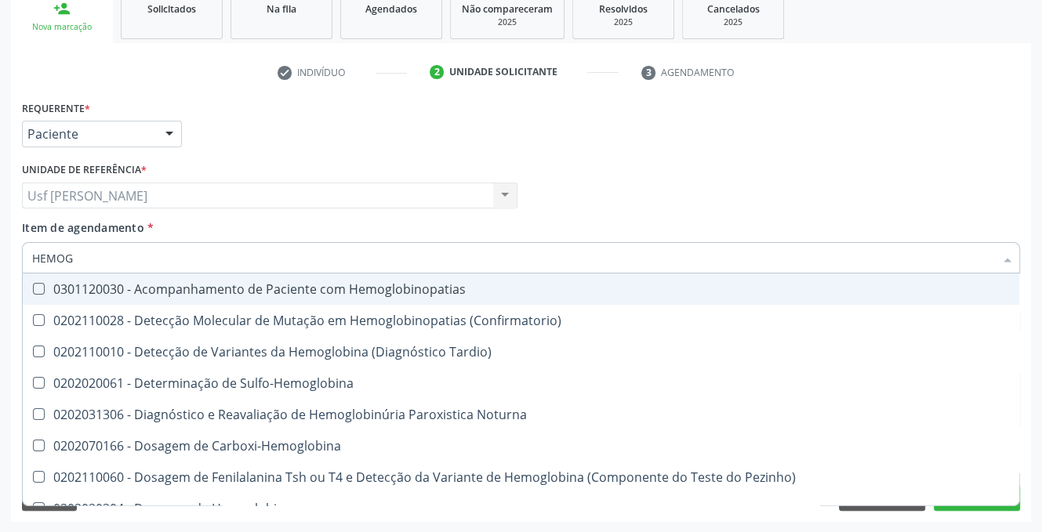
type input "HEMO"
checkbox Glicosilada "false"
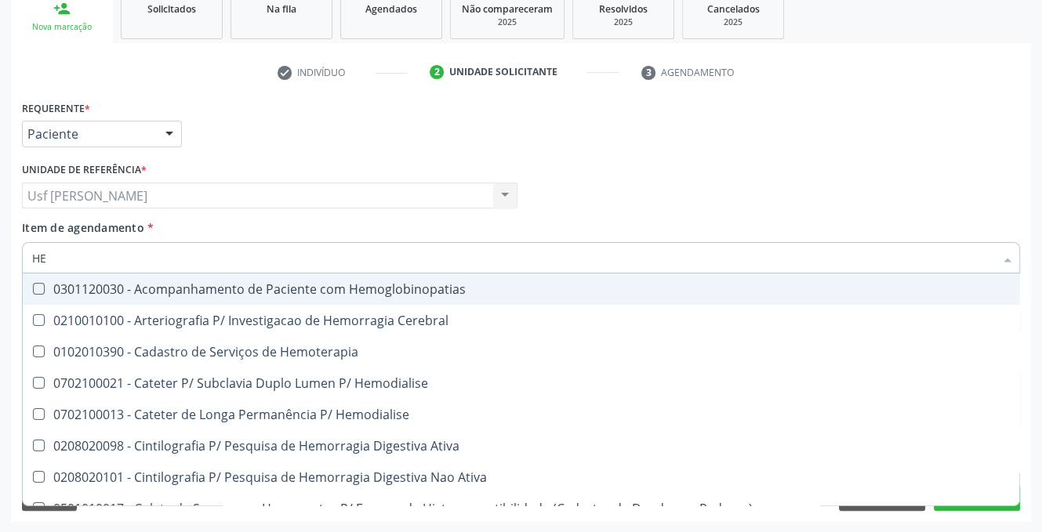
type input "H"
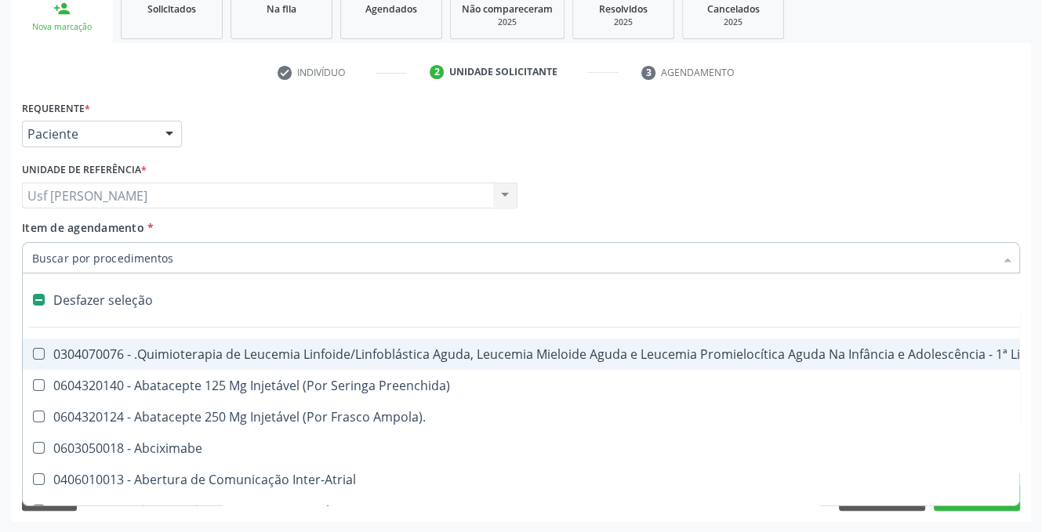
checkbox Lei "false"
checkbox Trabalho "false"
checkbox Cística "false"
type input "HE"
checkbox Cística "true"
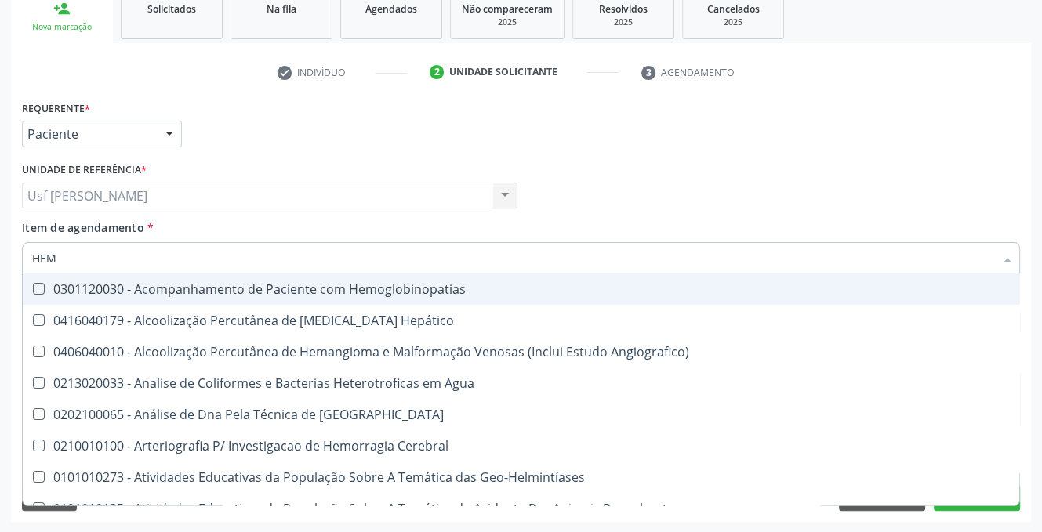
type input "HEMO"
checkbox Redome\) "true"
checkbox \(Qualitativo\) "false"
checkbox Glicosilada "false"
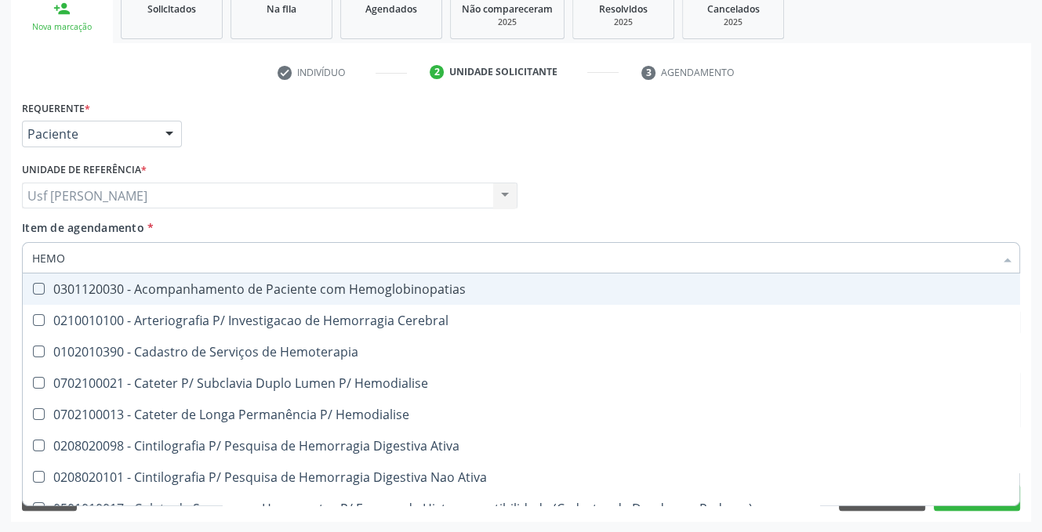
type input "HEMOG"
checkbox Tardio\) "true"
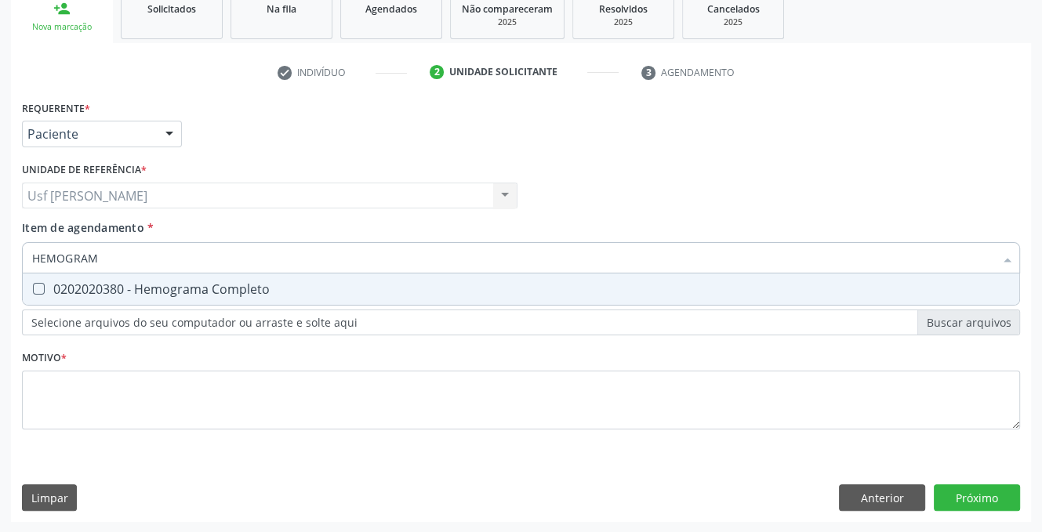
type input "HEMOGRAMA"
click at [41, 285] on Completo at bounding box center [39, 289] width 12 height 12
click at [33, 285] on Completo "checkbox" at bounding box center [28, 289] width 10 height 10
checkbox Completo "true"
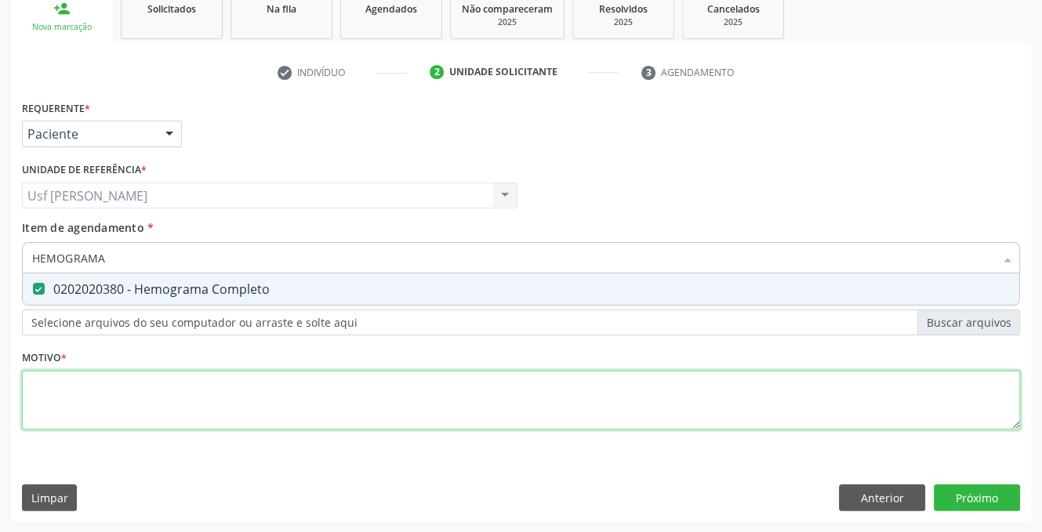
click at [101, 405] on div "Requerente * Paciente Profissional de Saúde Paciente Nenhum resultado encontrad…" at bounding box center [521, 273] width 998 height 355
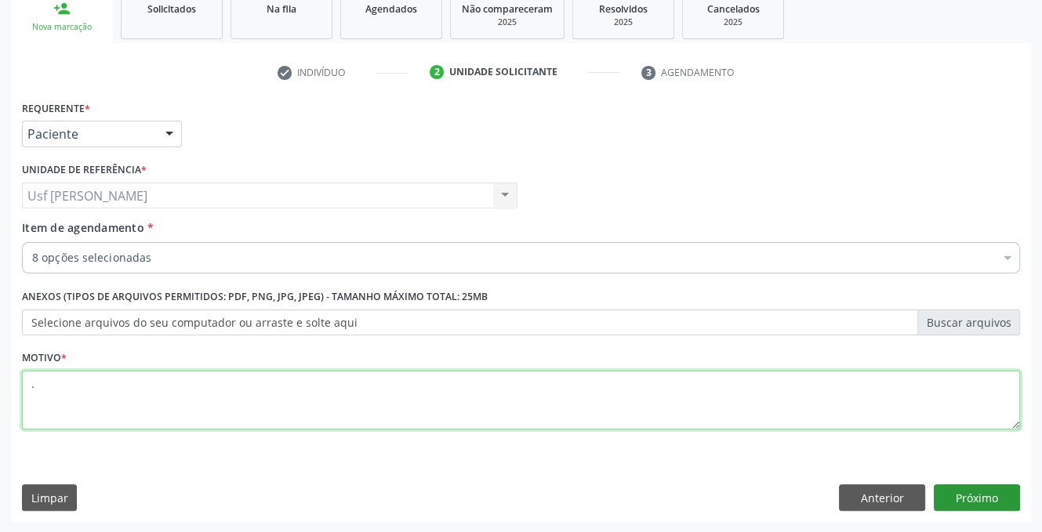
type textarea "."
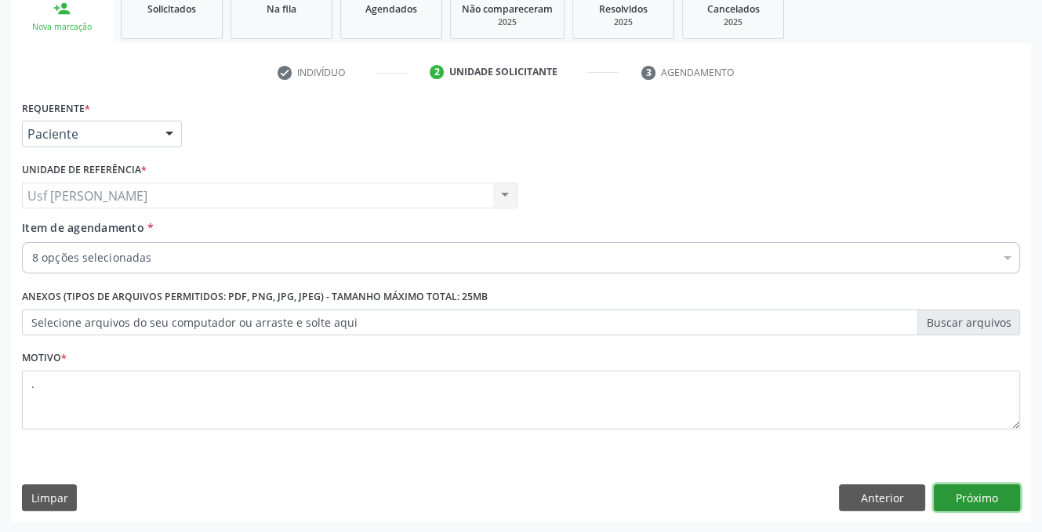
click at [952, 497] on button "Próximo" at bounding box center [977, 497] width 86 height 27
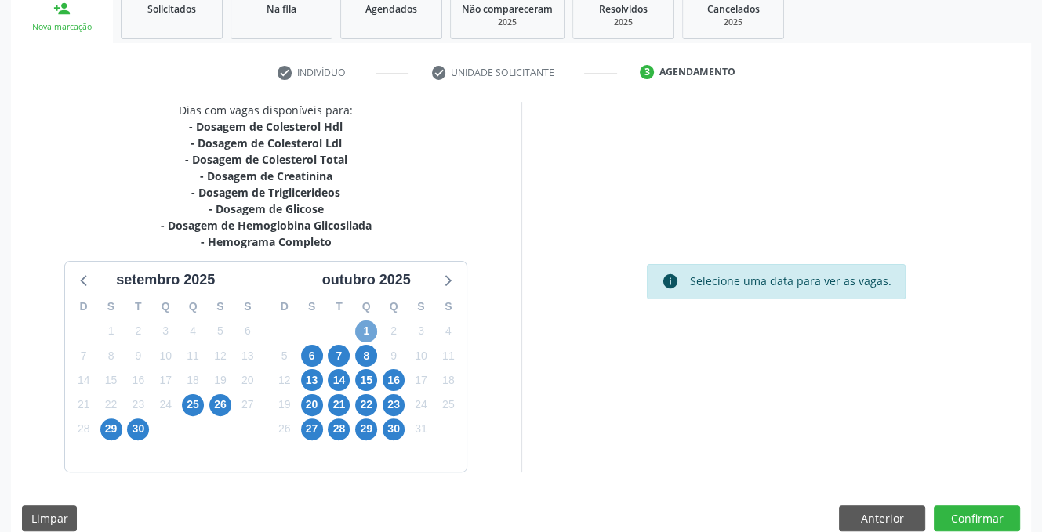
click at [365, 335] on span "1" at bounding box center [366, 332] width 22 height 22
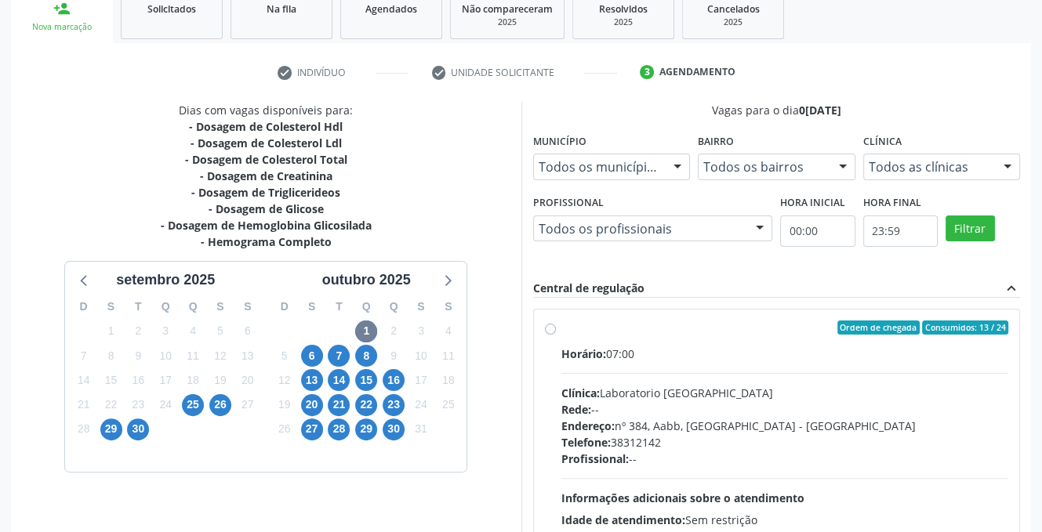
click at [561, 332] on label "Ordem de chegada Consumidos: 13 / 24 Horário: 07:00 Clínica: Laboratorio [GEOGR…" at bounding box center [785, 441] width 448 height 241
click at [554, 332] on input "Ordem de chegada Consumidos: 13 / 24 Horário: 07:00 Clínica: Laboratorio [GEOGR…" at bounding box center [550, 328] width 11 height 14
radio input "true"
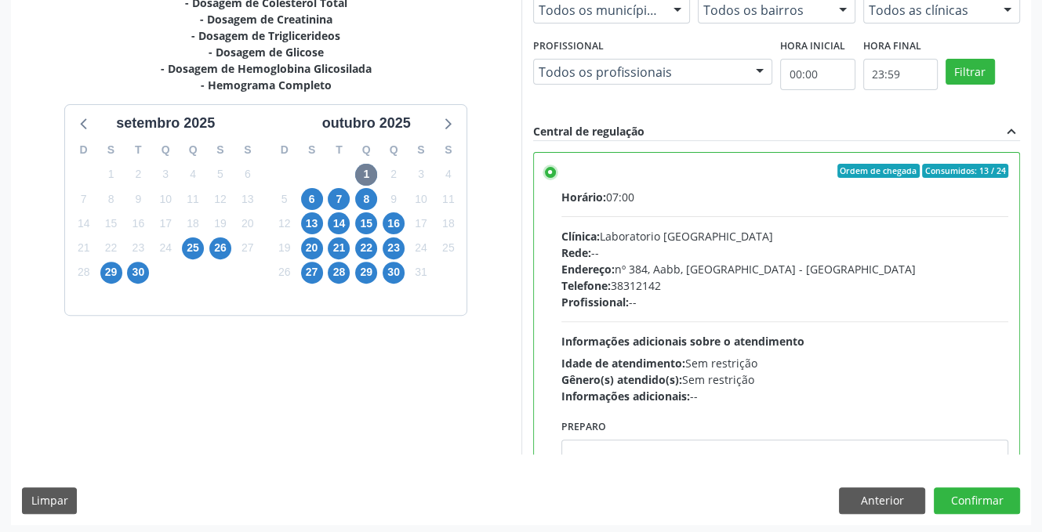
scroll to position [404, 0]
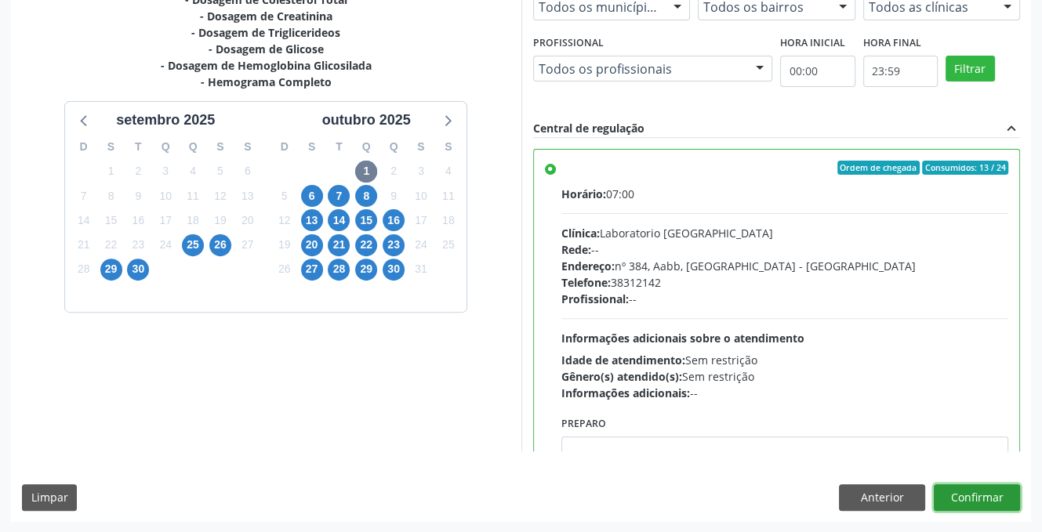
click at [997, 491] on button "Confirmar" at bounding box center [977, 497] width 86 height 27
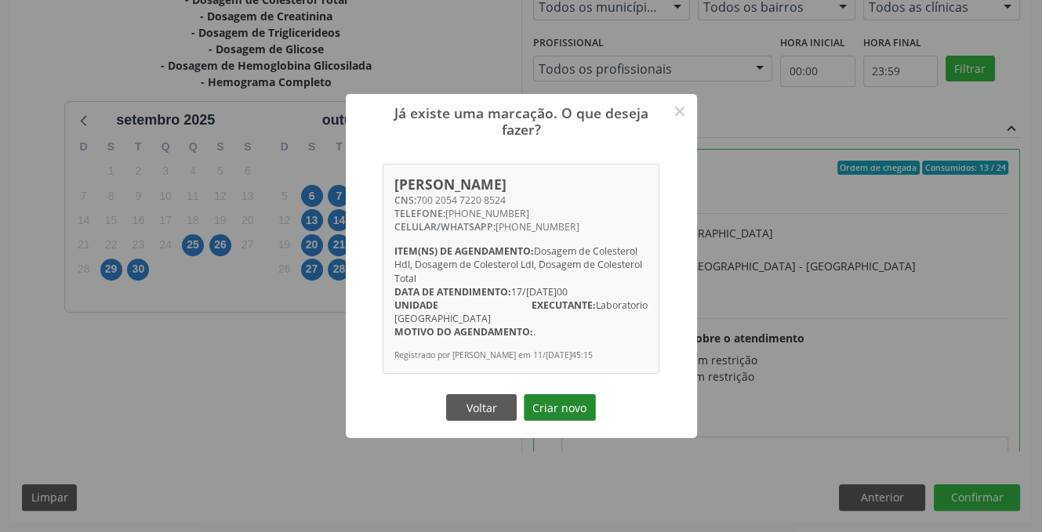
click at [562, 410] on button "Criar novo" at bounding box center [560, 407] width 72 height 27
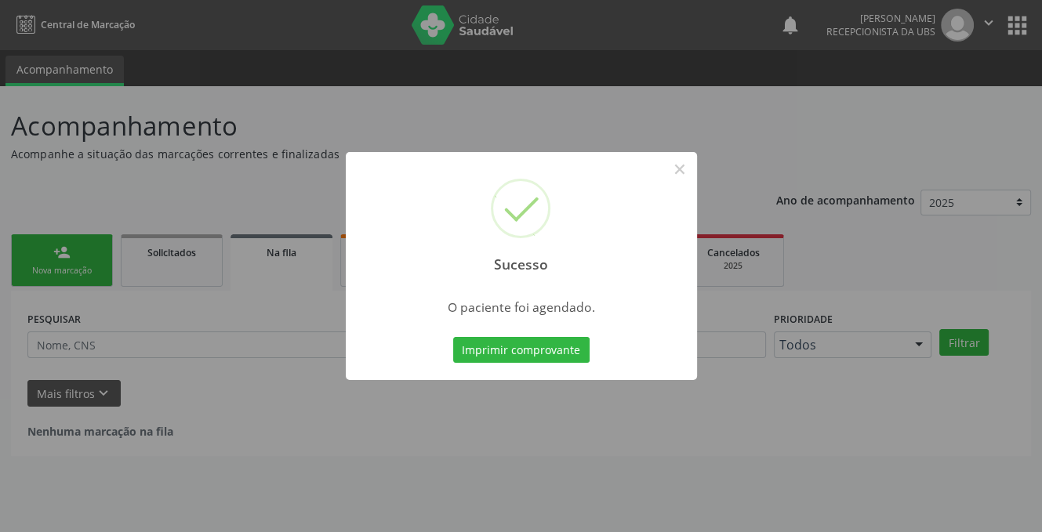
scroll to position [0, 0]
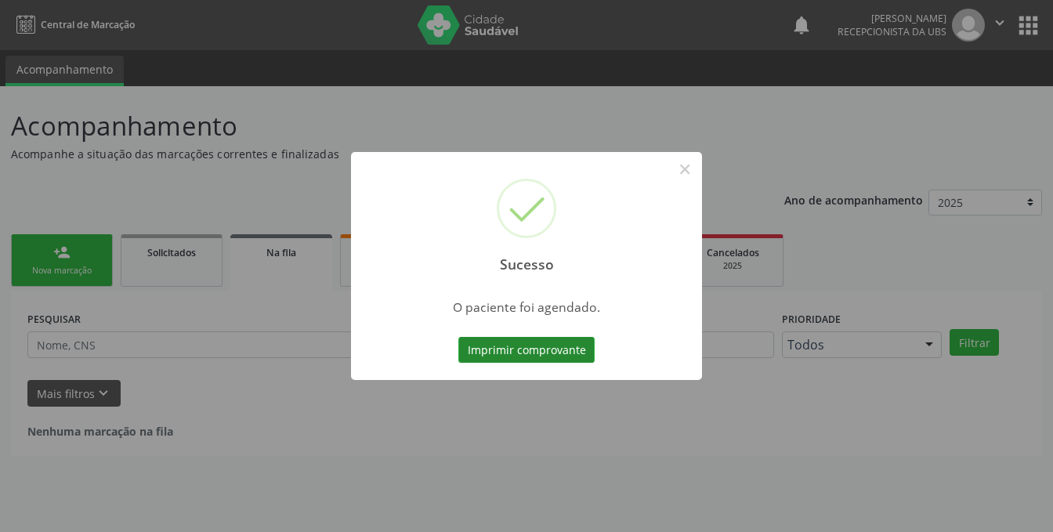
click at [520, 346] on button "Imprimir comprovante" at bounding box center [527, 350] width 136 height 27
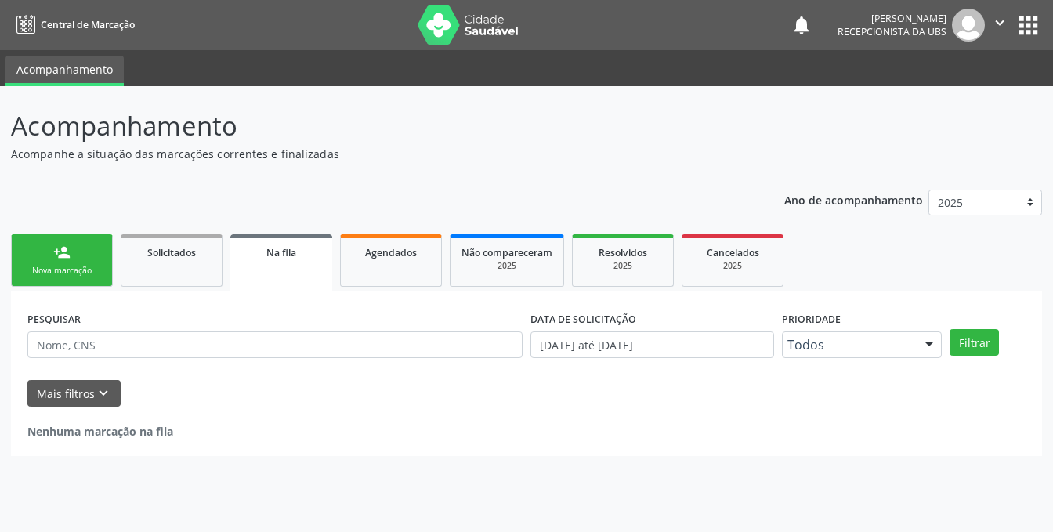
click at [58, 256] on div "person_add" at bounding box center [61, 252] width 17 height 17
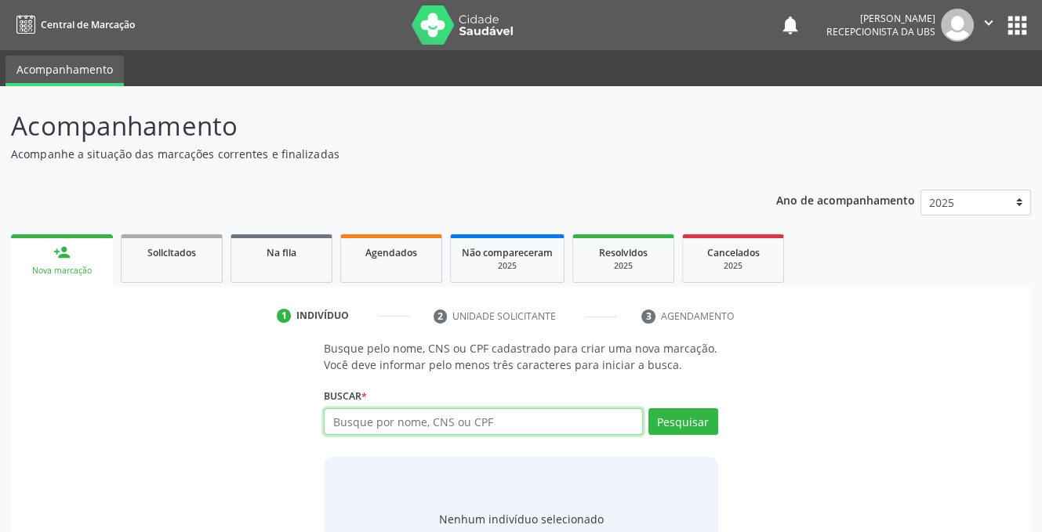
click at [381, 413] on input "text" at bounding box center [483, 421] width 318 height 27
type input "C"
type input "700402496431342"
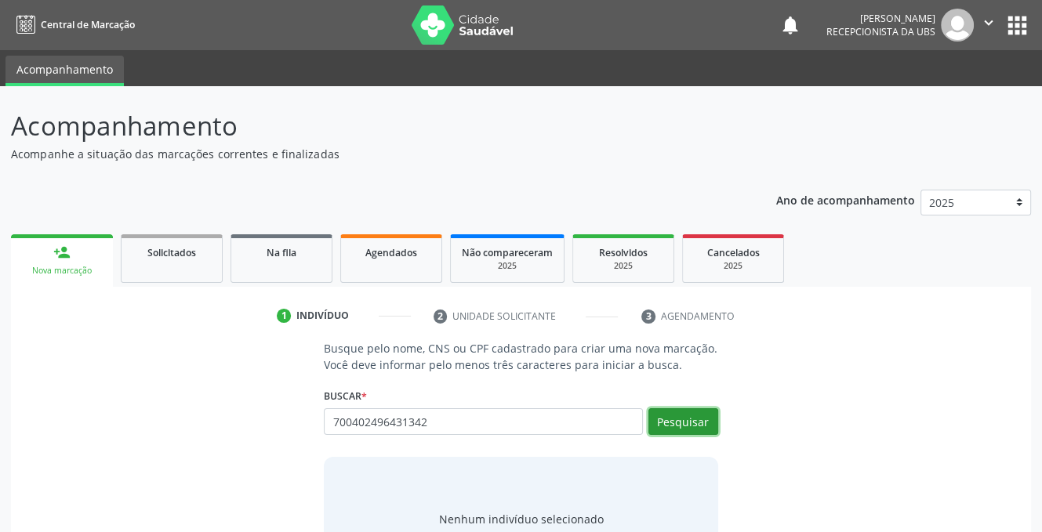
click at [662, 413] on button "Pesquisar" at bounding box center [683, 421] width 70 height 27
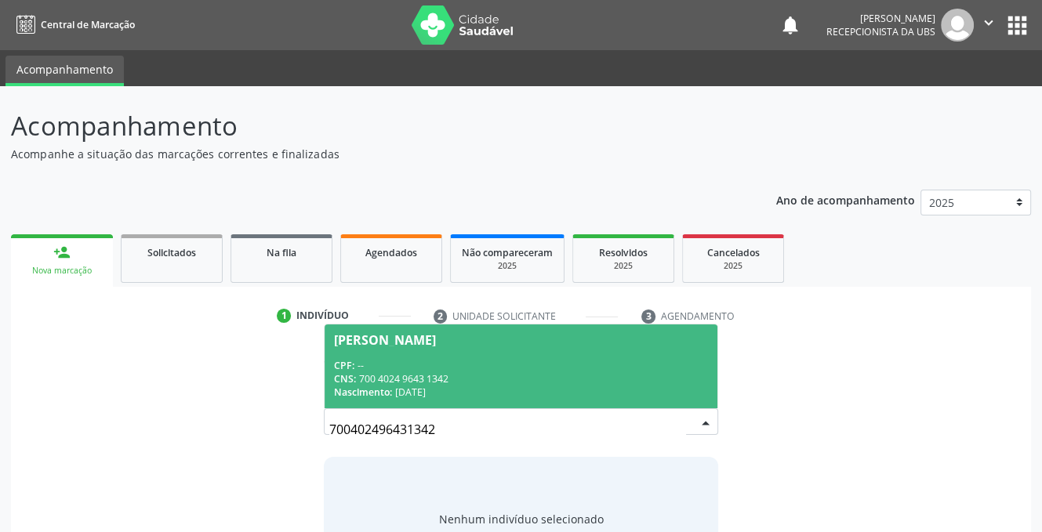
scroll to position [71, 0]
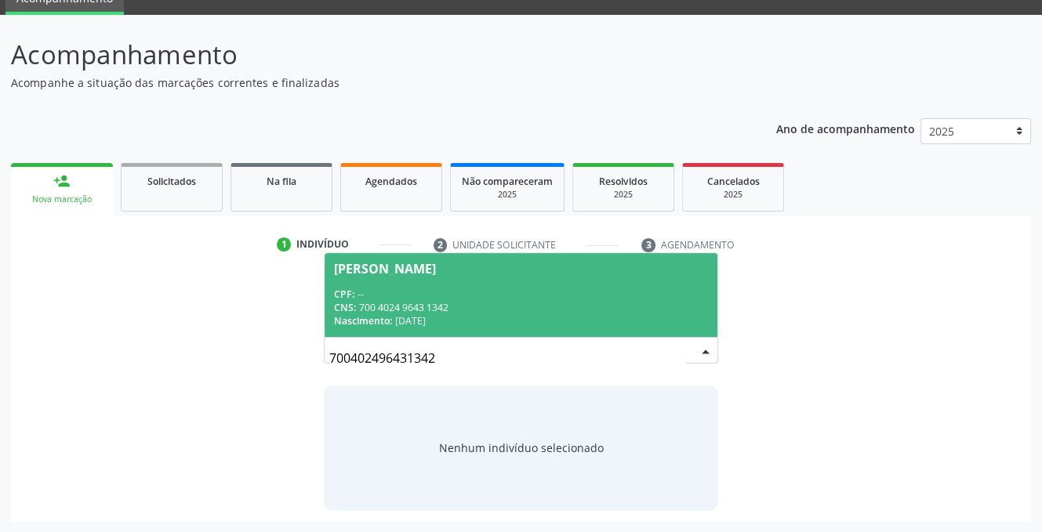
click at [379, 263] on div "[PERSON_NAME]" at bounding box center [385, 269] width 102 height 13
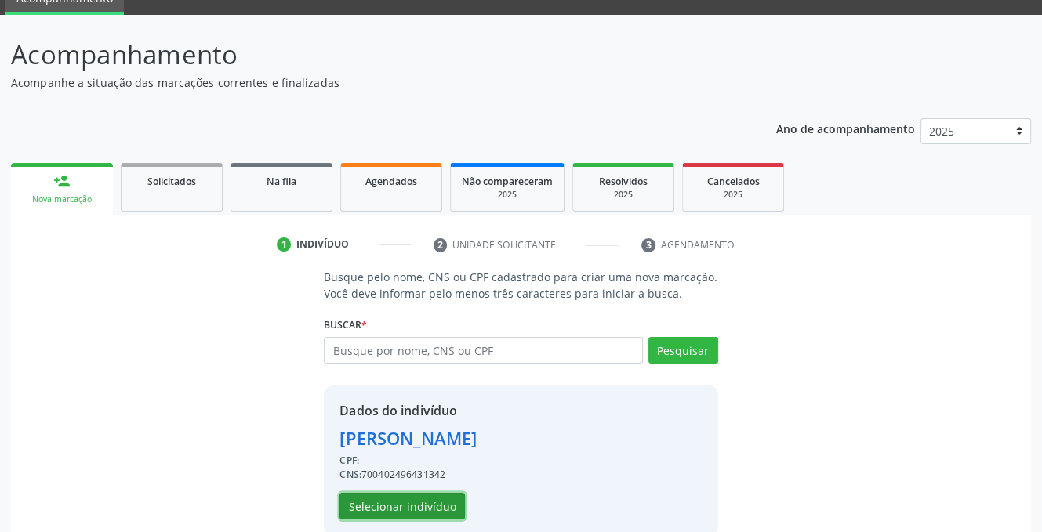
click at [397, 510] on button "Selecionar indivíduo" at bounding box center [401, 506] width 125 height 27
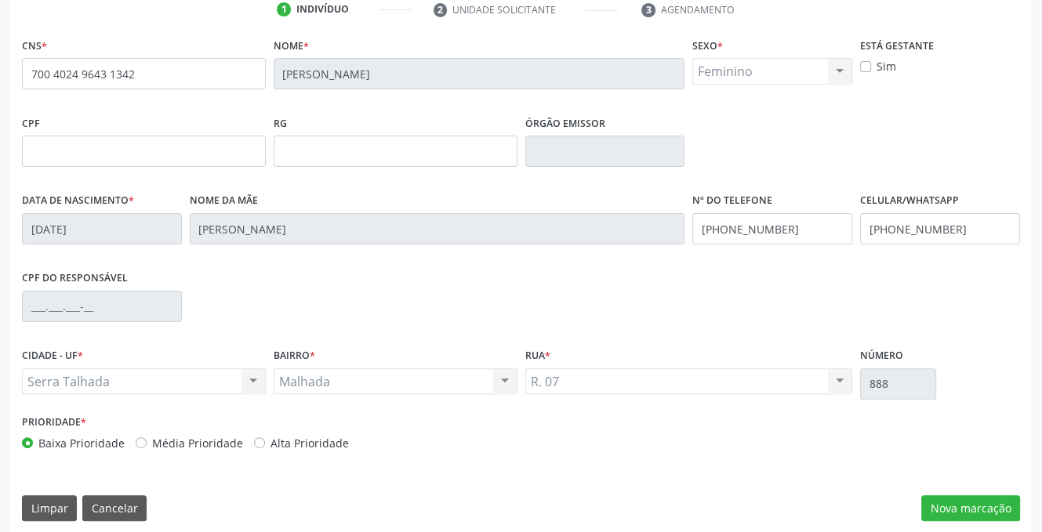
scroll to position [317, 0]
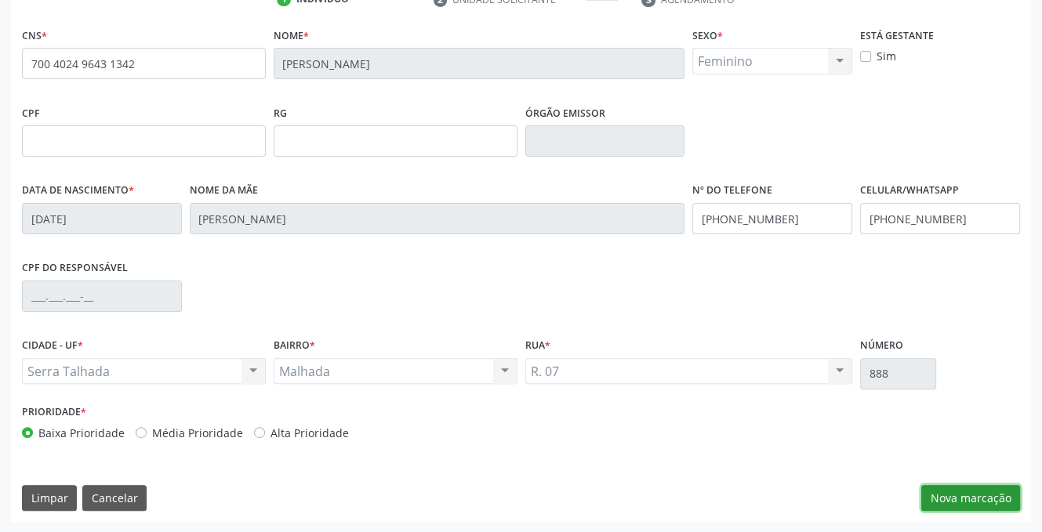
click at [972, 499] on button "Nova marcação" at bounding box center [970, 498] width 99 height 27
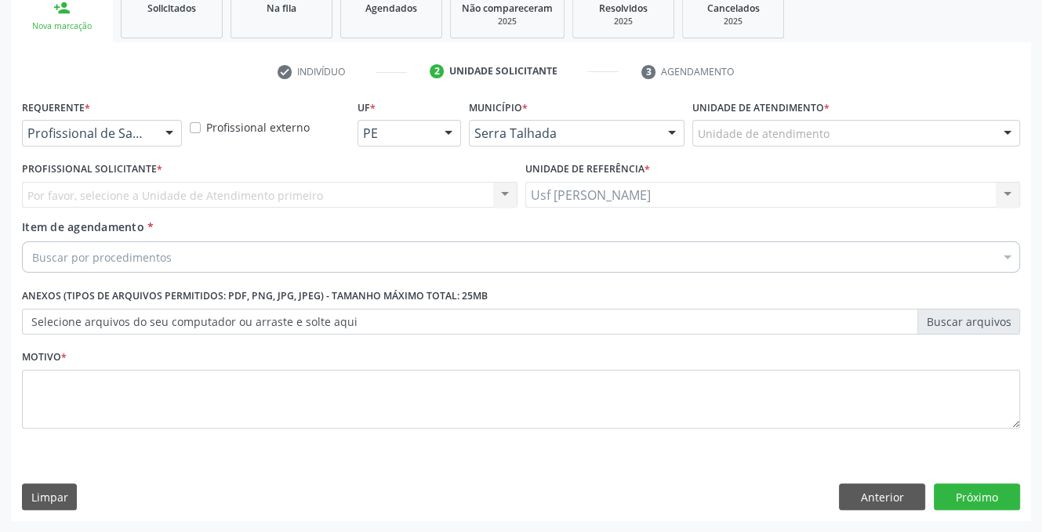
scroll to position [244, 0]
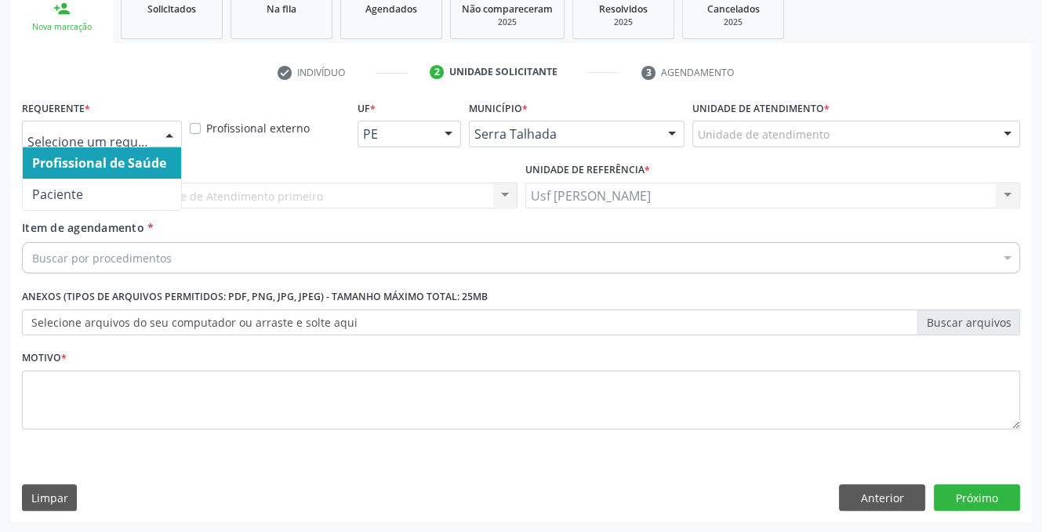
click at [163, 129] on div at bounding box center [170, 134] width 24 height 27
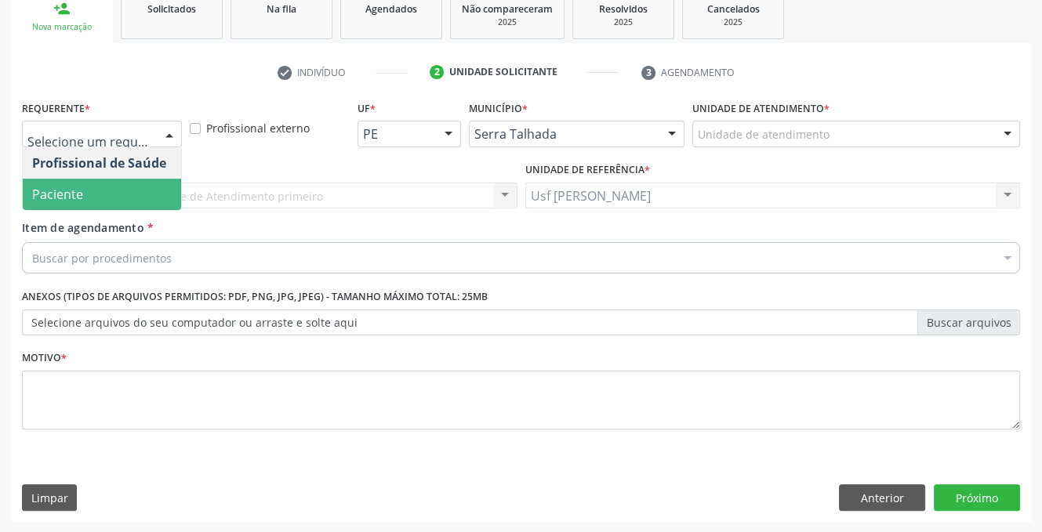
click at [147, 195] on span "Paciente" at bounding box center [102, 194] width 158 height 31
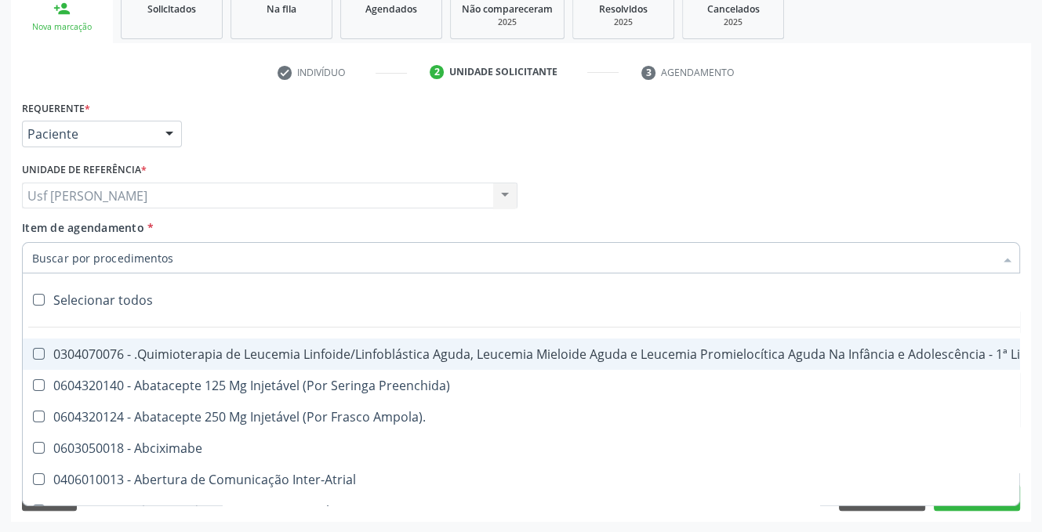
click at [145, 259] on input "Item de agendamento *" at bounding box center [513, 257] width 962 height 31
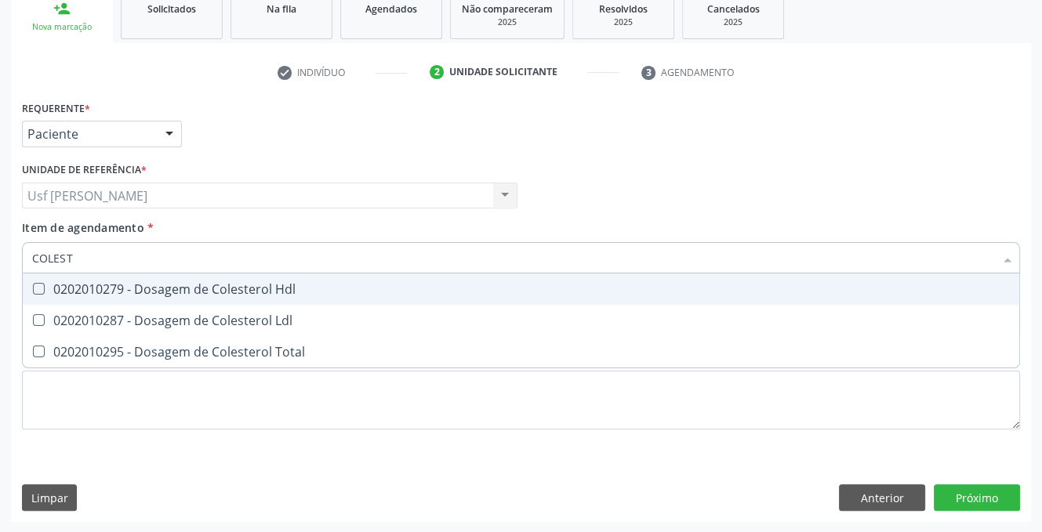
type input "COLESTE"
click at [41, 284] on Hdl at bounding box center [39, 289] width 12 height 12
click at [33, 284] on Hdl "checkbox" at bounding box center [28, 289] width 10 height 10
checkbox Hdl "true"
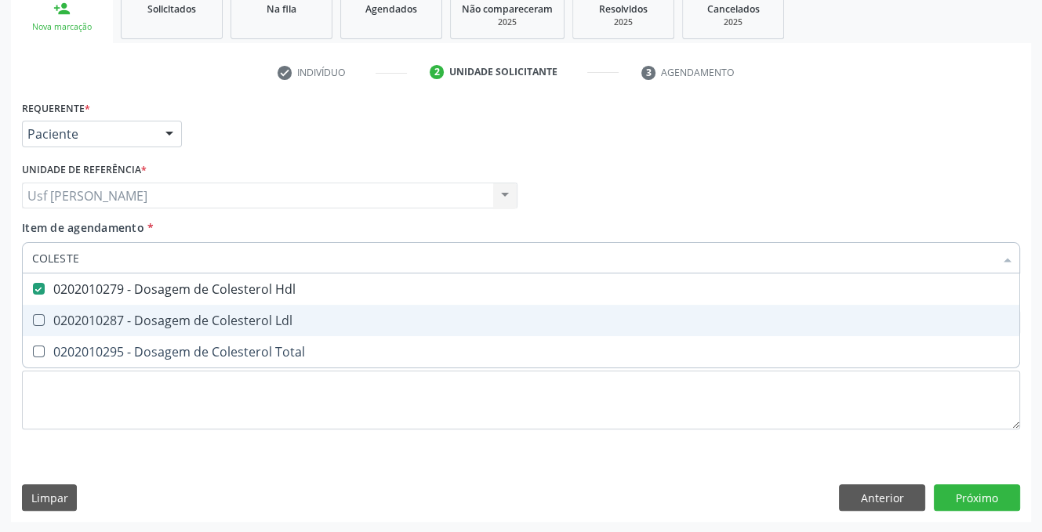
click at [41, 321] on Ldl at bounding box center [39, 320] width 12 height 12
click at [33, 321] on Ldl "checkbox" at bounding box center [28, 320] width 10 height 10
checkbox Ldl "true"
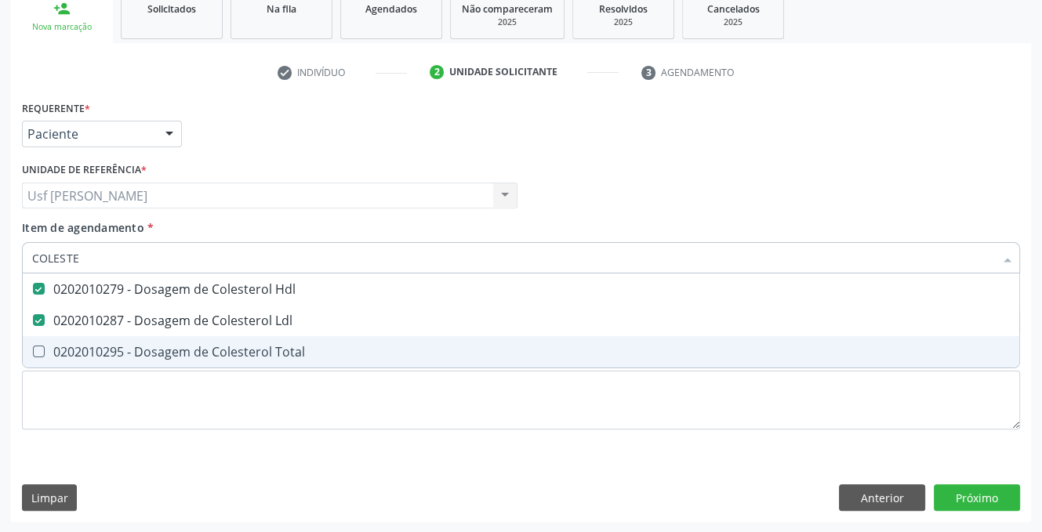
click at [33, 350] on Total at bounding box center [39, 352] width 12 height 12
click at [33, 350] on Total "checkbox" at bounding box center [28, 351] width 10 height 10
checkbox Total "true"
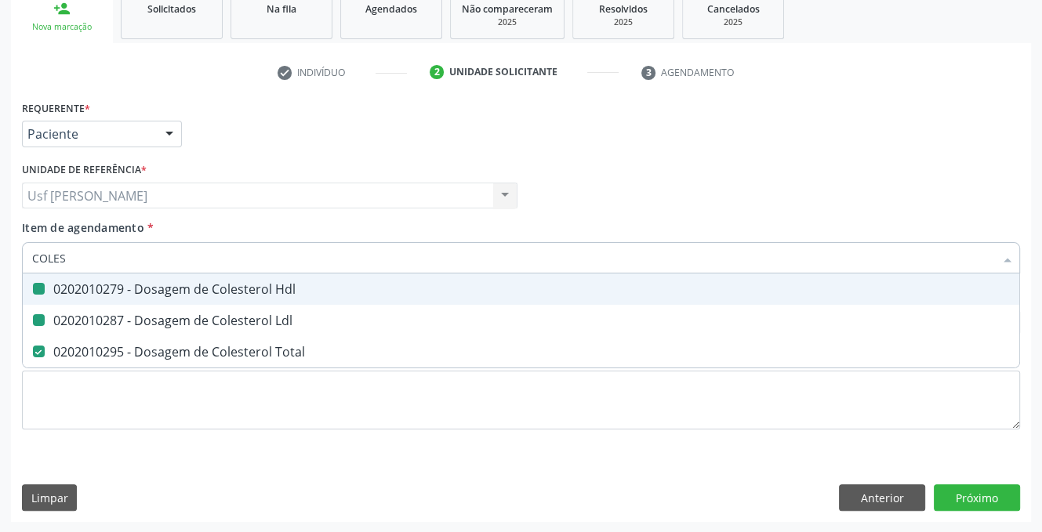
type input "COLE"
checkbox Hdl "false"
checkbox Ldl "false"
checkbox Total "false"
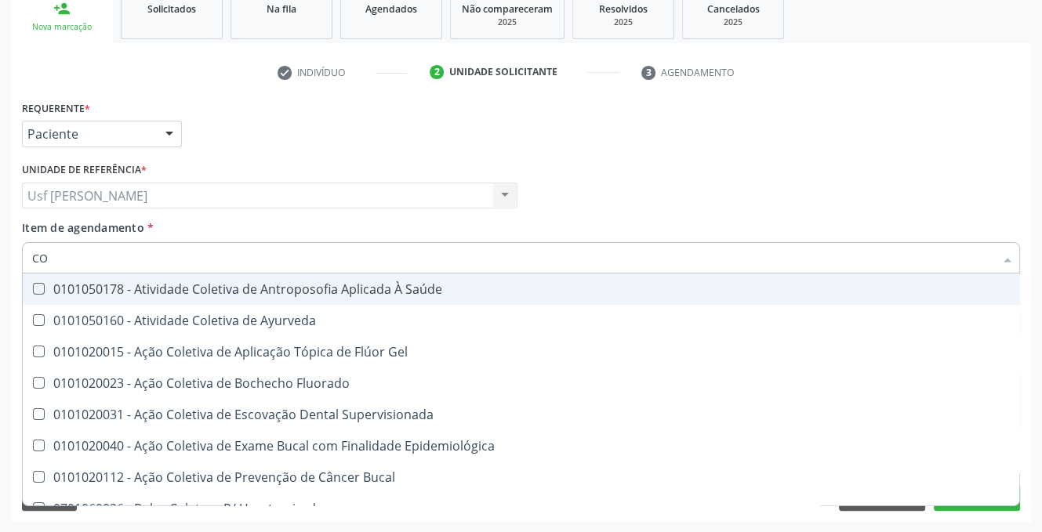
type input "C"
checkbox Hdl "false"
checkbox Ldl "false"
checkbox Total "false"
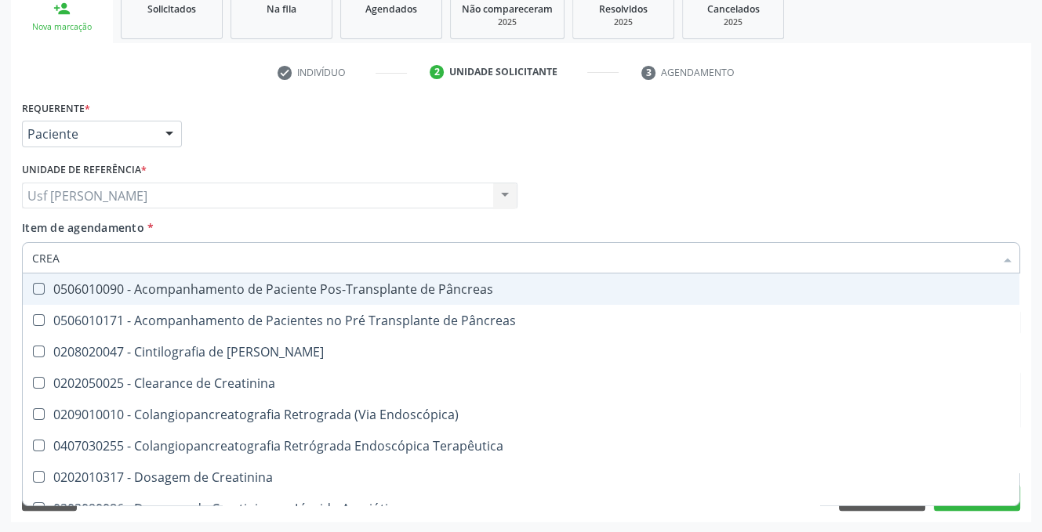
type input "CREAT"
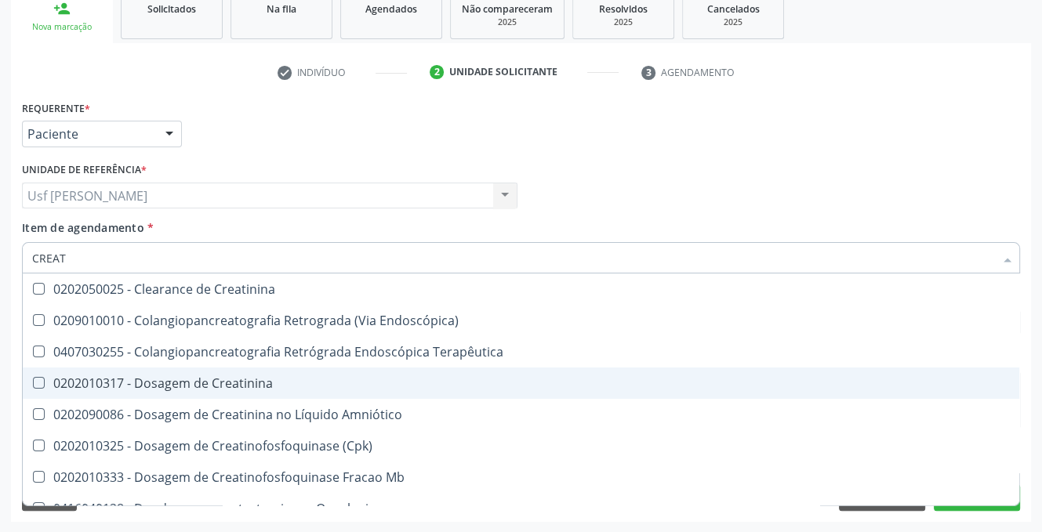
click at [34, 381] on Creatinina at bounding box center [39, 383] width 12 height 12
click at [33, 381] on Creatinina "checkbox" at bounding box center [28, 383] width 10 height 10
checkbox Creatinina "true"
type input "CREA"
checkbox Creatinina "false"
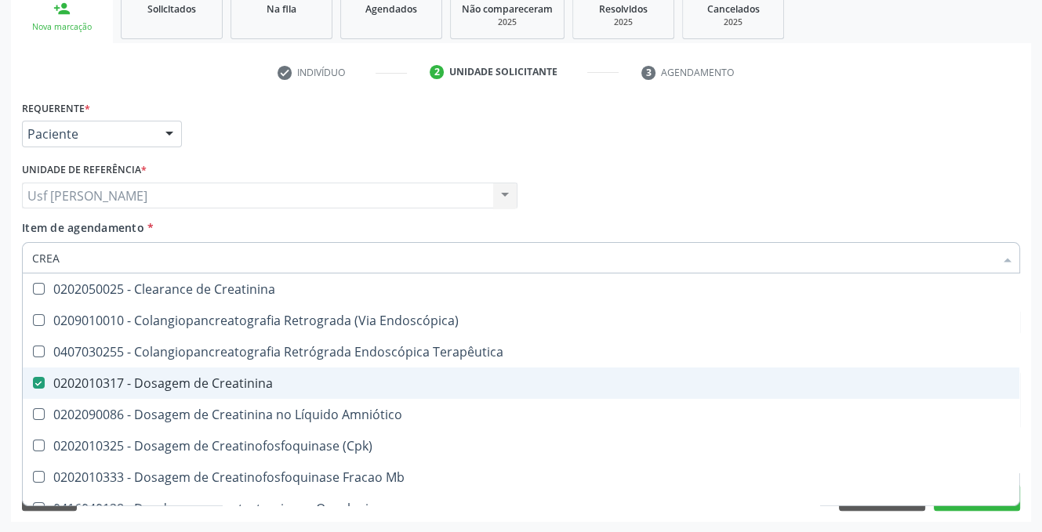
checkbox Mb "true"
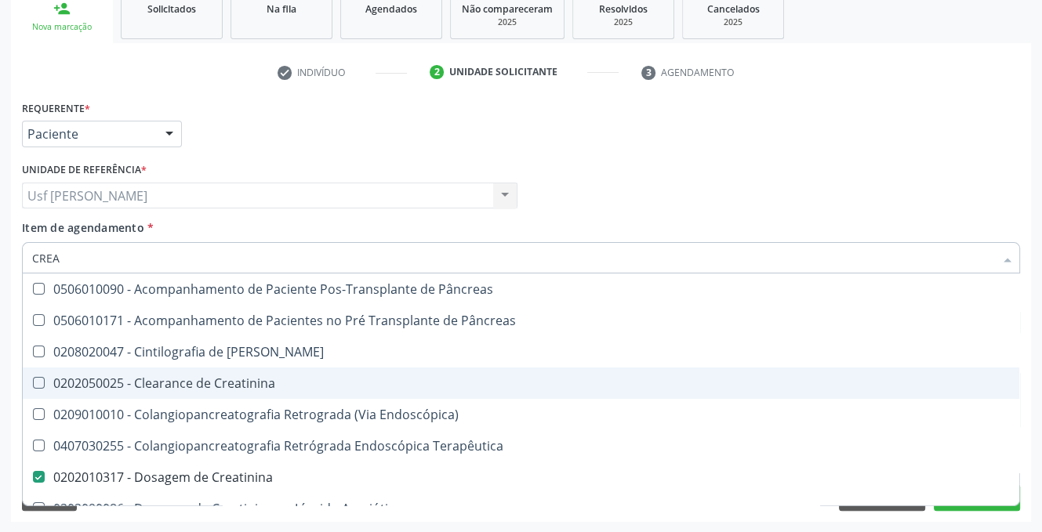
type input "CRE"
checkbox Creatinina "false"
checkbox Oncologia "true"
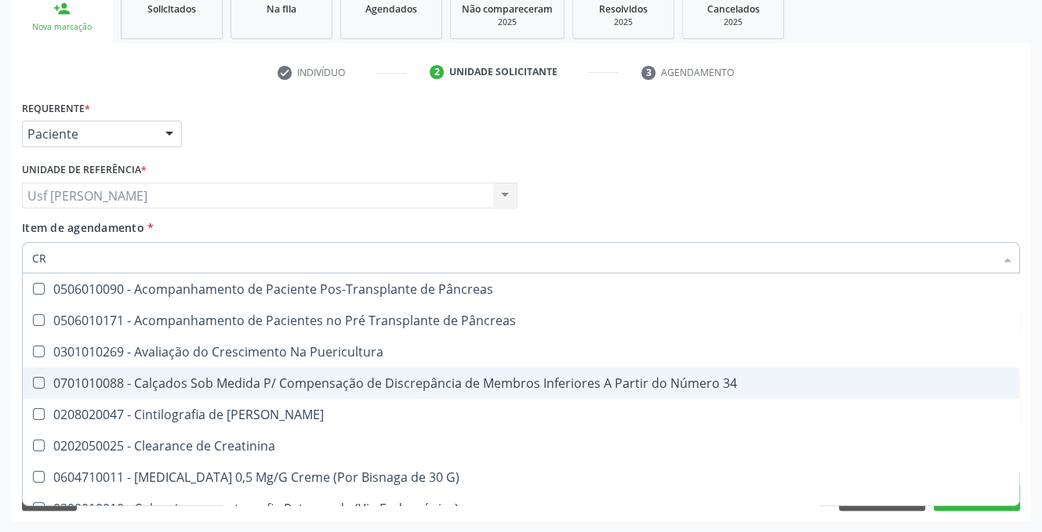
type input "C"
checkbox Creatinina "false"
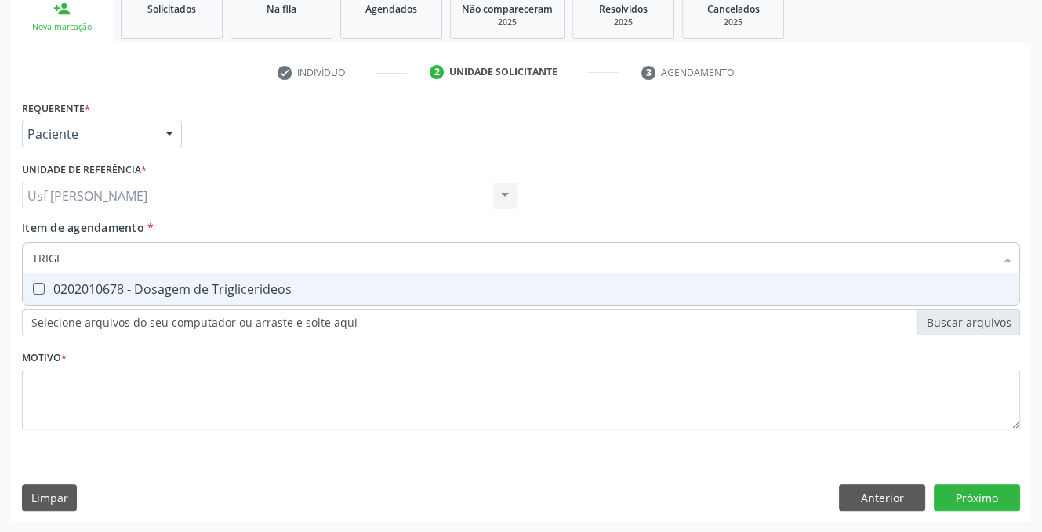
type input "TRIGLI"
click at [36, 294] on div "0202010678 - Dosagem de Triglicerideos" at bounding box center [520, 289] width 977 height 13
checkbox Triglicerideos "true"
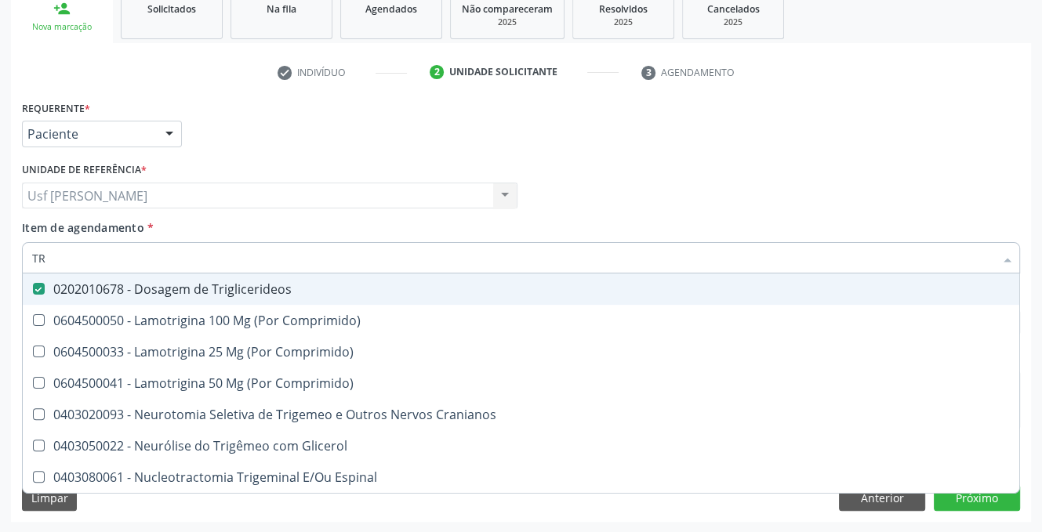
type input "T"
checkbox Triglicerideos "false"
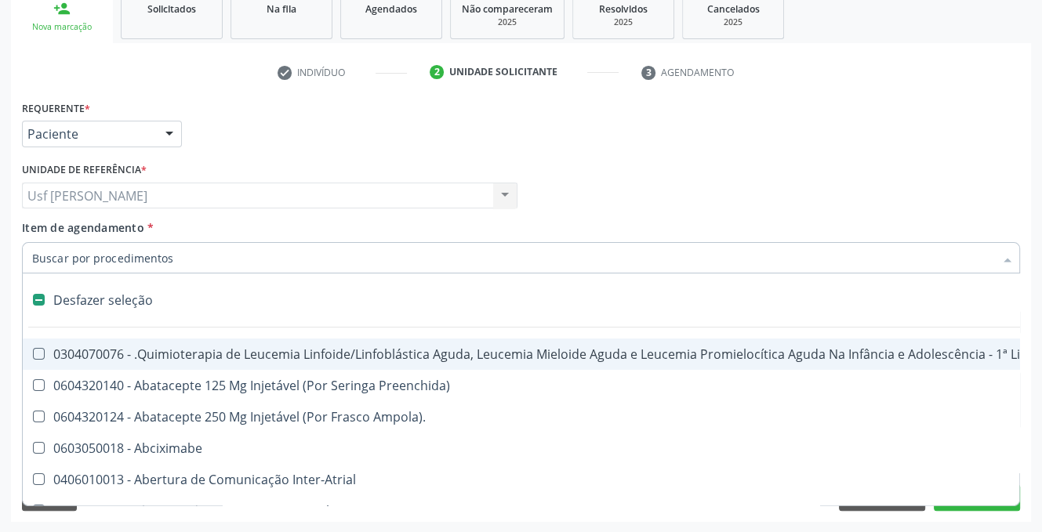
type input "G"
checkbox Doses\) "true"
checkbox Inalante\) "true"
checkbox Bursectomia "true"
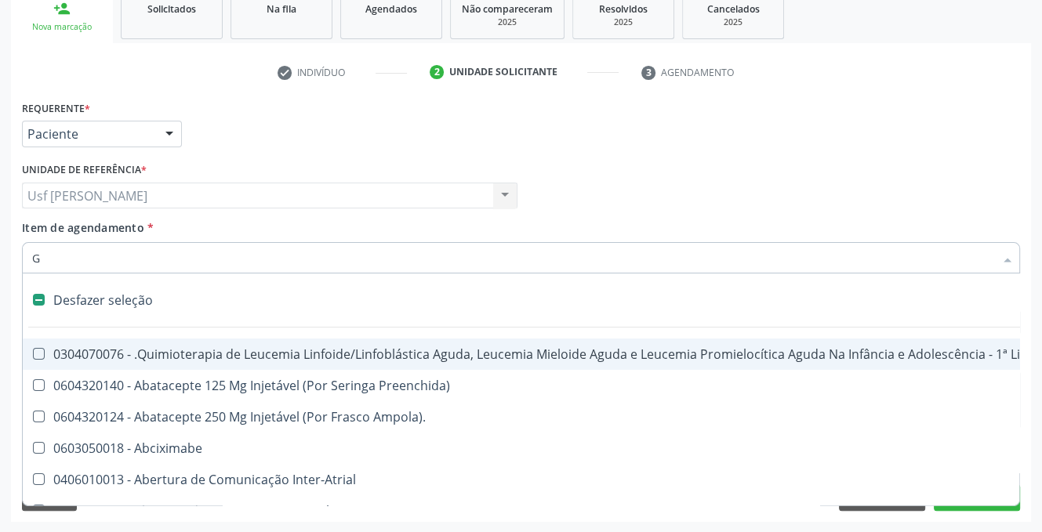
checkbox Inteiro "true"
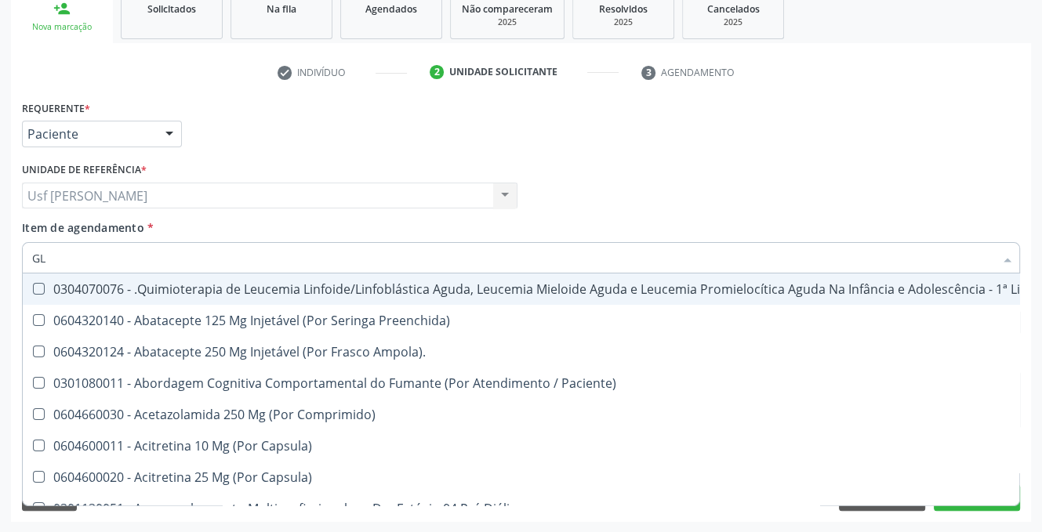
type input "GLI"
checkbox Multiprofissional "true"
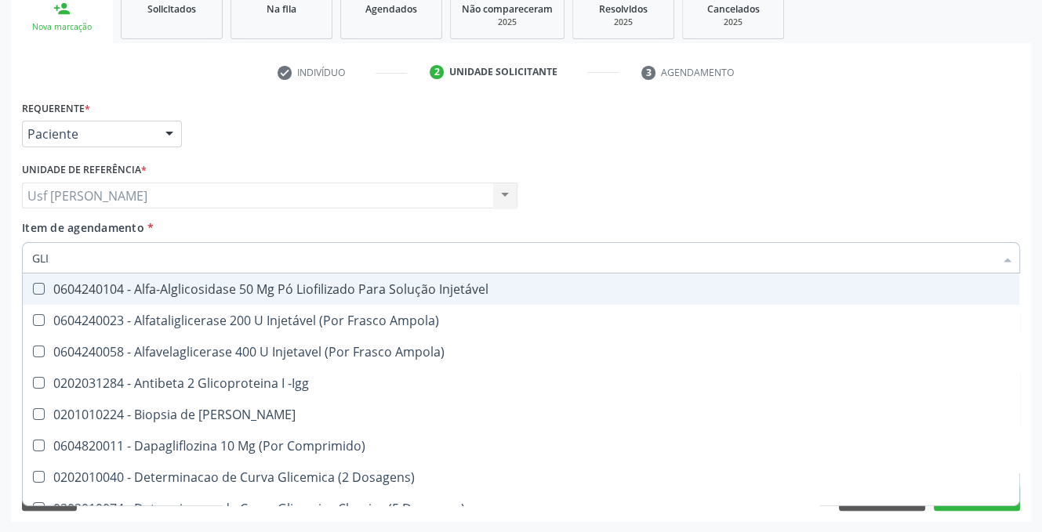
type input "GLIC"
checkbox Derrames "true"
checkbox Triglicerideos "false"
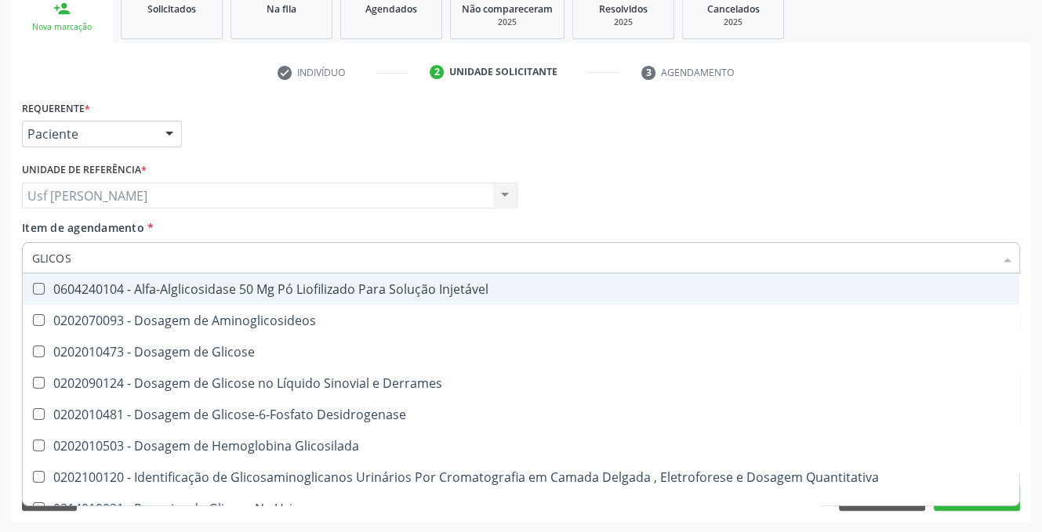
type input "GLICOSE"
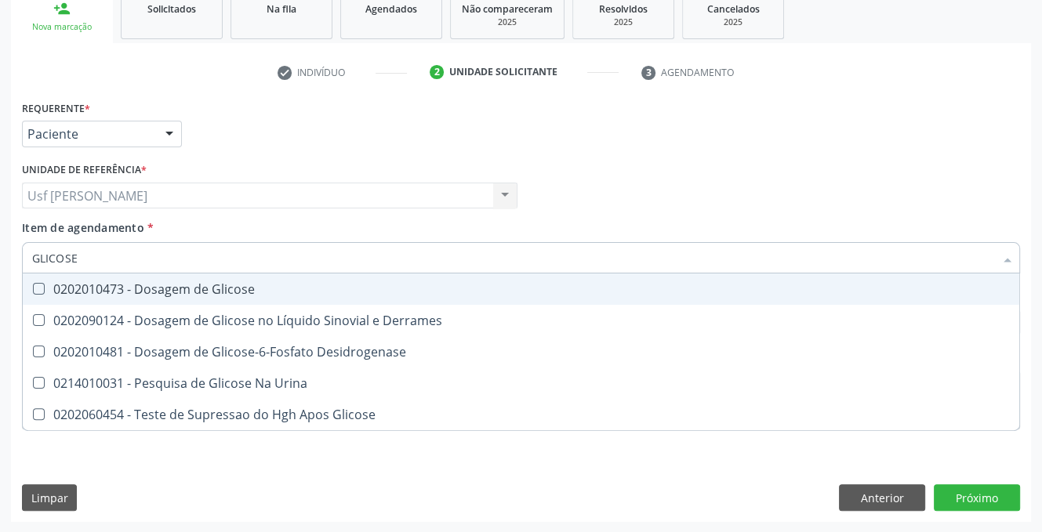
click at [37, 285] on Glicose at bounding box center [39, 289] width 12 height 12
click at [33, 285] on Glicose "checkbox" at bounding box center [28, 289] width 10 height 10
checkbox Glicose "true"
type input "GLICOS"
checkbox Glicose "false"
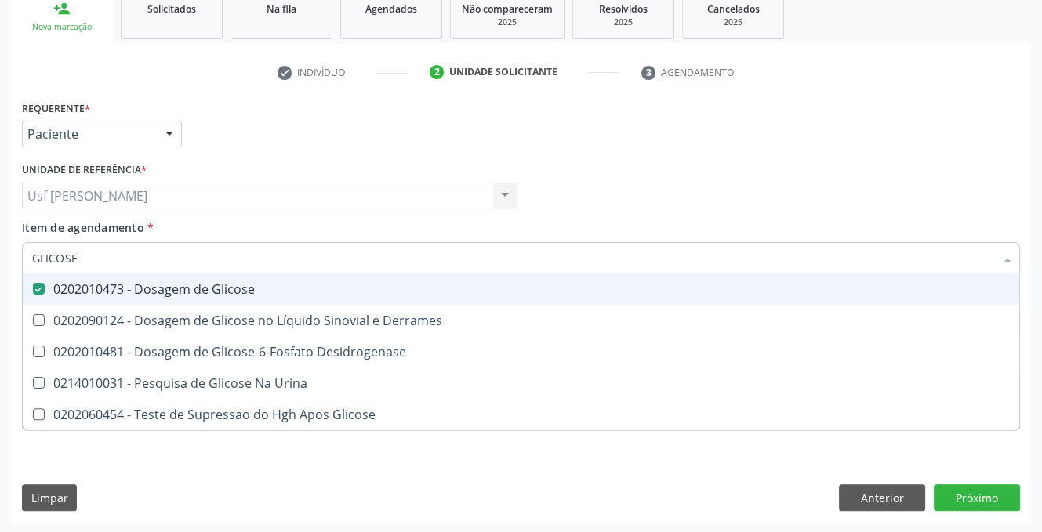
checkbox Desidrogenase "true"
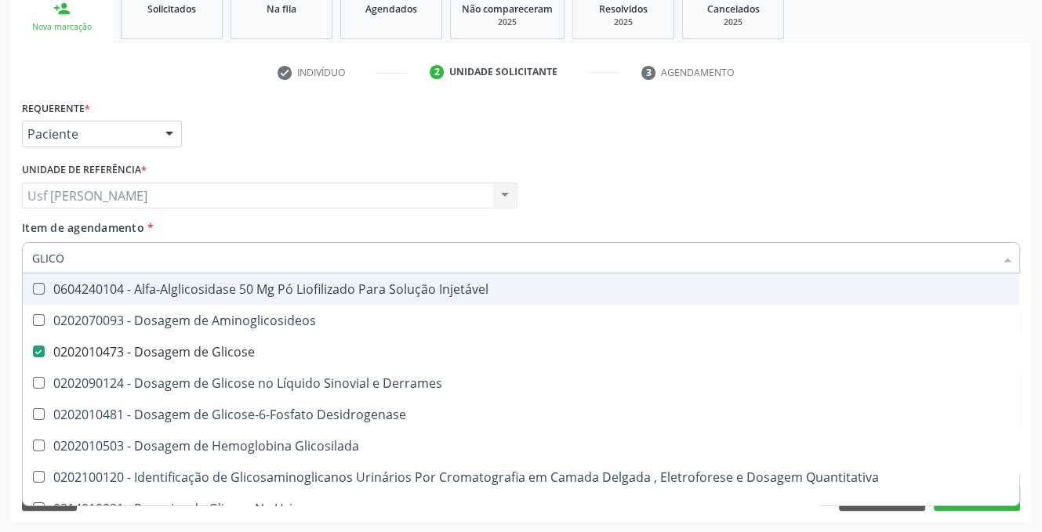
type input "GLIC"
checkbox Glicose "false"
checkbox Glicosilada "false"
type input "G"
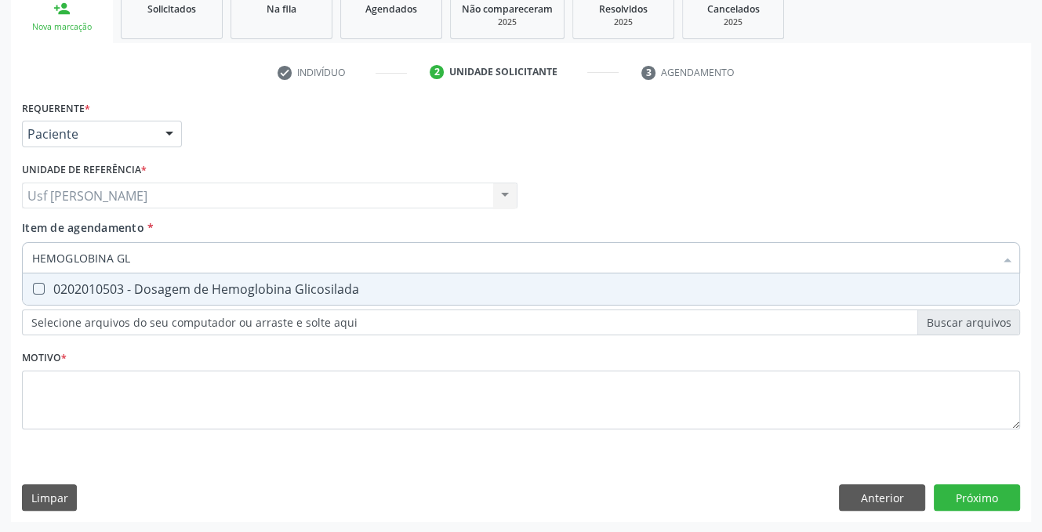
type input "HEMOGLOBINA GLI"
click at [37, 285] on Glicosilada at bounding box center [39, 289] width 12 height 12
click at [33, 285] on Glicosilada "checkbox" at bounding box center [28, 289] width 10 height 10
checkbox Glicosilada "true"
type input "HEMOGLOBINA"
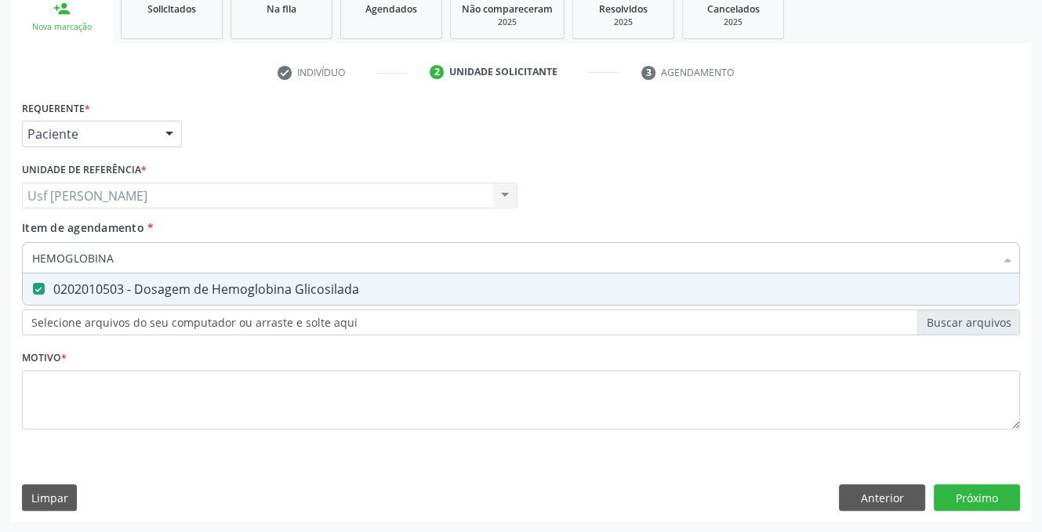
checkbox Glicosilada "false"
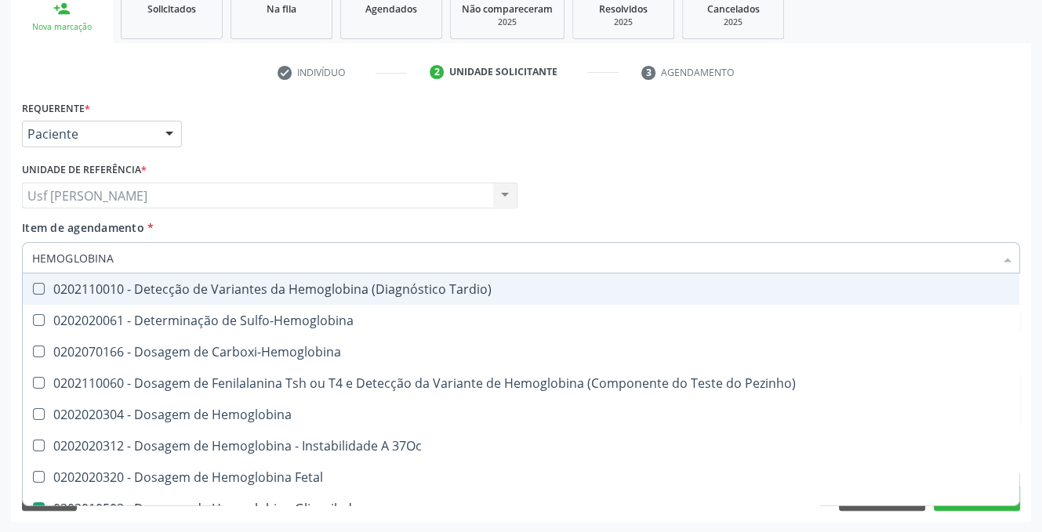
type input "HEMOGLOBIN"
checkbox Glicosilada "false"
checkbox Hematocrito\) "true"
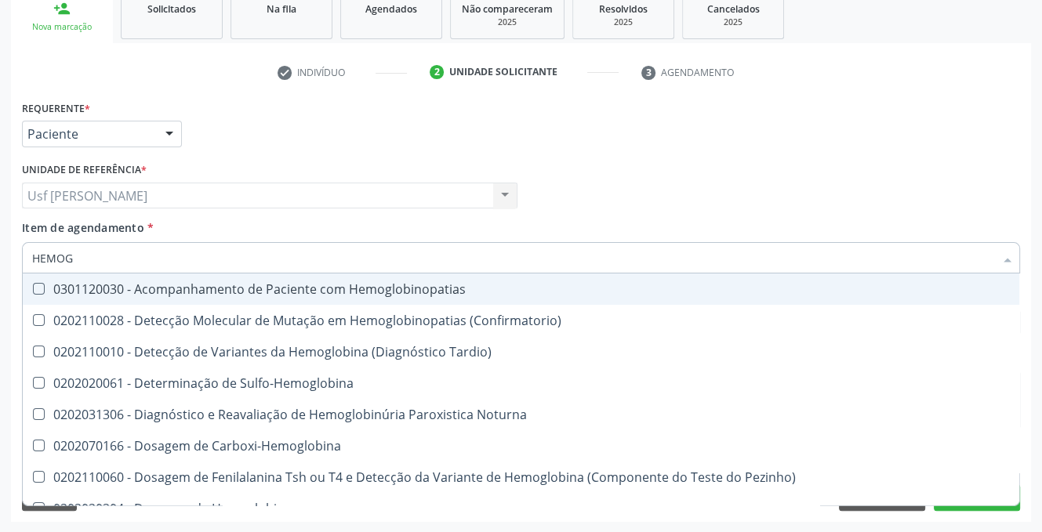
type input "HEMO"
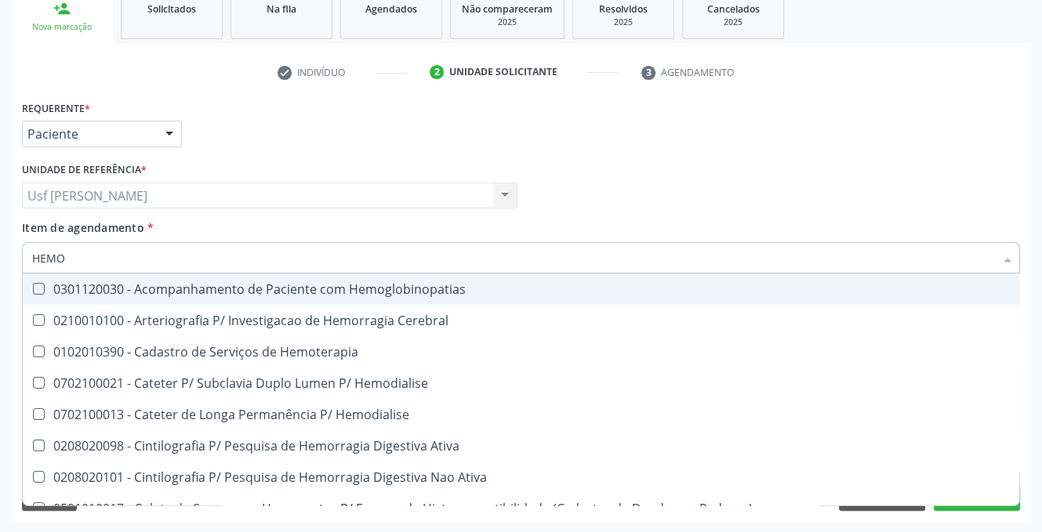
checkbox Tardio\) "false"
type input "H"
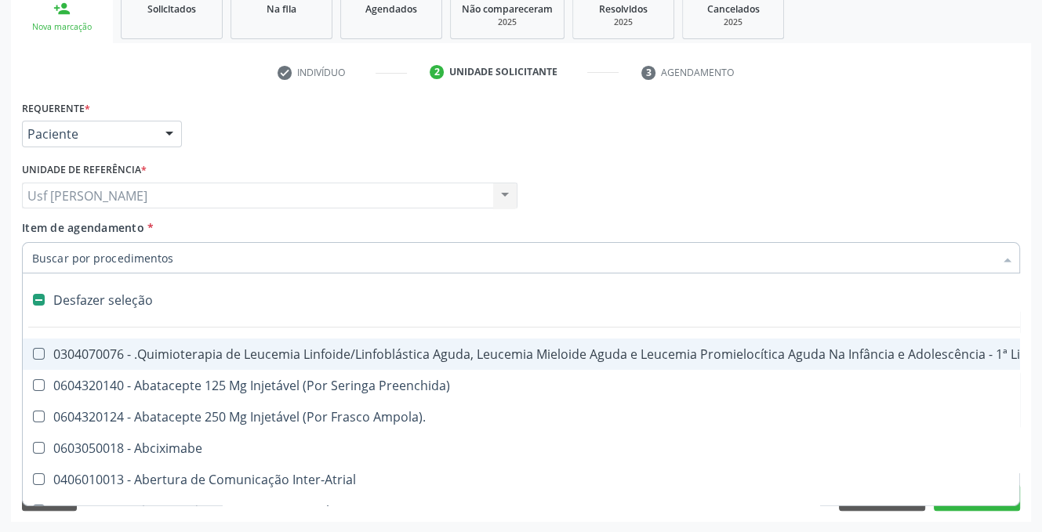
checkbox Lei "false"
checkbox Trabalho "false"
checkbox Cística "false"
type input "HE"
checkbox Cística "true"
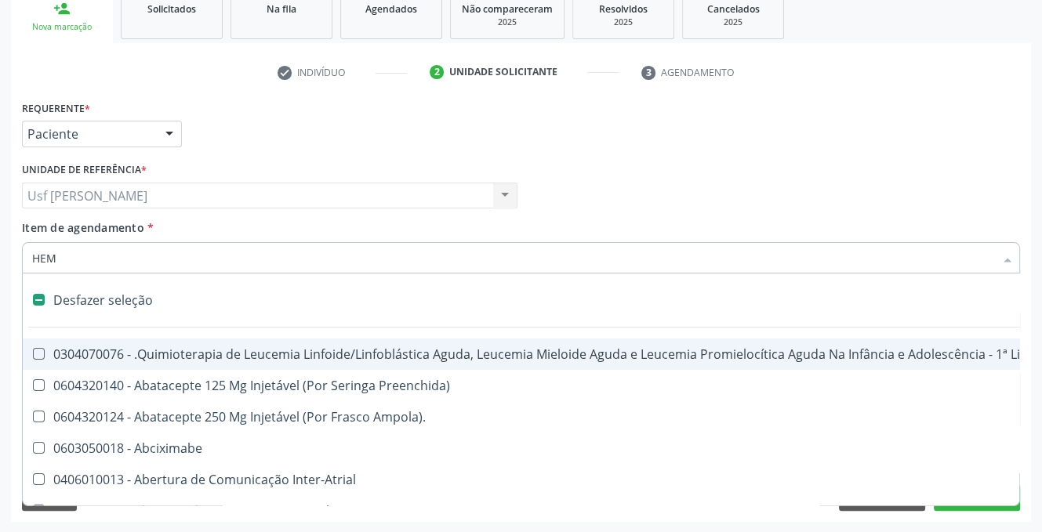
type input "HEMO"
checkbox Lei "true"
checkbox Trabalho "false"
checkbox Cística "false"
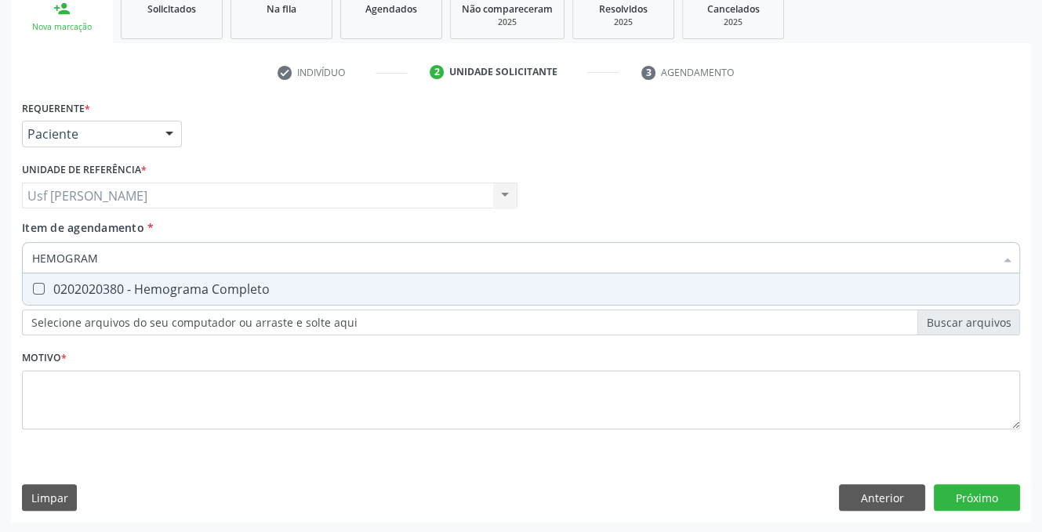
type input "HEMOGRAMA"
click at [37, 278] on span "0202020380 - Hemograma Completo" at bounding box center [521, 289] width 996 height 31
checkbox Completo "true"
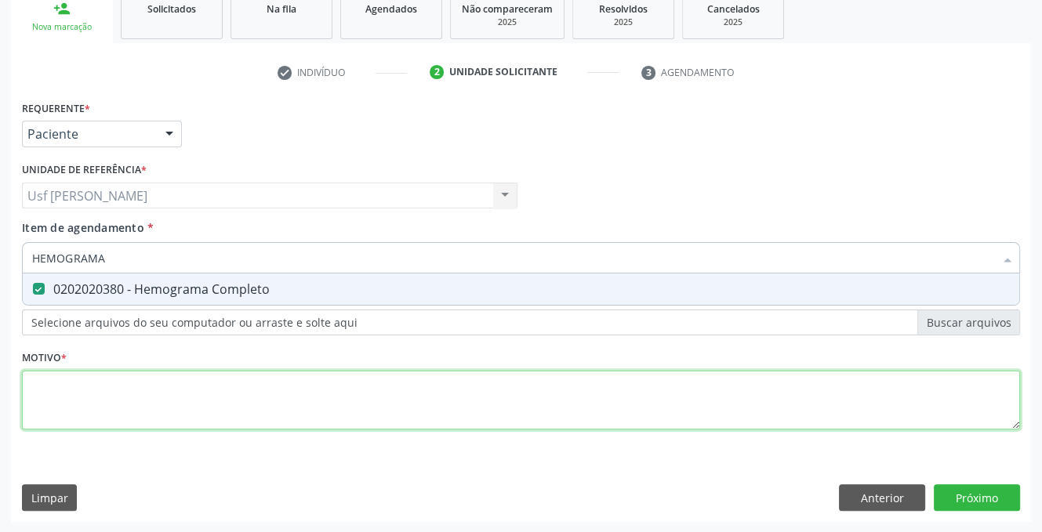
click at [116, 395] on div "Requerente * Paciente Profissional de Saúde Paciente Nenhum resultado encontrad…" at bounding box center [521, 273] width 998 height 355
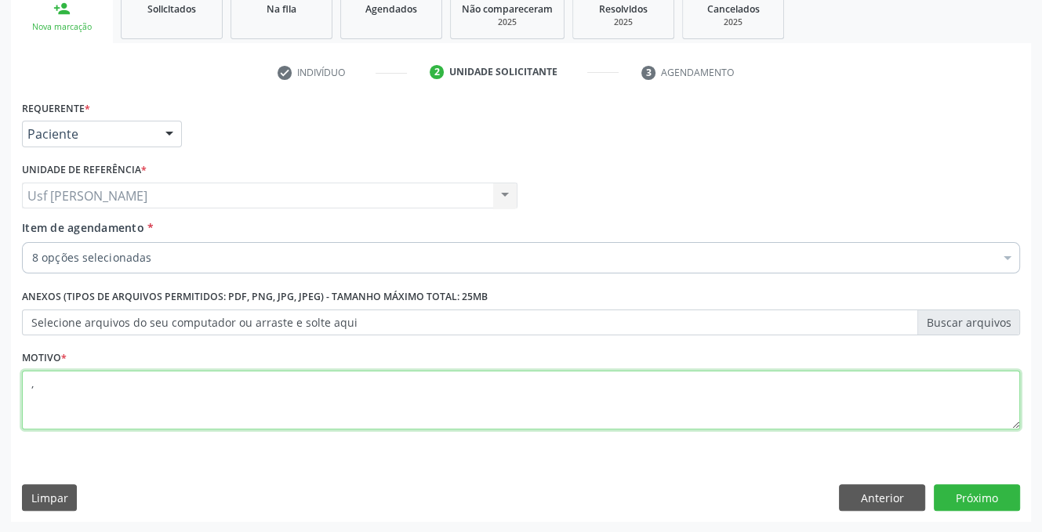
click at [977, 501] on div "Requerente * Paciente Profissional de Saúde Paciente Nenhum resultado encontrad…" at bounding box center [521, 309] width 1020 height 426
type textarea ","
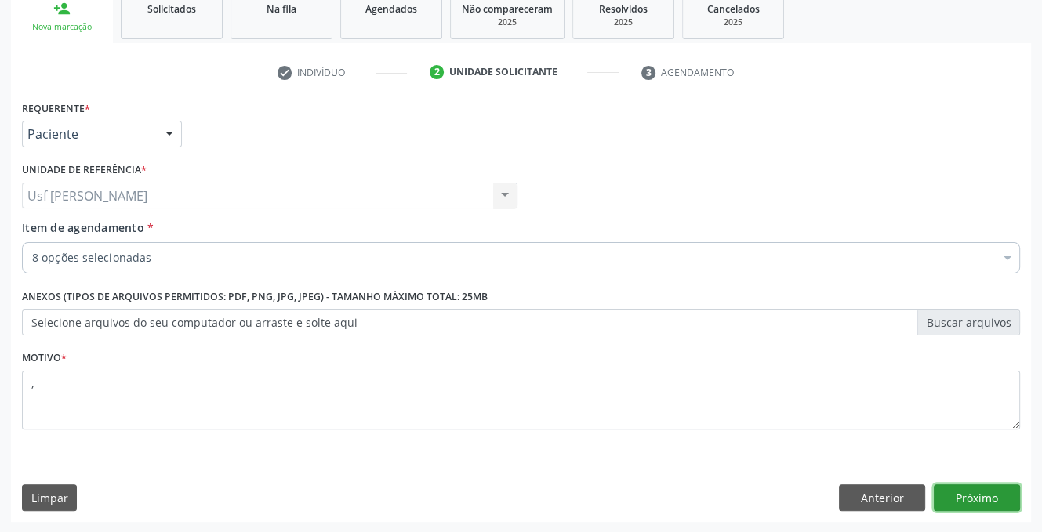
click at [978, 505] on button "Próximo" at bounding box center [977, 497] width 86 height 27
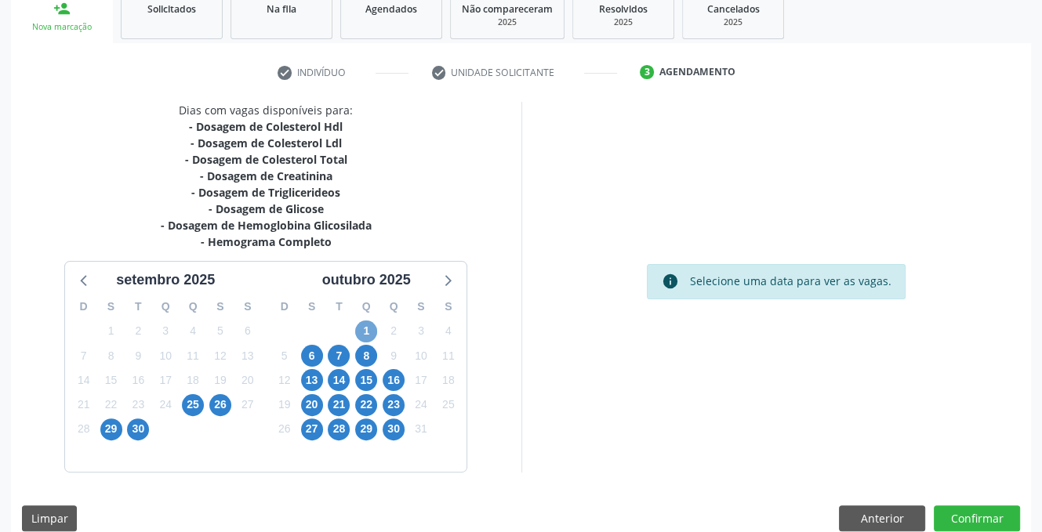
click at [367, 328] on span "1" at bounding box center [366, 332] width 22 height 22
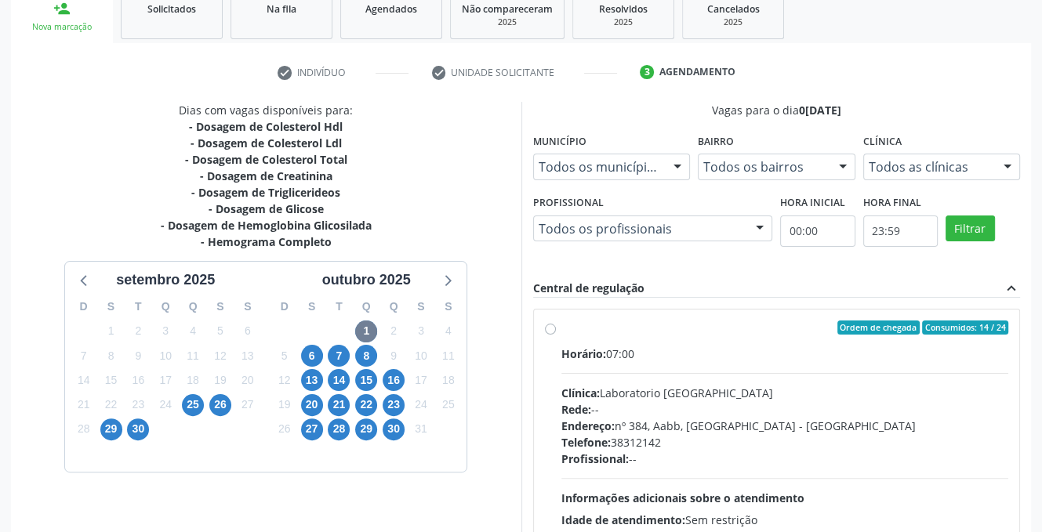
click at [561, 325] on label "Ordem de chegada Consumidos: 14 / 24 Horário: 07:00 Clínica: Laboratorio [GEOGR…" at bounding box center [785, 441] width 448 height 241
click at [551, 325] on input "Ordem de chegada Consumidos: 14 / 24 Horário: 07:00 Clínica: Laboratorio [GEOGR…" at bounding box center [550, 328] width 11 height 14
radio input "true"
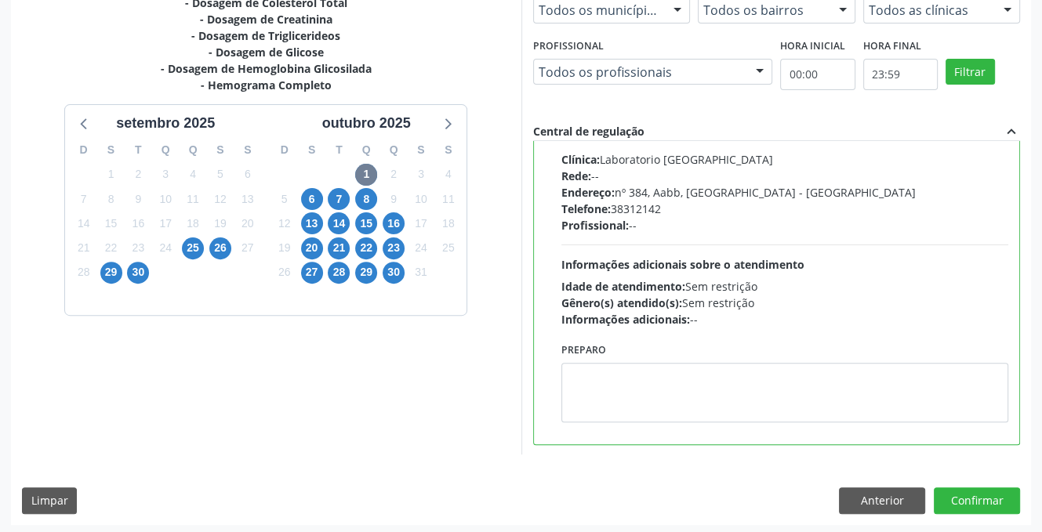
scroll to position [404, 0]
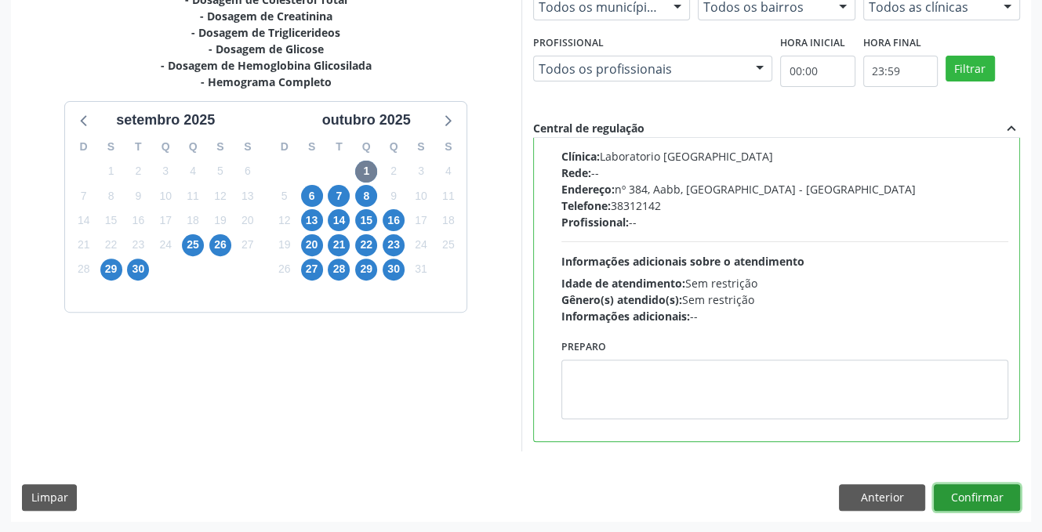
click at [963, 502] on button "Confirmar" at bounding box center [977, 497] width 86 height 27
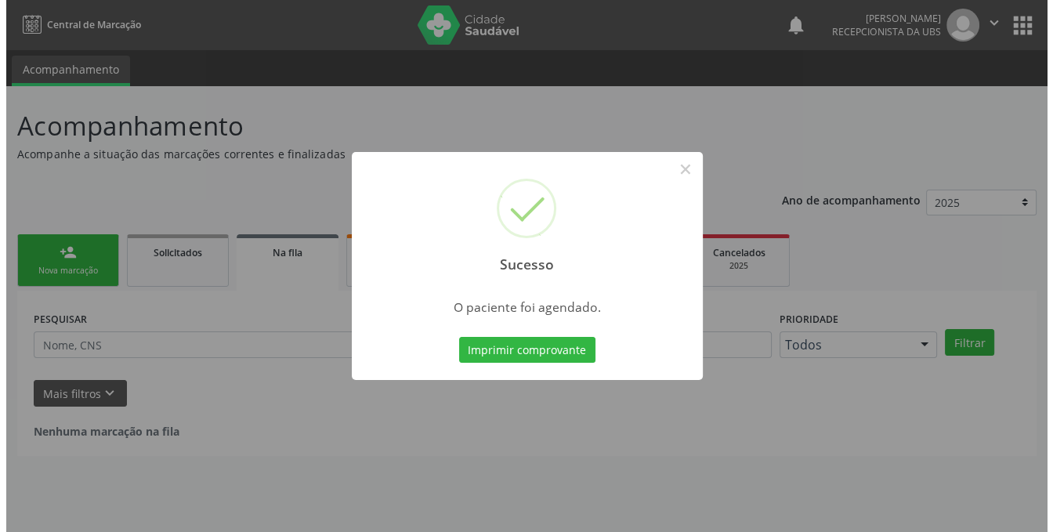
scroll to position [0, 0]
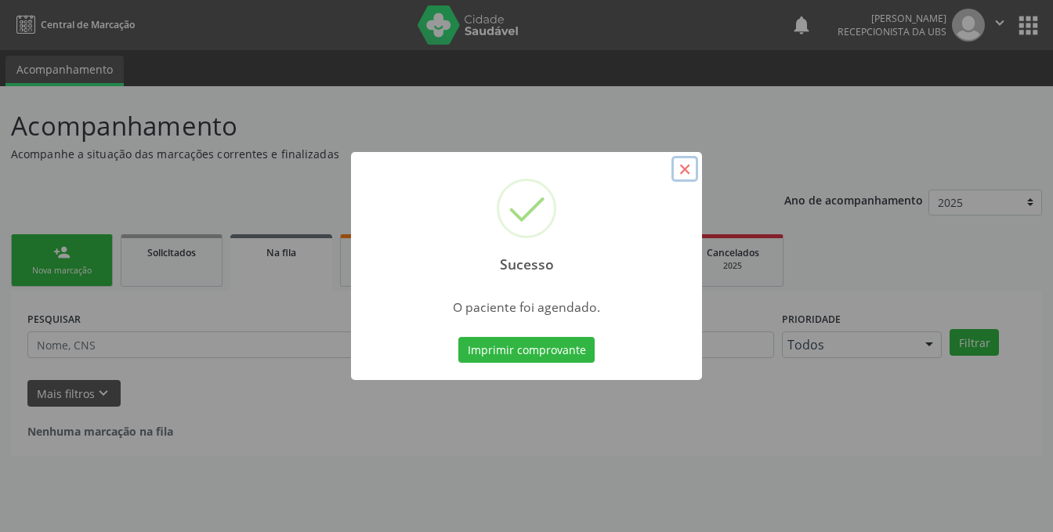
click at [681, 167] on button "×" at bounding box center [685, 169] width 27 height 27
